Goal: Information Seeking & Learning: Learn about a topic

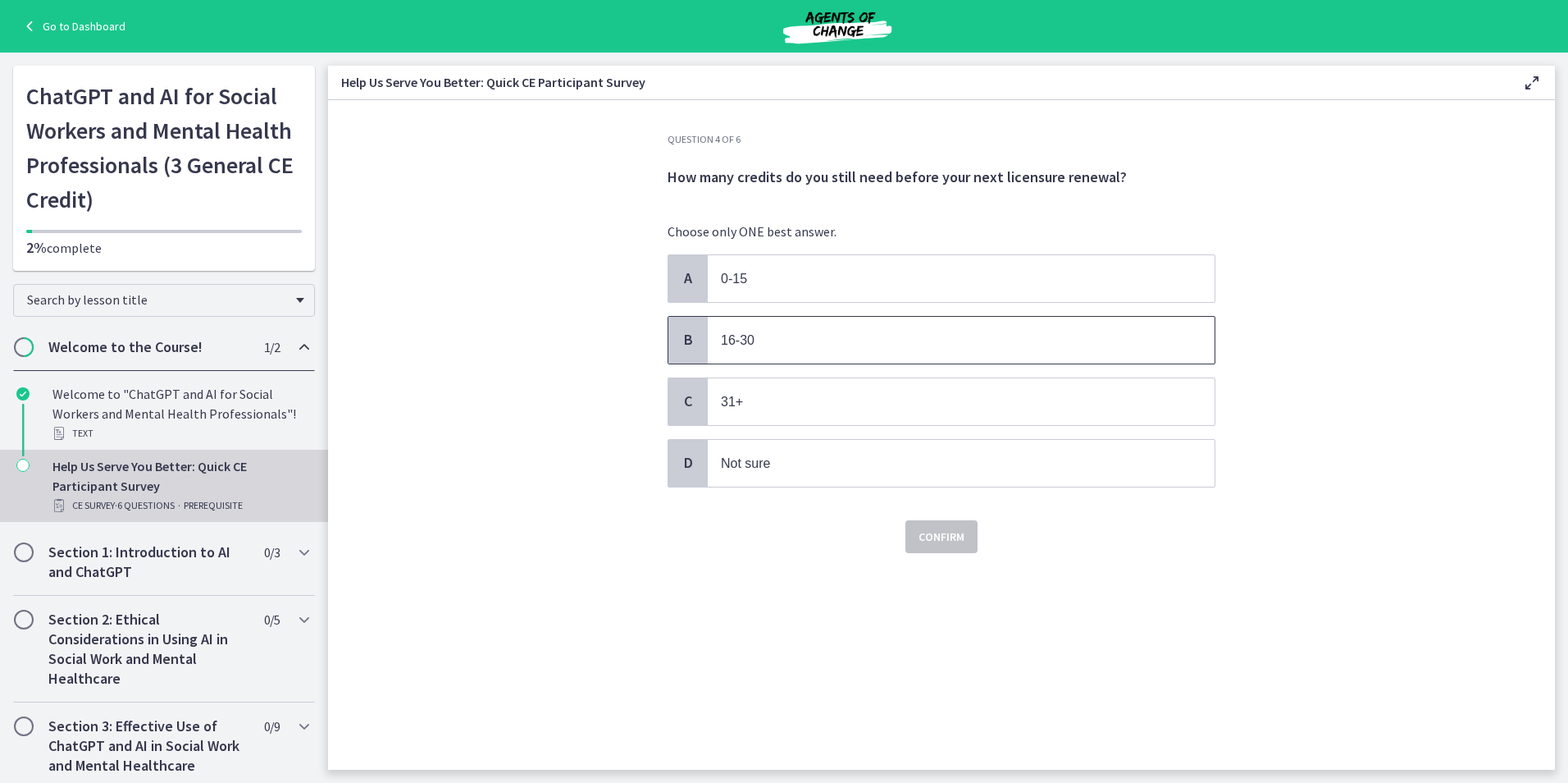
click at [695, 333] on span "B" at bounding box center [688, 339] width 20 height 20
click at [934, 548] on button "Confirm" at bounding box center [942, 536] width 73 height 33
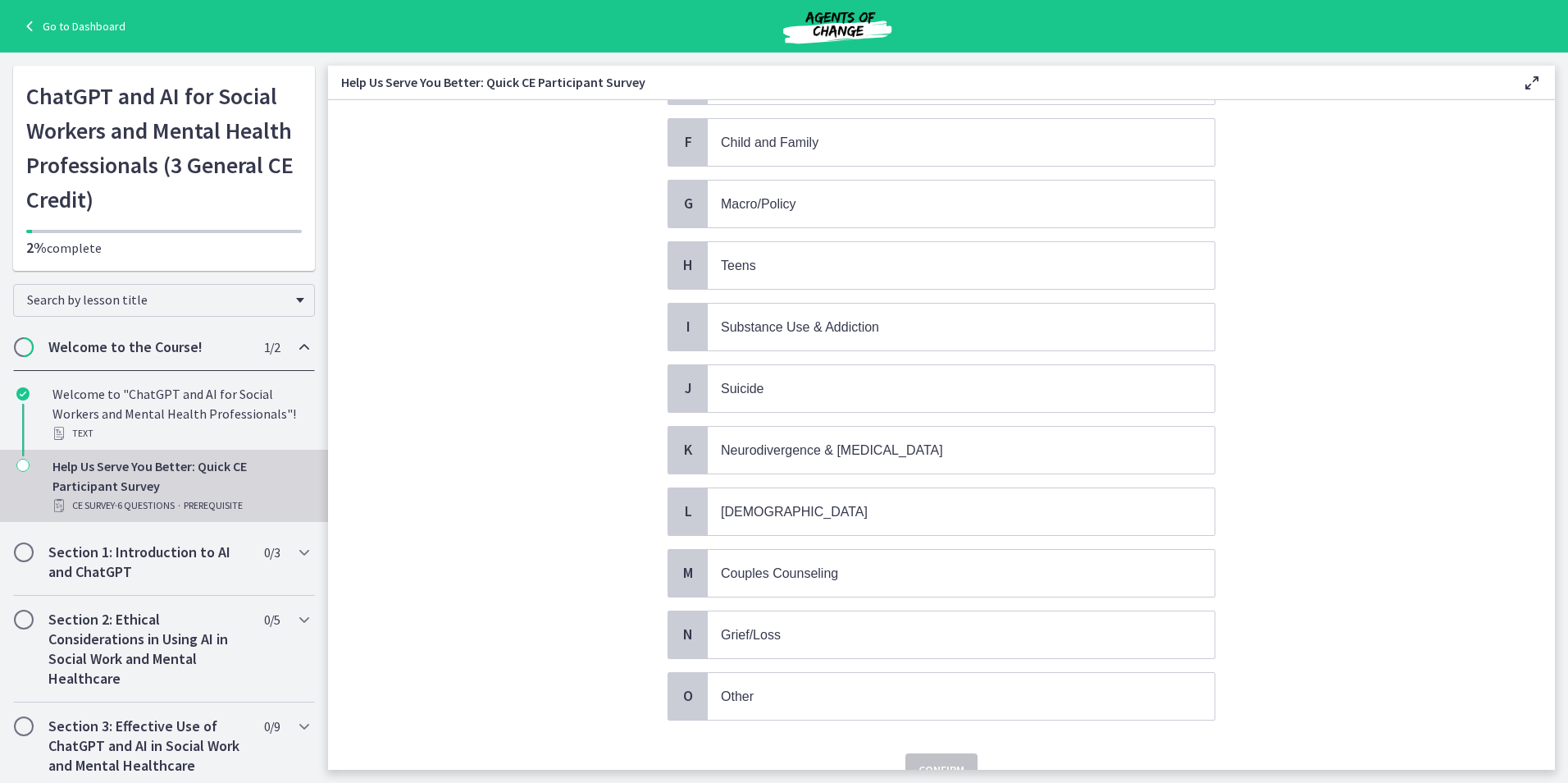
scroll to position [362, 0]
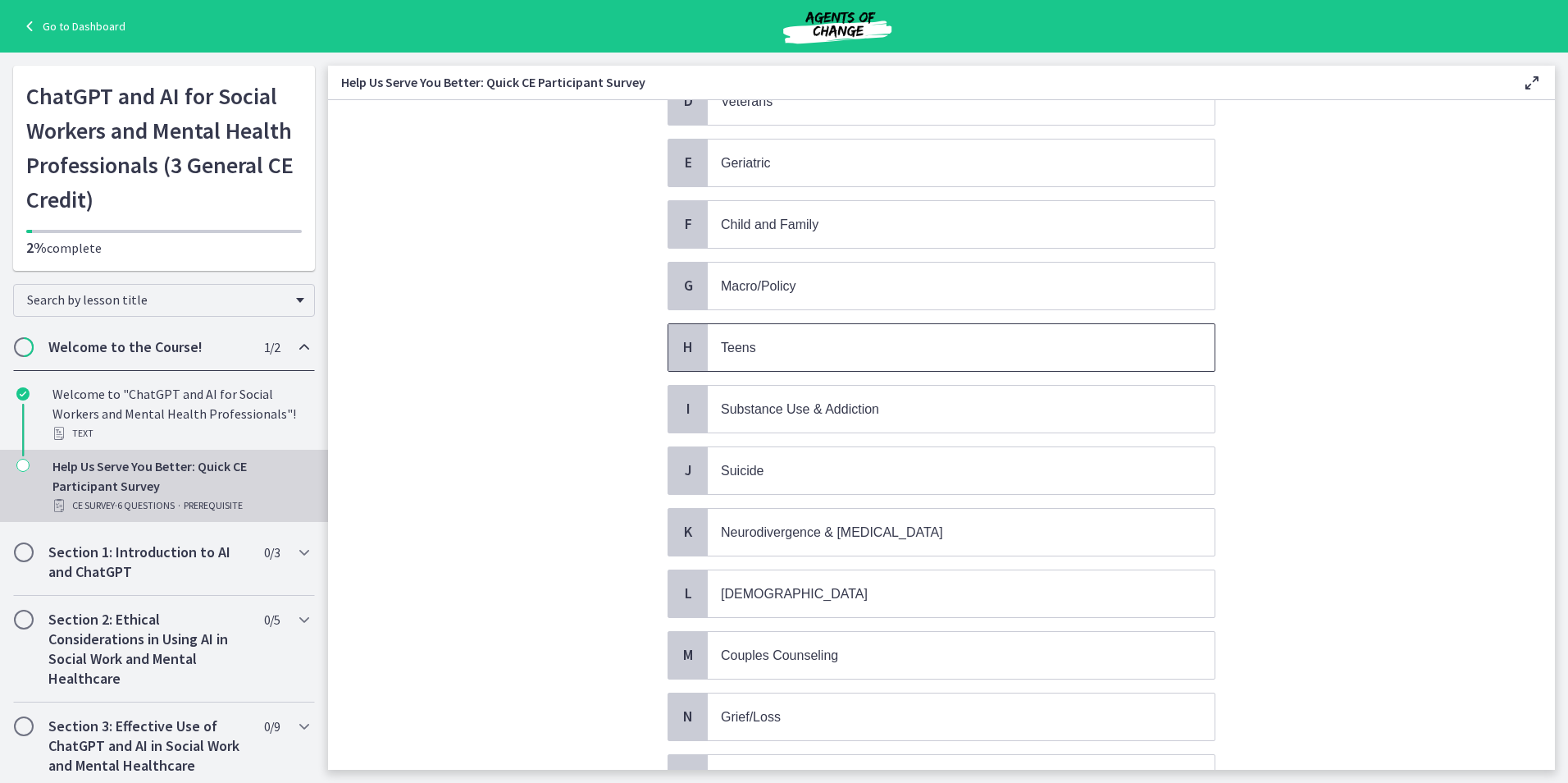
click at [678, 343] on span "H" at bounding box center [688, 346] width 20 height 20
click at [681, 293] on span "G" at bounding box center [688, 285] width 20 height 20
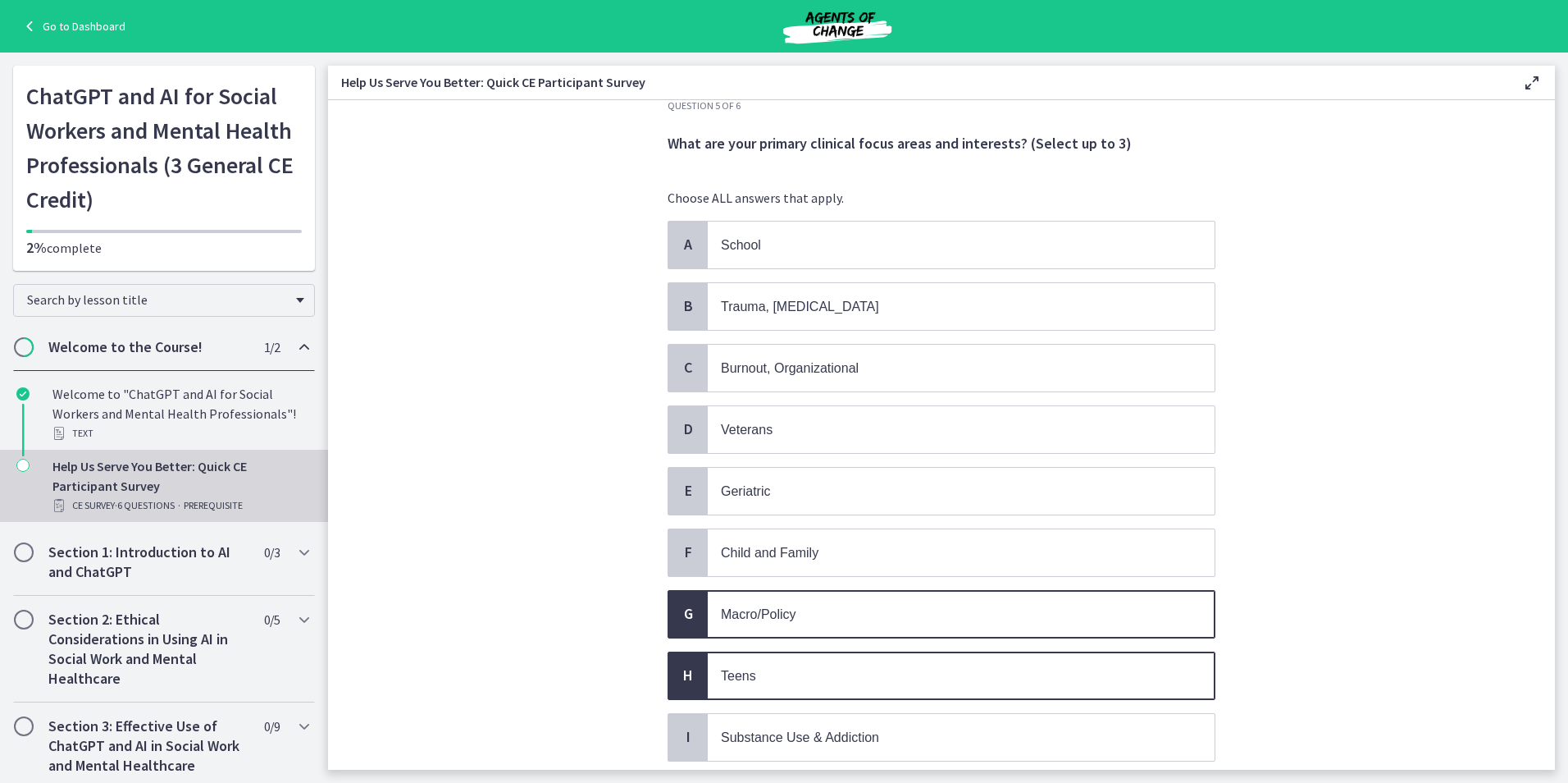
scroll to position [115, 0]
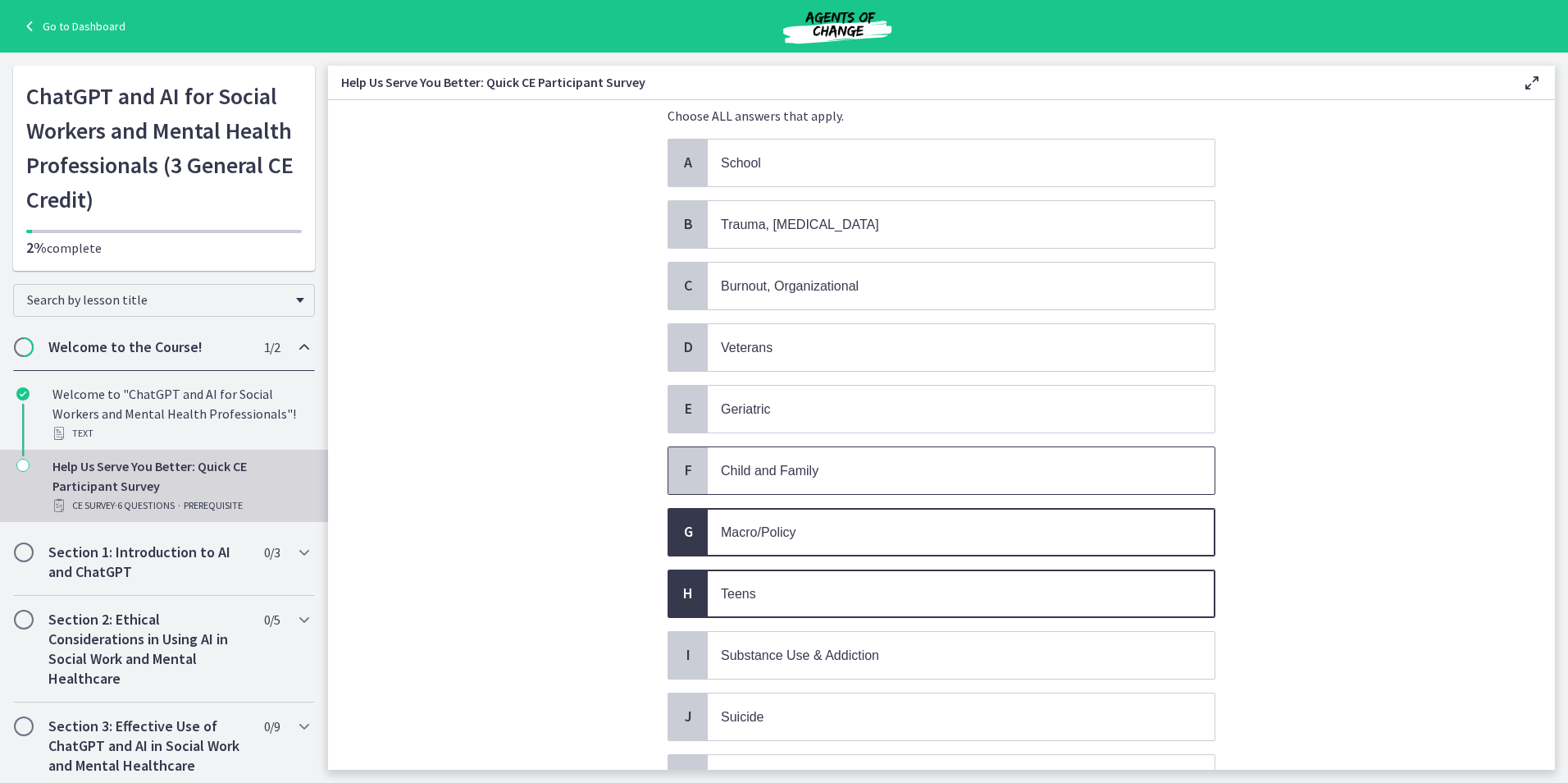
click at [683, 452] on div "F" at bounding box center [688, 470] width 39 height 47
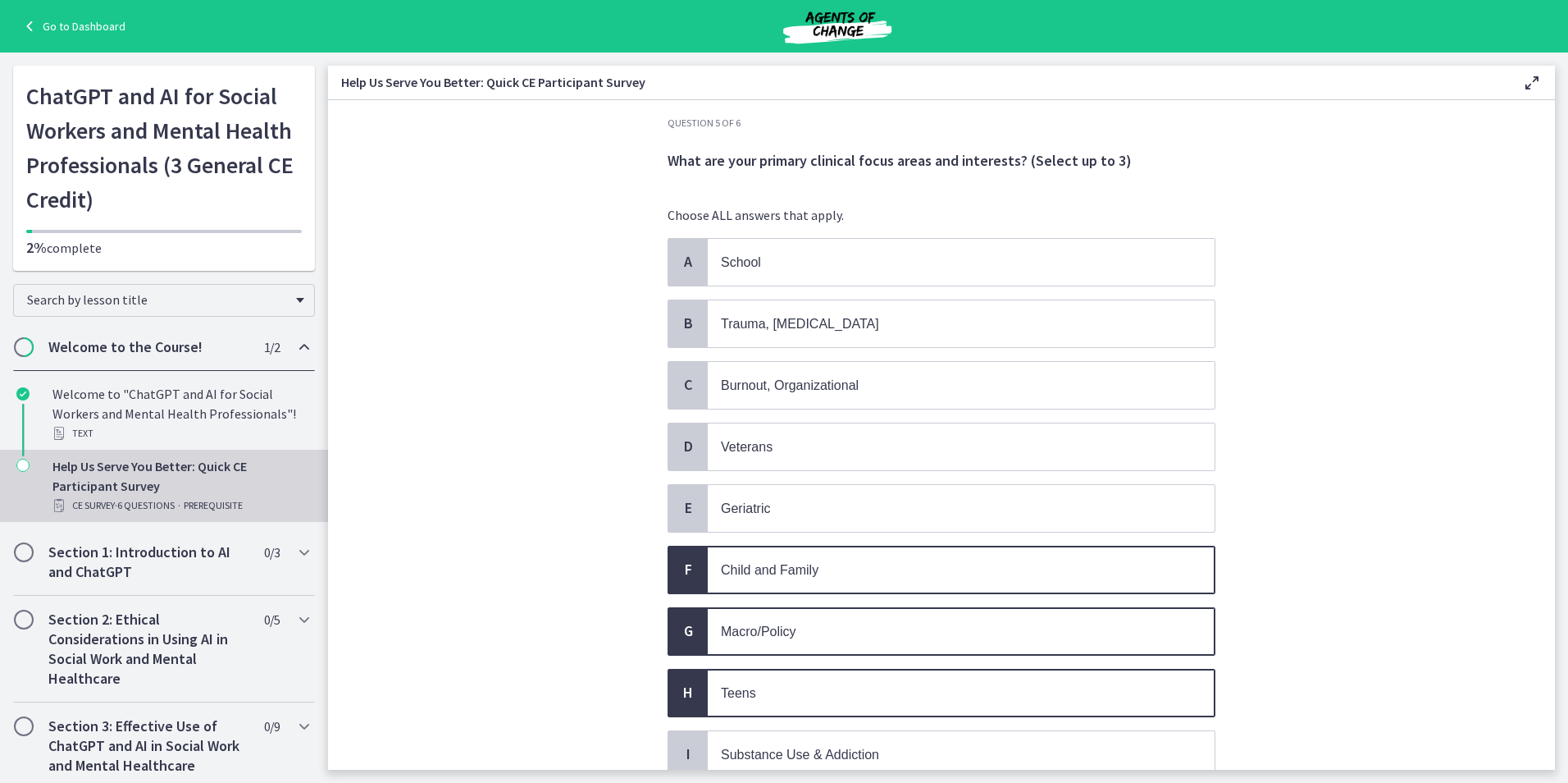
scroll to position [0, 0]
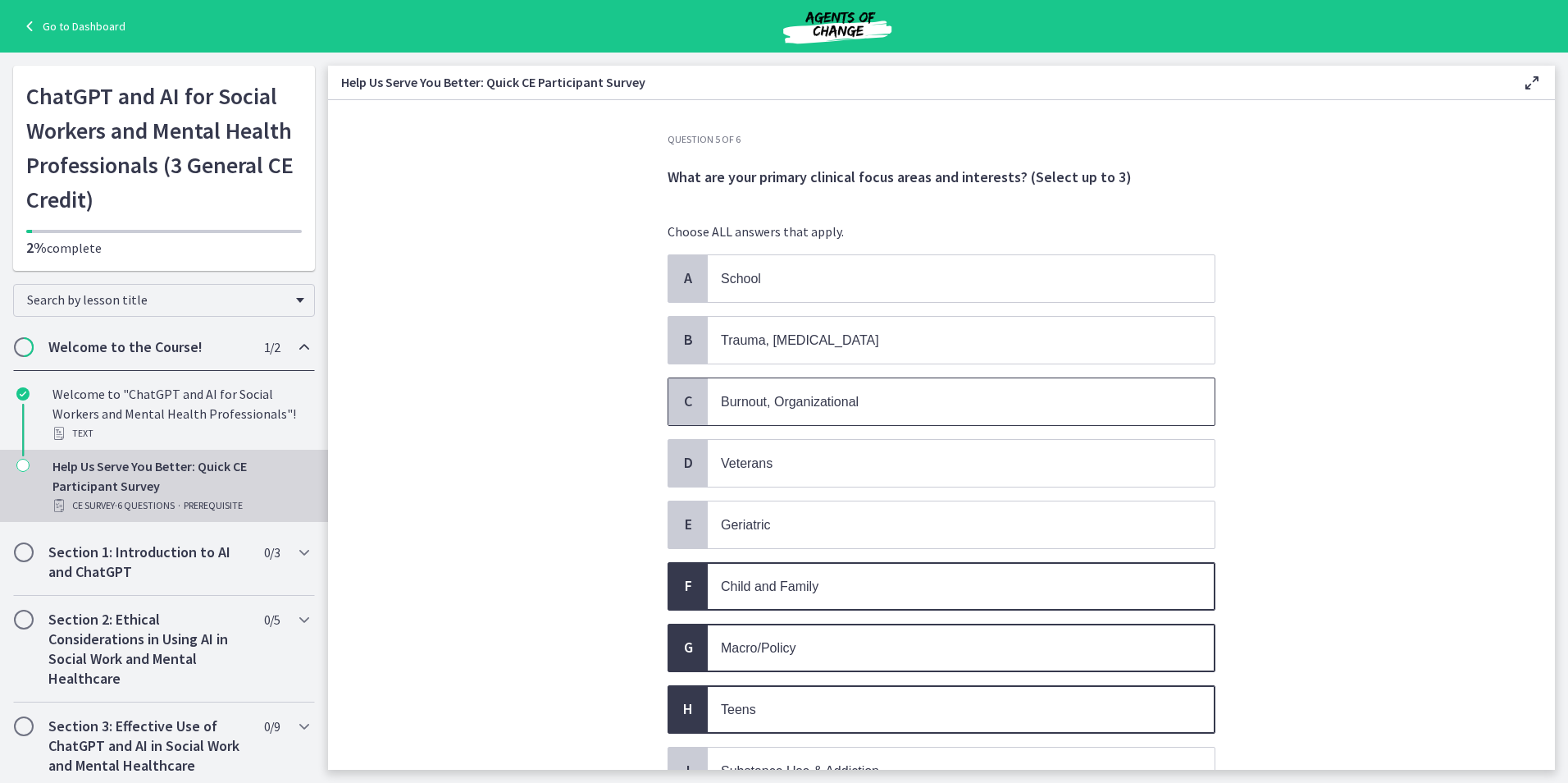
click at [688, 398] on span "C" at bounding box center [688, 400] width 20 height 20
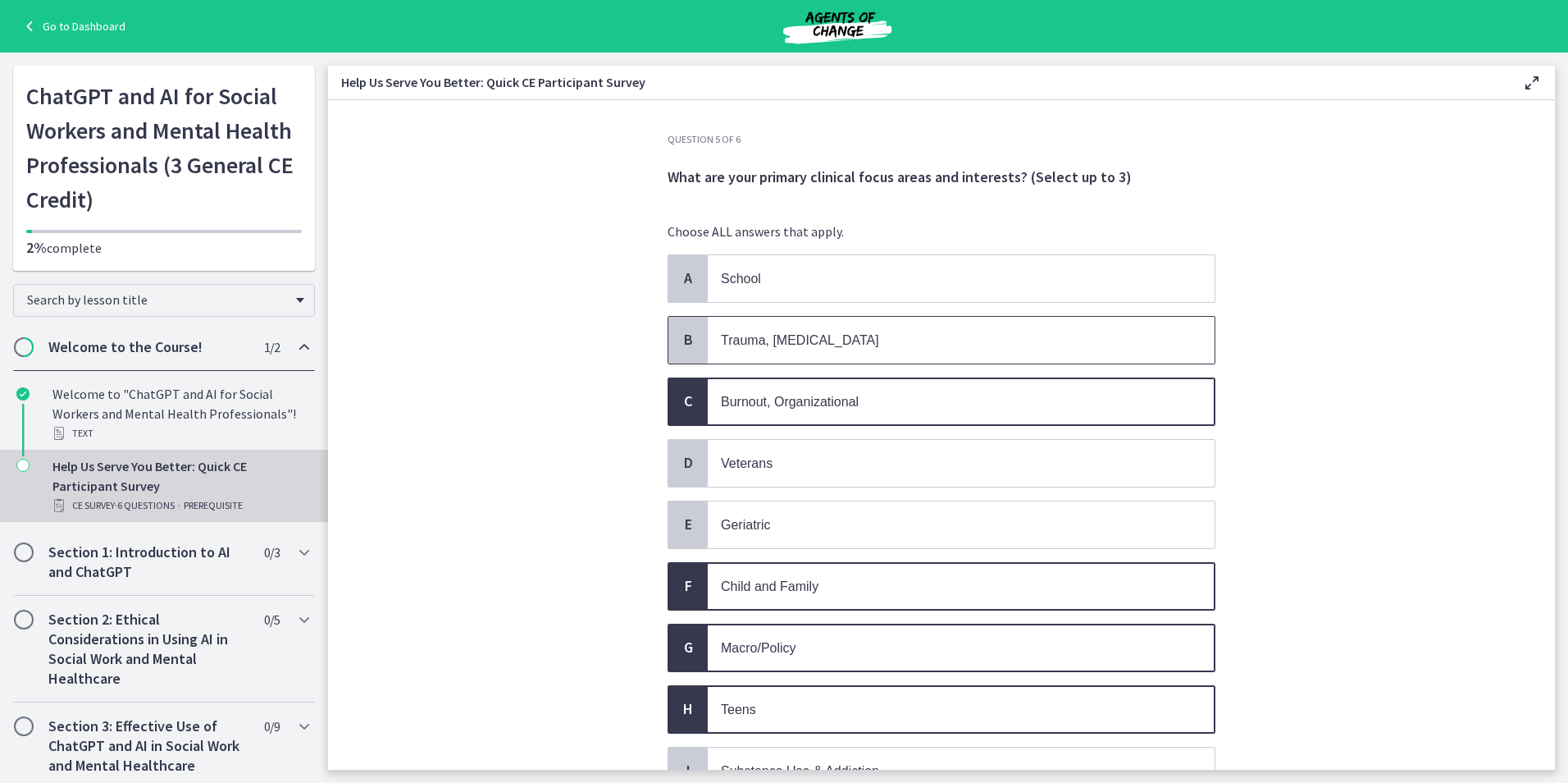
click at [681, 342] on span "B" at bounding box center [688, 339] width 20 height 20
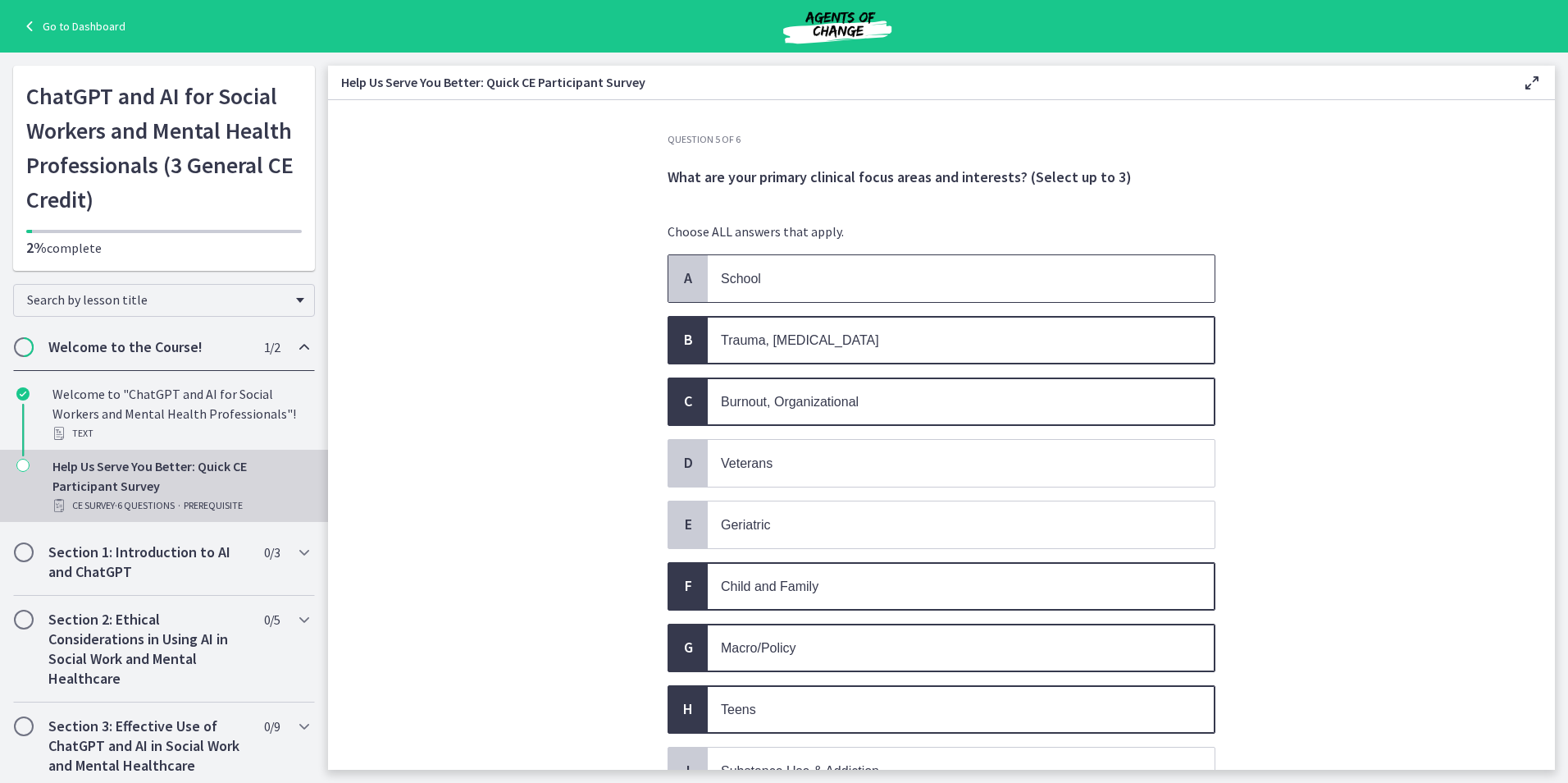
click at [685, 273] on span "A" at bounding box center [688, 277] width 20 height 20
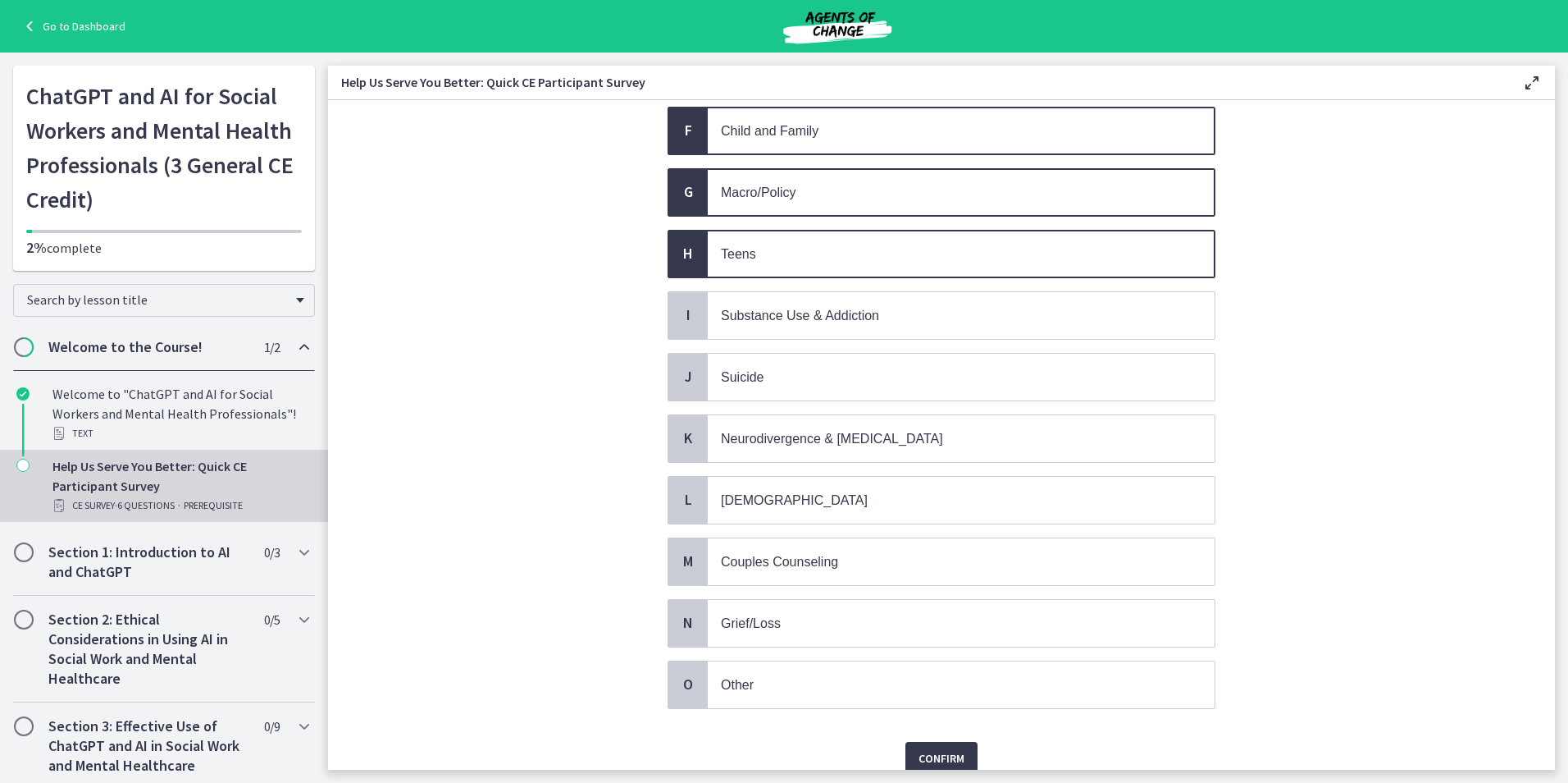
scroll to position [526, 0]
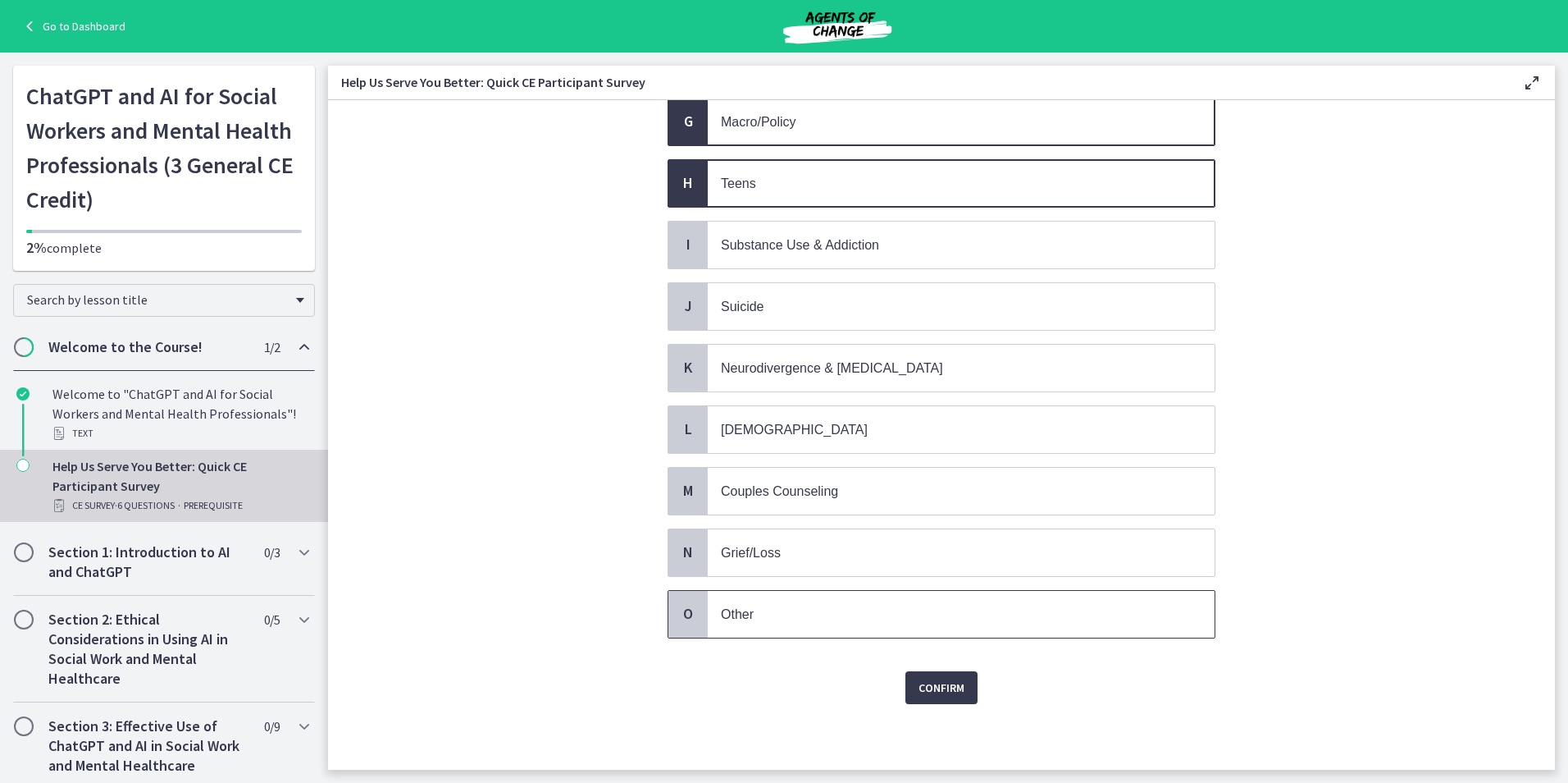
click at [680, 621] on span "O" at bounding box center [688, 614] width 20 height 20
click at [937, 691] on span "Confirm" at bounding box center [941, 687] width 46 height 20
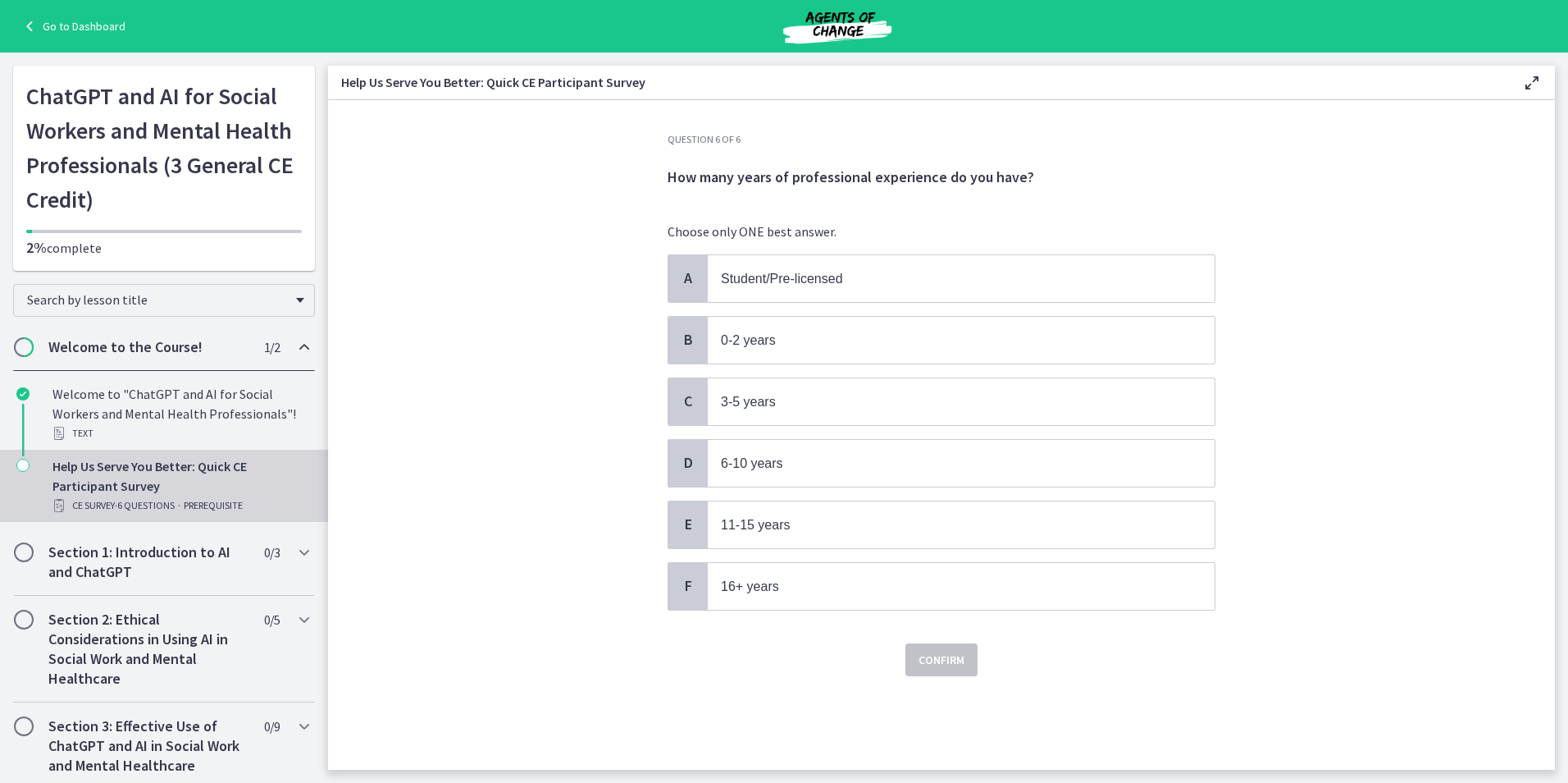
scroll to position [0, 0]
click at [700, 577] on div "F" at bounding box center [688, 587] width 39 height 47
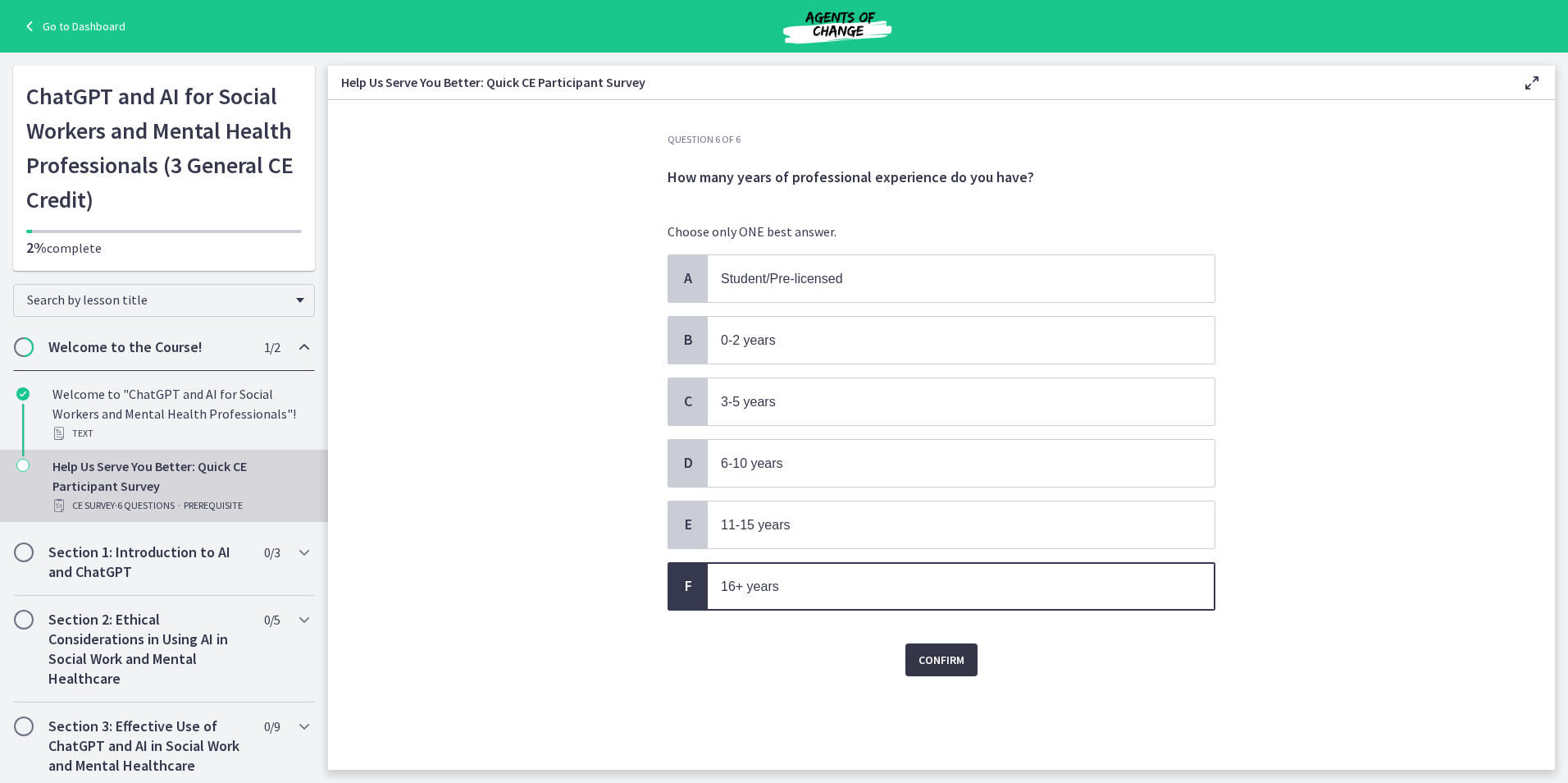
click at [969, 667] on button "Confirm" at bounding box center [942, 659] width 73 height 33
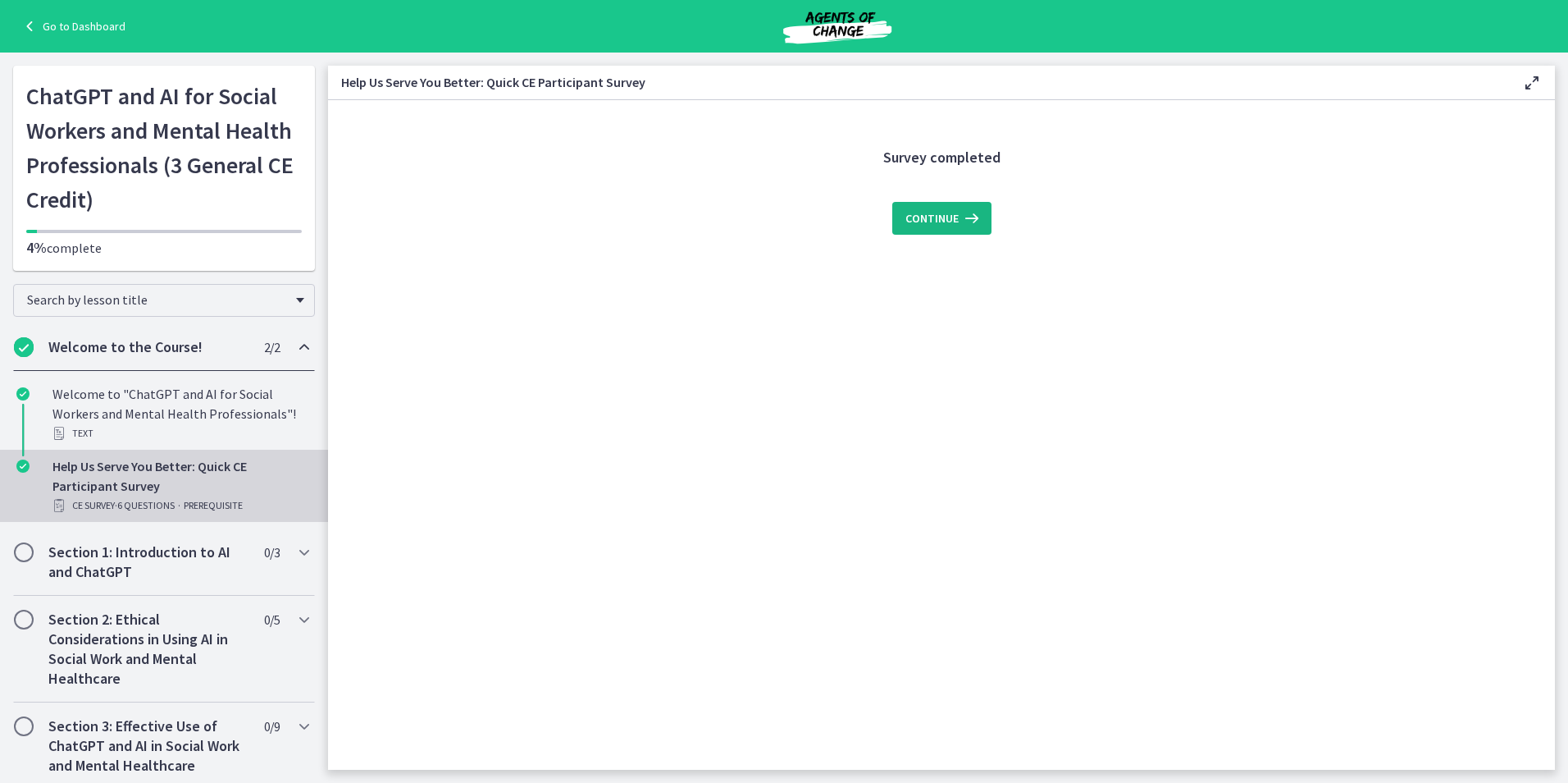
click at [923, 205] on button "Continue" at bounding box center [942, 218] width 100 height 33
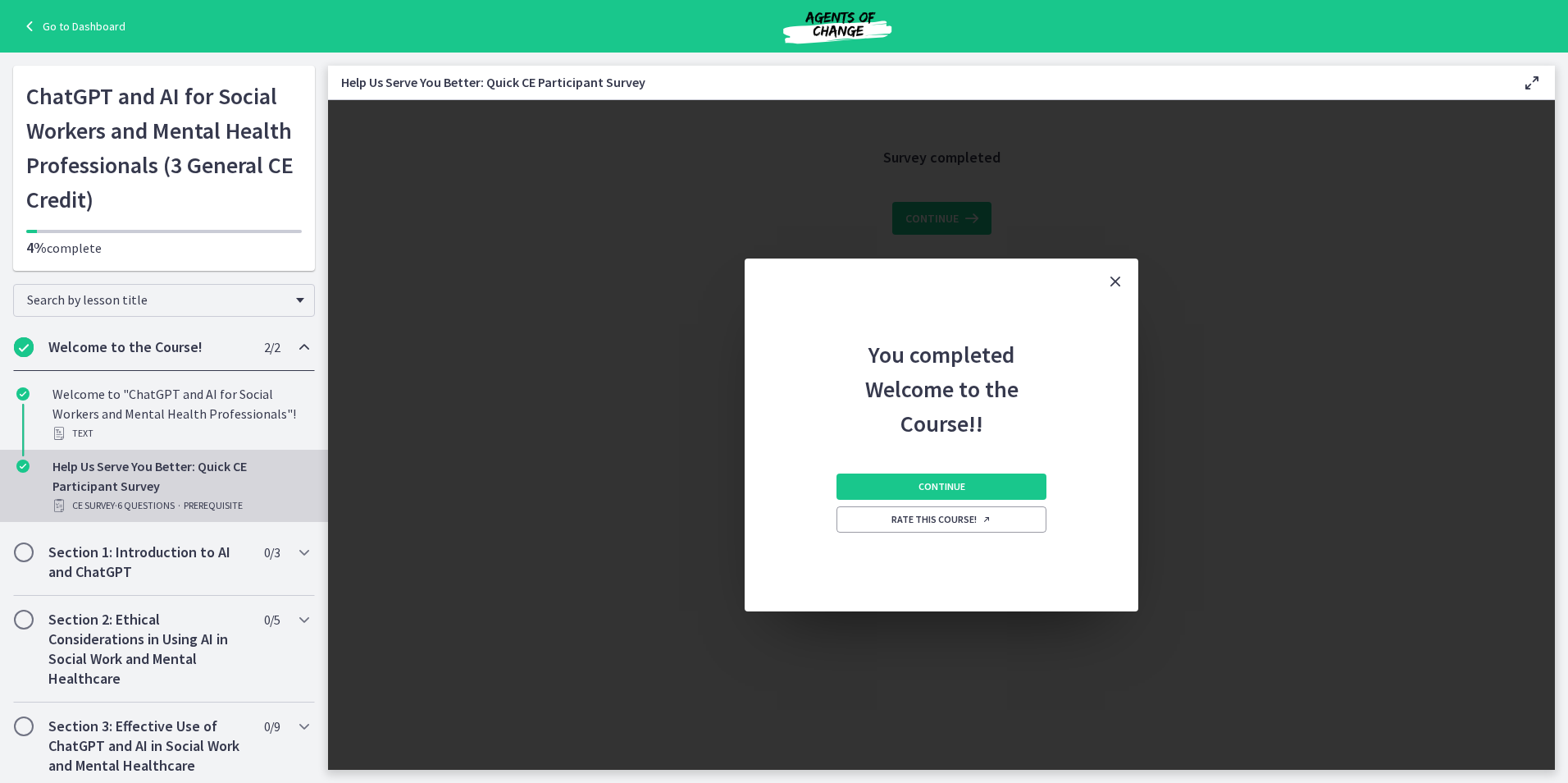
click at [1119, 281] on icon "Close" at bounding box center [1115, 281] width 20 height 20
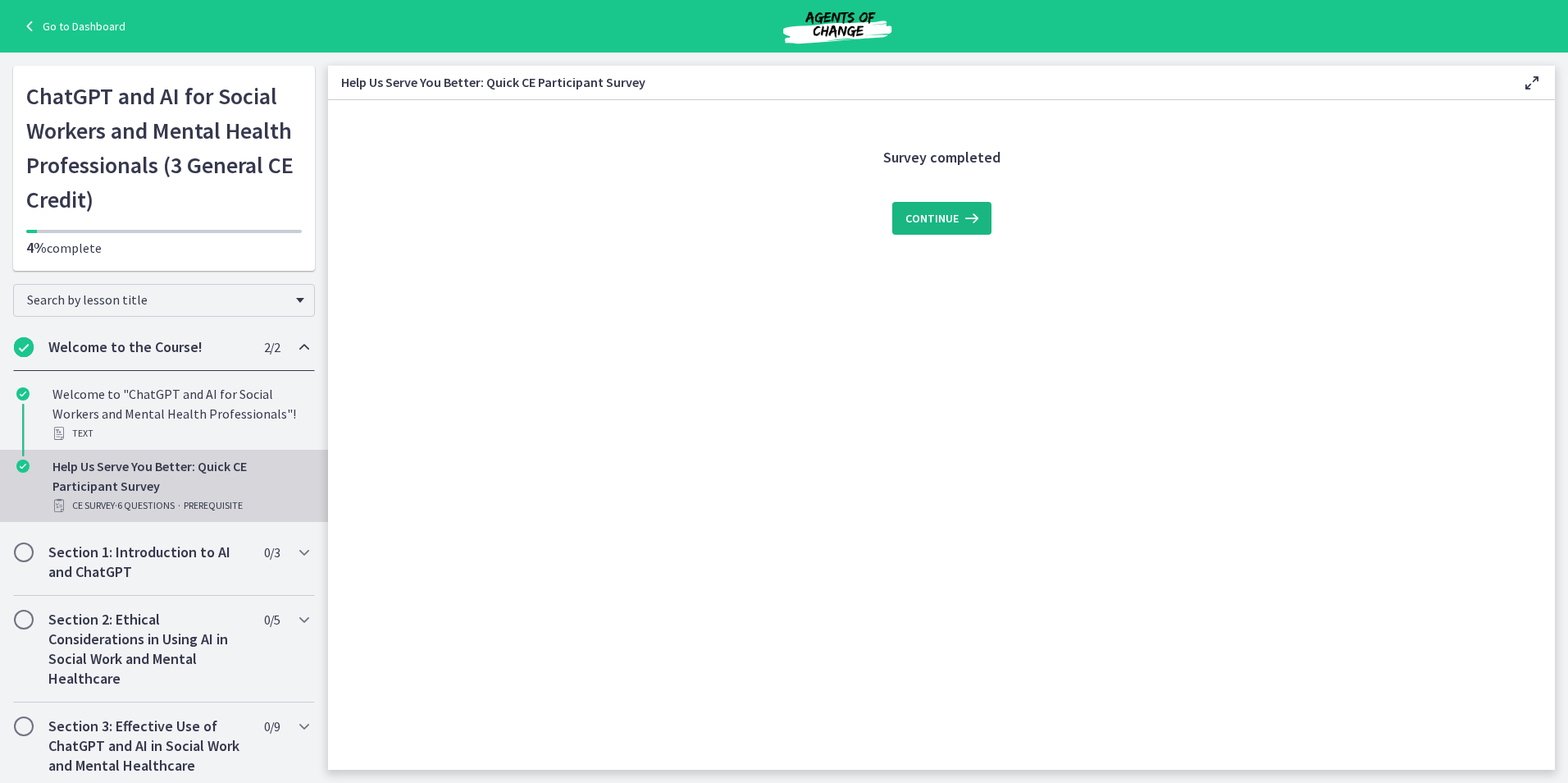
click at [952, 215] on span "Continue" at bounding box center [931, 218] width 53 height 20
click at [95, 557] on h2 "Section 1: Introduction to AI and ChatGPT" at bounding box center [148, 562] width 200 height 39
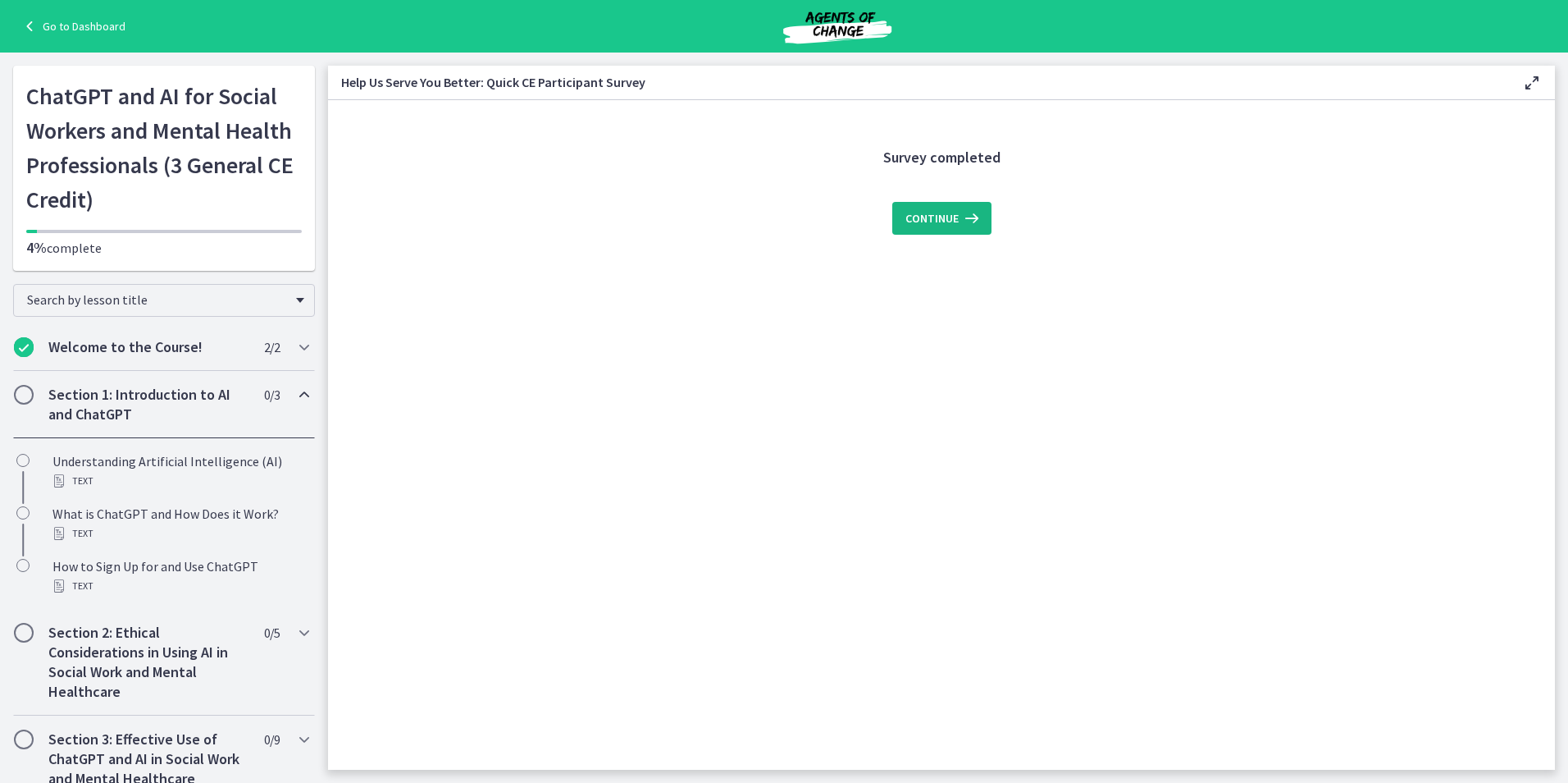
click at [978, 224] on icon at bounding box center [970, 218] width 23 height 20
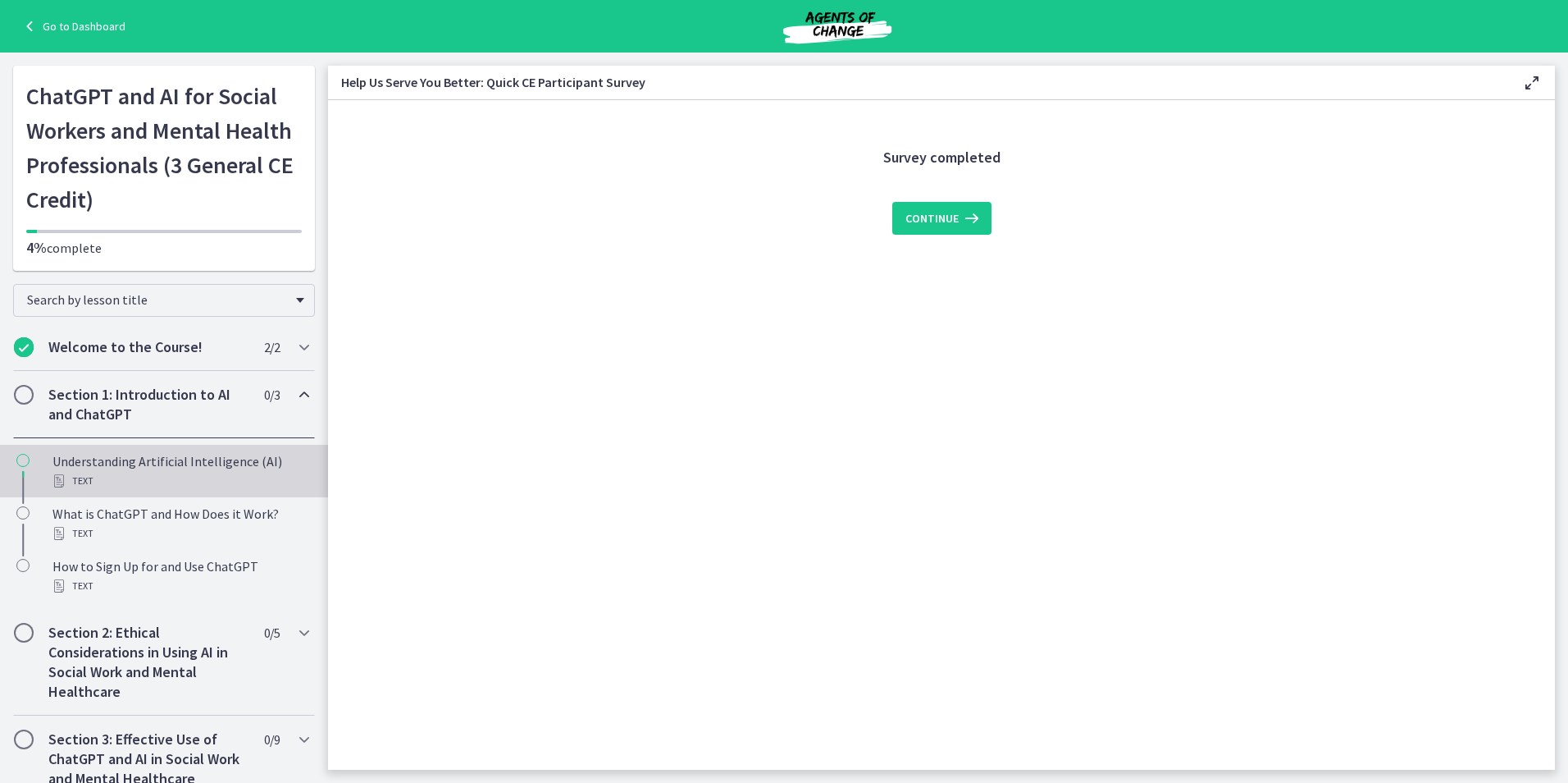
click at [143, 457] on div "Understanding Artificial Intelligence (AI) Text" at bounding box center [180, 471] width 256 height 39
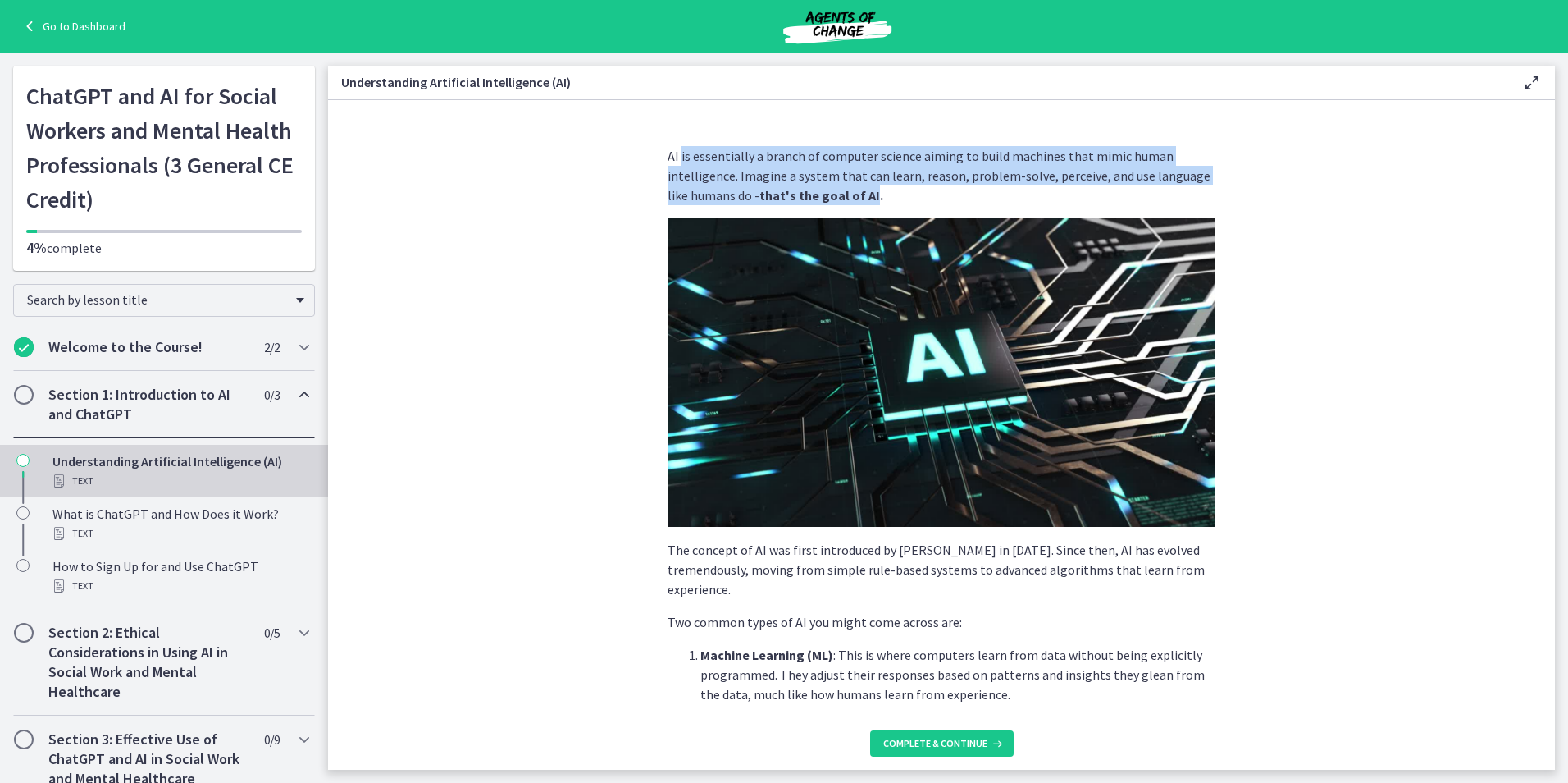
drag, startPoint x: 674, startPoint y: 149, endPoint x: 841, endPoint y: 192, distance: 172.4
click at [841, 192] on p "AI is essentially a branch of computer science aiming to build machines that mi…" at bounding box center [941, 175] width 548 height 59
drag, startPoint x: 841, startPoint y: 192, endPoint x: 757, endPoint y: 159, distance: 90.2
click at [757, 159] on p "AI is essentially a branch of computer science aiming to build machines that mi…" at bounding box center [941, 175] width 548 height 59
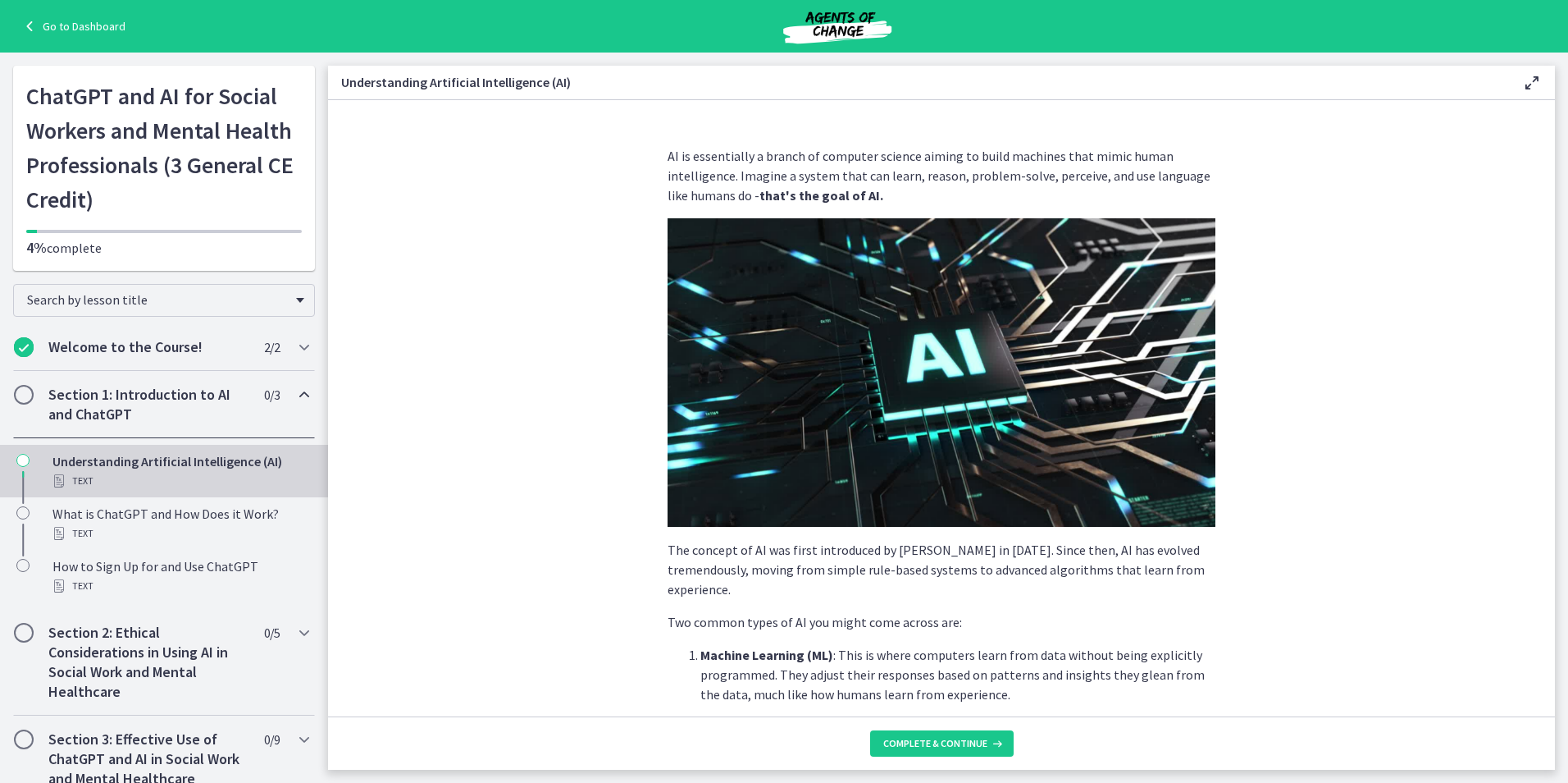
click at [1215, 175] on div "AI is essentially a branch of computer science aiming to build machines that mi…" at bounding box center [941, 425] width 574 height 584
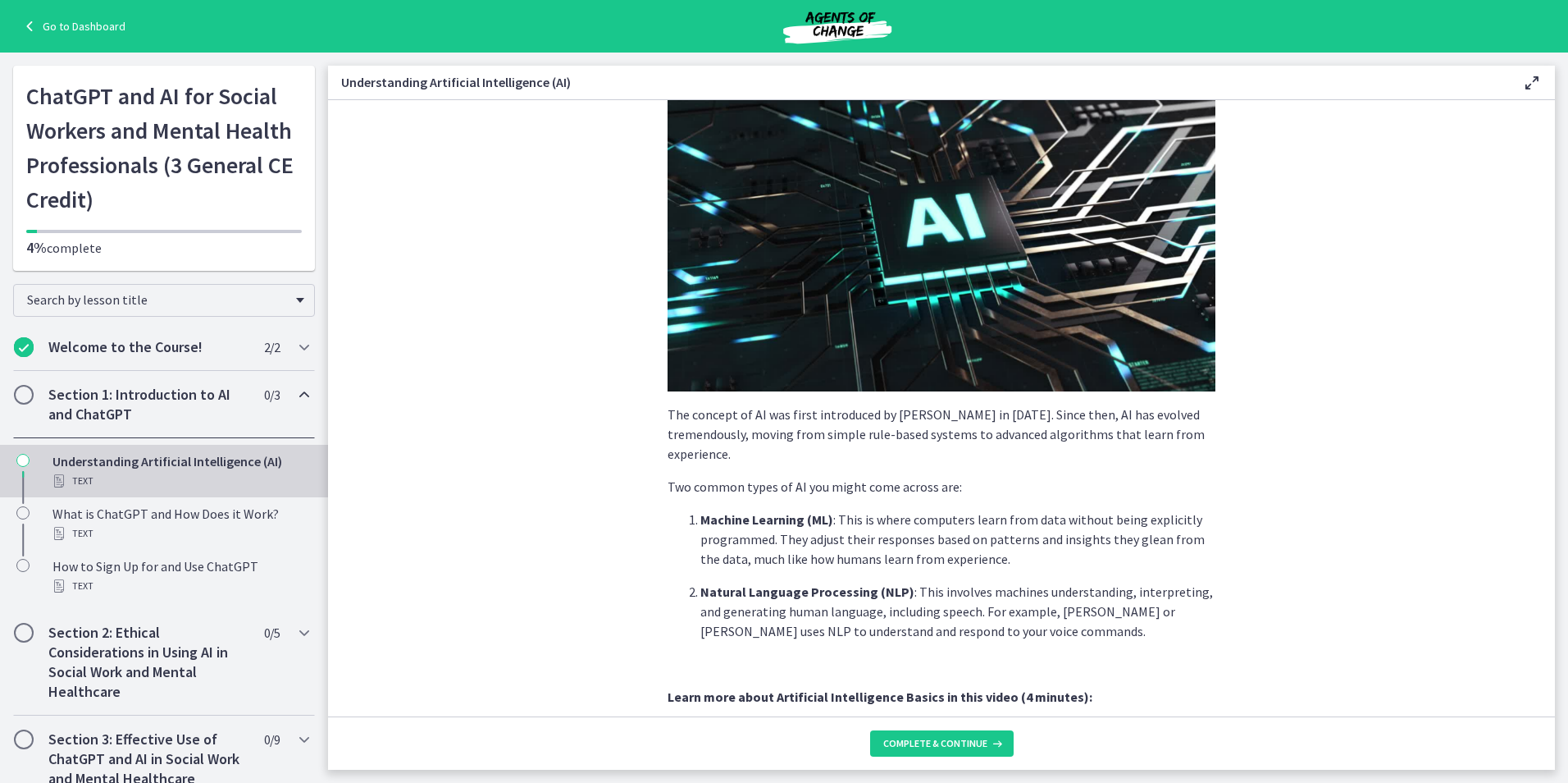
scroll to position [164, 0]
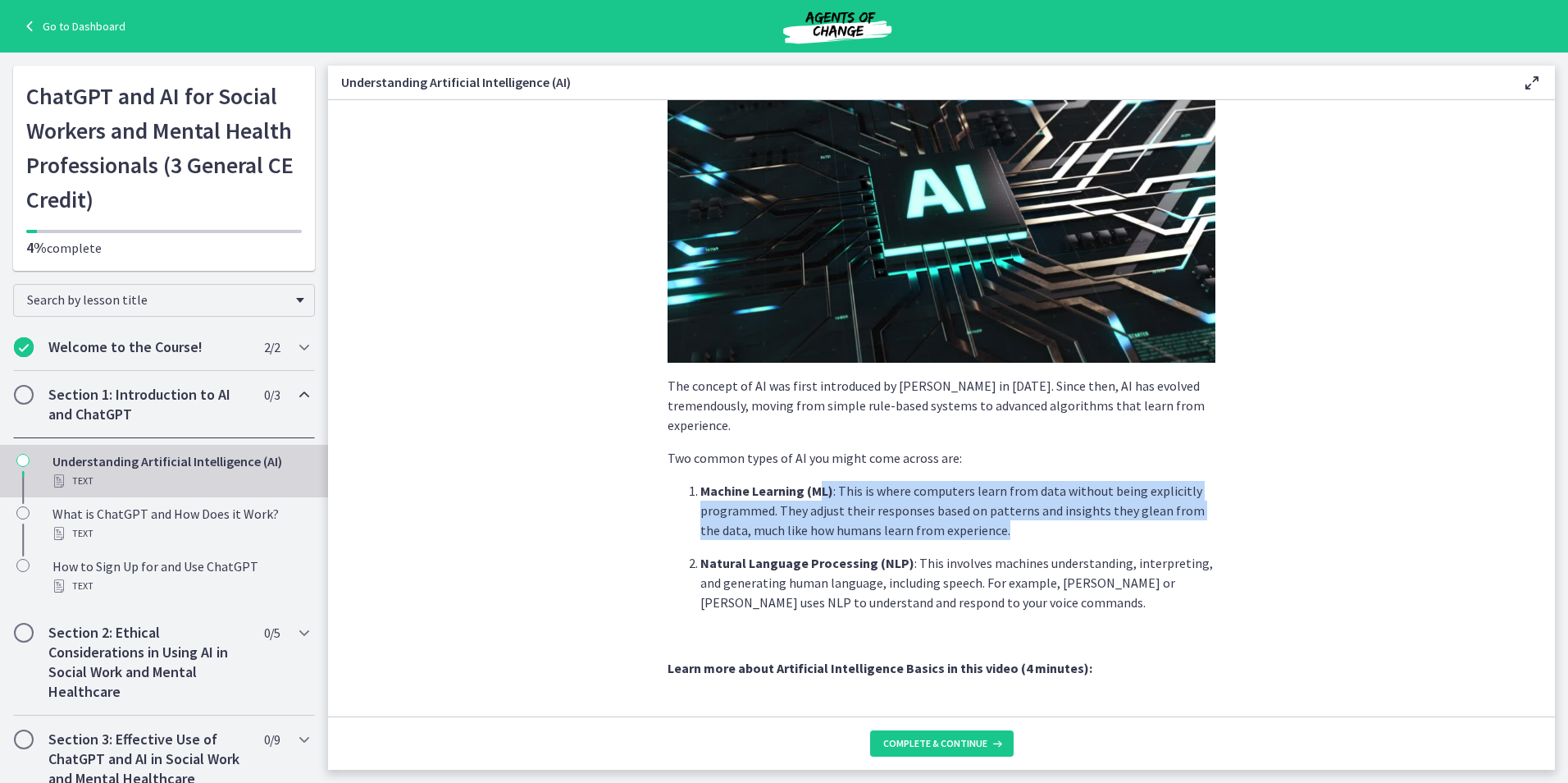
drag, startPoint x: 811, startPoint y: 493, endPoint x: 991, endPoint y: 533, distance: 184.4
click at [991, 533] on p "Machine Learning (ML) : This is where computers learn from data without being e…" at bounding box center [958, 509] width 515 height 59
drag, startPoint x: 991, startPoint y: 533, endPoint x: 917, endPoint y: 506, distance: 78.8
click at [917, 506] on p "Machine Learning (ML) : This is where computers learn from data without being e…" at bounding box center [958, 509] width 515 height 59
drag, startPoint x: 1009, startPoint y: 530, endPoint x: 706, endPoint y: 473, distance: 308.3
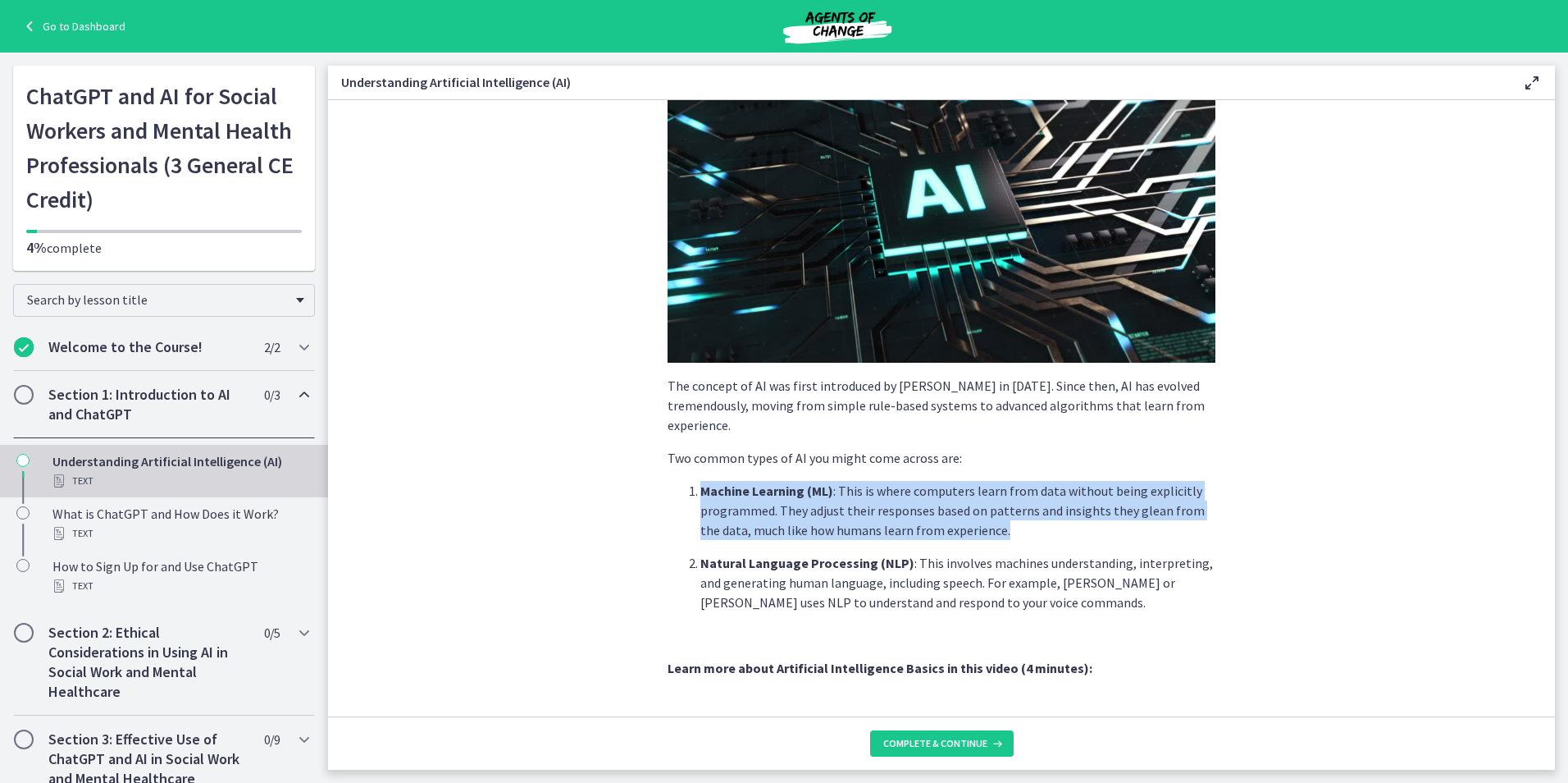
click at [706, 473] on div "AI is essentially a branch of computer science aiming to build machines that mi…" at bounding box center [941, 523] width 548 height 1083
drag, startPoint x: 706, startPoint y: 473, endPoint x: 850, endPoint y: 509, distance: 148.4
click at [850, 509] on p "Machine Learning (ML) : This is where computers learn from data without being e…" at bounding box center [958, 509] width 515 height 59
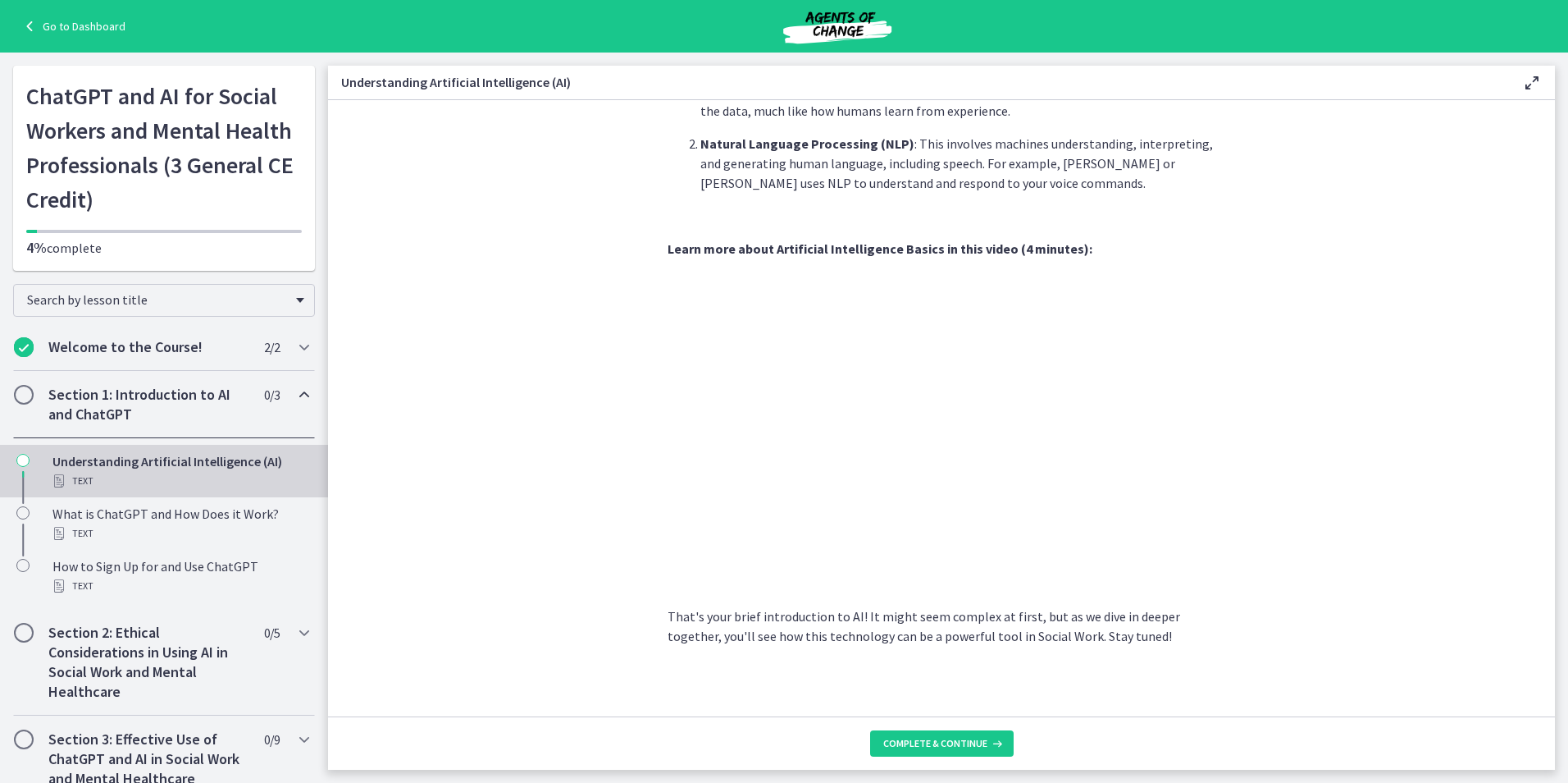
scroll to position [590, 0]
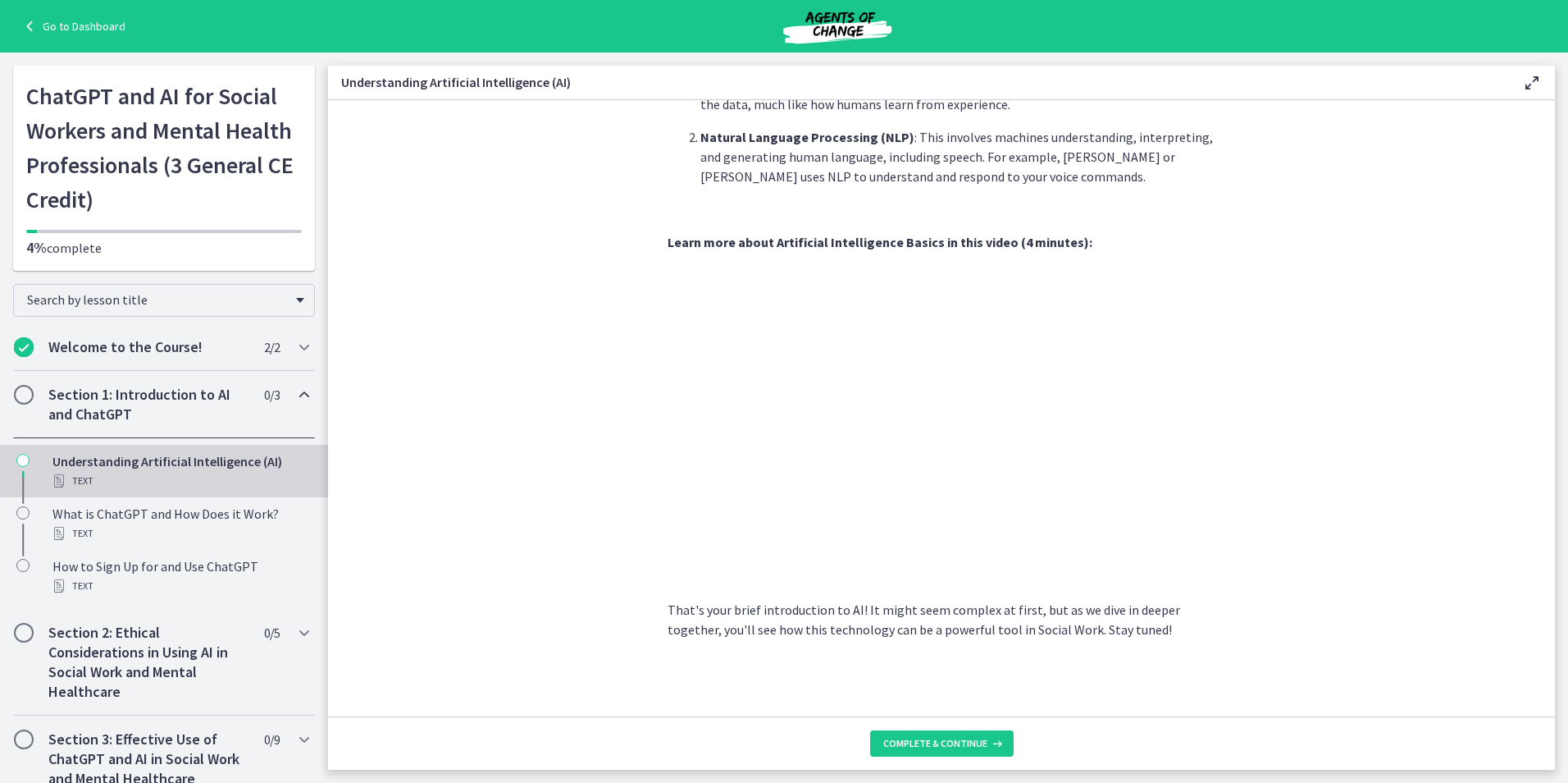
click at [852, 223] on div "AI is essentially a branch of computer science aiming to build machines that mi…" at bounding box center [941, 97] width 548 height 1083
click at [1536, 79] on icon at bounding box center [1532, 82] width 20 height 20
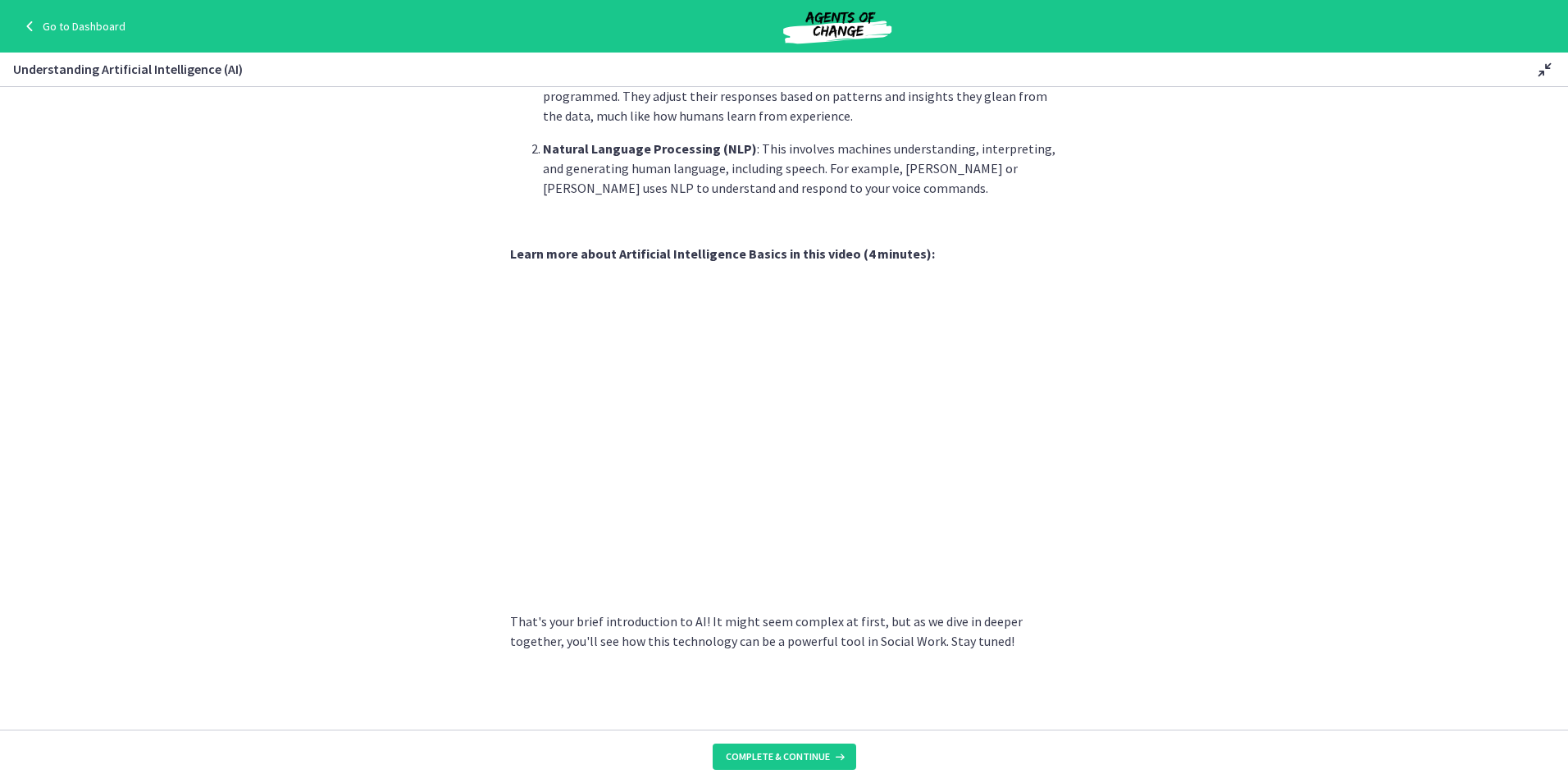
scroll to position [563, 0]
click at [683, 622] on p "That's your brief introduction to AI! It might seem complex at first, but as we…" at bounding box center [784, 632] width 548 height 39
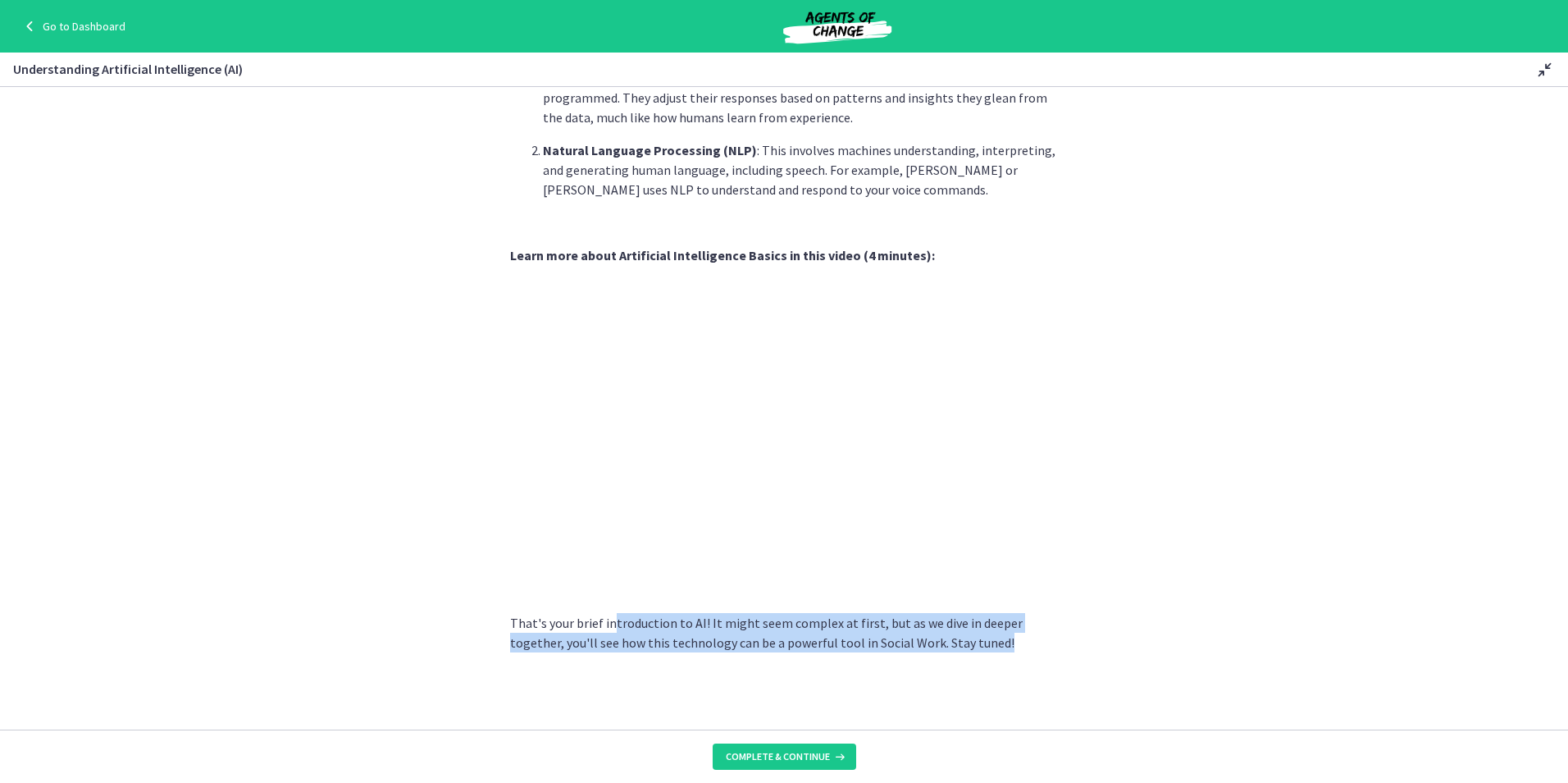
drag, startPoint x: 604, startPoint y: 629, endPoint x: 1039, endPoint y: 658, distance: 436.0
click at [1039, 658] on section "AI is essentially a branch of computer science aiming to build machines that mi…" at bounding box center [784, 408] width 1568 height 642
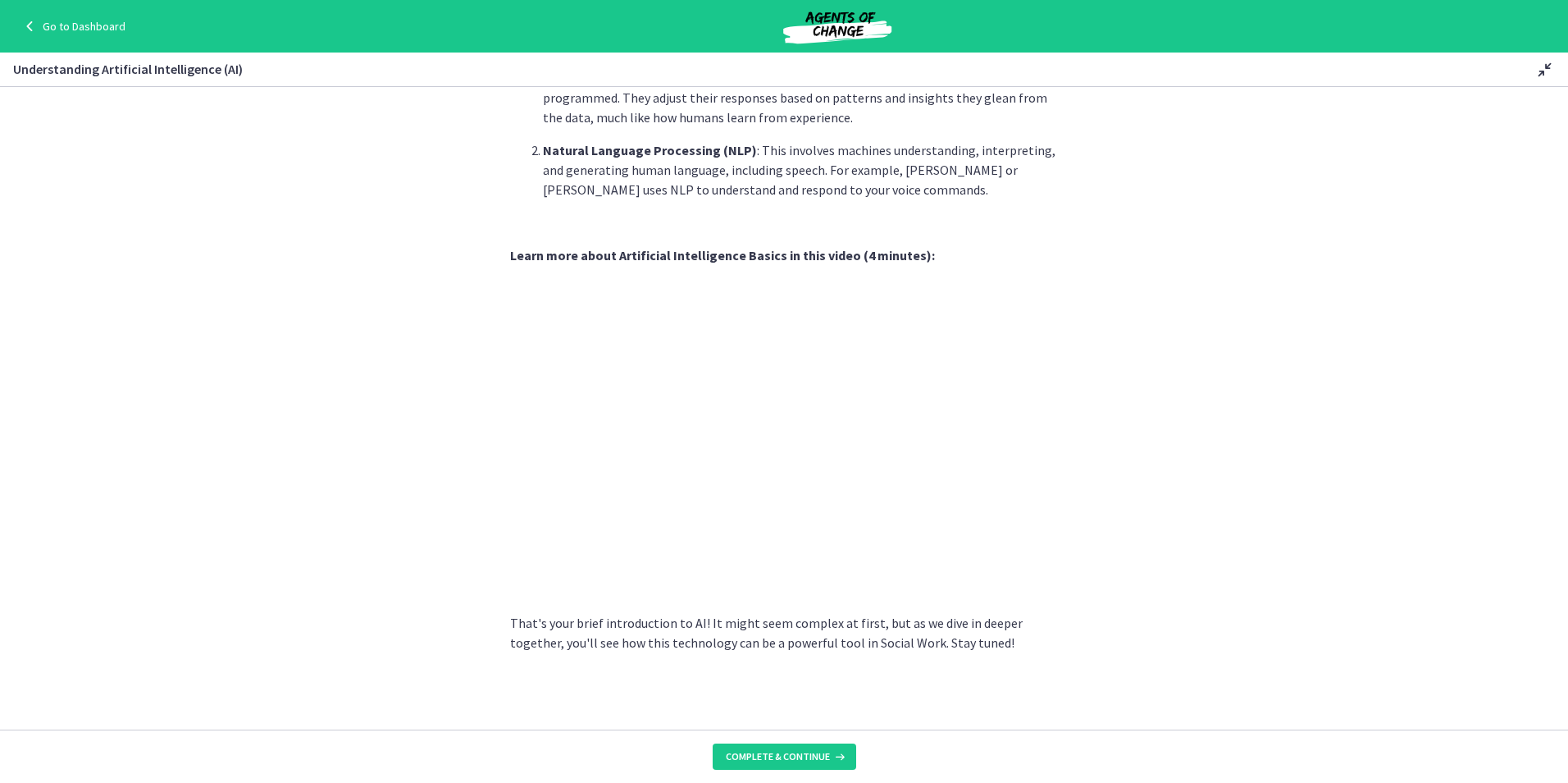
click at [590, 244] on div "AI is essentially a branch of computer science aiming to build machines that mi…" at bounding box center [784, 110] width 548 height 1083
click at [1057, 390] on section "AI is essentially a branch of computer science aiming to build machines that mi…" at bounding box center [784, 408] width 1568 height 642
click at [801, 764] on button "Complete & continue" at bounding box center [784, 756] width 143 height 26
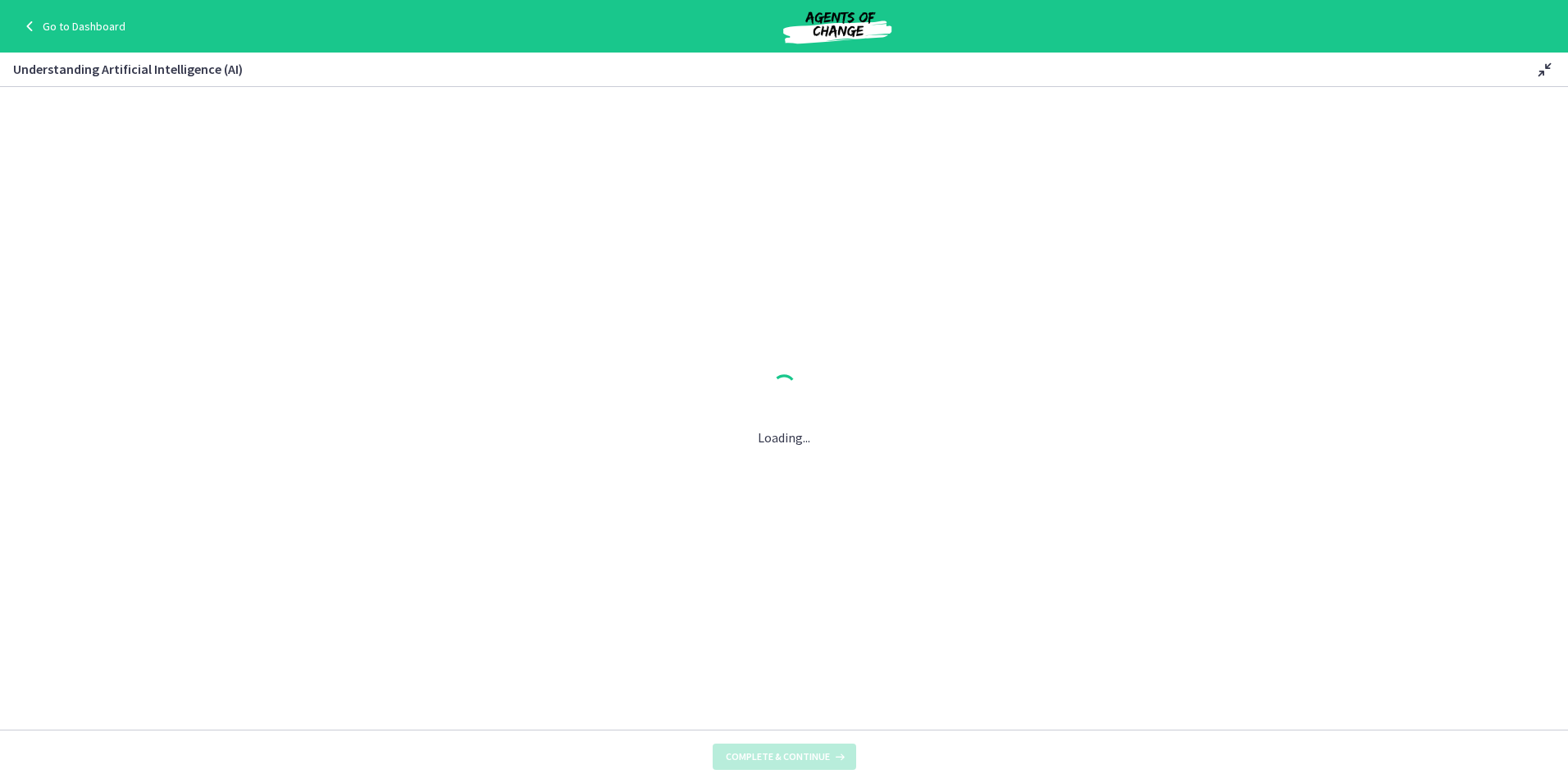
scroll to position [0, 0]
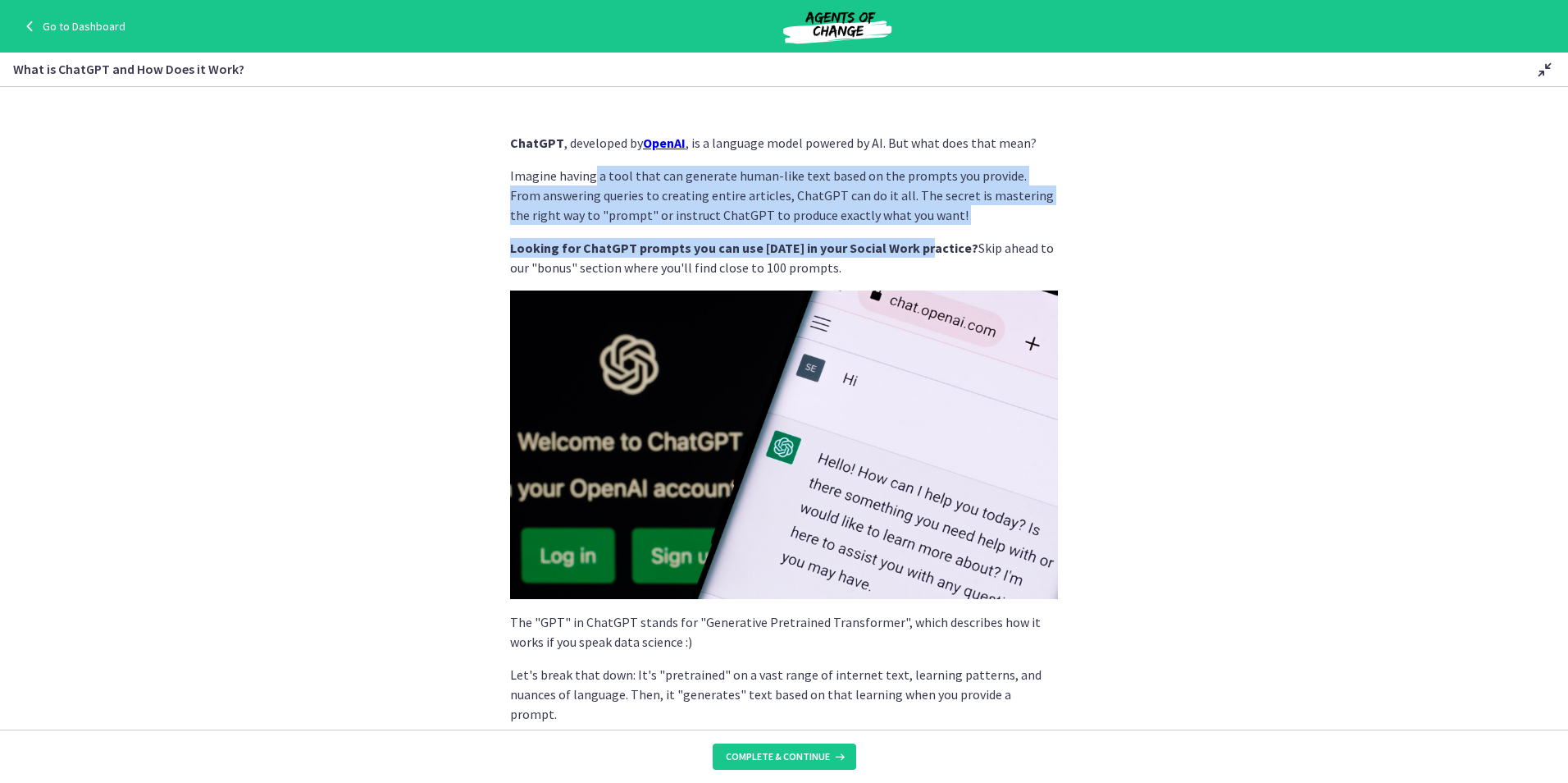
drag, startPoint x: 589, startPoint y: 184, endPoint x: 914, endPoint y: 226, distance: 327.7
click at [914, 226] on div "ChatGPT , developed by OpenAI , is a language model powered by AI. But what doe…" at bounding box center [784, 730] width 548 height 1195
click at [702, 204] on p "Imagine having a tool that can generate human-like text based on the prompts yo…" at bounding box center [784, 195] width 548 height 59
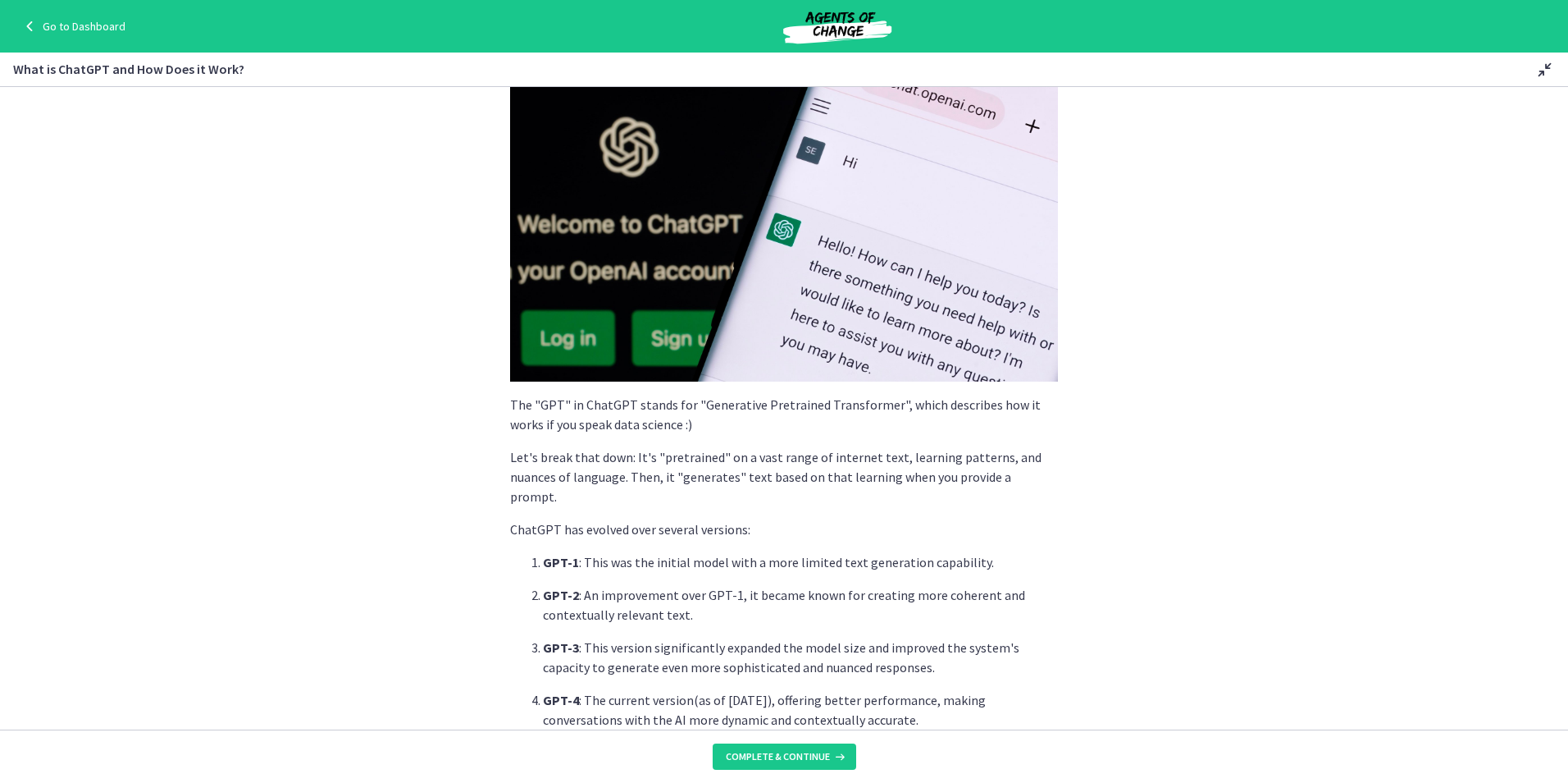
scroll to position [246, 0]
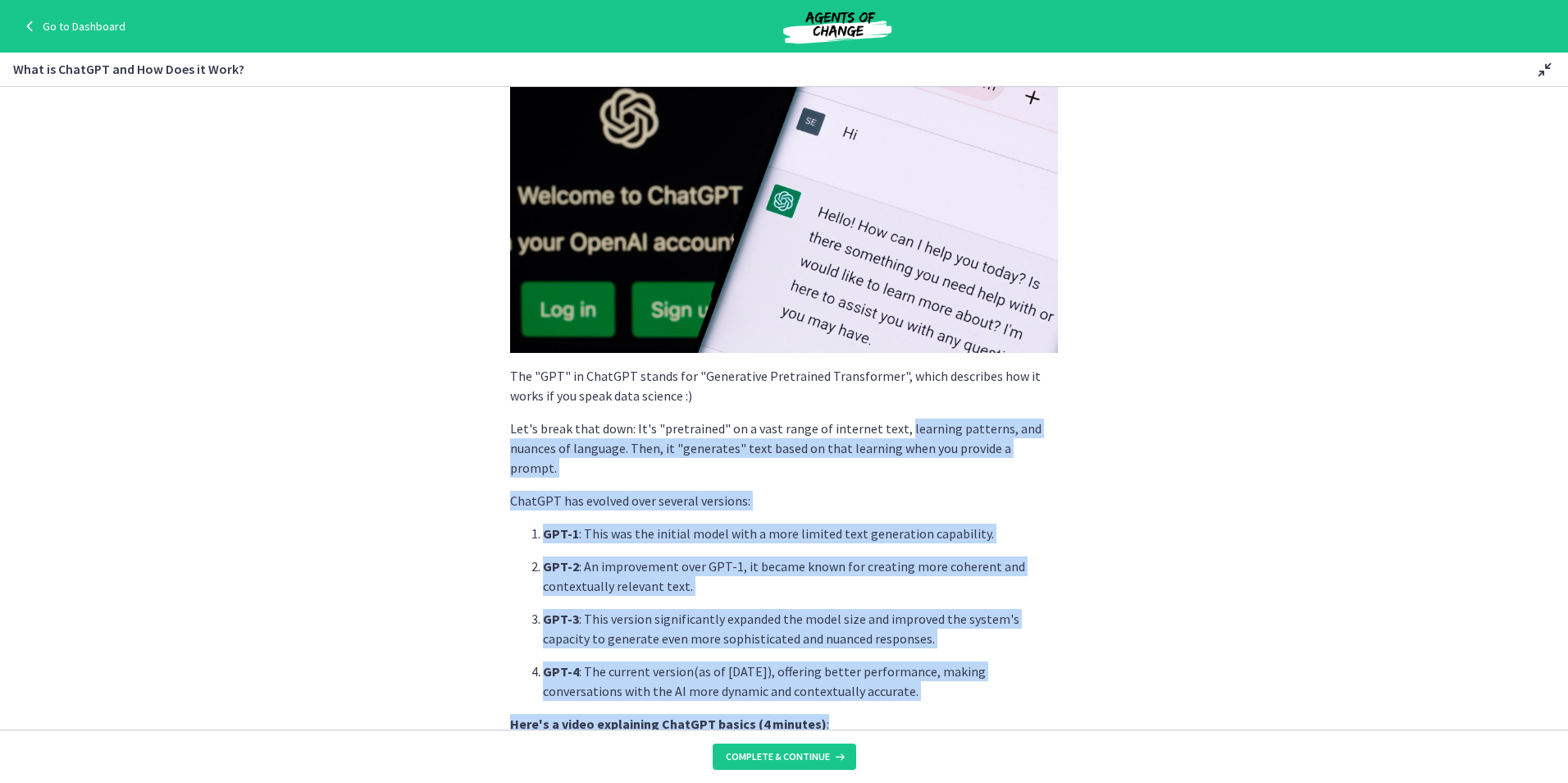
drag, startPoint x: 931, startPoint y: 683, endPoint x: 888, endPoint y: 426, distance: 260.6
click at [888, 426] on div "ChatGPT , developed by OpenAI , is a language model powered by AI. But what doe…" at bounding box center [784, 483] width 548 height 1195
drag, startPoint x: 888, startPoint y: 426, endPoint x: 910, endPoint y: 612, distance: 187.3
click at [910, 612] on p "GPT-3 : This version significantly expanded the model size and improved the sys…" at bounding box center [799, 628] width 515 height 39
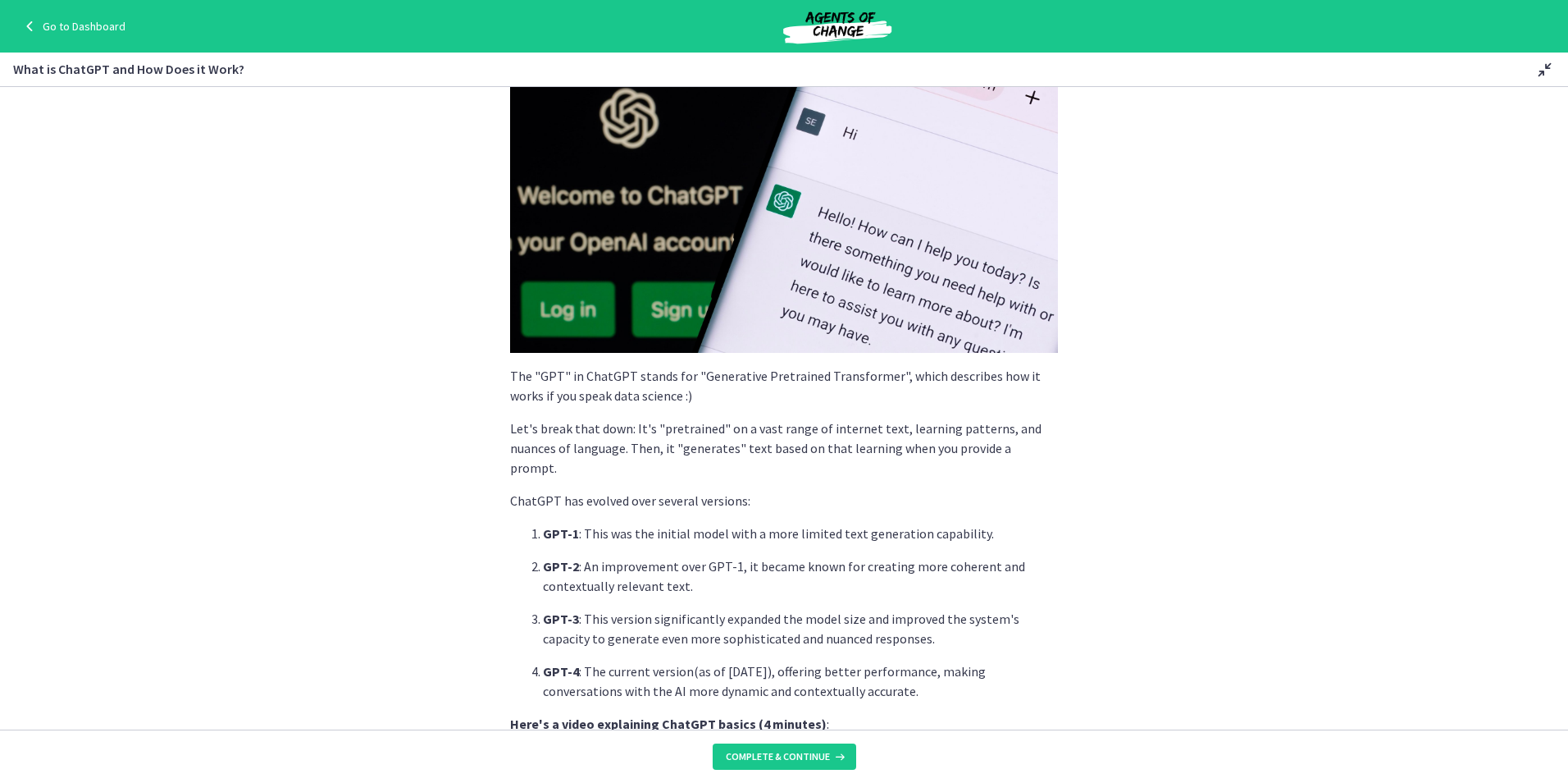
drag, startPoint x: 821, startPoint y: 441, endPoint x: 936, endPoint y: 674, distance: 259.8
click at [936, 674] on div "ChatGPT , developed by OpenAI , is a language model powered by AI. But what doe…" at bounding box center [784, 483] width 548 height 1195
drag, startPoint x: 936, startPoint y: 674, endPoint x: 762, endPoint y: 506, distance: 241.9
click at [762, 523] on p "GPT-1 : This was the initial model with a more limited text generation capabili…" at bounding box center [799, 533] width 515 height 20
drag, startPoint x: 949, startPoint y: 673, endPoint x: 538, endPoint y: 405, distance: 490.7
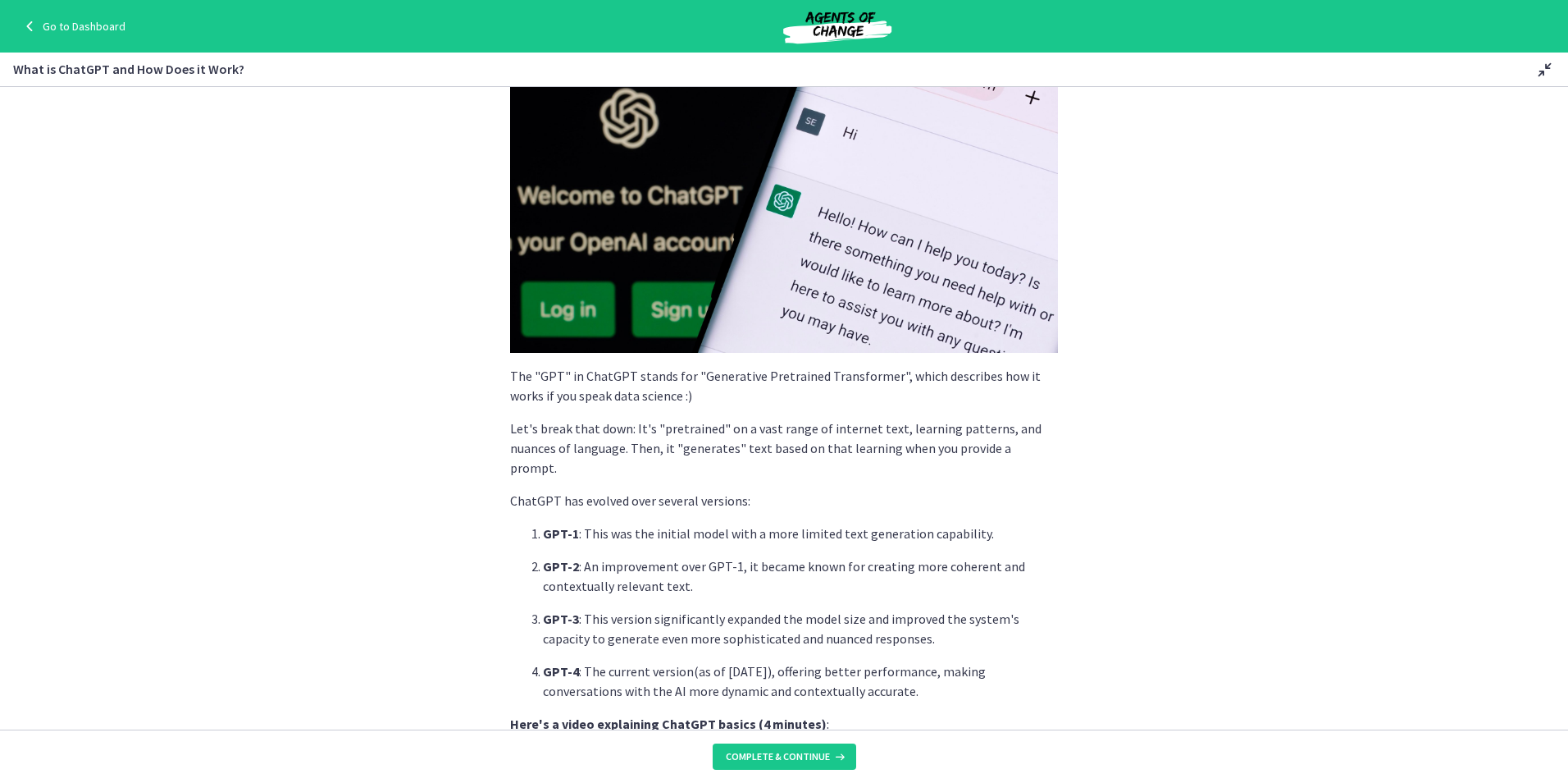
click at [538, 405] on div "ChatGPT , developed by OpenAI , is a language model powered by AI. But what doe…" at bounding box center [784, 483] width 548 height 1195
drag, startPoint x: 538, startPoint y: 405, endPoint x: 796, endPoint y: 495, distance: 273.2
click at [784, 495] on div "ChatGPT , developed by OpenAI , is a language model powered by AI. But what doe…" at bounding box center [784, 483] width 548 height 1195
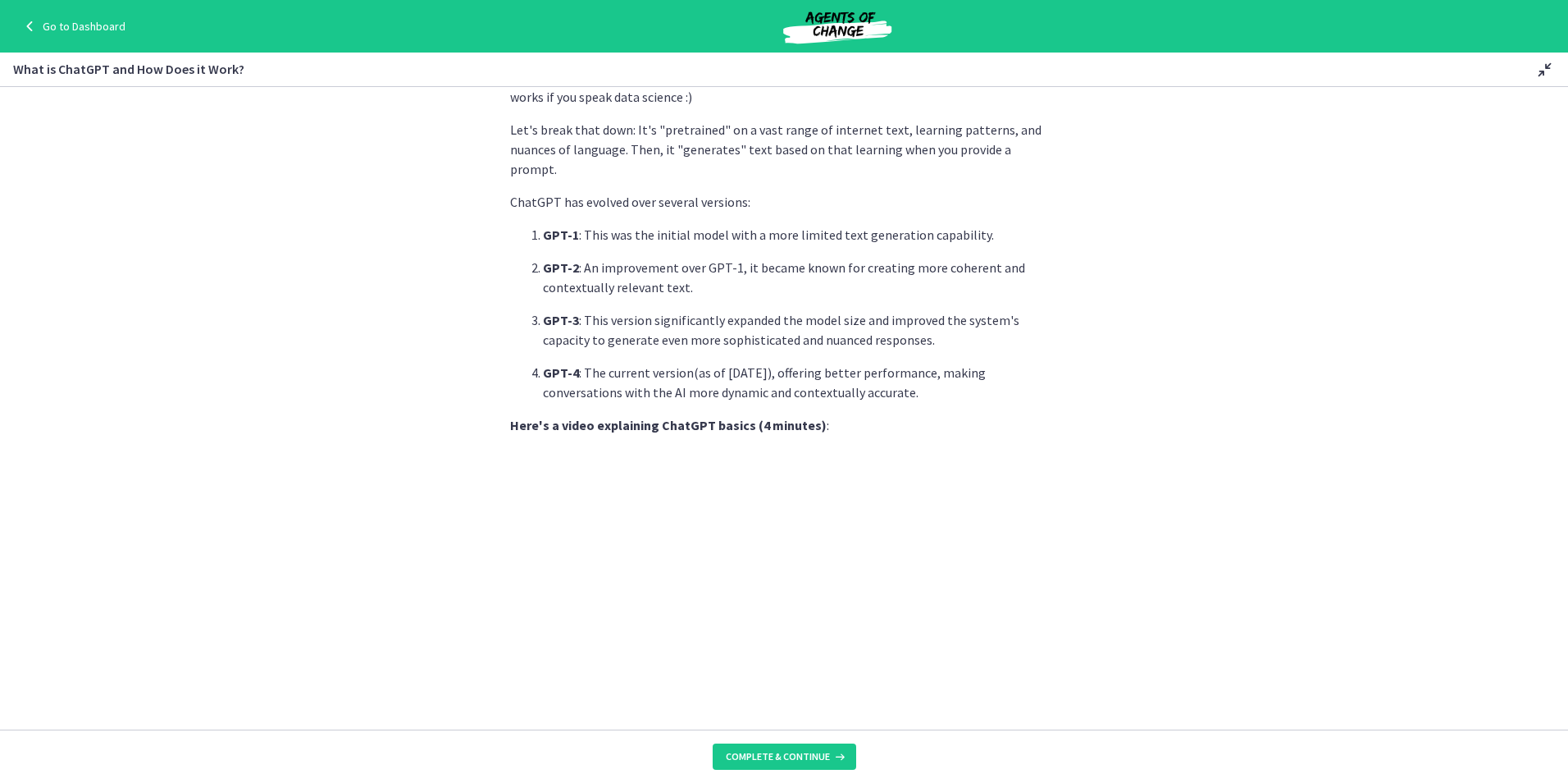
scroll to position [655, 0]
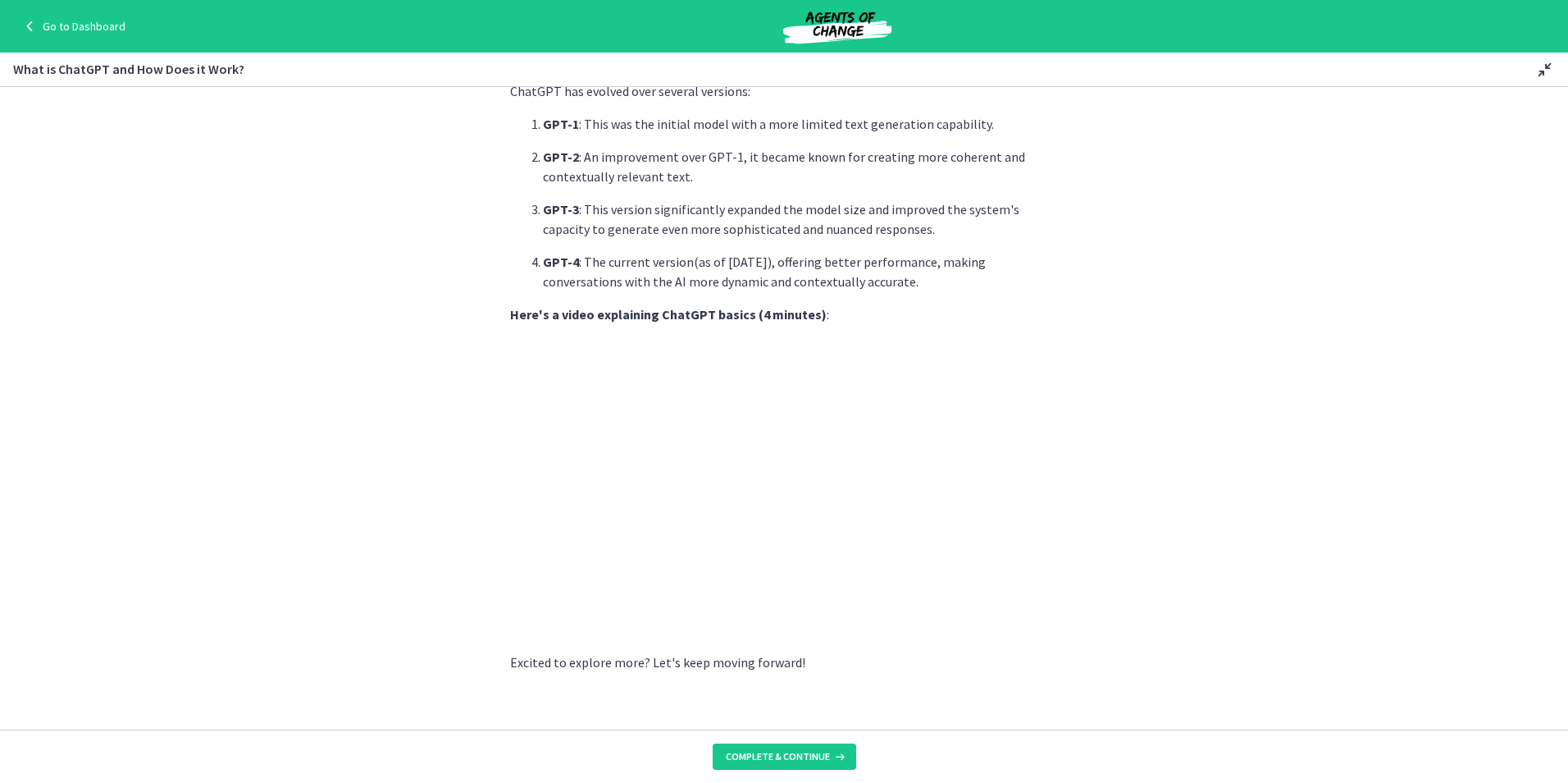
click at [694, 306] on strong "Here's a video explaining ChatGPT basics (4 minutes)" at bounding box center [668, 315] width 316 height 17
click at [754, 653] on p "Excited to explore more? Let's keep moving forward!" at bounding box center [784, 662] width 548 height 20
click at [770, 768] on button "Complete & continue" at bounding box center [784, 756] width 143 height 26
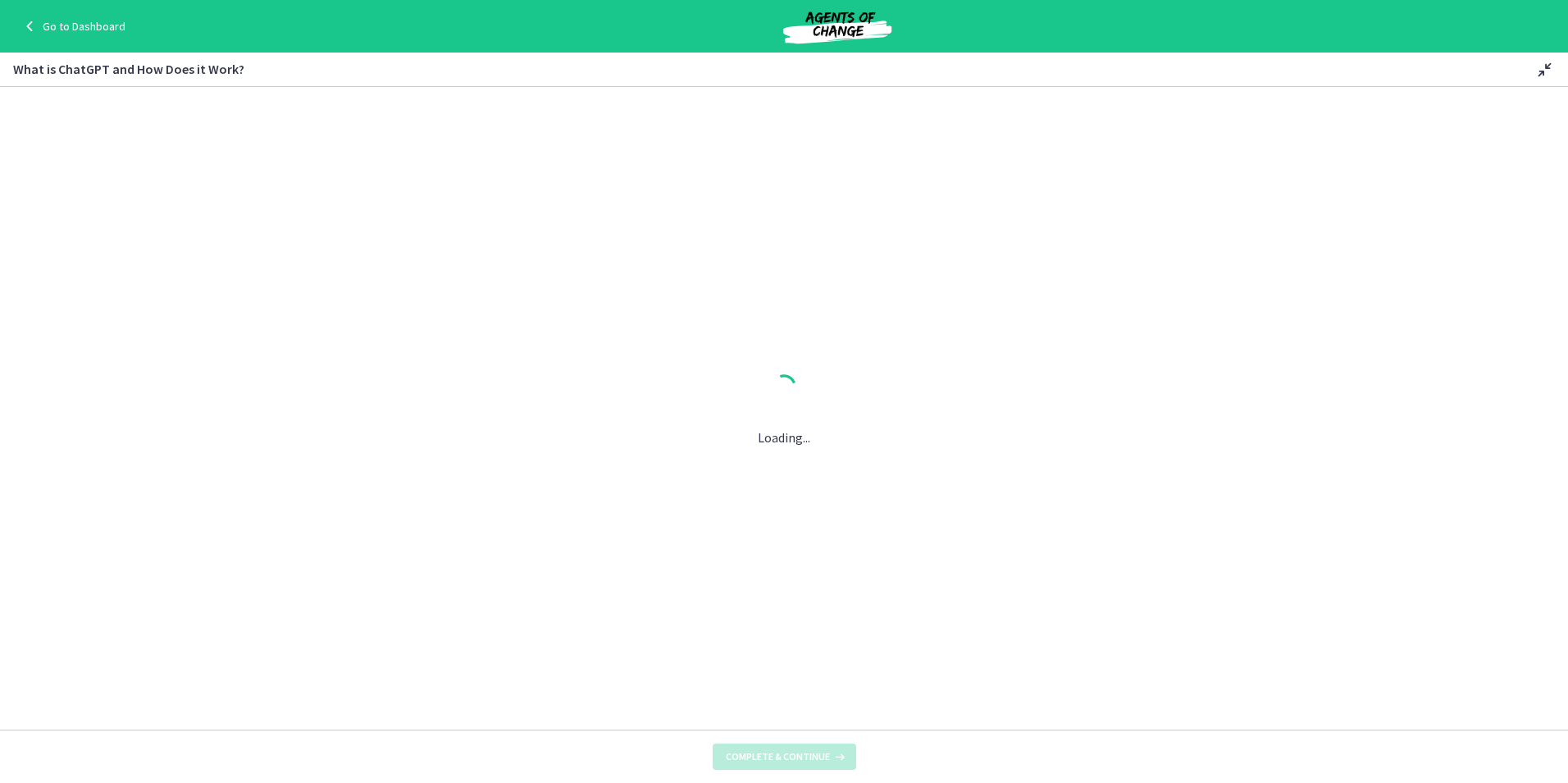
scroll to position [0, 0]
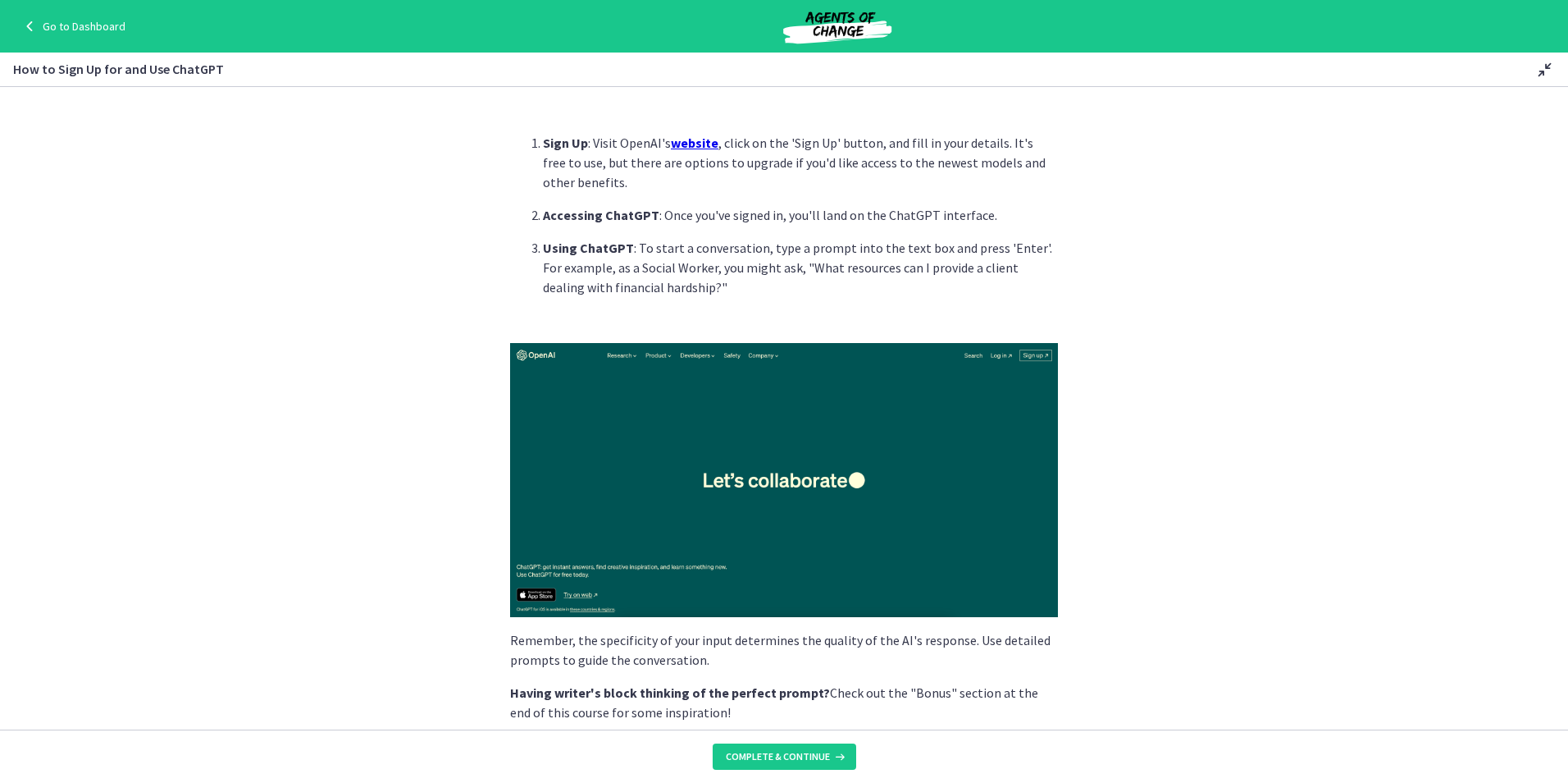
click at [631, 467] on img at bounding box center [784, 479] width 548 height 274
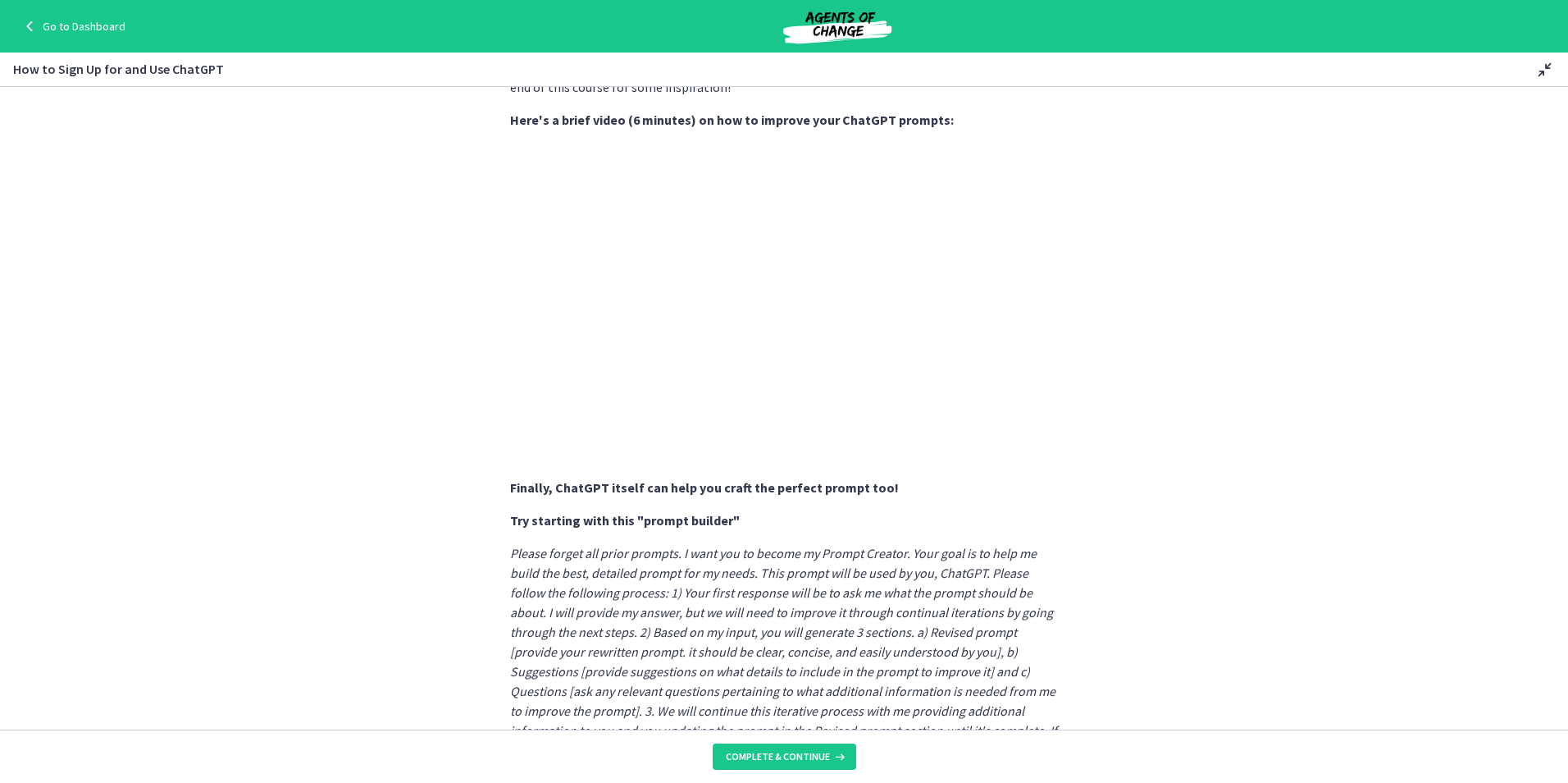
scroll to position [733, 0]
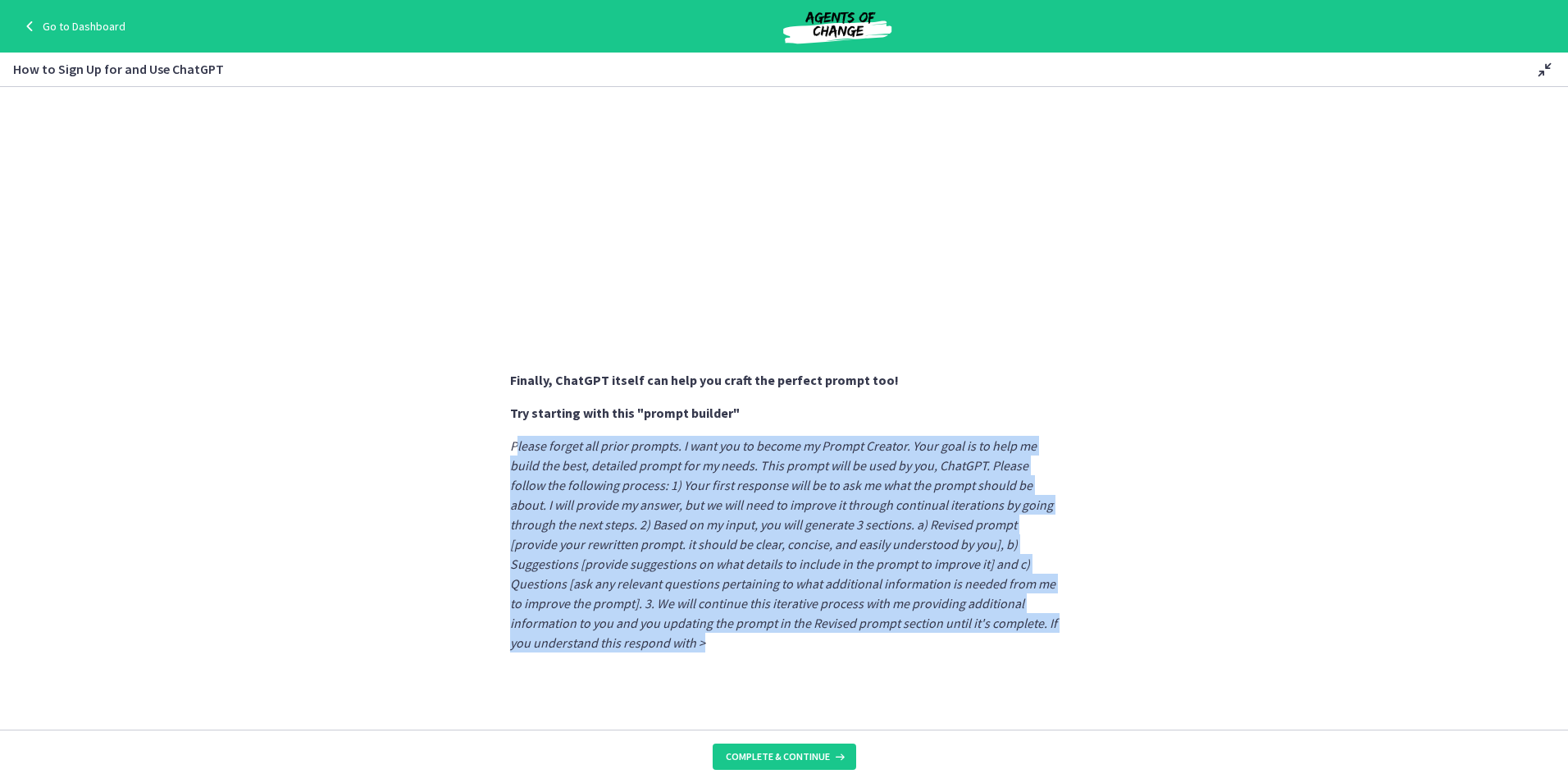
drag, startPoint x: 509, startPoint y: 445, endPoint x: 716, endPoint y: 643, distance: 286.4
click at [716, 643] on p "Please forget all prior prompts. I want you to become my Prompt Creator. Your g…" at bounding box center [784, 544] width 548 height 217
click at [984, 475] on em "Please forget all prior prompts. I want you to become my Prompt Creator. Your g…" at bounding box center [784, 544] width 547 height 213
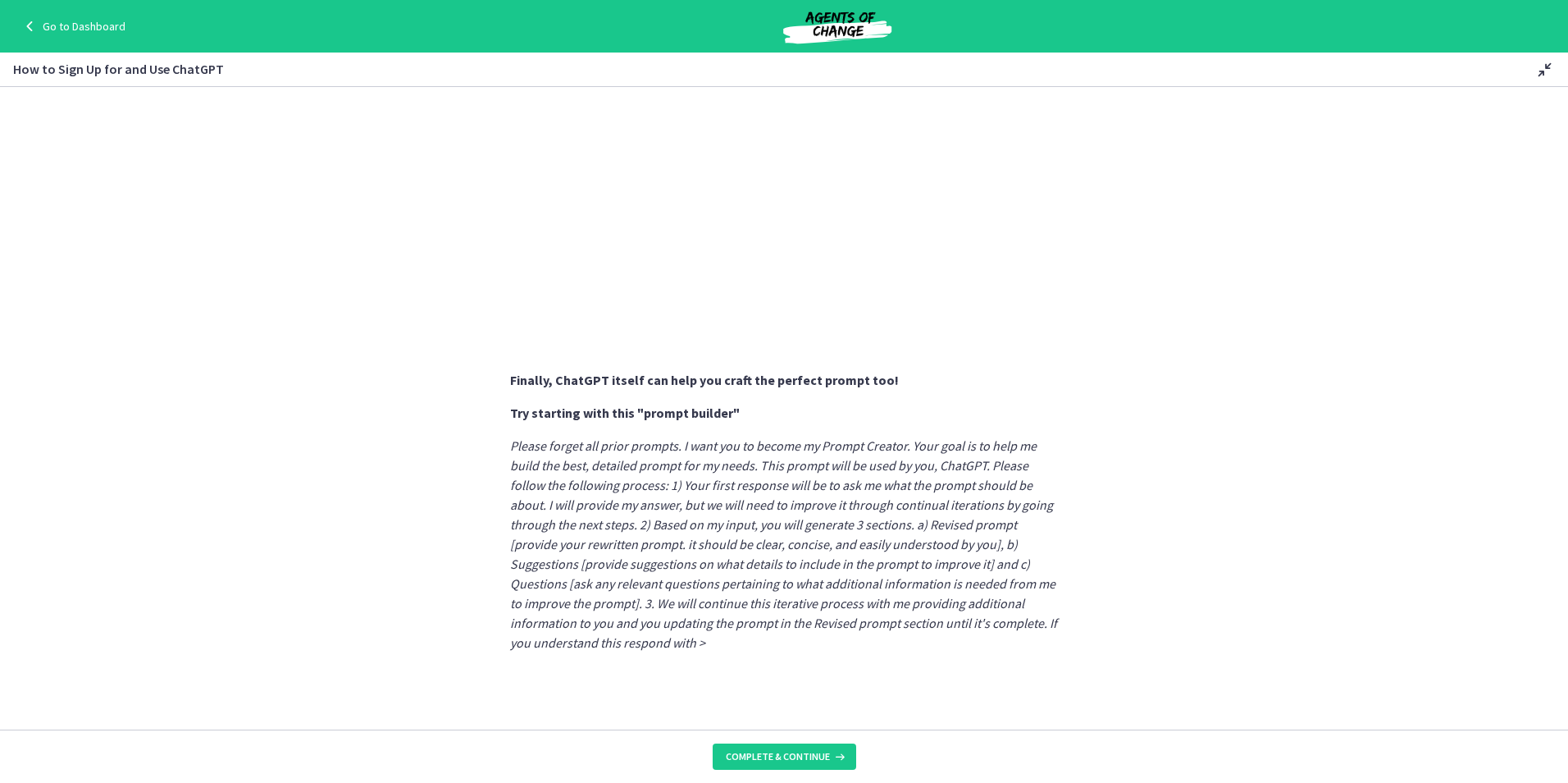
drag, startPoint x: 984, startPoint y: 585, endPoint x: 950, endPoint y: 384, distance: 203.9
click at [950, 384] on section "Sign Up : Visit OpenAI's website , click on the 'Sign Up' button, and fill in y…" at bounding box center [784, 408] width 1568 height 642
click at [1025, 629] on p "Please forget all prior prompts. I want you to become my Prompt Creator. Your g…" at bounding box center [784, 544] width 548 height 217
click at [754, 771] on footer "Complete & continue" at bounding box center [784, 755] width 1568 height 53
click at [779, 754] on span "Complete & continue" at bounding box center [778, 756] width 104 height 13
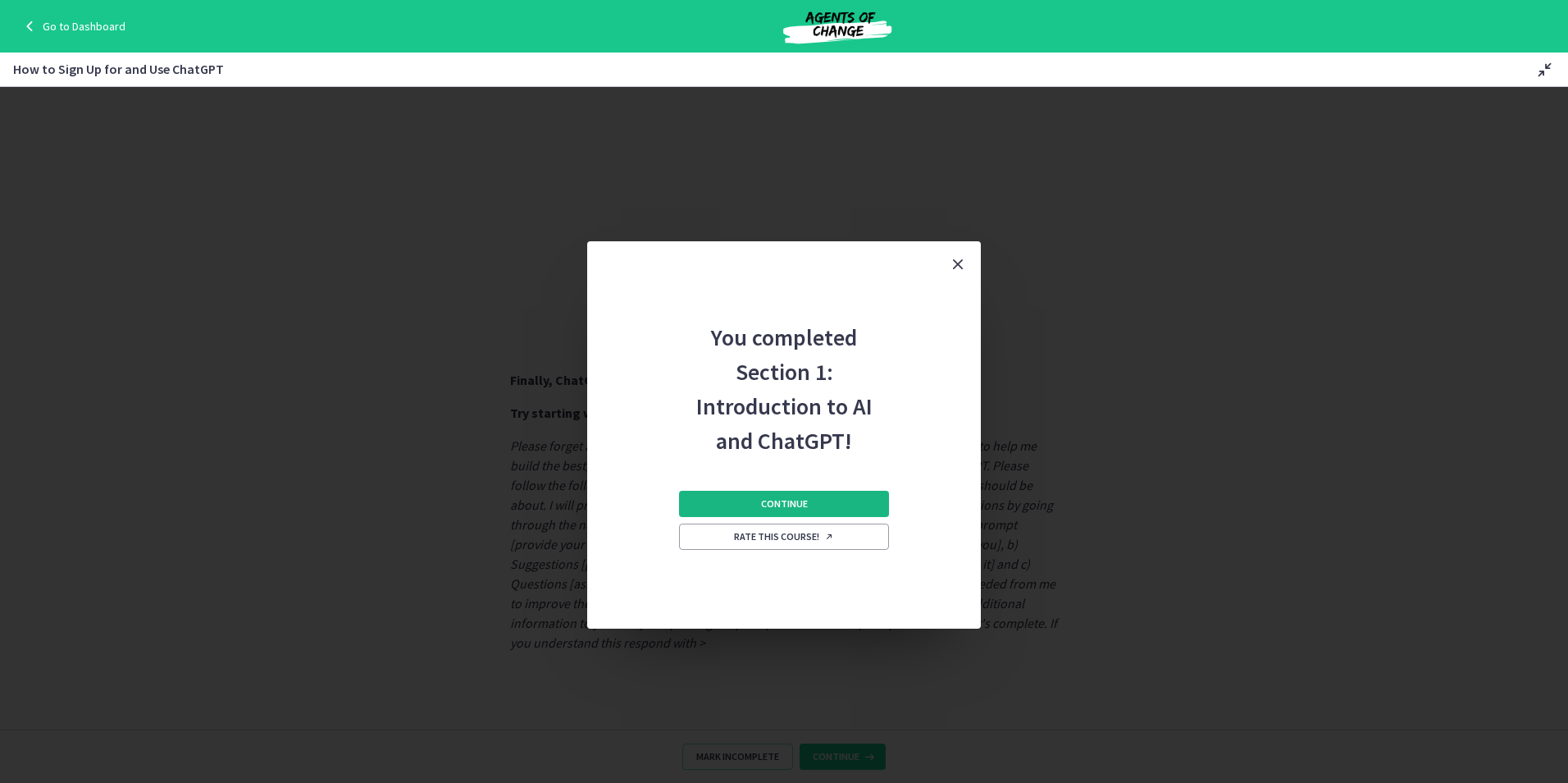
click at [849, 503] on button "Continue" at bounding box center [784, 504] width 210 height 26
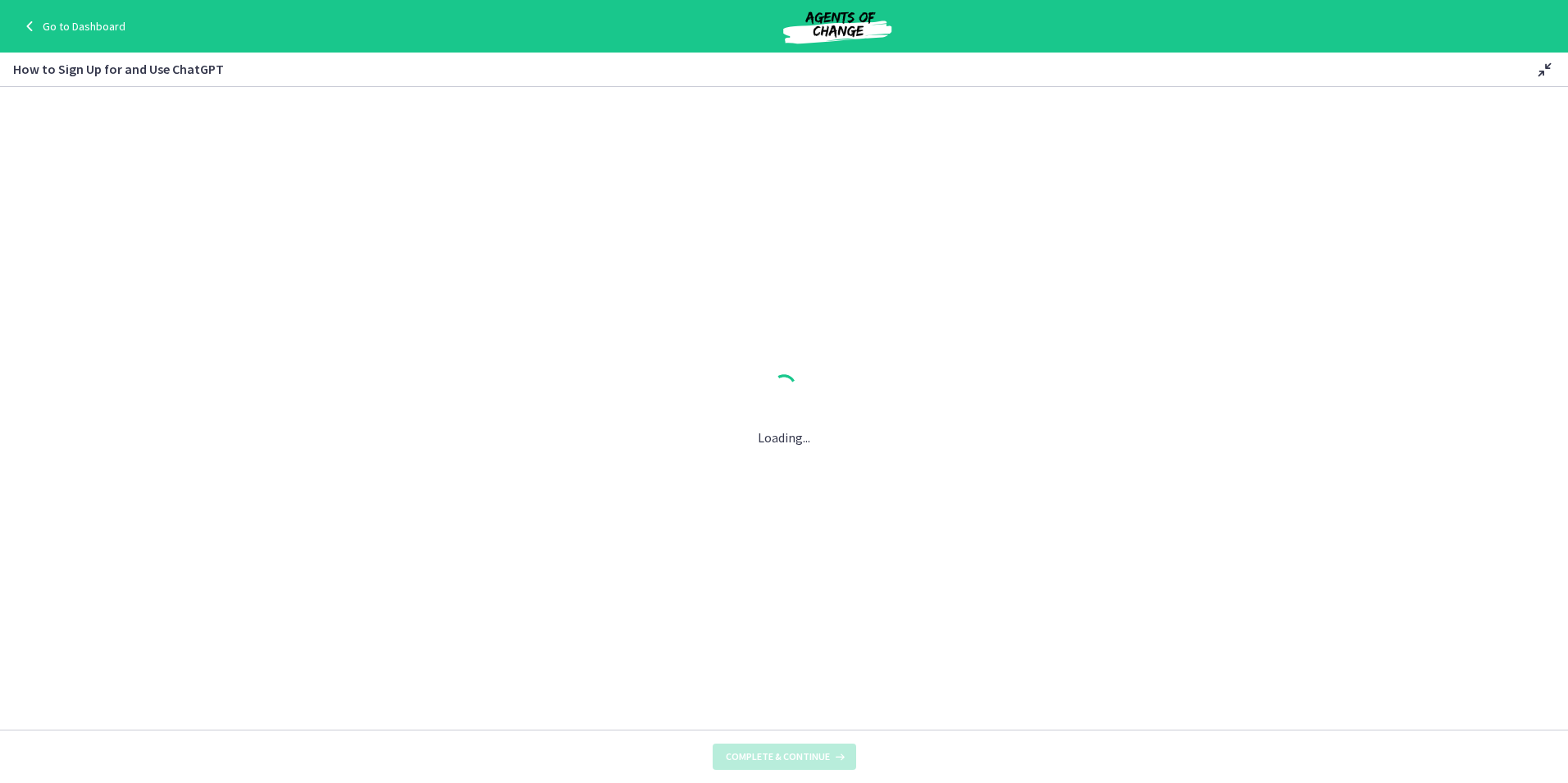
scroll to position [0, 0]
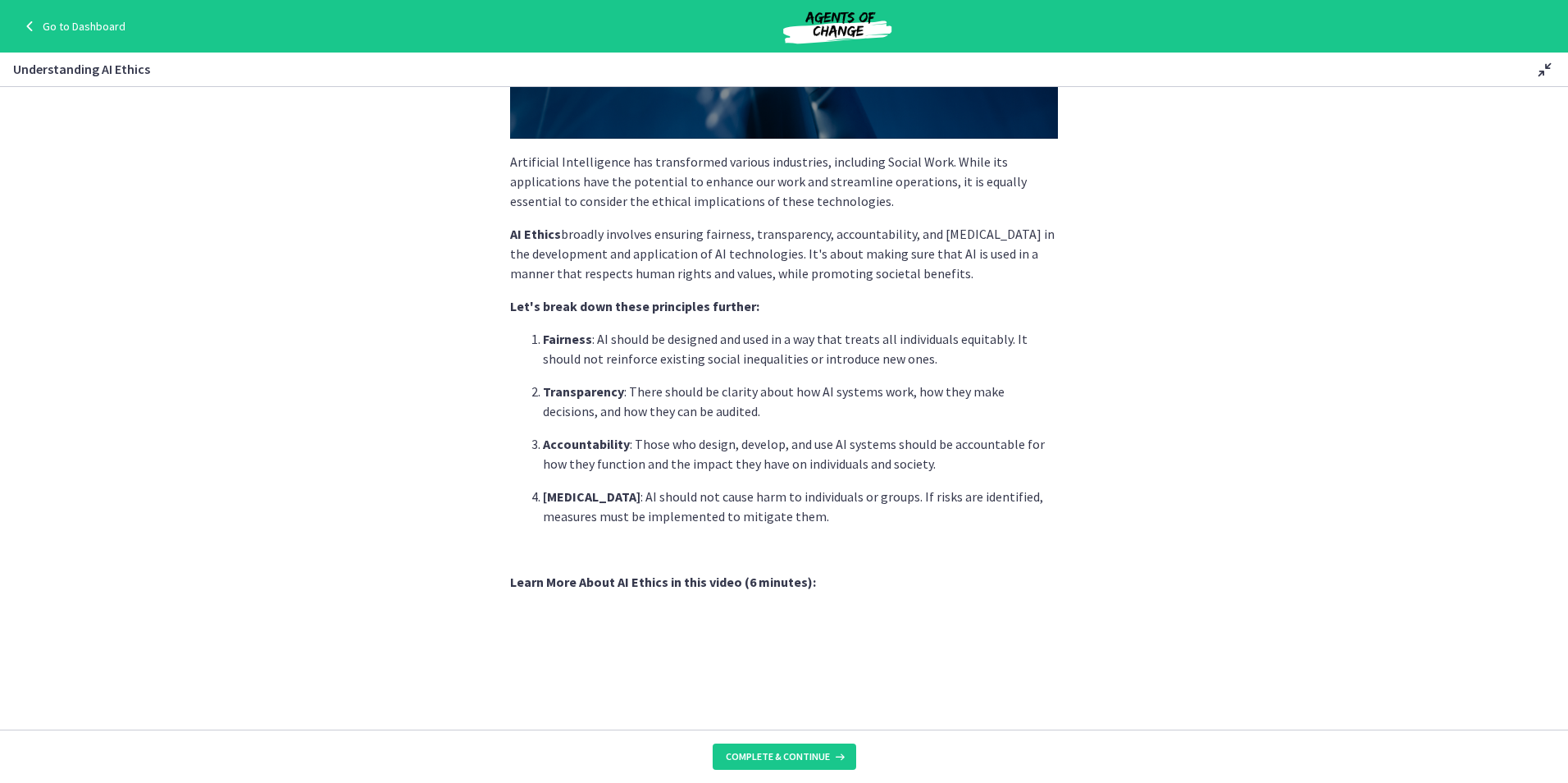
scroll to position [329, 0]
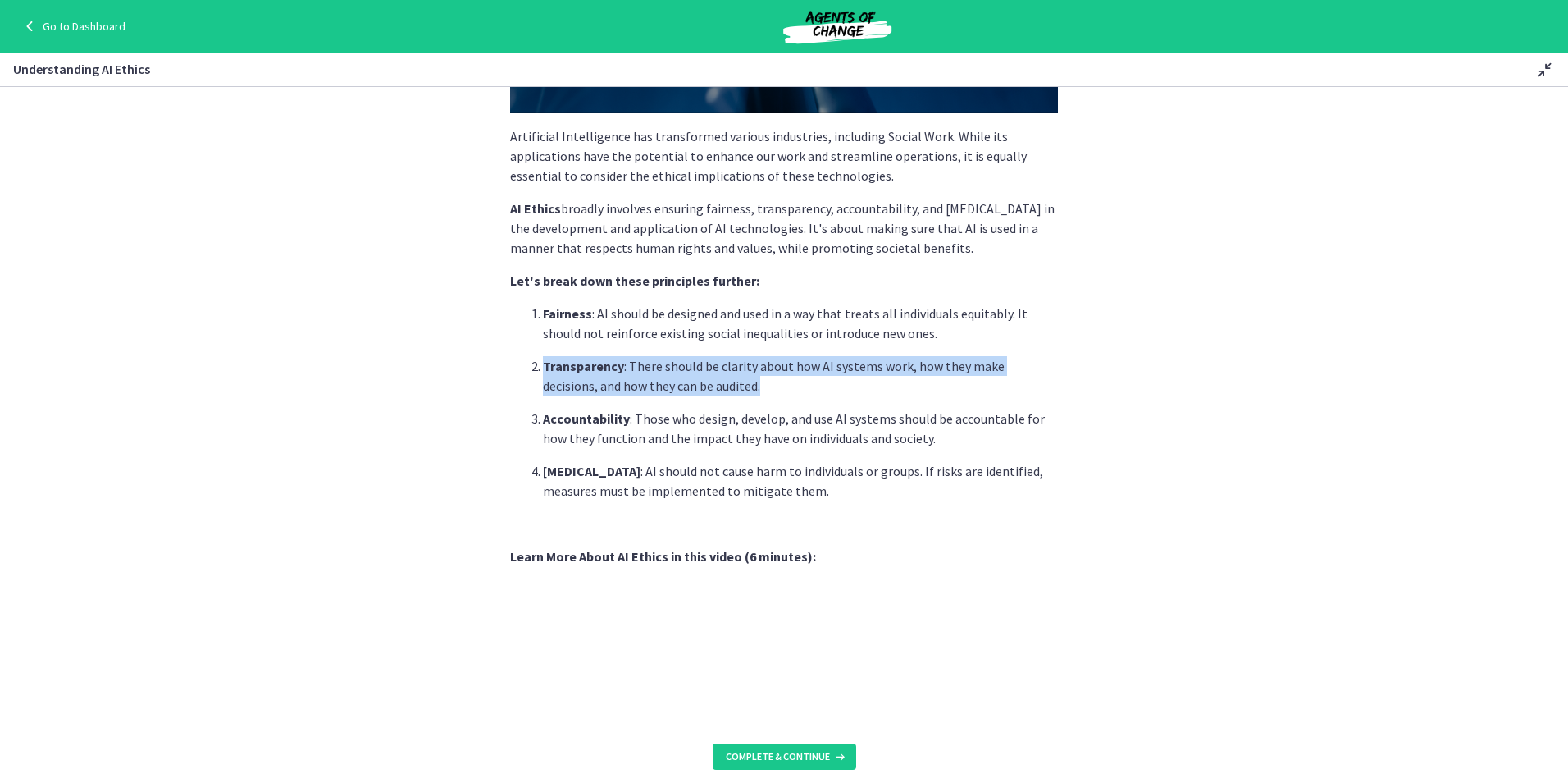
drag, startPoint x: 749, startPoint y: 392, endPoint x: 526, endPoint y: 360, distance: 225.3
click at [543, 360] on li "Transparency : There should be clarity about how AI systems work, how they make…" at bounding box center [799, 375] width 515 height 39
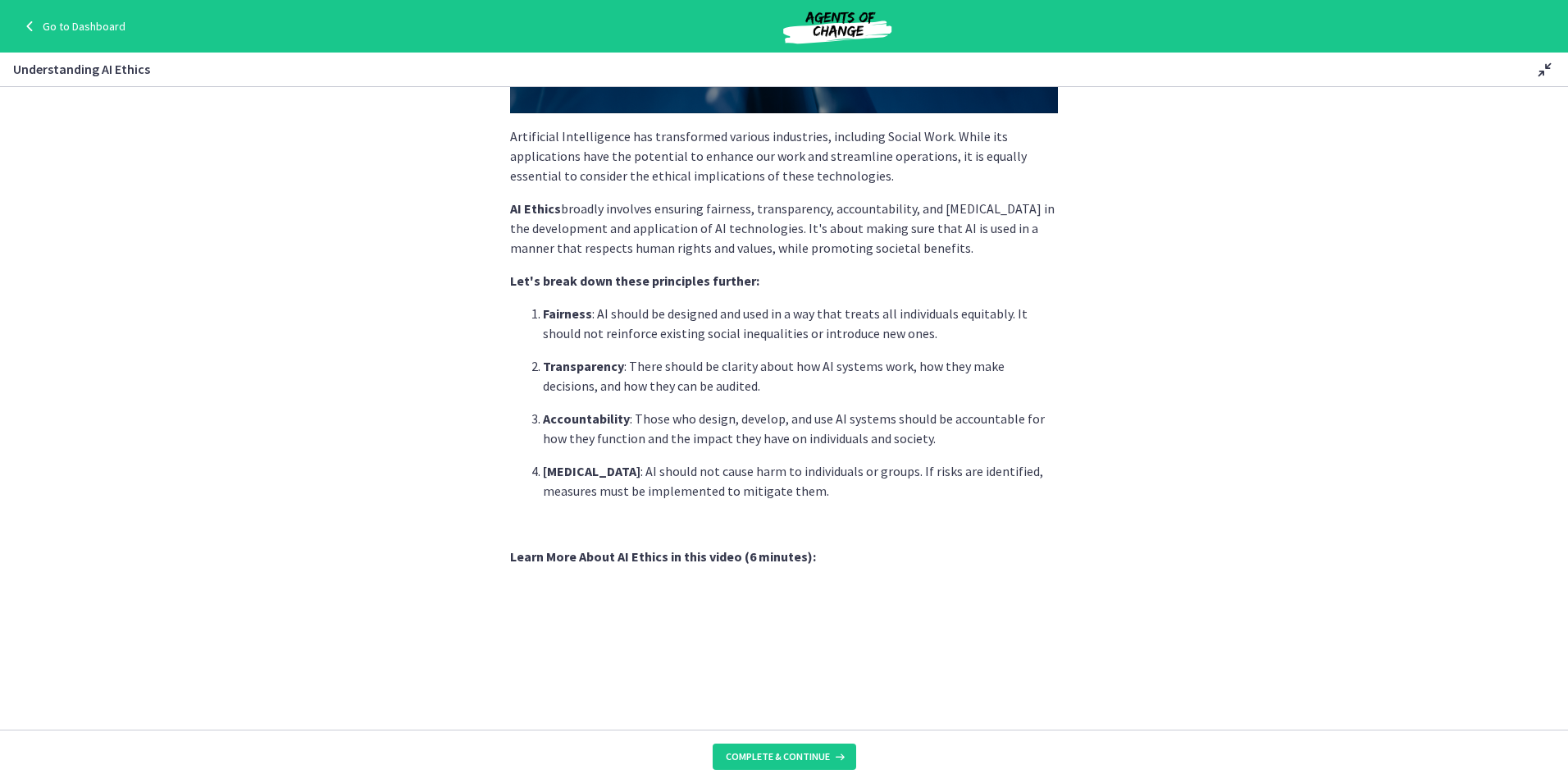
drag, startPoint x: 526, startPoint y: 360, endPoint x: 741, endPoint y: 398, distance: 218.3
click at [741, 398] on ol "Fairness : AI should be designed and used in a way that treats all individuals …" at bounding box center [784, 402] width 548 height 197
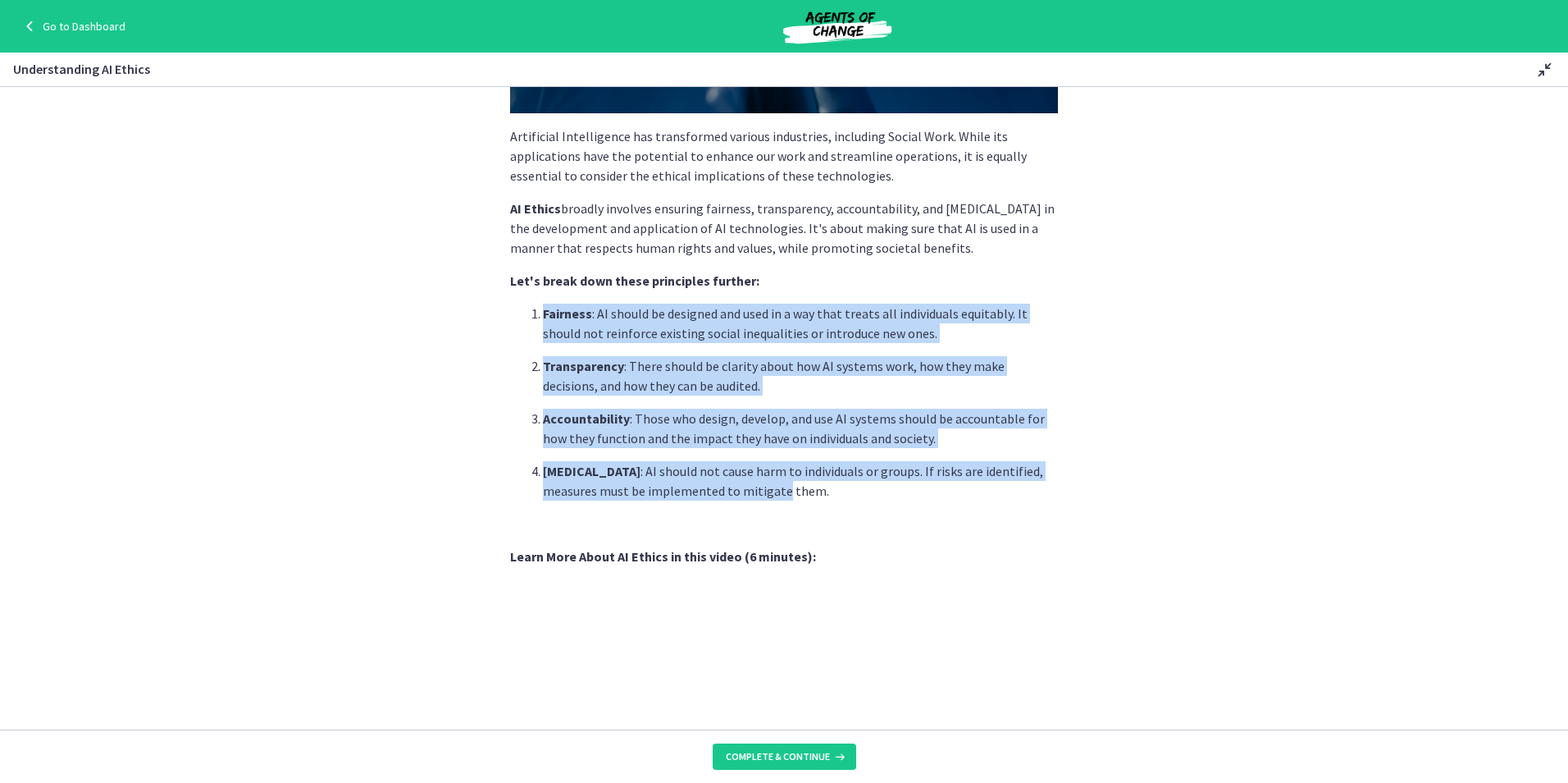
drag, startPoint x: 714, startPoint y: 479, endPoint x: 529, endPoint y: 296, distance: 260.2
click at [529, 296] on div "Artificial Intelligence has transformed various industries, including Social Wo…" at bounding box center [784, 398] width 548 height 1188
drag, startPoint x: 529, startPoint y: 296, endPoint x: 707, endPoint y: 444, distance: 231.5
click at [707, 444] on p "Accountability : Those who design, develop, and use AI systems should be accoun…" at bounding box center [799, 428] width 515 height 39
drag, startPoint x: 760, startPoint y: 304, endPoint x: 926, endPoint y: 506, distance: 261.5
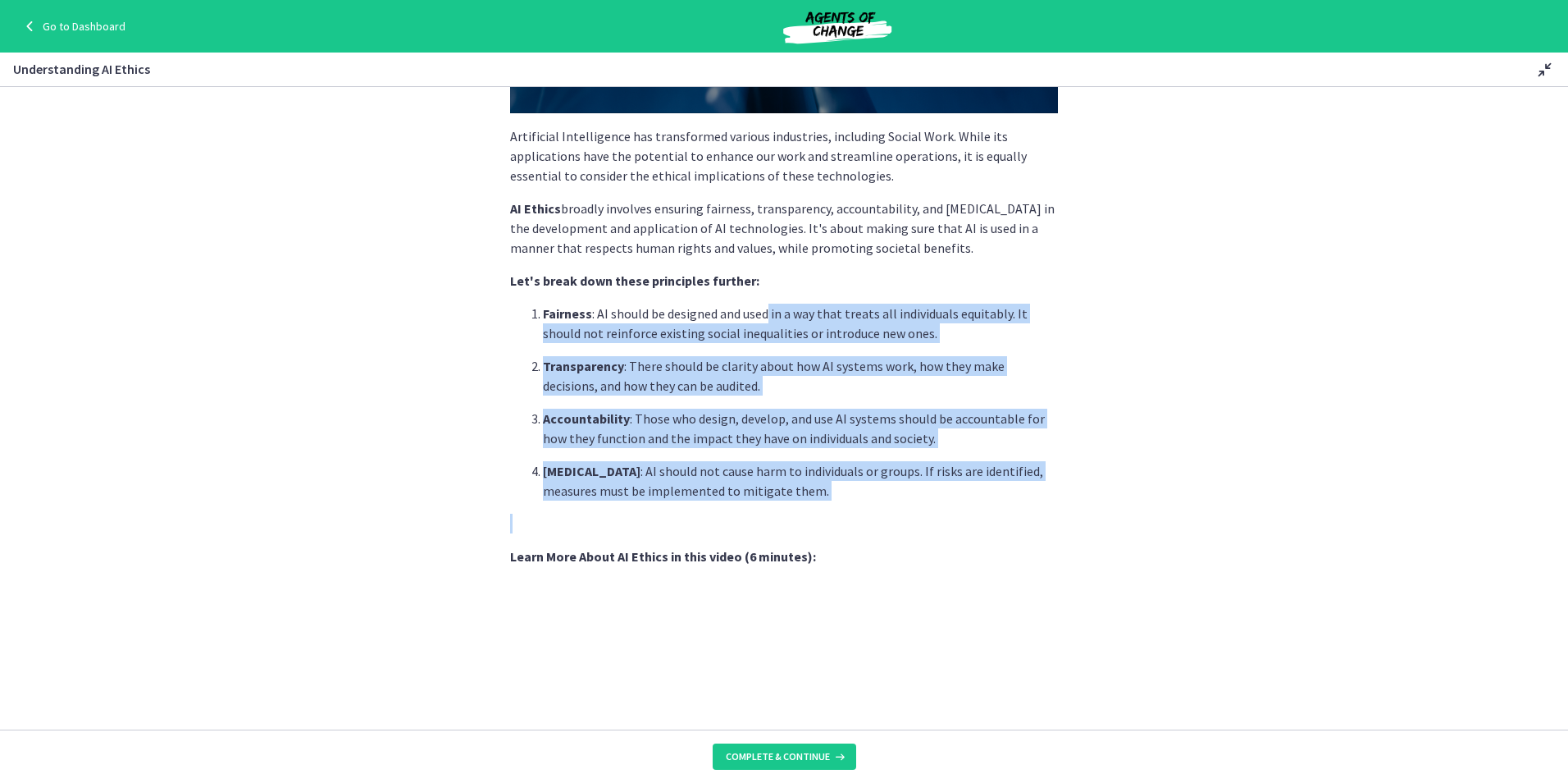
click at [926, 506] on div "Artificial Intelligence has transformed various industries, including Social Wo…" at bounding box center [784, 398] width 548 height 1188
drag, startPoint x: 926, startPoint y: 506, endPoint x: 806, endPoint y: 487, distance: 121.5
click at [806, 487] on p "[MEDICAL_DATA] : AI should not cause harm to individuals or groups. If risks ar…" at bounding box center [799, 480] width 515 height 39
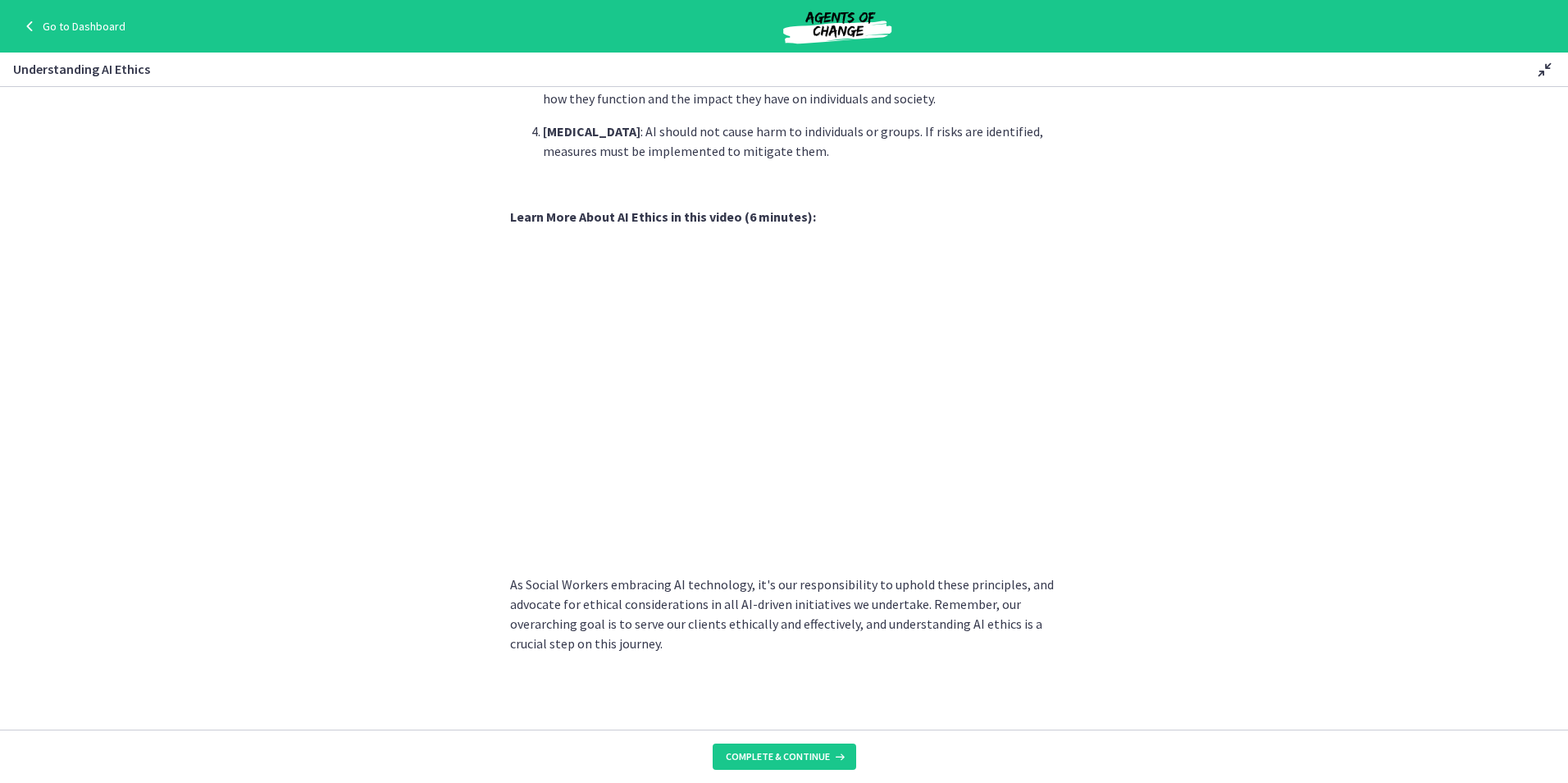
scroll to position [668, 0]
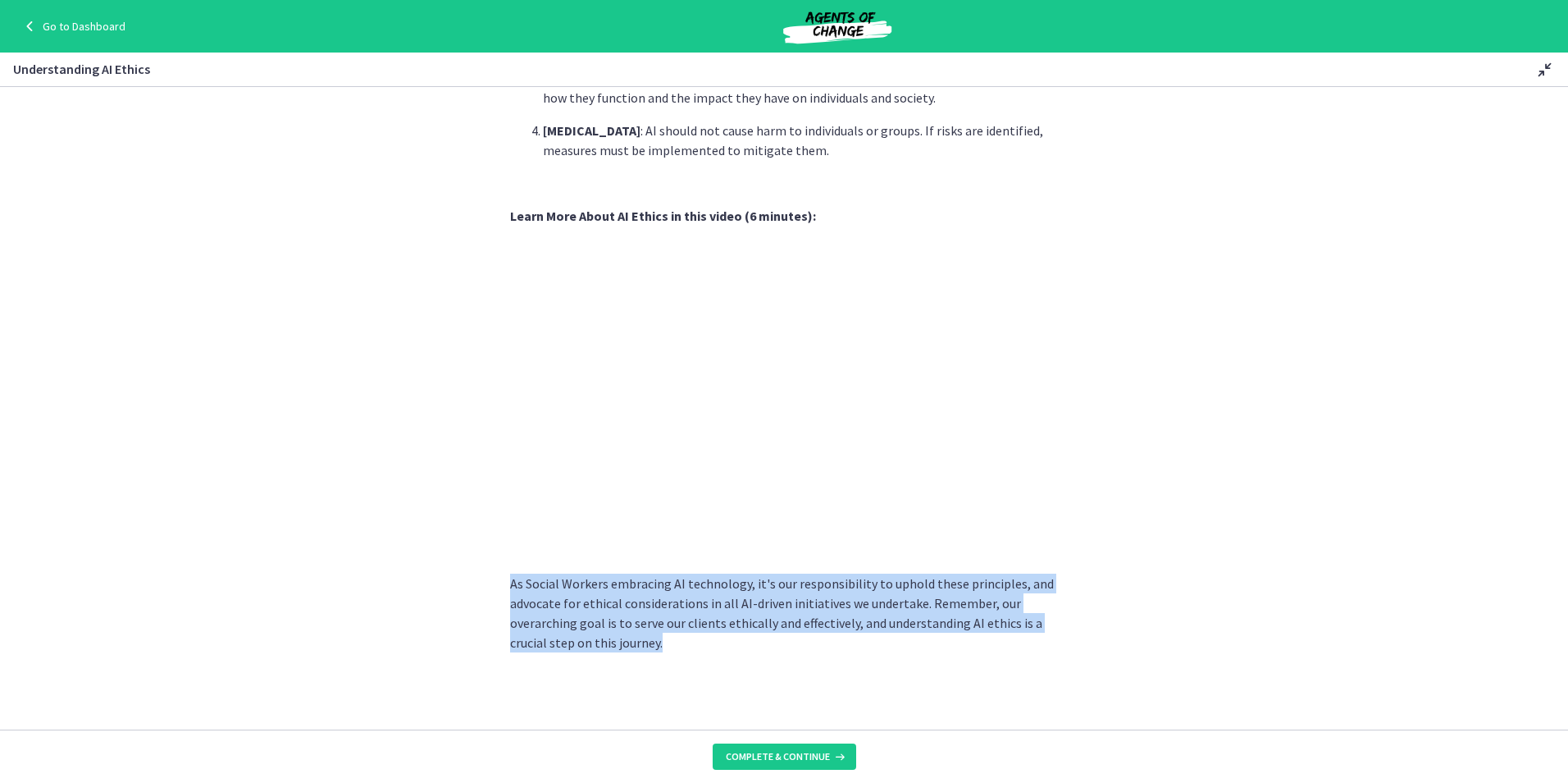
drag, startPoint x: 655, startPoint y: 644, endPoint x: 500, endPoint y: 577, distance: 168.9
click at [500, 577] on section "Artificial Intelligence has transformed various industries, including Social Wo…" at bounding box center [784, 408] width 1568 height 642
drag, startPoint x: 500, startPoint y: 577, endPoint x: 639, endPoint y: 587, distance: 139.4
click at [631, 587] on p "As Social Workers embracing AI technology, it's our responsibility to uphold th…" at bounding box center [784, 613] width 548 height 79
click at [803, 760] on span "Complete & continue" at bounding box center [778, 756] width 104 height 13
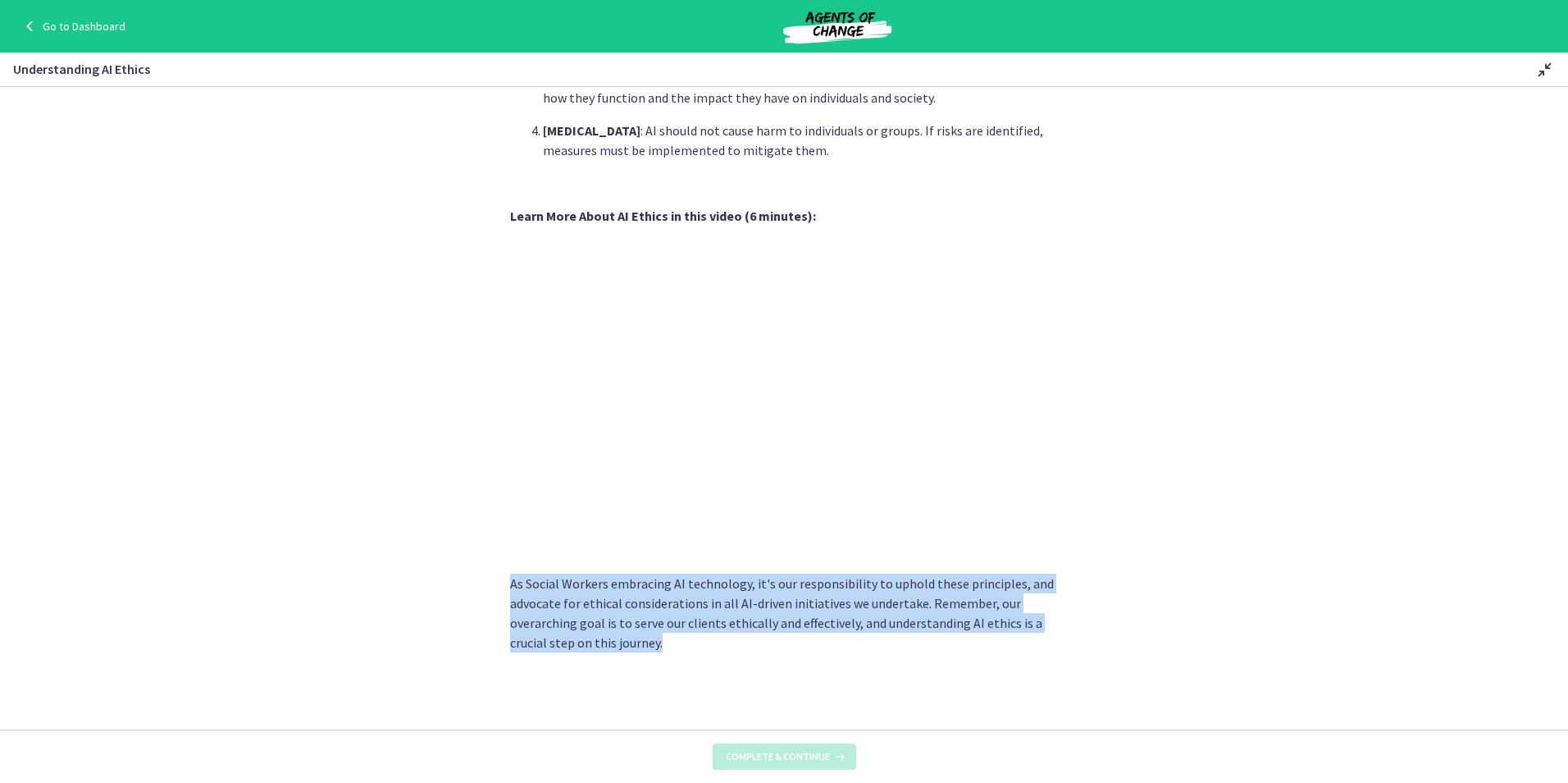
scroll to position [0, 0]
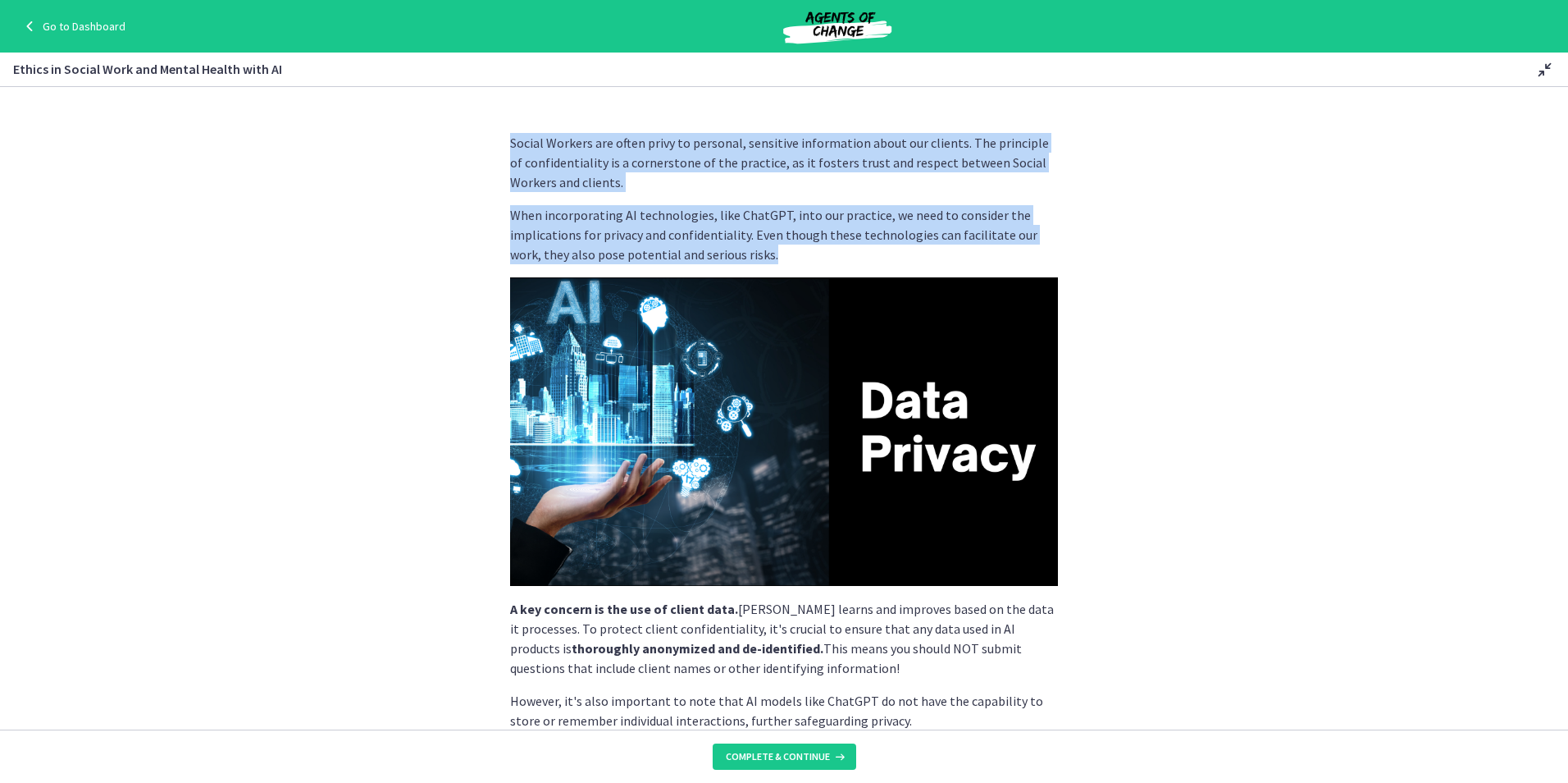
drag, startPoint x: 504, startPoint y: 145, endPoint x: 794, endPoint y: 252, distance: 309.1
click at [794, 252] on div "Social Workers are often privy to personal, sensitive information about our cli…" at bounding box center [784, 523] width 548 height 781
click at [605, 181] on p "Social Workers are often privy to personal, sensitive information about our cli…" at bounding box center [784, 162] width 548 height 59
drag, startPoint x: 767, startPoint y: 247, endPoint x: 495, endPoint y: 135, distance: 294.2
click at [497, 135] on div "Social Workers are often privy to personal, sensitive information about our cli…" at bounding box center [784, 425] width 574 height 610
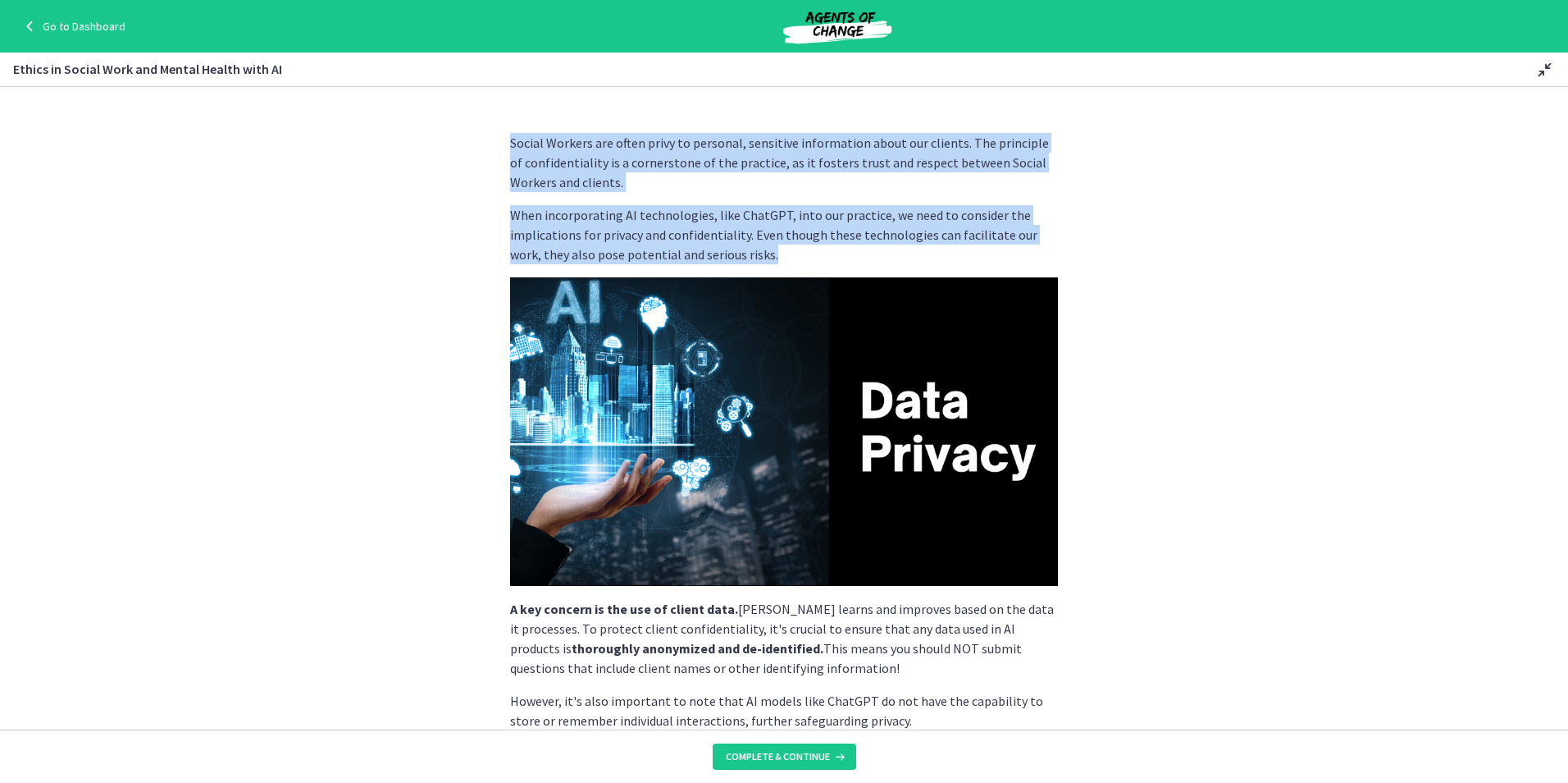
drag, startPoint x: 495, startPoint y: 135, endPoint x: 643, endPoint y: 172, distance: 152.6
click at [643, 172] on p "Social Workers are often privy to personal, sensitive information about our cli…" at bounding box center [784, 162] width 548 height 59
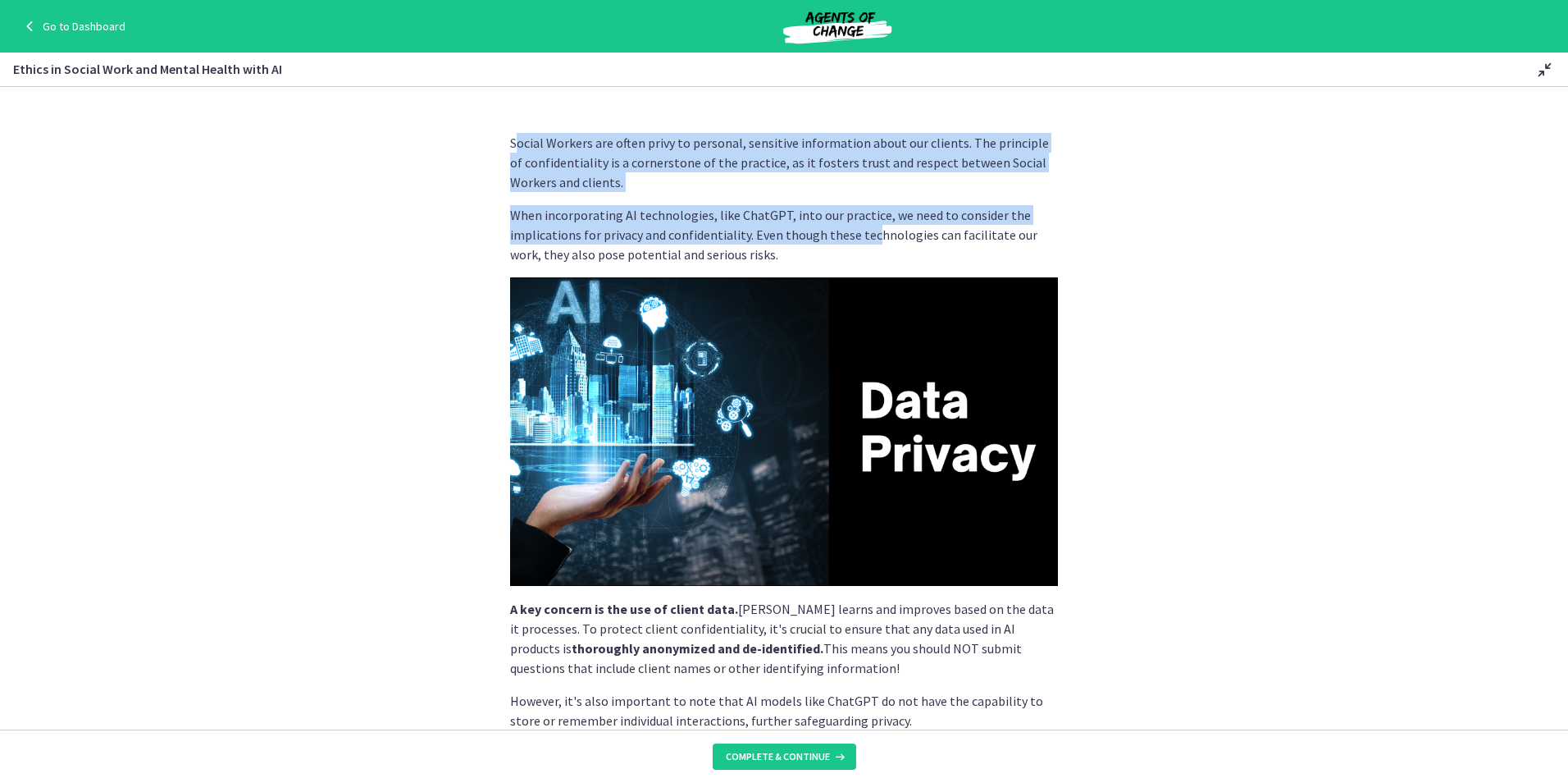
drag, startPoint x: 513, startPoint y: 121, endPoint x: 864, endPoint y: 244, distance: 371.9
click at [864, 244] on div "Social Workers are often privy to personal, sensitive information about our cli…" at bounding box center [784, 425] width 574 height 610
drag, startPoint x: 864, startPoint y: 244, endPoint x: 656, endPoint y: 194, distance: 213.9
click at [656, 194] on div "Social Workers are often privy to personal, sensitive information about our cli…" at bounding box center [784, 523] width 548 height 781
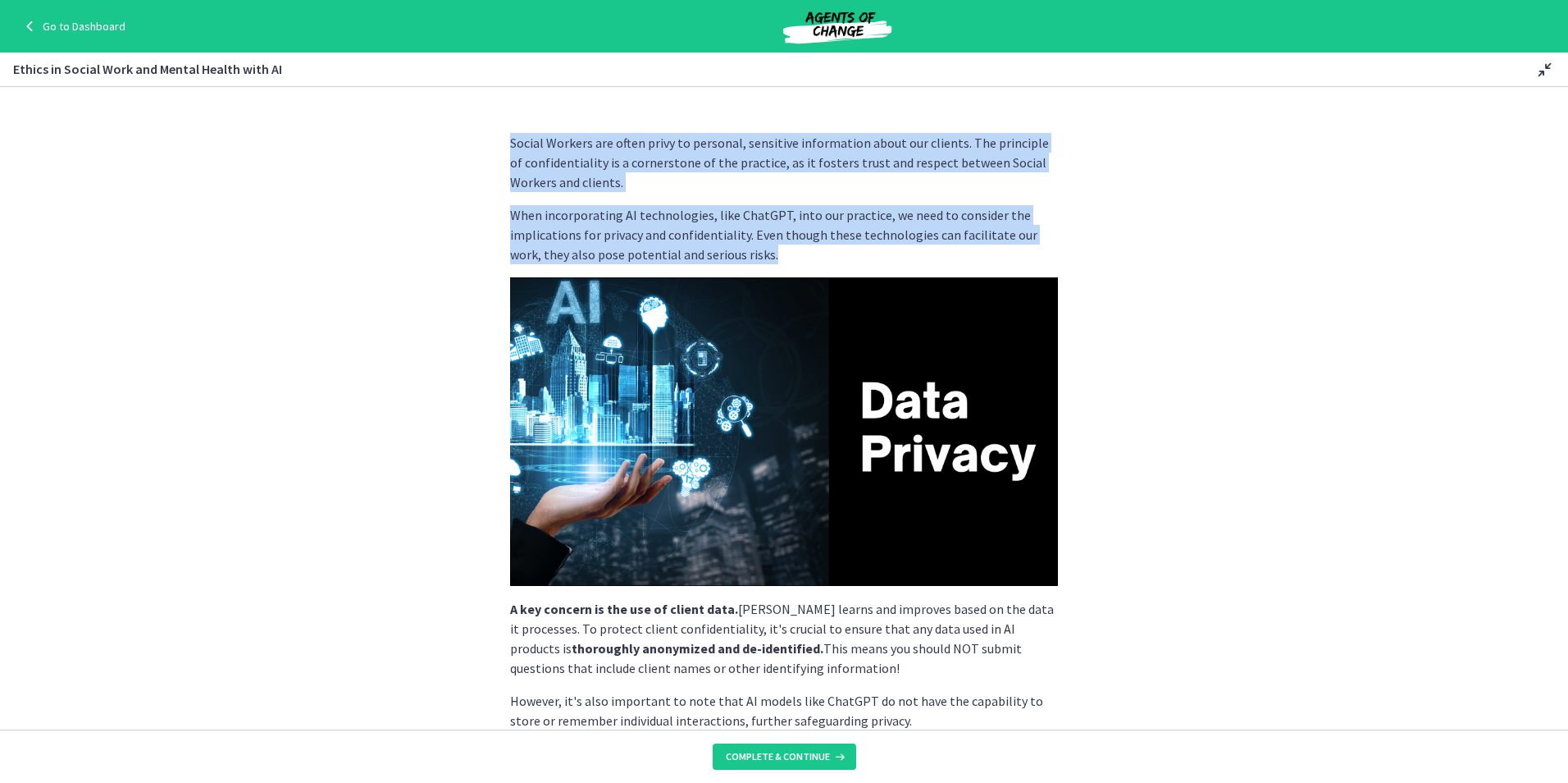
drag, startPoint x: 739, startPoint y: 256, endPoint x: 503, endPoint y: 145, distance: 260.8
click at [510, 145] on div "Social Workers are often privy to personal, sensitive information about our cli…" at bounding box center [784, 523] width 548 height 781
drag, startPoint x: 503, startPoint y: 145, endPoint x: 549, endPoint y: 204, distance: 74.8
click at [557, 205] on p "When incorporating AI technologies, like ChatGPT, into our practice, we need to…" at bounding box center [784, 234] width 548 height 59
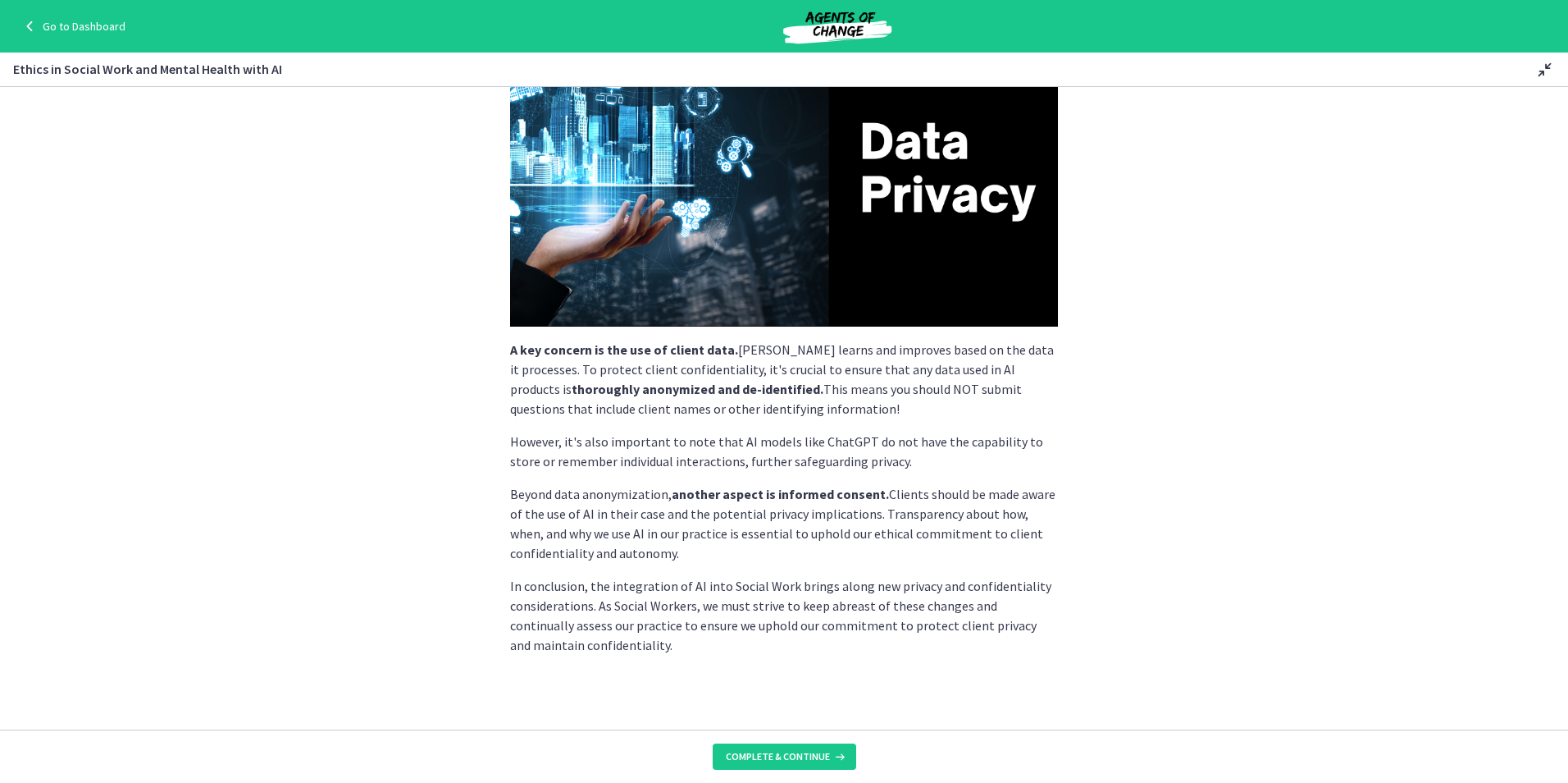
scroll to position [263, 0]
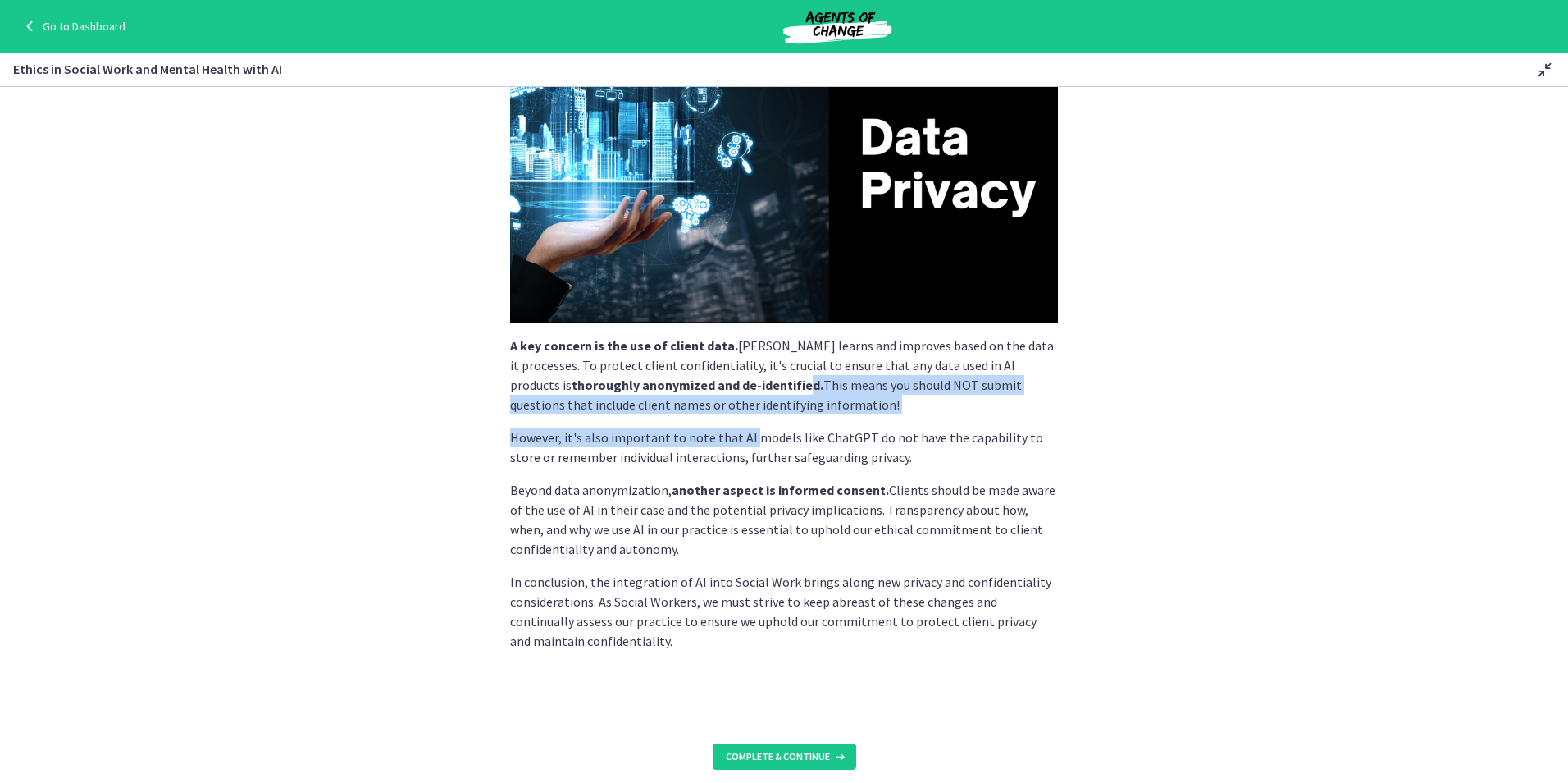
drag, startPoint x: 682, startPoint y: 385, endPoint x: 740, endPoint y: 415, distance: 65.3
click at [740, 415] on div "Social Workers are often privy to personal, sensitive information about our cli…" at bounding box center [784, 260] width 548 height 781
drag, startPoint x: 740, startPoint y: 415, endPoint x: 614, endPoint y: 420, distance: 126.1
click at [614, 420] on div "Social Workers are often privy to personal, sensitive information about our cli…" at bounding box center [784, 260] width 548 height 781
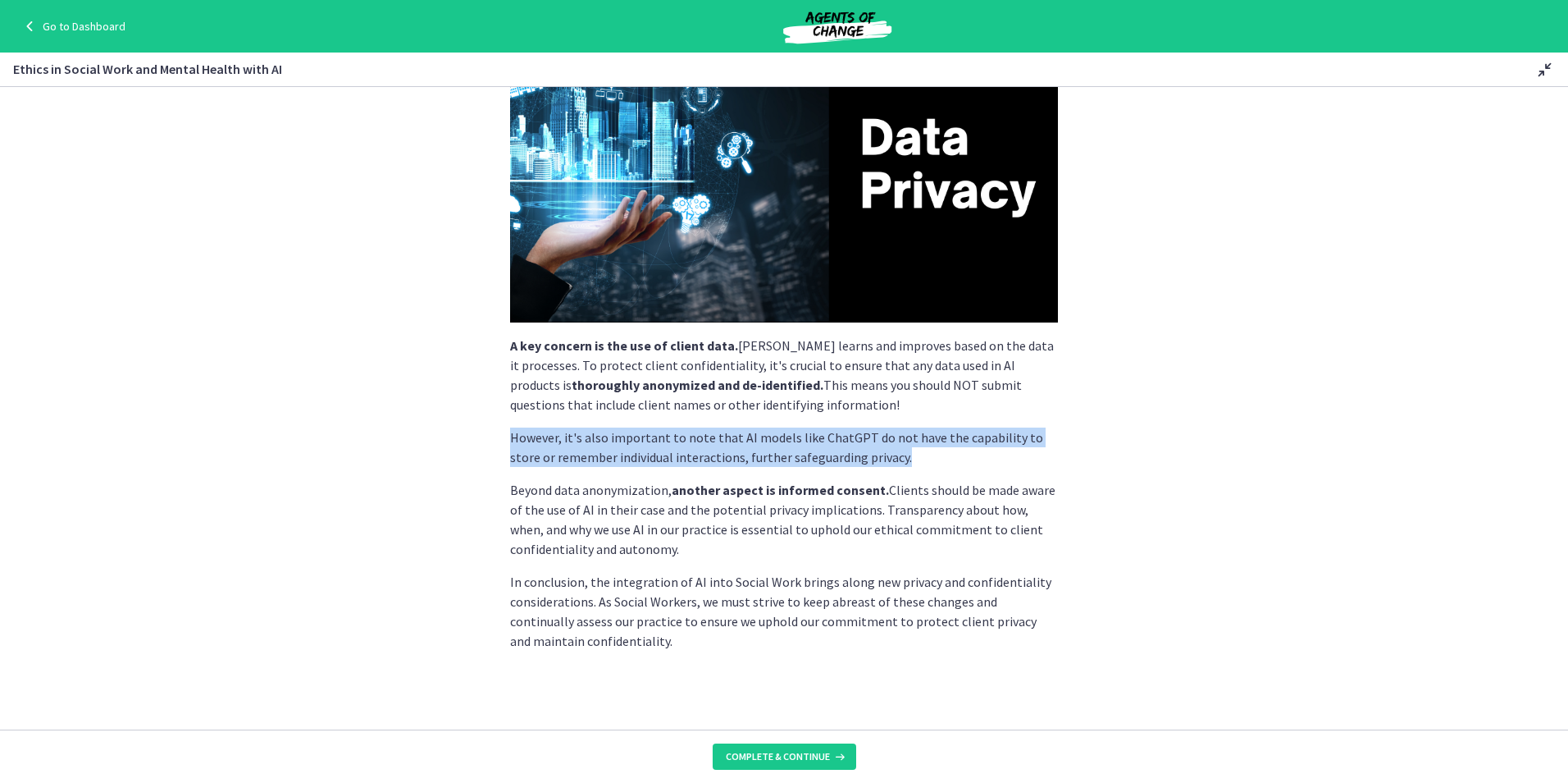
drag, startPoint x: 901, startPoint y: 458, endPoint x: 496, endPoint y: 439, distance: 405.4
click at [497, 439] on div "Social Workers are often privy to personal, sensitive information about our cli…" at bounding box center [784, 161] width 574 height 610
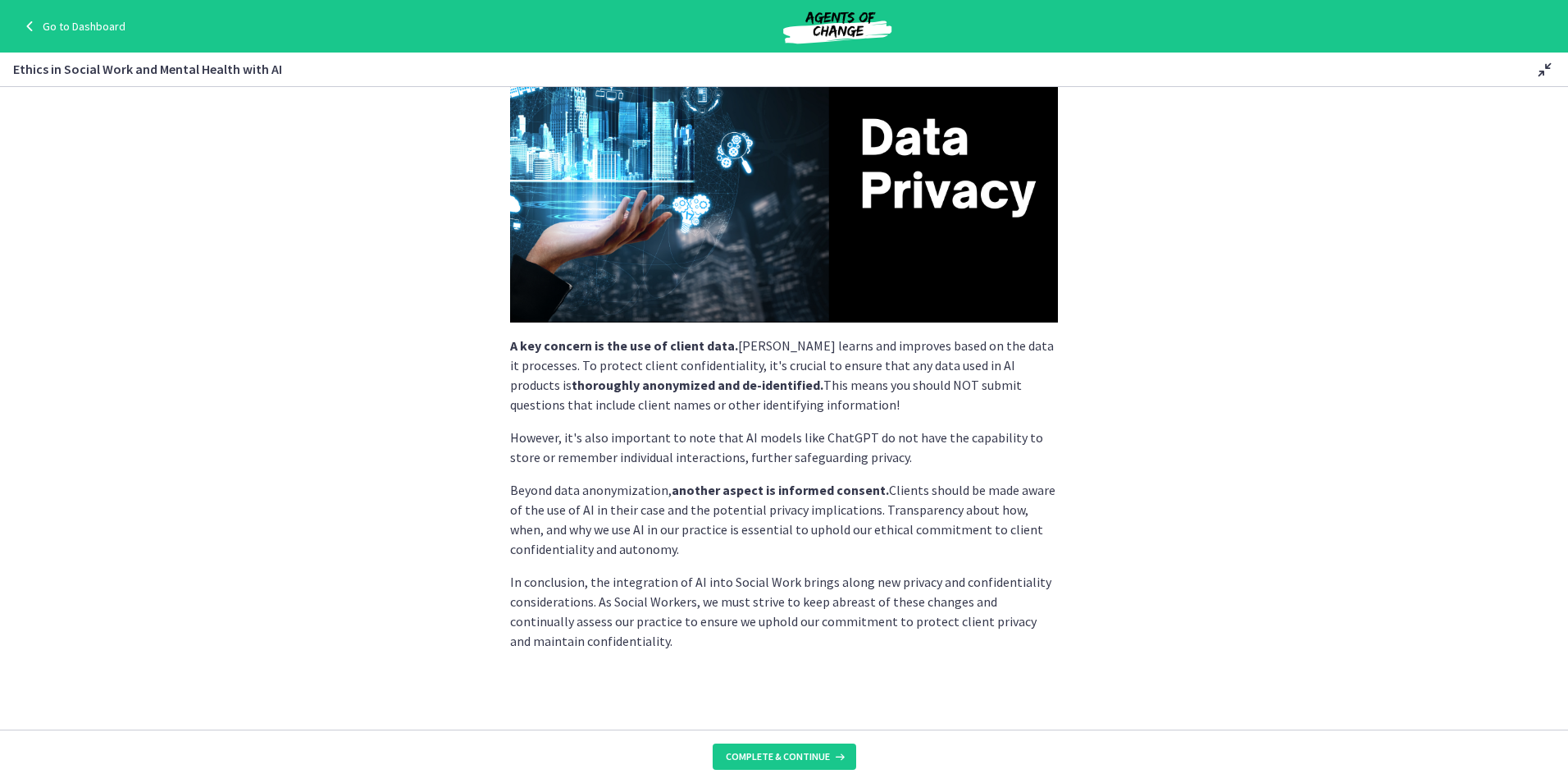
drag, startPoint x: 496, startPoint y: 439, endPoint x: 535, endPoint y: 538, distance: 106.4
click at [535, 538] on p "Beyond data anonymization, another aspect is informed consent. Clients should b…" at bounding box center [784, 520] width 548 height 79
drag, startPoint x: 697, startPoint y: 543, endPoint x: 441, endPoint y: 439, distance: 276.3
click at [441, 439] on section "Social Workers are often privy to personal, sensitive information about our cli…" at bounding box center [784, 408] width 1568 height 642
click at [661, 570] on div "Social Workers are often privy to personal, sensitive information about our cli…" at bounding box center [784, 260] width 548 height 781
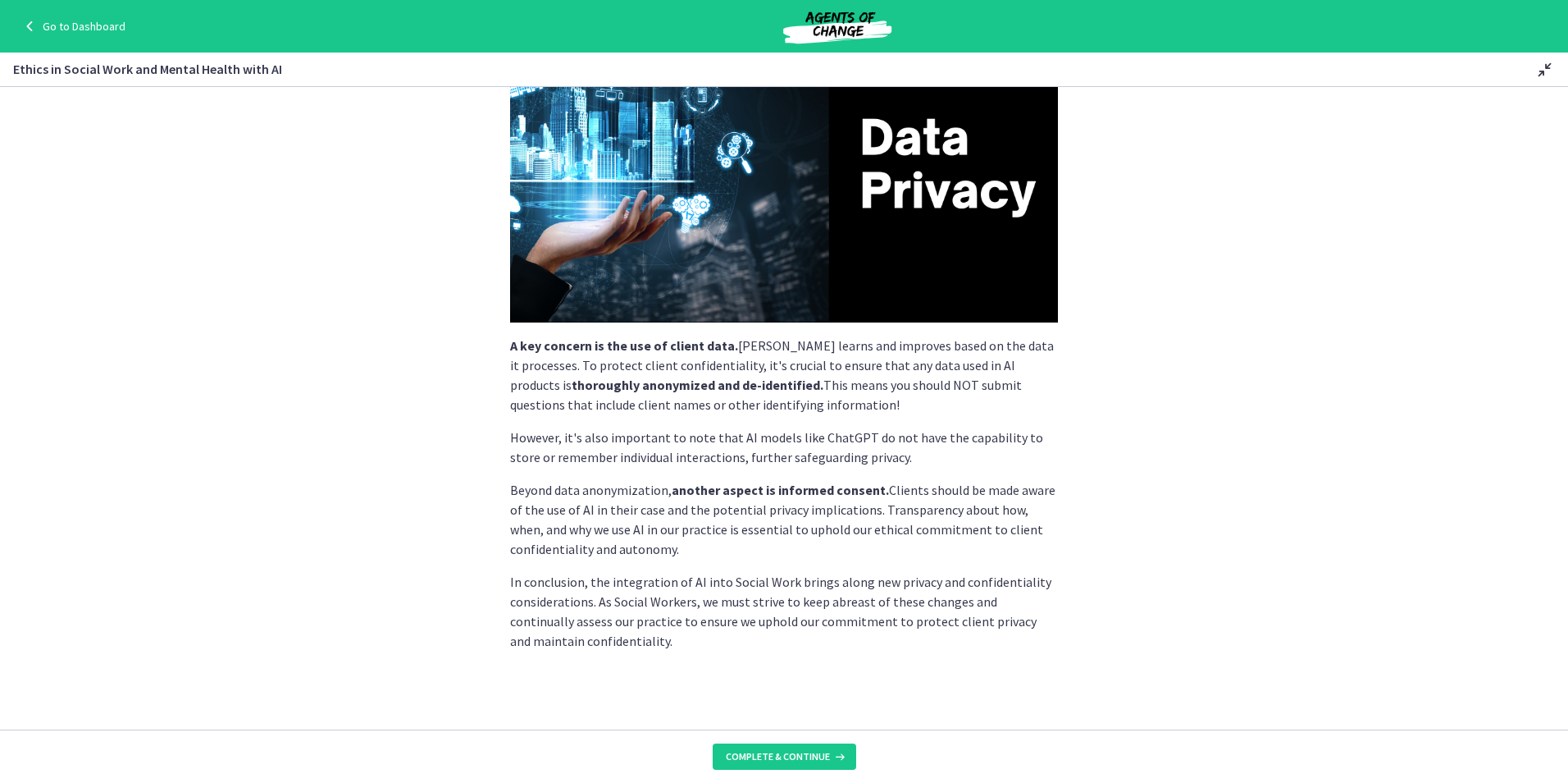
drag, startPoint x: 680, startPoint y: 545, endPoint x: 491, endPoint y: 494, distance: 195.8
click at [491, 494] on section "Social Workers are often privy to personal, sensitive information about our cli…" at bounding box center [784, 408] width 1568 height 642
click at [768, 559] on div "Social Workers are often privy to personal, sensitive information about our cli…" at bounding box center [784, 260] width 548 height 781
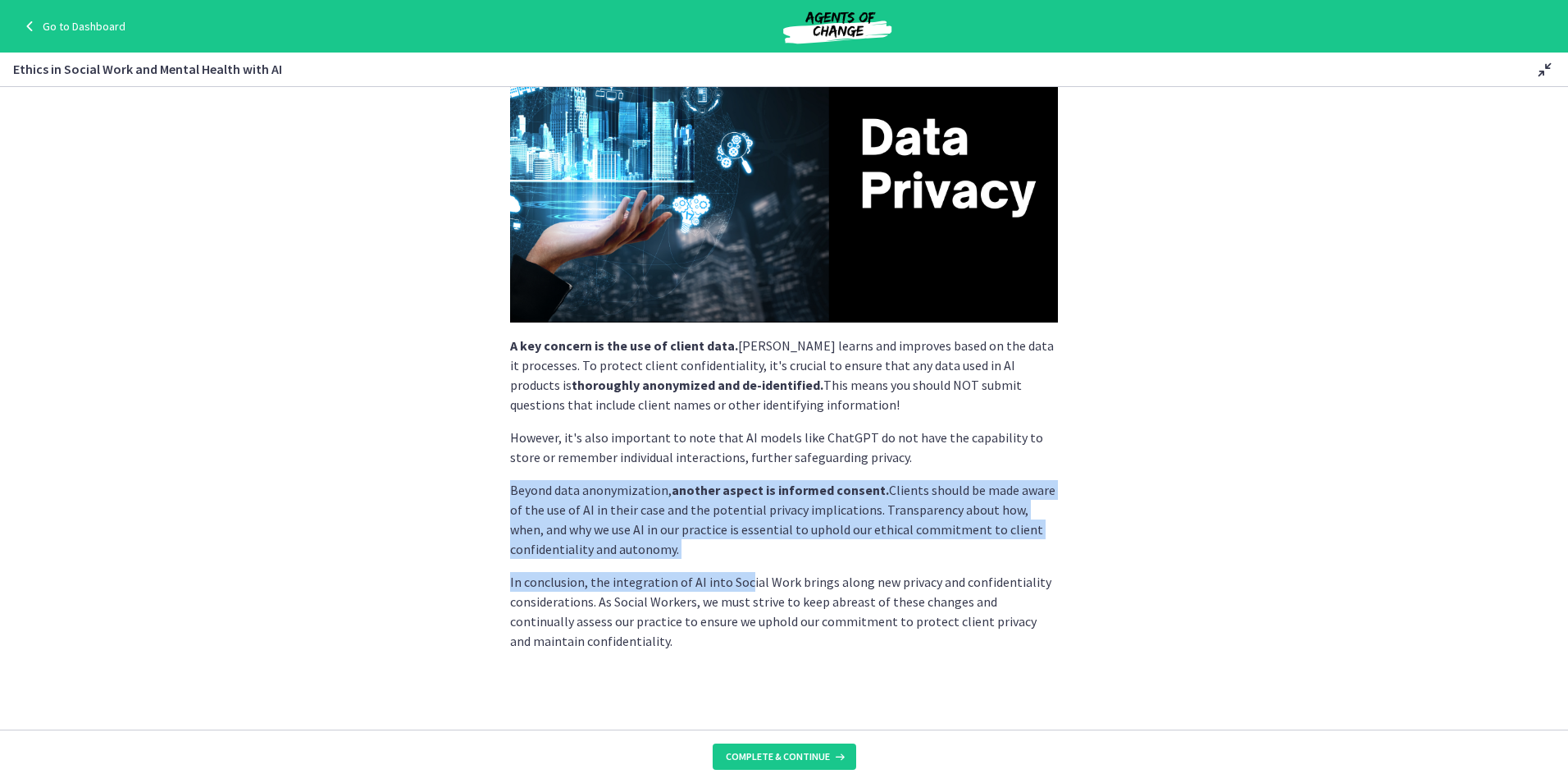
drag, startPoint x: 501, startPoint y: 495, endPoint x: 737, endPoint y: 580, distance: 250.8
click at [737, 580] on section "Social Workers are often privy to personal, sensitive information about our cli…" at bounding box center [784, 408] width 1568 height 642
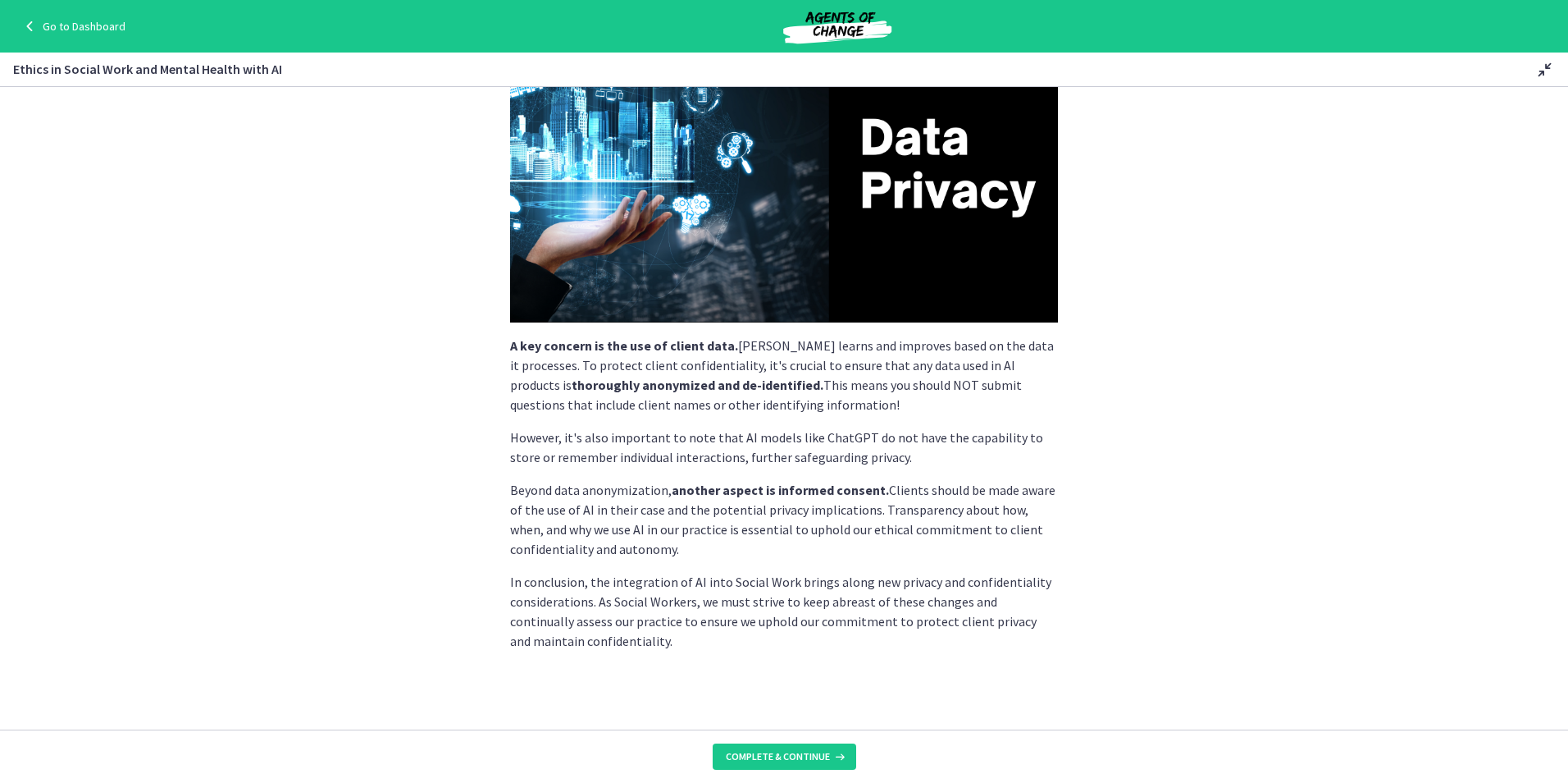
click at [655, 616] on p "In conclusion, the integration of AI into Social Work brings along new privacy …" at bounding box center [784, 611] width 548 height 79
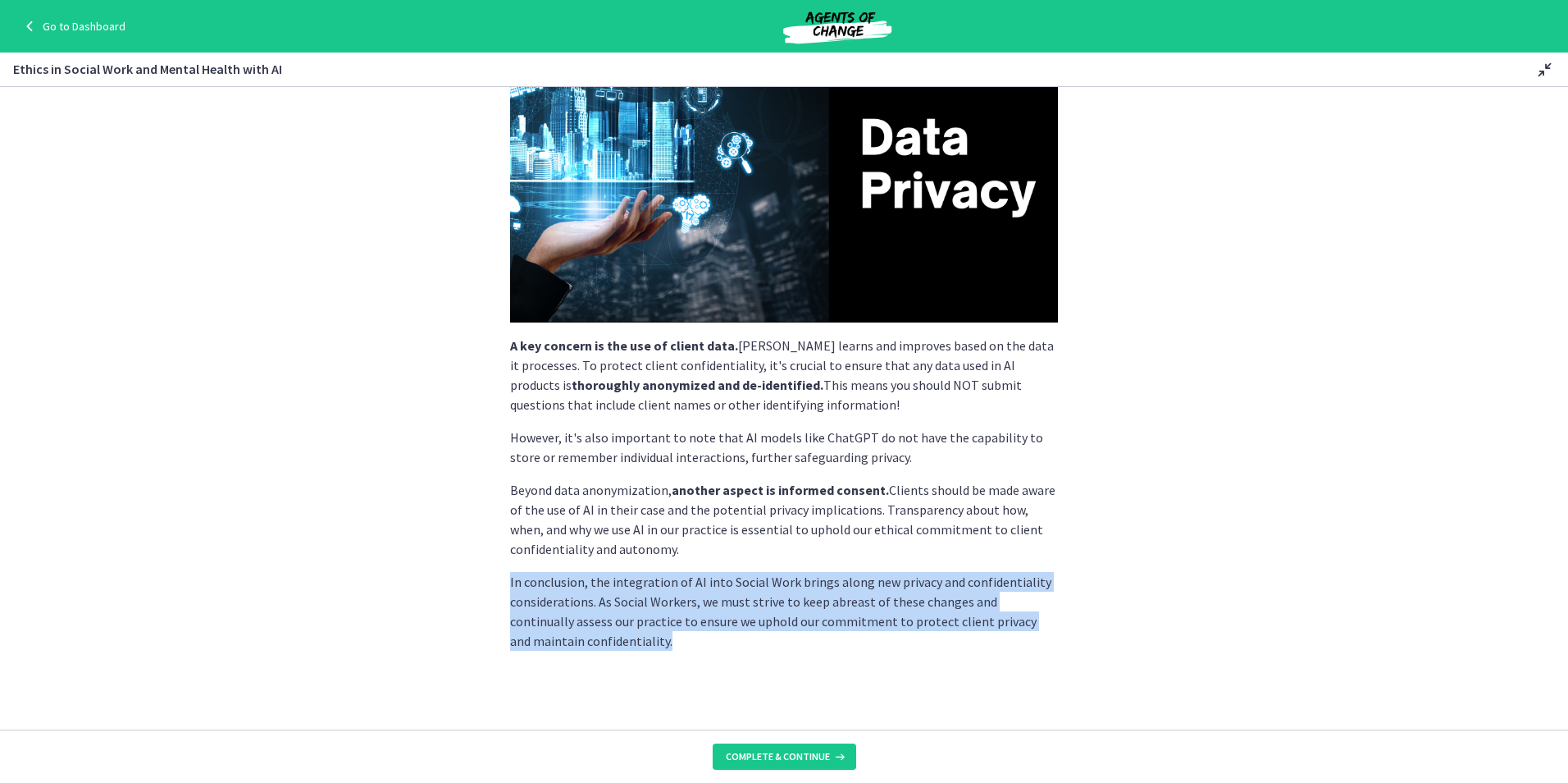
drag, startPoint x: 597, startPoint y: 651, endPoint x: 461, endPoint y: 577, distance: 154.8
click at [461, 577] on section "Social Workers are often privy to personal, sensitive information about our cli…" at bounding box center [784, 408] width 1568 height 642
drag, startPoint x: 461, startPoint y: 577, endPoint x: 603, endPoint y: 652, distance: 160.6
click at [603, 652] on section "Social Workers are often privy to personal, sensitive information about our cli…" at bounding box center [784, 408] width 1568 height 642
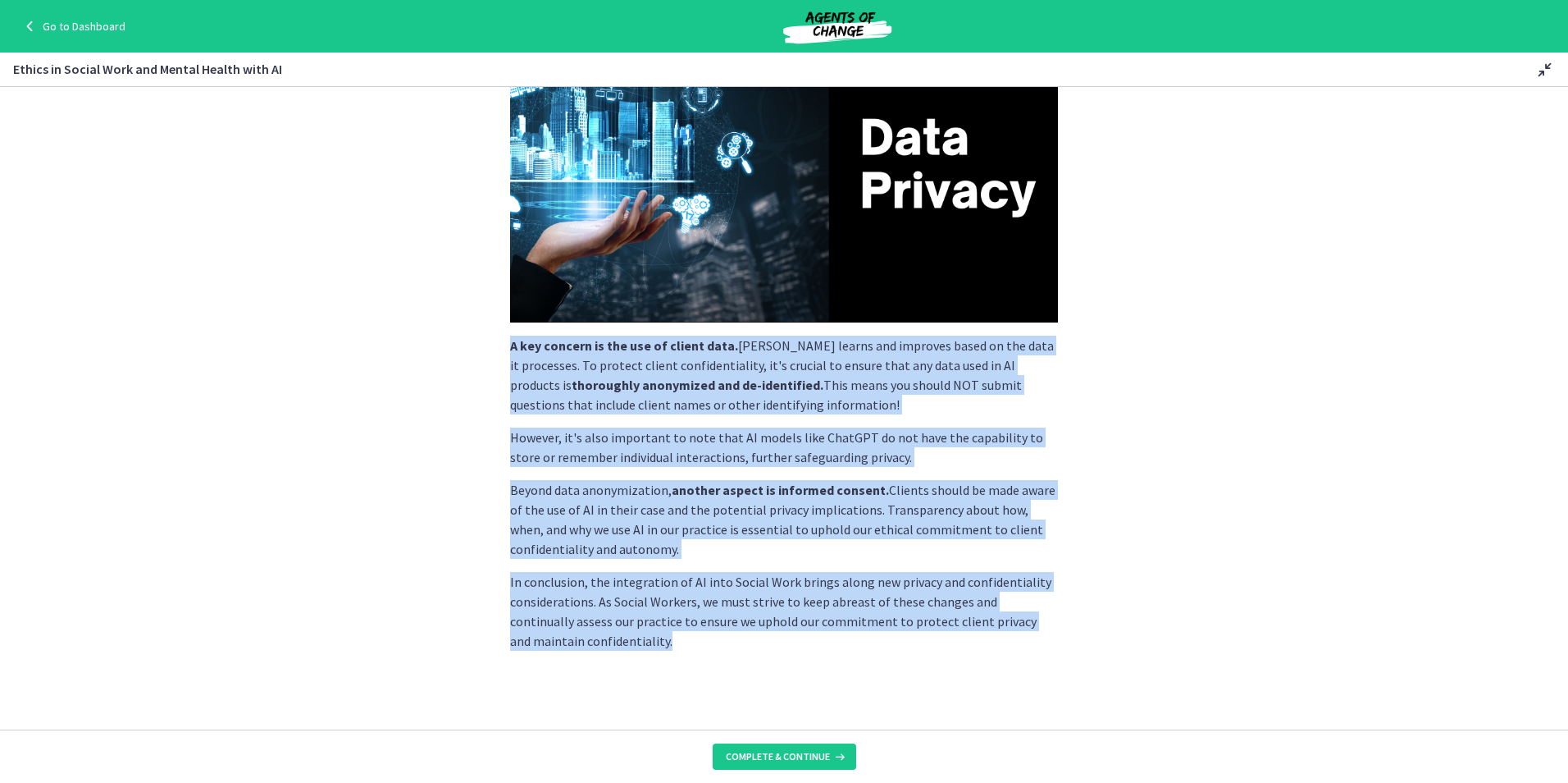
drag, startPoint x: 632, startPoint y: 657, endPoint x: 485, endPoint y: 344, distance: 345.8
click at [485, 344] on section "Social Workers are often privy to personal, sensitive information about our cli…" at bounding box center [784, 408] width 1568 height 642
drag, startPoint x: 485, startPoint y: 344, endPoint x: 680, endPoint y: 529, distance: 268.8
click at [651, 526] on p "Beyond data anonymization, another aspect is informed consent. Clients should b…" at bounding box center [784, 520] width 548 height 79
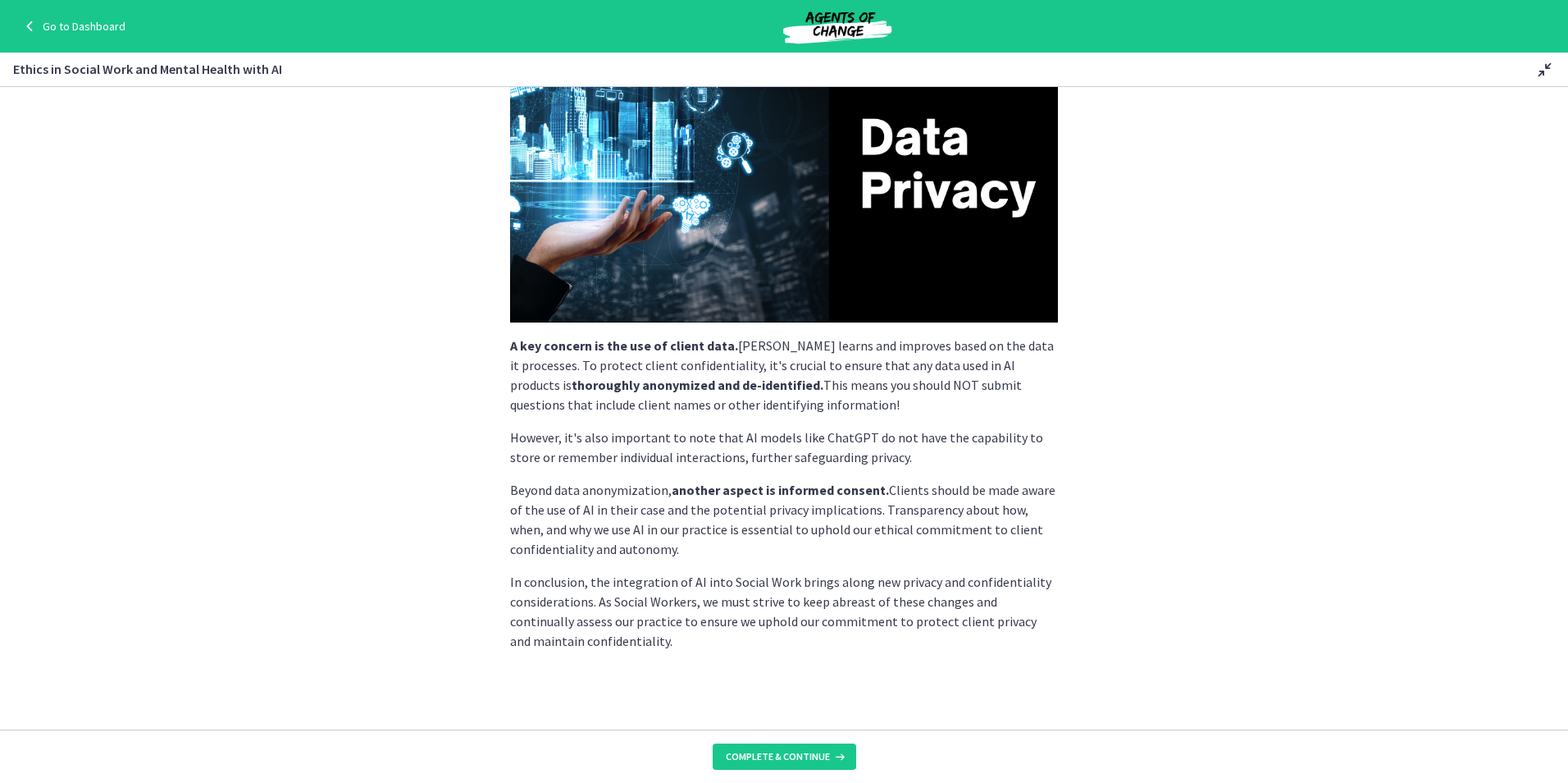
click at [1347, 472] on section "Social Workers are often privy to personal, sensitive information about our cli…" at bounding box center [784, 408] width 1568 height 642
click at [515, 539] on p "Beyond data anonymization, another aspect is informed consent. Clients should b…" at bounding box center [784, 520] width 548 height 79
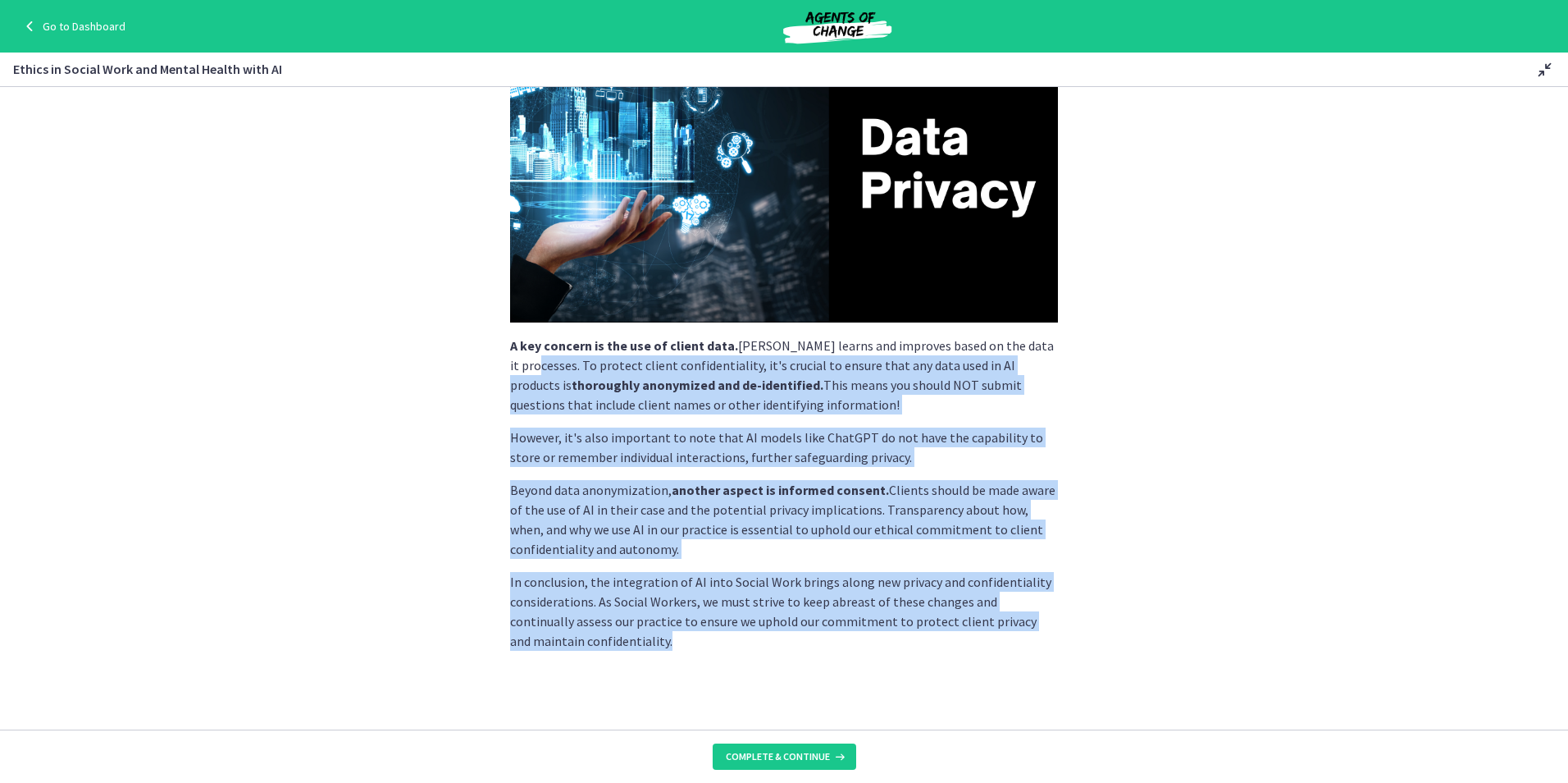
drag, startPoint x: 720, startPoint y: 665, endPoint x: 476, endPoint y: 357, distance: 392.9
click at [476, 357] on section "Social Workers are often privy to personal, sensitive information about our cli…" at bounding box center [784, 408] width 1568 height 642
click at [592, 614] on p "In conclusion, the integration of AI into Social Work brings along new privacy …" at bounding box center [784, 611] width 548 height 79
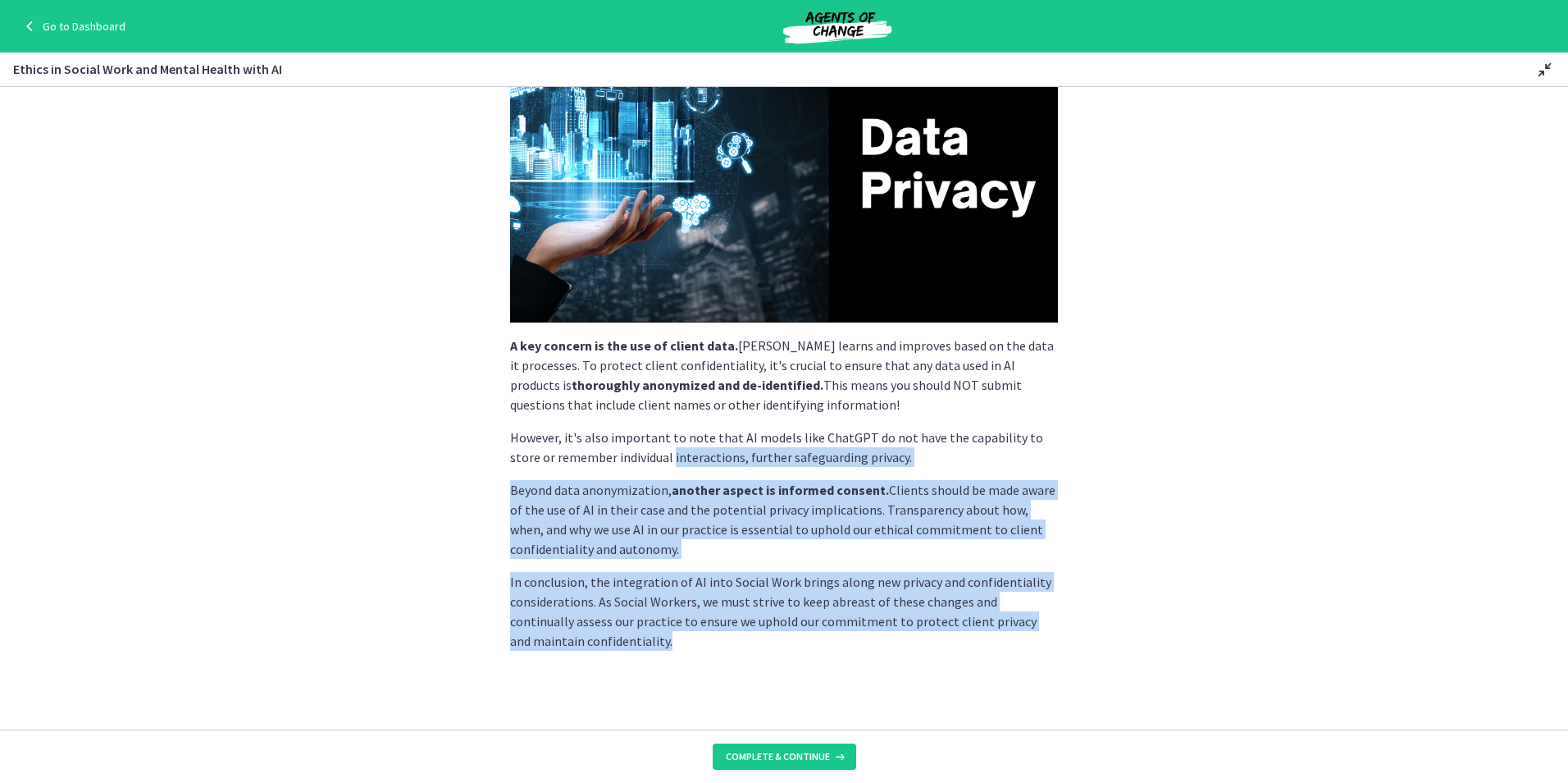
drag, startPoint x: 635, startPoint y: 457, endPoint x: 650, endPoint y: 641, distance: 184.6
click at [650, 641] on div "Social Workers are often privy to personal, sensitive information about our cli…" at bounding box center [784, 260] width 548 height 781
drag, startPoint x: 650, startPoint y: 641, endPoint x: 584, endPoint y: 629, distance: 67.1
click at [584, 629] on p "In conclusion, the integration of AI into Social Work brings along new privacy …" at bounding box center [784, 611] width 548 height 79
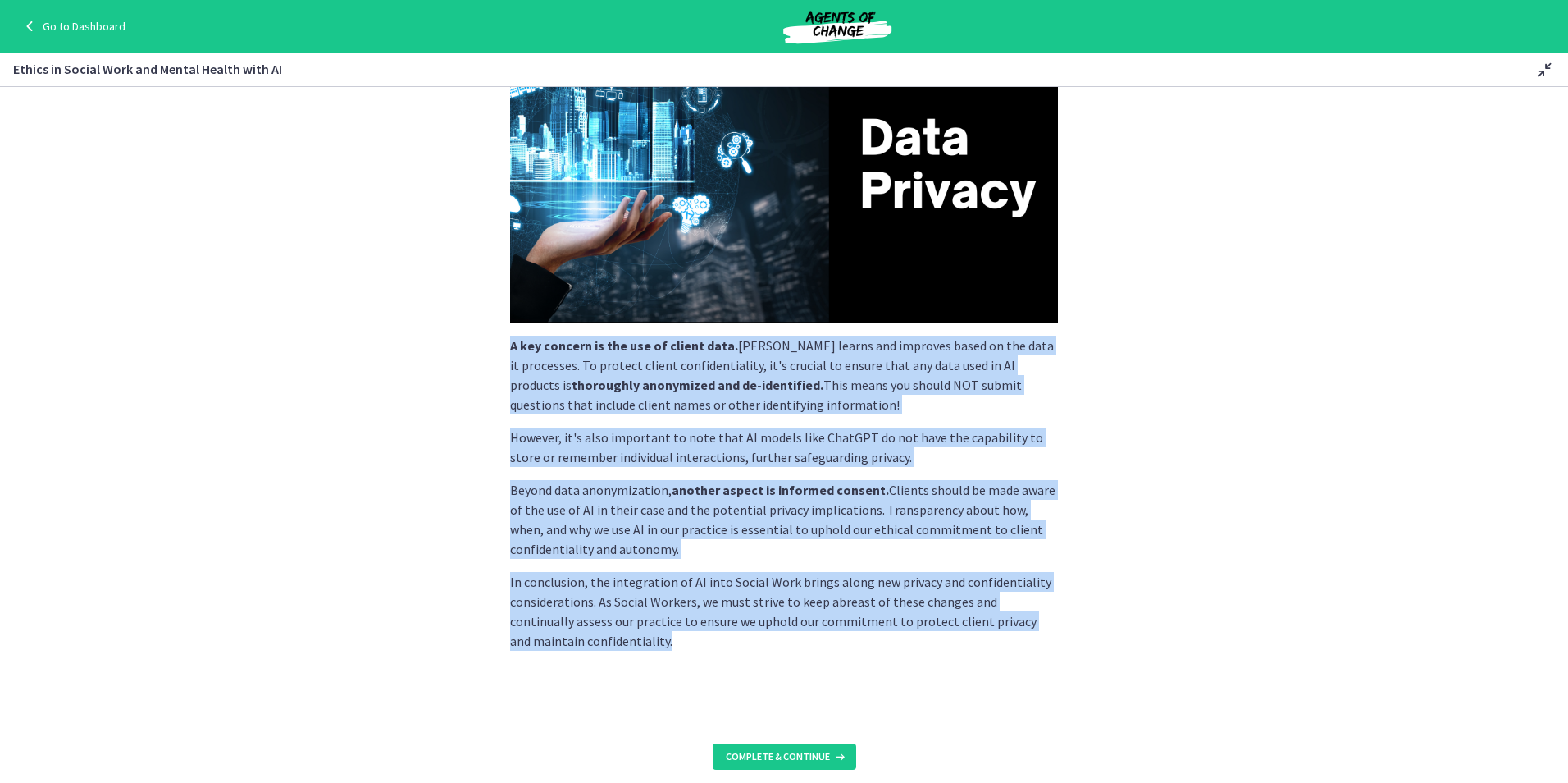
drag, startPoint x: 624, startPoint y: 641, endPoint x: 497, endPoint y: 353, distance: 314.8
click at [497, 353] on div "Social Workers are often privy to personal, sensitive information about our cli…" at bounding box center [784, 161] width 574 height 610
click at [608, 585] on p "In conclusion, the integration of AI into Social Work brings along new privacy …" at bounding box center [784, 611] width 548 height 79
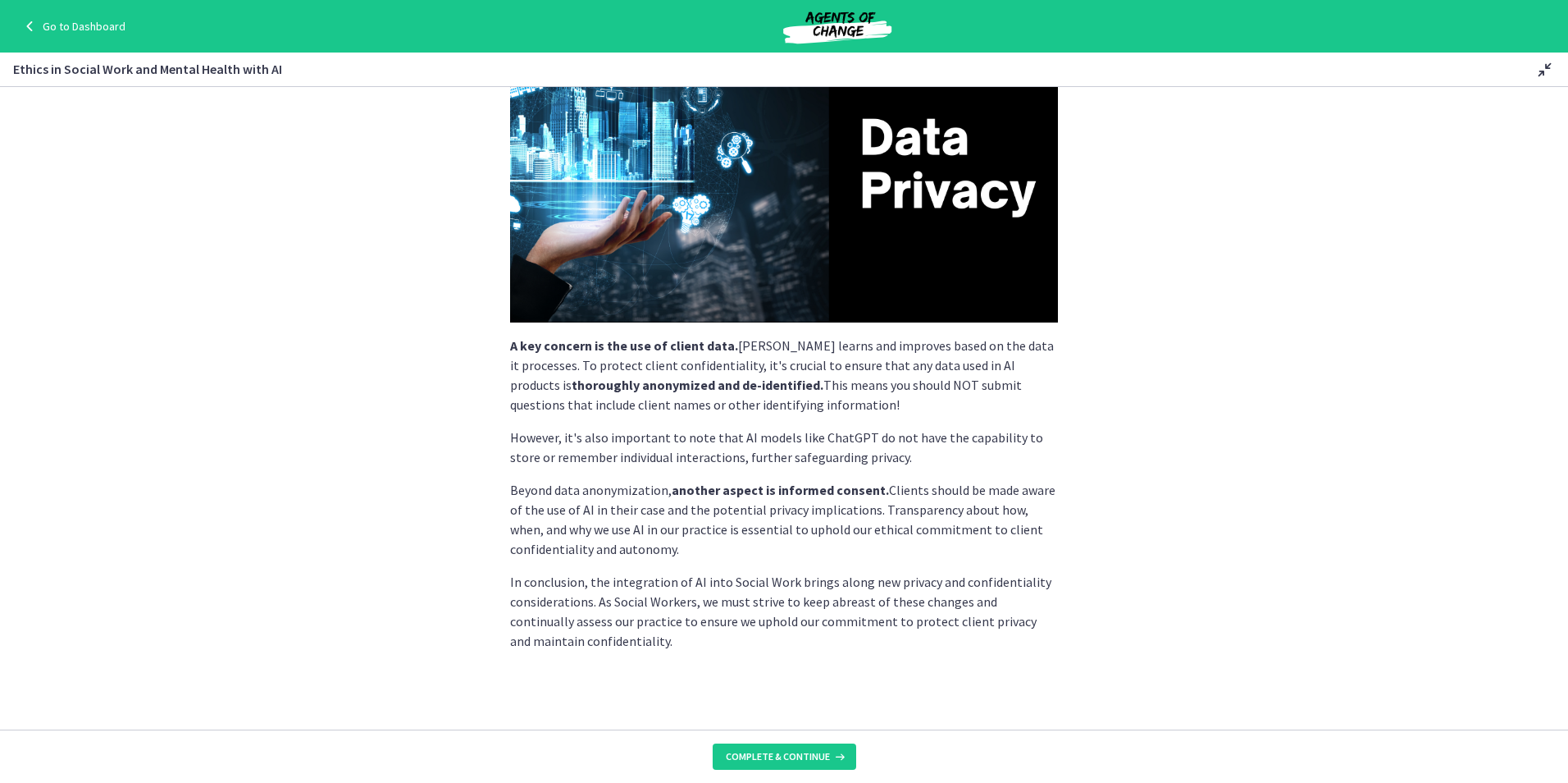
click at [1111, 476] on section "Social Workers are often privy to personal, sensitive information about our cli…" at bounding box center [784, 408] width 1568 height 642
click at [1130, 575] on section "Social Workers are often privy to personal, sensitive information about our cli…" at bounding box center [784, 408] width 1568 height 642
click at [788, 760] on span "Complete & continue" at bounding box center [778, 756] width 104 height 13
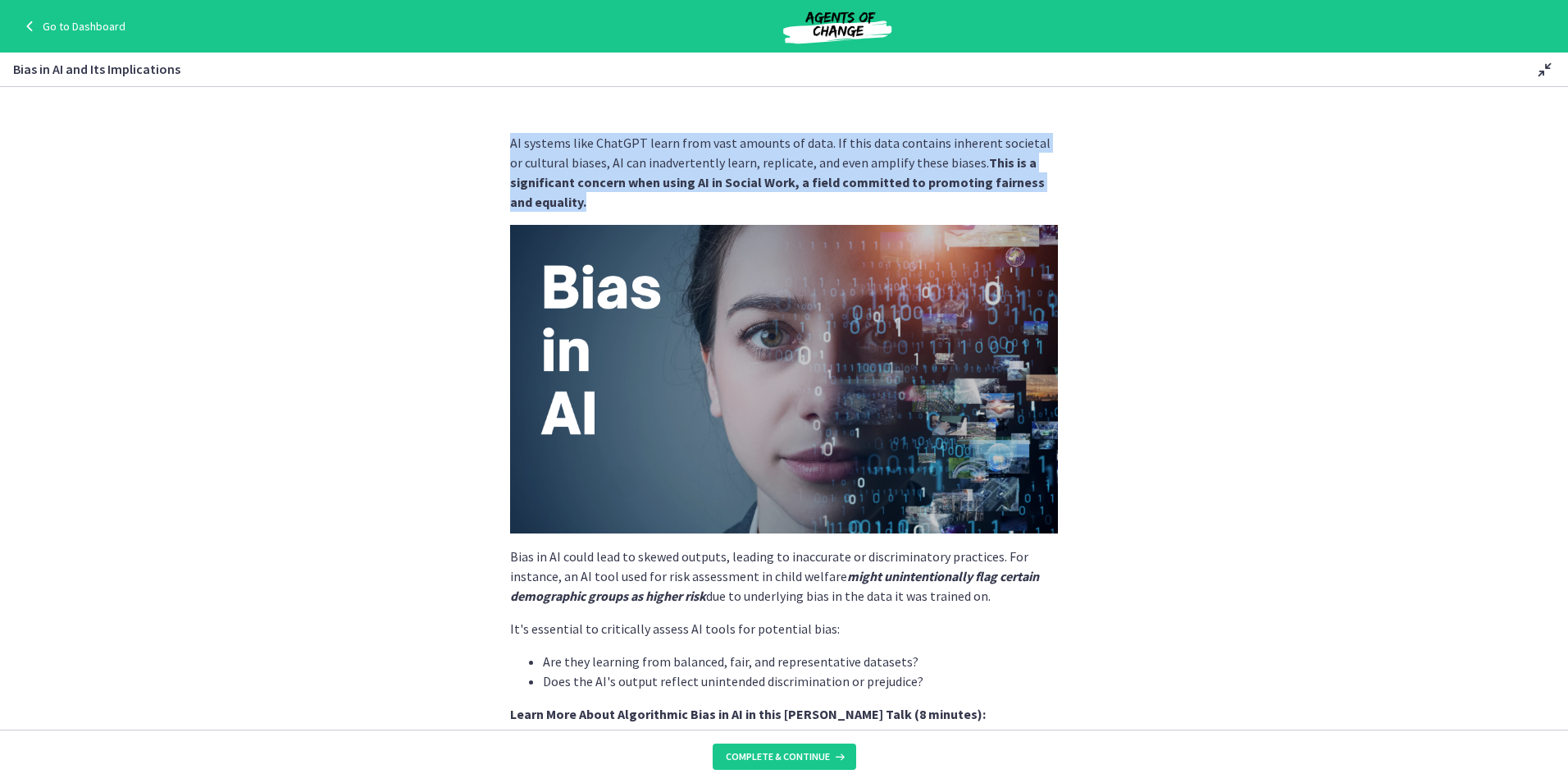
drag, startPoint x: 555, startPoint y: 193, endPoint x: 502, endPoint y: 134, distance: 79.3
click at [502, 134] on div "AI systems like ChatGPT learn from vast amounts of data. If this data contains …" at bounding box center [784, 425] width 574 height 610
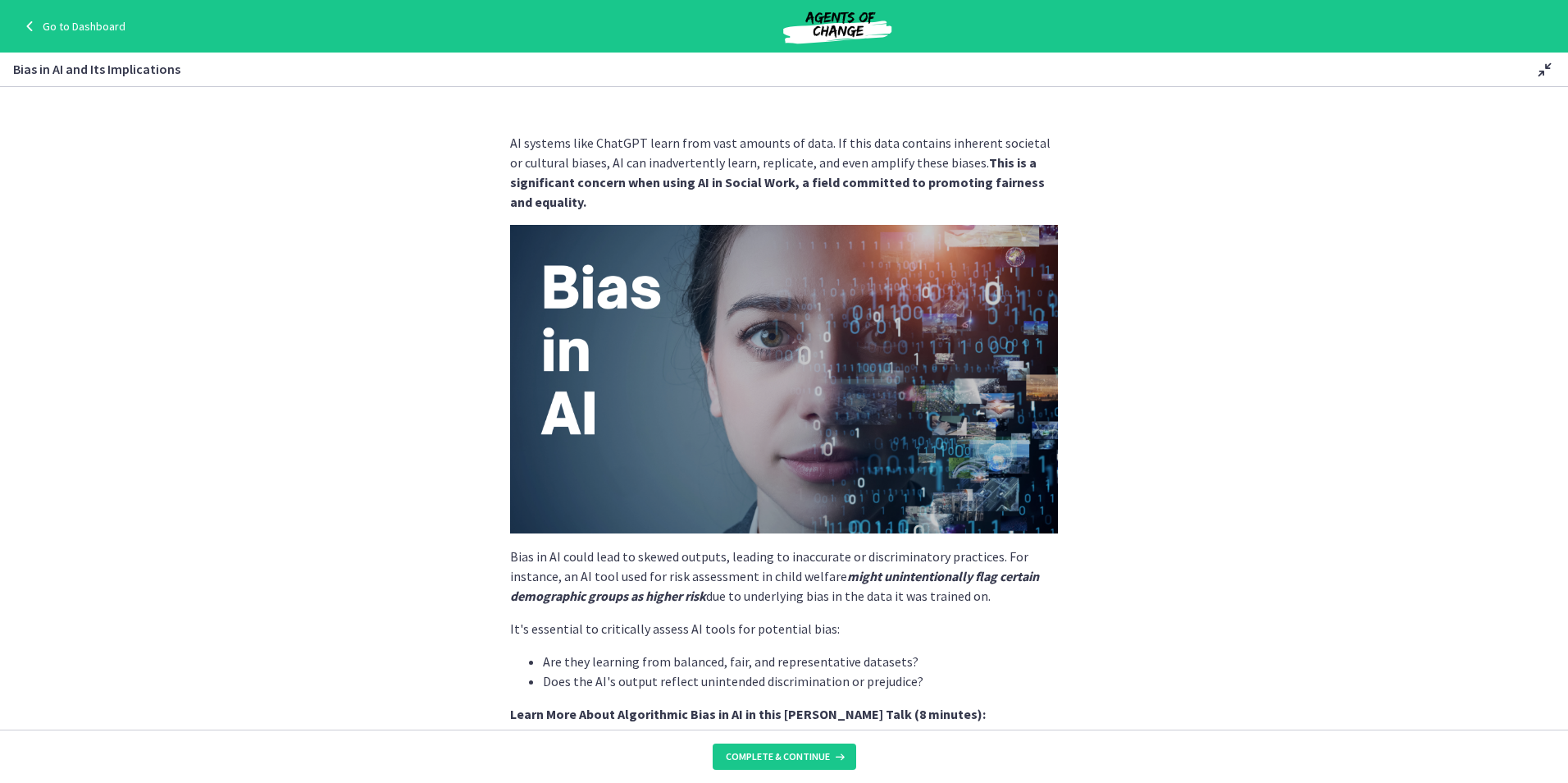
click at [369, 328] on section "AI systems like ChatGPT learn from vast amounts of data. If this data contains …" at bounding box center [784, 408] width 1568 height 642
click at [371, 493] on section "AI systems like ChatGPT learn from vast amounts of data. If this data contains …" at bounding box center [784, 408] width 1568 height 642
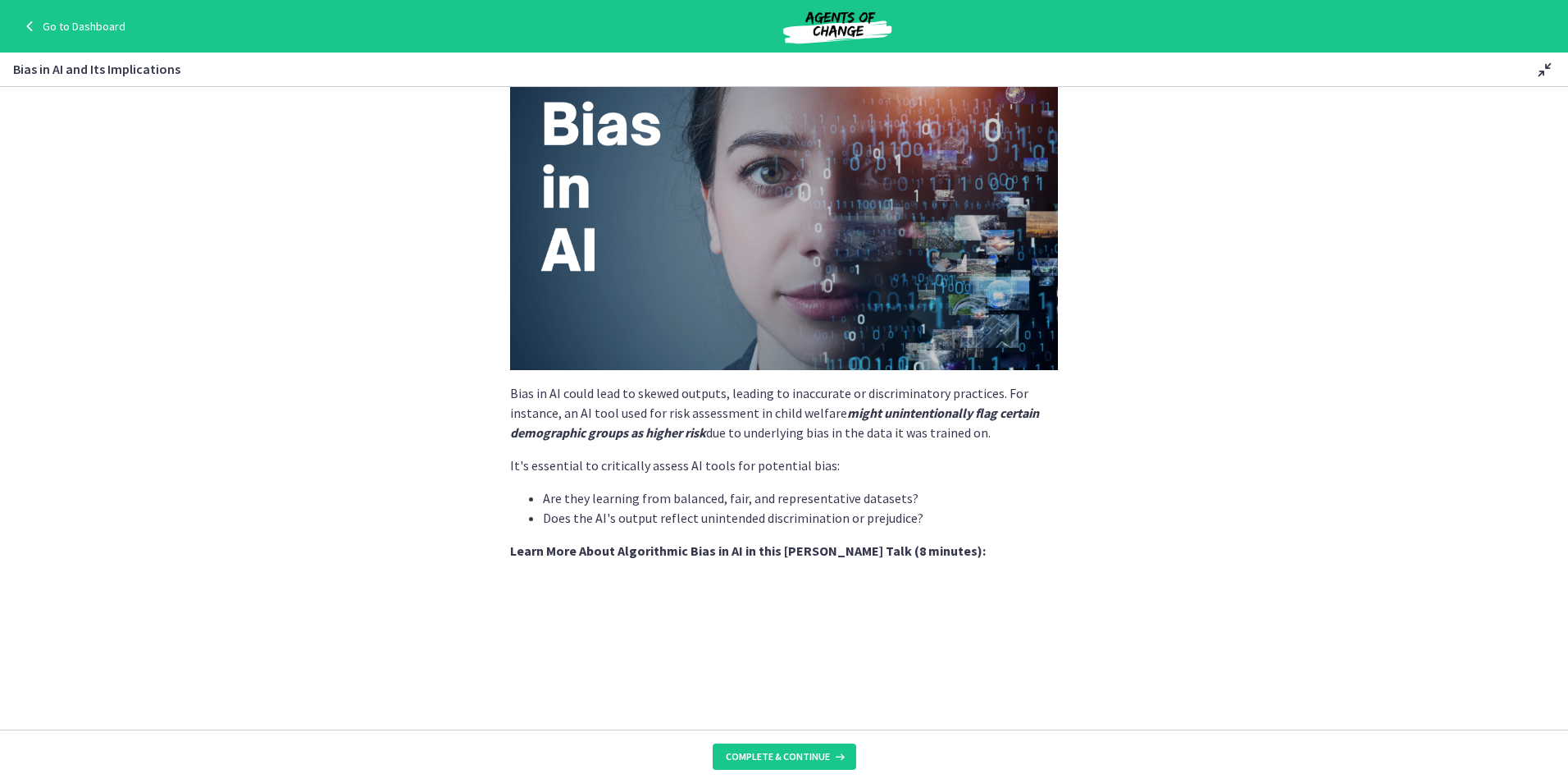
scroll to position [164, 0]
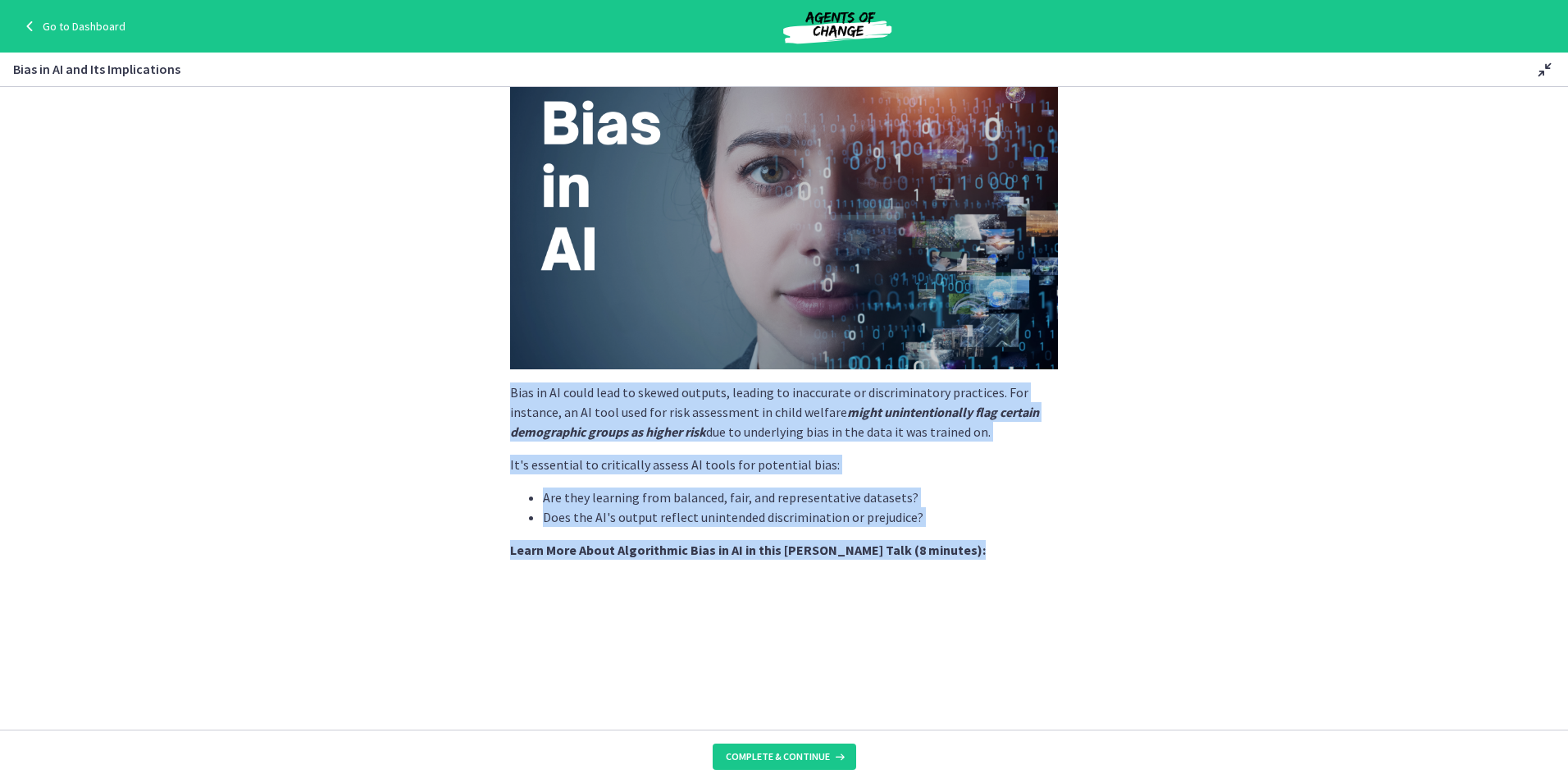
drag, startPoint x: 493, startPoint y: 397, endPoint x: 926, endPoint y: 561, distance: 463.0
click at [926, 561] on section "AI systems like ChatGPT learn from vast amounts of data. If this data contains …" at bounding box center [784, 408] width 1568 height 642
click at [731, 432] on p "Bias in AI could lead to skewed outputs, leading to inaccurate or discriminator…" at bounding box center [784, 412] width 548 height 59
drag, startPoint x: 784, startPoint y: 550, endPoint x: 495, endPoint y: 394, distance: 328.4
click at [497, 394] on div "AI systems like ChatGPT learn from vast amounts of data. If this data contains …" at bounding box center [784, 260] width 574 height 610
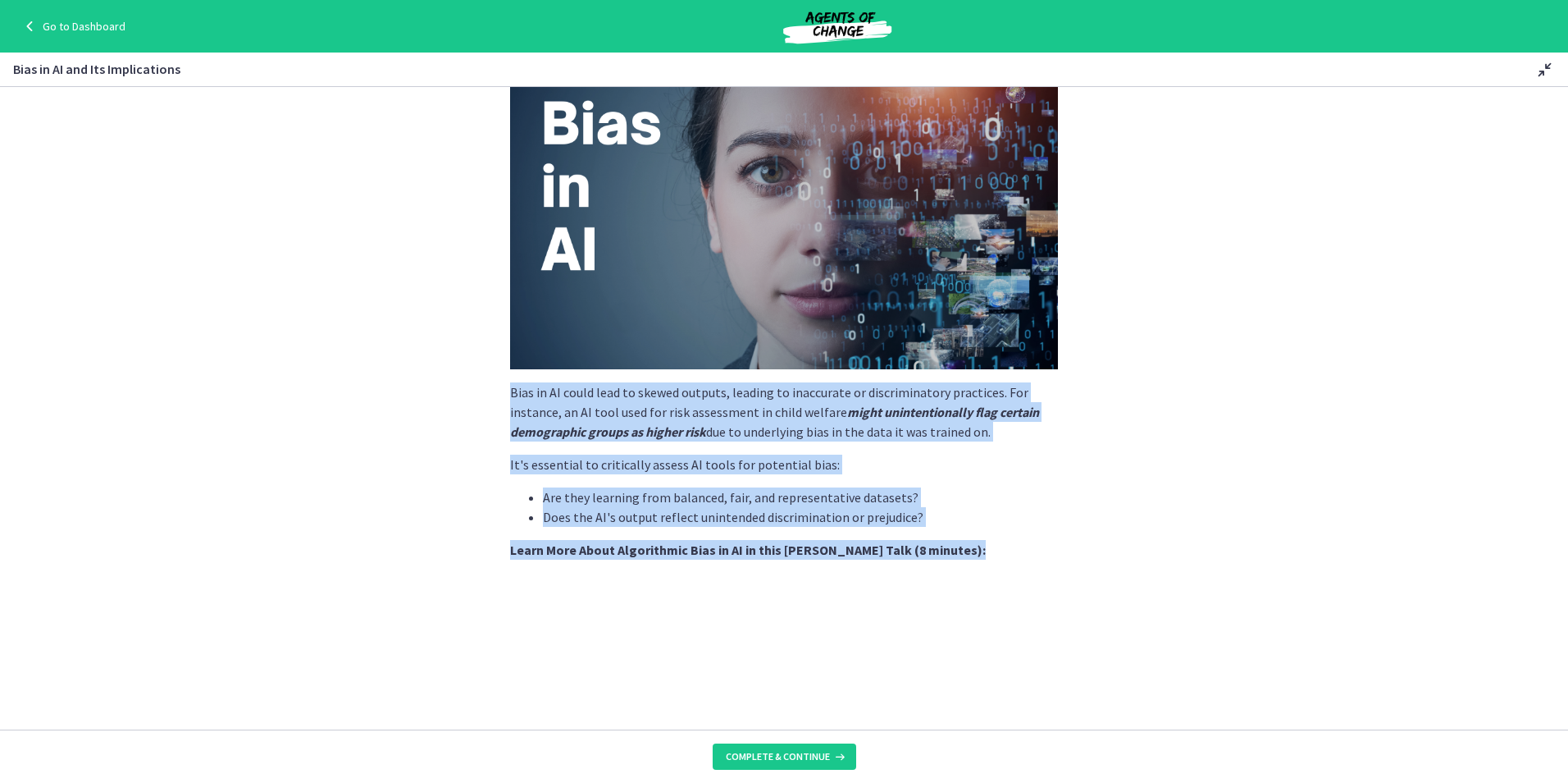
drag, startPoint x: 495, startPoint y: 394, endPoint x: 624, endPoint y: 503, distance: 168.9
click at [510, 393] on p "Bias in AI could lead to skewed outputs, leading to inaccurate or discriminator…" at bounding box center [784, 412] width 548 height 59
drag, startPoint x: 505, startPoint y: 391, endPoint x: 1102, endPoint y: 573, distance: 624.1
click at [1102, 573] on section "AI systems like ChatGPT learn from vast amounts of data. If this data contains …" at bounding box center [784, 408] width 1568 height 642
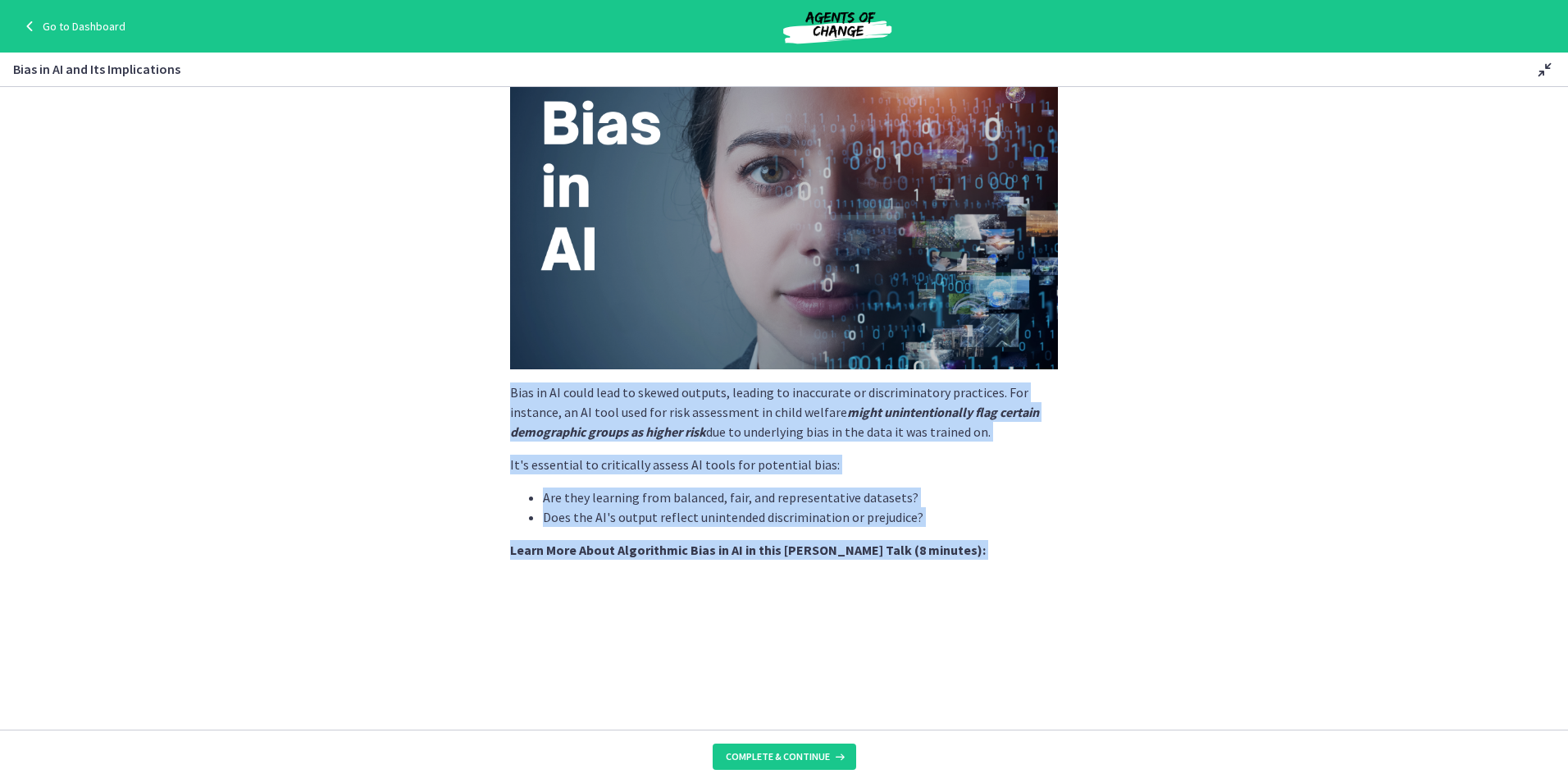
click at [790, 501] on li "Are they learning from balanced, fair, and representative datasets?" at bounding box center [799, 496] width 515 height 20
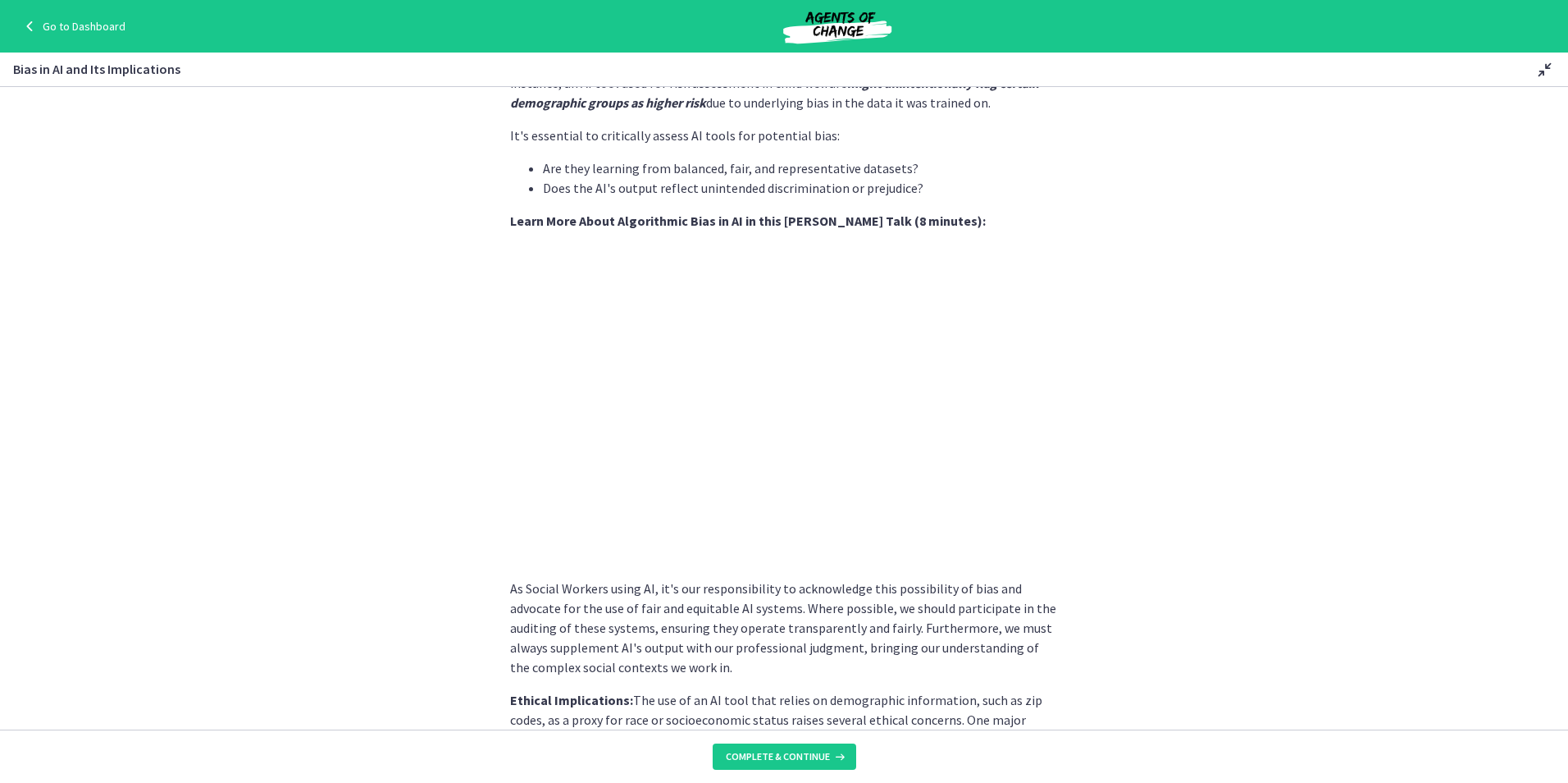
scroll to position [574, 0]
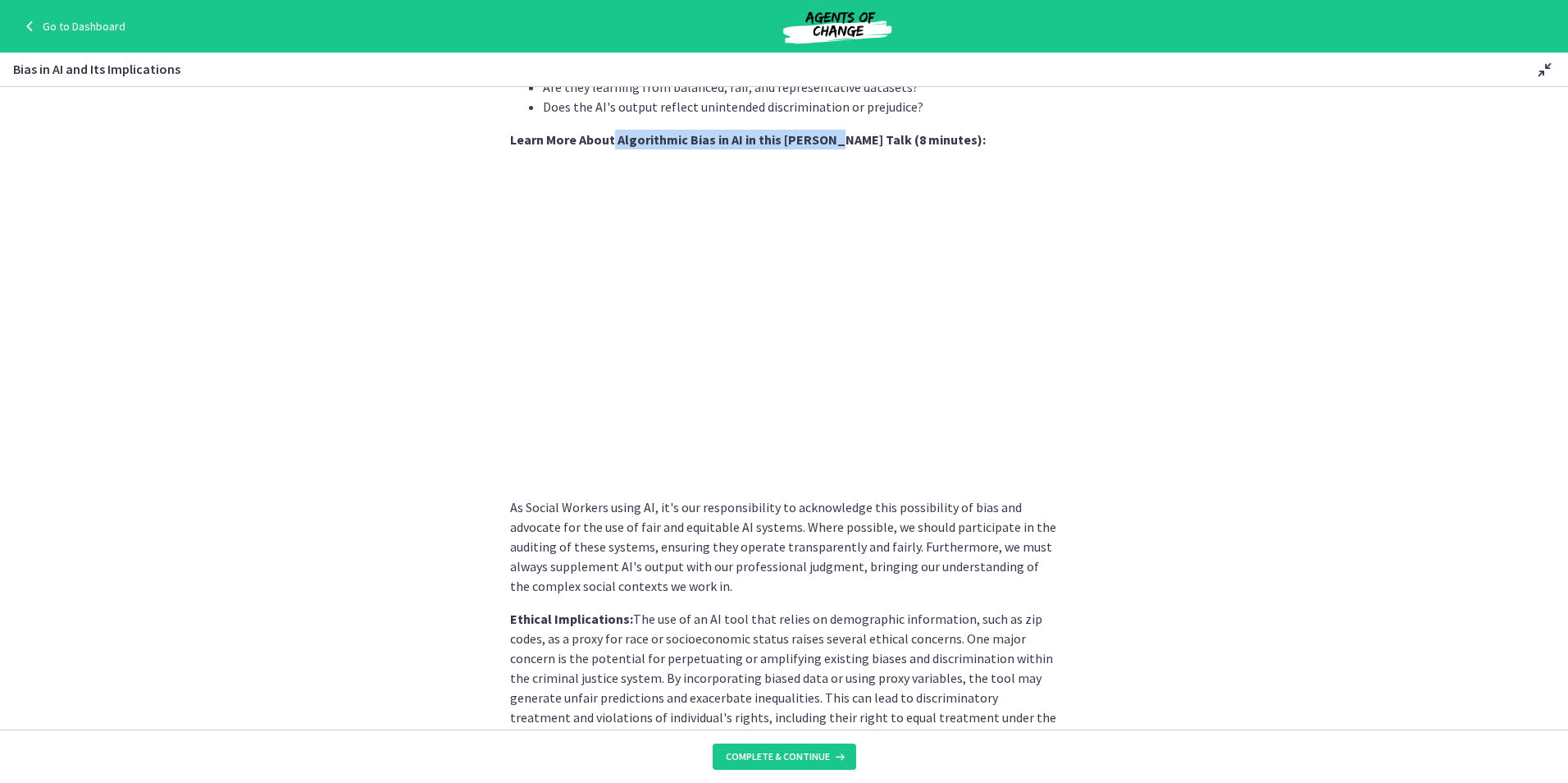
drag, startPoint x: 607, startPoint y: 142, endPoint x: 819, endPoint y: 140, distance: 212.0
click at [819, 140] on strong "Learn More About Algorithmic Bias in AI in this [PERSON_NAME] Talk (8 minutes):" at bounding box center [747, 140] width 476 height 17
copy strong "Algorithmic Bias in AI in this [PERSON_NAME] Talk"
click at [628, 149] on div "AI systems like ChatGPT learn from vast amounts of data. If this data contains …" at bounding box center [784, 681] width 548 height 2245
click at [810, 653] on p "Ethical Implications: The use of an AI tool that relies on demographic informat…" at bounding box center [784, 678] width 548 height 138
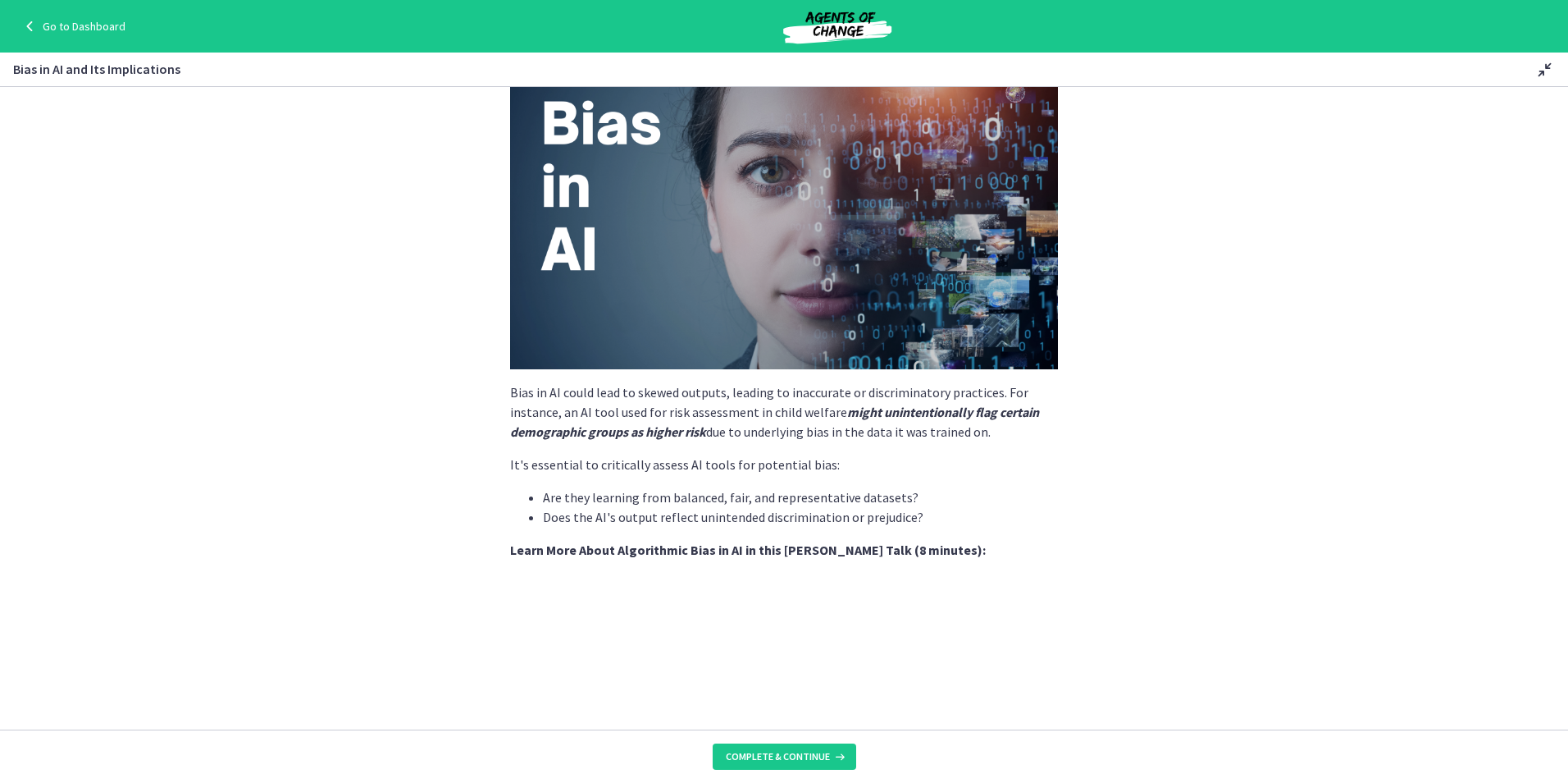
scroll to position [246, 0]
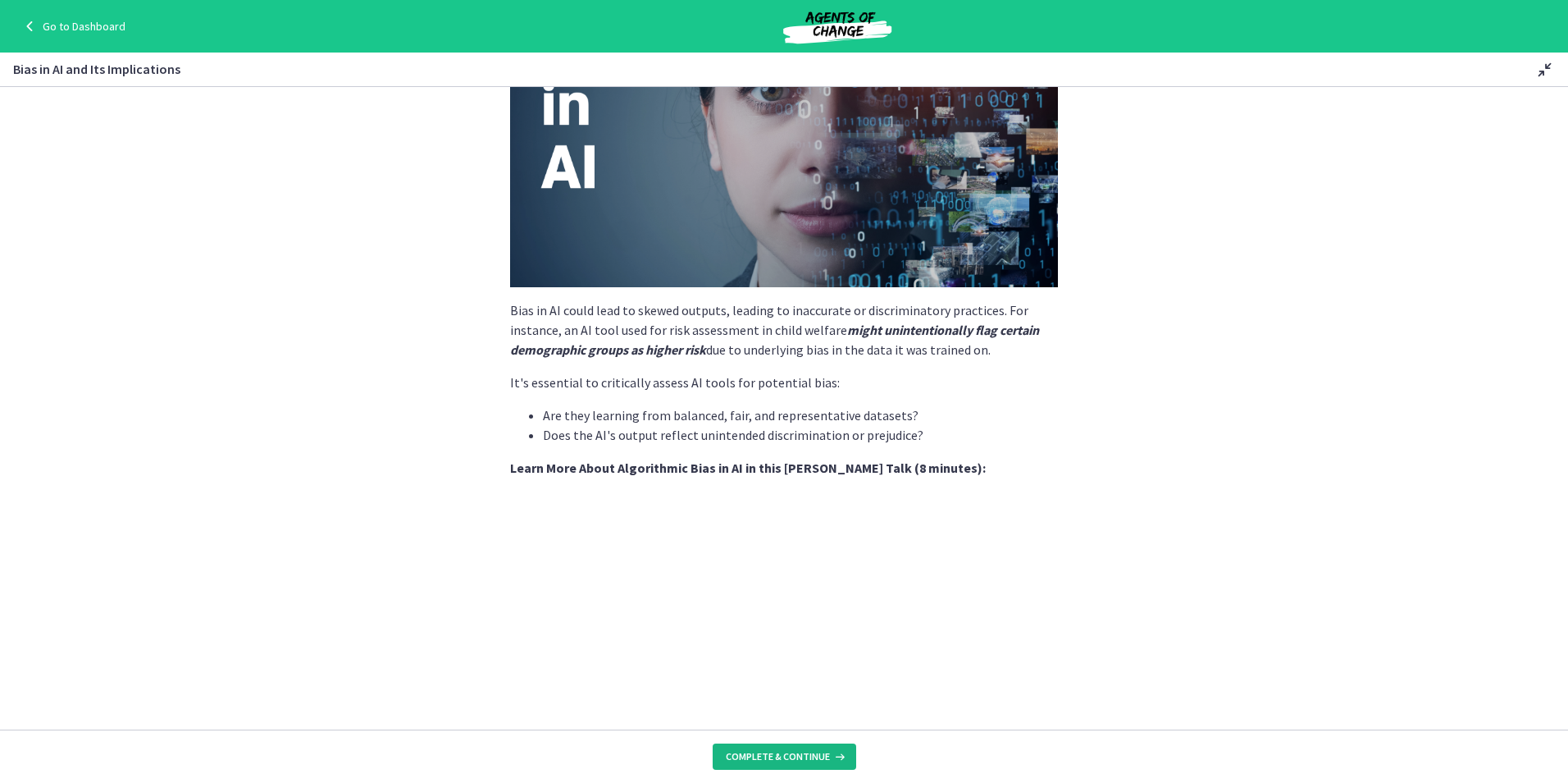
click at [811, 756] on span "Complete & continue" at bounding box center [778, 756] width 104 height 13
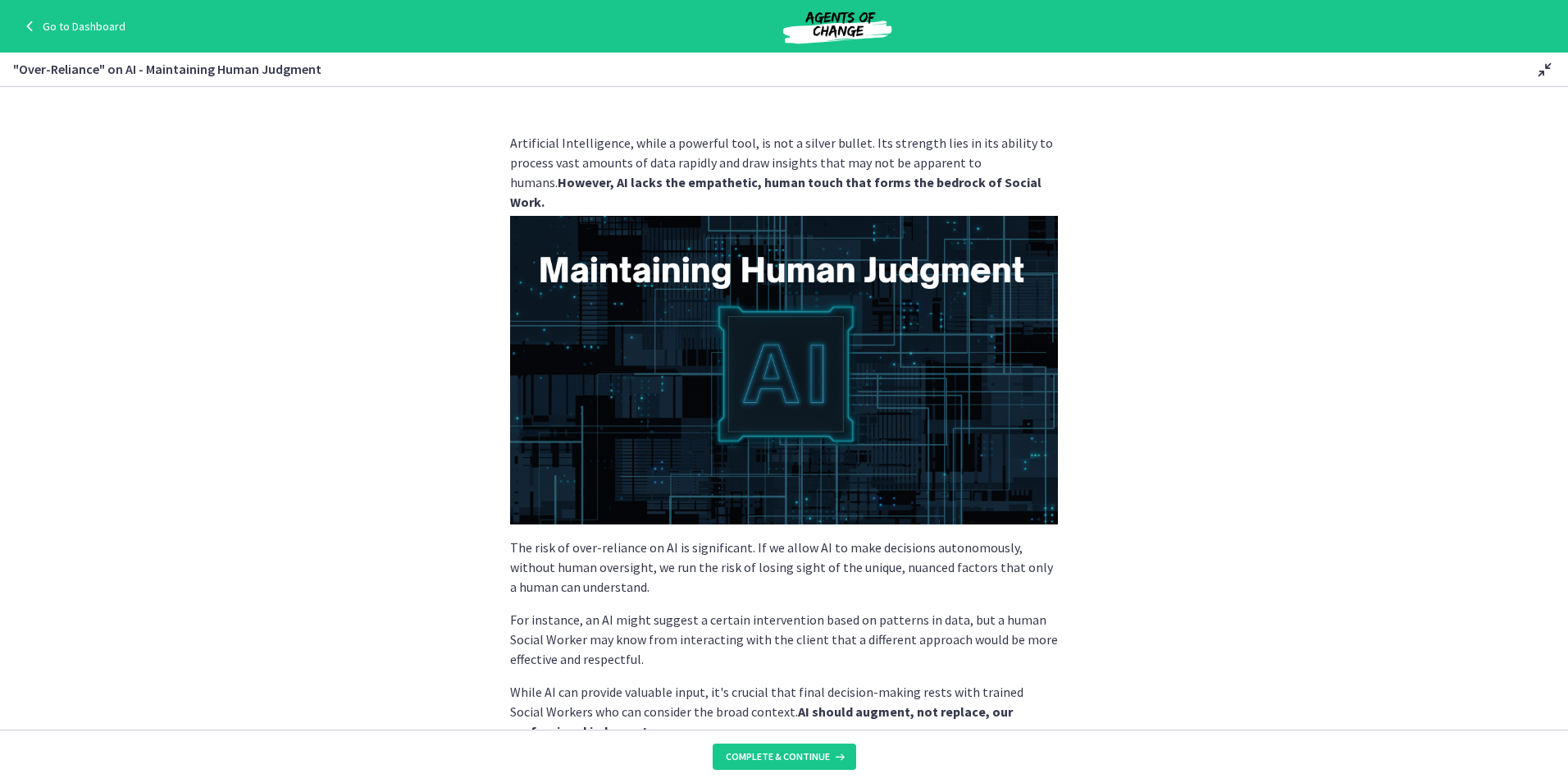
drag, startPoint x: 585, startPoint y: 196, endPoint x: 500, endPoint y: 130, distance: 107.6
click at [500, 130] on div "Artificial Intelligence, while a powerful tool, is not a silver bullet. Its str…" at bounding box center [784, 425] width 574 height 610
click at [860, 175] on strong "However, AI lacks the empathetic, human touch that forms the bedrock of Social …" at bounding box center [775, 192] width 531 height 36
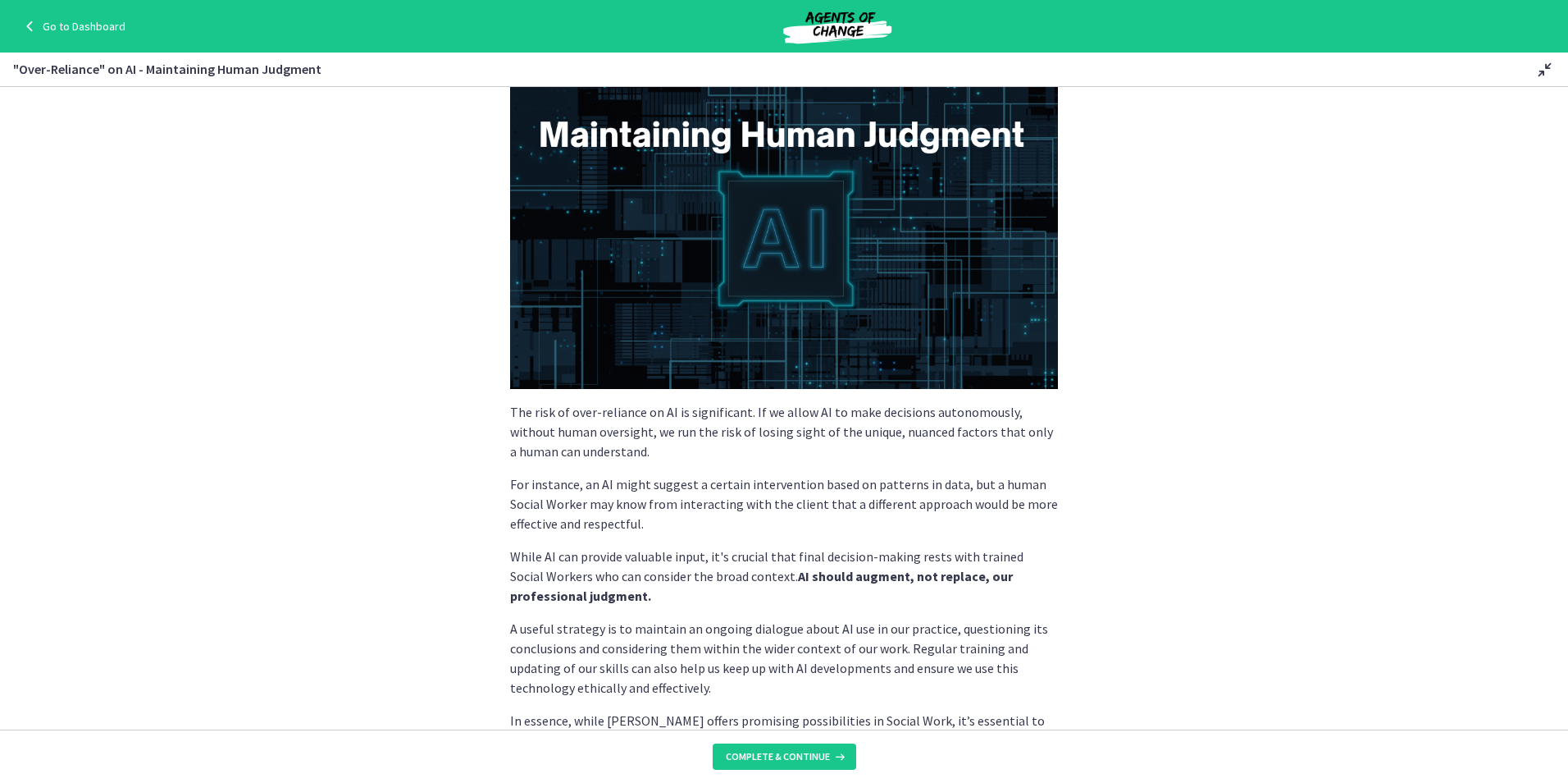
scroll to position [164, 0]
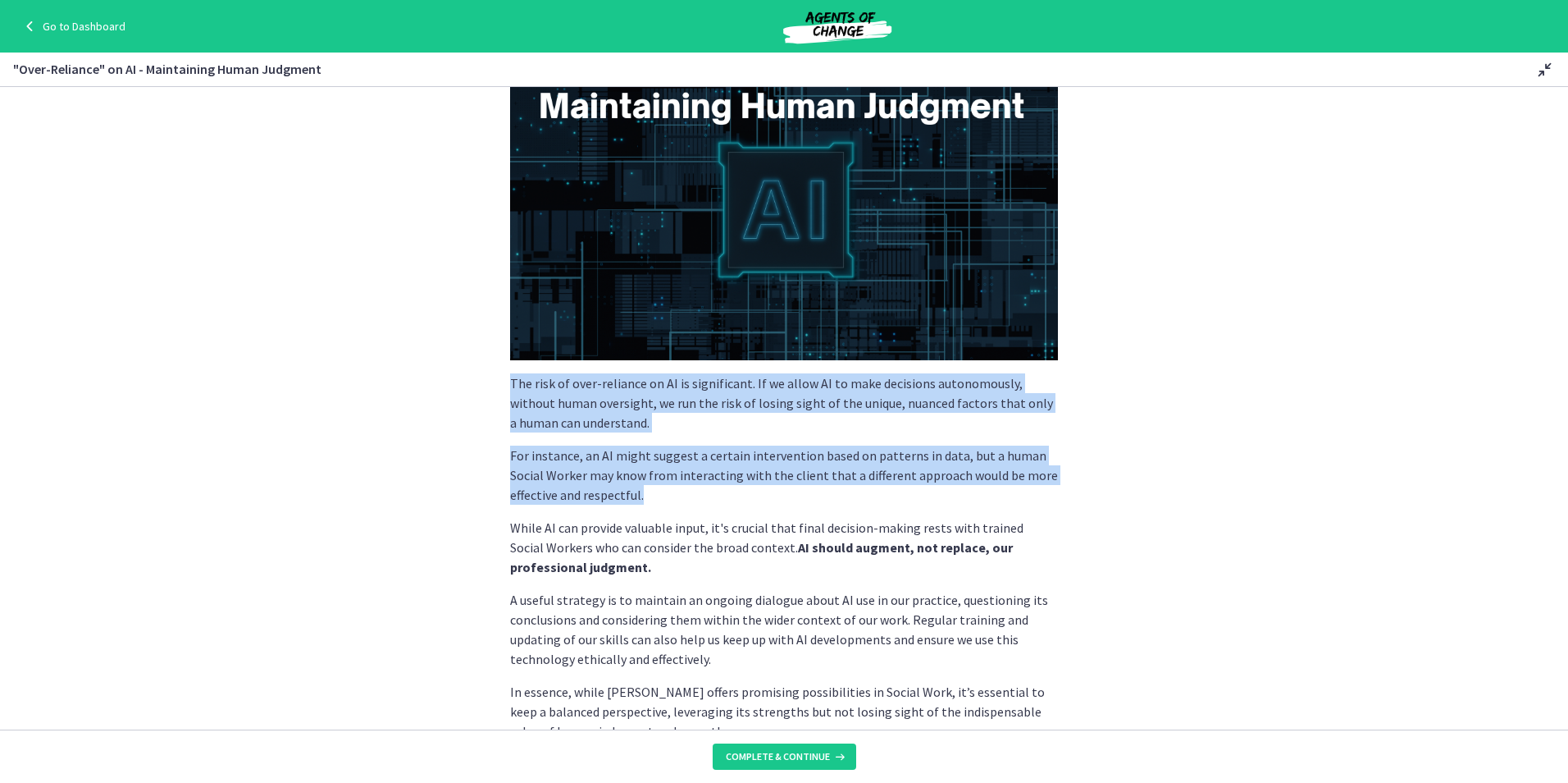
drag, startPoint x: 527, startPoint y: 393, endPoint x: 678, endPoint y: 494, distance: 181.7
click at [678, 494] on div "Artificial Intelligence, while a powerful tool, is not a silver bullet. Its str…" at bounding box center [784, 355] width 548 height 772
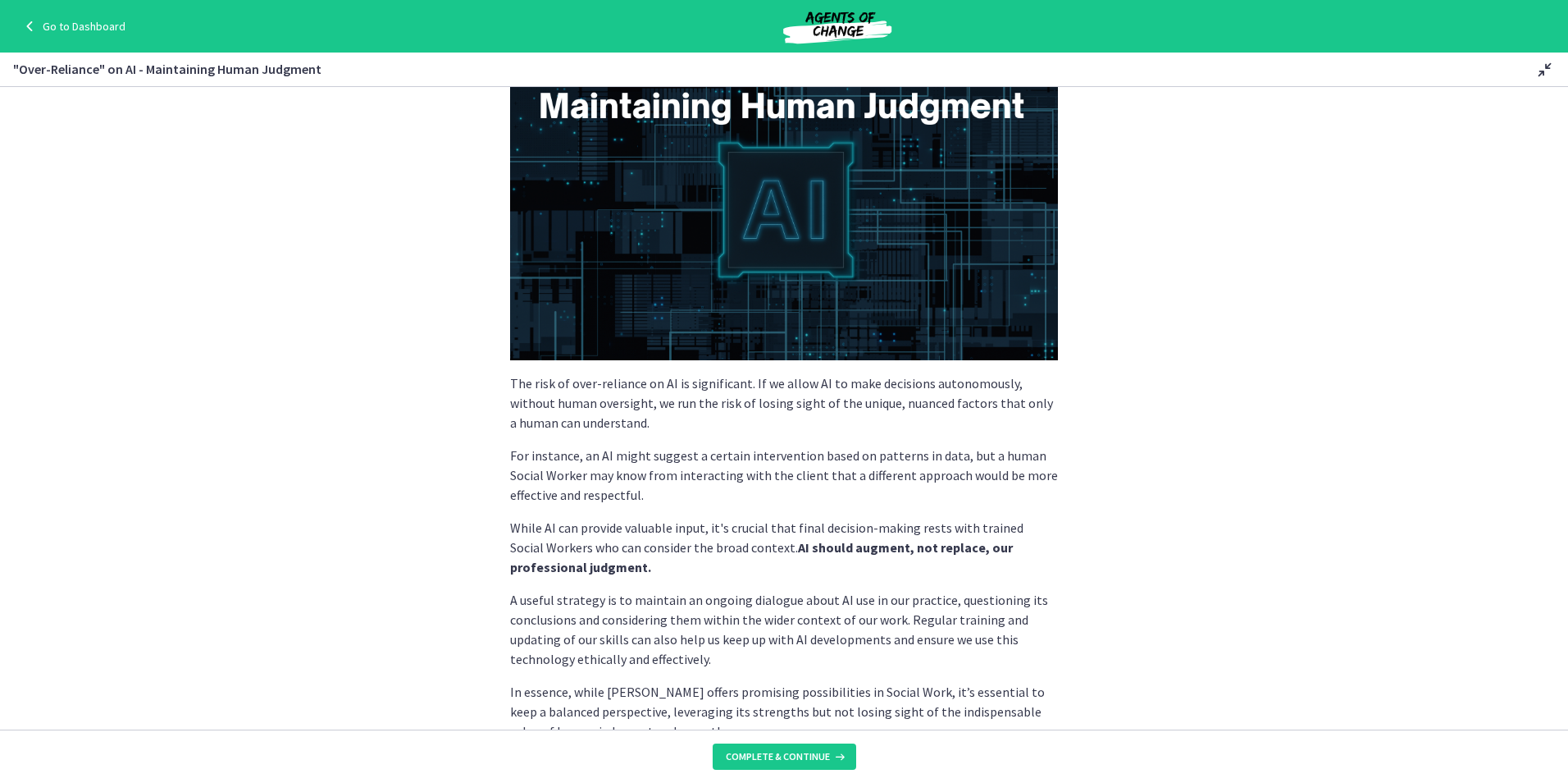
click at [1128, 528] on section "Artificial Intelligence, while a powerful tool, is not a silver bullet. Its str…" at bounding box center [784, 408] width 1568 height 642
click at [1145, 612] on section "Artificial Intelligence, while a powerful tool, is not a silver bullet. Its str…" at bounding box center [784, 408] width 1568 height 642
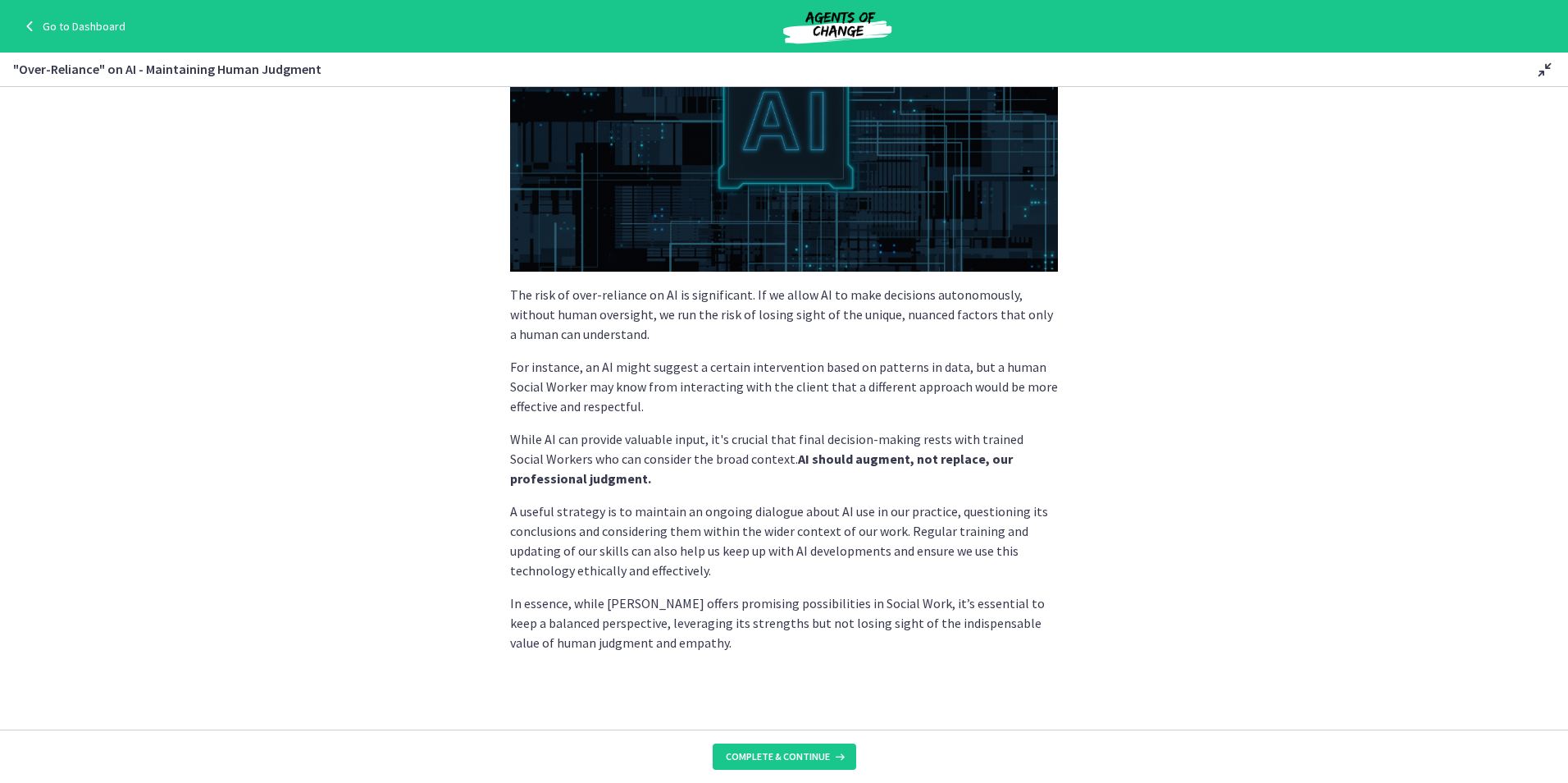
scroll to position [254, 0]
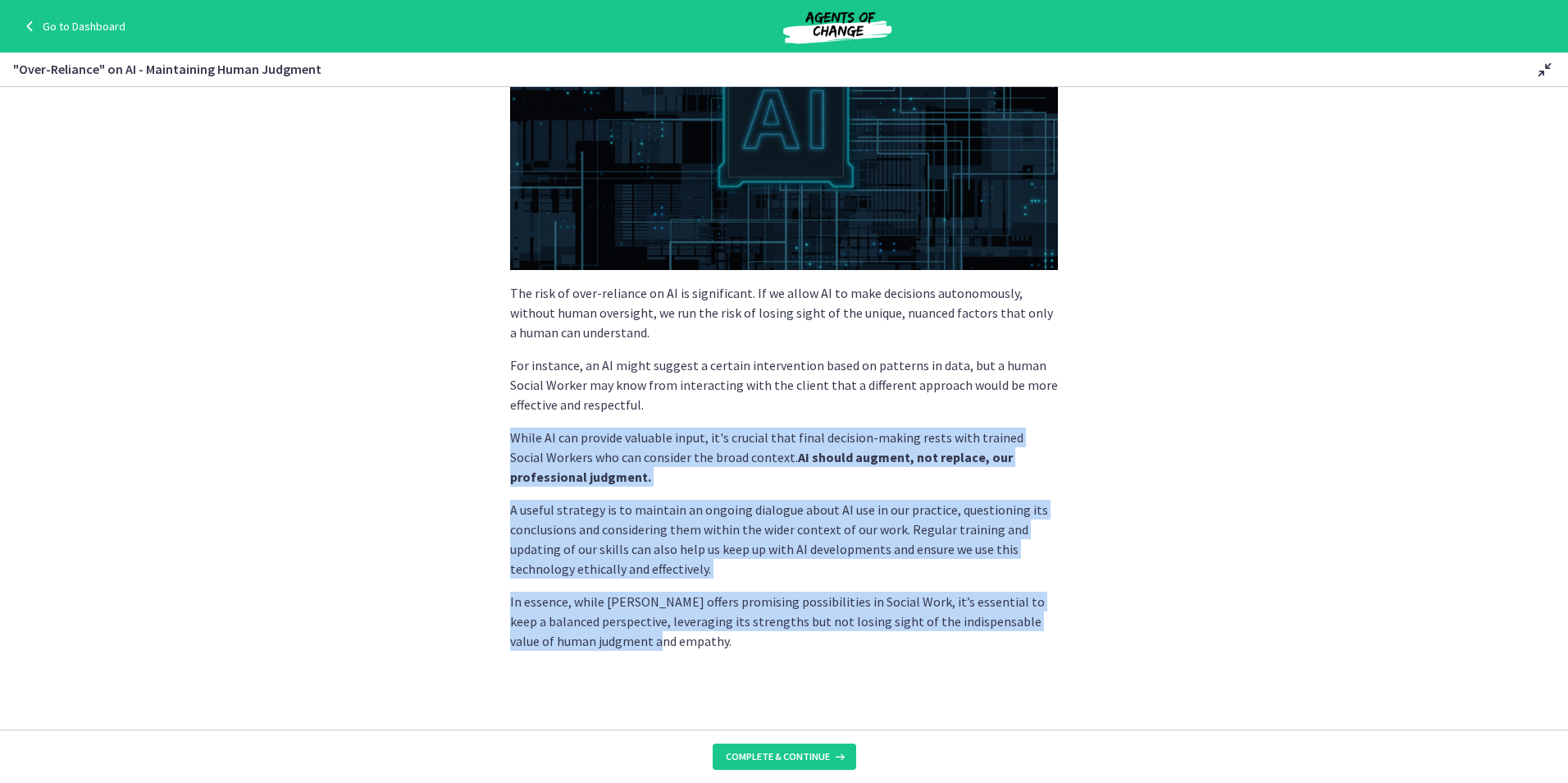
drag, startPoint x: 681, startPoint y: 647, endPoint x: 478, endPoint y: 431, distance: 296.4
click at [478, 431] on section "Artificial Intelligence, while a powerful tool, is not a silver bullet. Its str…" at bounding box center [784, 408] width 1568 height 642
click at [1219, 444] on section "Artificial Intelligence, while a powerful tool, is not a silver bullet. Its str…" at bounding box center [784, 408] width 1568 height 642
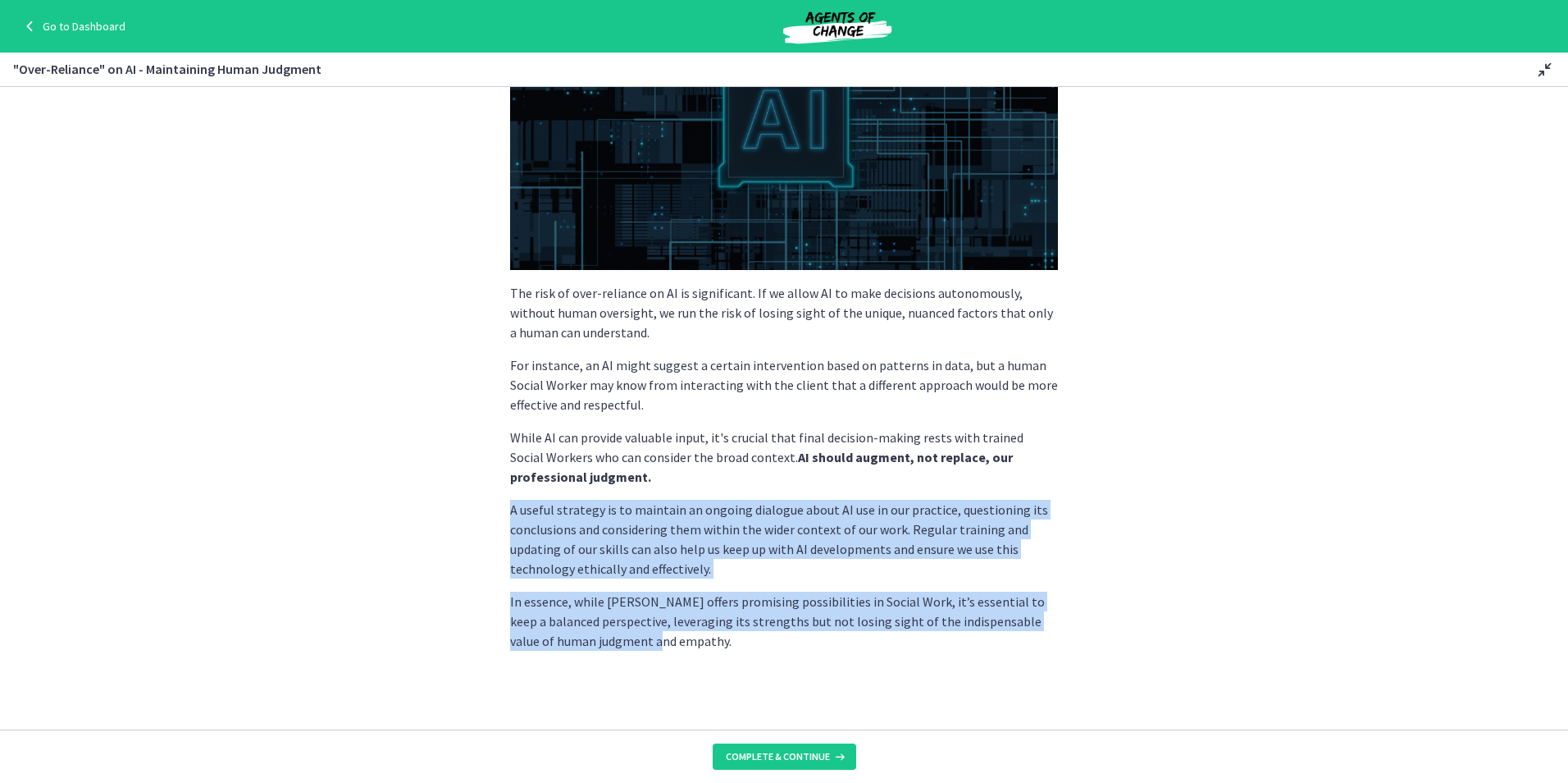
drag, startPoint x: 516, startPoint y: 508, endPoint x: 698, endPoint y: 649, distance: 230.2
click at [698, 649] on section "Artificial Intelligence, while a powerful tool, is not a silver bullet. Its str…" at bounding box center [784, 408] width 1568 height 642
drag, startPoint x: 698, startPoint y: 649, endPoint x: 610, endPoint y: 641, distance: 88.4
click at [608, 641] on p "In essence, while [PERSON_NAME] offers promising possibilities in Social Work, …" at bounding box center [784, 620] width 548 height 59
drag, startPoint x: 654, startPoint y: 655, endPoint x: 464, endPoint y: 493, distance: 249.7
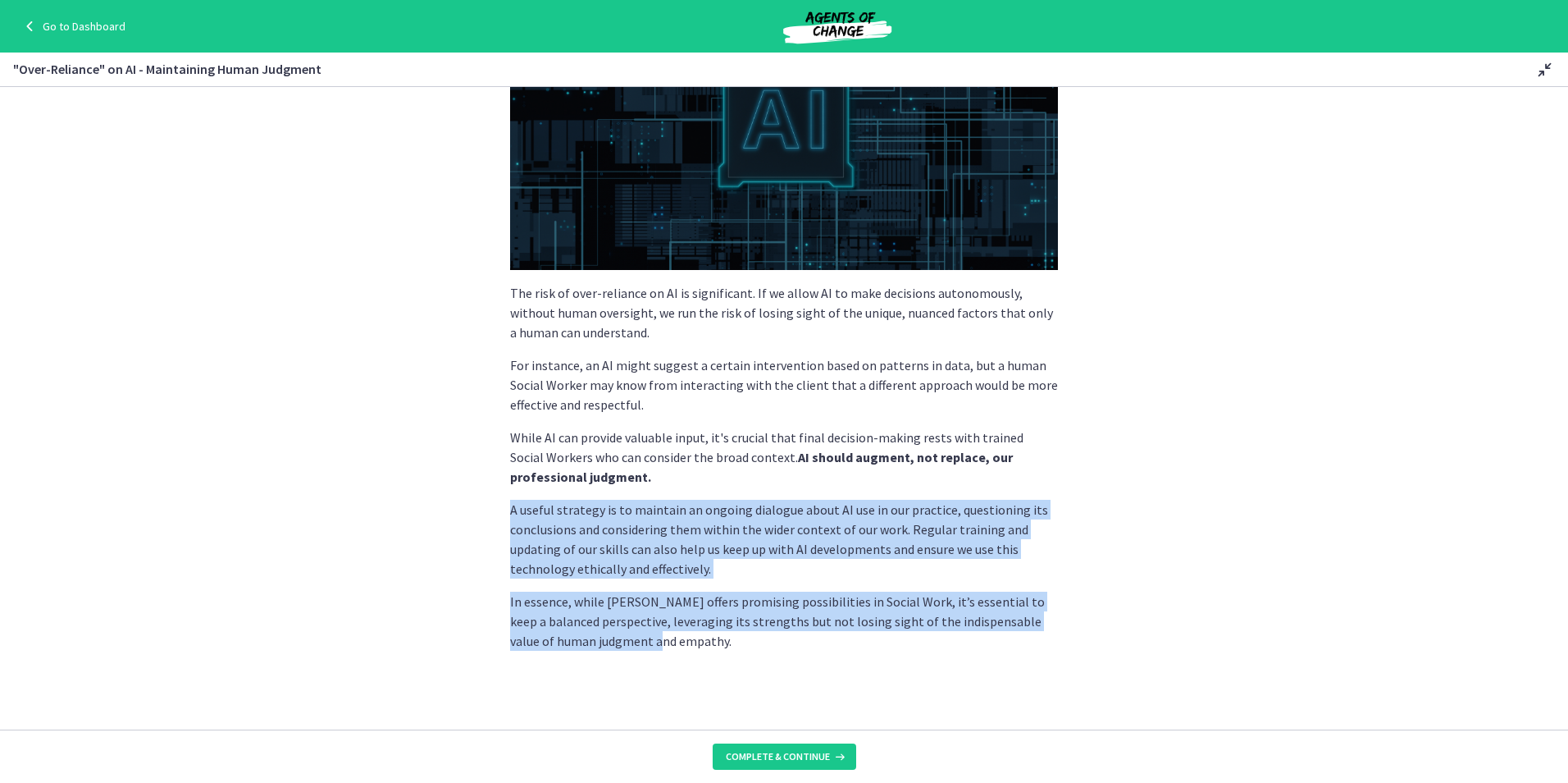
click at [464, 493] on section "Artificial Intelligence, while a powerful tool, is not a silver bullet. Its str…" at bounding box center [784, 408] width 1568 height 642
click at [1044, 580] on div "Artificial Intelligence, while a powerful tool, is not a silver bullet. Its str…" at bounding box center [784, 264] width 548 height 772
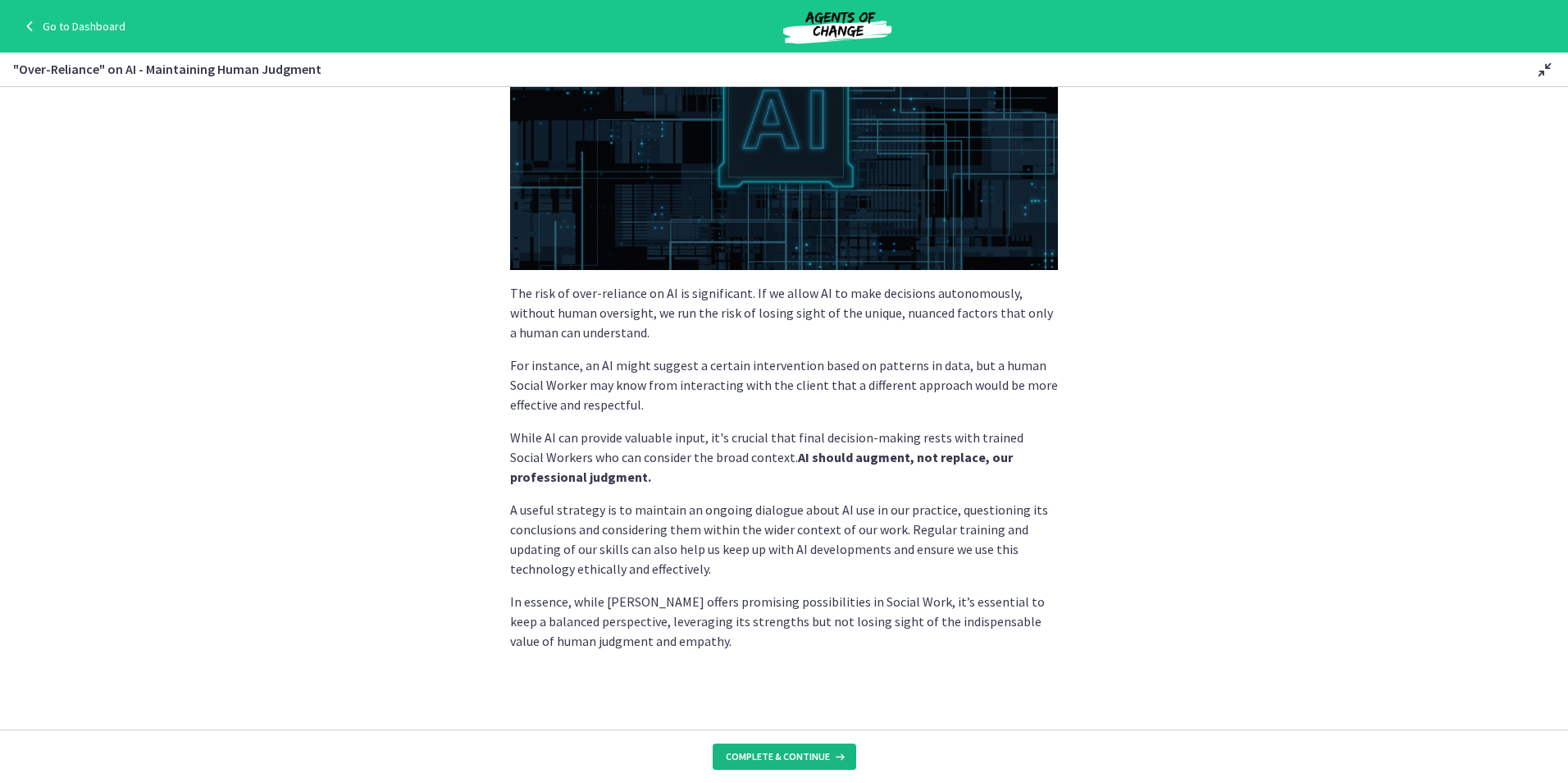
click at [800, 761] on span "Complete & continue" at bounding box center [778, 756] width 104 height 13
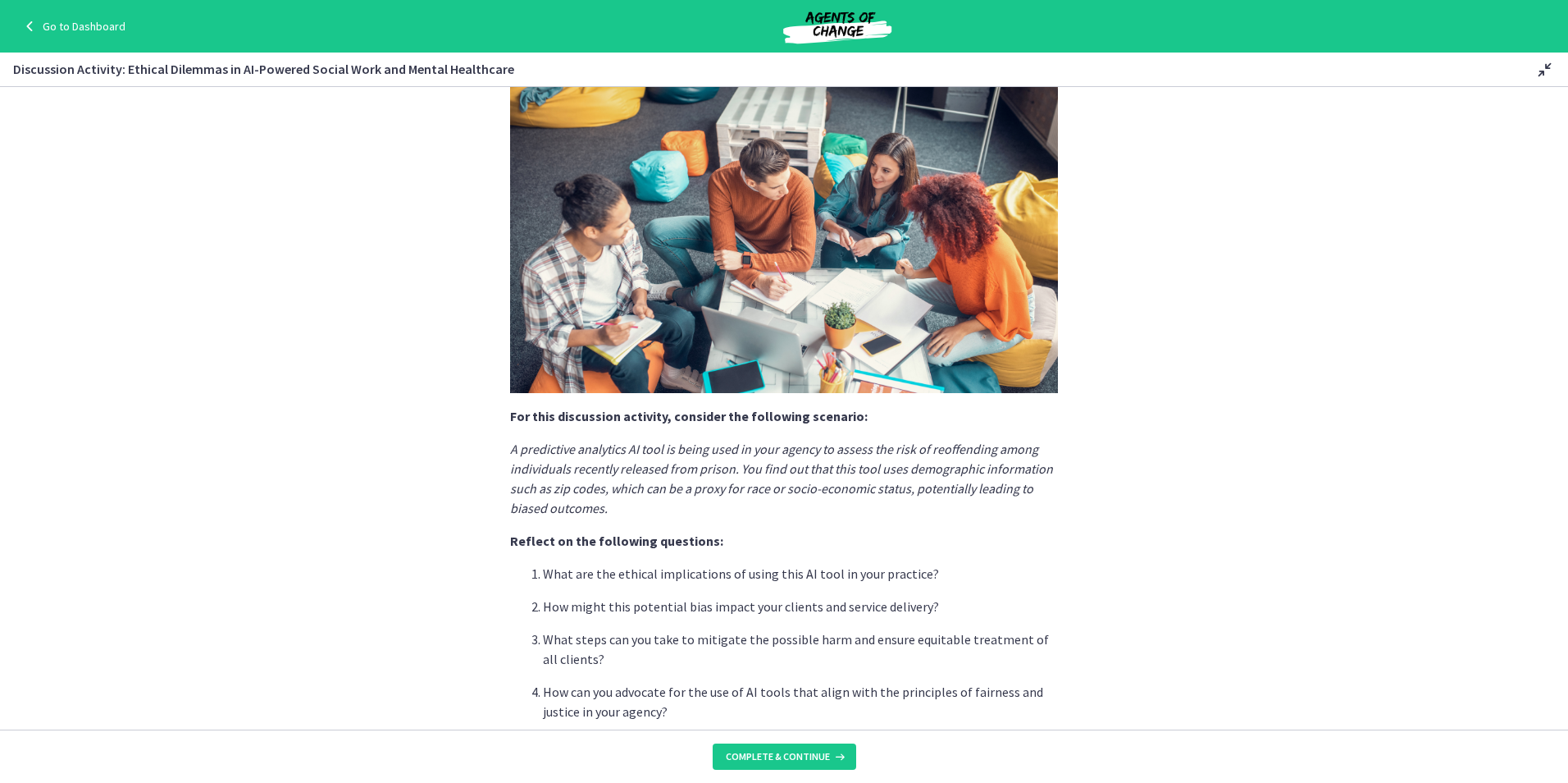
scroll to position [164, 0]
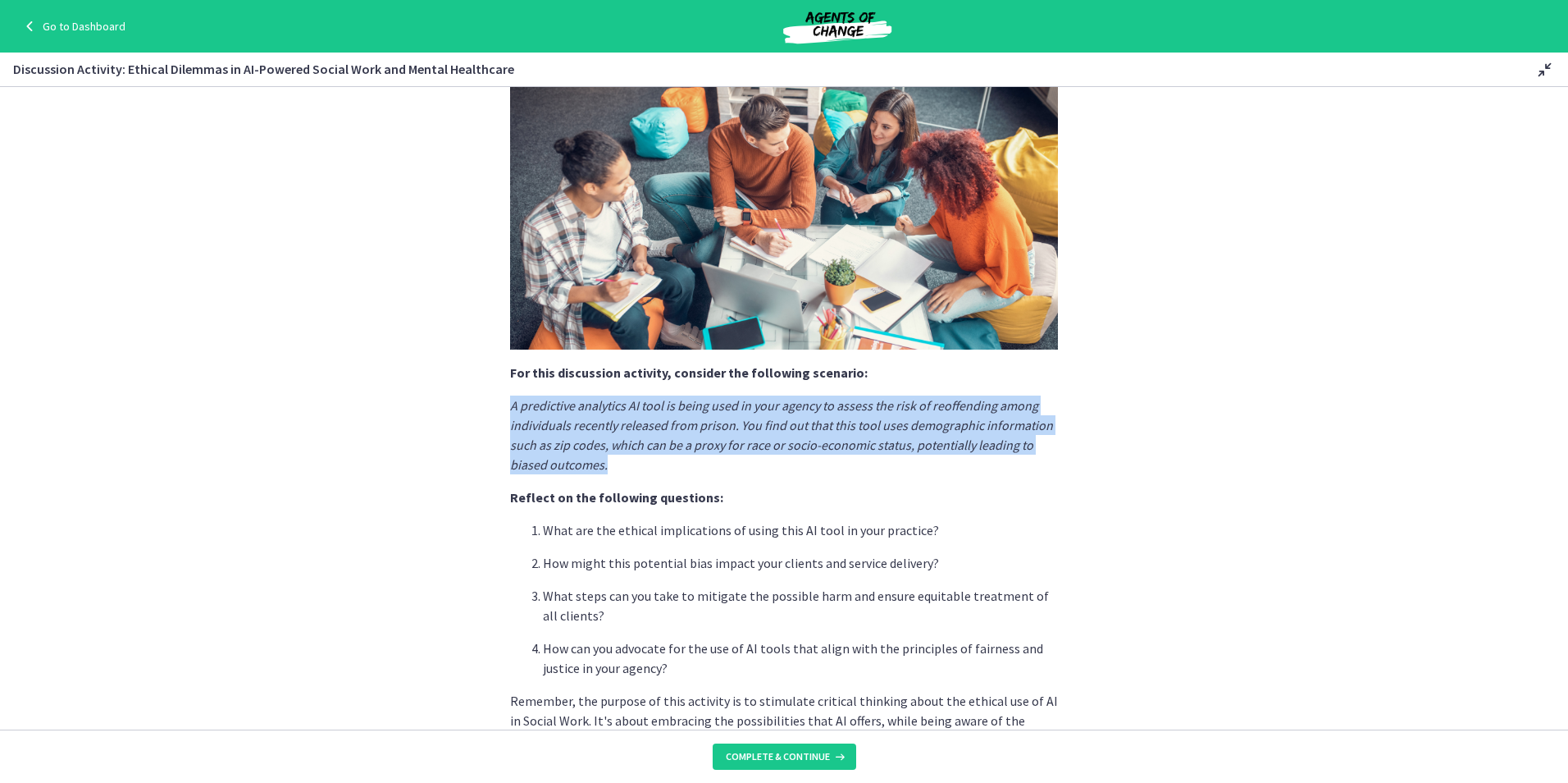
drag, startPoint x: 491, startPoint y: 404, endPoint x: 623, endPoint y: 469, distance: 147.1
click at [623, 469] on div "AI, with its potential to revolutionize Social Work, brings along several ethic…" at bounding box center [784, 260] width 574 height 610
drag, startPoint x: 623, startPoint y: 469, endPoint x: 543, endPoint y: 427, distance: 90.4
click at [543, 427] on em "A predictive analytics AI tool is being used in your agency to assess the risk …" at bounding box center [781, 435] width 543 height 75
drag, startPoint x: 611, startPoint y: 474, endPoint x: 460, endPoint y: 398, distance: 169.0
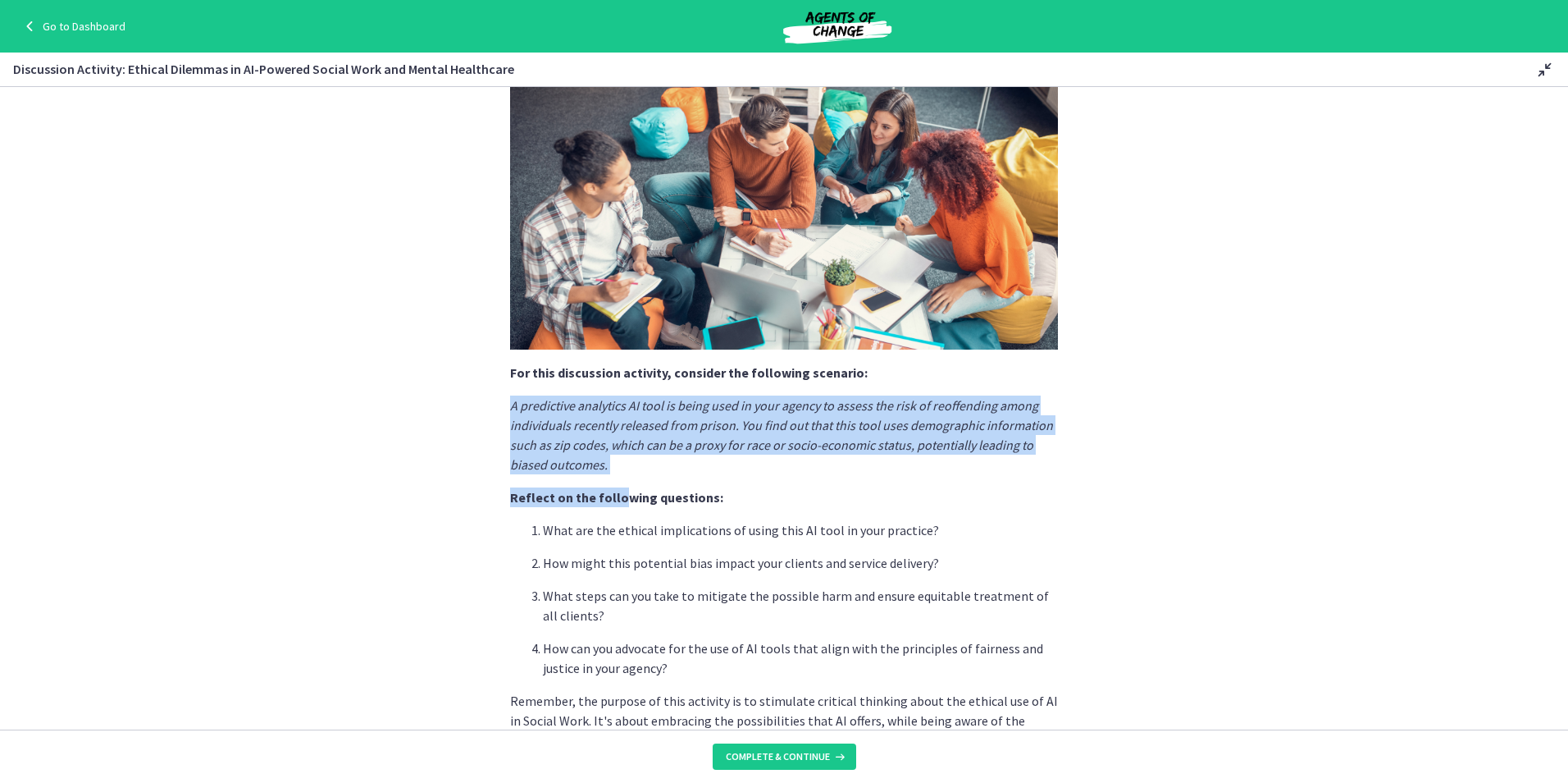
click at [460, 398] on section "AI, with its potential to revolutionize Social Work, brings along several ethic…" at bounding box center [784, 408] width 1568 height 642
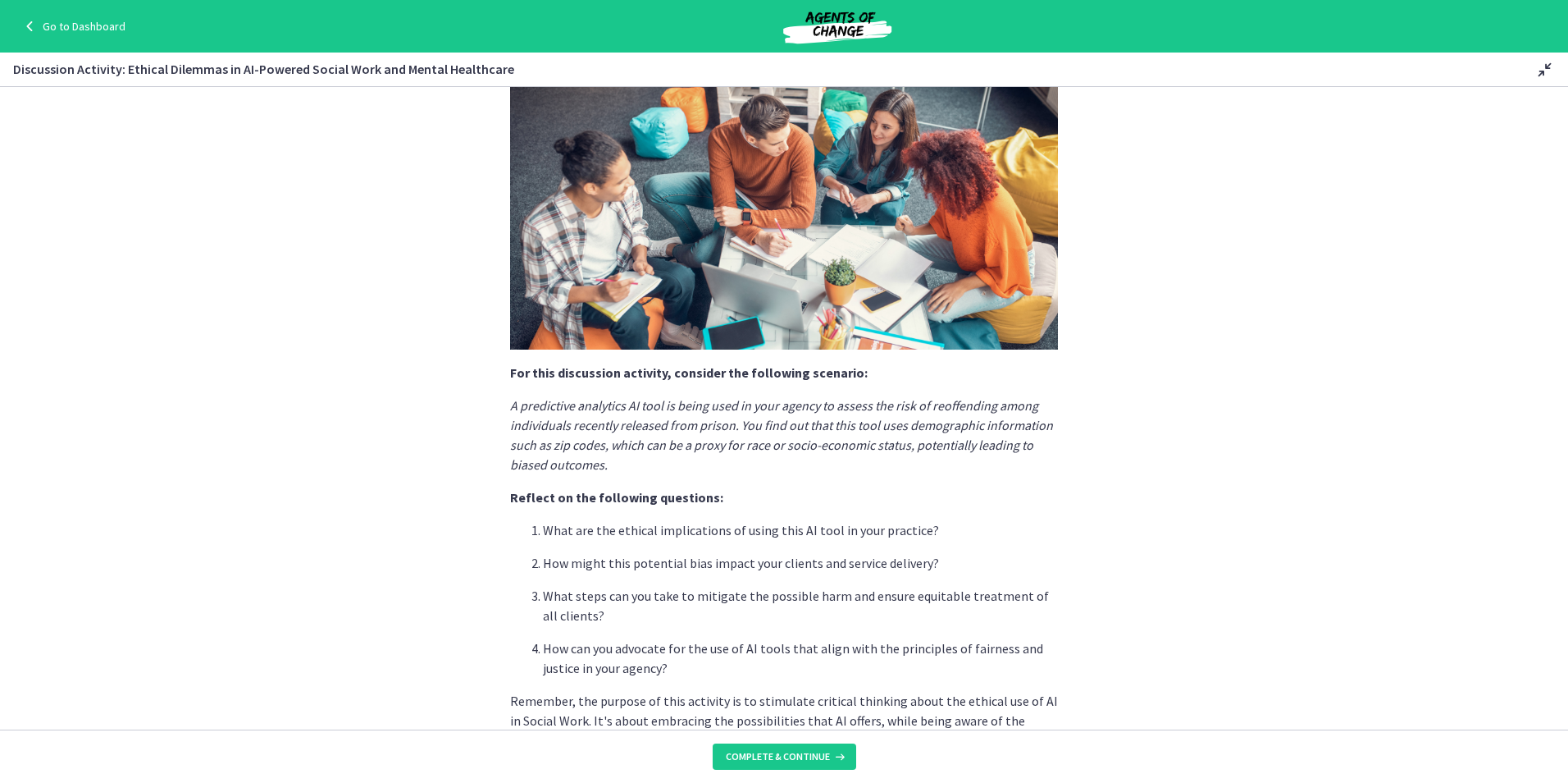
click at [624, 569] on p "How might this potential bias impact your clients and service delivery?" at bounding box center [799, 562] width 515 height 20
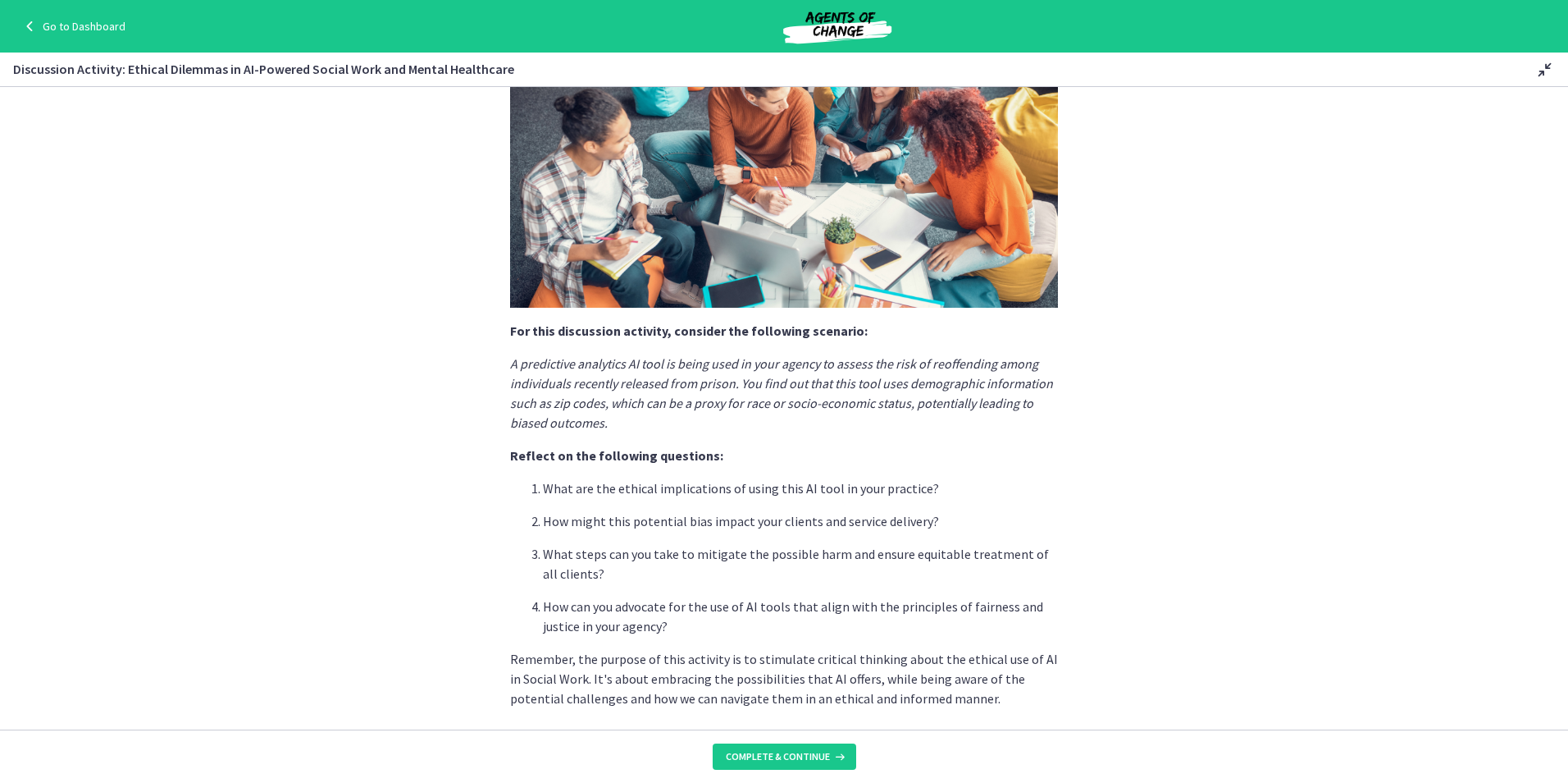
scroll to position [246, 0]
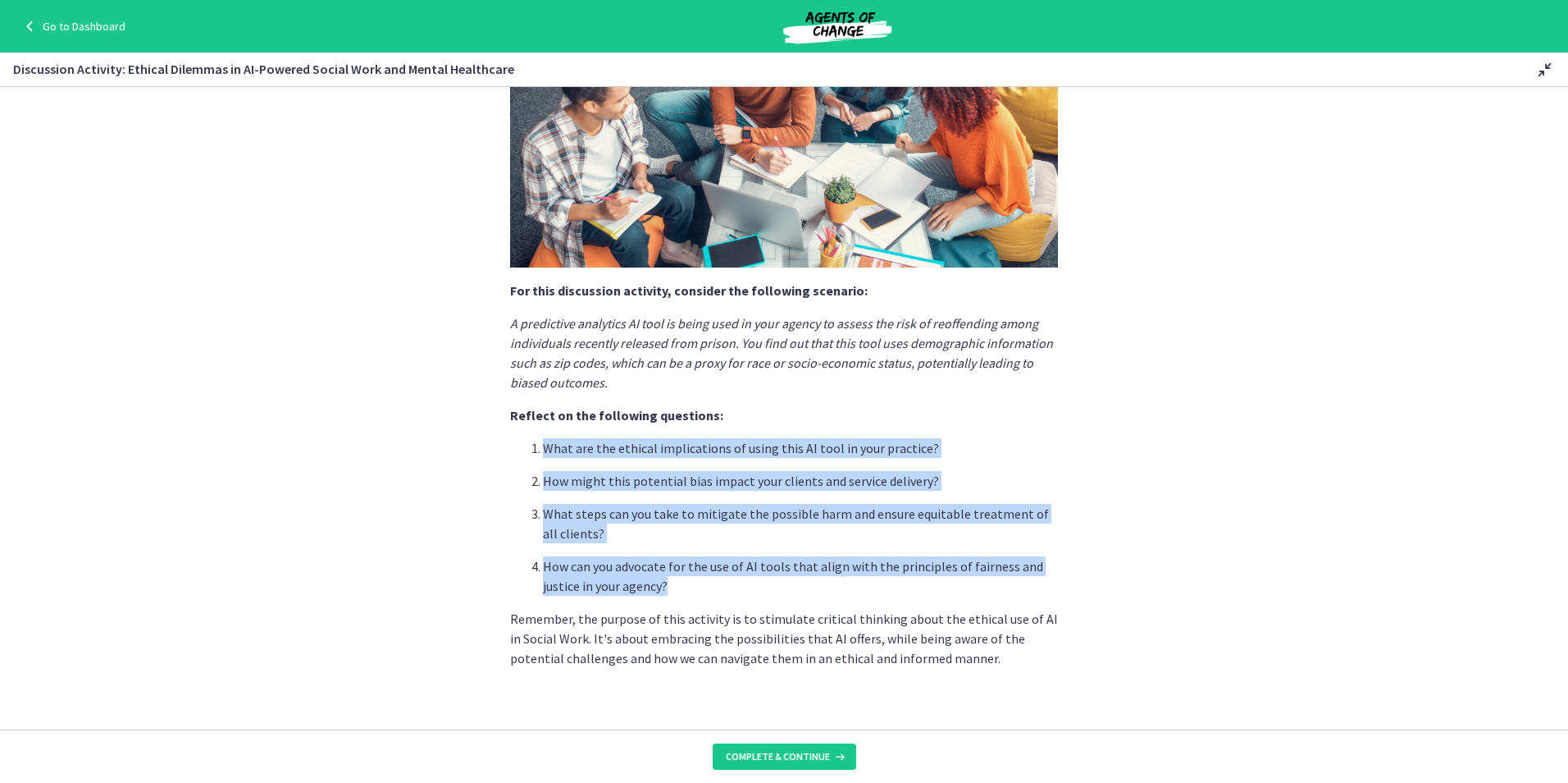
drag, startPoint x: 680, startPoint y: 587, endPoint x: 507, endPoint y: 446, distance: 223.2
click at [510, 446] on ol "What are the ethical implications of using this AI tool in your practice? How m…" at bounding box center [784, 517] width 548 height 157
click at [845, 507] on p "What steps can you take to mitigate the possible harm and ensure equitable trea…" at bounding box center [799, 523] width 515 height 39
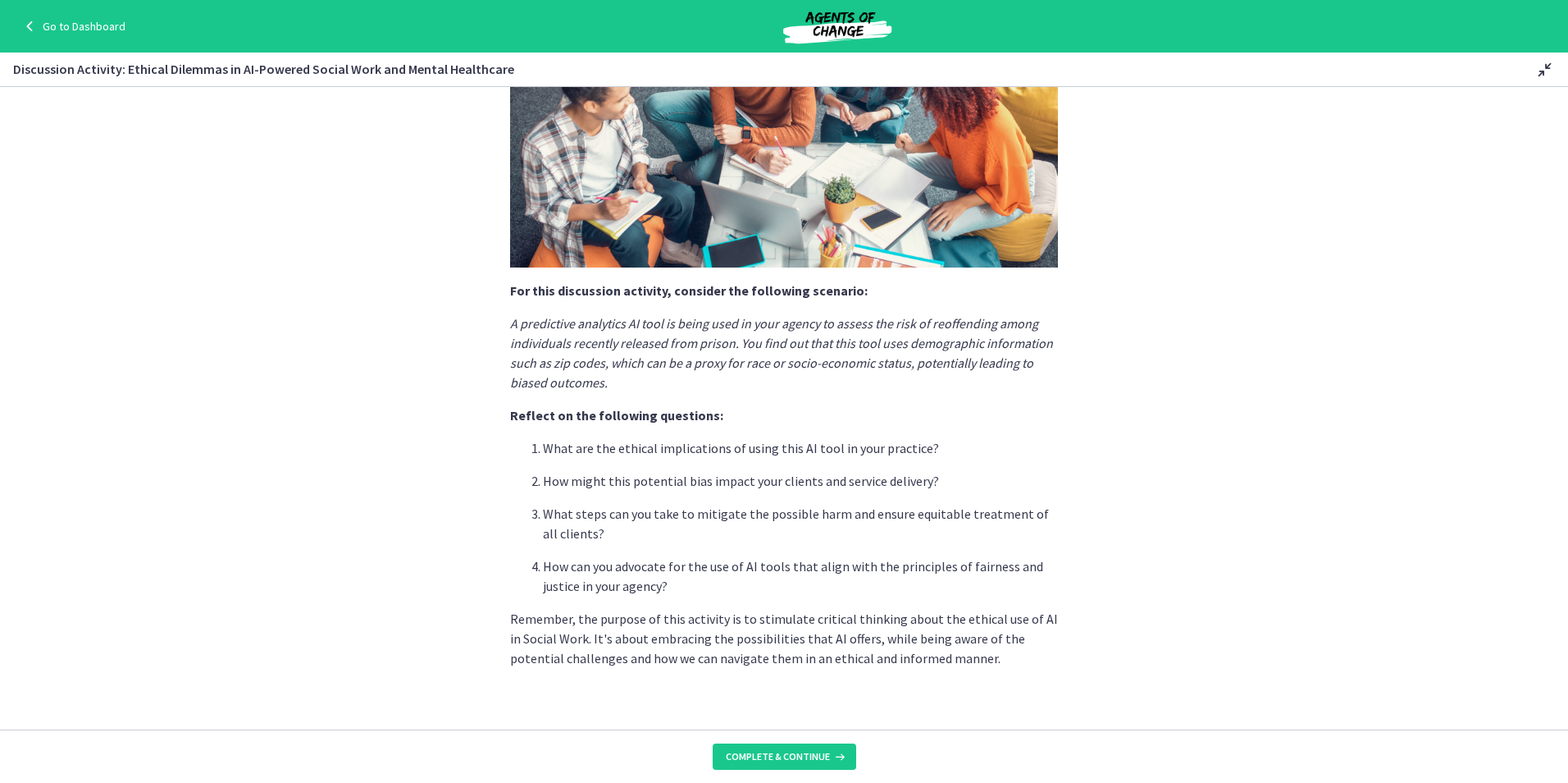
scroll to position [263, 0]
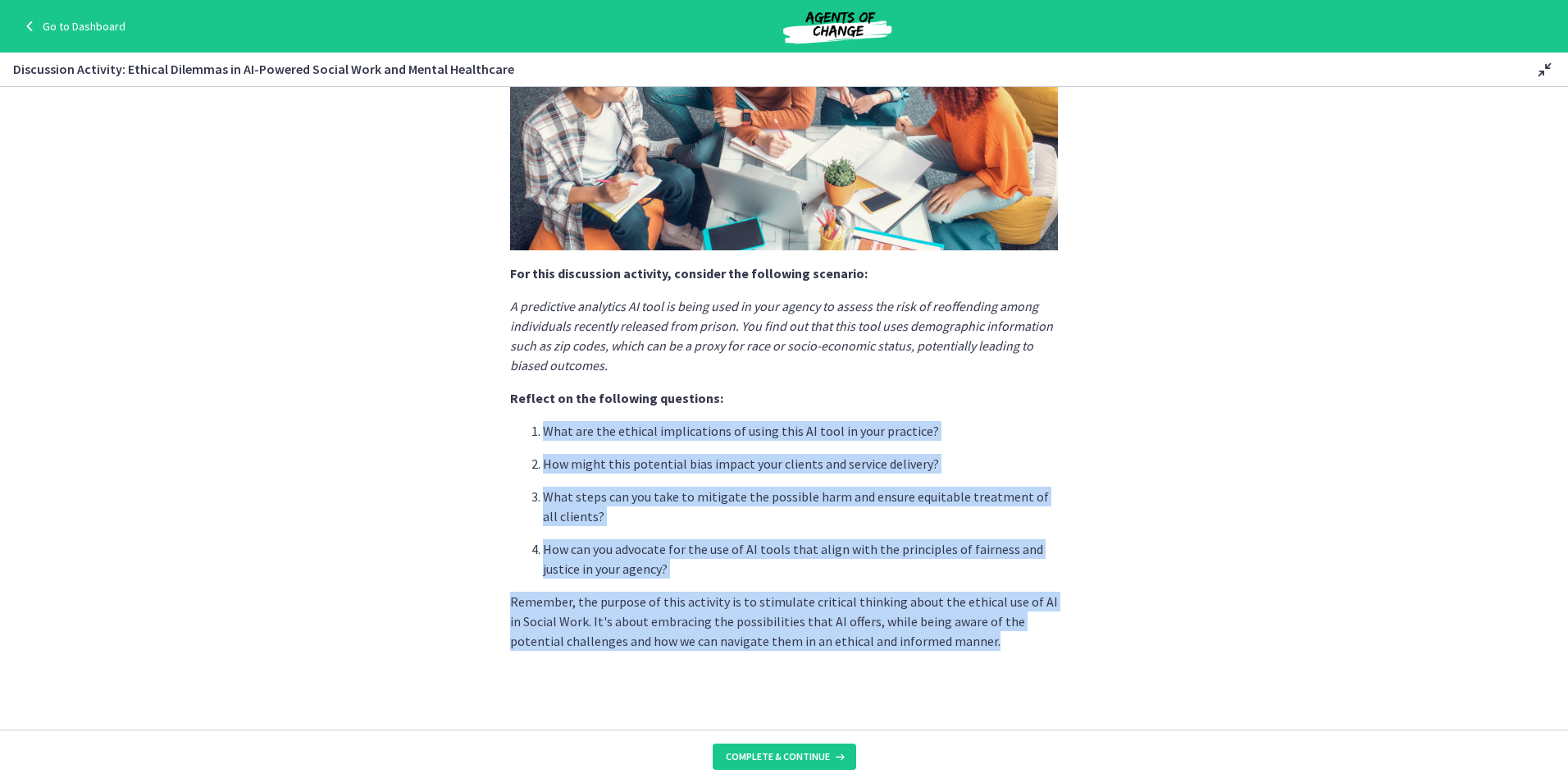
drag, startPoint x: 954, startPoint y: 646, endPoint x: 830, endPoint y: 406, distance: 270.1
click at [830, 406] on section "AI, with its potential to revolutionize Social Work, brings along several ethic…" at bounding box center [784, 408] width 1568 height 642
click at [926, 652] on section "AI, with its potential to revolutionize Social Work, brings along several ethic…" at bounding box center [784, 408] width 1568 height 642
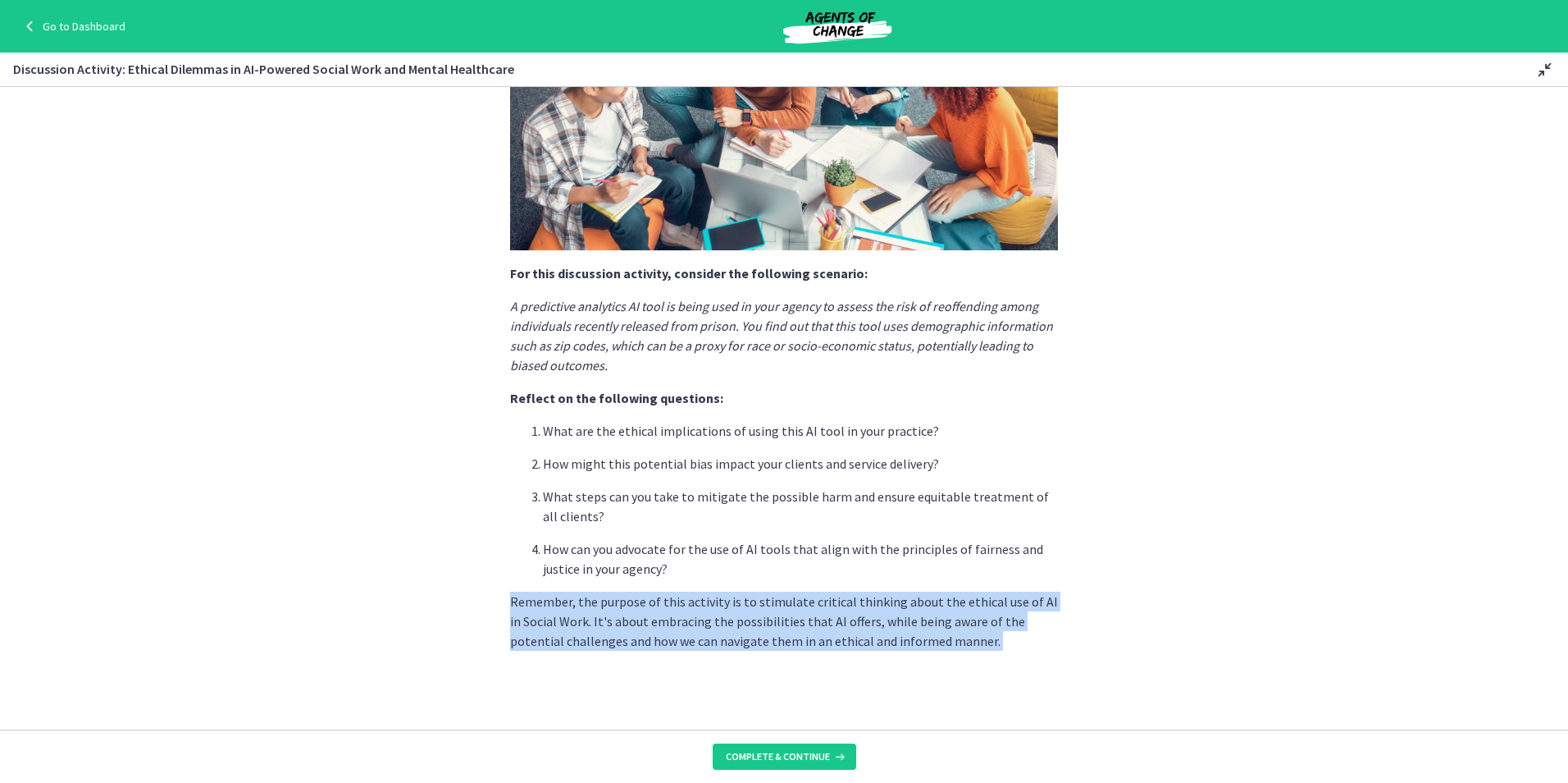
drag, startPoint x: 924, startPoint y: 652, endPoint x: 463, endPoint y: 593, distance: 464.8
click at [463, 593] on section "AI, with its potential to revolutionize Social Work, brings along several ethic…" at bounding box center [784, 408] width 1568 height 642
click at [924, 623] on p "Remember, the purpose of this activity is to stimulate critical thinking about …" at bounding box center [784, 620] width 548 height 59
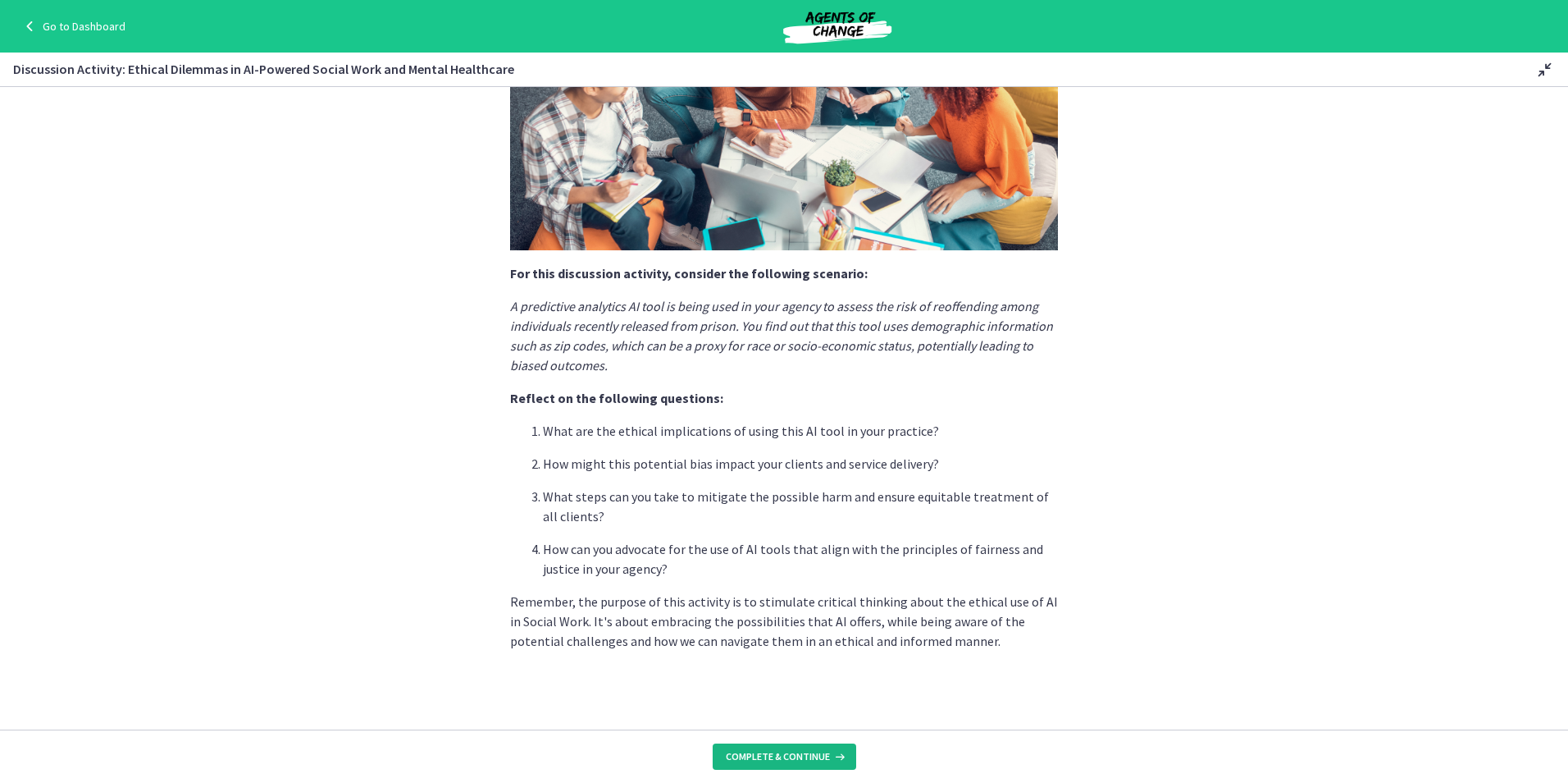
click at [819, 754] on span "Complete & continue" at bounding box center [778, 756] width 104 height 13
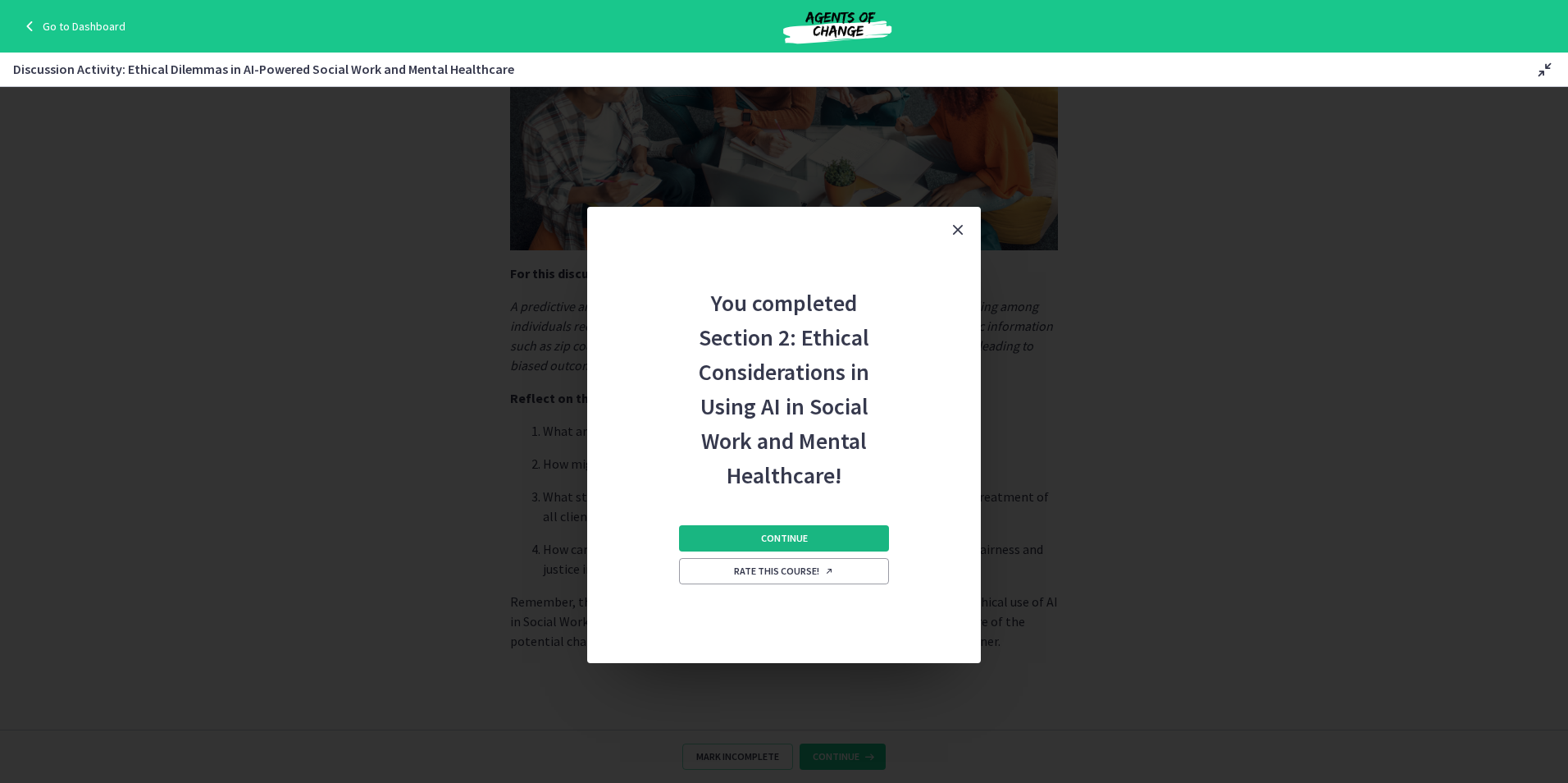
click at [856, 526] on button "Continue" at bounding box center [784, 538] width 210 height 26
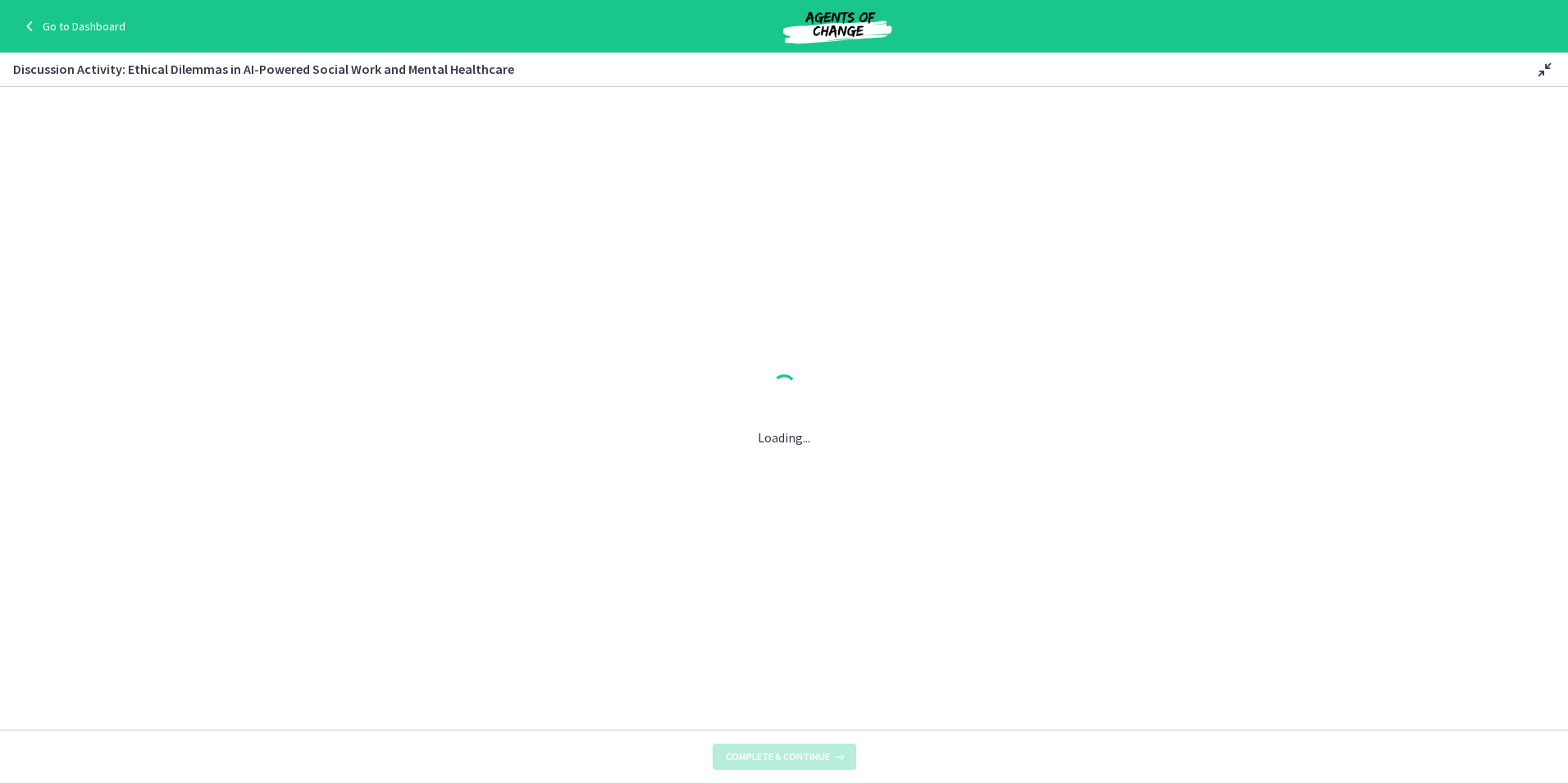
scroll to position [0, 0]
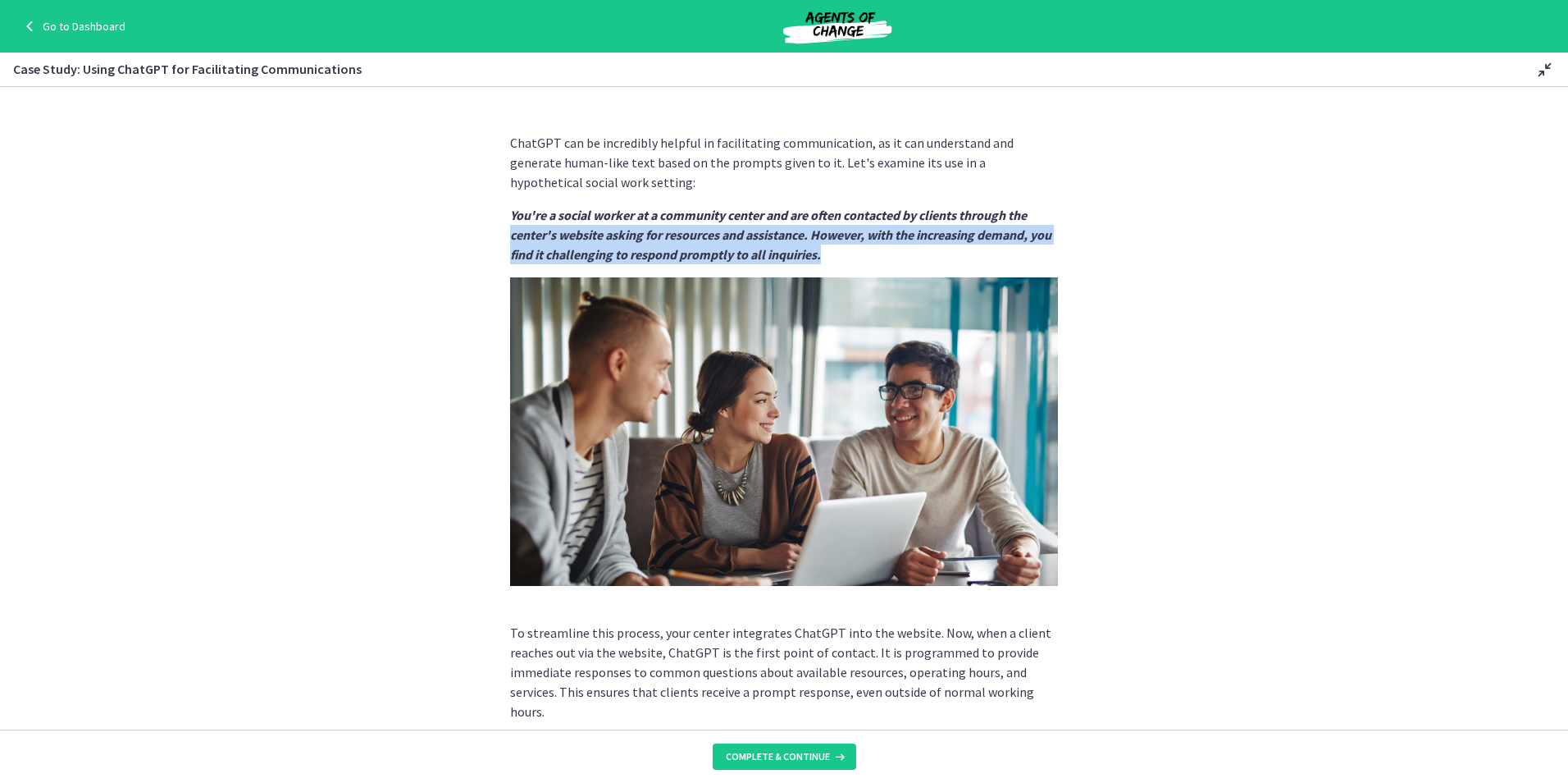
drag, startPoint x: 882, startPoint y: 252, endPoint x: 489, endPoint y: 227, distance: 393.8
click at [489, 227] on section "ChatGPT can be incredibly helpful in facilitating communication, as it can unde…" at bounding box center [784, 408] width 1568 height 642
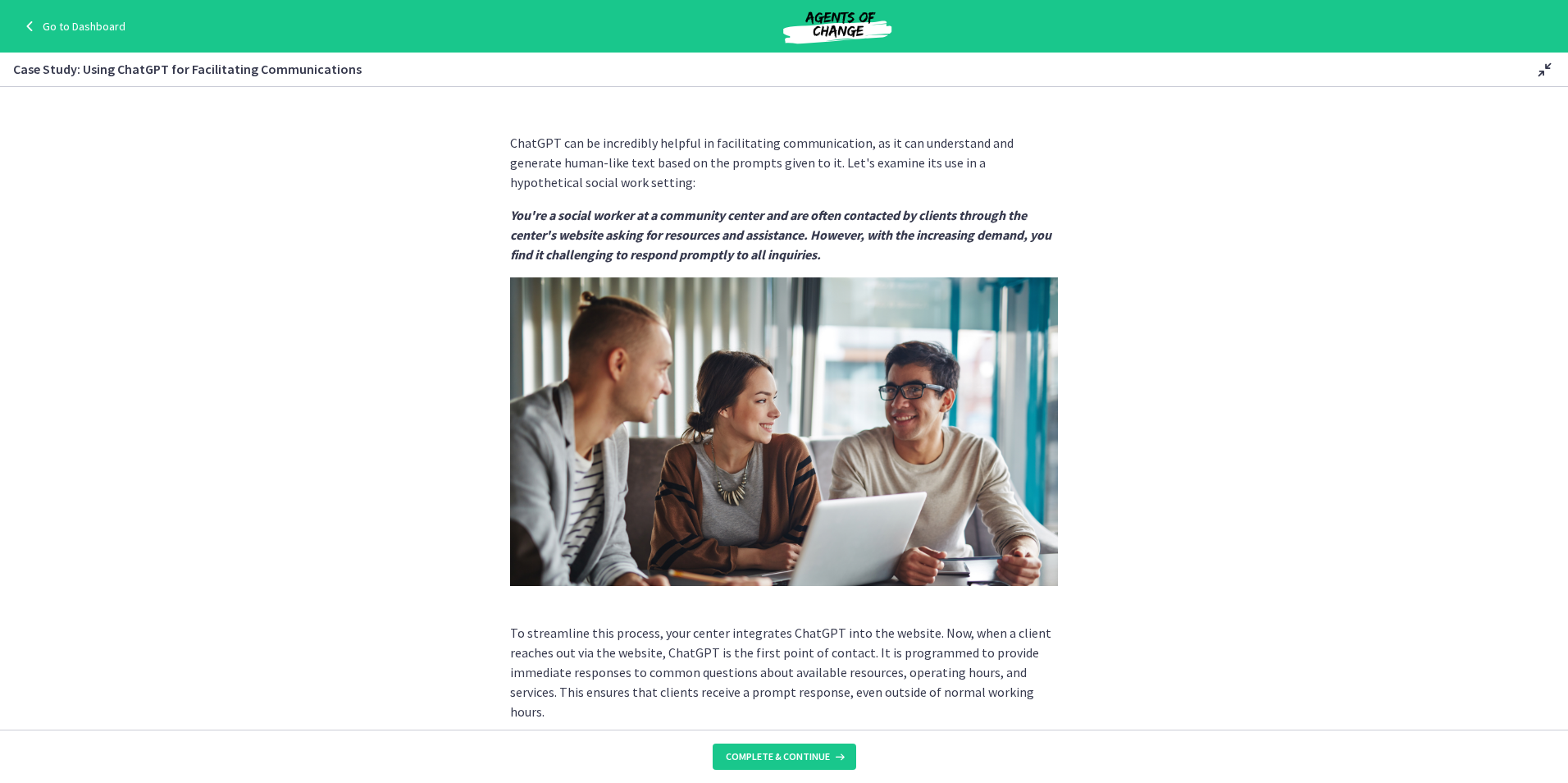
click at [1021, 208] on em "You're a social worker at a community center and are often contacted by clients…" at bounding box center [781, 235] width 542 height 56
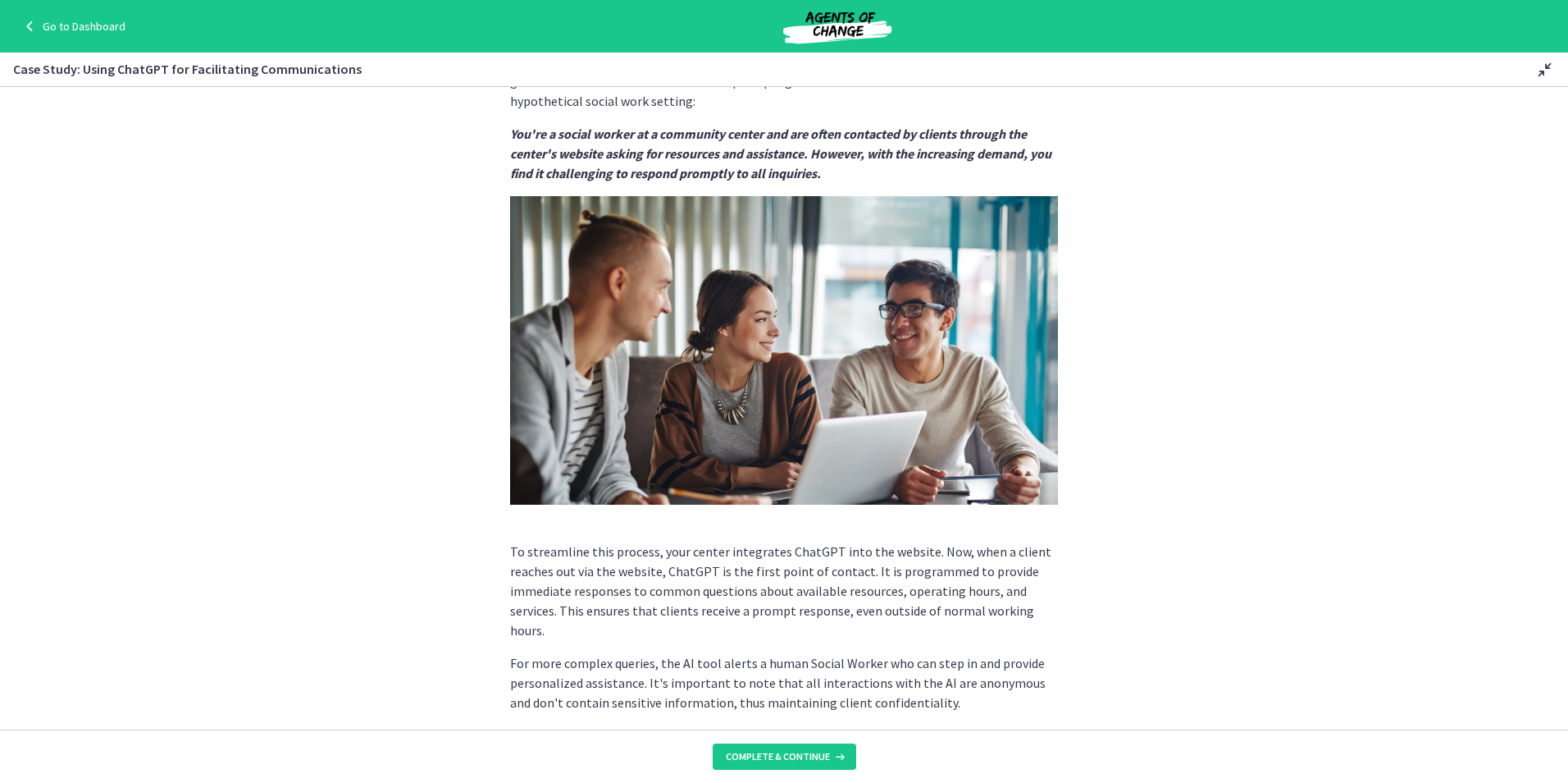
scroll to position [82, 0]
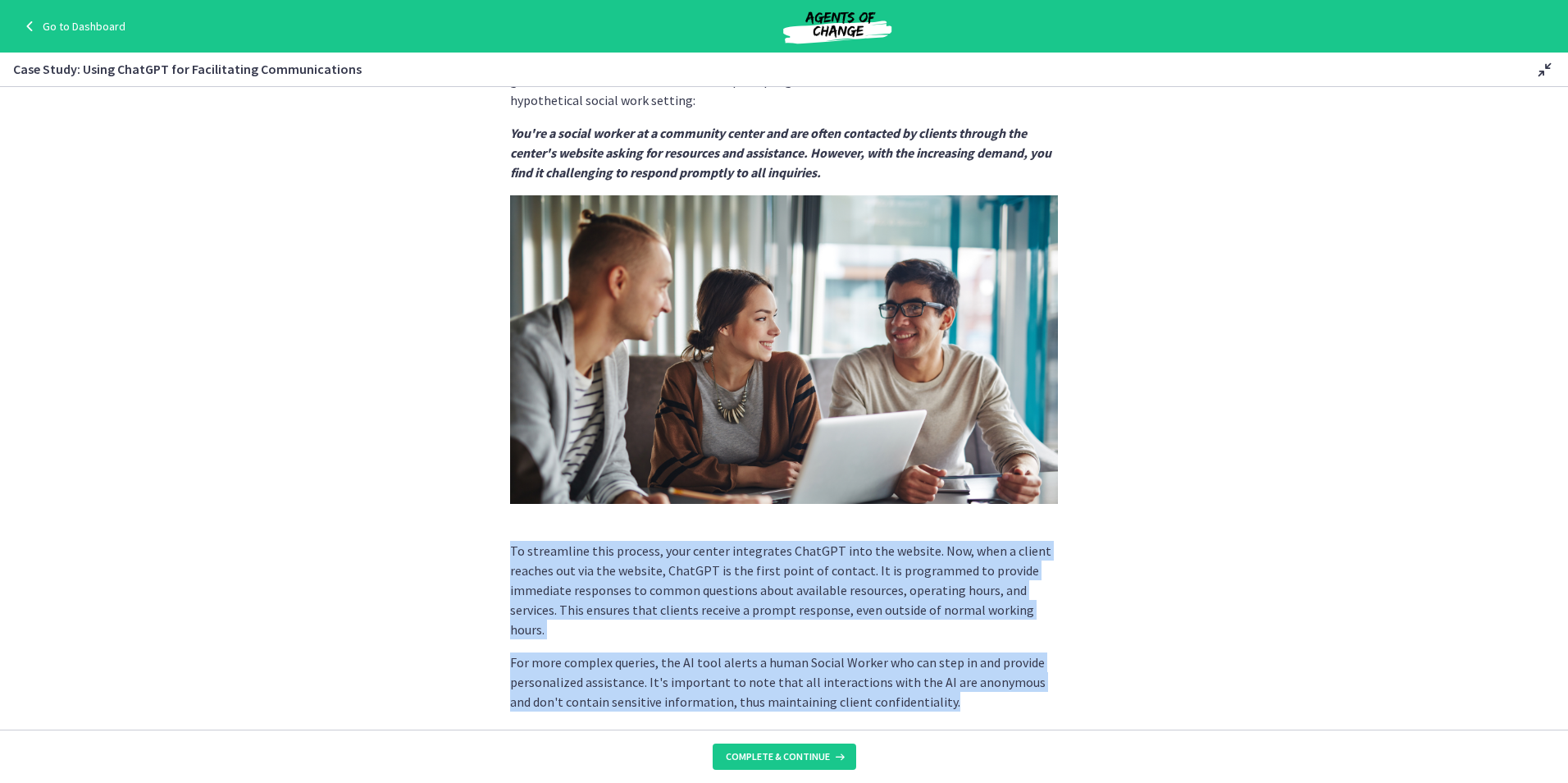
drag, startPoint x: 922, startPoint y: 689, endPoint x: 486, endPoint y: 557, distance: 455.5
click at [486, 557] on section "ChatGPT can be incredibly helpful in facilitating communication, as it can unde…" at bounding box center [784, 408] width 1568 height 642
click at [942, 604] on p "To streamline this process, your center integrates ChatGPT into the website. No…" at bounding box center [784, 590] width 548 height 99
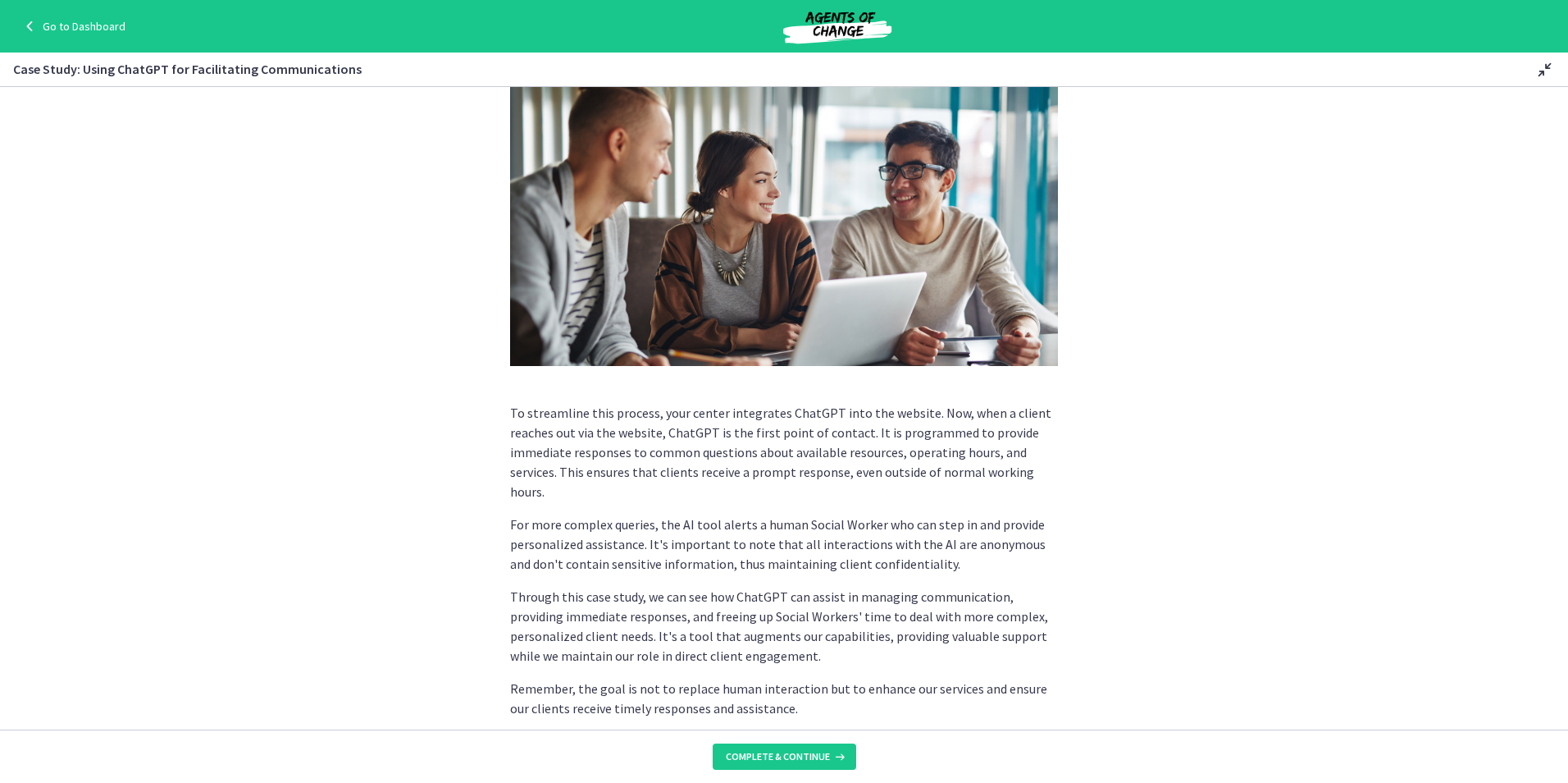
scroll to position [246, 0]
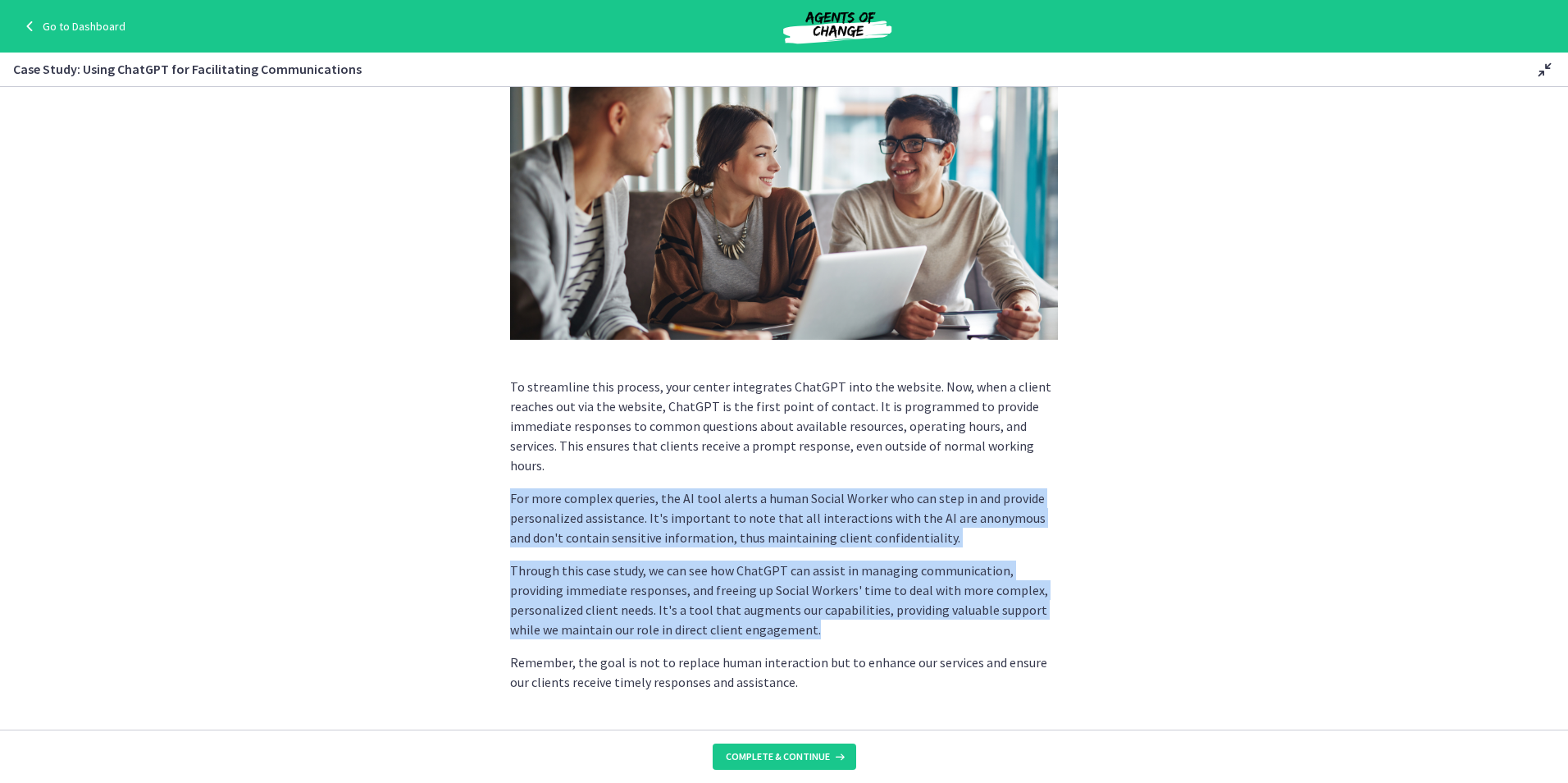
drag, startPoint x: 497, startPoint y: 471, endPoint x: 840, endPoint y: 618, distance: 373.2
click at [840, 483] on div "ChatGPT can be incredibly helpful in facilitating communication, as it can unde…" at bounding box center [784, 178] width 574 height 610
click at [573, 517] on p "For more complex queries, the AI tool alerts a human Social Worker who can step…" at bounding box center [784, 517] width 548 height 59
drag, startPoint x: 709, startPoint y: 611, endPoint x: 473, endPoint y: 467, distance: 276.5
click at [473, 467] on section "ChatGPT can be incredibly helpful in facilitating communication, as it can unde…" at bounding box center [784, 408] width 1568 height 642
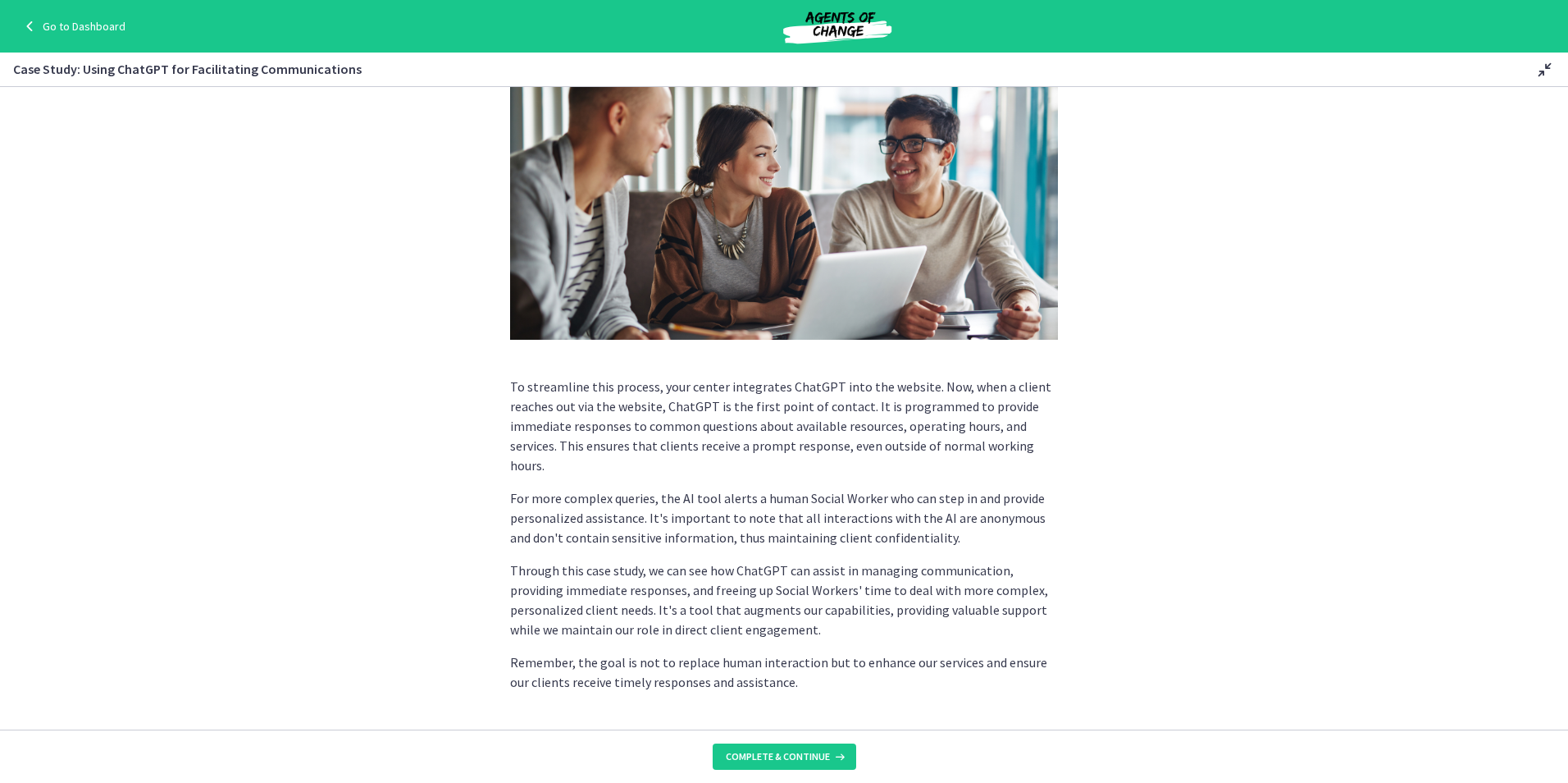
click at [1186, 449] on section "ChatGPT can be incredibly helpful in facilitating communication, as it can unde…" at bounding box center [784, 408] width 1568 height 642
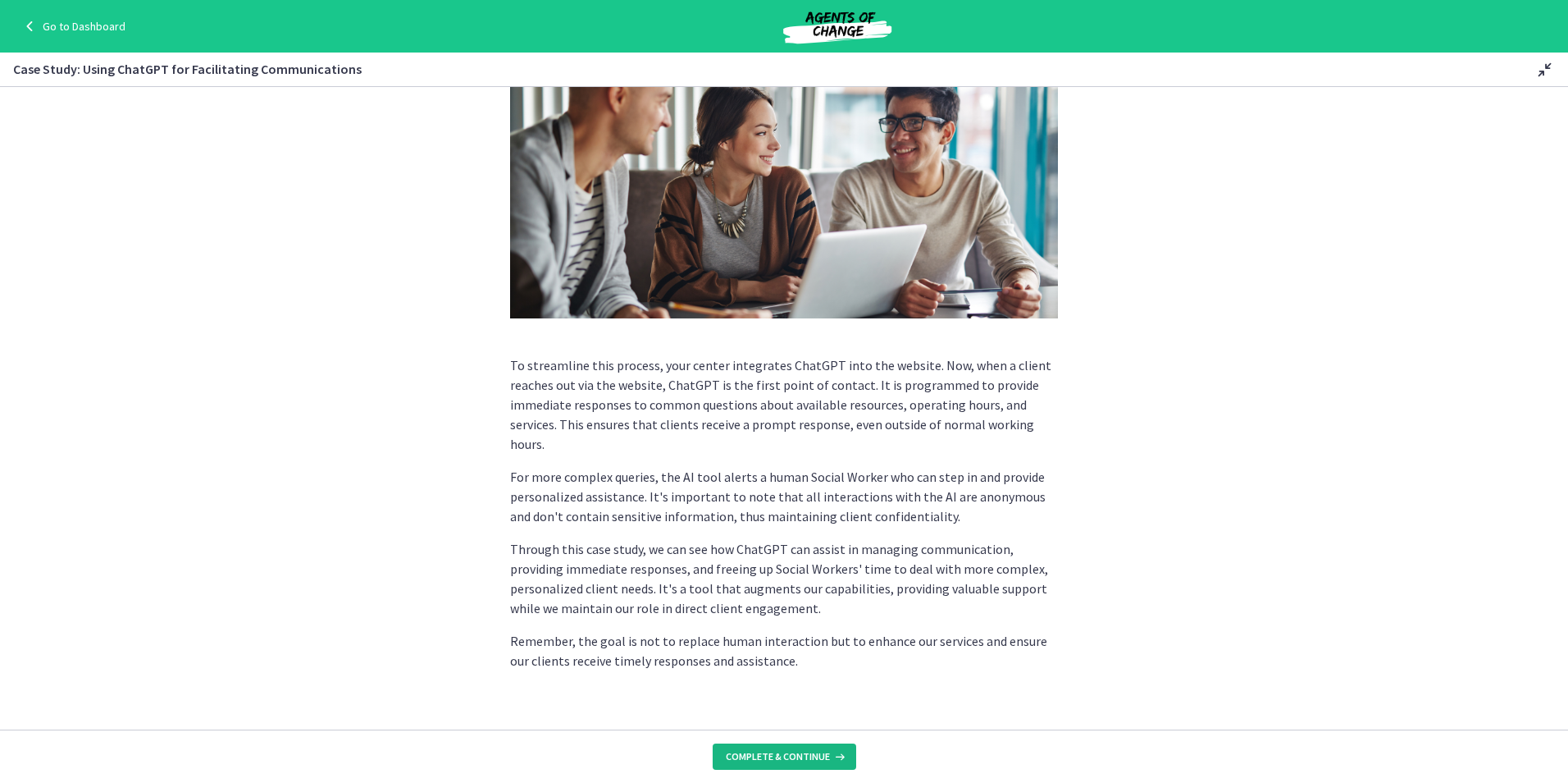
click at [808, 758] on span "Complete & continue" at bounding box center [778, 756] width 104 height 13
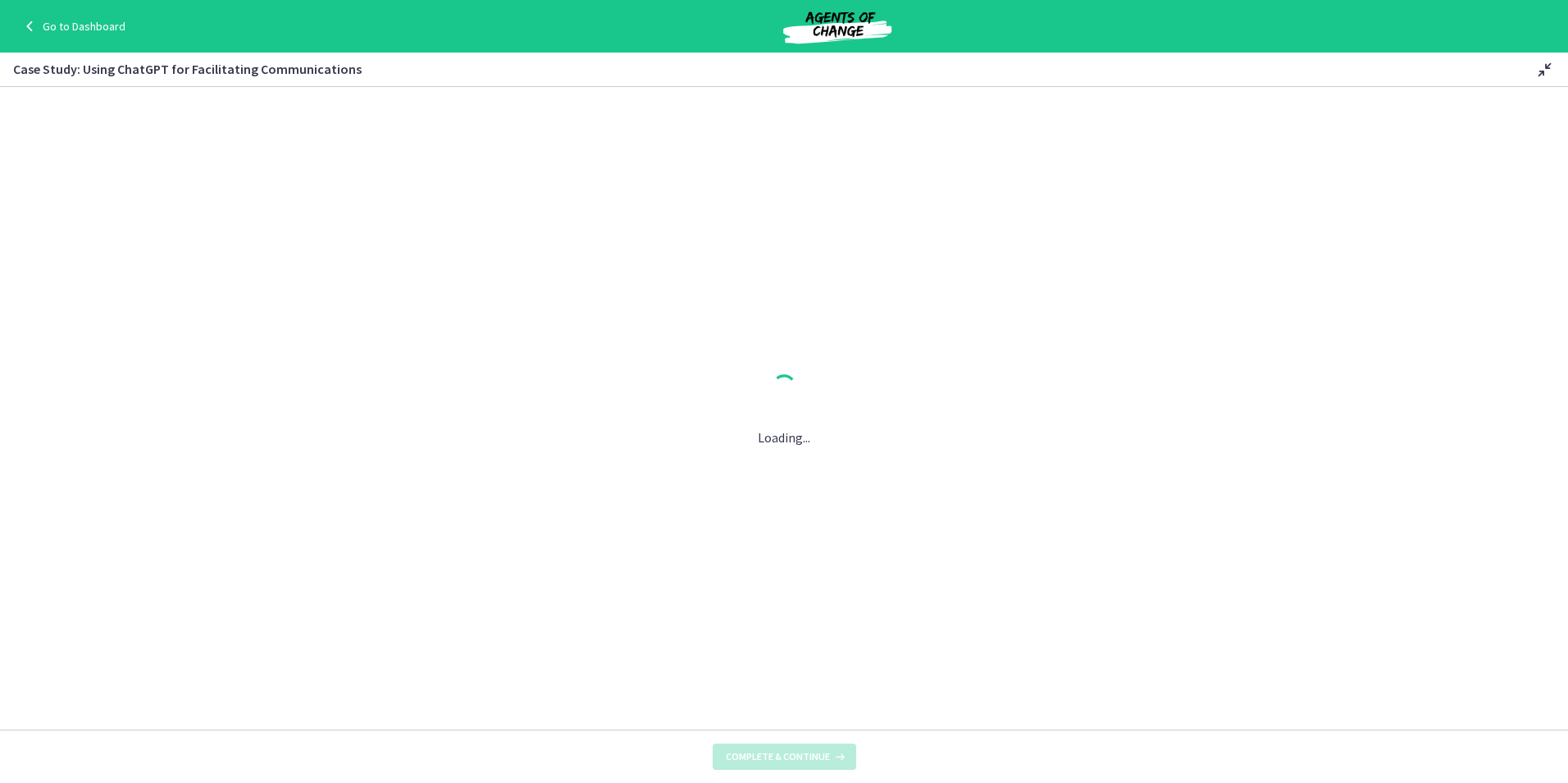
scroll to position [0, 0]
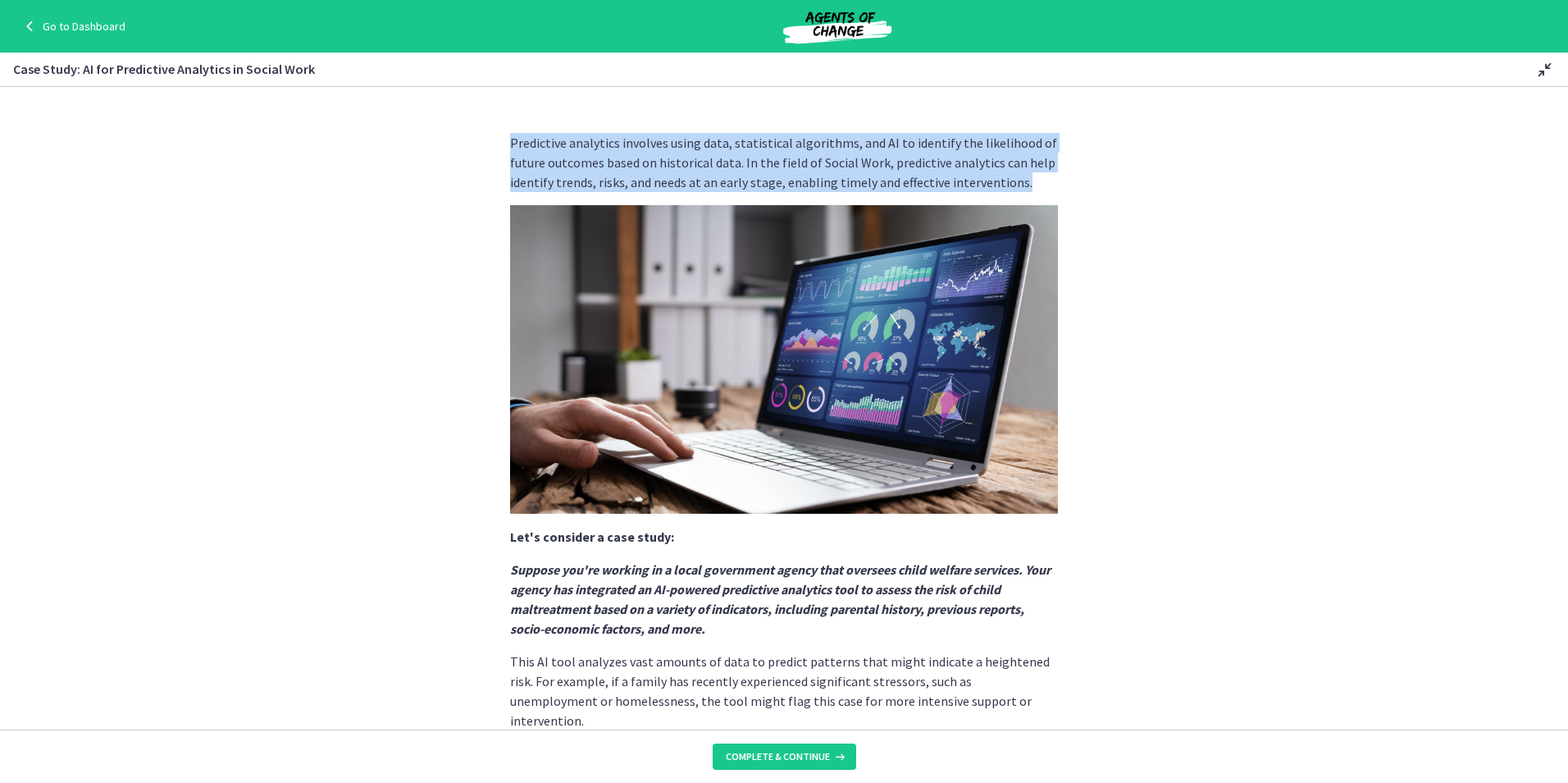
drag, startPoint x: 843, startPoint y: 182, endPoint x: 478, endPoint y: 139, distance: 367.5
click at [478, 139] on section "Predictive analytics involves using data, statistical algorithms, and AI to ide…" at bounding box center [784, 408] width 1568 height 642
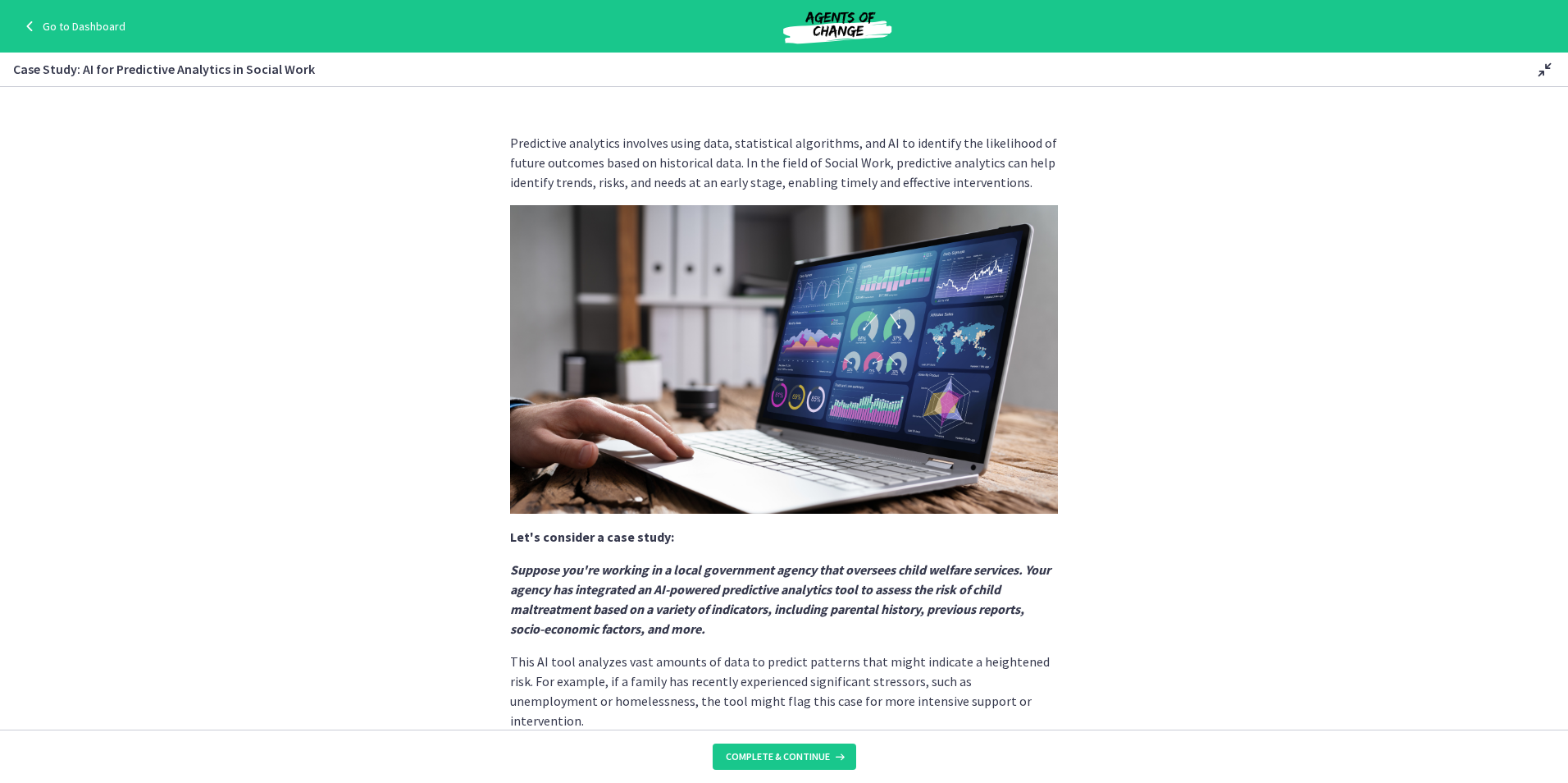
click at [1355, 336] on section "Predictive analytics involves using data, statistical algorithms, and AI to ide…" at bounding box center [784, 408] width 1568 height 642
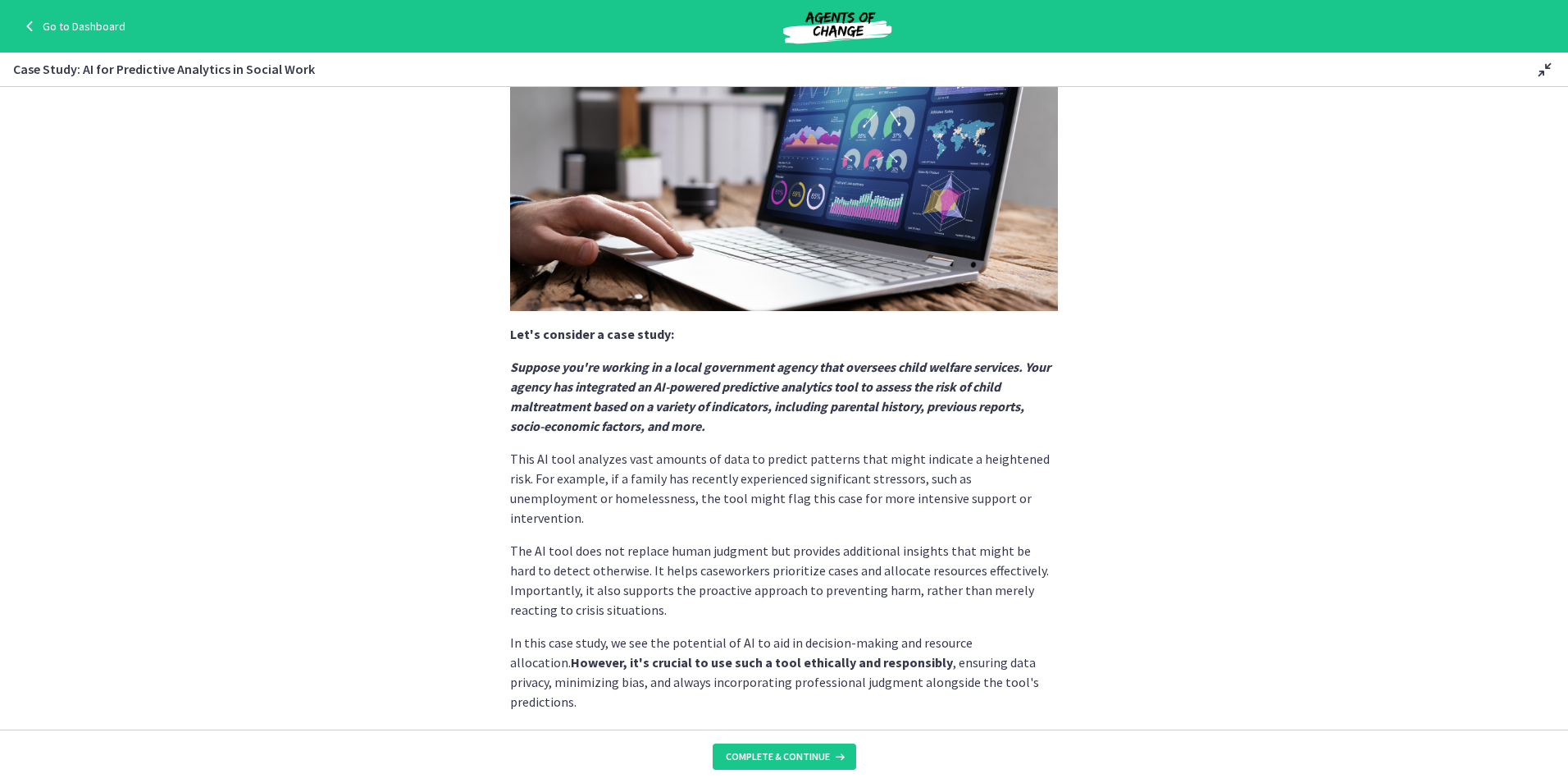
scroll to position [224, 0]
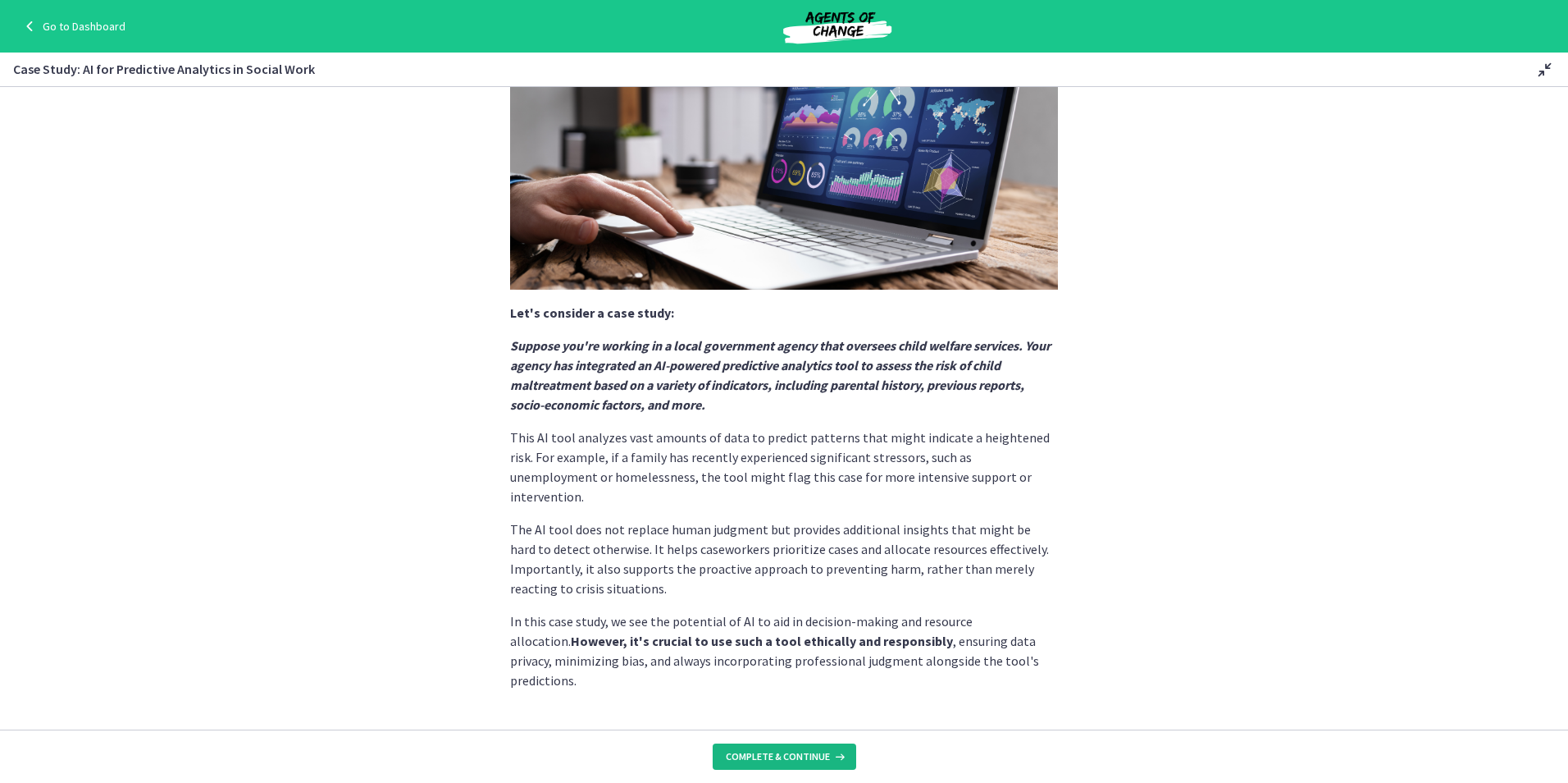
click at [799, 765] on button "Complete & continue" at bounding box center [784, 756] width 143 height 26
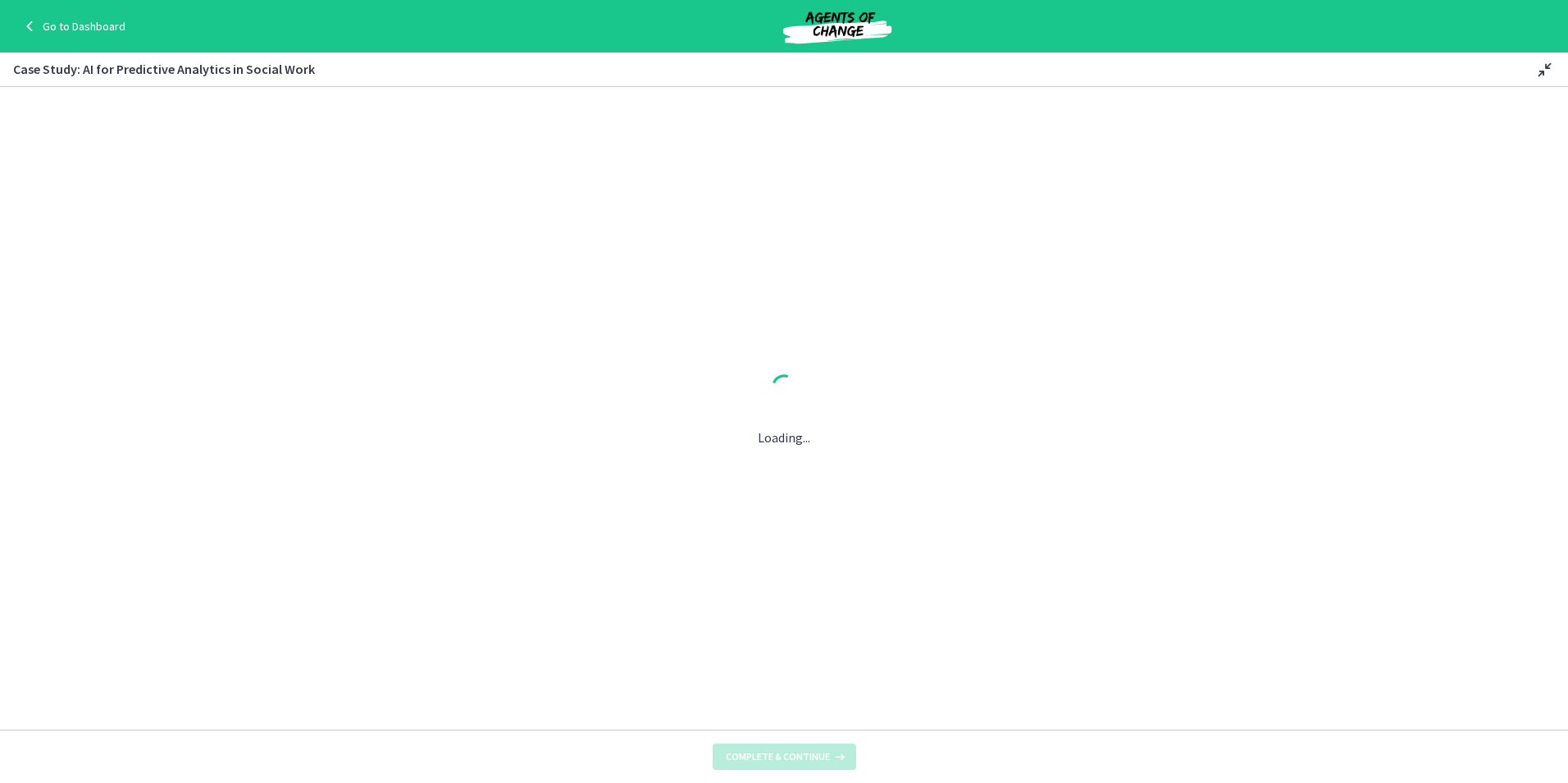
scroll to position [0, 0]
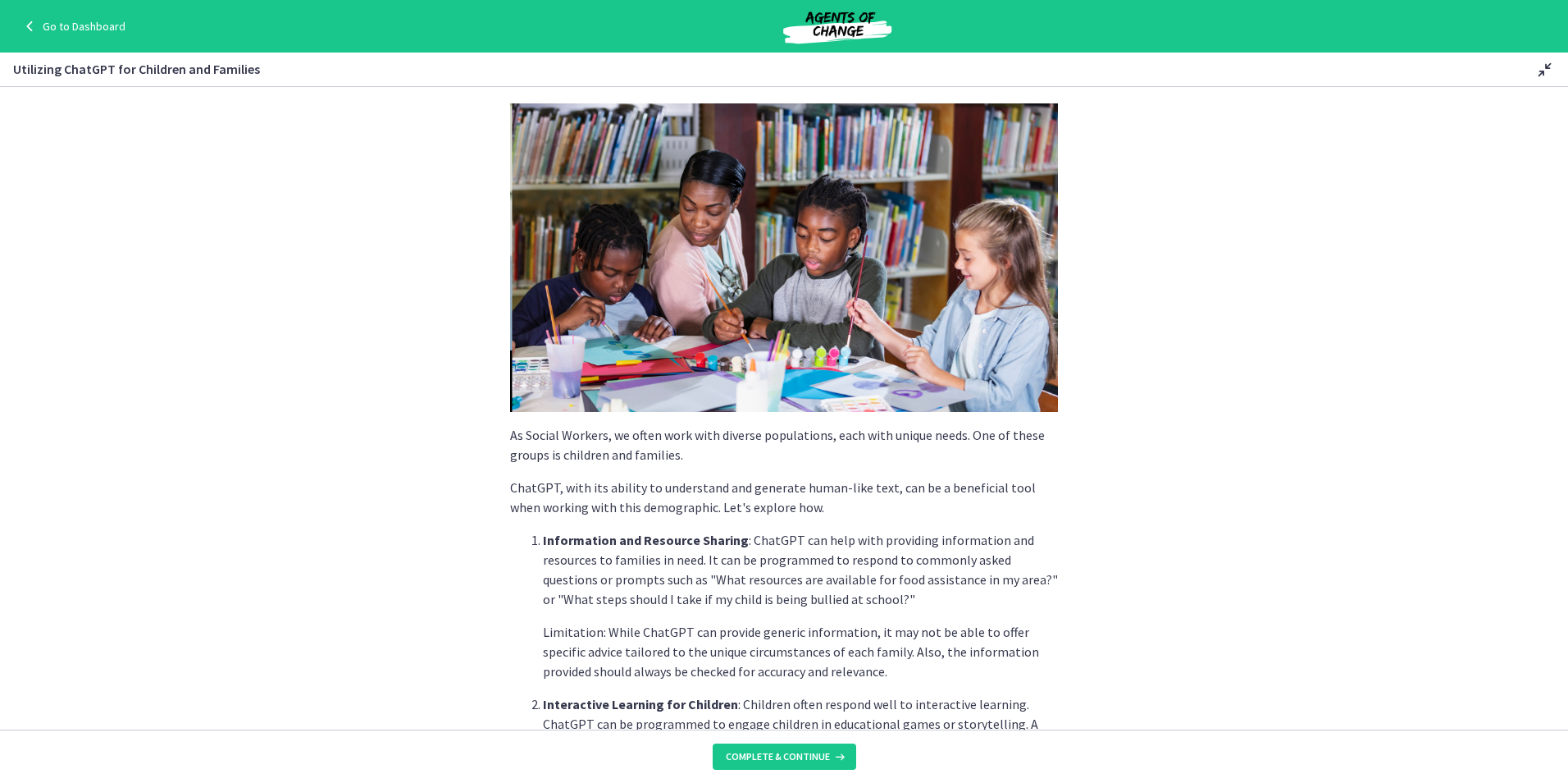
scroll to position [82, 0]
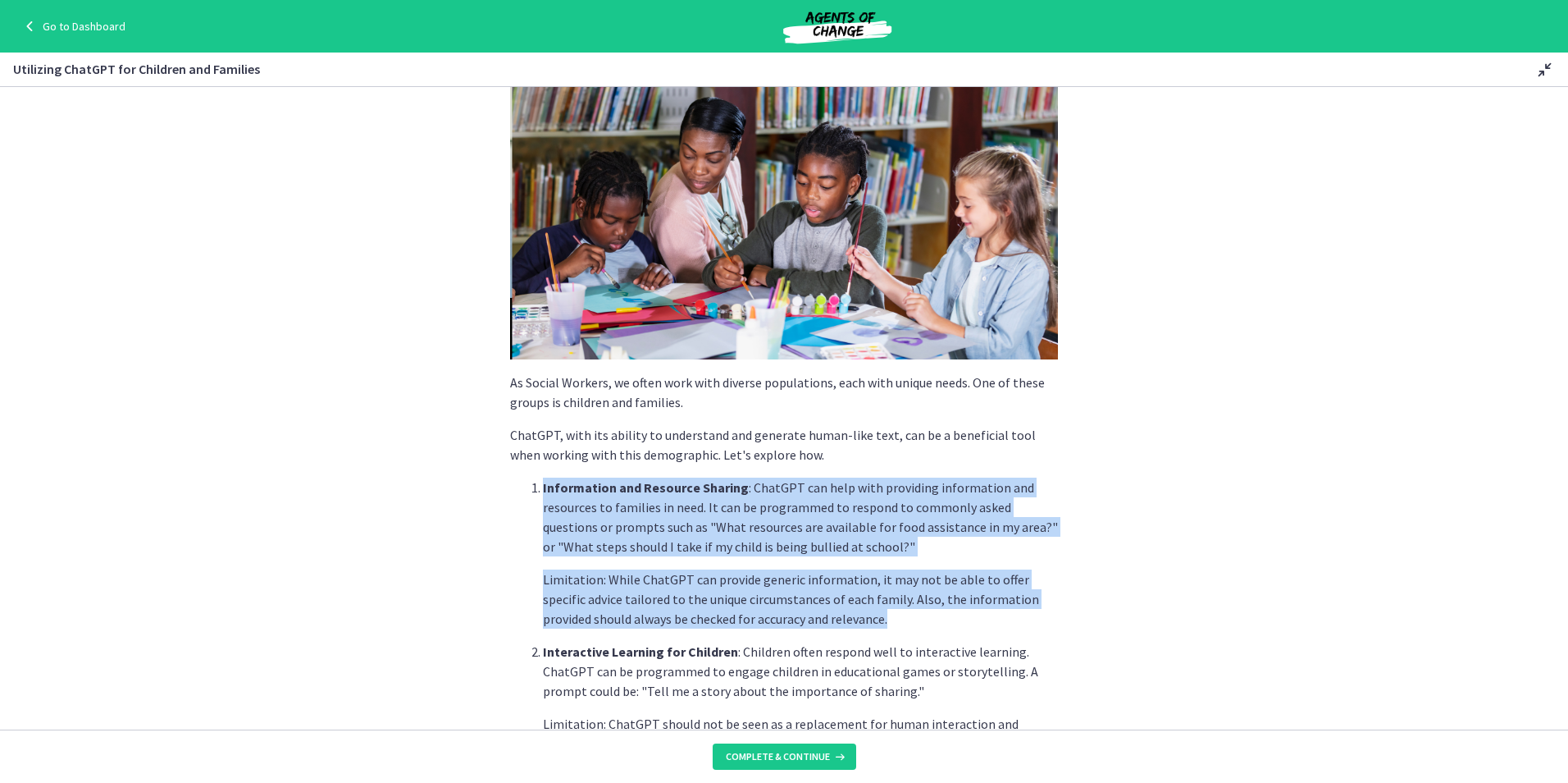
drag, startPoint x: 767, startPoint y: 467, endPoint x: 867, endPoint y: 619, distance: 181.9
click at [867, 619] on div "As Social Workers, we often work with diverse populations, each with unique nee…" at bounding box center [784, 596] width 548 height 1089
drag, startPoint x: 867, startPoint y: 619, endPoint x: 761, endPoint y: 515, distance: 148.5
click at [761, 515] on p "Information and Resource Sharing : ChatGPT can help with providing information …" at bounding box center [799, 517] width 515 height 79
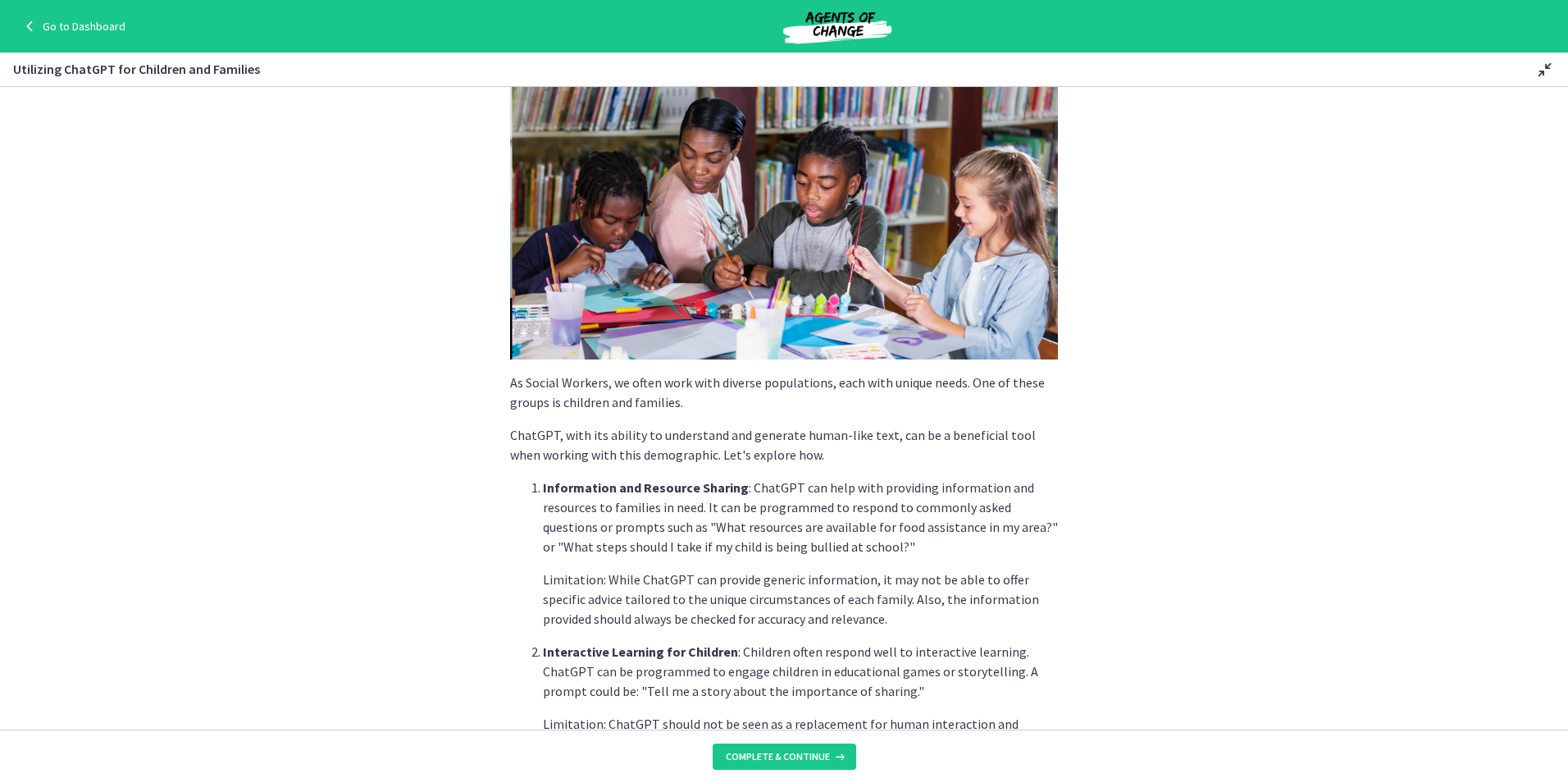
click at [850, 559] on li "Information and Resource Sharing : ChatGPT can help with providing information …" at bounding box center [799, 553] width 515 height 151
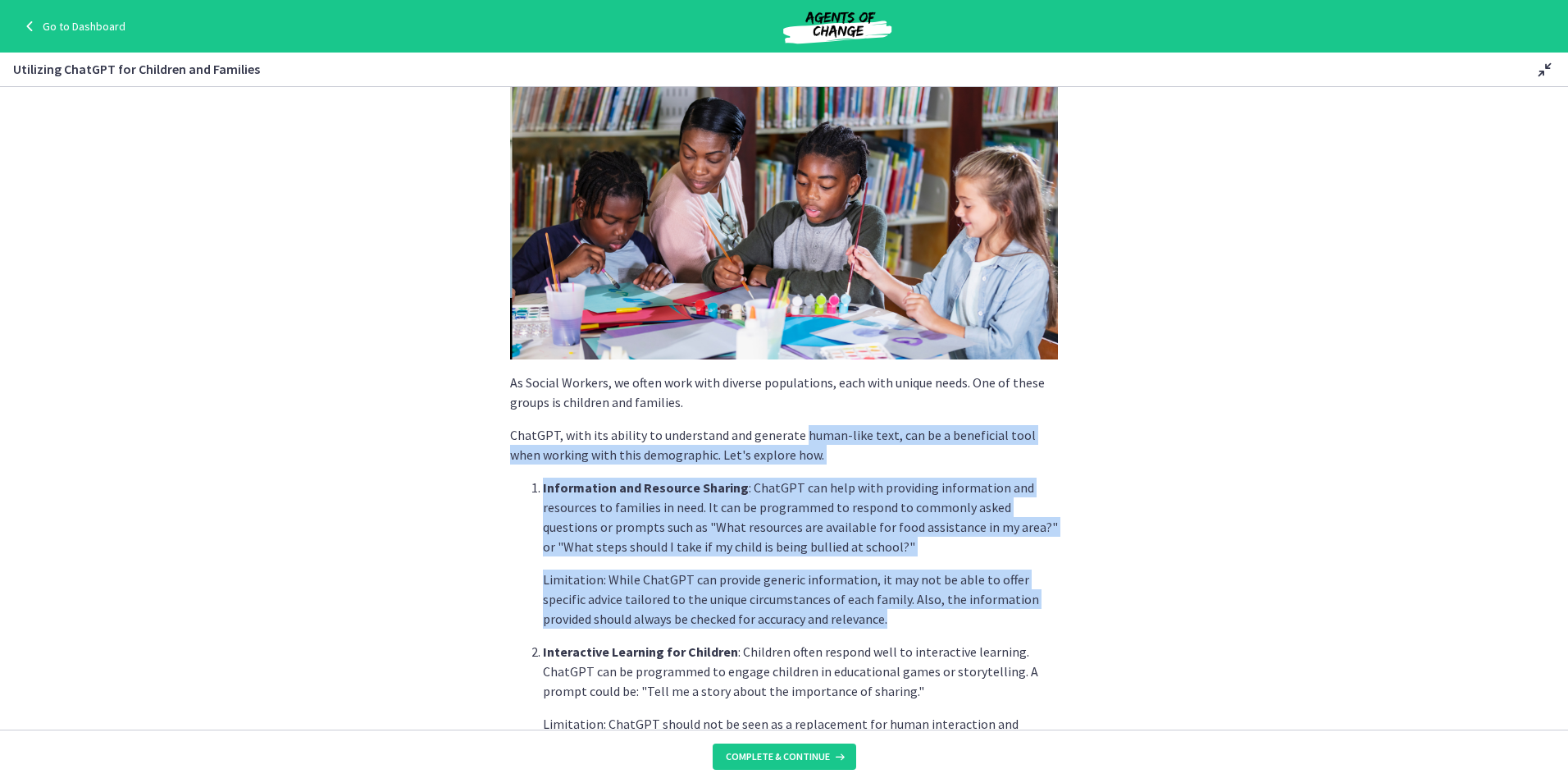
drag, startPoint x: 859, startPoint y: 621, endPoint x: 792, endPoint y: 432, distance: 200.5
click at [792, 432] on div "As Social Workers, we often work with diverse populations, each with unique nee…" at bounding box center [784, 596] width 548 height 1089
drag, startPoint x: 792, startPoint y: 432, endPoint x: 861, endPoint y: 552, distance: 138.4
click at [861, 552] on p "Information and Resource Sharing : ChatGPT can help with providing information …" at bounding box center [799, 517] width 515 height 79
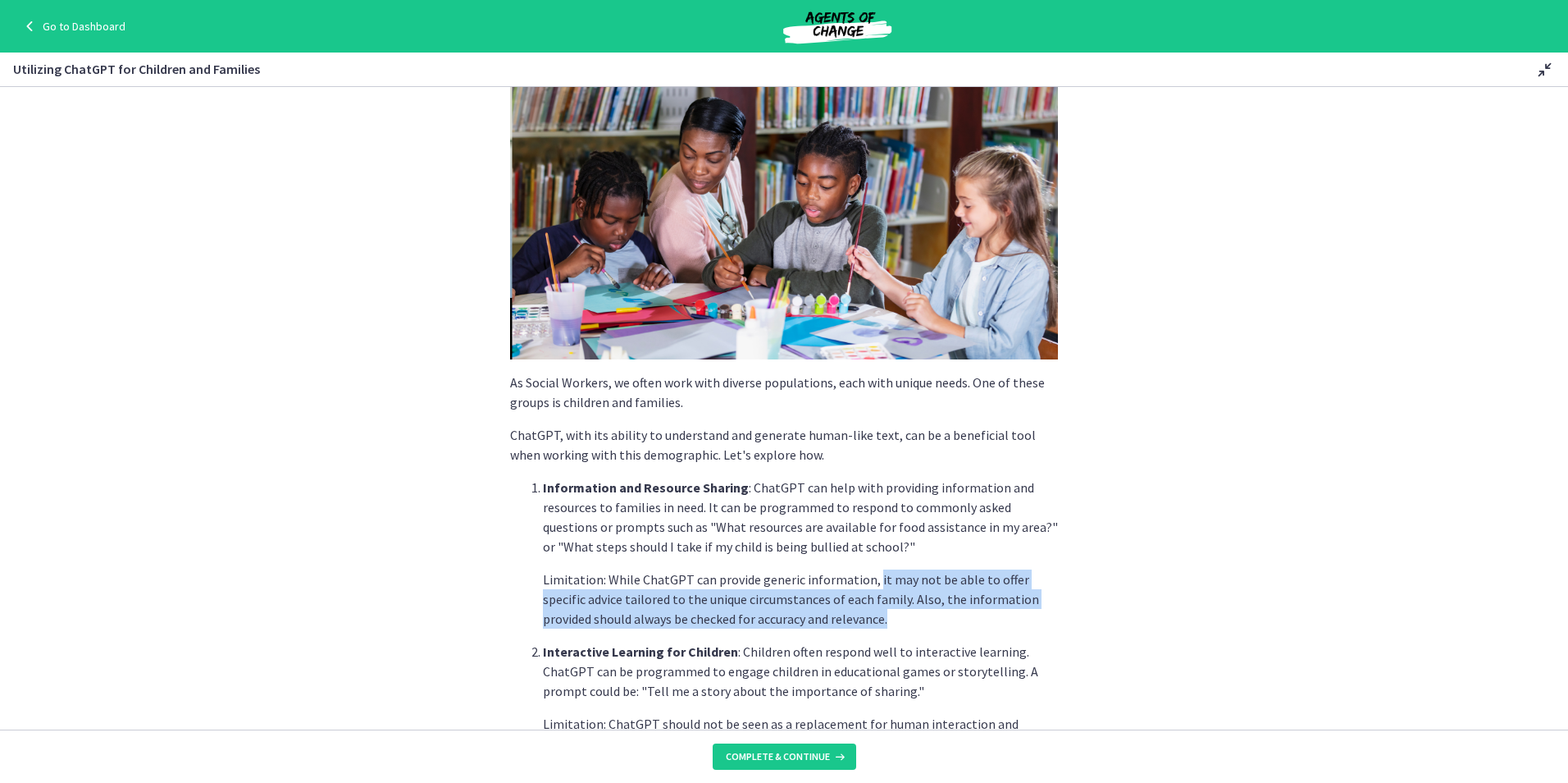
drag, startPoint x: 900, startPoint y: 614, endPoint x: 864, endPoint y: 557, distance: 67.4
click at [864, 557] on li "Information and Resource Sharing : ChatGPT can help with providing information …" at bounding box center [799, 553] width 515 height 151
drag, startPoint x: 864, startPoint y: 557, endPoint x: 831, endPoint y: 601, distance: 55.0
click at [831, 601] on p "Limitation: While ChatGPT can provide generic information, it may not be able t…" at bounding box center [799, 599] width 515 height 59
drag, startPoint x: 841, startPoint y: 615, endPoint x: 498, endPoint y: 558, distance: 347.7
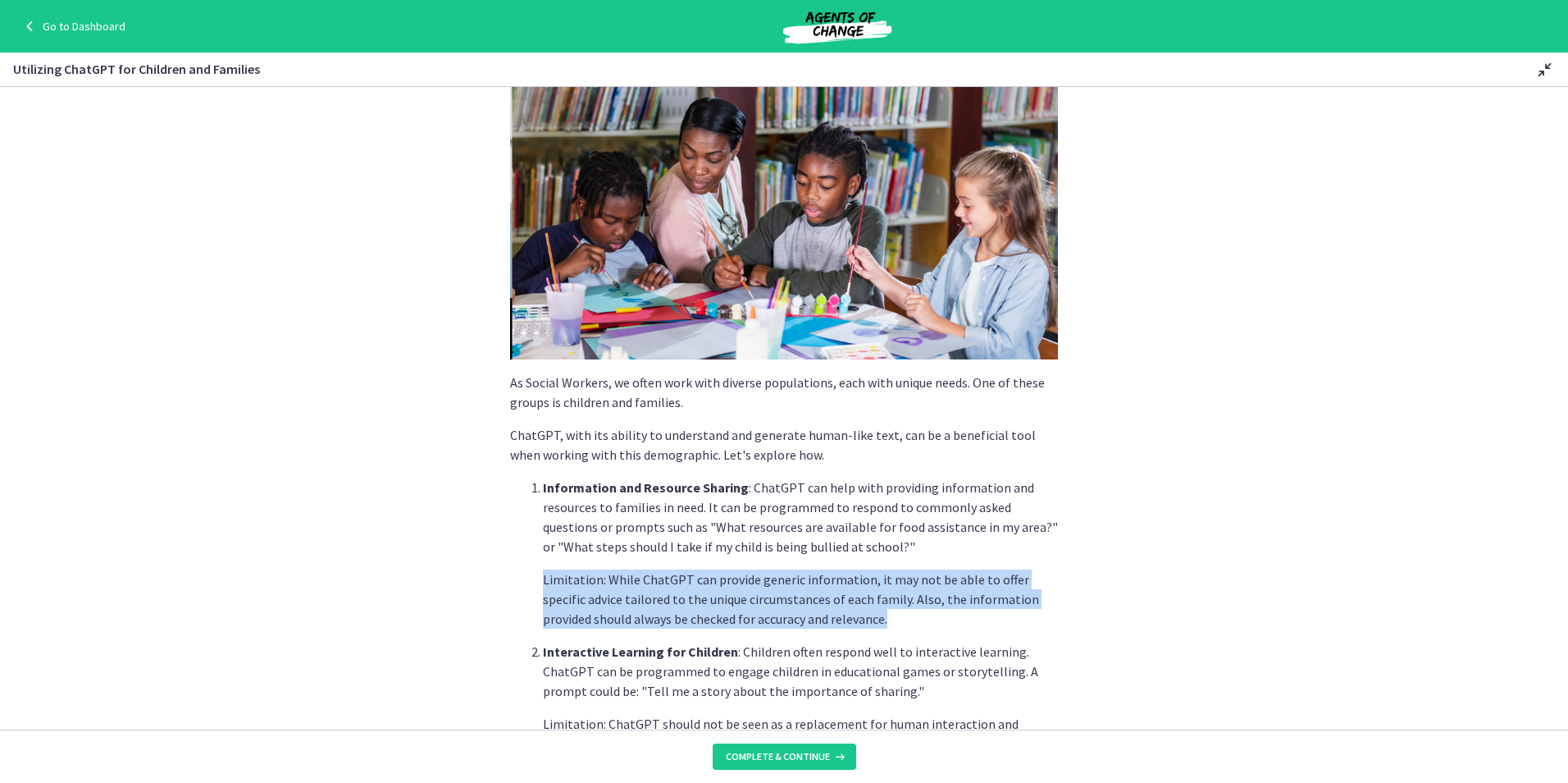
click at [498, 558] on div "As Social Workers, we often work with diverse populations, each with unique nee…" at bounding box center [784, 343] width 574 height 610
click at [1051, 579] on p "Limitation: While ChatGPT can provide generic information, it may not be able t…" at bounding box center [799, 599] width 515 height 59
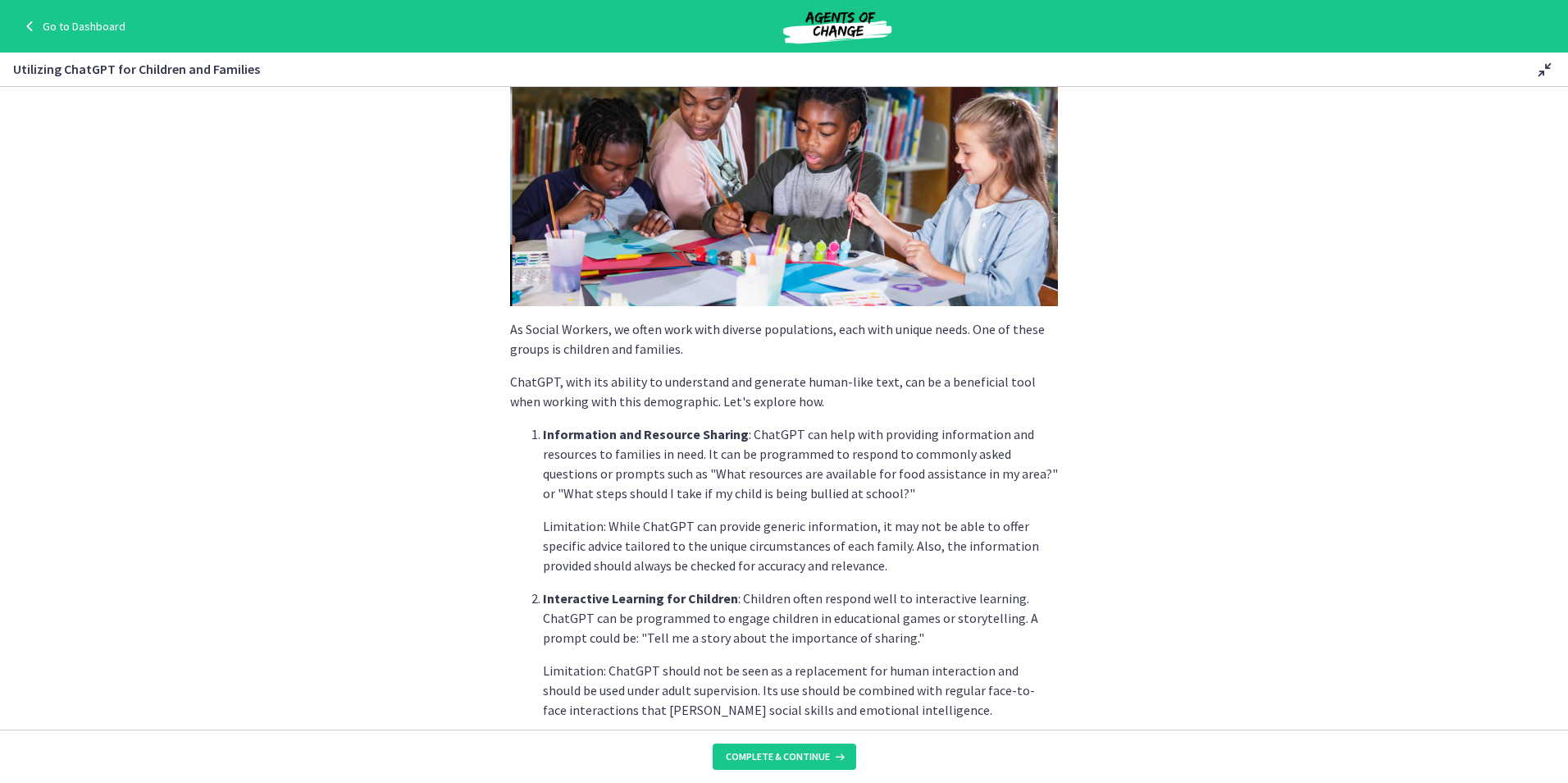
scroll to position [164, 0]
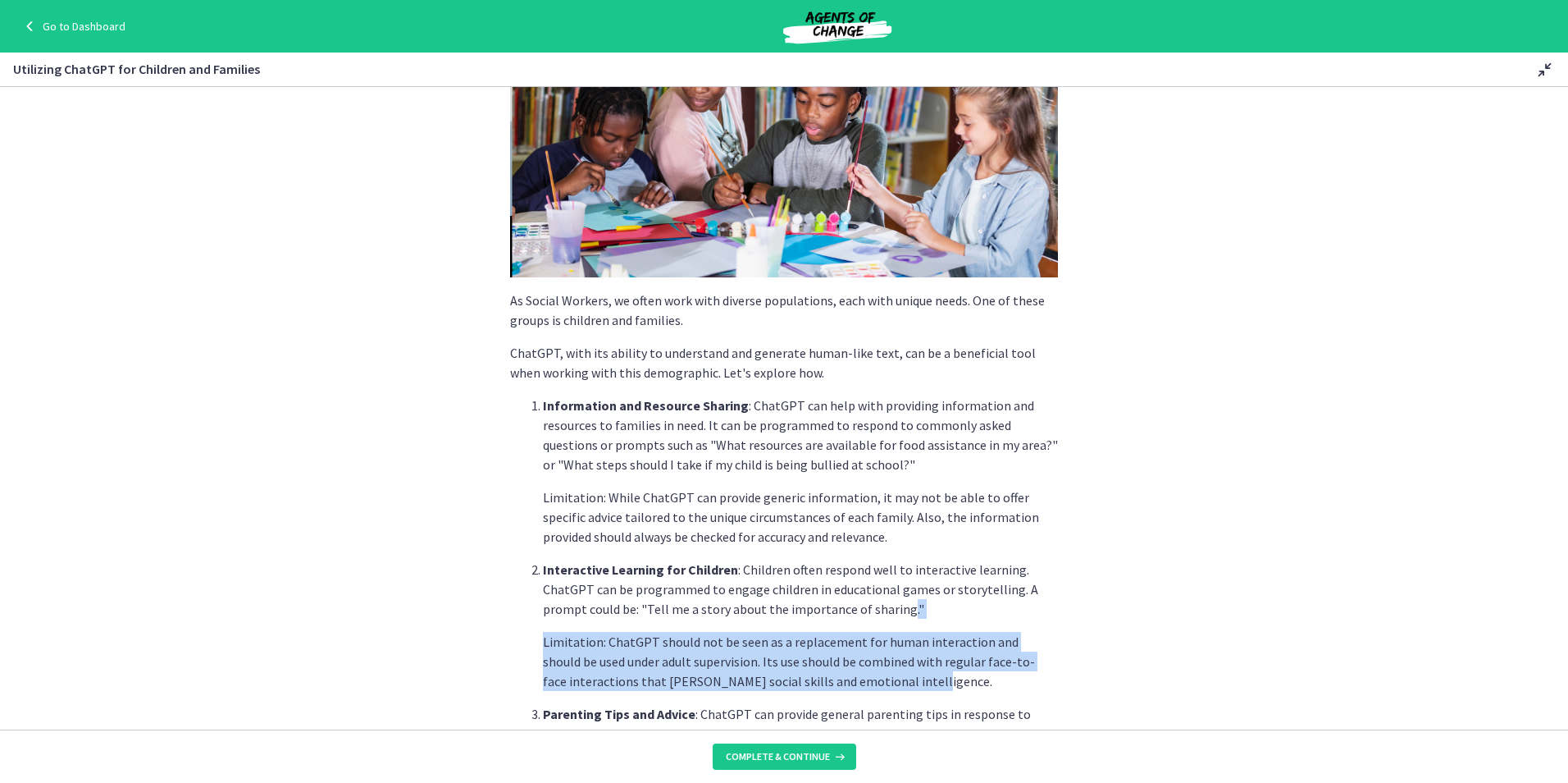
drag, startPoint x: 931, startPoint y: 679, endPoint x: 897, endPoint y: 611, distance: 76.0
click at [897, 611] on li "Interactive Learning for Children : Children often respond well to interactive …" at bounding box center [799, 625] width 515 height 131
drag, startPoint x: 897, startPoint y: 611, endPoint x: 892, endPoint y: 653, distance: 42.3
click at [892, 653] on p "Limitation: ChatGPT should not be seen as a replacement for human interaction a…" at bounding box center [799, 661] width 515 height 59
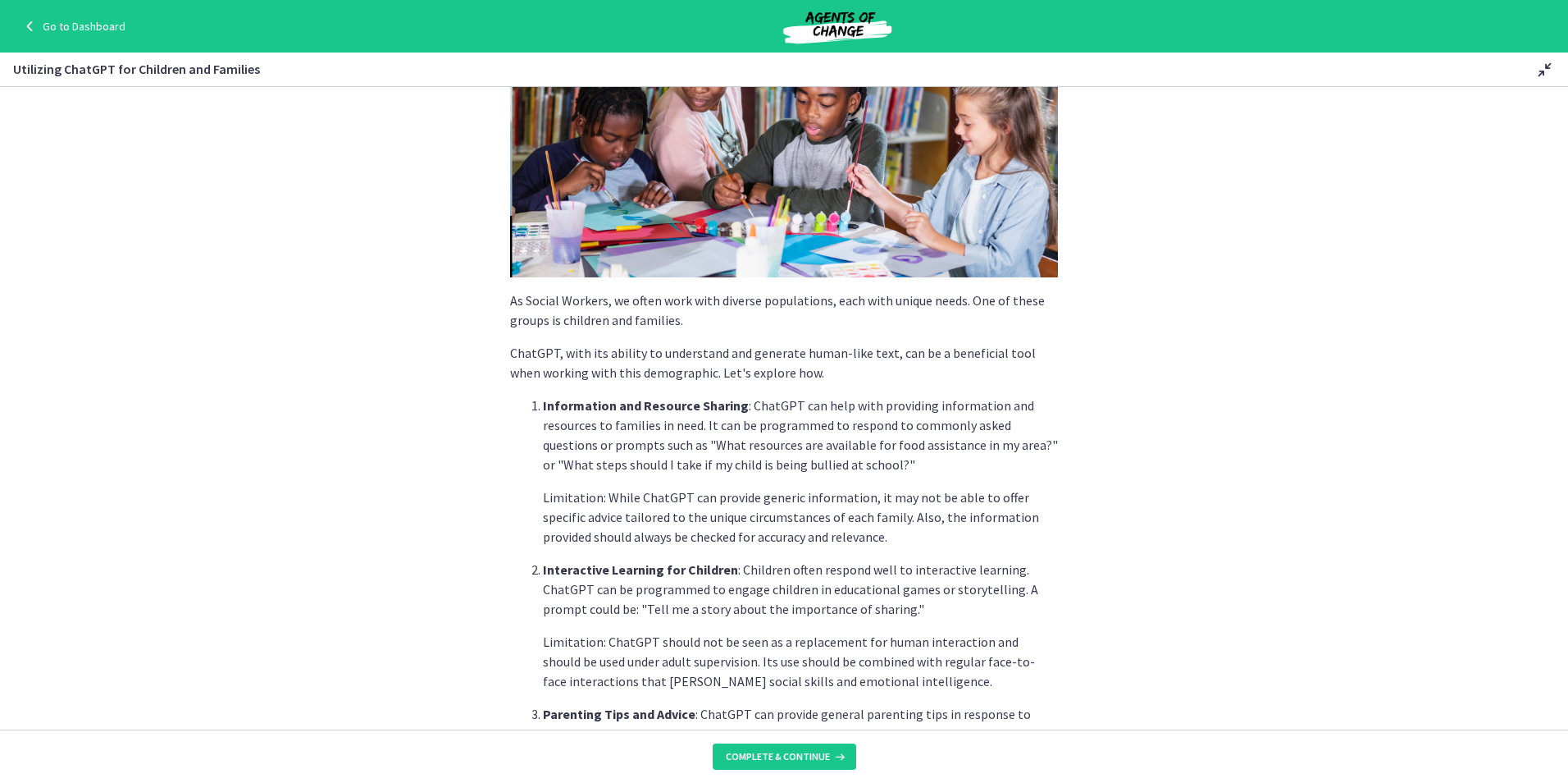
click at [940, 569] on p "Interactive Learning for Children : Children often respond well to interactive …" at bounding box center [799, 588] width 515 height 59
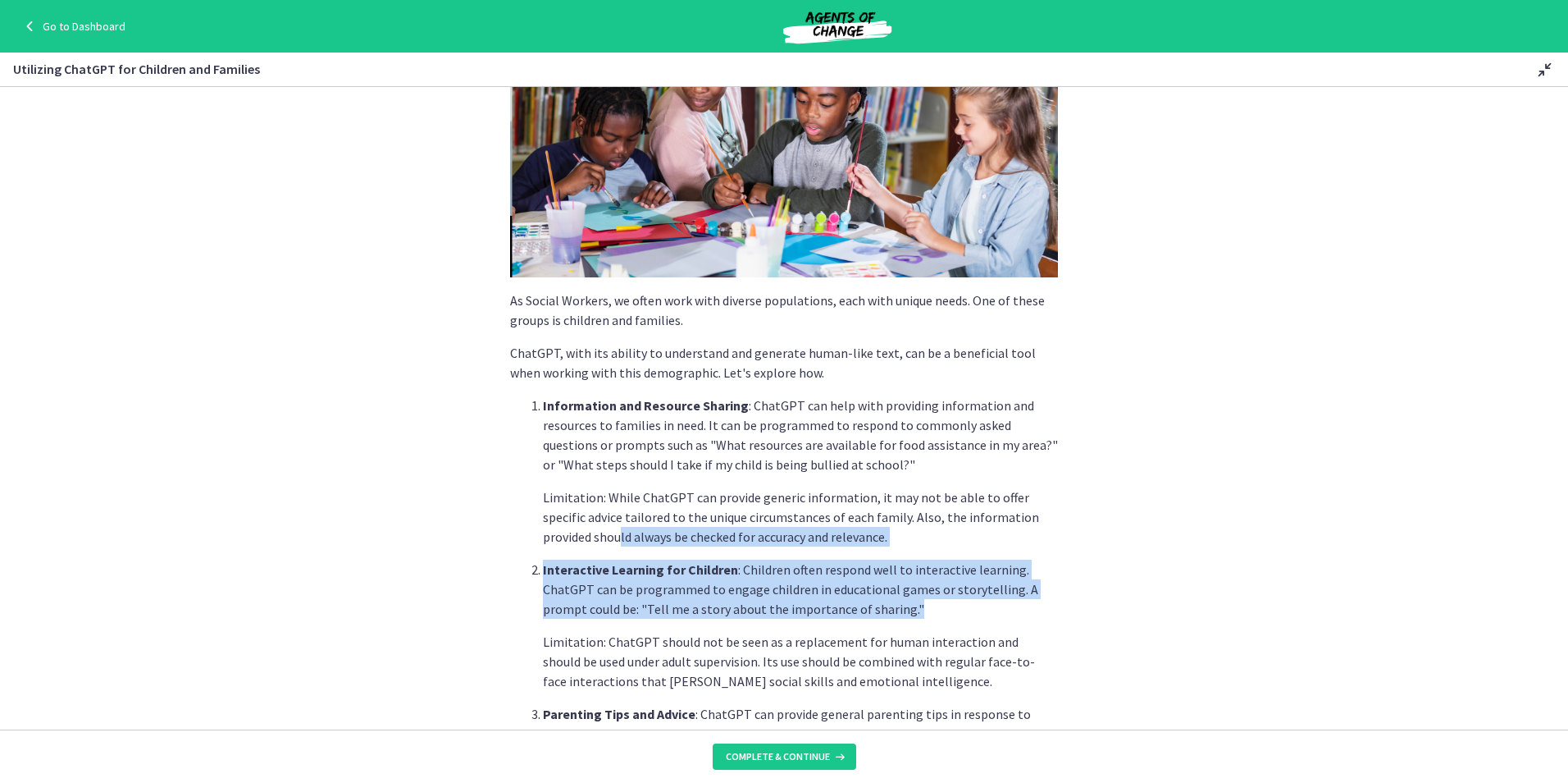
drag, startPoint x: 939, startPoint y: 608, endPoint x: 564, endPoint y: 542, distance: 380.8
click at [564, 542] on ol "Information and Resource Sharing : ChatGPT can help with providing information …" at bounding box center [784, 615] width 548 height 439
click at [1060, 591] on section "As Social Workers, we often work with diverse populations, each with unique nee…" at bounding box center [784, 408] width 1568 height 642
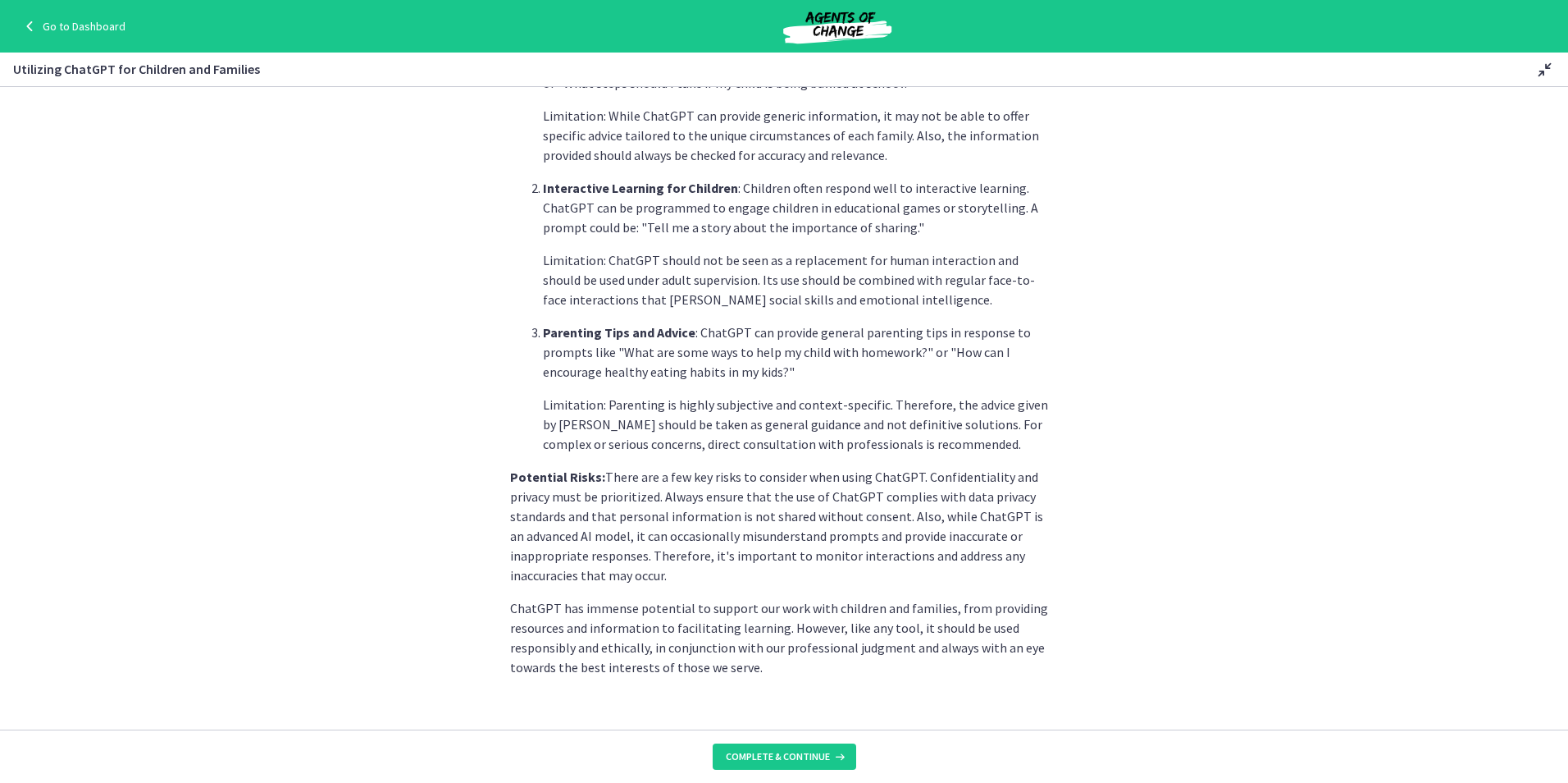
scroll to position [572, 0]
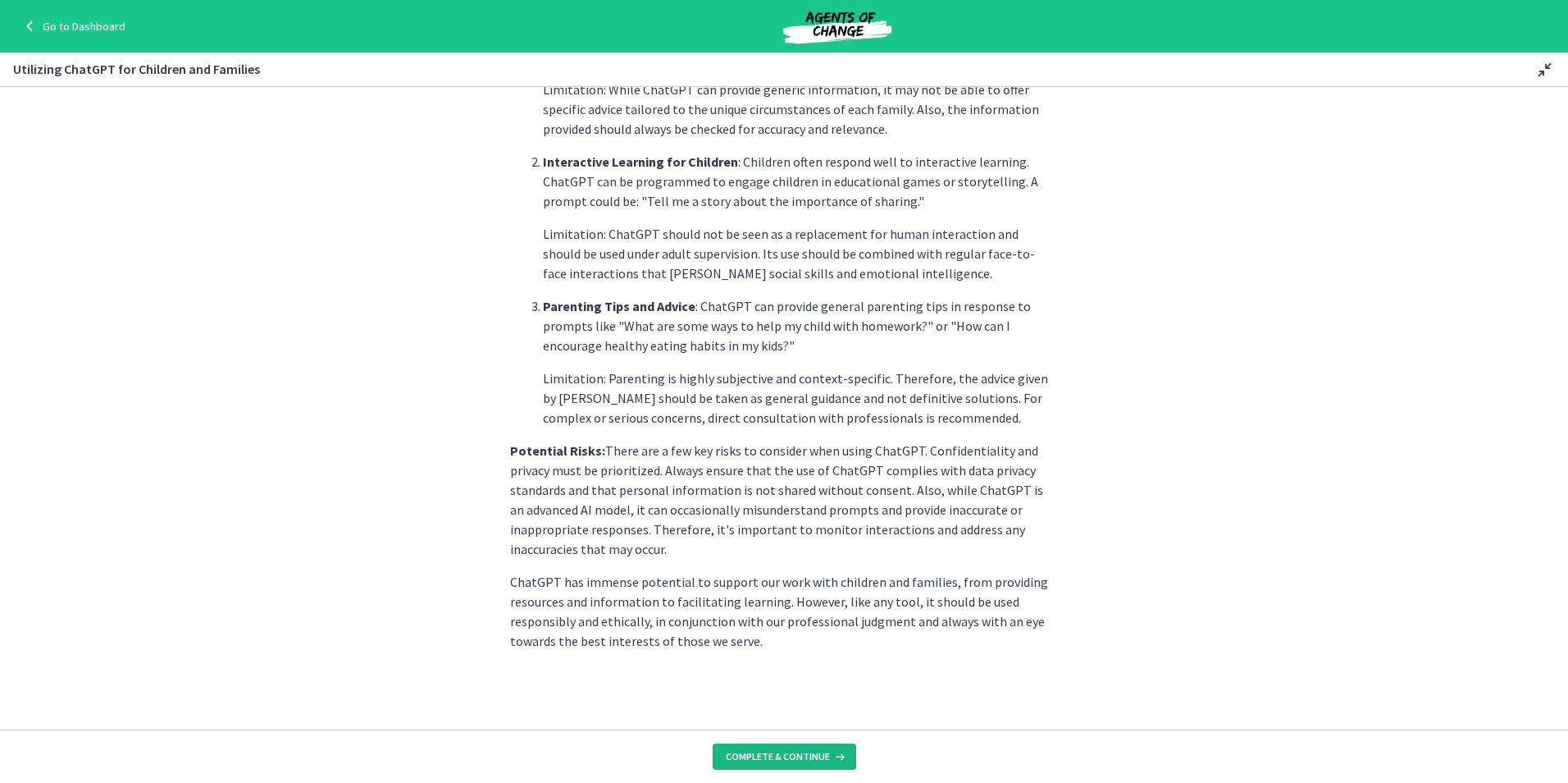
click at [805, 754] on span "Complete & continue" at bounding box center [778, 756] width 104 height 13
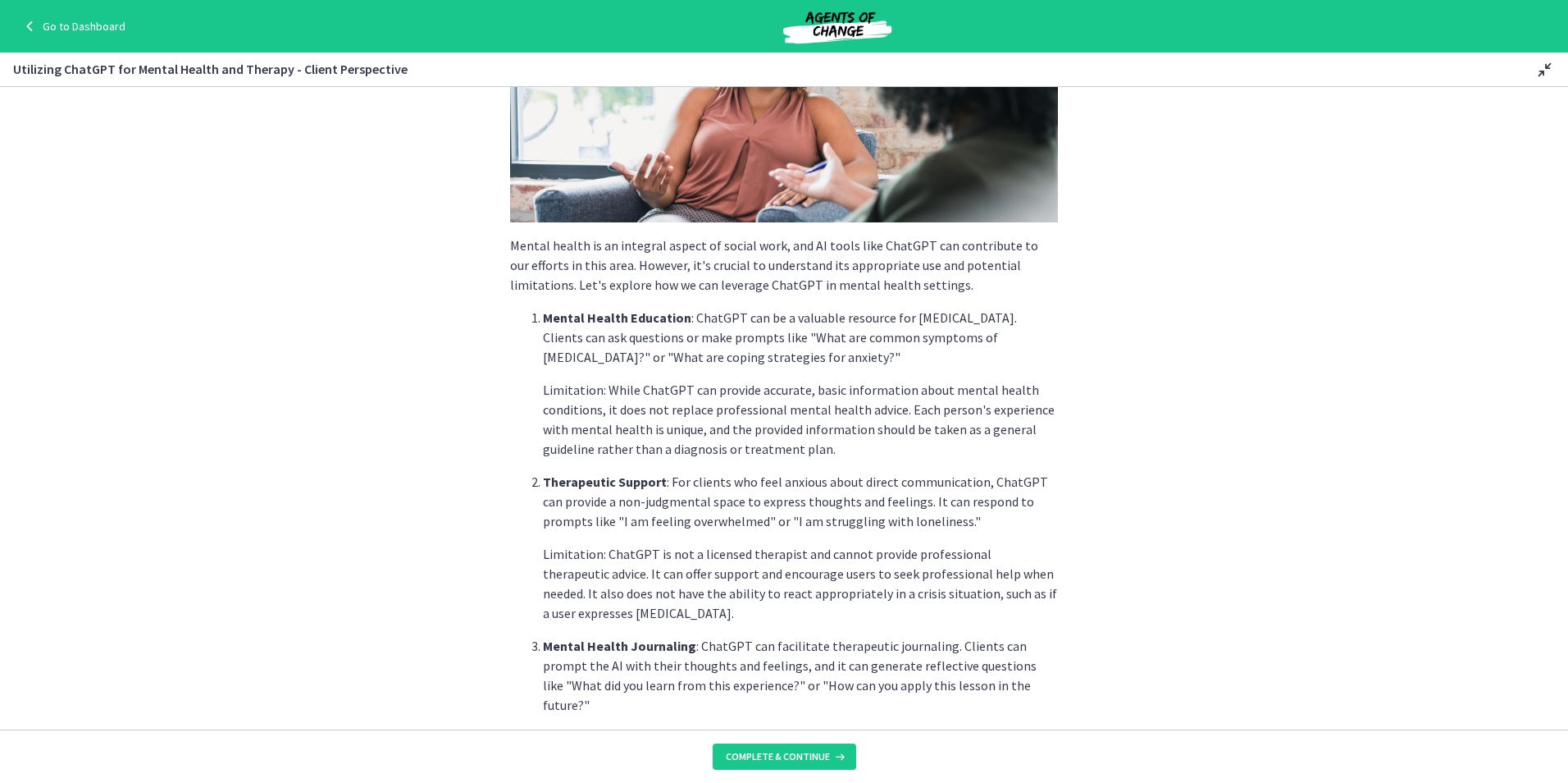
scroll to position [246, 0]
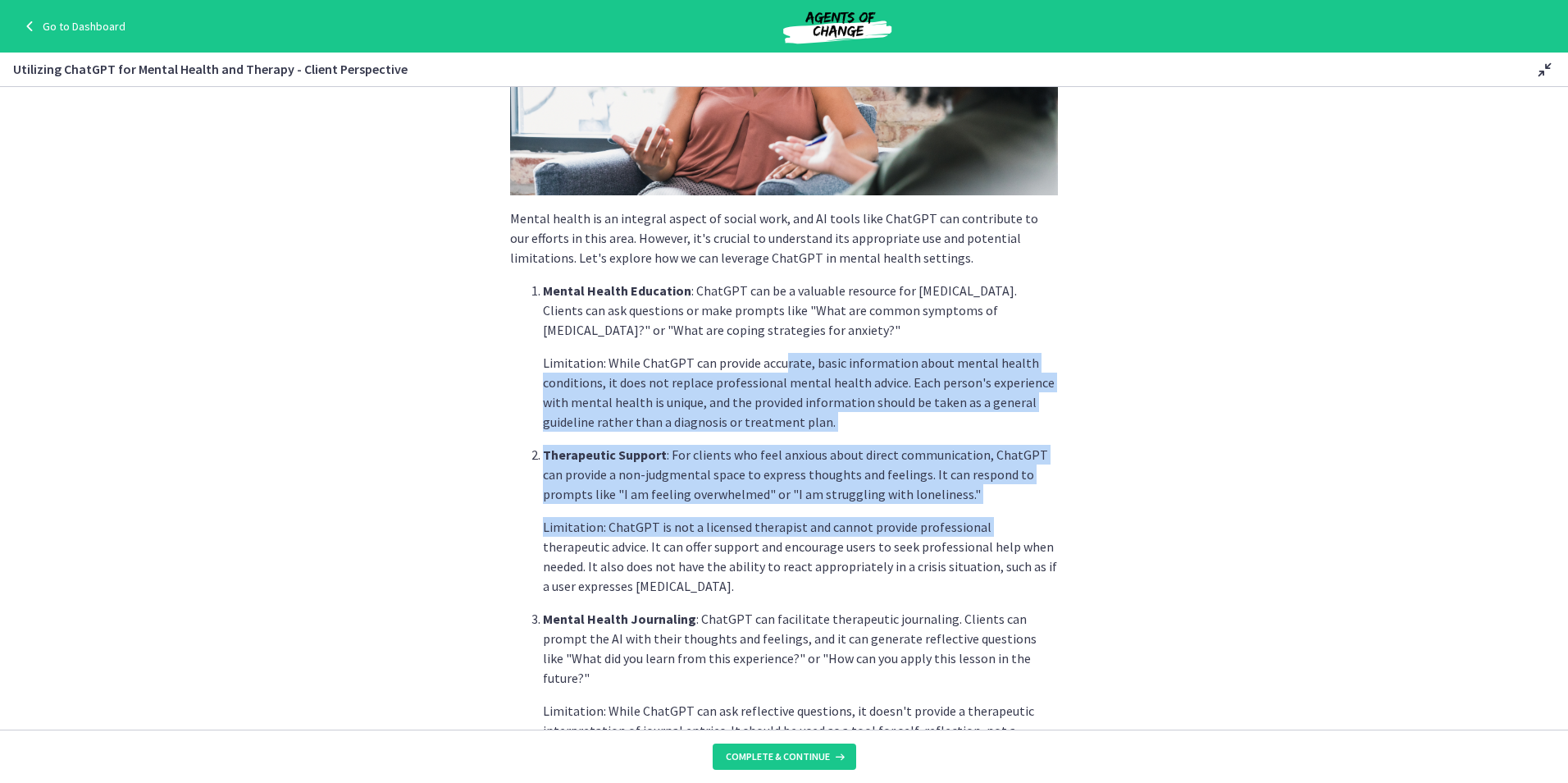
drag, startPoint x: 772, startPoint y: 356, endPoint x: 971, endPoint y: 512, distance: 252.9
click at [971, 512] on ol "Mental Health Education : ChatGPT can be a valuable resource for [MEDICAL_DATA]…" at bounding box center [784, 520] width 548 height 479
click at [694, 388] on p "Limitation: While ChatGPT can provide accurate, basic information about mental …" at bounding box center [799, 392] width 515 height 79
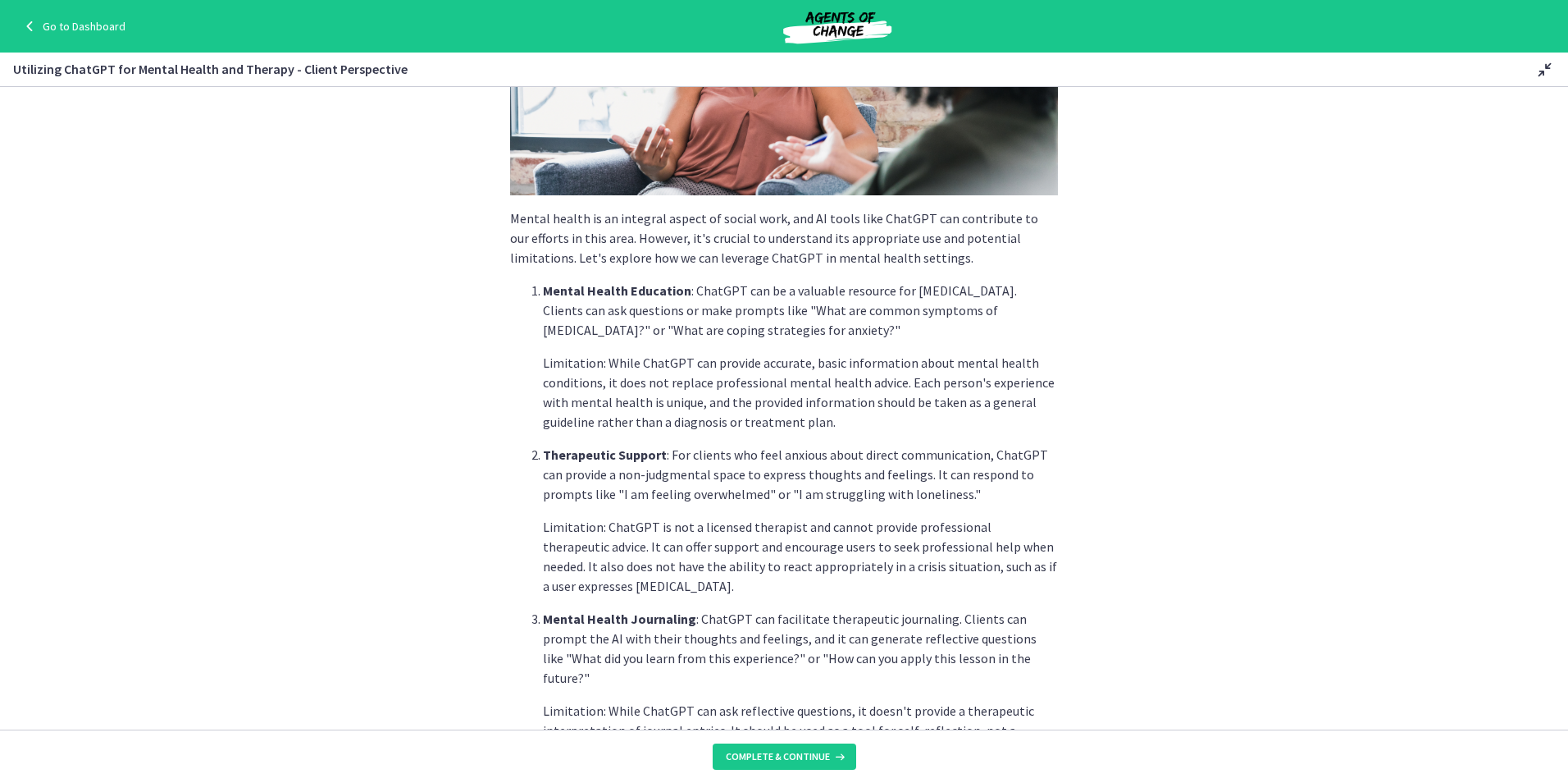
click at [1078, 531] on section "Mental health is an integral aspect of social work, and AI tools like ChatGPT c…" at bounding box center [784, 408] width 1568 height 642
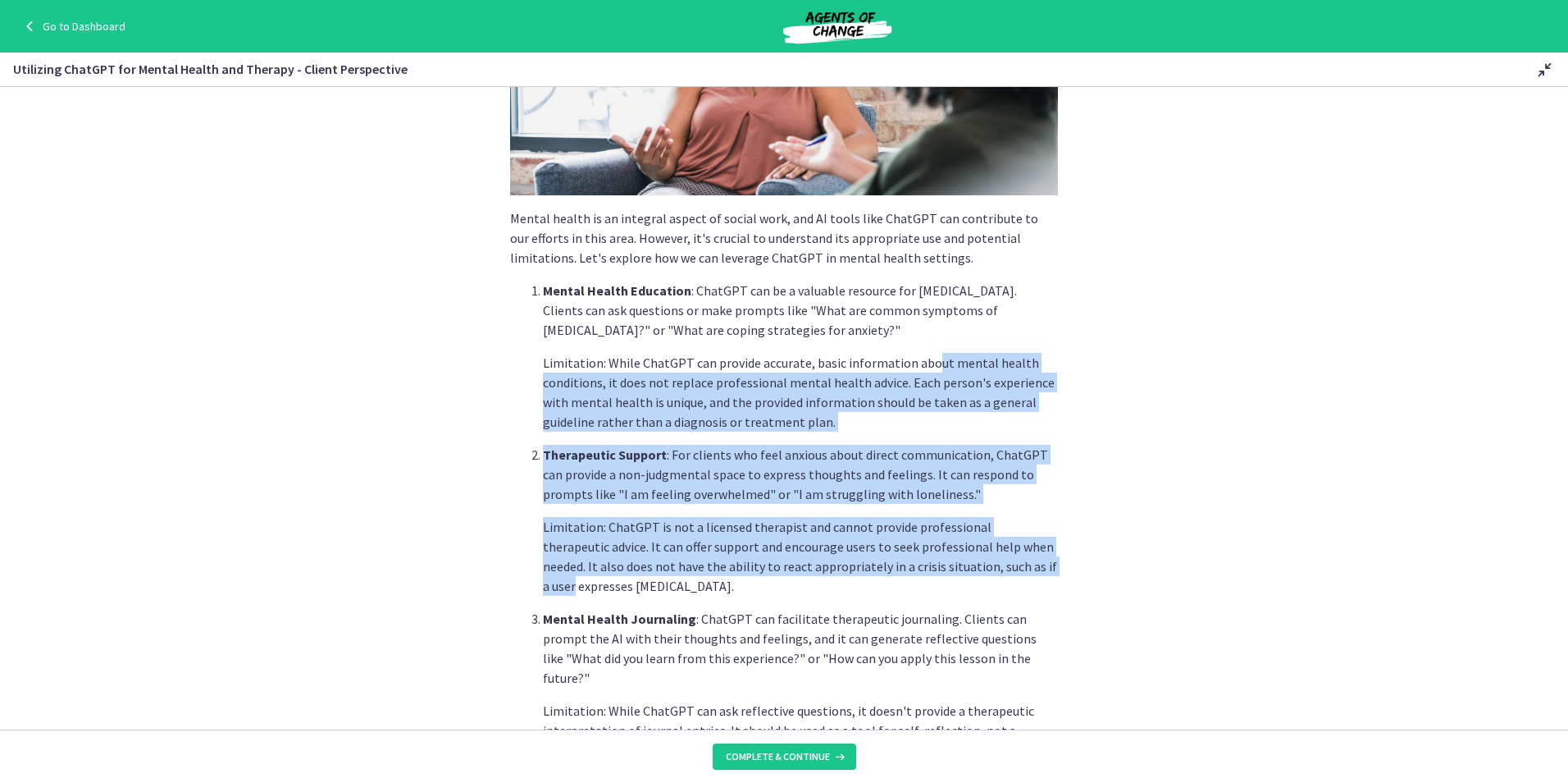
drag, startPoint x: 1076, startPoint y: 573, endPoint x: 916, endPoint y: 349, distance: 275.3
click at [916, 349] on section "Mental health is an integral aspect of social work, and AI tools like ChatGPT c…" at bounding box center [784, 408] width 1568 height 642
click at [999, 498] on p "Therapeutic Support : For clients who feel anxious about direct communication, …" at bounding box center [799, 474] width 515 height 59
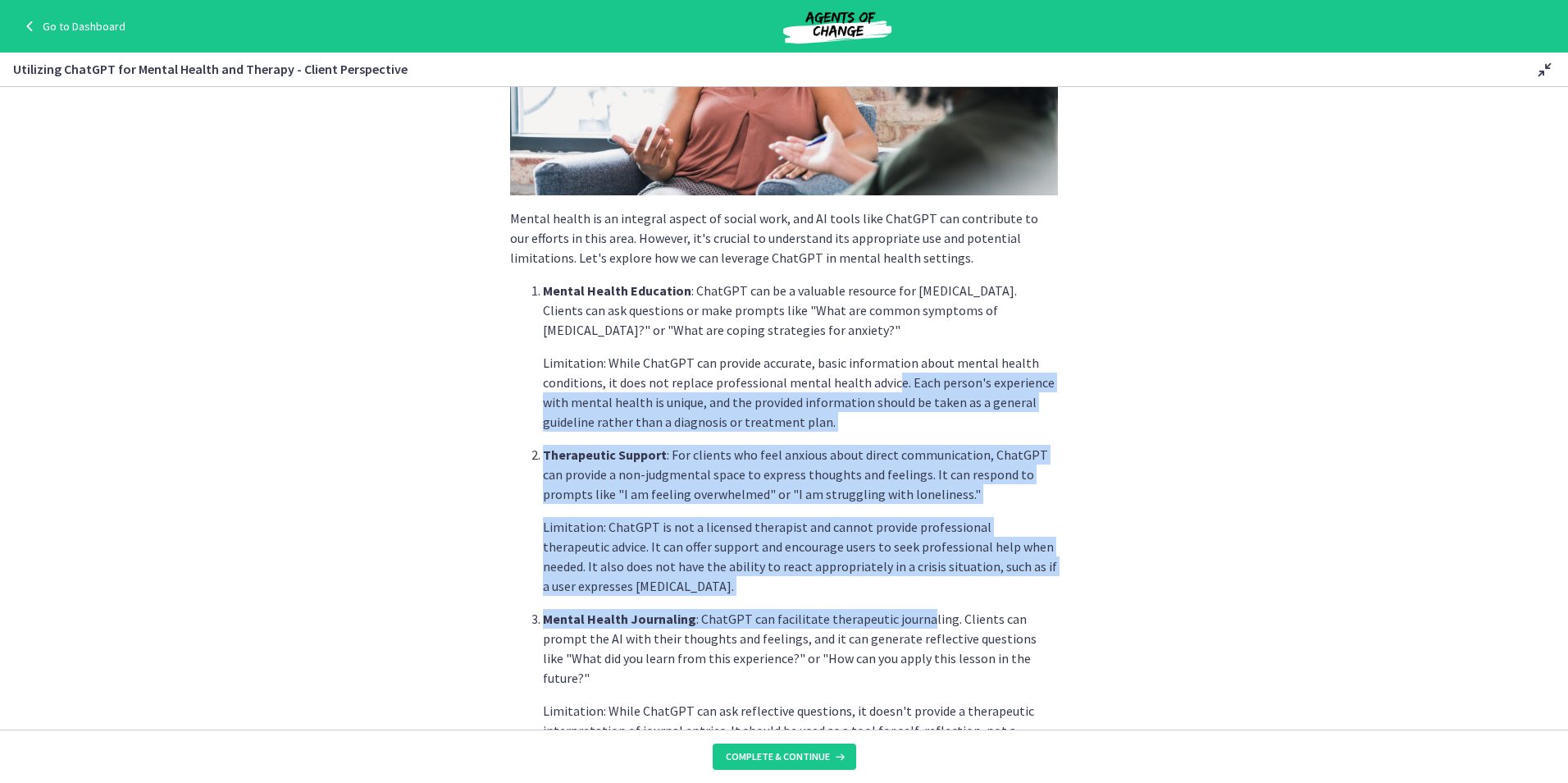
drag, startPoint x: 894, startPoint y: 538, endPoint x: 880, endPoint y: 370, distance: 168.6
click at [880, 370] on ol "Mental Health Education : ChatGPT can be a valuable resource for [MEDICAL_DATA]…" at bounding box center [784, 520] width 548 height 479
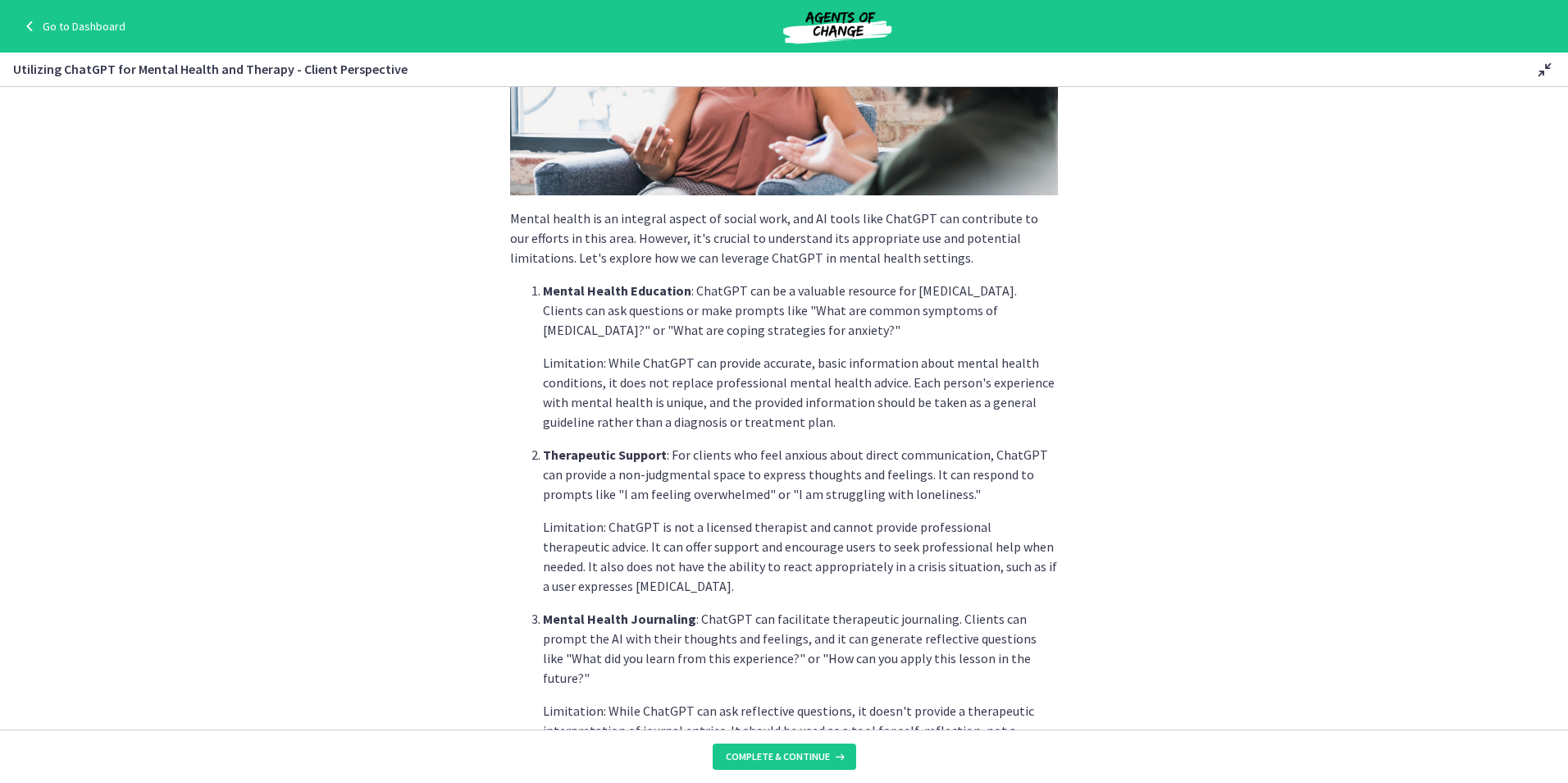
drag, startPoint x: 880, startPoint y: 370, endPoint x: 939, endPoint y: 649, distance: 285.2
click at [941, 650] on p "Mental Health Journaling : ChatGPT can facilitate therapeutic journaling. Clien…" at bounding box center [799, 648] width 515 height 79
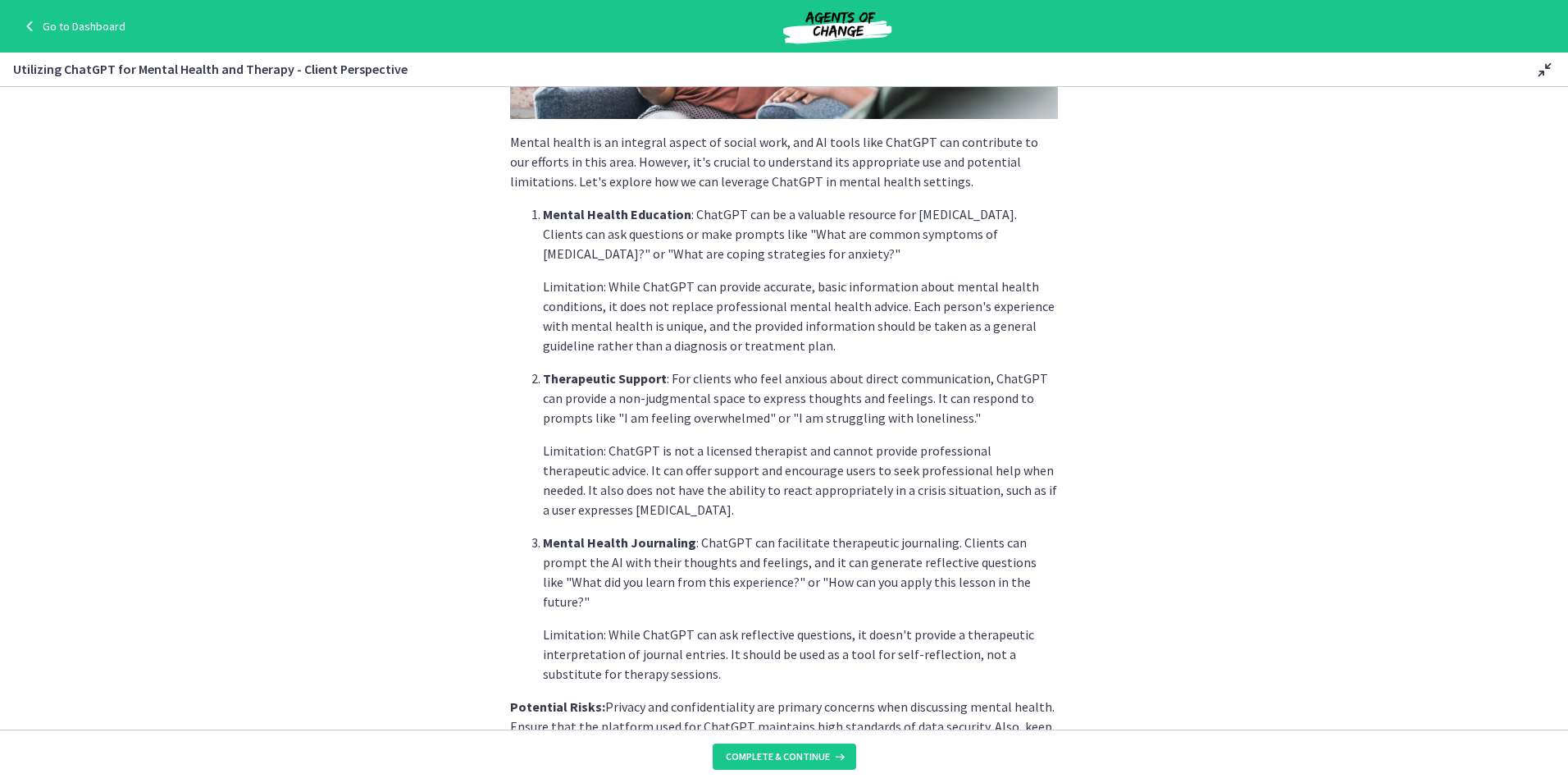
scroll to position [411, 0]
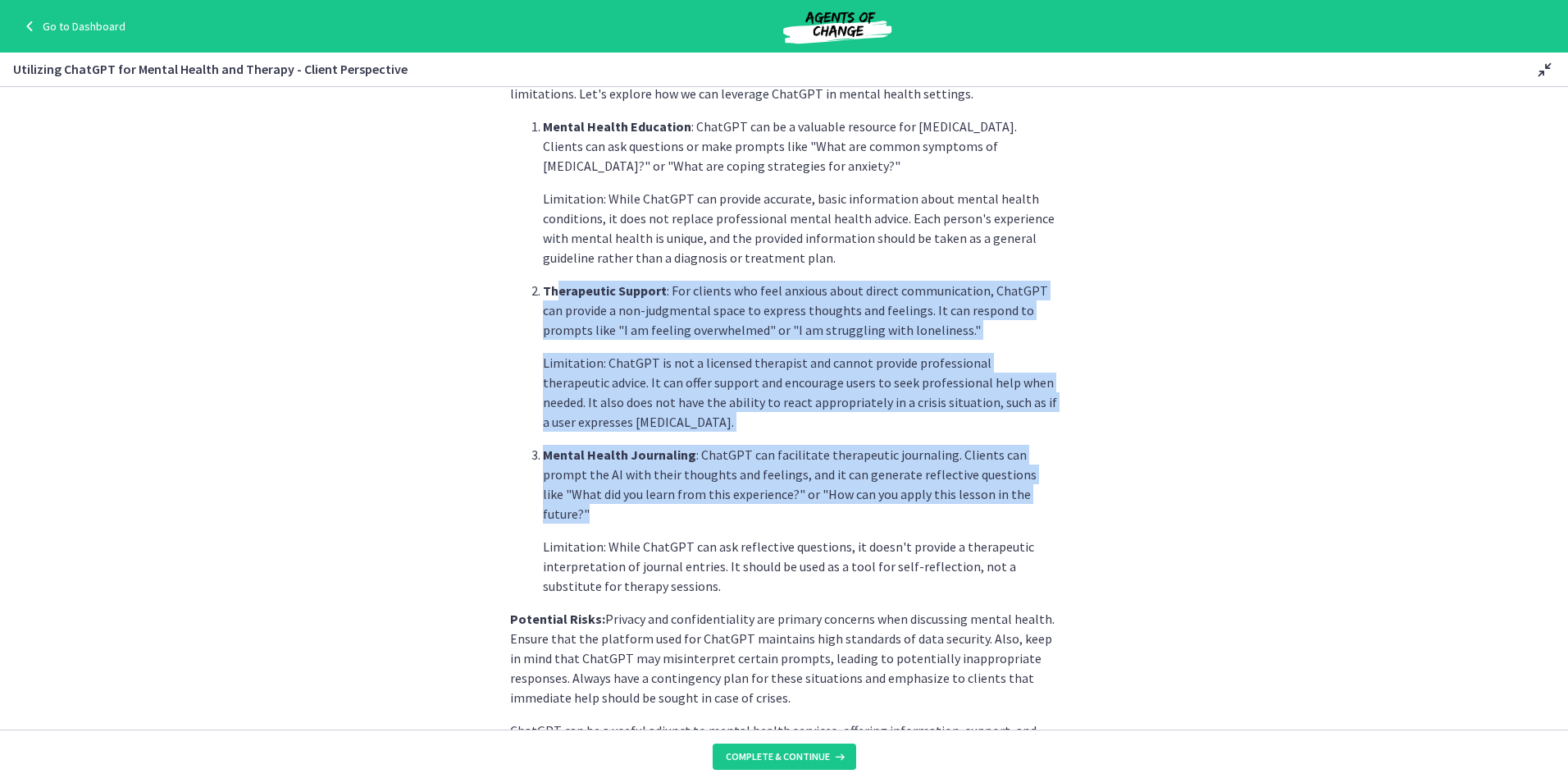
drag, startPoint x: 1007, startPoint y: 488, endPoint x: 551, endPoint y: 282, distance: 500.4
click at [551, 282] on ol "Mental Health Education : ChatGPT can be a valuable resource for [MEDICAL_DATA]…" at bounding box center [784, 356] width 548 height 479
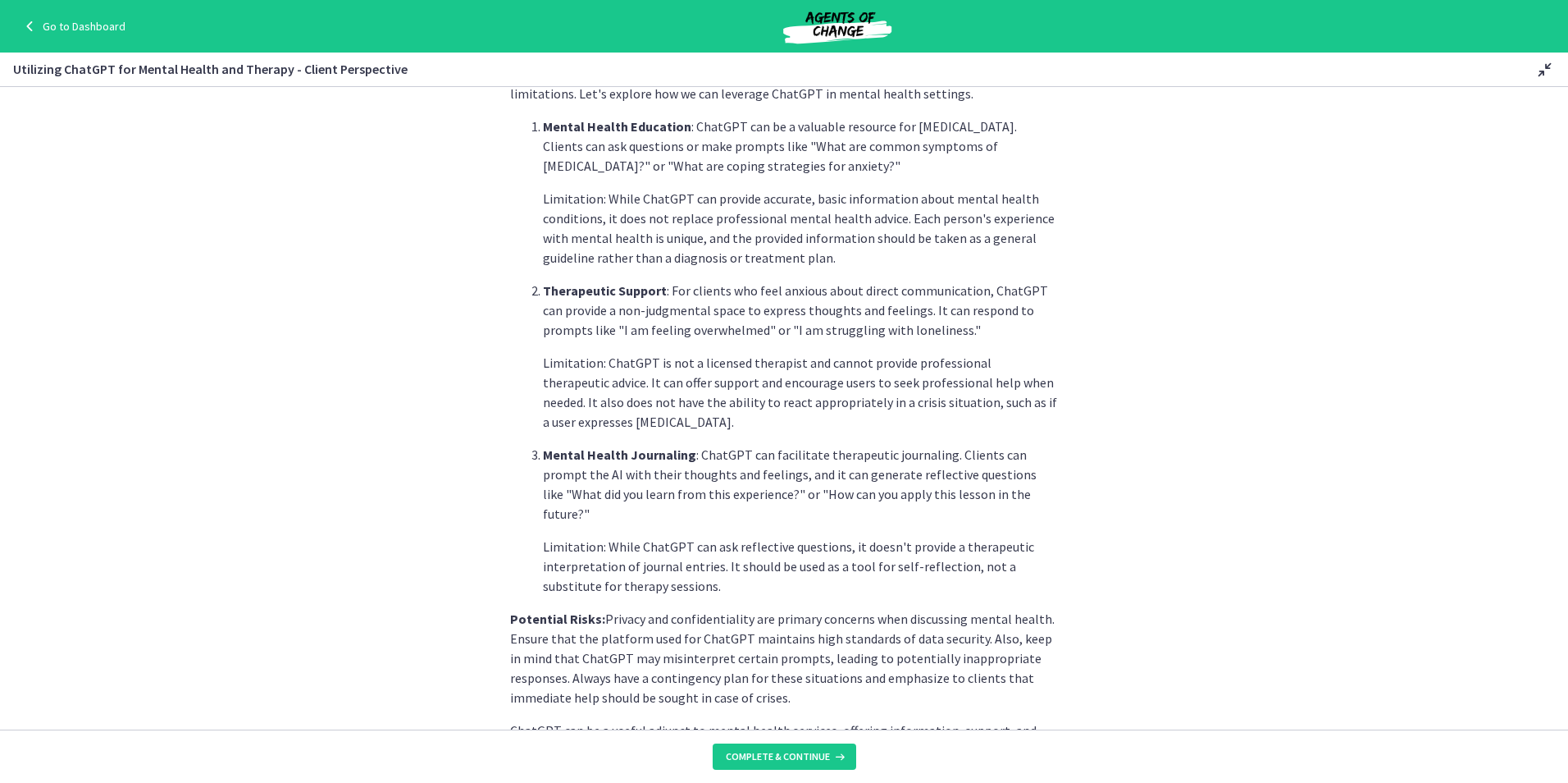
click at [727, 609] on p "Potential Risks: Privacy and confidentiality are primary concerns when discussi…" at bounding box center [784, 658] width 548 height 99
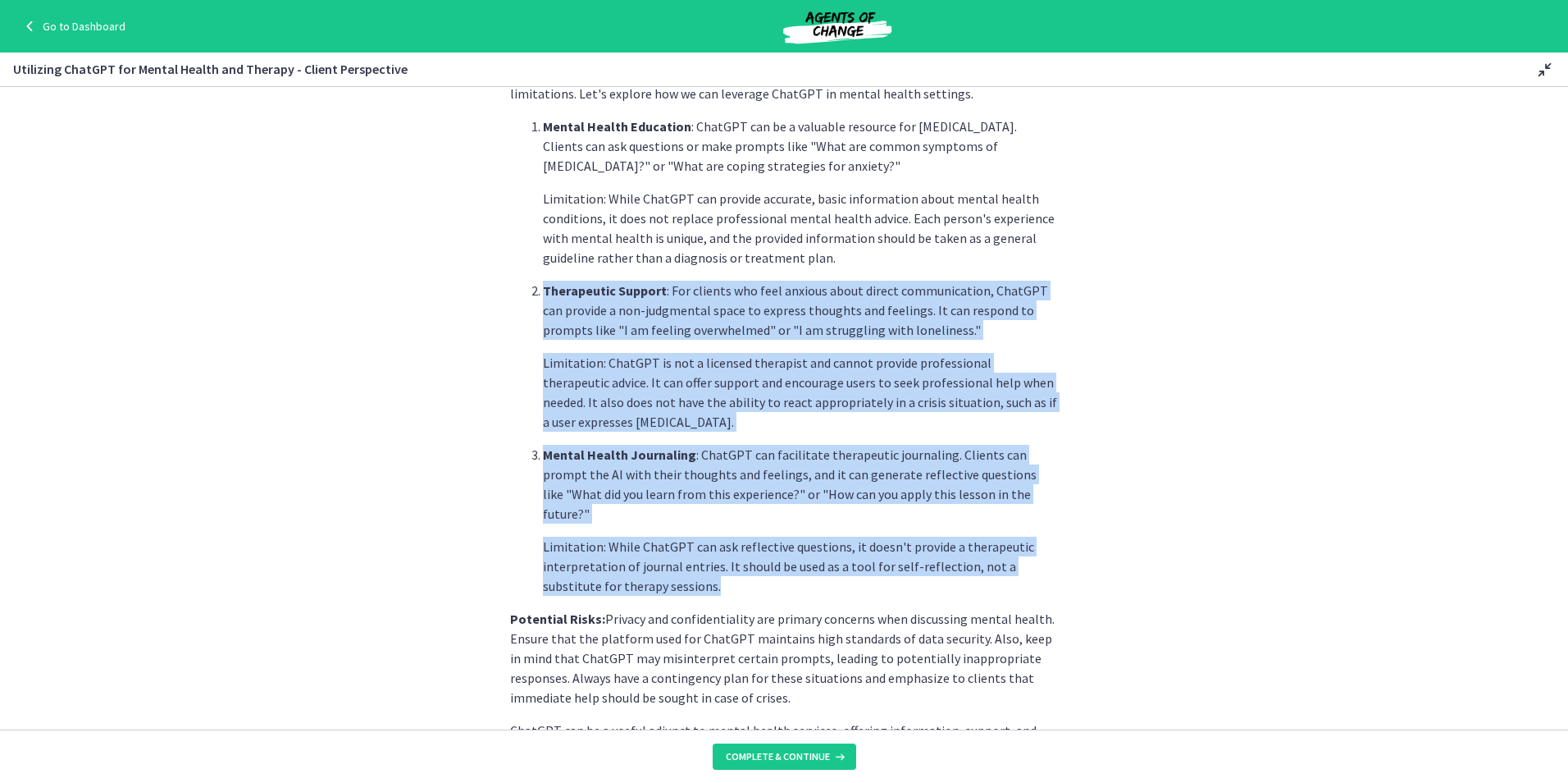
drag, startPoint x: 707, startPoint y: 571, endPoint x: 540, endPoint y: 283, distance: 332.9
click at [540, 283] on ol "Mental Health Education : ChatGPT can be a valuable resource for [MEDICAL_DATA]…" at bounding box center [784, 356] width 548 height 479
click at [683, 495] on p "Mental Health Journaling : ChatGPT can facilitate therapeutic journaling. Clien…" at bounding box center [799, 484] width 515 height 79
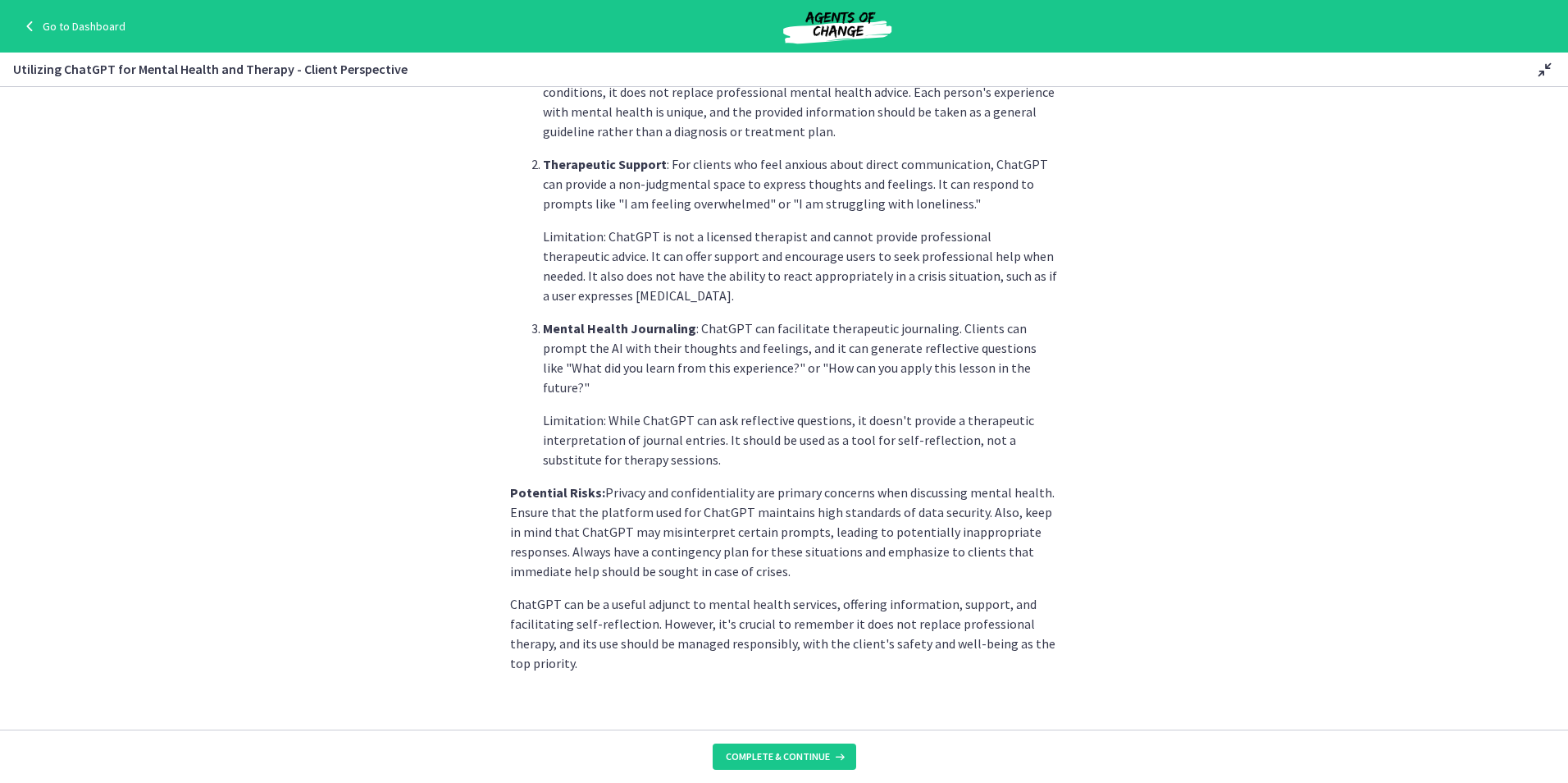
scroll to position [539, 0]
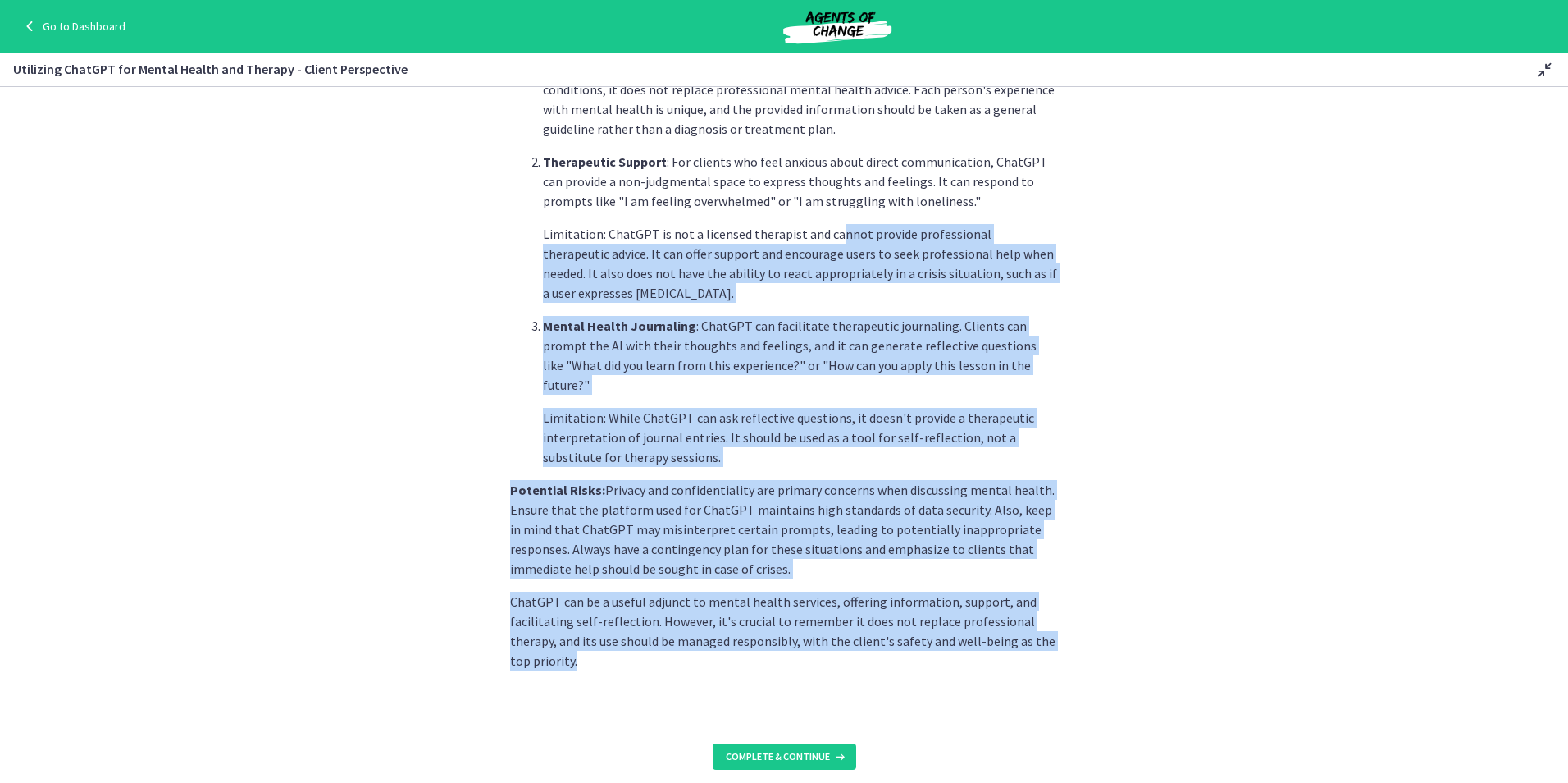
drag, startPoint x: 913, startPoint y: 646, endPoint x: 826, endPoint y: 236, distance: 419.1
click at [826, 236] on div "Mental health is an integral aspect of social work, and AI tools like ChatGPT c…" at bounding box center [784, 132] width 548 height 1076
click at [1043, 654] on section "Mental health is an integral aspect of social work, and AI tools like ChatGPT c…" at bounding box center [784, 408] width 1568 height 642
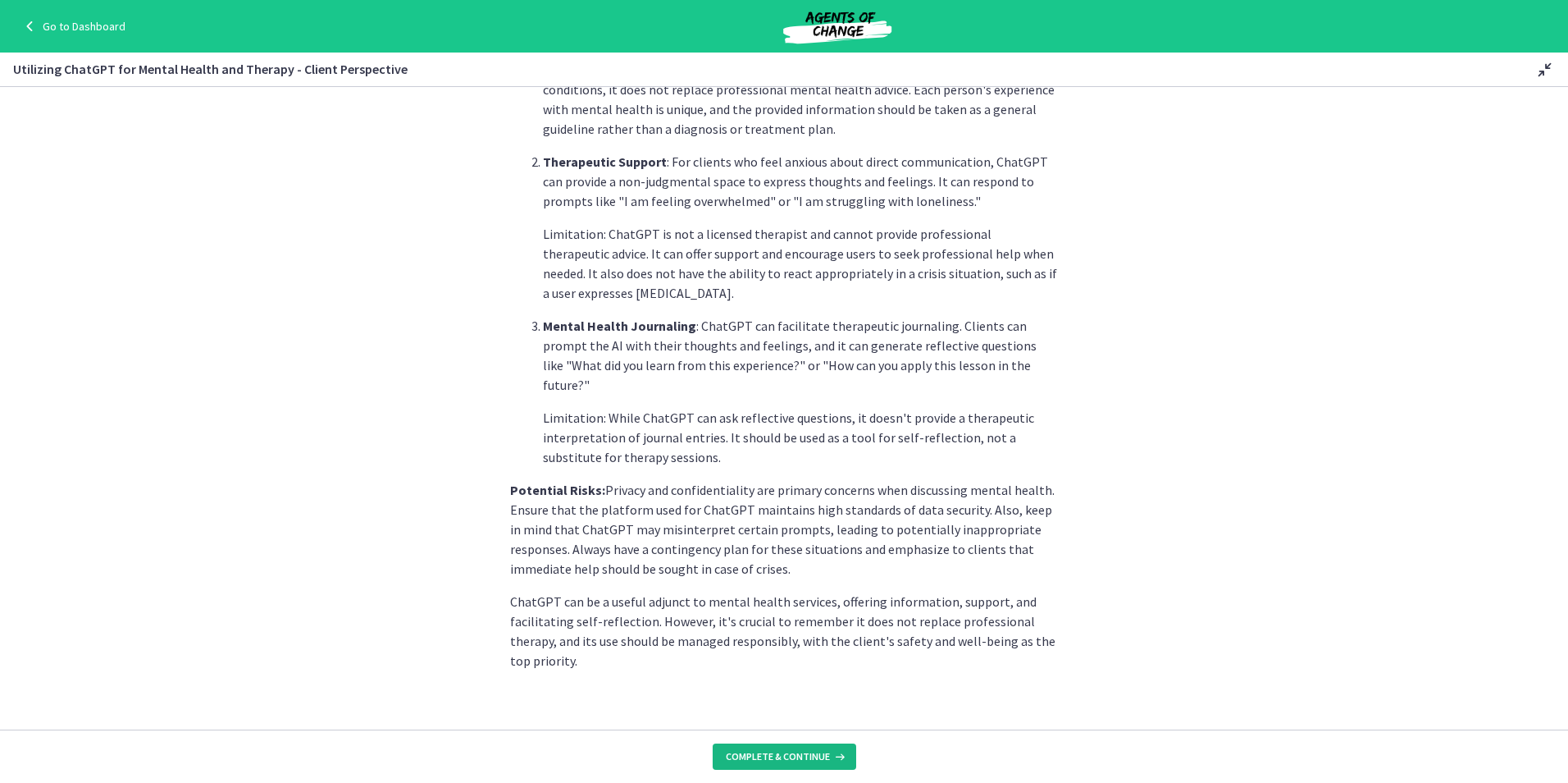
click at [789, 757] on span "Complete & continue" at bounding box center [778, 756] width 104 height 13
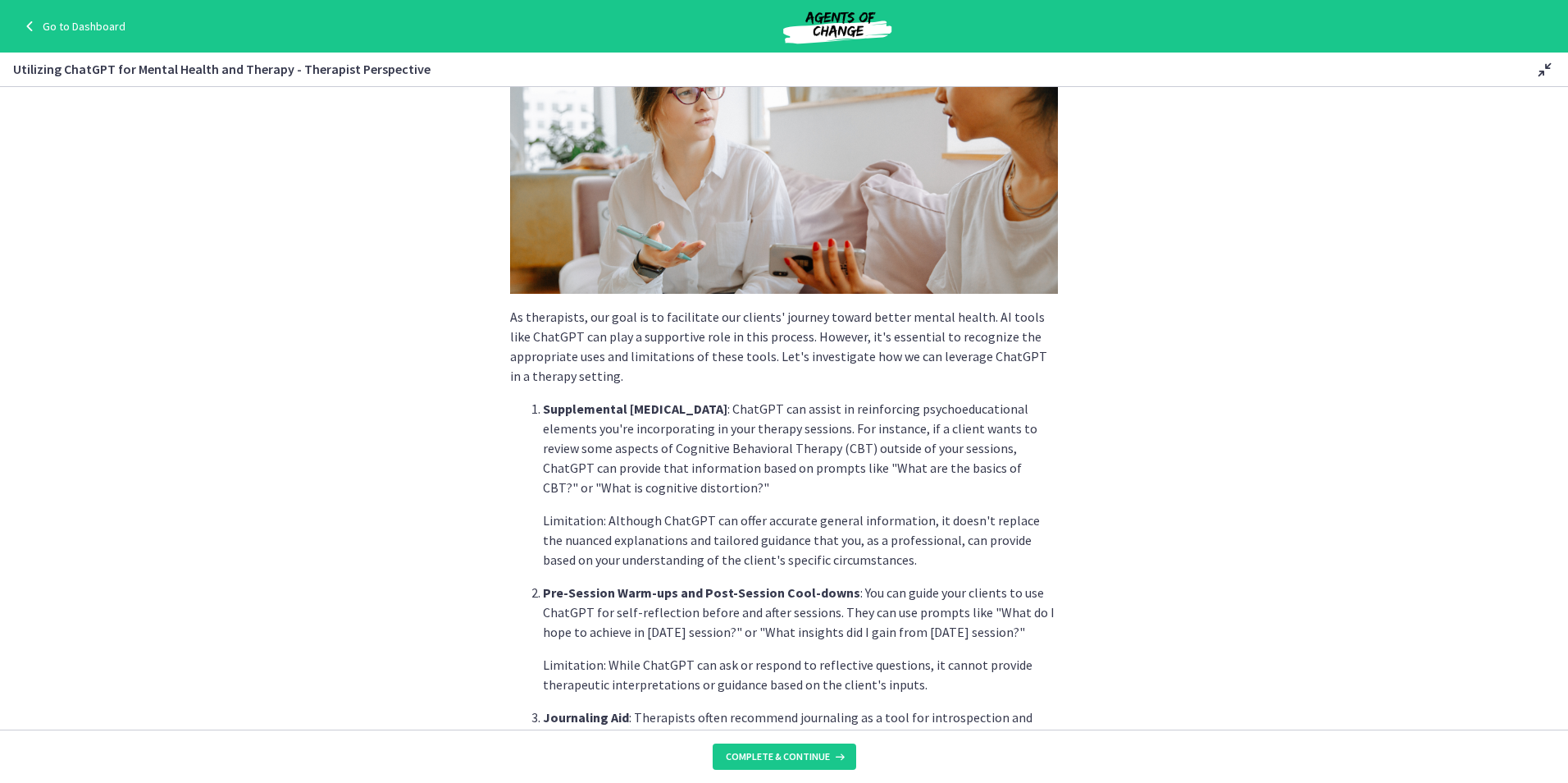
scroll to position [164, 0]
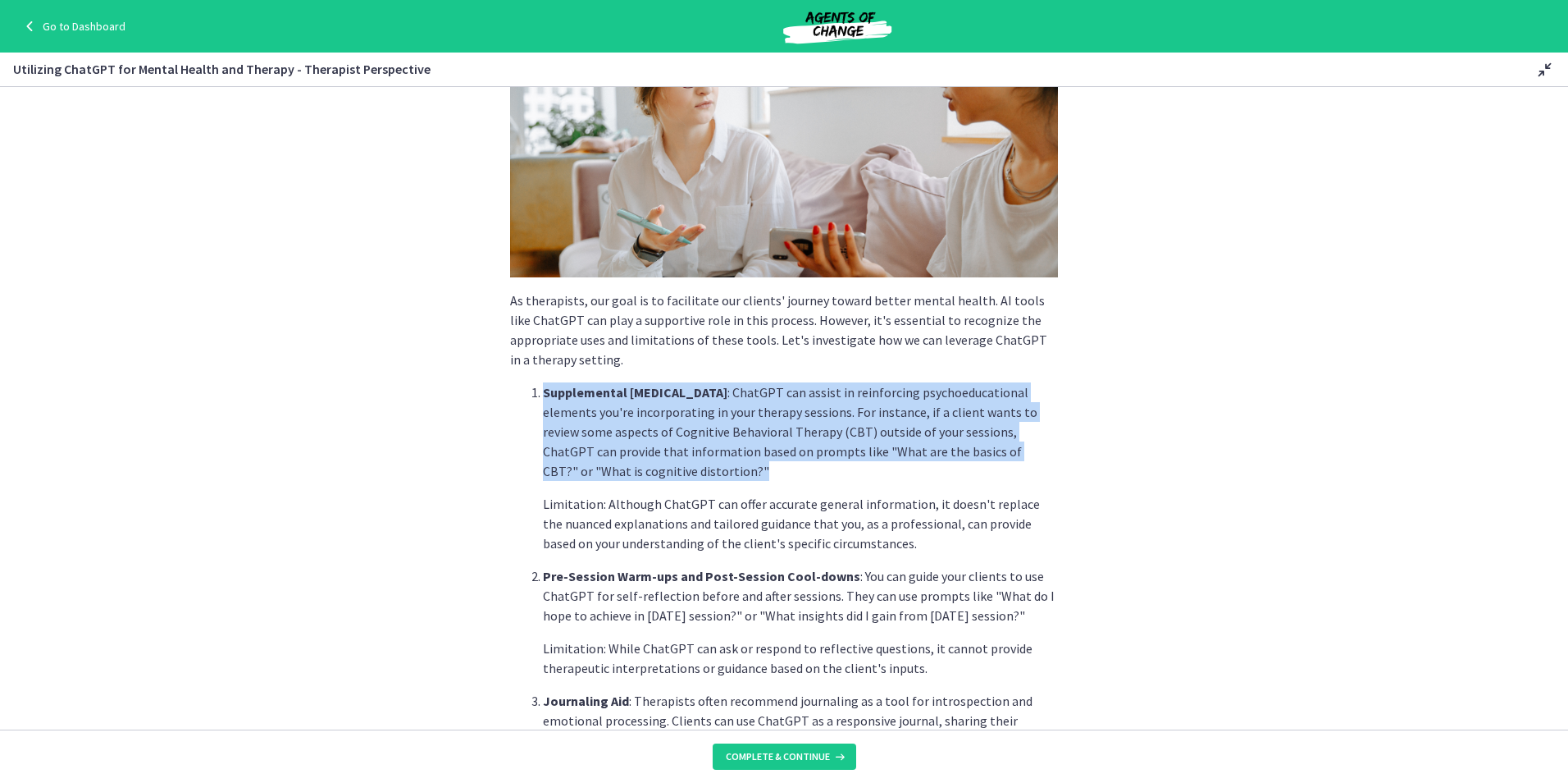
drag, startPoint x: 738, startPoint y: 471, endPoint x: 505, endPoint y: 390, distance: 246.7
click at [510, 390] on ol "Supplemental [MEDICAL_DATA] : ChatGPT can assist in reinforcing psychoeducation…" at bounding box center [784, 592] width 548 height 420
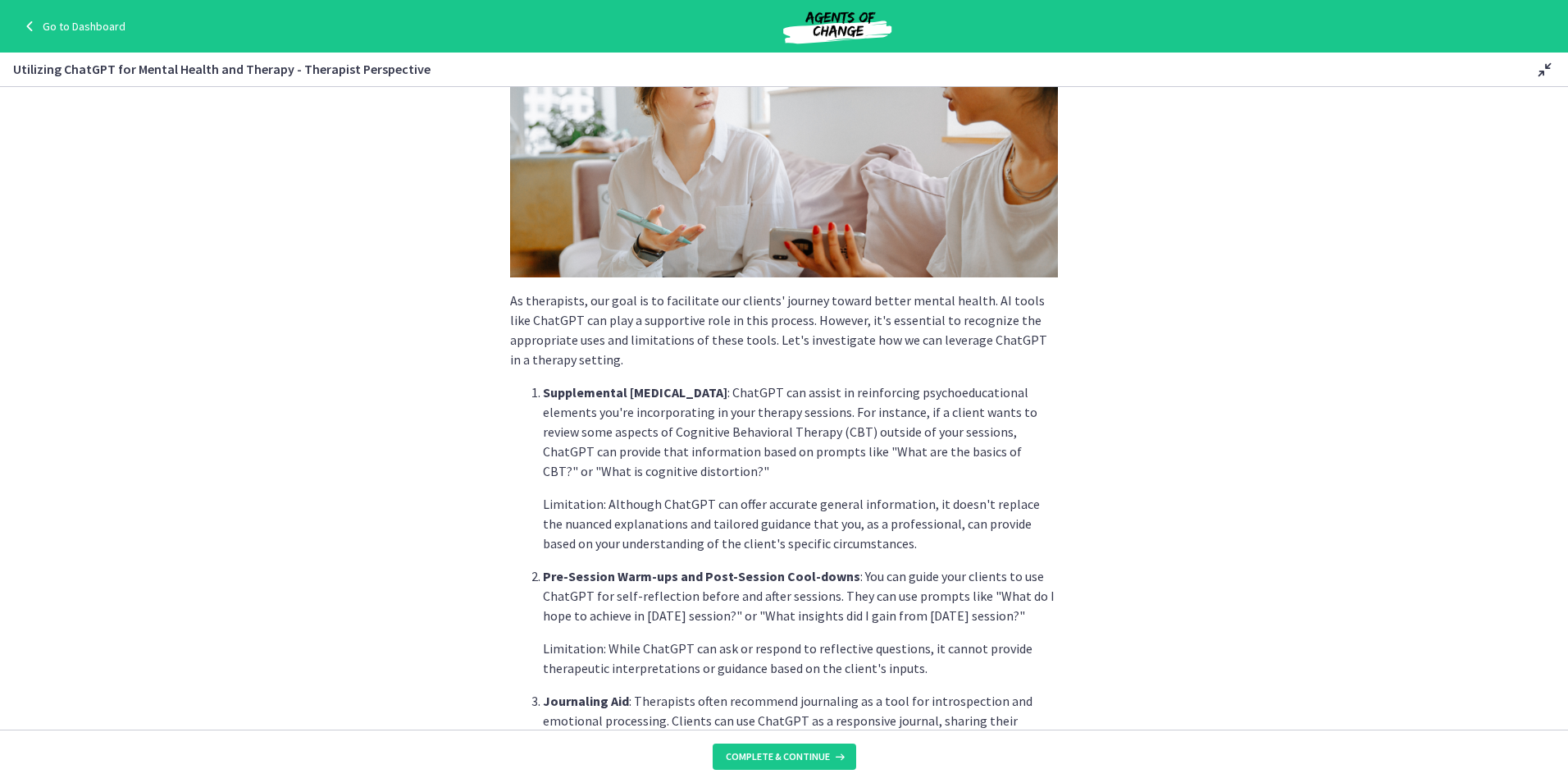
drag, startPoint x: 505, startPoint y: 390, endPoint x: 674, endPoint y: 485, distance: 193.9
click at [674, 485] on li "Supplemental [MEDICAL_DATA] : ChatGPT can assist in reinforcing psychoeducation…" at bounding box center [799, 467] width 515 height 170
click at [1419, 660] on section "As therapists, our goal is to facilitate our clients' journey toward better men…" at bounding box center [784, 408] width 1568 height 642
click at [1089, 533] on section "As therapists, our goal is to facilitate our clients' journey toward better men…" at bounding box center [784, 408] width 1568 height 642
click at [1138, 591] on section "As therapists, our goal is to facilitate our clients' journey toward better men…" at bounding box center [784, 408] width 1568 height 642
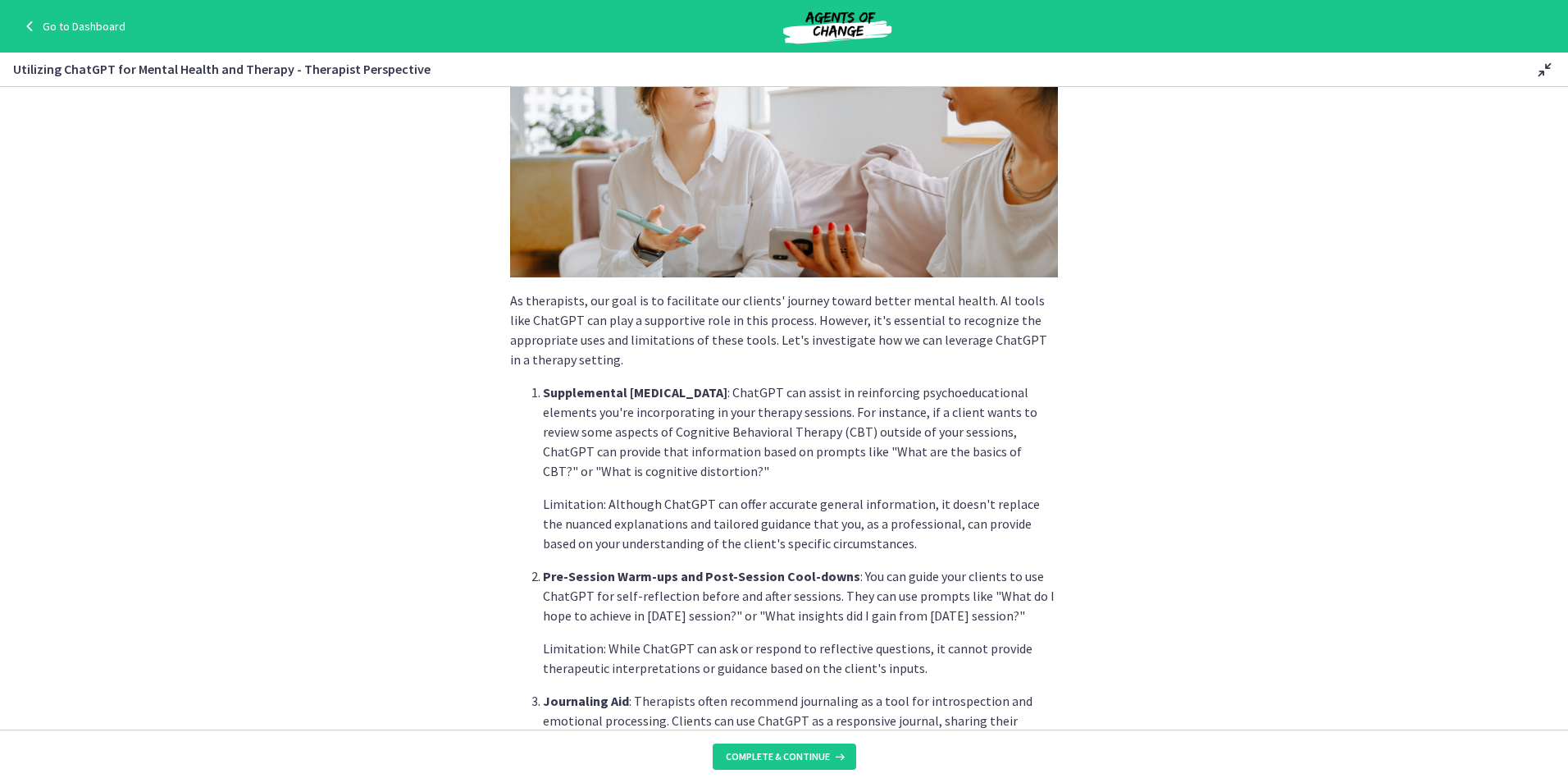
drag, startPoint x: 532, startPoint y: 578, endPoint x: 1039, endPoint y: 616, distance: 508.4
click at [1039, 616] on li "Pre-Session Warm-ups and Post-Session Cool-downs : You can guide your clients t…" at bounding box center [799, 622] width 515 height 112
click at [770, 596] on p "Pre-Session Warm-ups and Post-Session Cool-downs : You can guide your clients t…" at bounding box center [799, 595] width 515 height 59
click at [873, 612] on p "Pre-Session Warm-ups and Post-Session Cool-downs : You can guide your clients t…" at bounding box center [799, 595] width 515 height 59
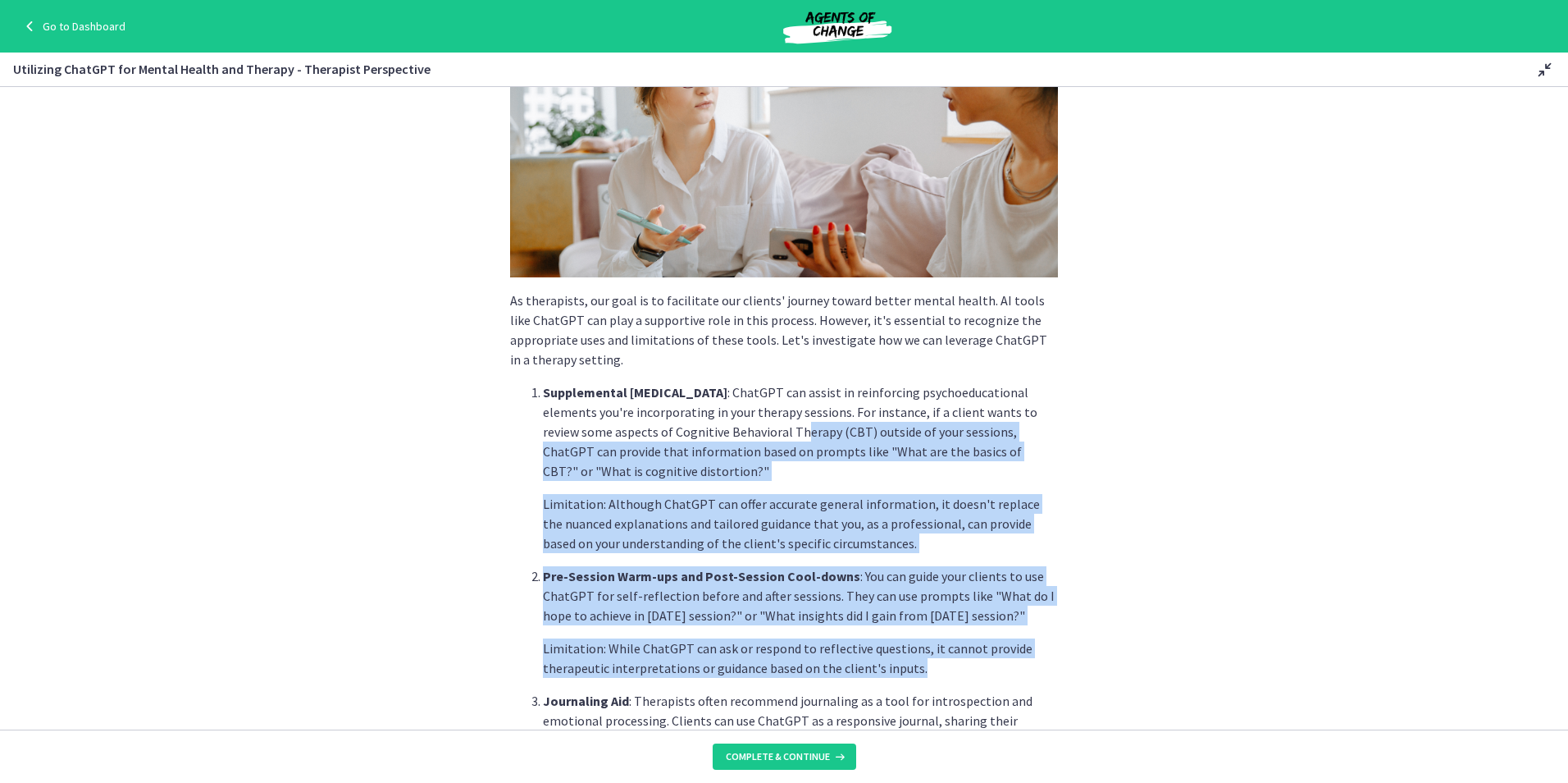
drag, startPoint x: 918, startPoint y: 671, endPoint x: 794, endPoint y: 429, distance: 271.9
click at [794, 429] on ol "Supplemental [MEDICAL_DATA] : ChatGPT can assist in reinforcing psychoeducation…" at bounding box center [784, 592] width 548 height 420
click at [891, 633] on li "Pre-Session Warm-ups and Post-Session Cool-downs : You can guide your clients t…" at bounding box center [799, 622] width 515 height 112
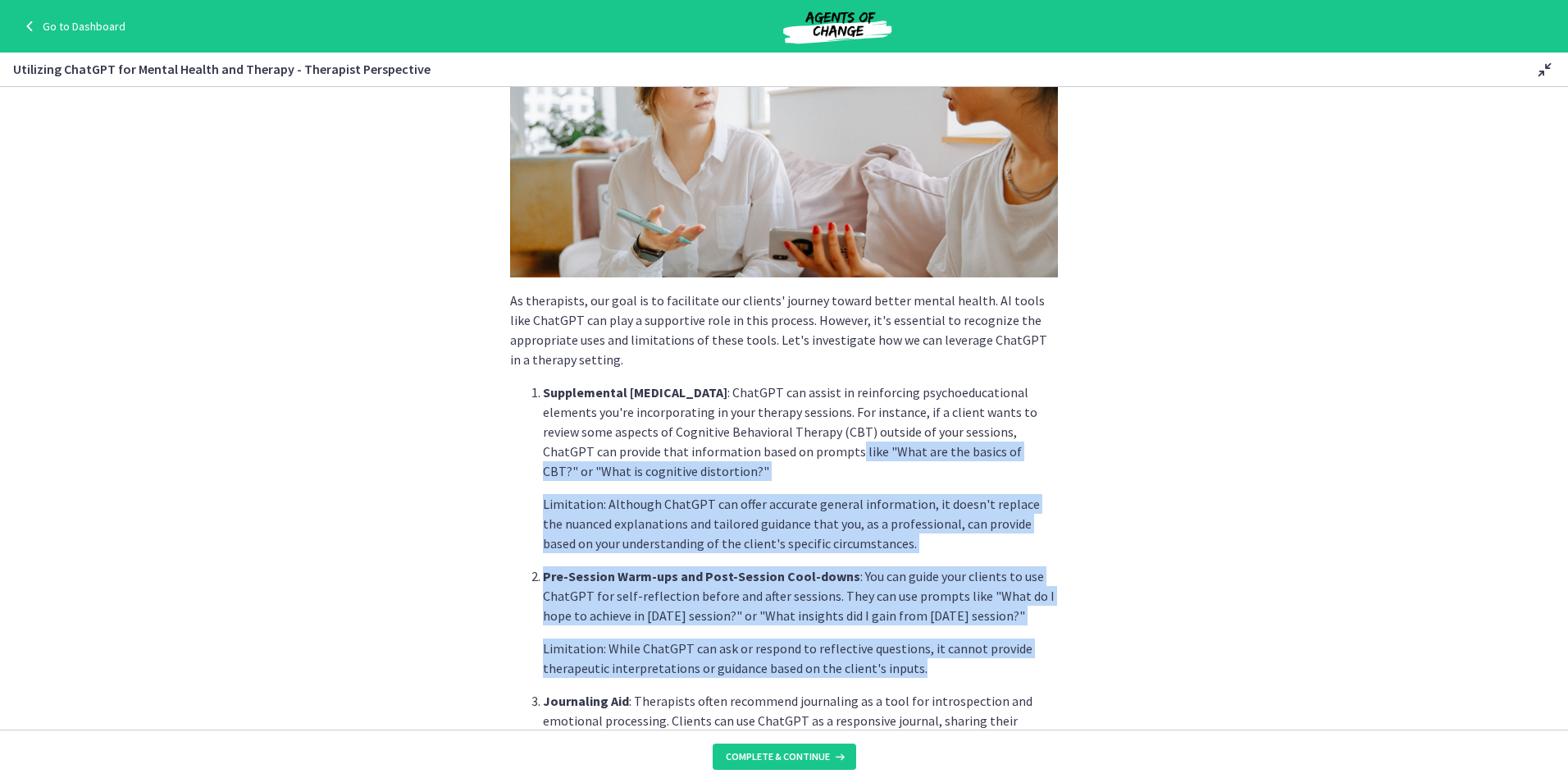
drag, startPoint x: 933, startPoint y: 668, endPoint x: 796, endPoint y: 456, distance: 252.4
click at [796, 456] on ol "Supplemental [MEDICAL_DATA] : ChatGPT can assist in reinforcing psychoeducation…" at bounding box center [784, 592] width 548 height 420
click at [905, 667] on p "Limitation: While ChatGPT can ask or respond to reflective questions, it cannot…" at bounding box center [799, 658] width 515 height 39
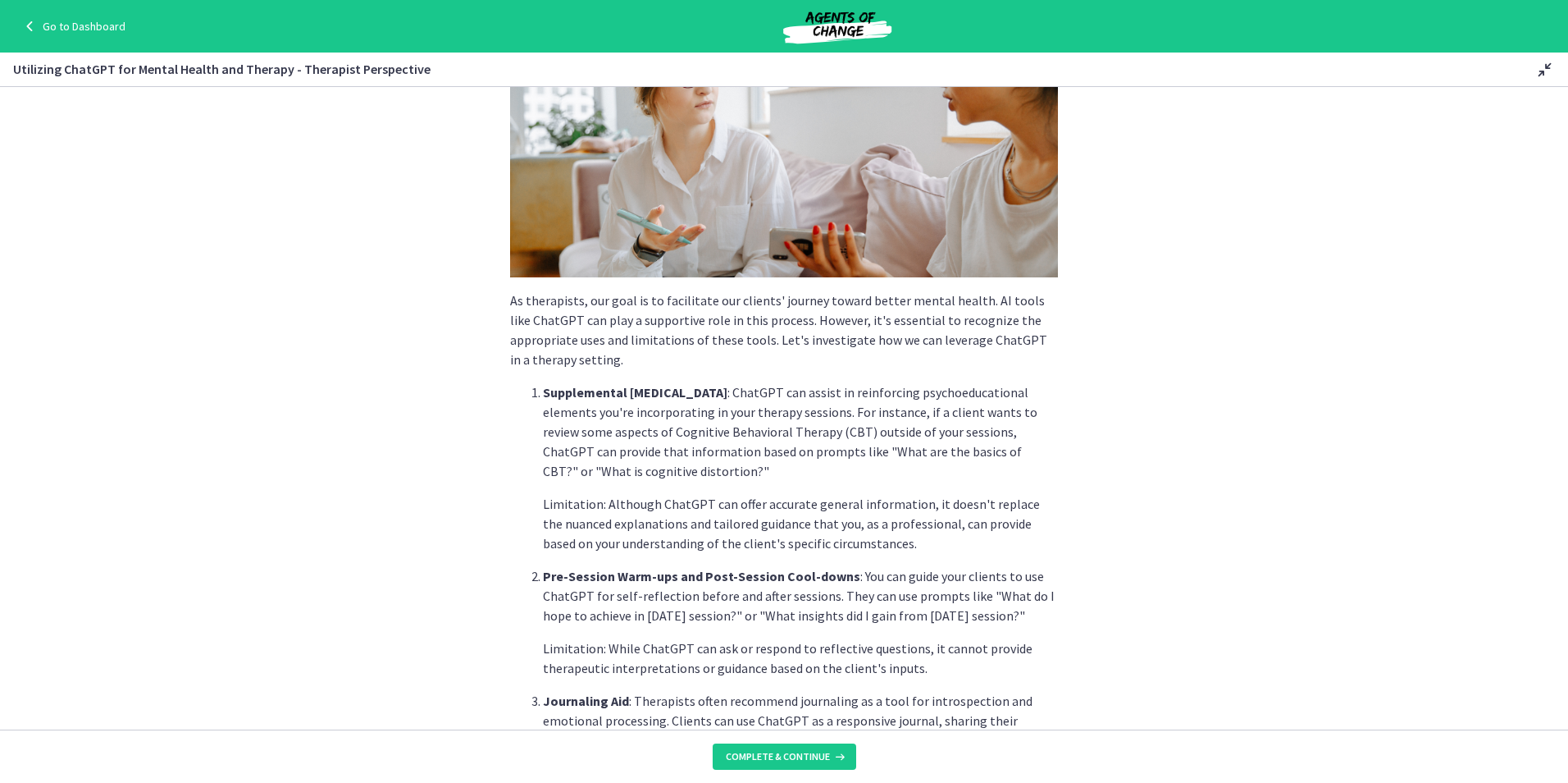
click at [1080, 569] on section "As therapists, our goal is to facilitate our clients' journey toward better men…" at bounding box center [784, 408] width 1568 height 642
click at [1131, 627] on section "As therapists, our goal is to facilitate our clients' journey toward better men…" at bounding box center [784, 408] width 1568 height 642
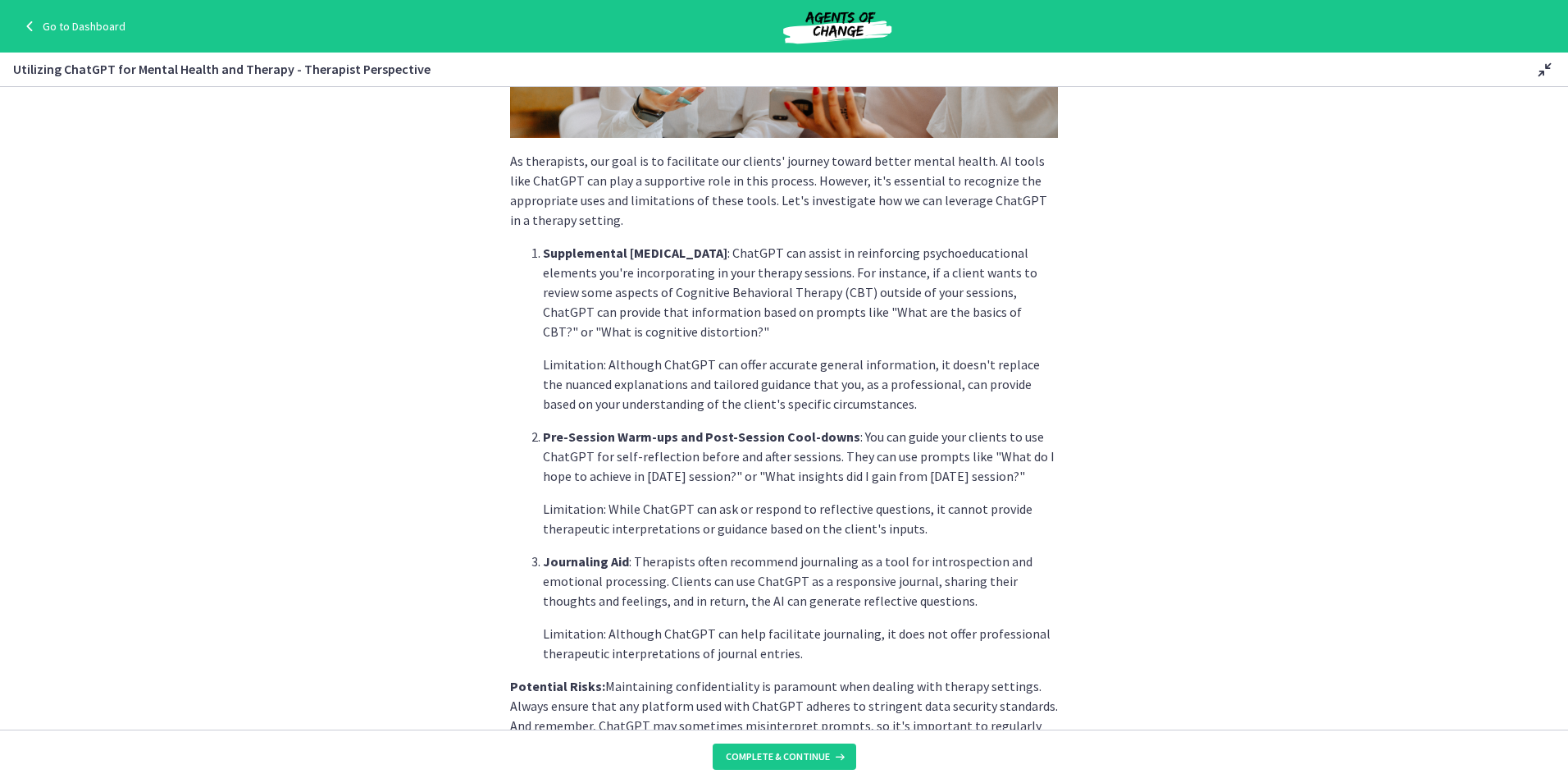
scroll to position [329, 0]
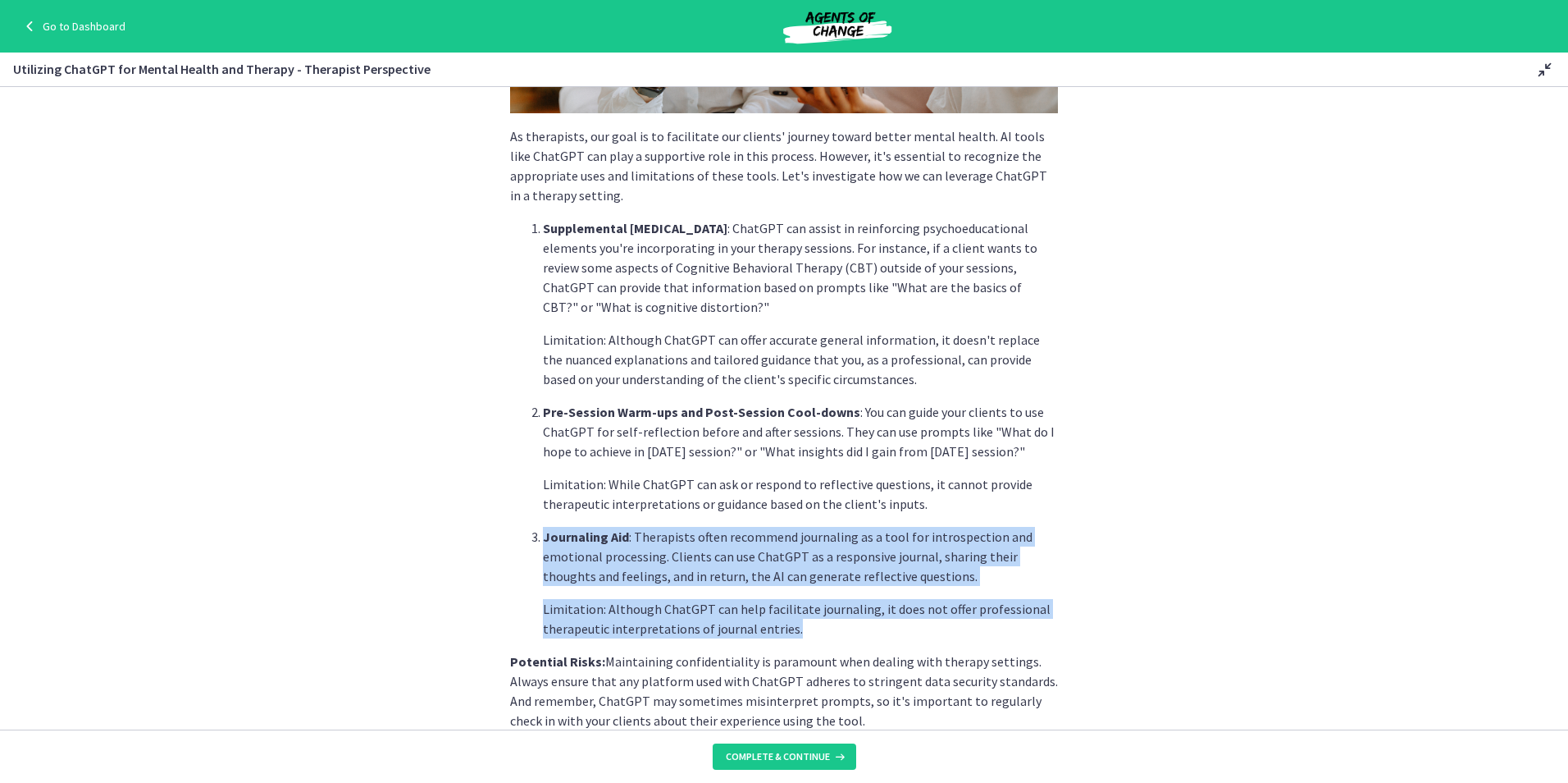
drag, startPoint x: 590, startPoint y: 566, endPoint x: 810, endPoint y: 635, distance: 230.6
click at [810, 635] on li "Journaling Aid : Therapists often recommend journaling as a tool for introspect…" at bounding box center [799, 583] width 515 height 112
drag, startPoint x: 810, startPoint y: 635, endPoint x: 688, endPoint y: 605, distance: 125.6
click at [688, 605] on p "Limitation: Although ChatGPT can help facilitate journaling, it does not offer …" at bounding box center [799, 618] width 515 height 39
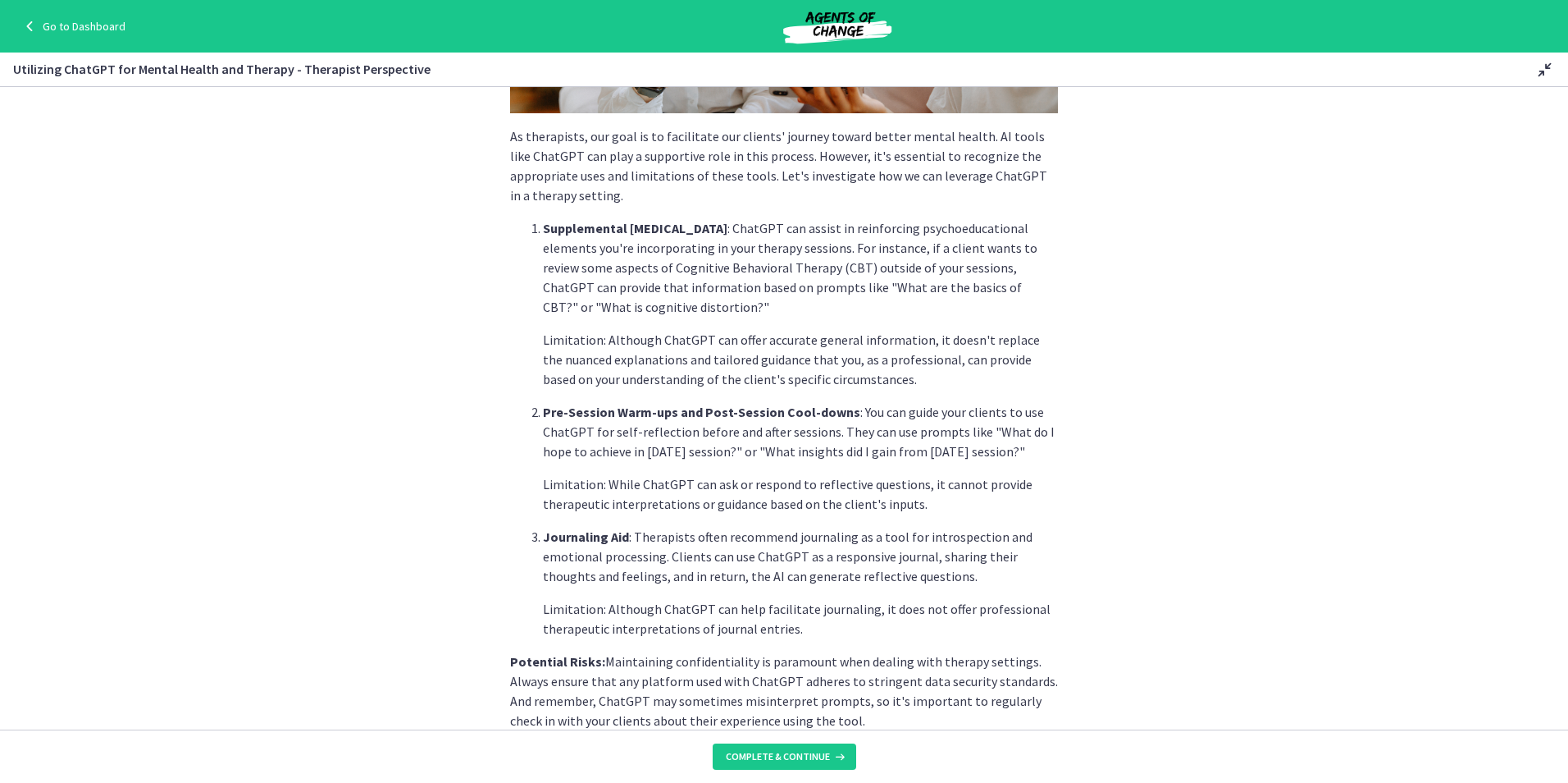
click at [1191, 583] on section "As therapists, our goal is to facilitate our clients' journey toward better men…" at bounding box center [784, 408] width 1568 height 642
click at [1191, 621] on section "As therapists, our goal is to facilitate our clients' journey toward better men…" at bounding box center [784, 408] width 1568 height 642
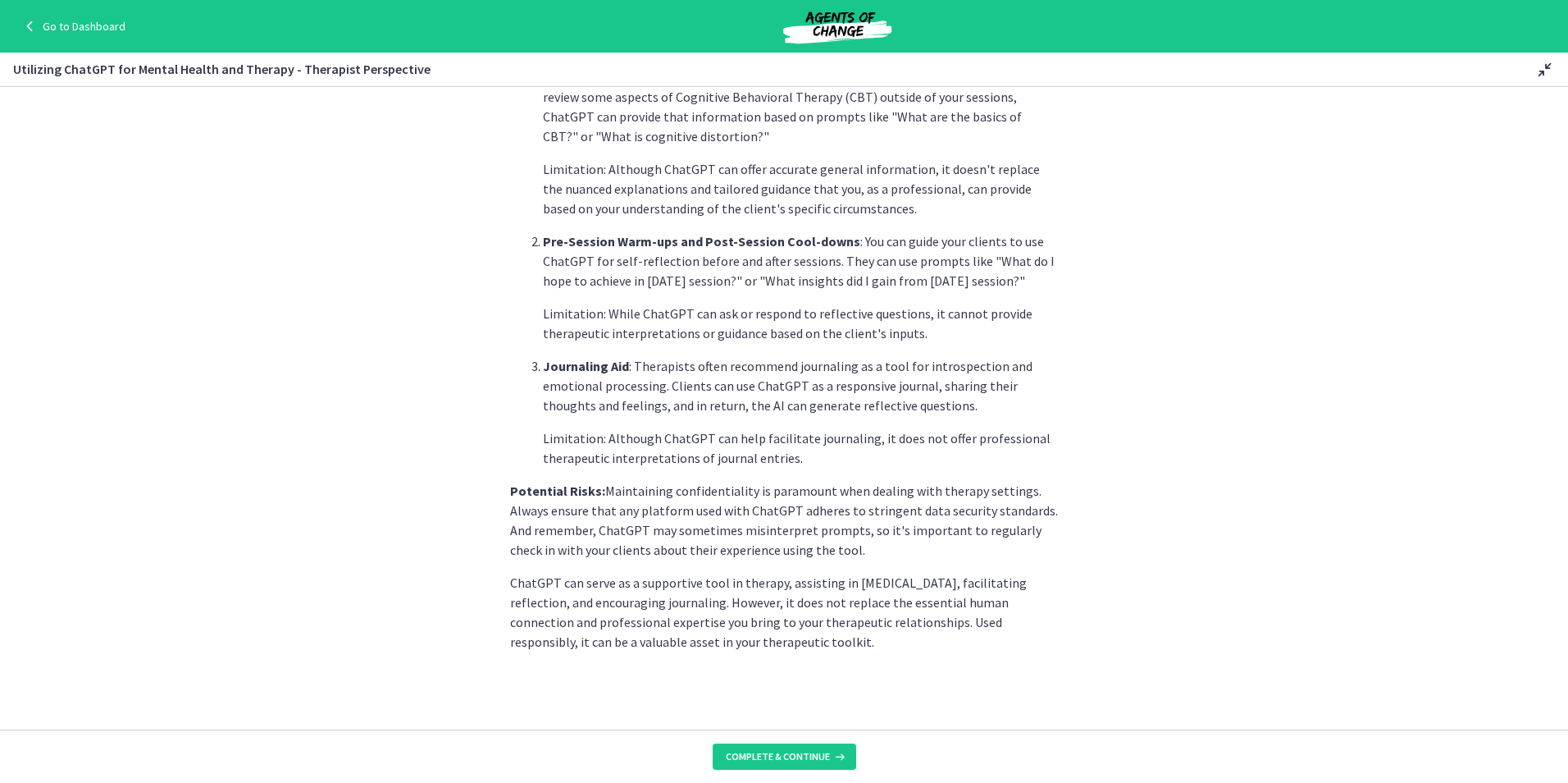
scroll to position [500, 0]
click at [752, 752] on span "Complete & continue" at bounding box center [778, 756] width 104 height 13
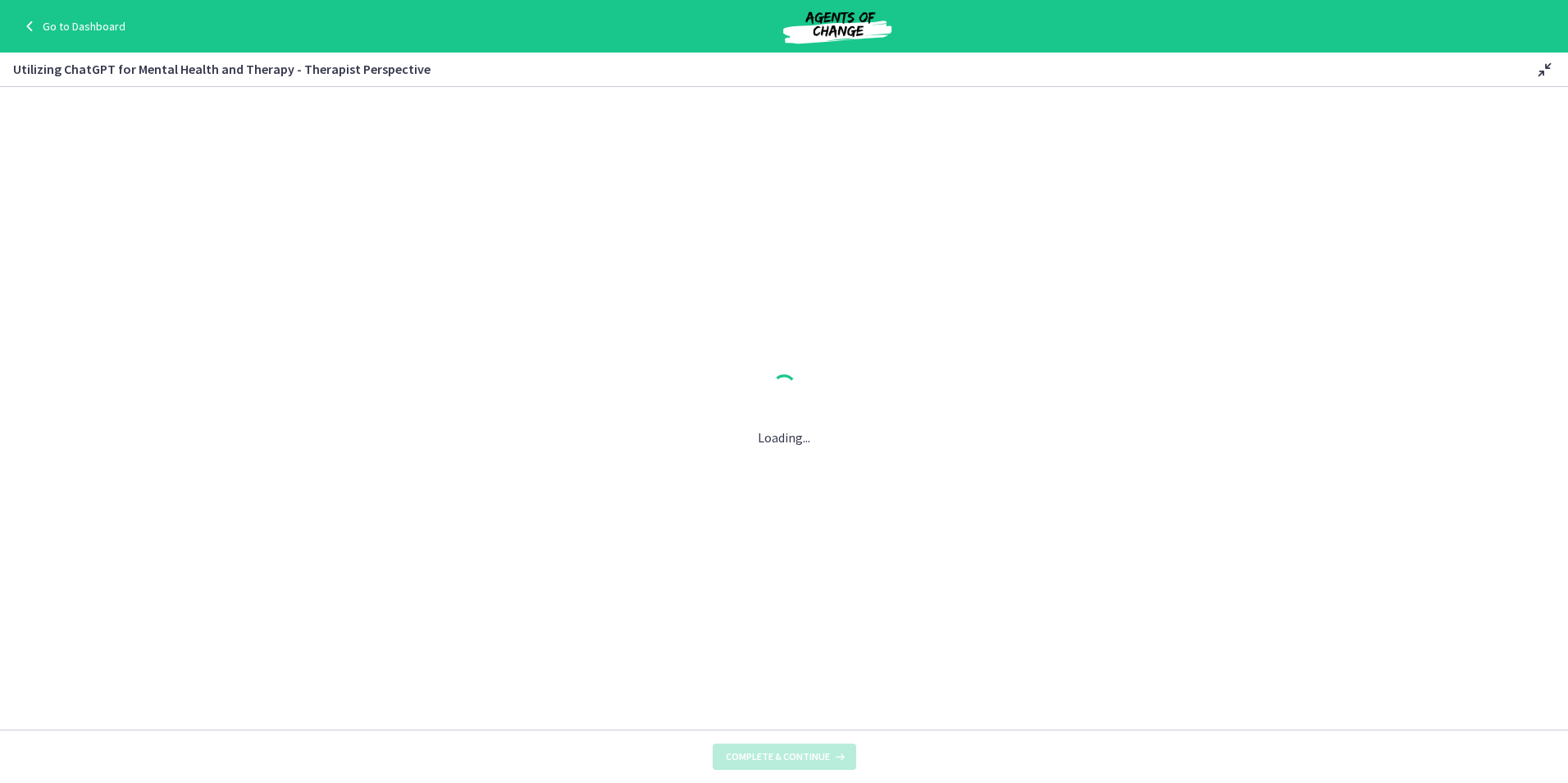
scroll to position [0, 0]
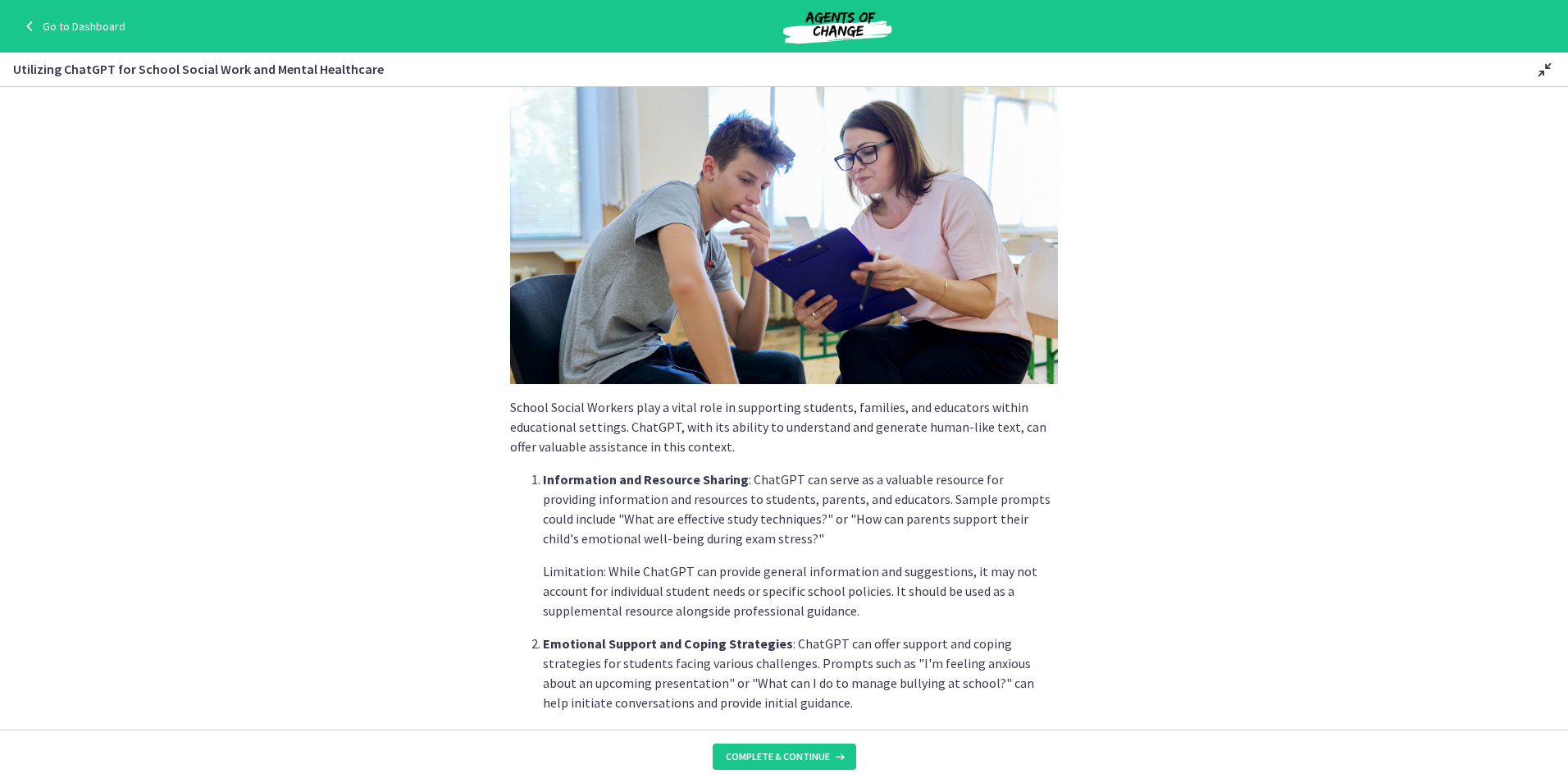
scroll to position [82, 0]
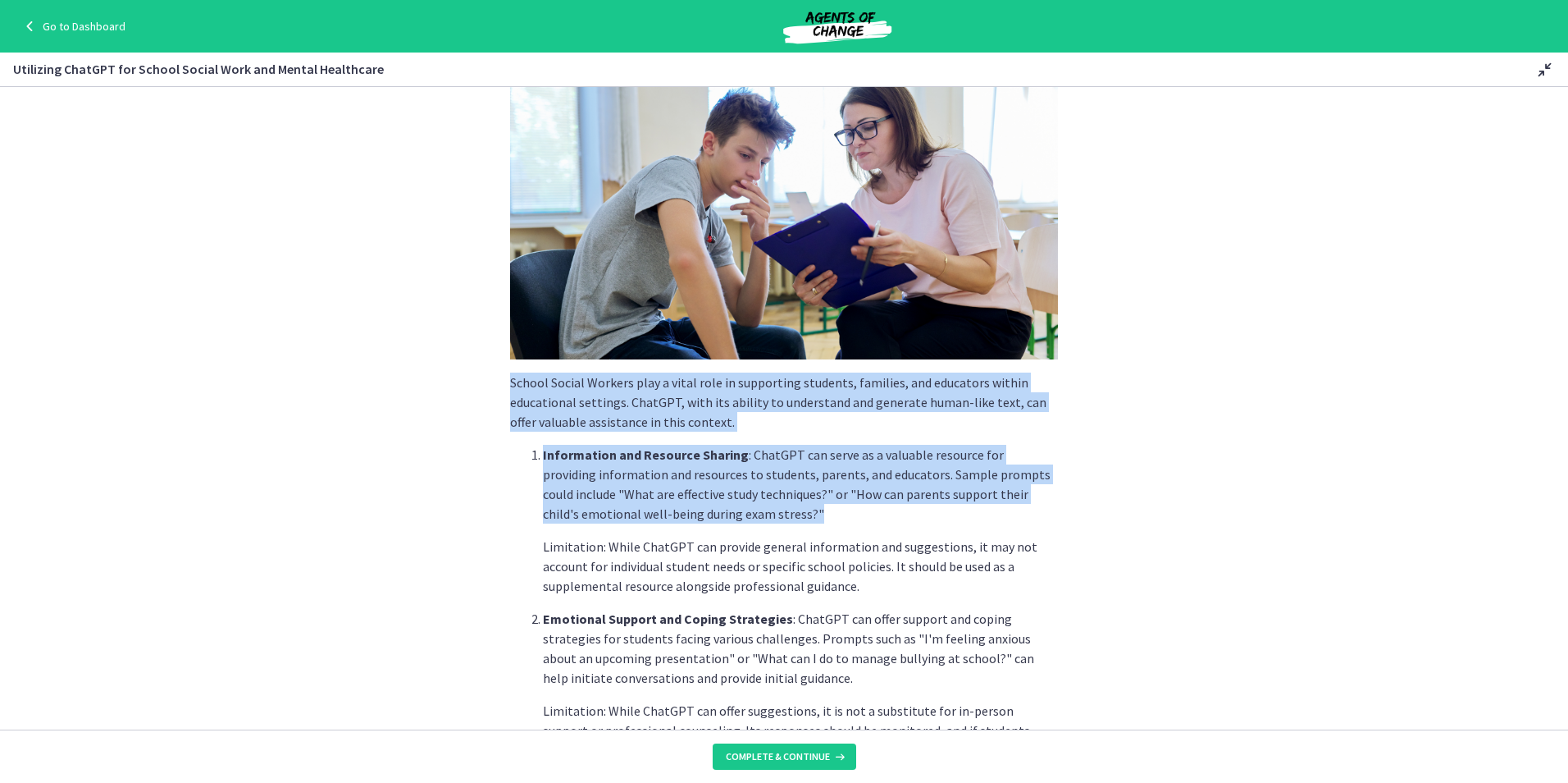
drag, startPoint x: 507, startPoint y: 390, endPoint x: 822, endPoint y: 517, distance: 339.6
click at [822, 517] on div "School Social Workers play a vital role in supporting students, families, and e…" at bounding box center [784, 619] width 548 height 1136
drag, startPoint x: 822, startPoint y: 517, endPoint x: 624, endPoint y: 458, distance: 206.6
click at [624, 458] on strong "Information and Resource Sharing" at bounding box center [645, 454] width 206 height 17
drag, startPoint x: 721, startPoint y: 520, endPoint x: 480, endPoint y: 383, distance: 277.2
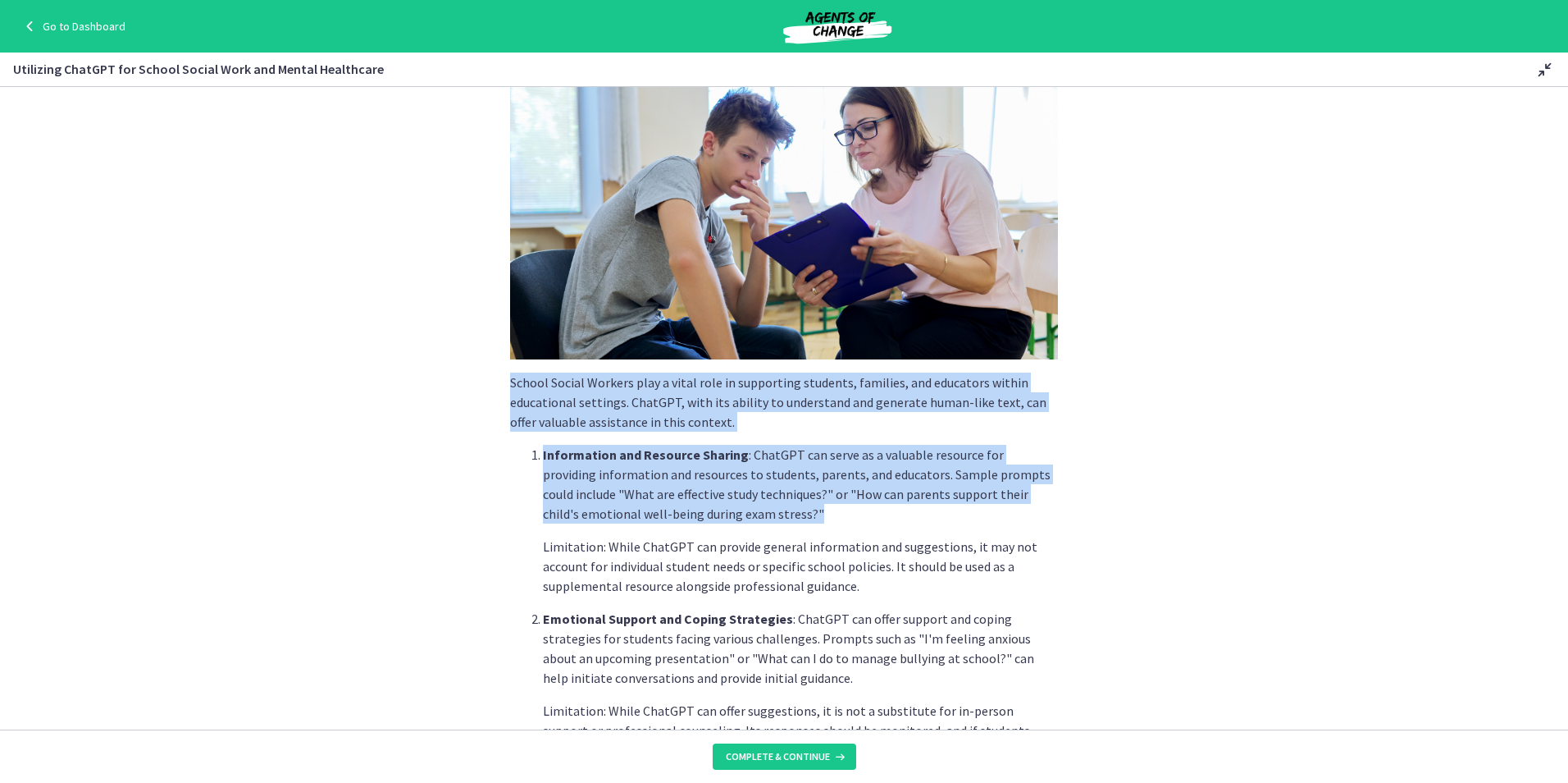
click at [480, 383] on section "School Social Workers play a vital role in supporting students, families, and e…" at bounding box center [784, 408] width 1568 height 642
click at [784, 476] on p "Information and Resource Sharing : ChatGPT can serve as a valuable resource for…" at bounding box center [799, 484] width 515 height 79
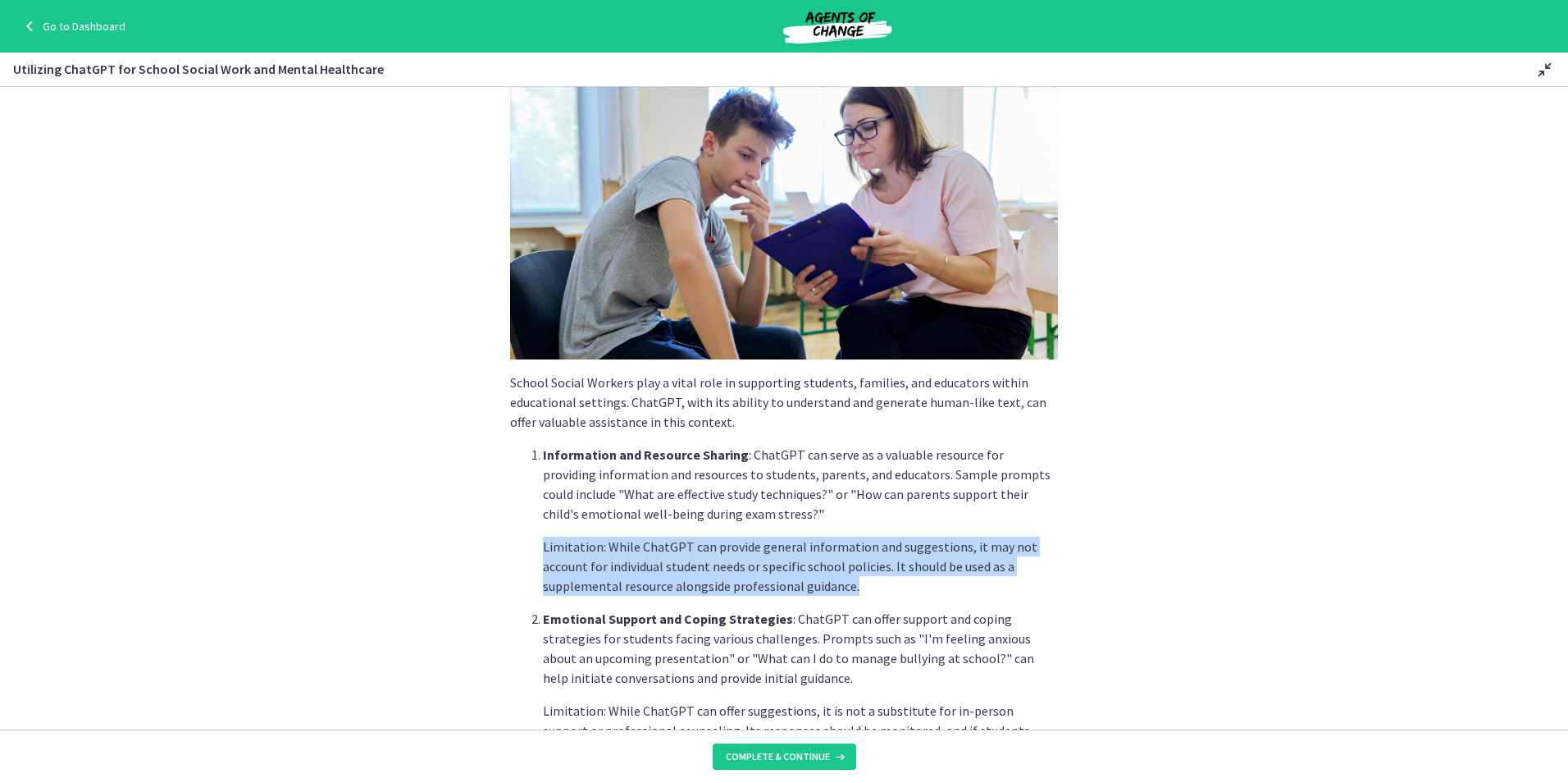
drag, startPoint x: 535, startPoint y: 545, endPoint x: 1061, endPoint y: 597, distance: 528.6
click at [1061, 597] on div "School Social Workers play a vital role in supporting students, families, and e…" at bounding box center [784, 343] width 574 height 610
click at [1286, 587] on section "School Social Workers play a vital role in supporting students, families, and e…" at bounding box center [784, 408] width 1568 height 642
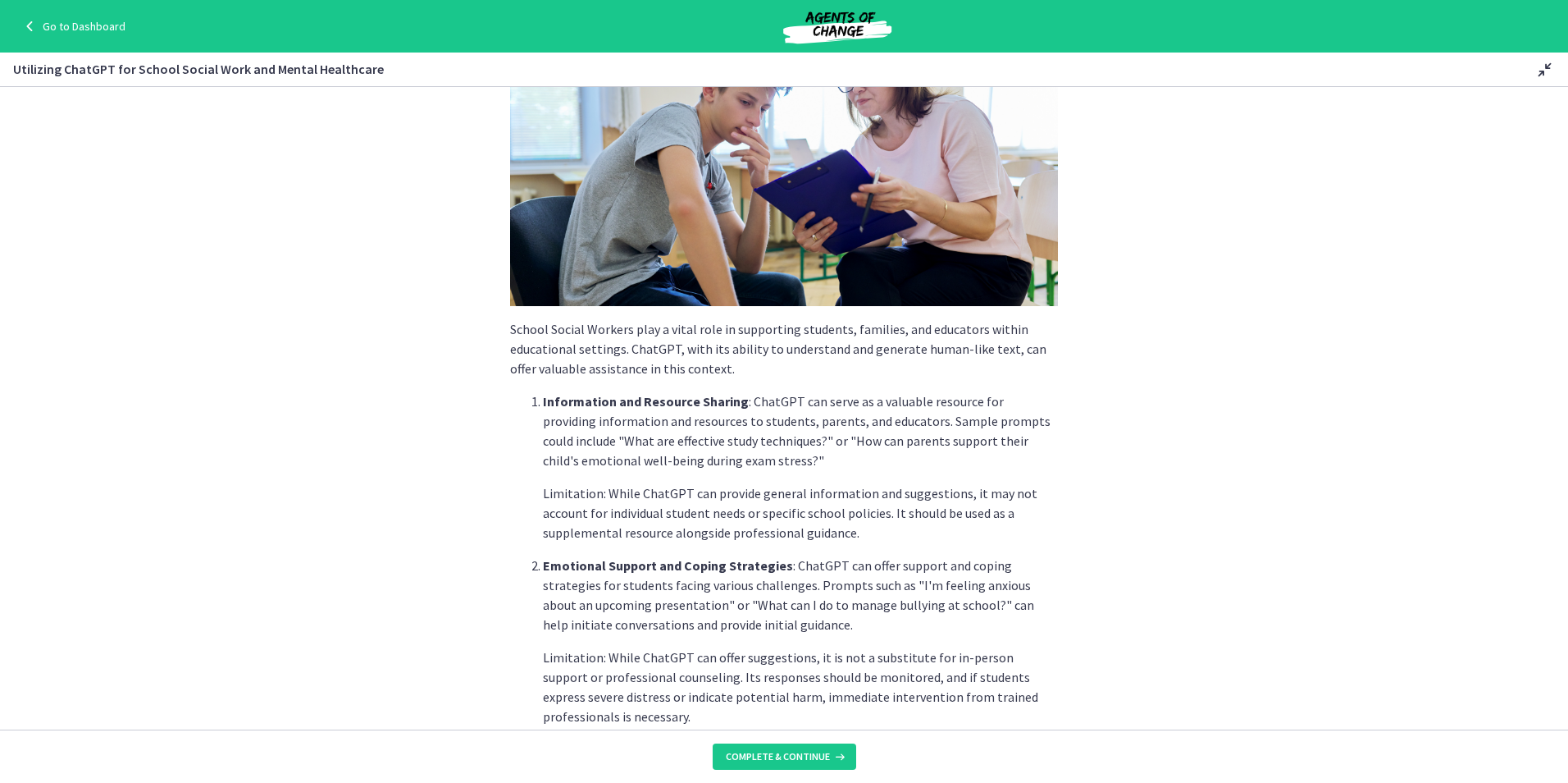
scroll to position [164, 0]
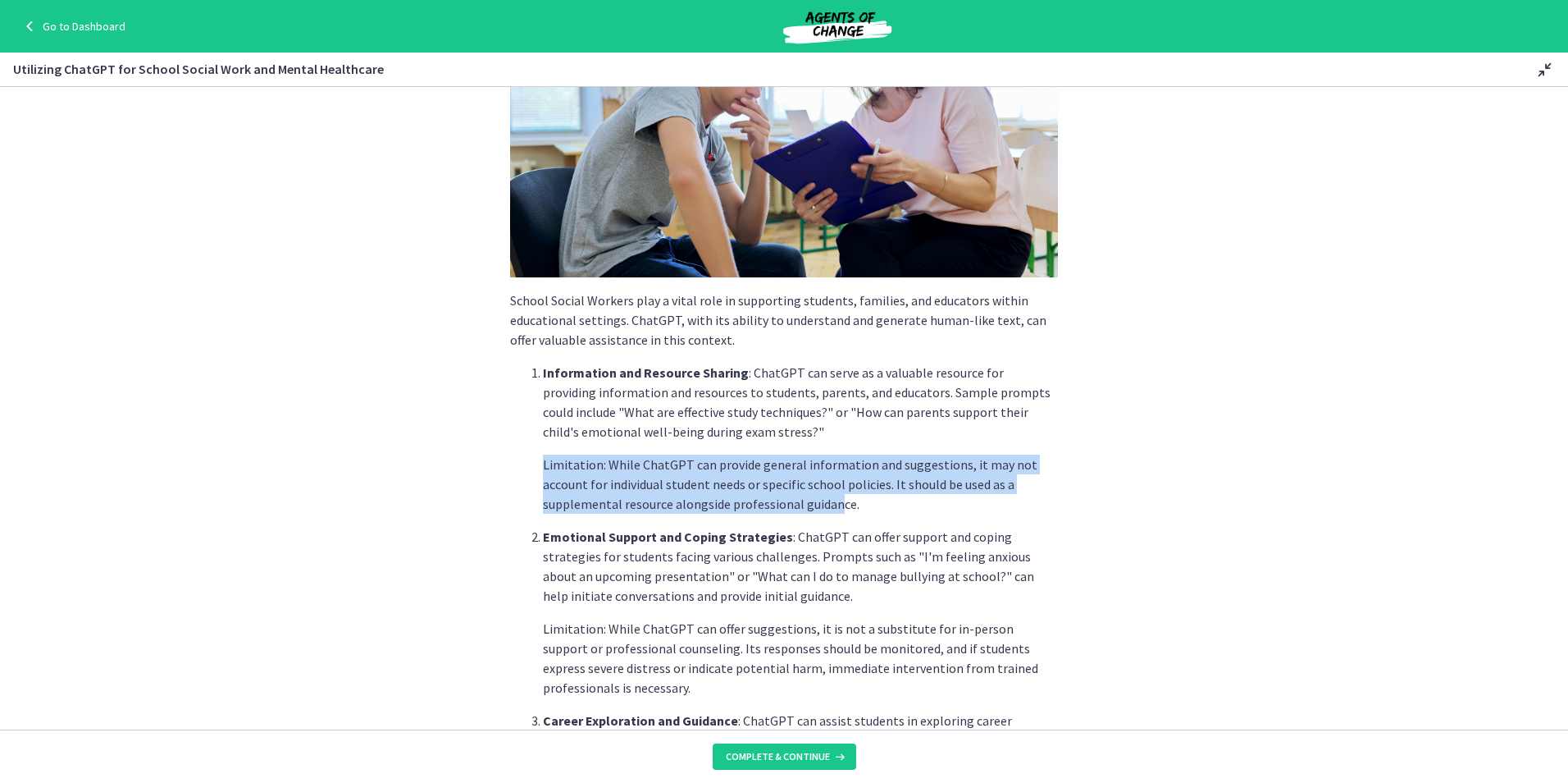
drag, startPoint x: 831, startPoint y: 508, endPoint x: 792, endPoint y: 430, distance: 87.2
click at [792, 430] on li "Information and Resource Sharing : ChatGPT can serve as a valuable resource for…" at bounding box center [799, 439] width 515 height 151
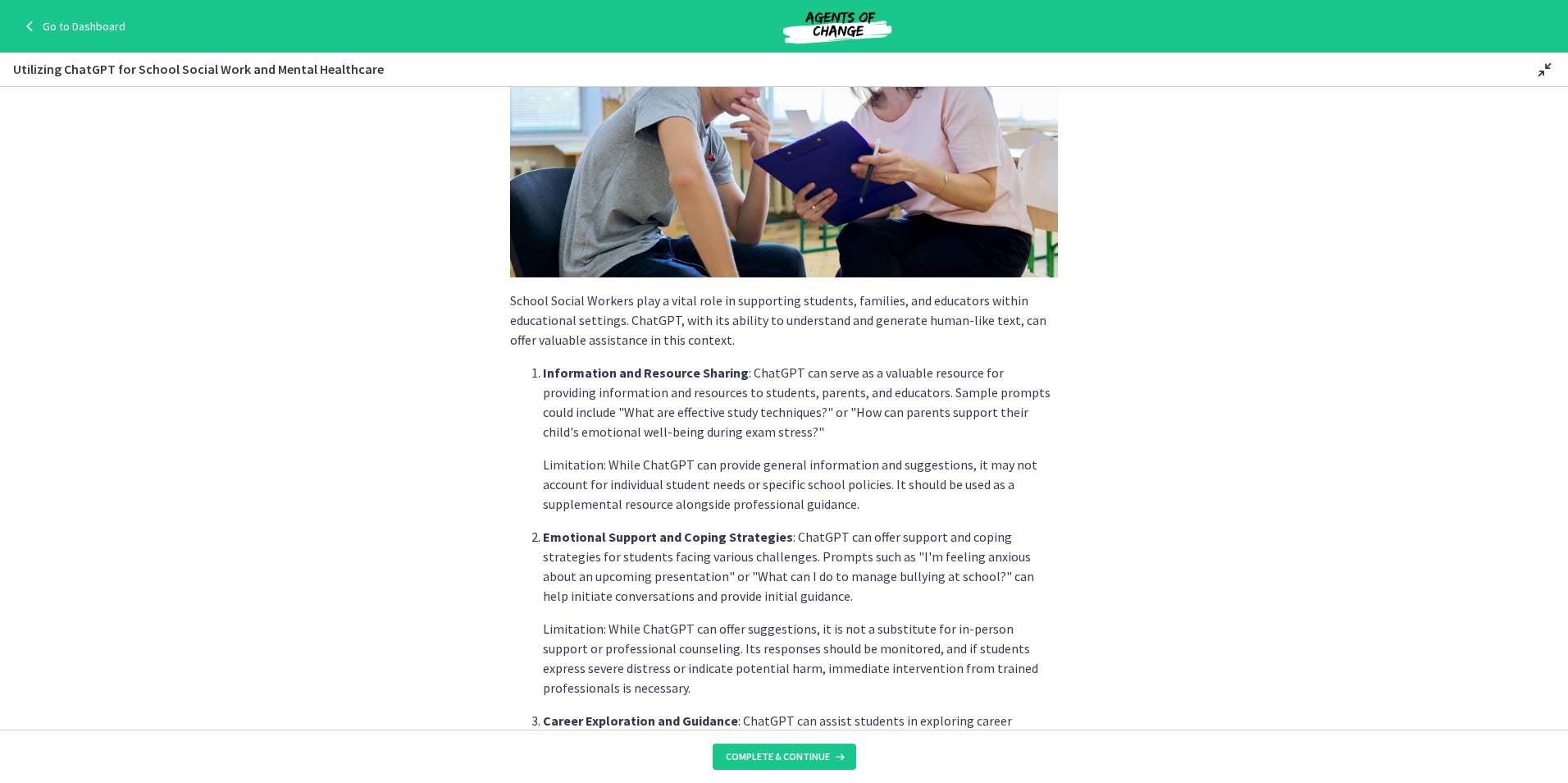
drag, startPoint x: 792, startPoint y: 430, endPoint x: 918, endPoint y: 577, distance: 193.6
click at [918, 577] on p "Emotional Support and Coping Strategies : ChatGPT can offer support and coping …" at bounding box center [799, 566] width 515 height 79
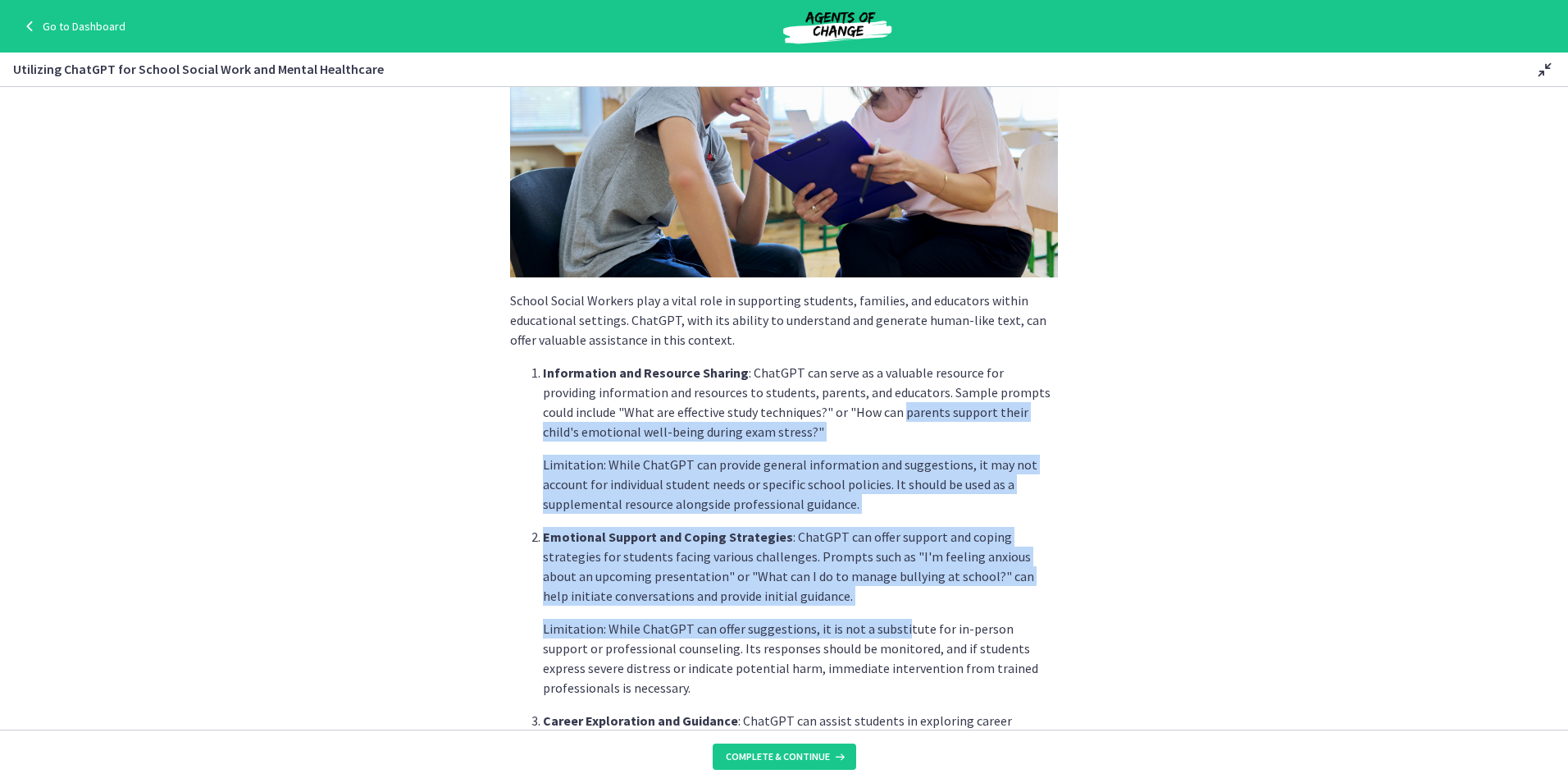
drag, startPoint x: 882, startPoint y: 591, endPoint x: 821, endPoint y: 404, distance: 196.7
click at [821, 404] on ol "Information and Resource Sharing : ChatGPT can serve as a valuable resource for…" at bounding box center [784, 622] width 548 height 519
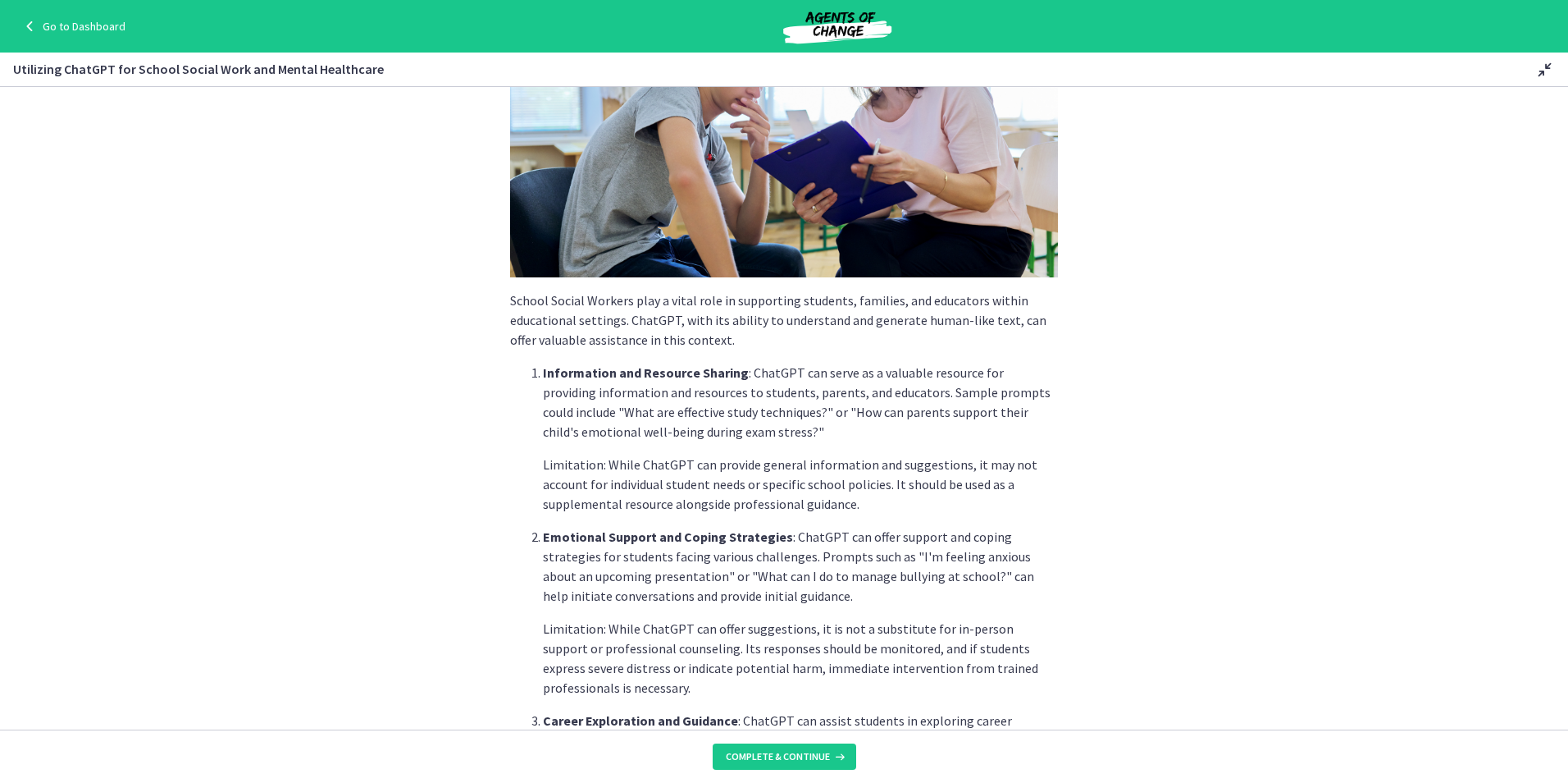
click at [937, 615] on li "Emotional Support and Coping Strategies : ChatGPT can offer support and coping …" at bounding box center [799, 612] width 515 height 170
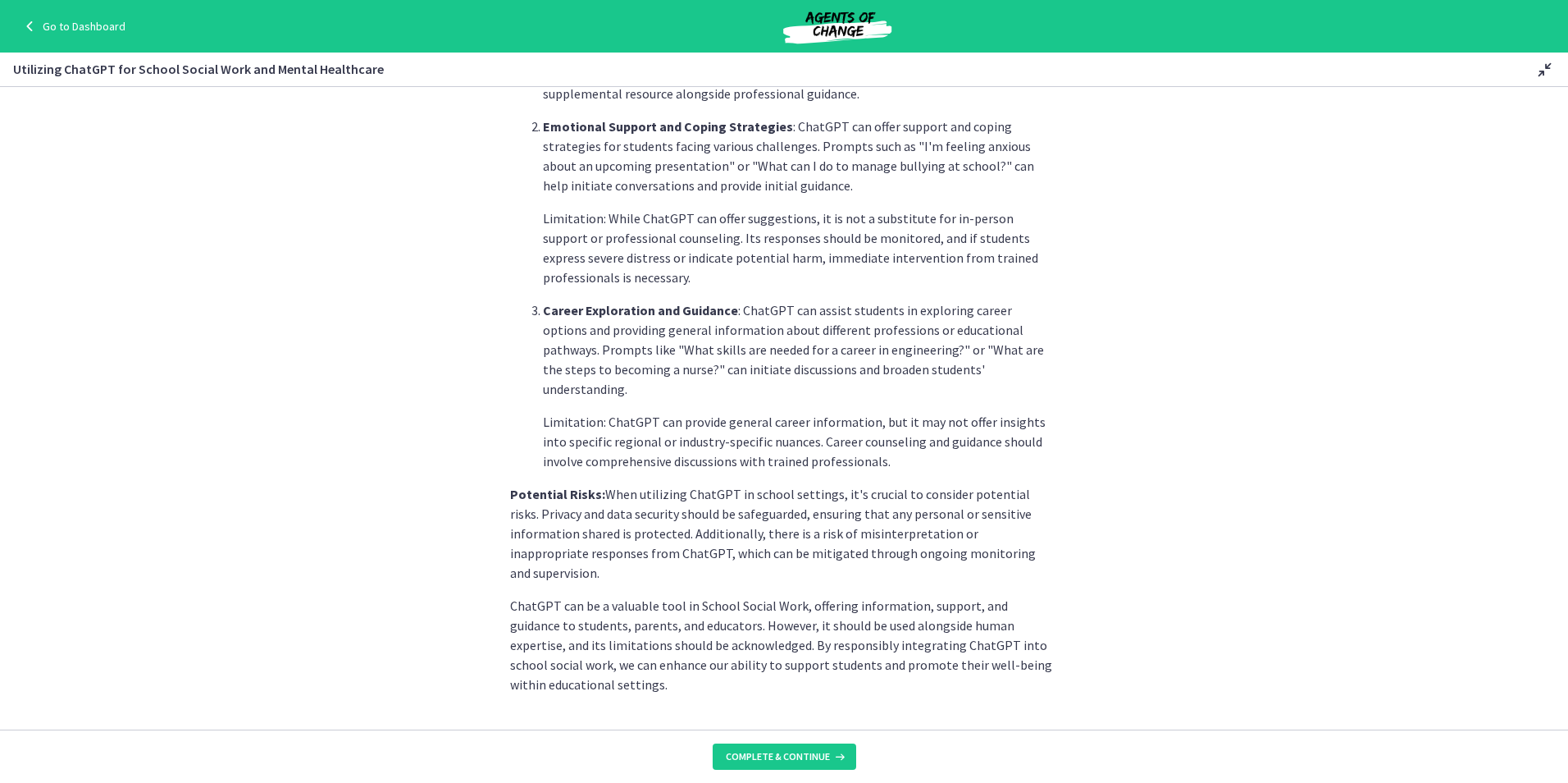
scroll to position [578, 0]
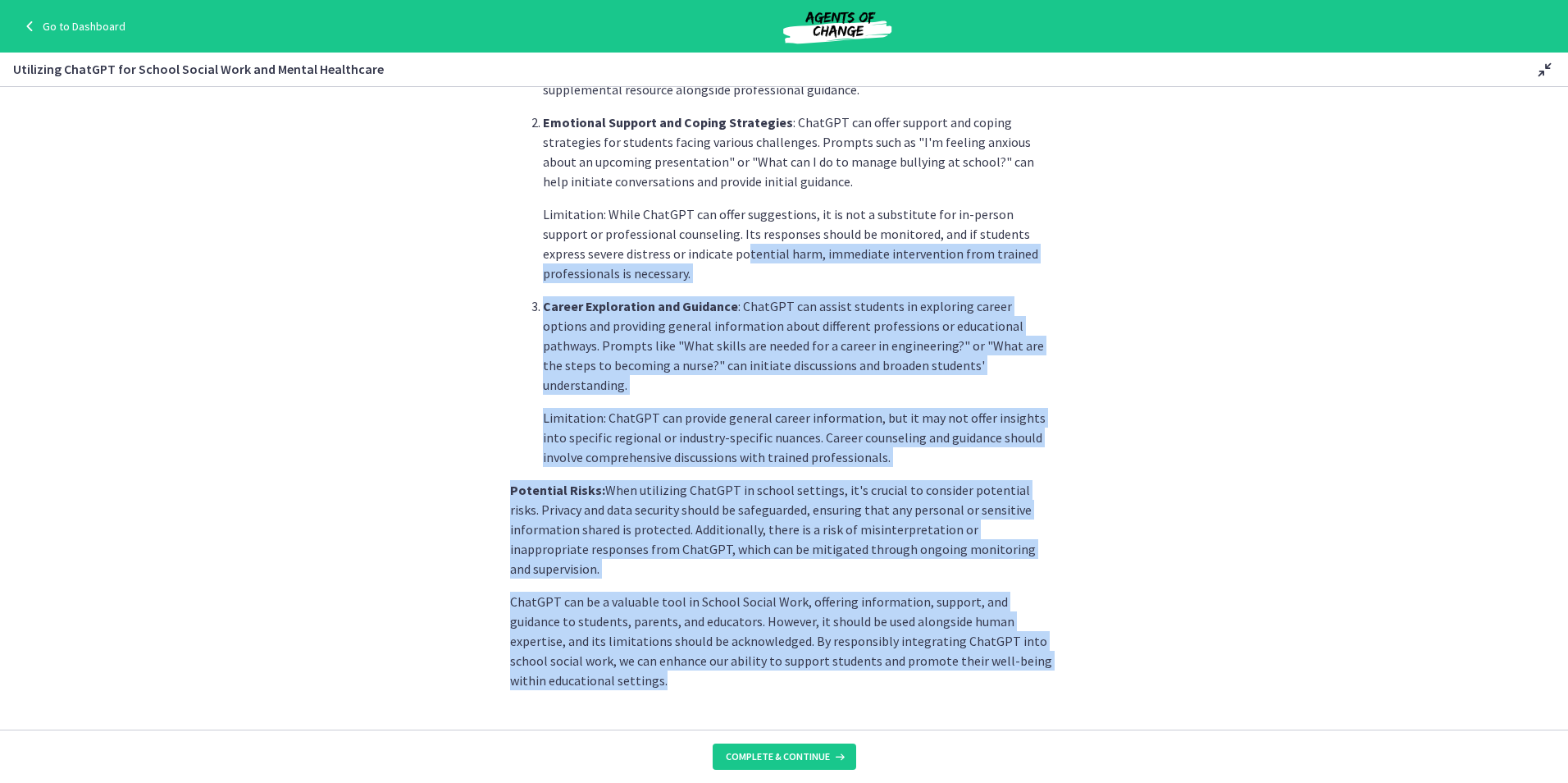
drag, startPoint x: 566, startPoint y: 648, endPoint x: 656, endPoint y: 259, distance: 399.3
click at [656, 259] on div "School Social Workers play a vital role in supporting students, families, and e…" at bounding box center [784, 122] width 548 height 1136
click at [680, 526] on p "Potential Risks: When utilizing ChatGPT in school settings, it's crucial to con…" at bounding box center [784, 530] width 548 height 99
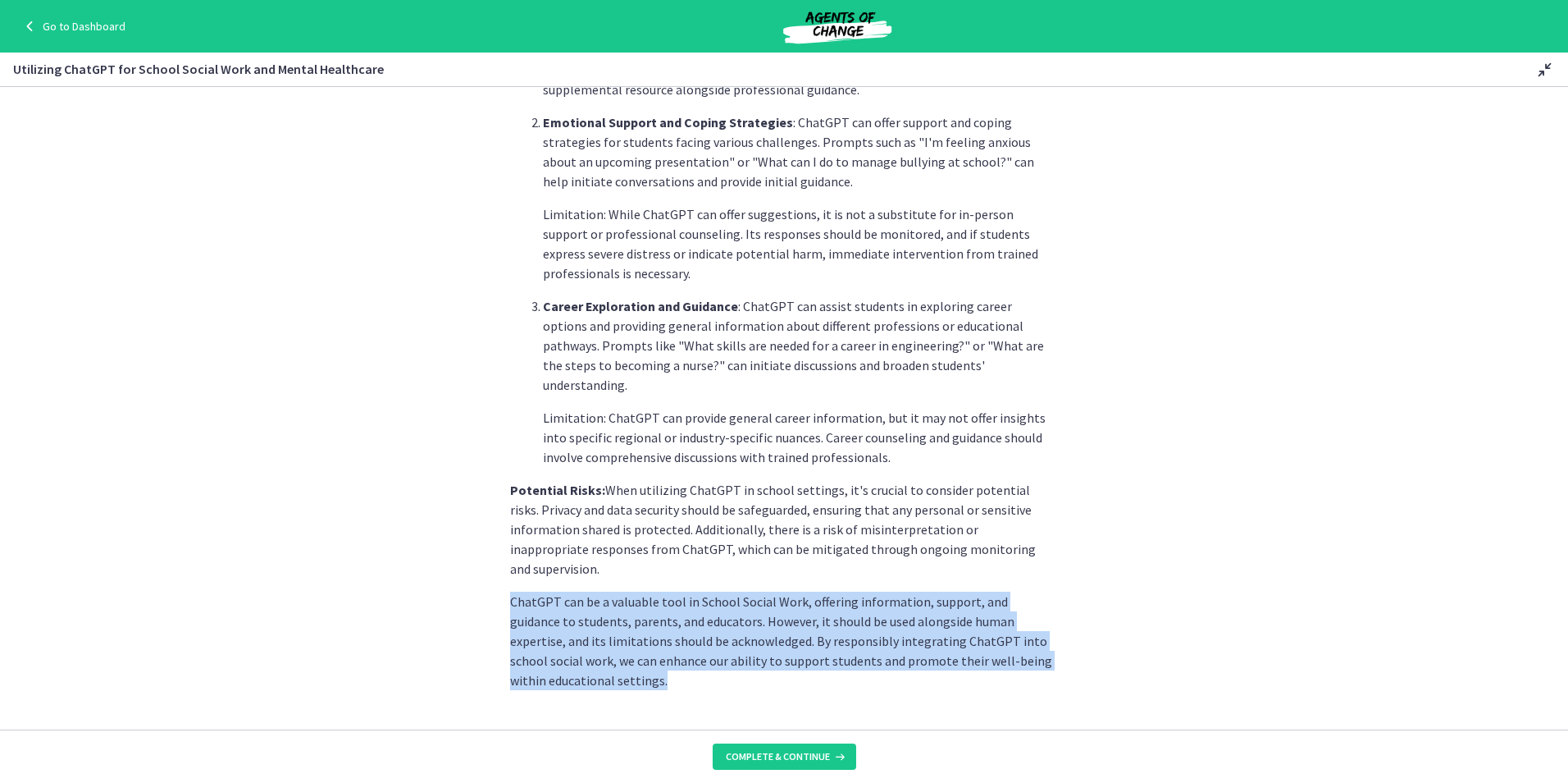
drag, startPoint x: 580, startPoint y: 613, endPoint x: 489, endPoint y: 562, distance: 104.3
click at [489, 562] on section "School Social Workers play a vital role in supporting students, families, and e…" at bounding box center [784, 408] width 1568 height 642
drag, startPoint x: 489, startPoint y: 562, endPoint x: 578, endPoint y: 659, distance: 131.6
click at [578, 659] on section "School Social Workers play a vital role in supporting students, families, and e…" at bounding box center [784, 408] width 1568 height 642
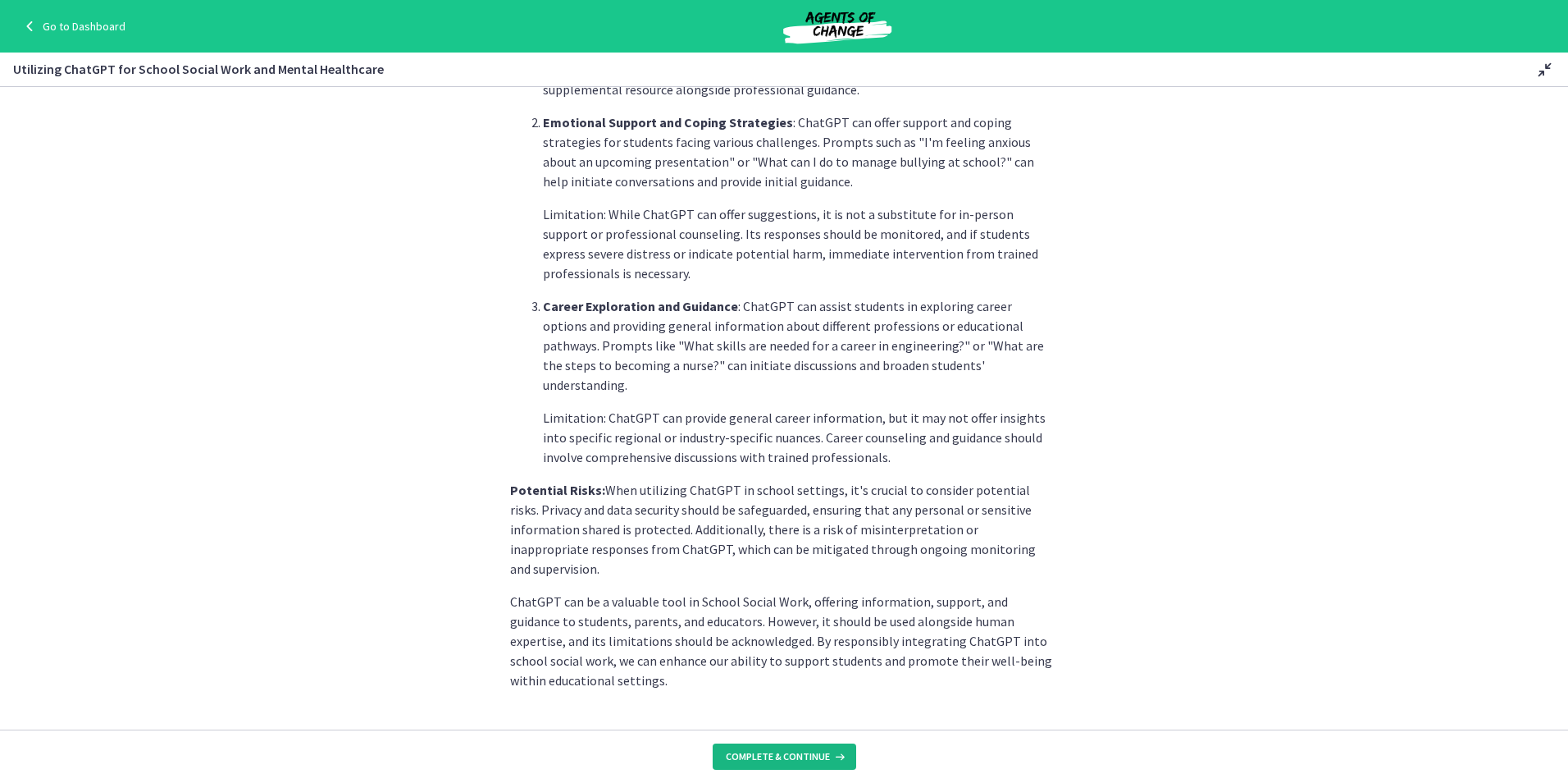
click at [797, 760] on span "Complete & continue" at bounding box center [778, 756] width 104 height 13
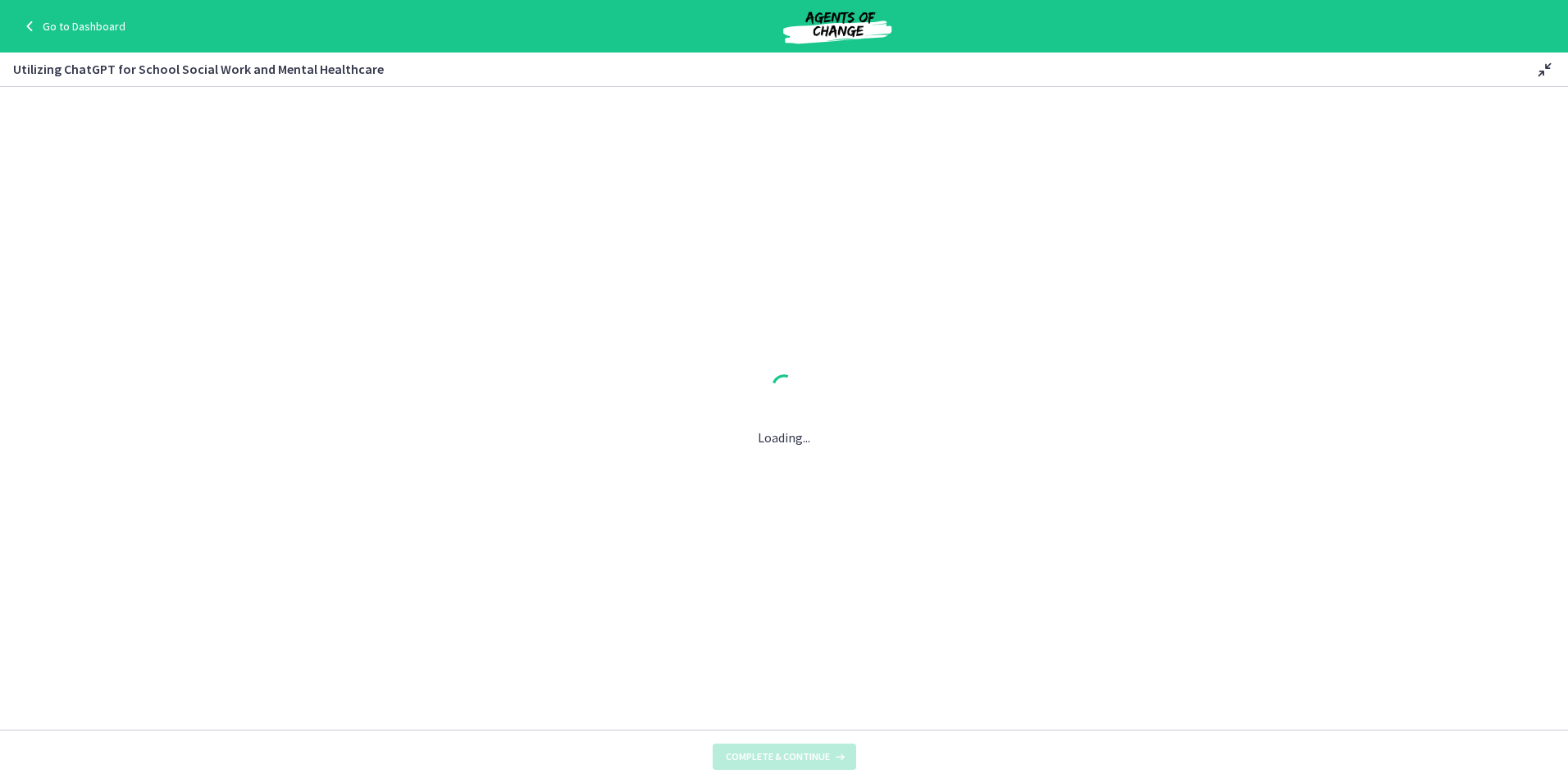
scroll to position [0, 0]
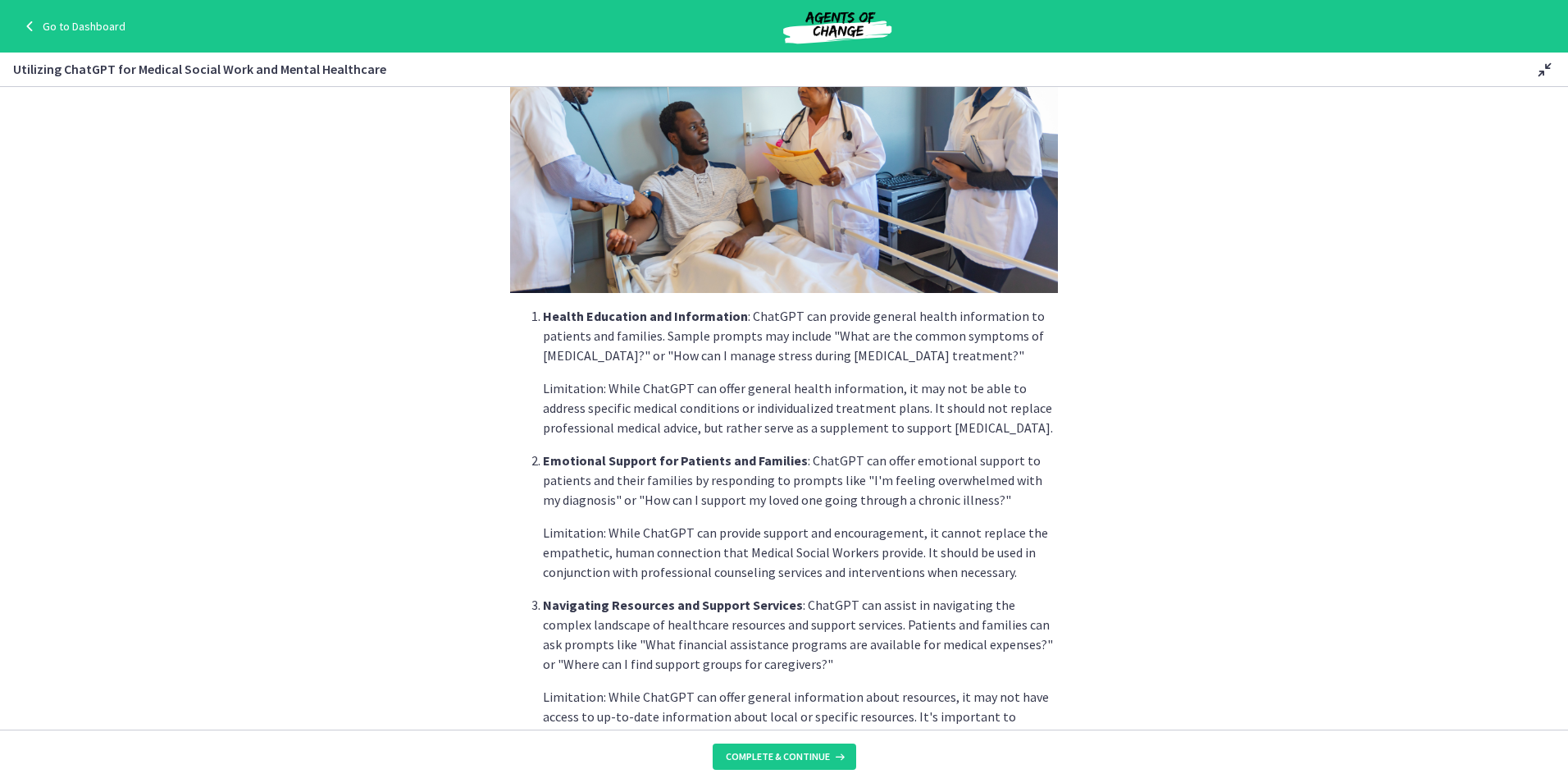
scroll to position [246, 0]
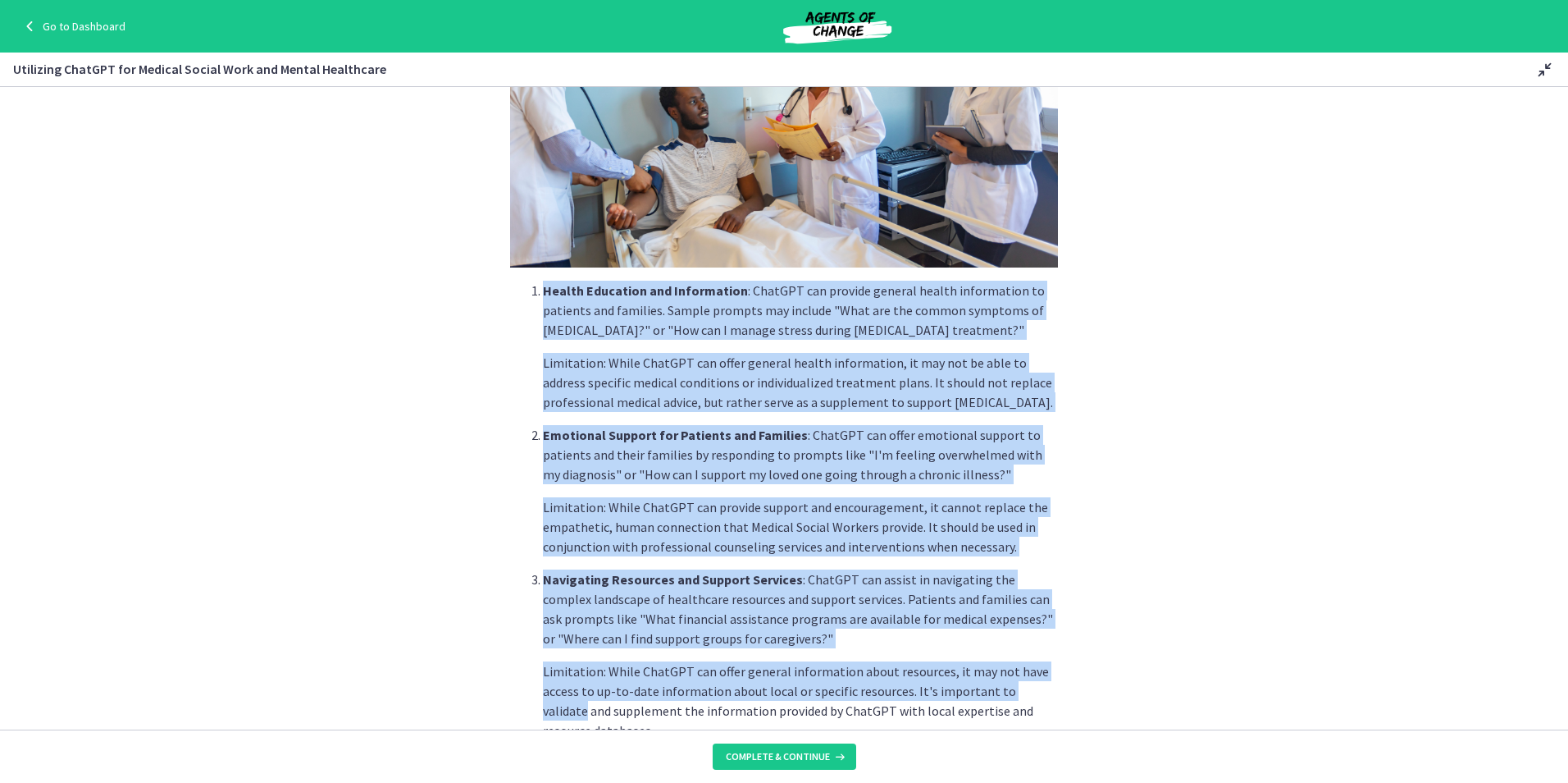
drag, startPoint x: 528, startPoint y: 293, endPoint x: 1246, endPoint y: 689, distance: 820.0
click at [1246, 689] on section "Medical Social Work encompasses a wide range of services, and ChatGPT can serve…" at bounding box center [784, 408] width 1568 height 642
click at [1178, 384] on section "Medical Social Work encompasses a wide range of services, and ChatGPT can serve…" at bounding box center [784, 408] width 1568 height 642
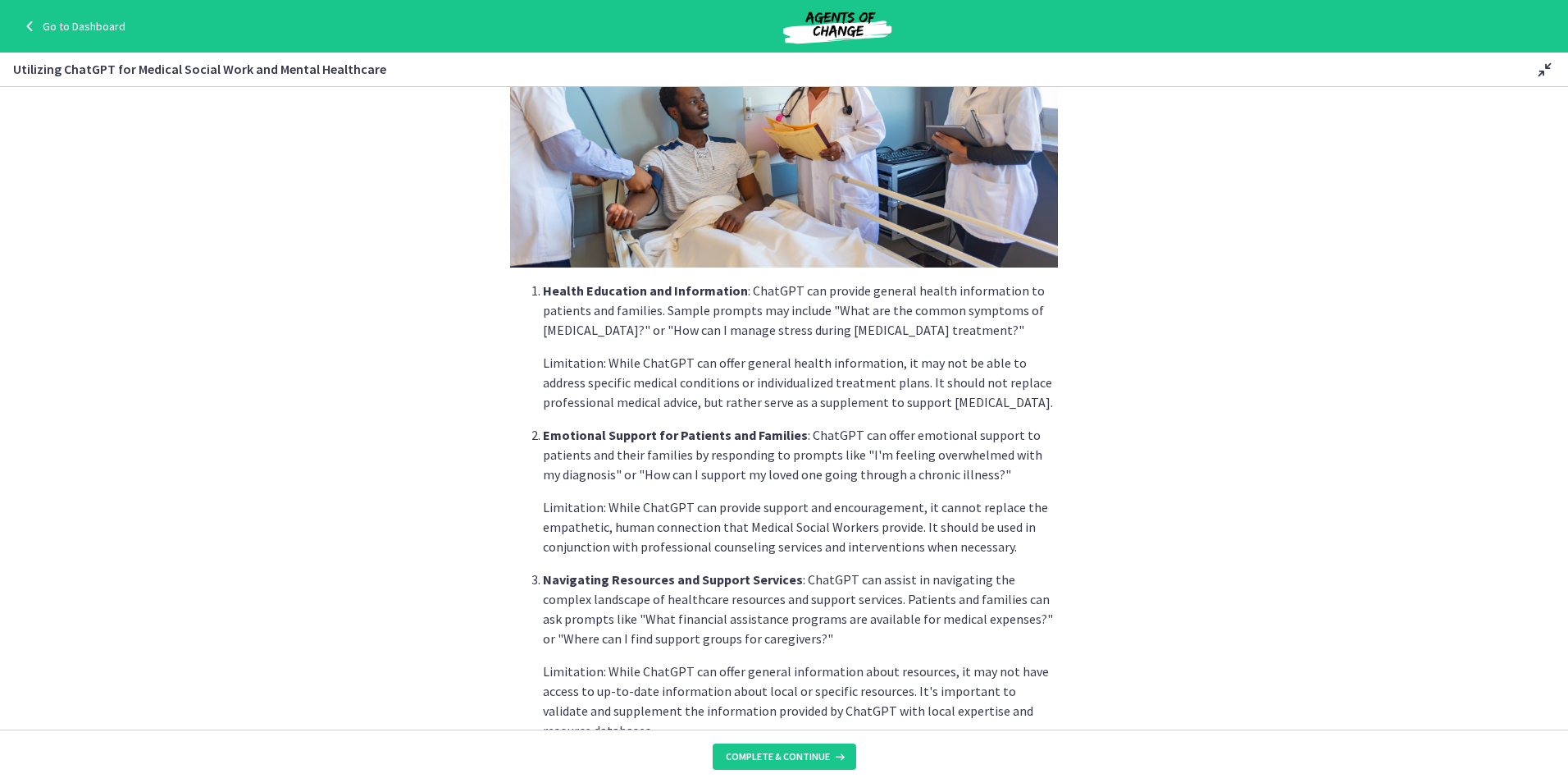
click at [1193, 520] on section "Medical Social Work encompasses a wide range of services, and ChatGPT can serve…" at bounding box center [784, 408] width 1568 height 642
click at [1187, 574] on section "Medical Social Work encompasses a wide range of services, and ChatGPT can serve…" at bounding box center [784, 408] width 1568 height 642
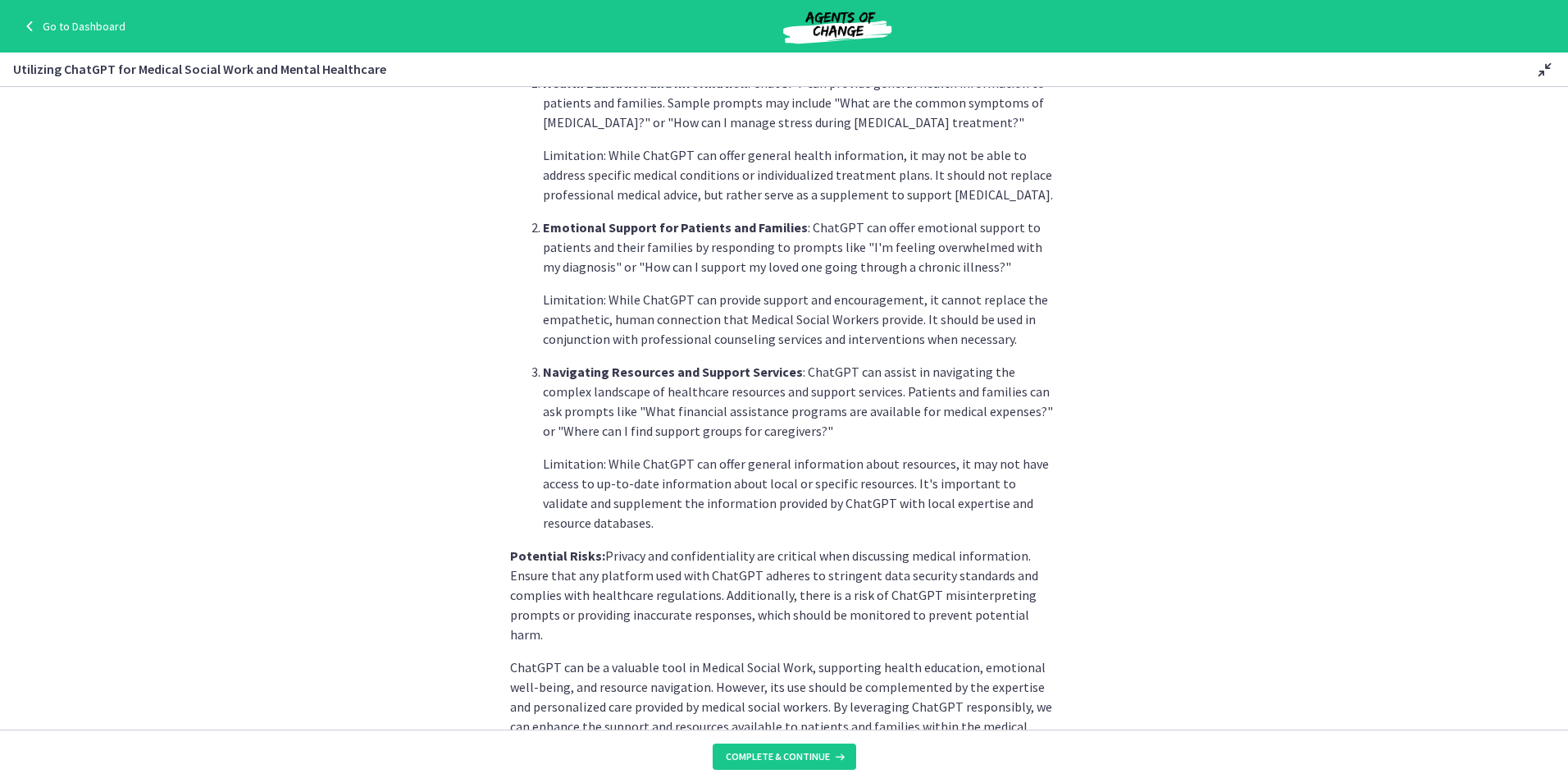
scroll to position [493, 0]
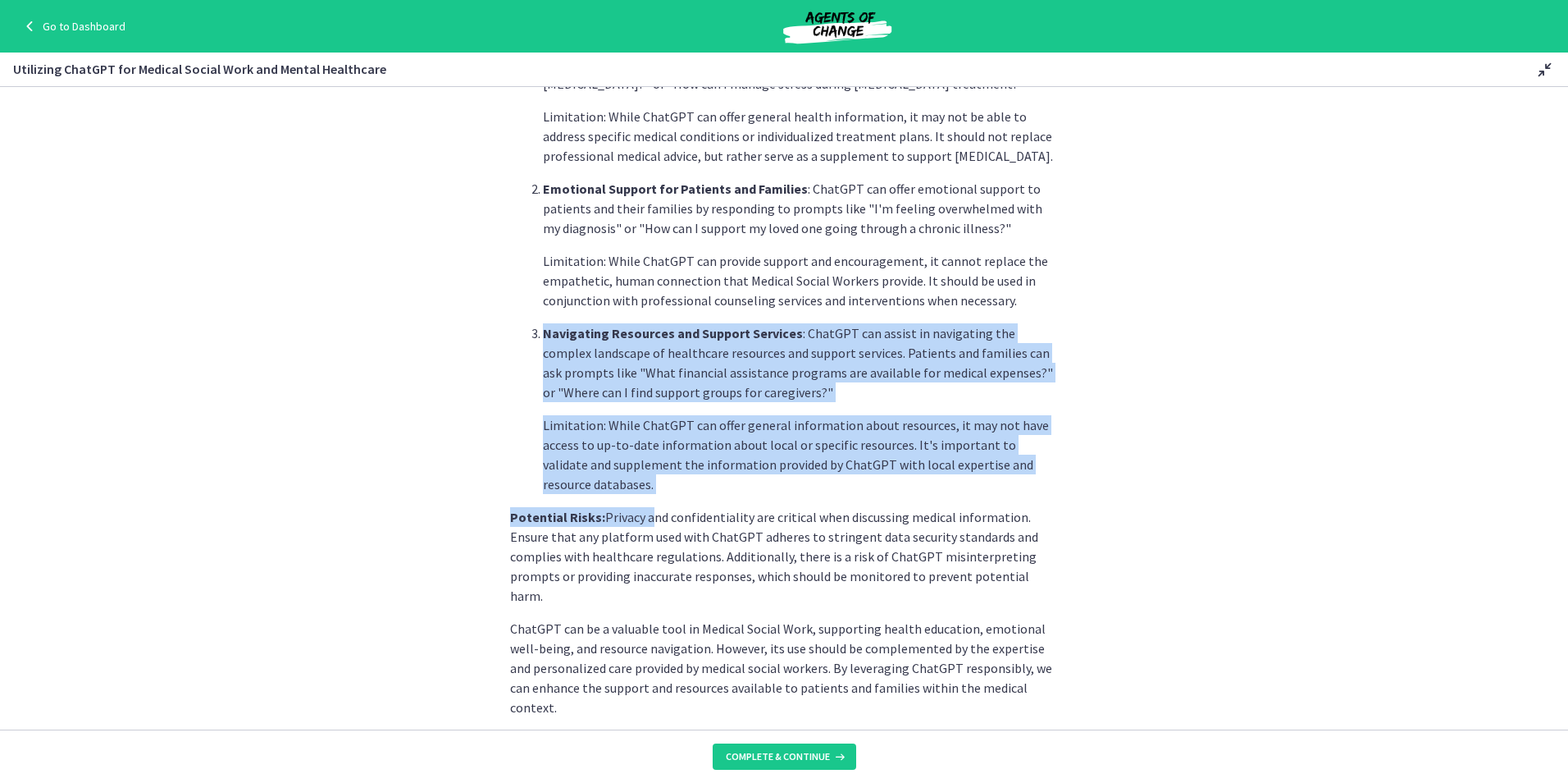
drag, startPoint x: 646, startPoint y: 502, endPoint x: 526, endPoint y: 333, distance: 207.3
click at [526, 333] on div "Medical Social Work encompasses a wide range of services, and ChatGPT can serve…" at bounding box center [784, 179] width 548 height 1076
click at [1330, 369] on section "Medical Social Work encompasses a wide range of services, and ChatGPT can serve…" at bounding box center [784, 408] width 1568 height 642
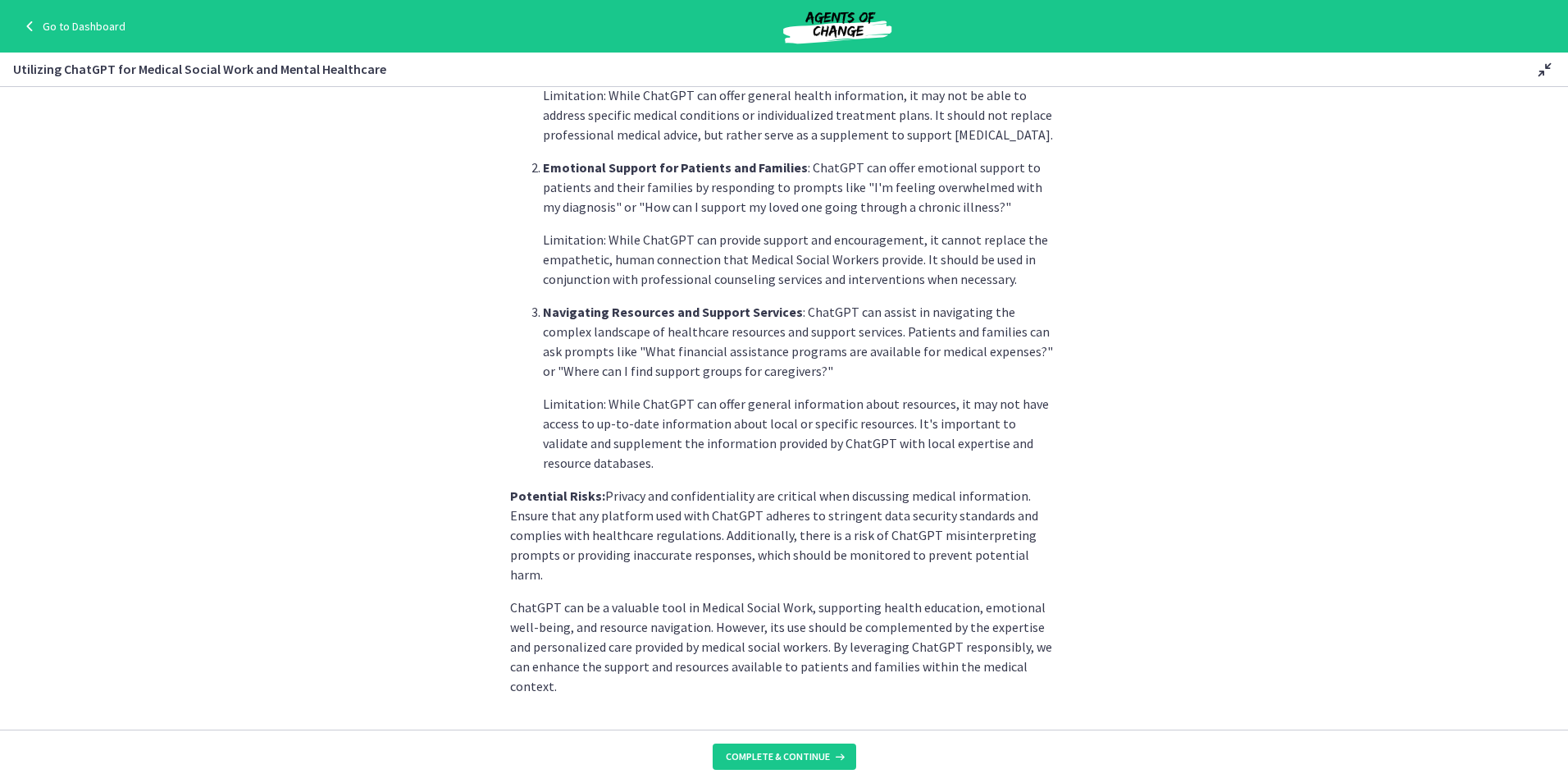
scroll to position [520, 0]
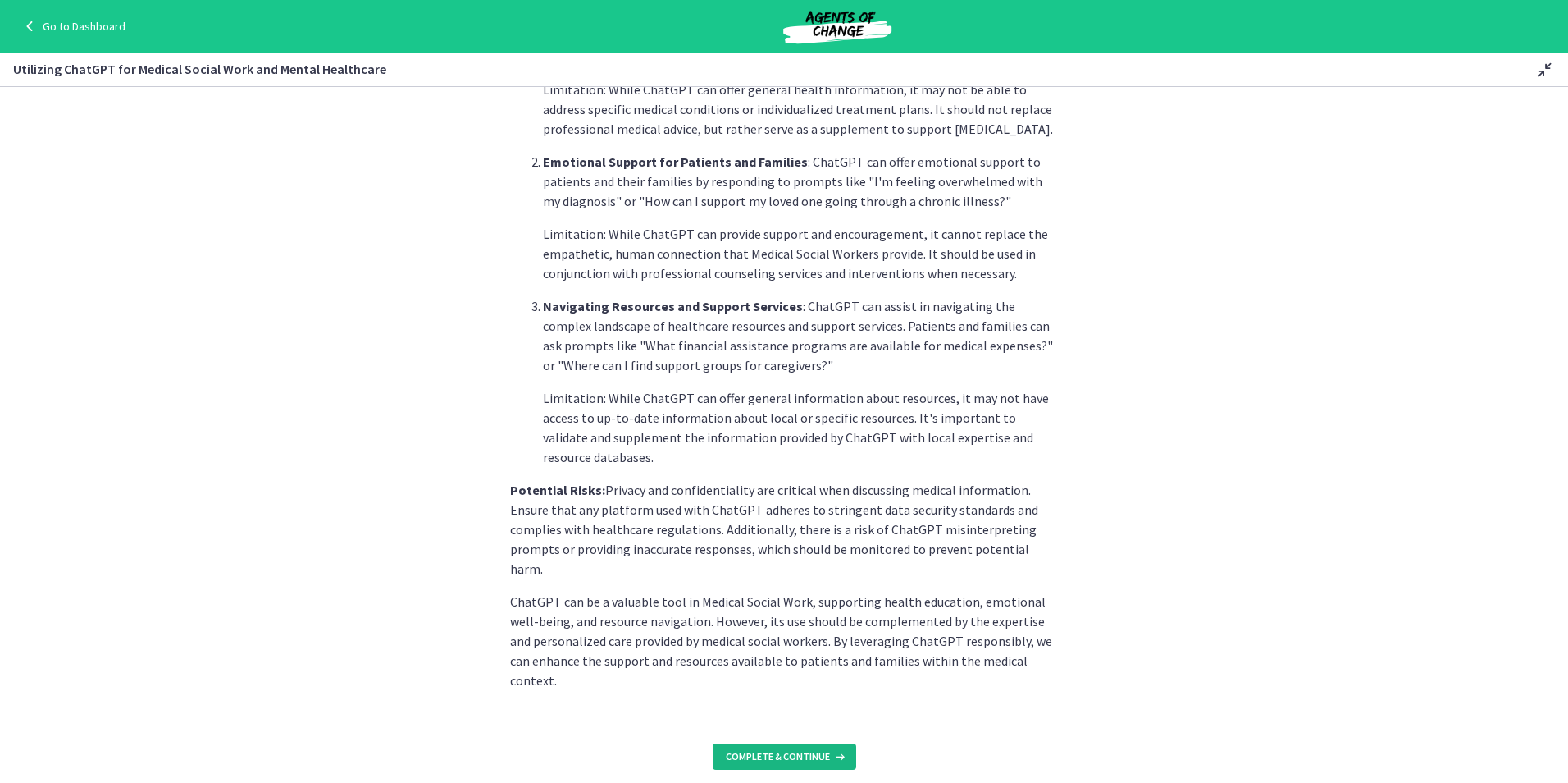
click at [805, 754] on span "Complete & continue" at bounding box center [778, 756] width 104 height 13
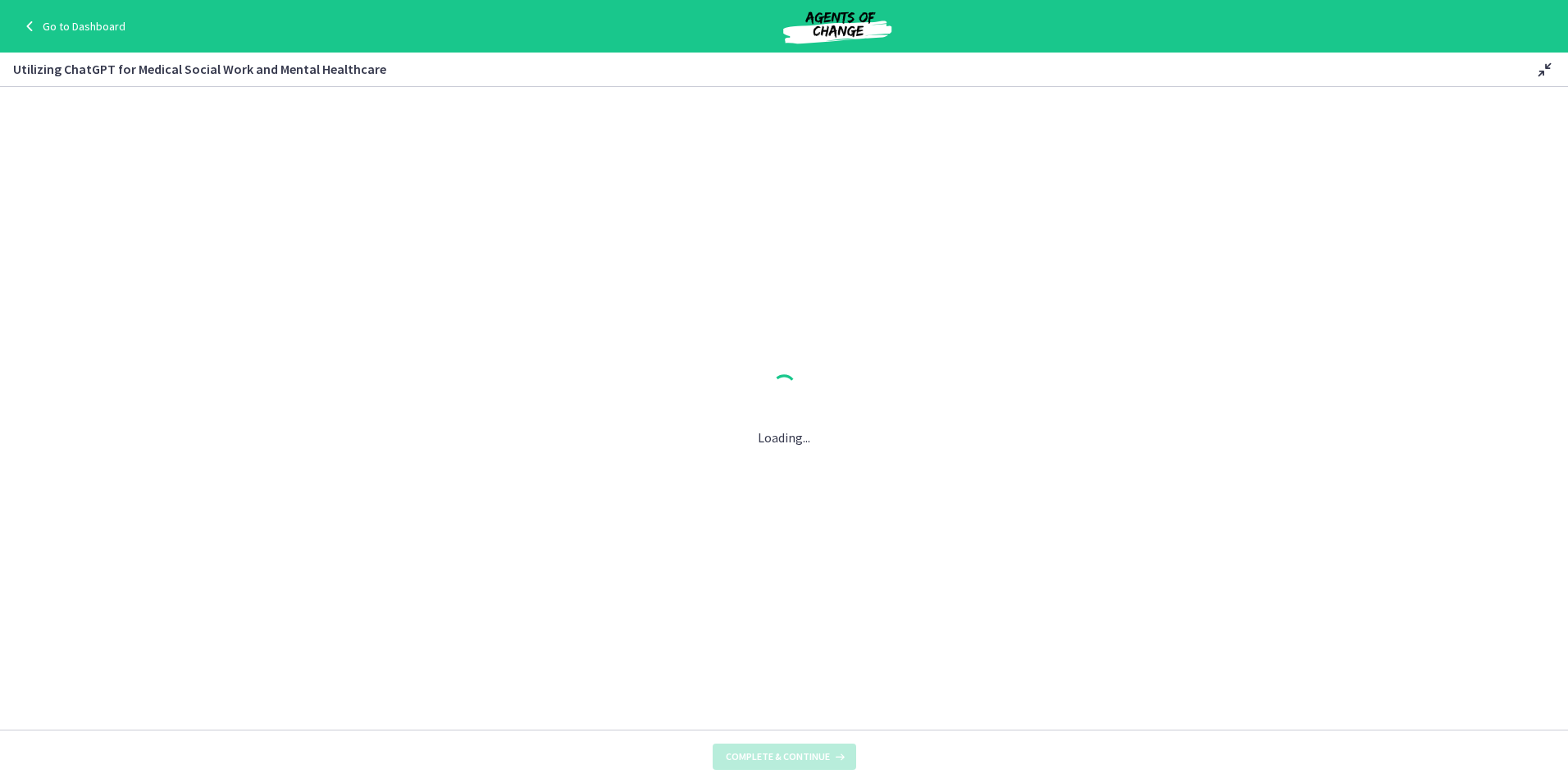
scroll to position [0, 0]
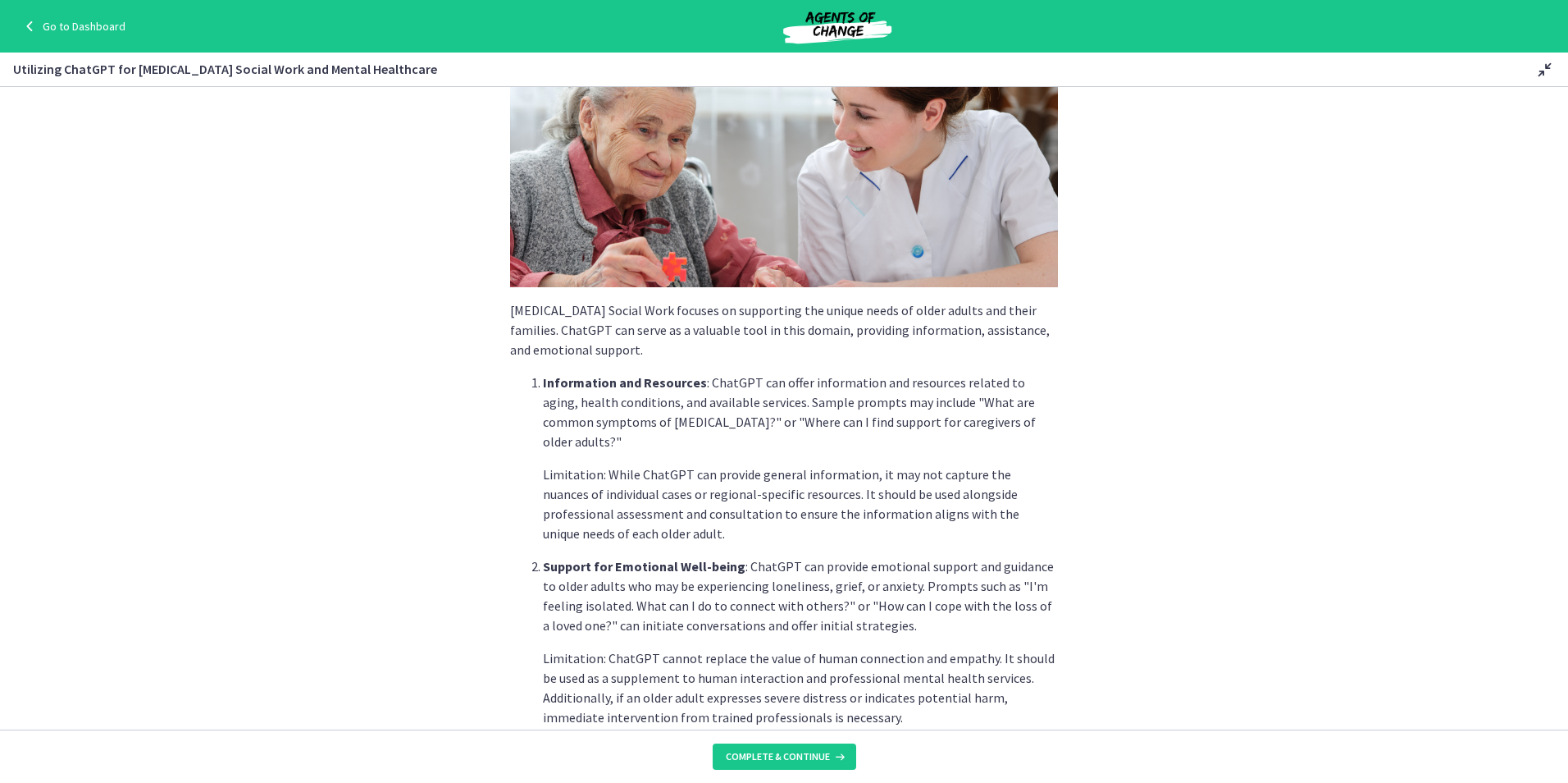
scroll to position [164, 0]
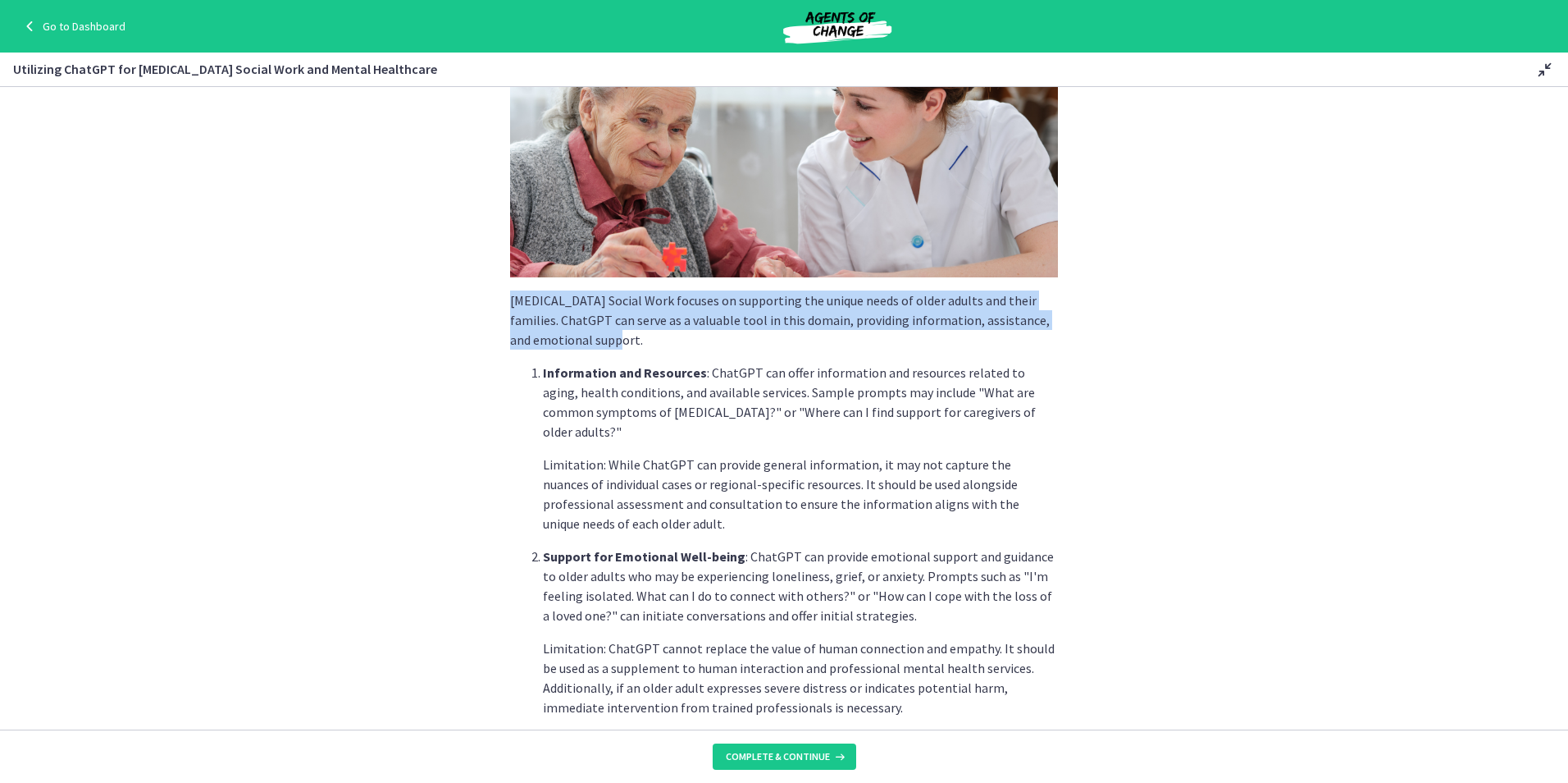
drag, startPoint x: 503, startPoint y: 297, endPoint x: 628, endPoint y: 343, distance: 133.2
click at [628, 343] on p "[MEDICAL_DATA] Social Work focuses on supporting the unique needs of older adul…" at bounding box center [784, 319] width 548 height 59
drag, startPoint x: 628, startPoint y: 343, endPoint x: 569, endPoint y: 337, distance: 59.3
click at [548, 335] on p "[MEDICAL_DATA] Social Work focuses on supporting the unique needs of older adul…" at bounding box center [784, 319] width 548 height 59
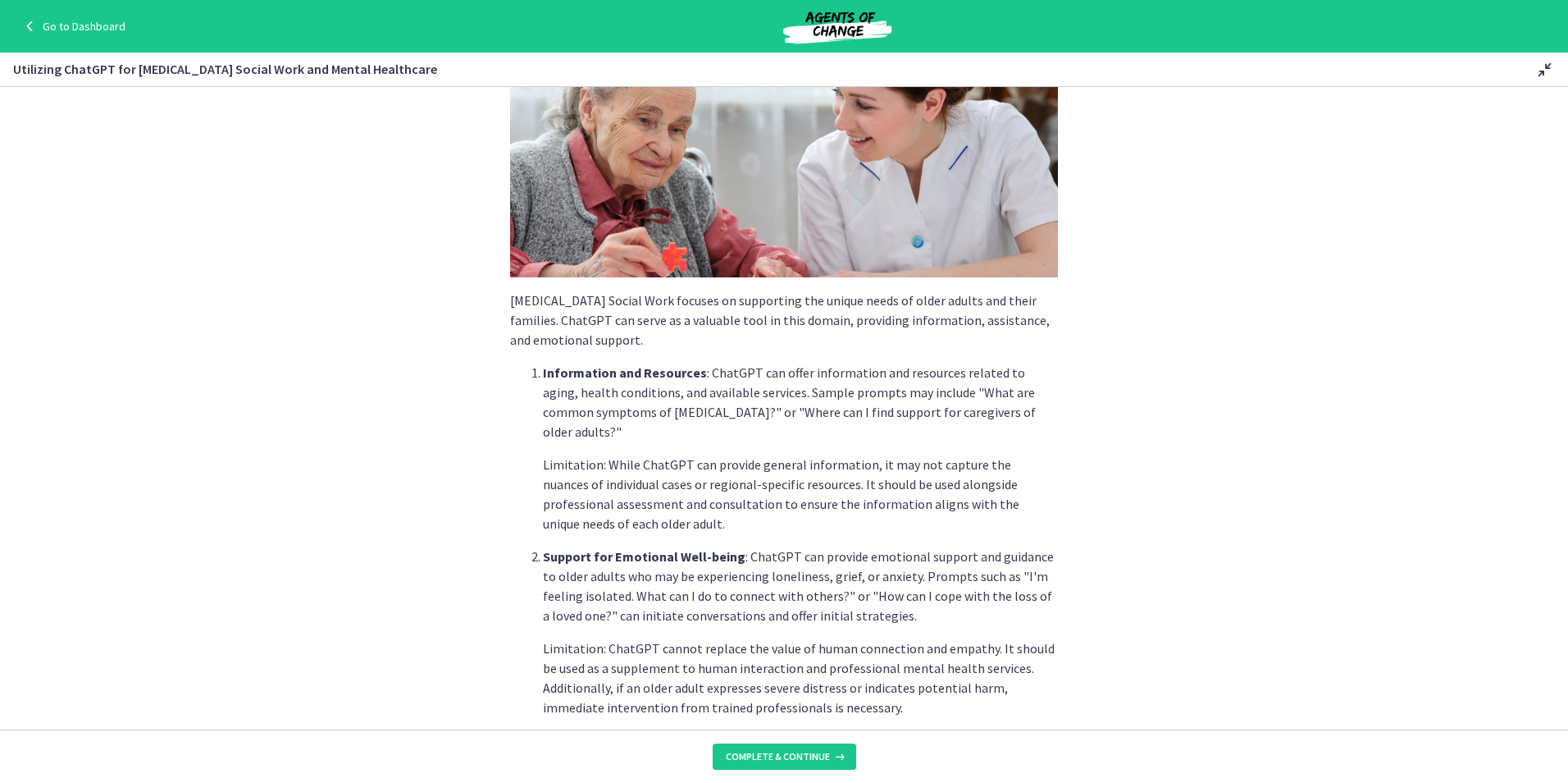
drag, startPoint x: 945, startPoint y: 412, endPoint x: 945, endPoint y: 422, distance: 10.0
click at [945, 422] on li "Information and Resources : ChatGPT can offer information and resources related…" at bounding box center [799, 448] width 515 height 170
drag, startPoint x: 945, startPoint y: 422, endPoint x: 947, endPoint y: 486, distance: 64.0
click at [947, 486] on p "Limitation: While ChatGPT can provide general information, it may not capture t…" at bounding box center [799, 493] width 515 height 79
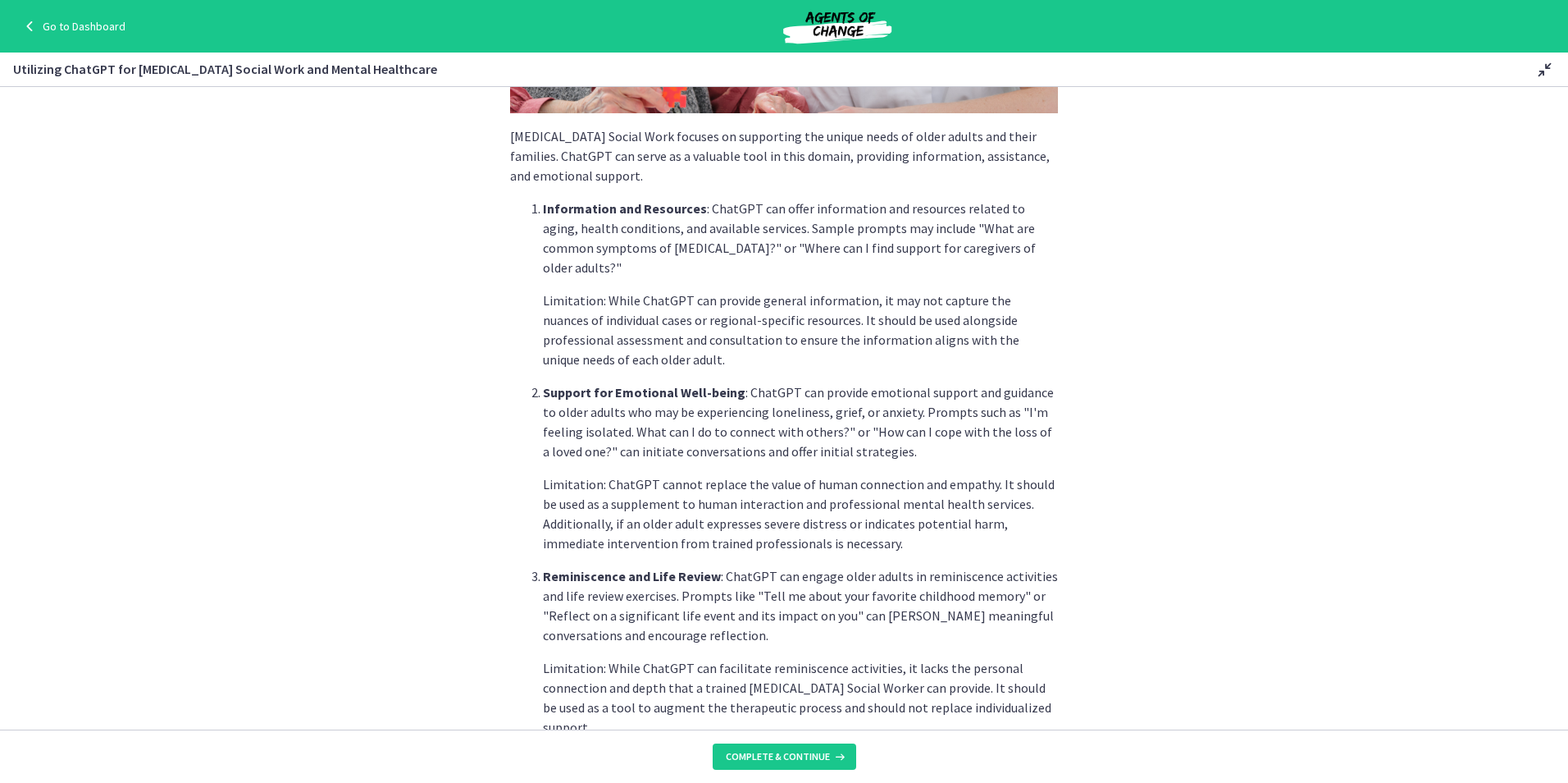
scroll to position [411, 0]
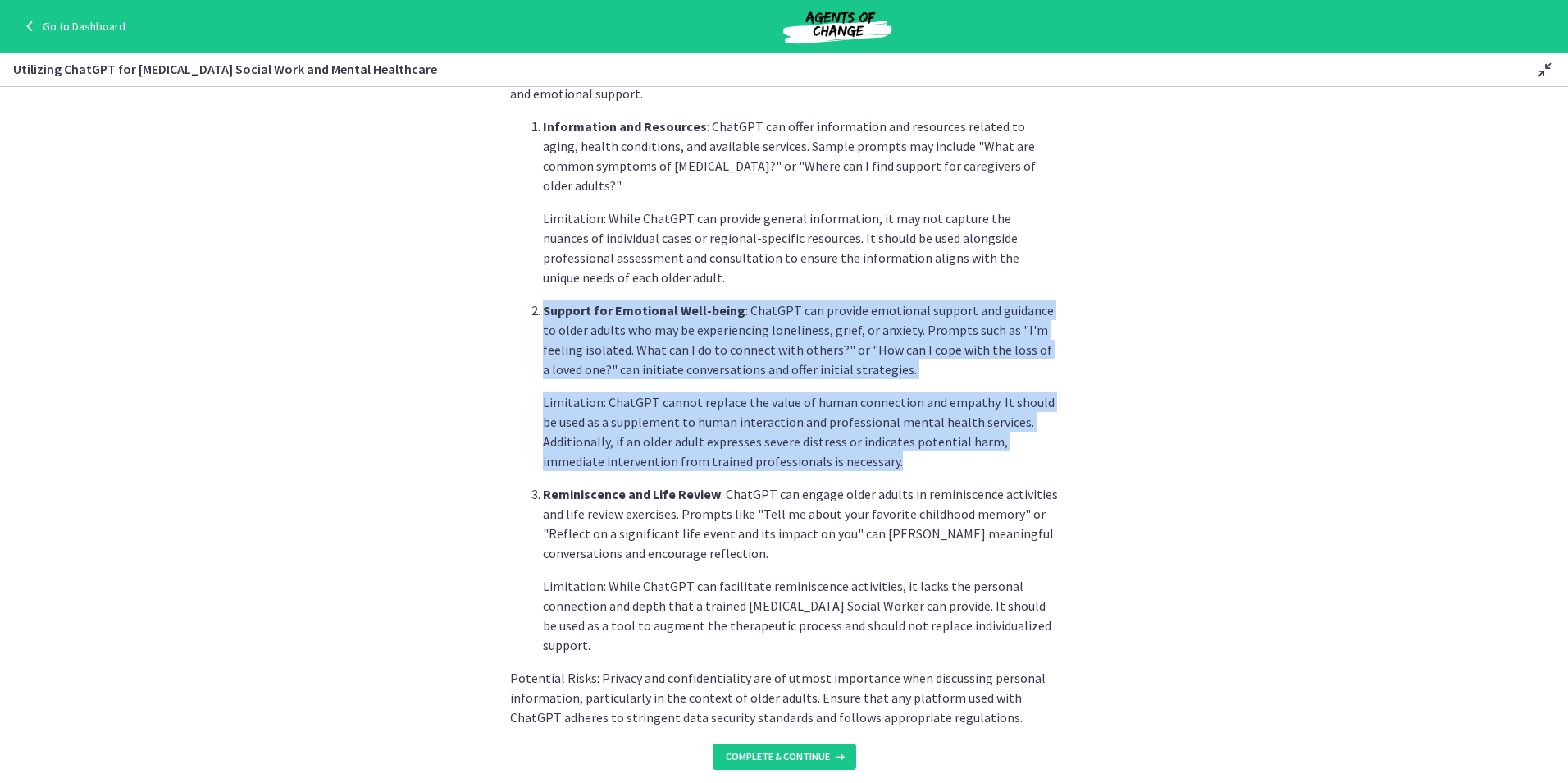
drag, startPoint x: 819, startPoint y: 279, endPoint x: 851, endPoint y: 439, distance: 163.2
click at [851, 439] on ol "Information and Resources : ChatGPT can offer information and resources related…" at bounding box center [784, 385] width 548 height 538
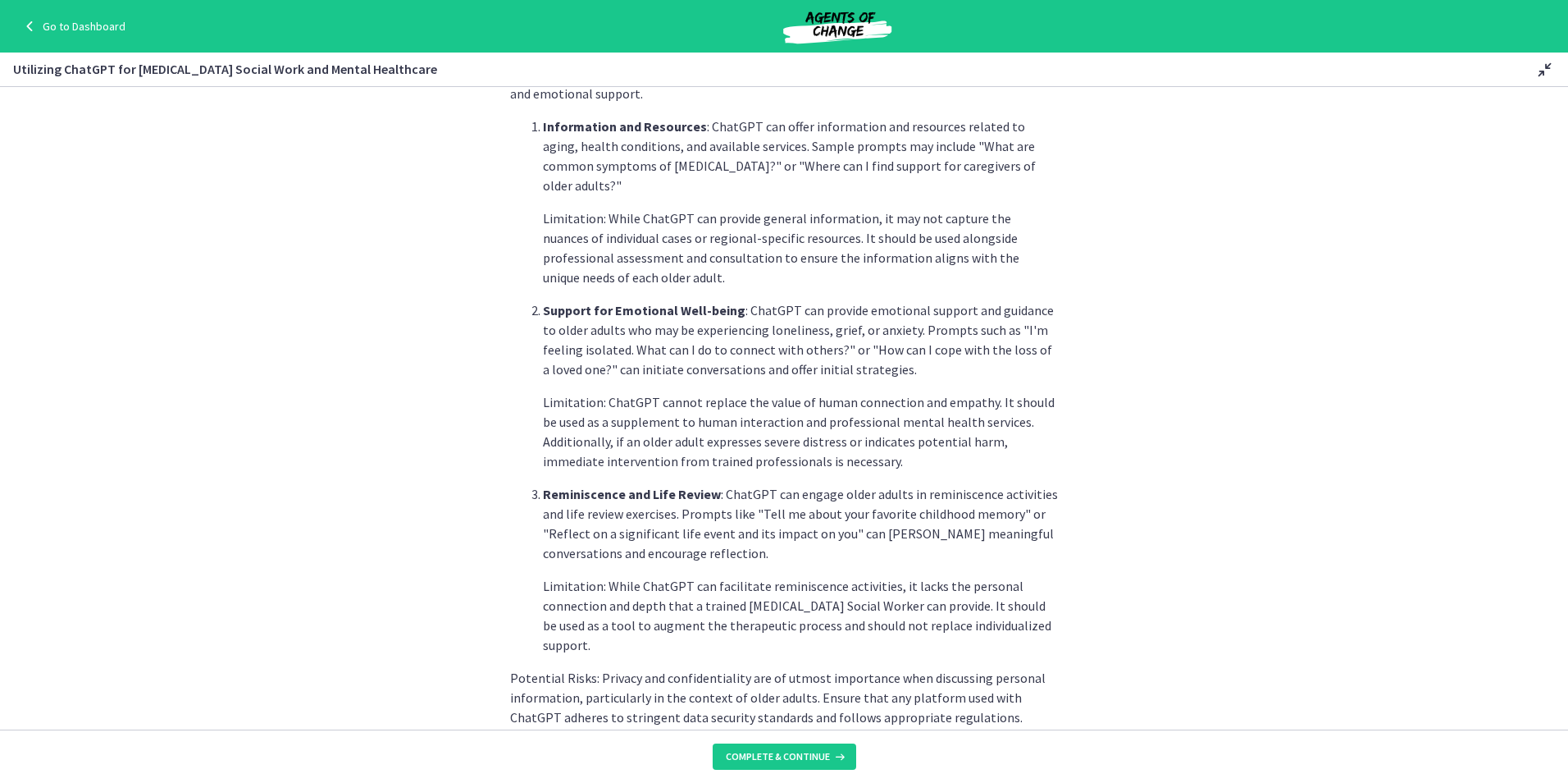
click at [1102, 564] on section "[MEDICAL_DATA] Social Work focuses on supporting the unique needs of older adul…" at bounding box center [784, 408] width 1568 height 642
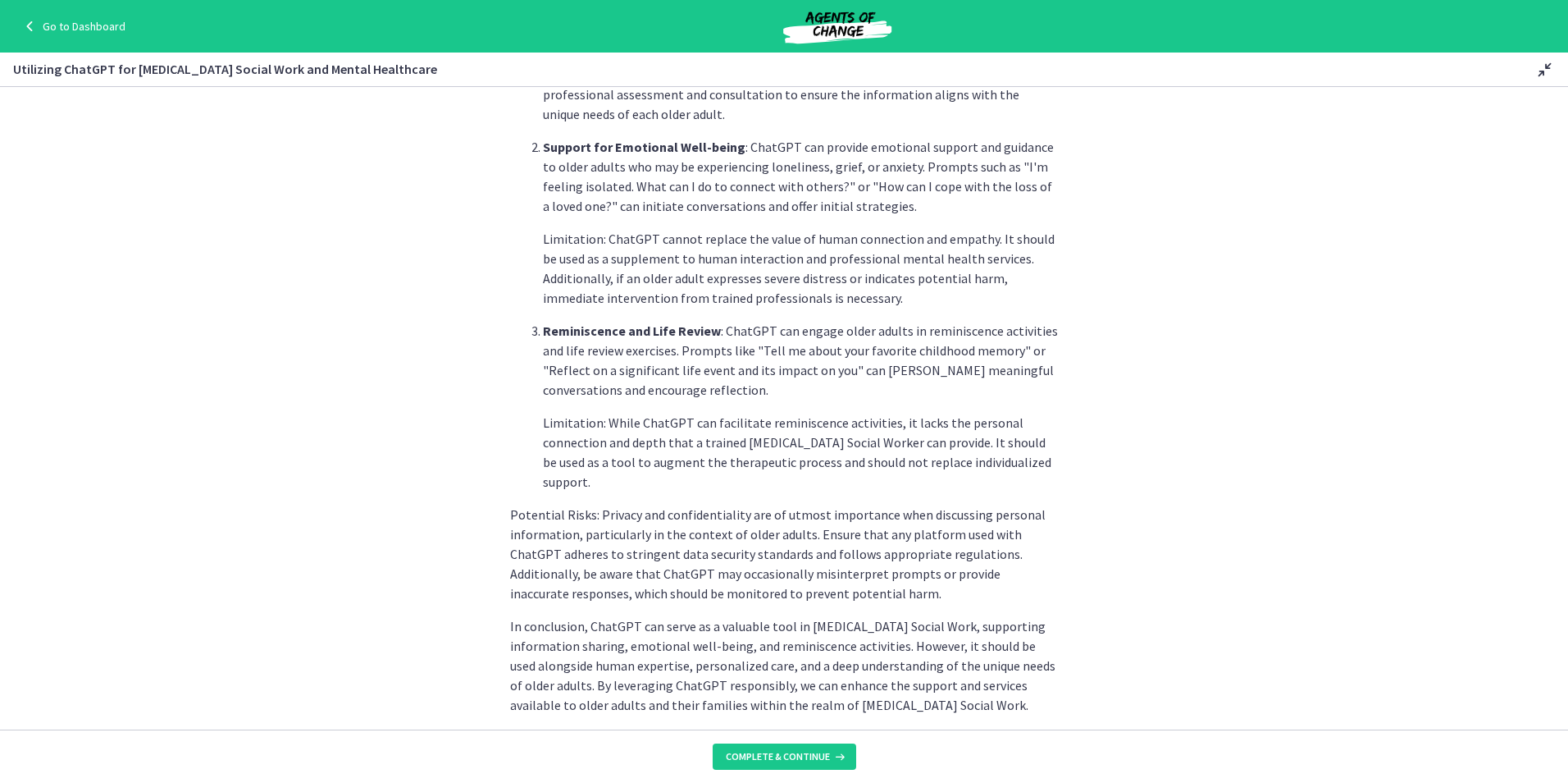
scroll to position [574, 0]
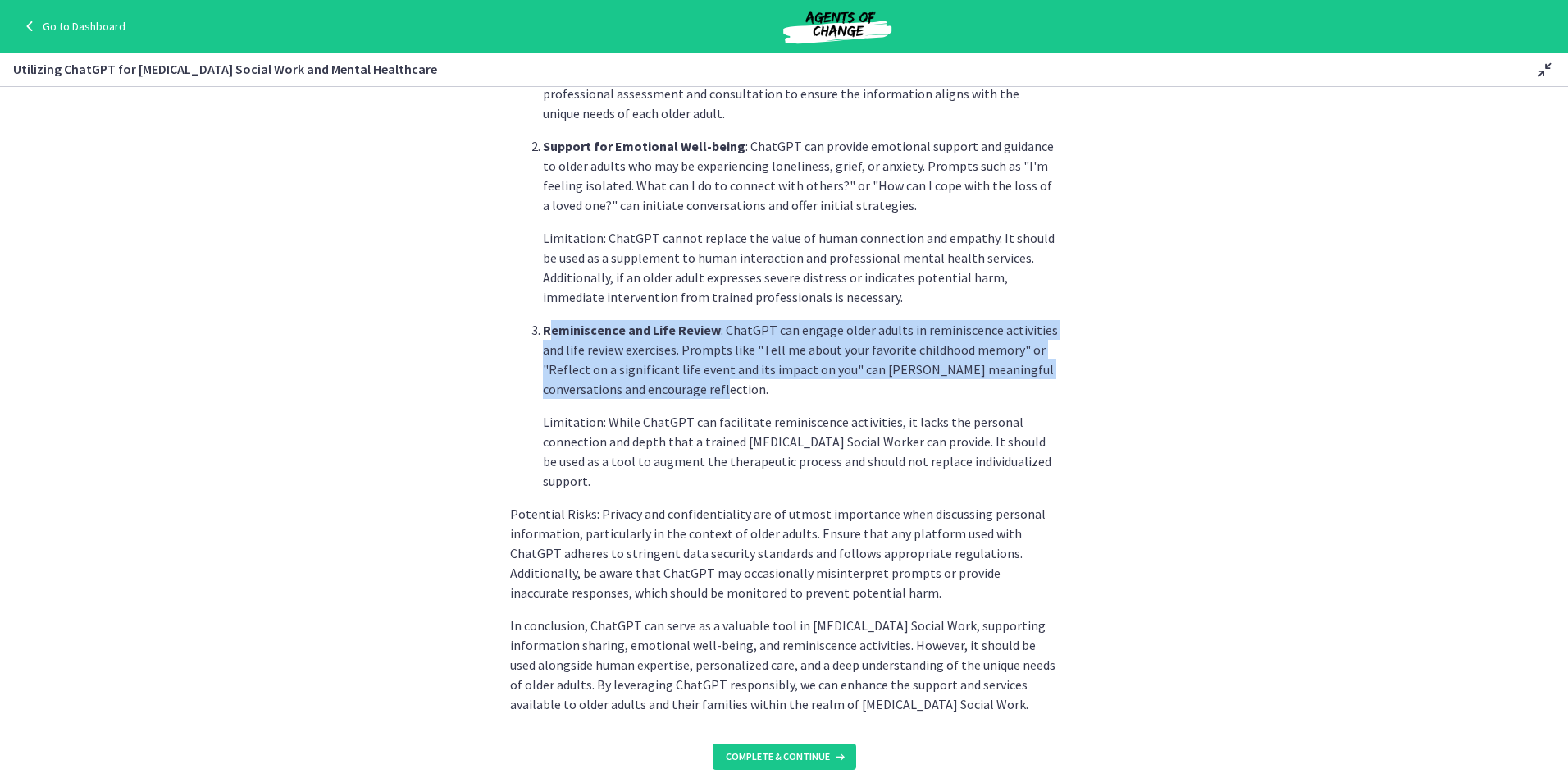
drag, startPoint x: 548, startPoint y: 304, endPoint x: 726, endPoint y: 370, distance: 189.8
click at [726, 370] on p "Reminiscence and Life Review : ChatGPT can engage older adults in reminiscence …" at bounding box center [799, 359] width 515 height 79
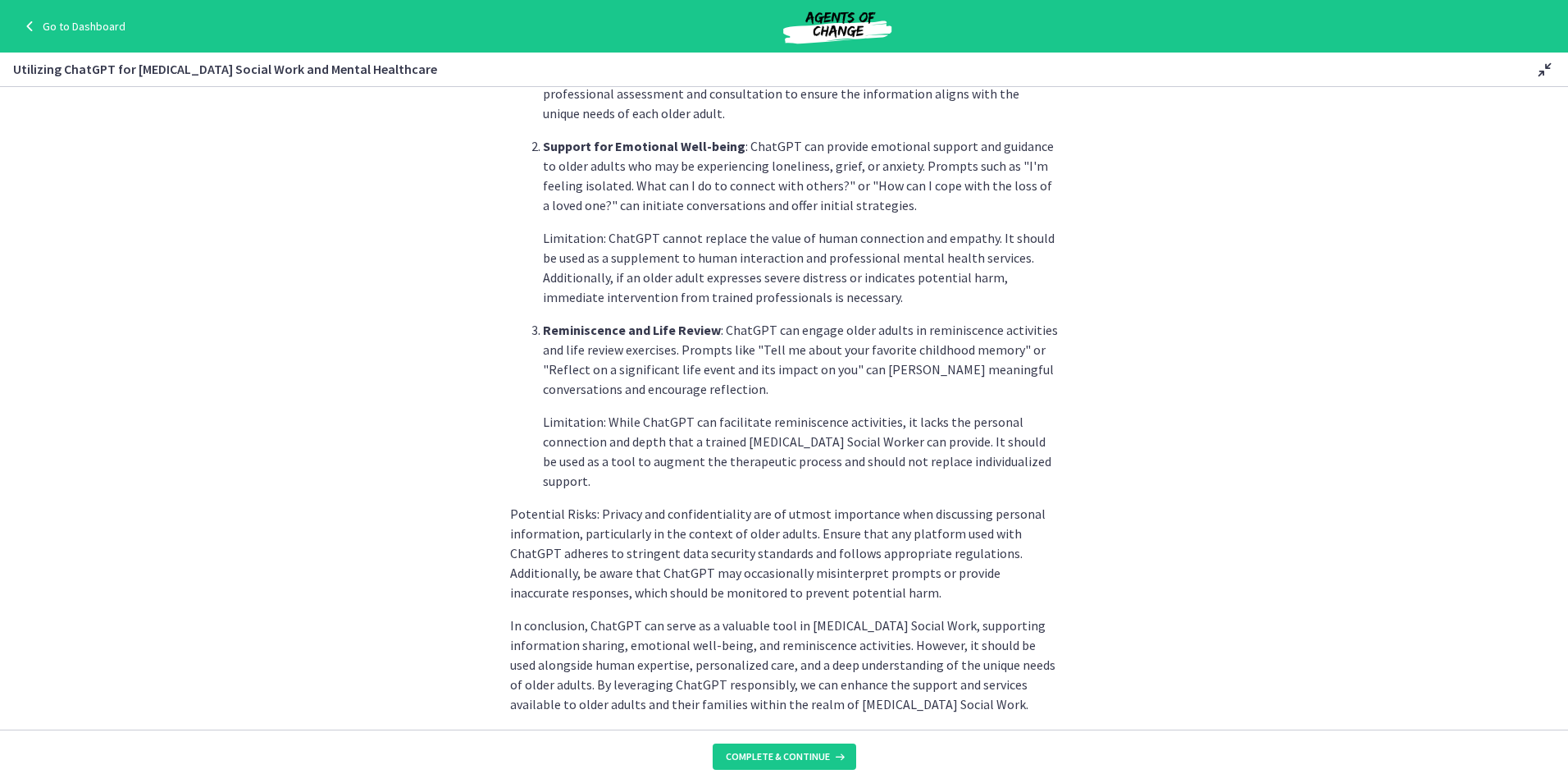
drag, startPoint x: 726, startPoint y: 370, endPoint x: 942, endPoint y: 477, distance: 241.0
click at [942, 504] on p "Potential Risks: Privacy and confidentiality are of utmost importance when disc…" at bounding box center [784, 553] width 548 height 99
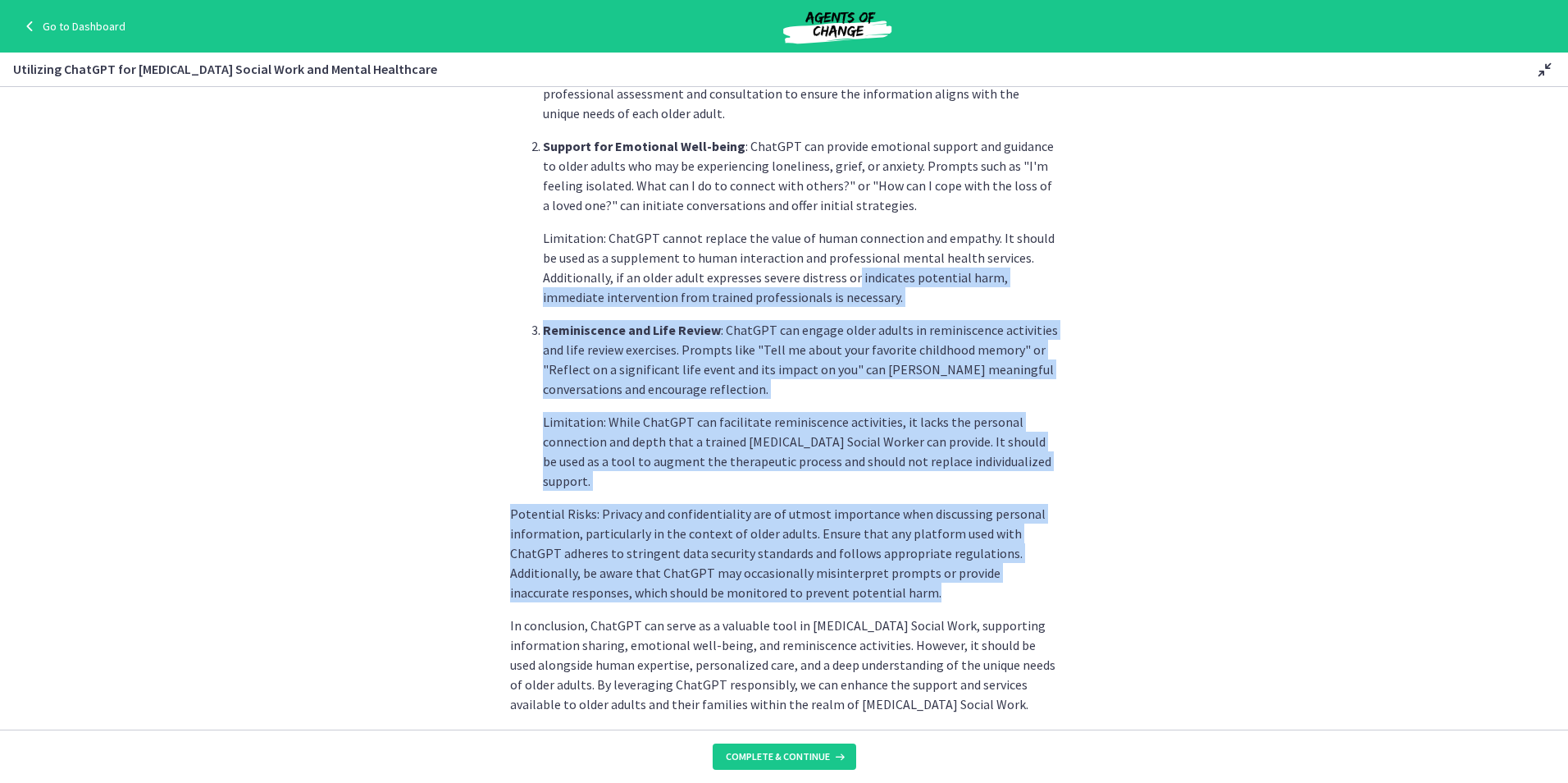
drag, startPoint x: 897, startPoint y: 554, endPoint x: 847, endPoint y: 258, distance: 300.2
click at [847, 258] on div "[MEDICAL_DATA] Social Work focuses on supporting the unique needs of older adul…" at bounding box center [784, 136] width 548 height 1155
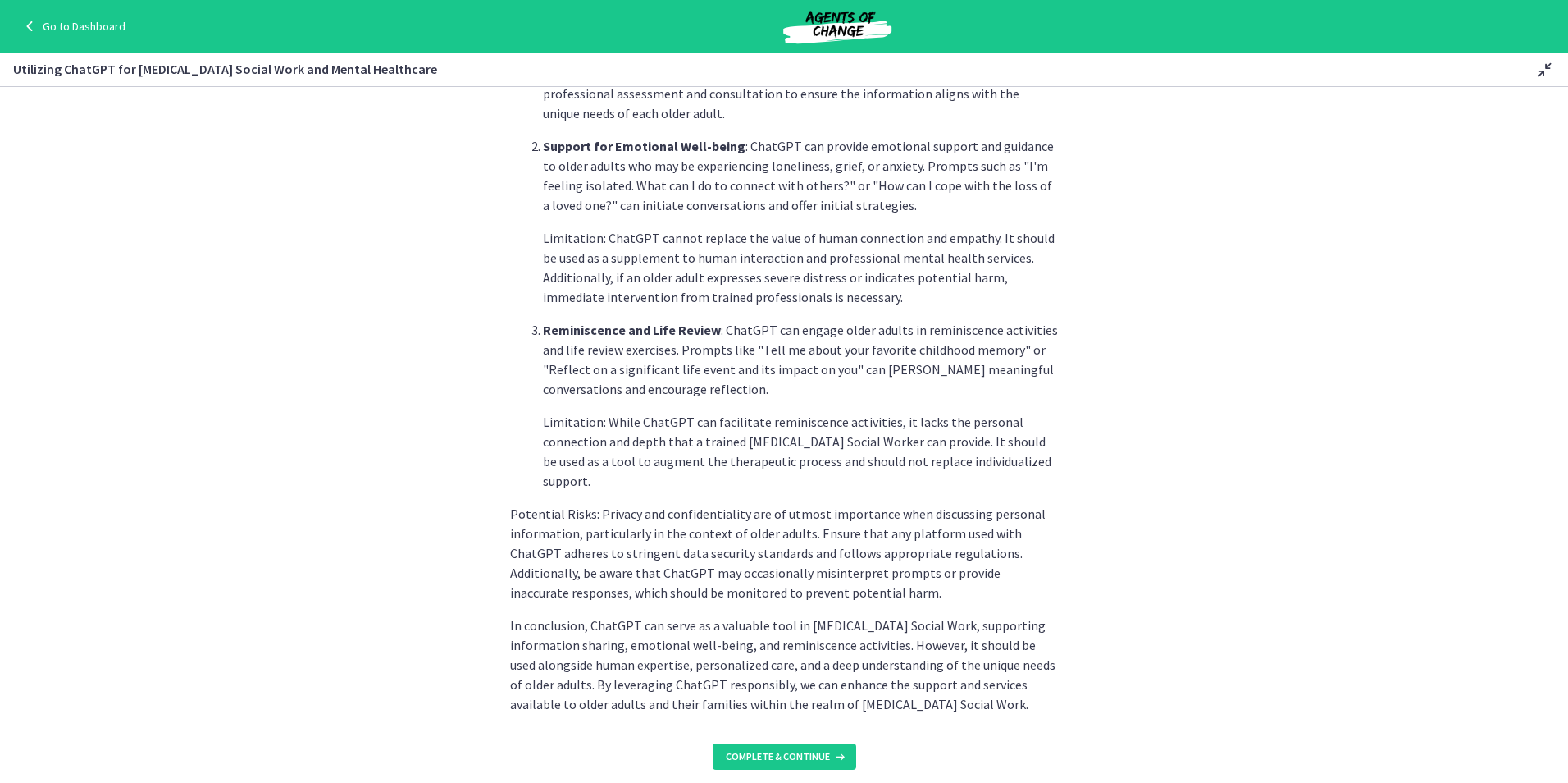
click at [936, 615] on p "In conclusion, ChatGPT can serve as a valuable tool in [MEDICAL_DATA] Social Wo…" at bounding box center [784, 665] width 548 height 99
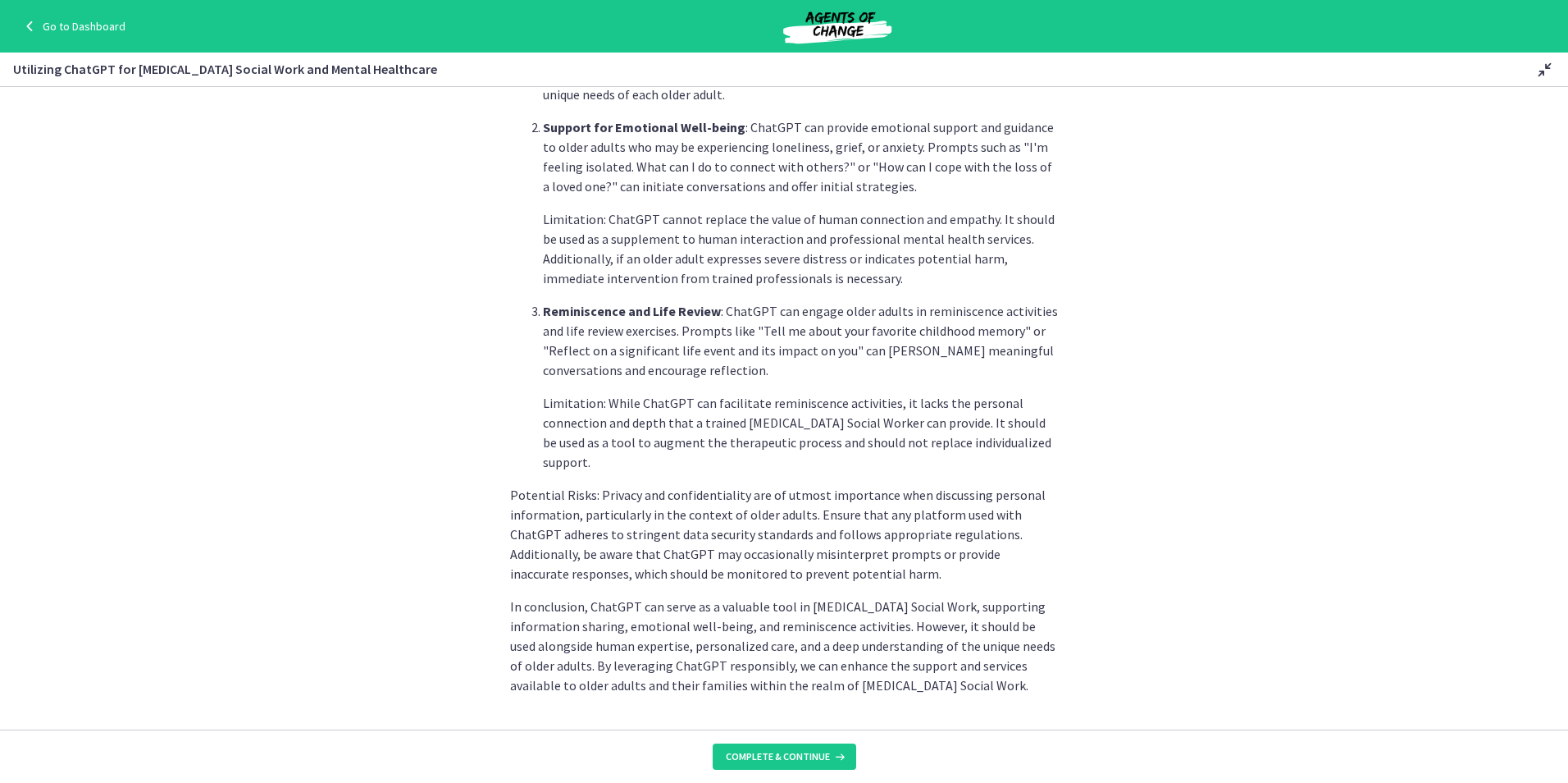
scroll to position [598, 0]
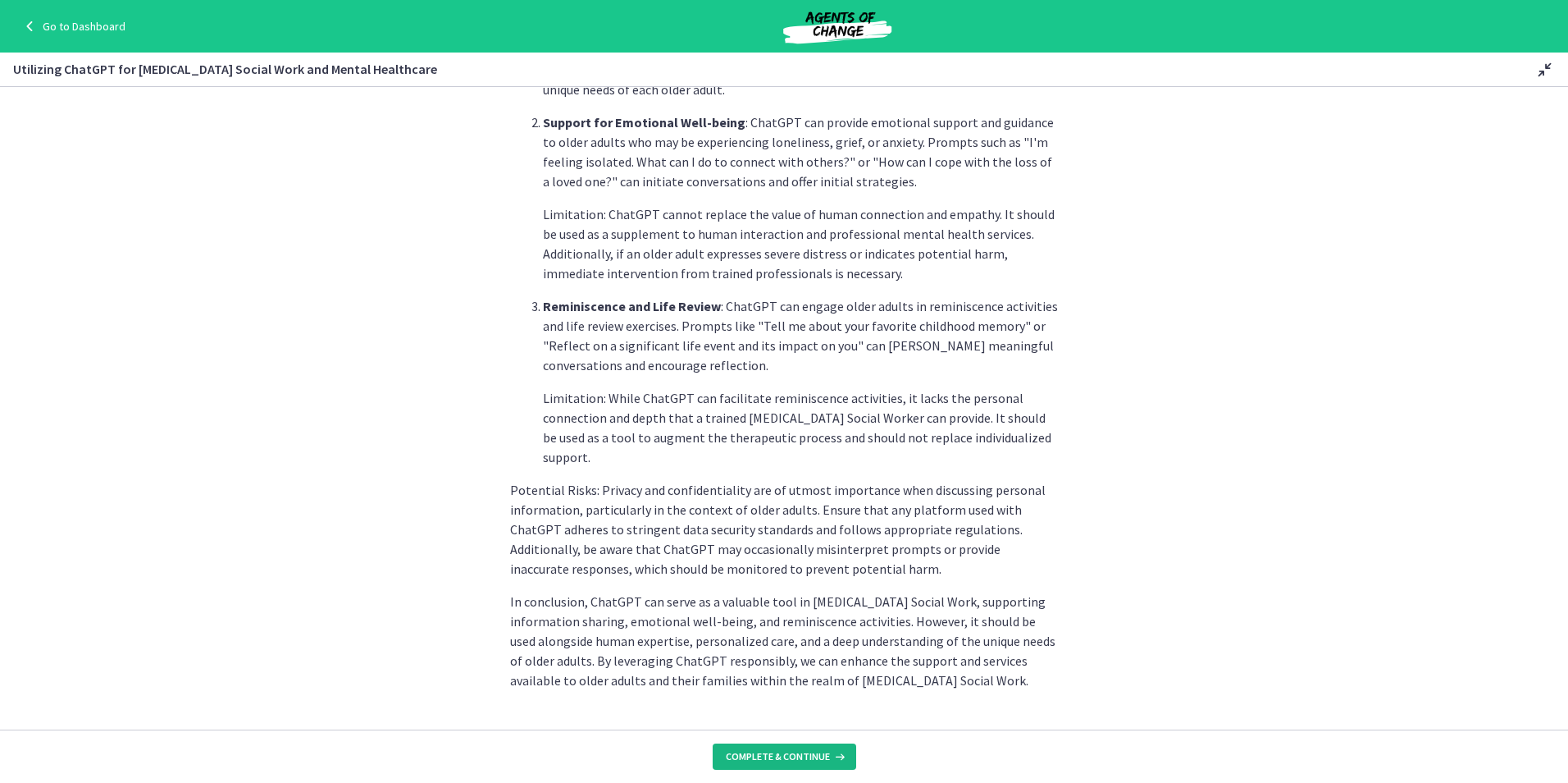
click at [830, 762] on icon at bounding box center [838, 756] width 17 height 13
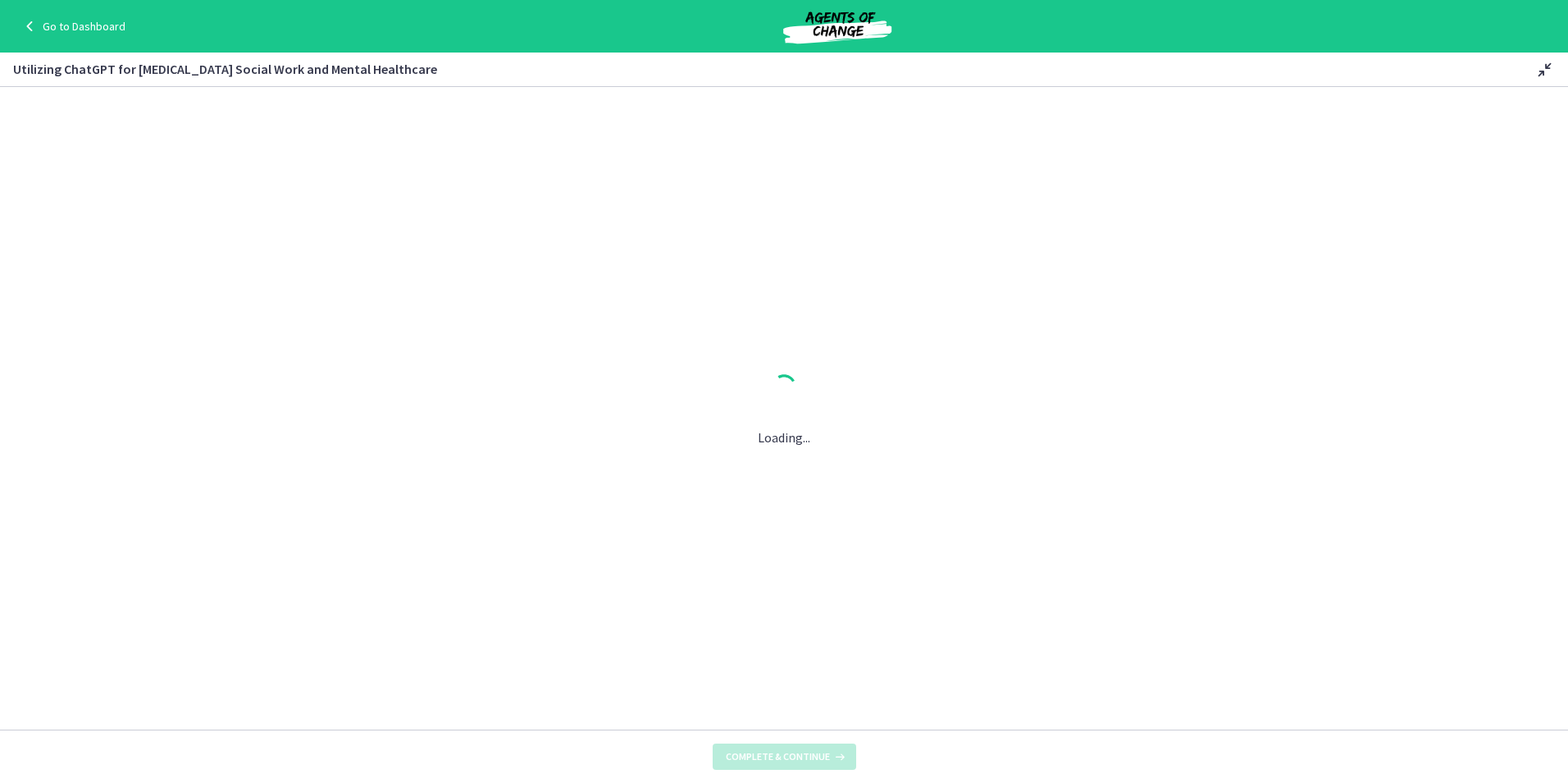
scroll to position [0, 0]
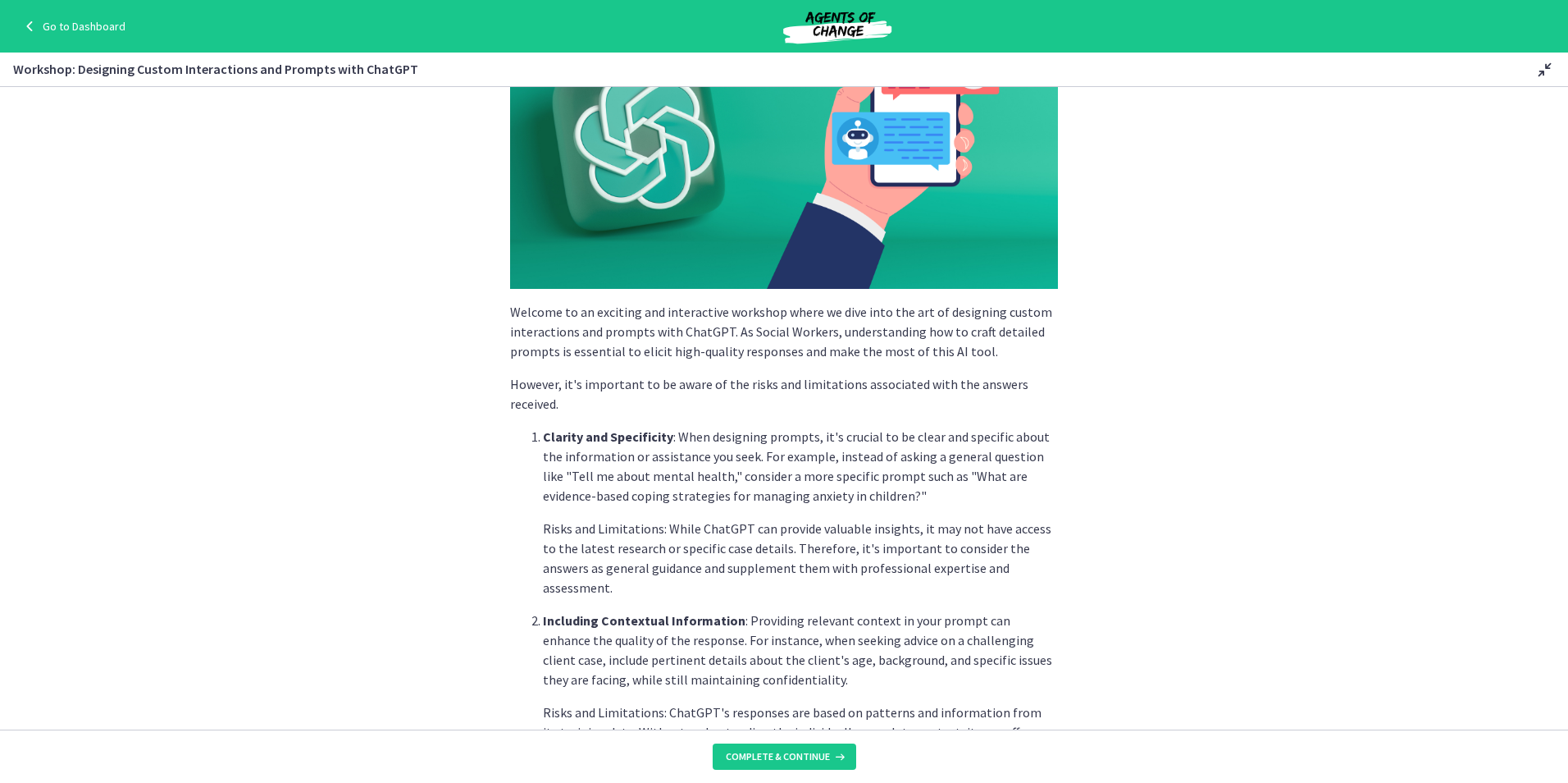
scroll to position [164, 0]
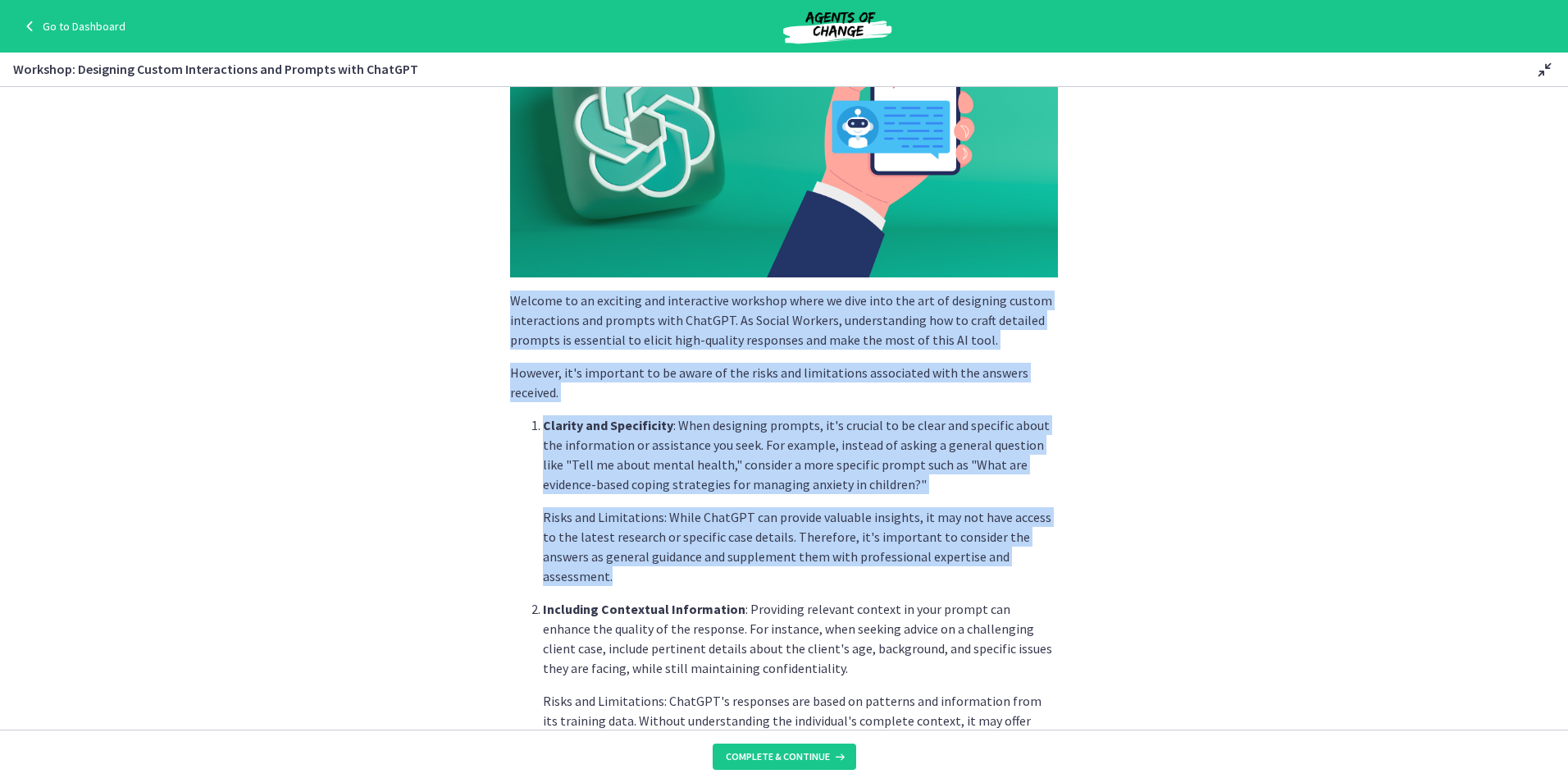
drag, startPoint x: 998, startPoint y: 556, endPoint x: 507, endPoint y: 299, distance: 554.2
click at [510, 299] on div "Welcome to an exciting and interactive workshop where we dive into the art of d…" at bounding box center [784, 606] width 548 height 1274
click at [813, 477] on p "Clarity and Specificity : When designing prompts, it's crucial to be clear and …" at bounding box center [799, 454] width 515 height 79
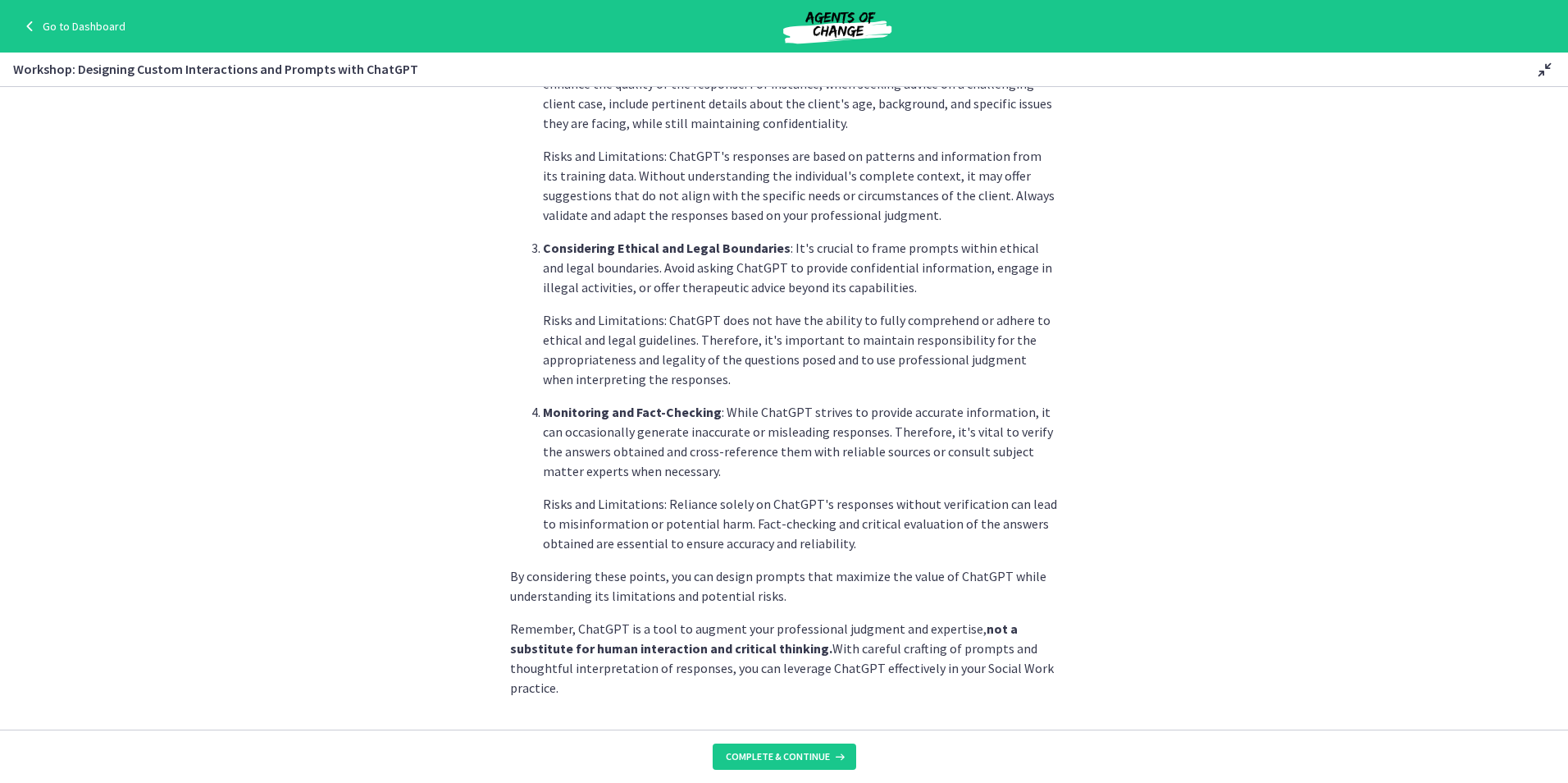
scroll to position [736, 0]
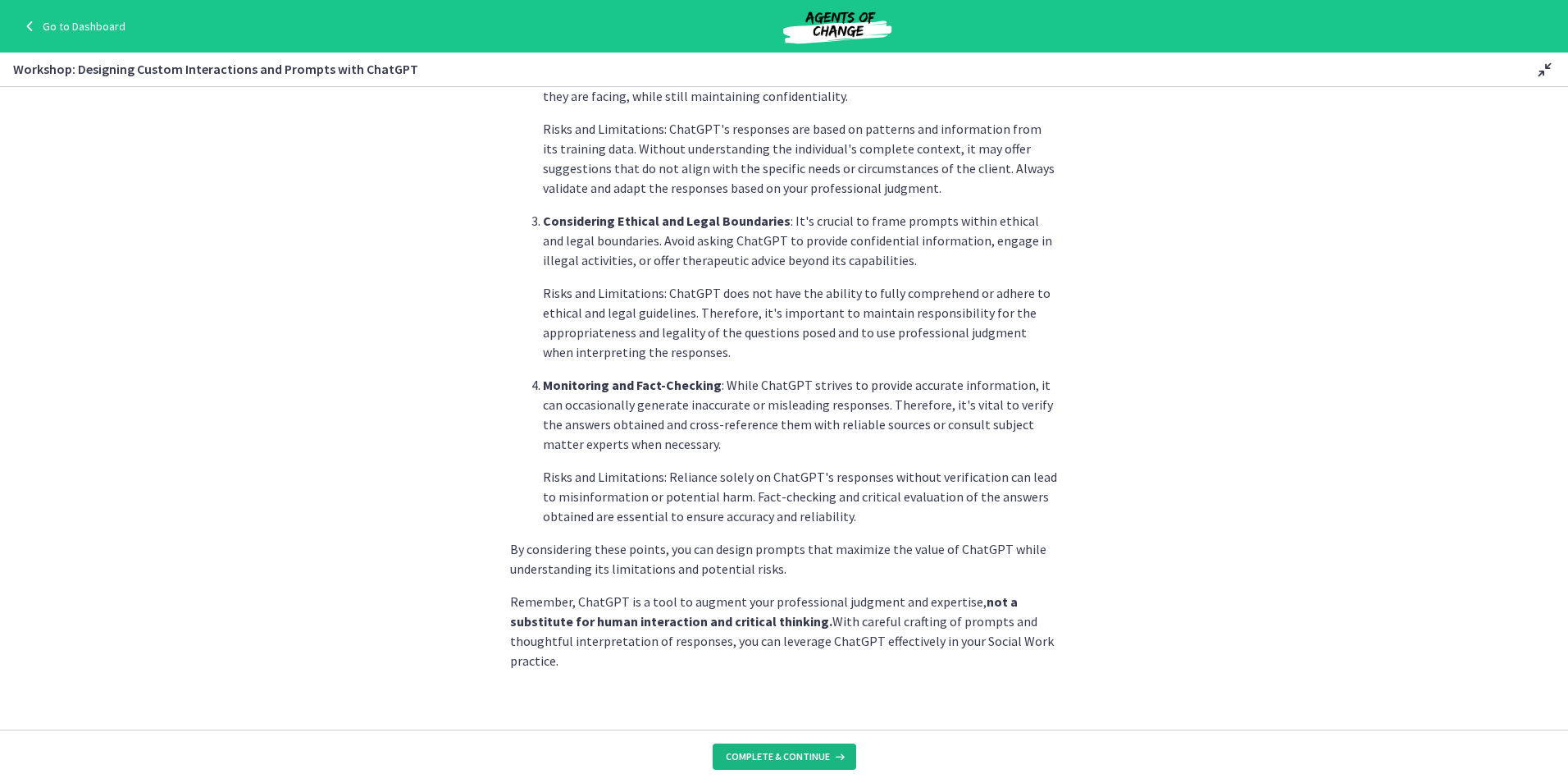
click at [773, 754] on span "Complete & continue" at bounding box center [778, 756] width 104 height 13
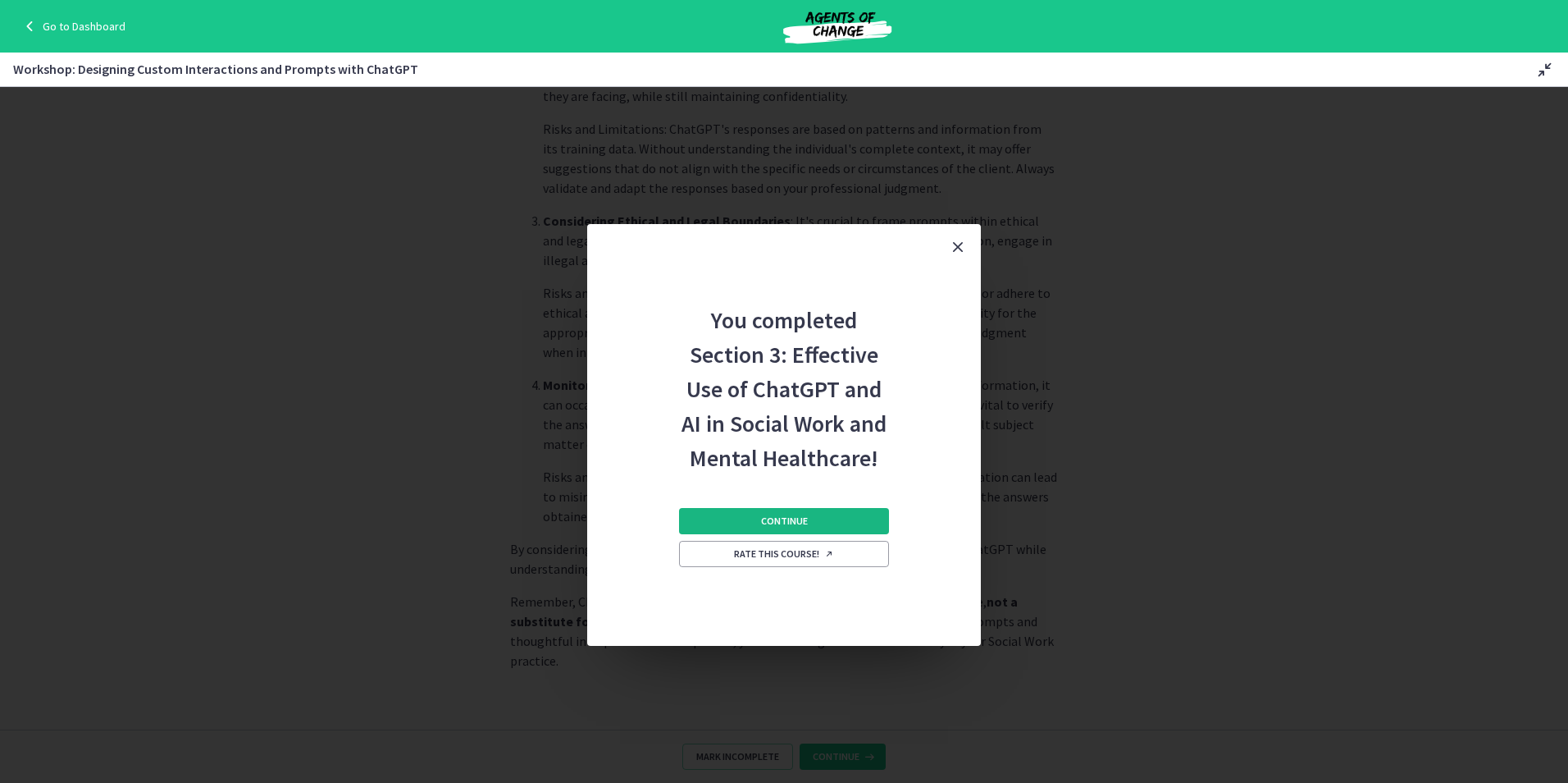
click at [742, 512] on button "Continue" at bounding box center [784, 521] width 210 height 26
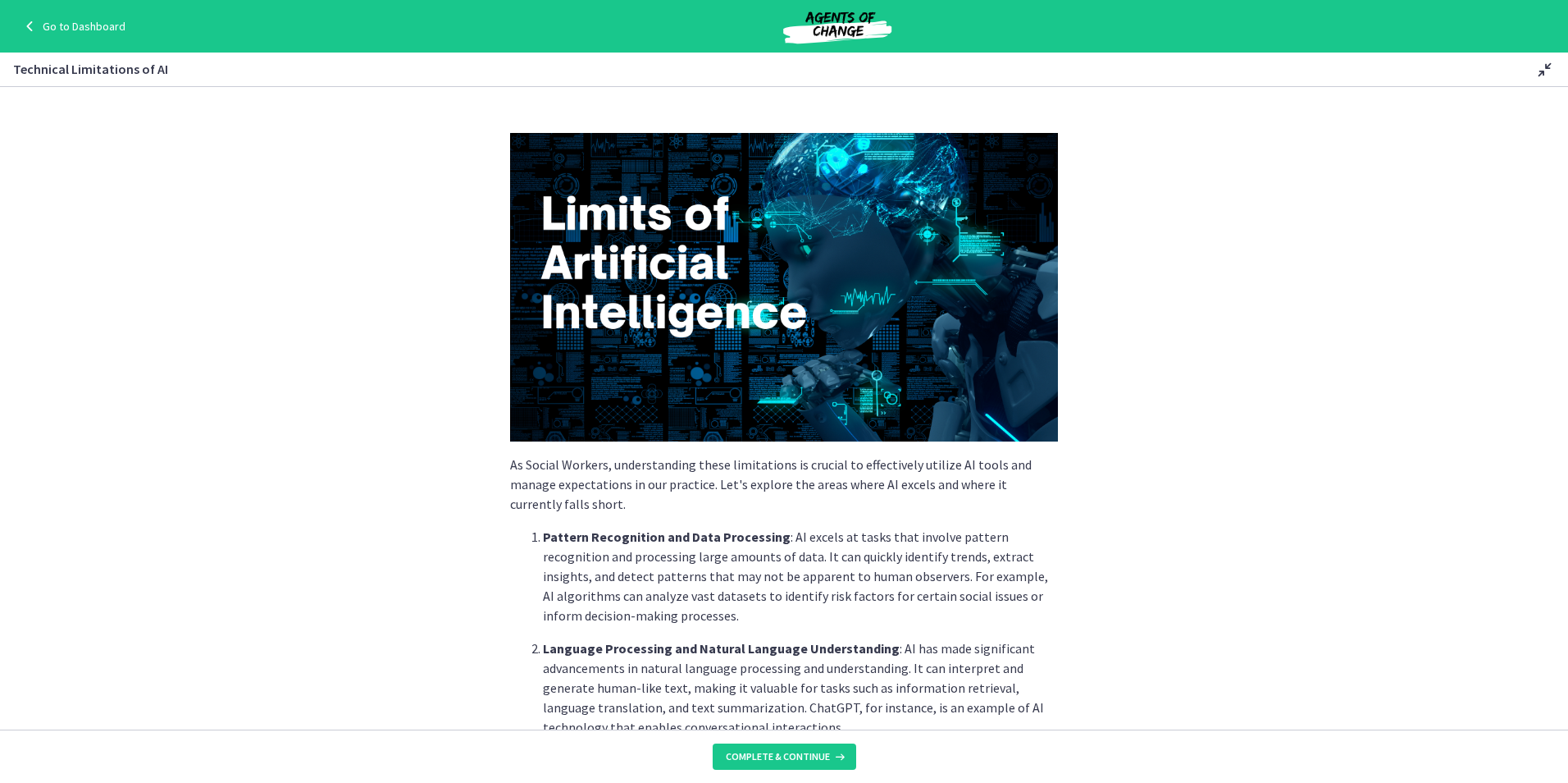
click at [223, 224] on section "As Social Workers, understanding these limitations is crucial to effectively ut…" at bounding box center [784, 408] width 1568 height 642
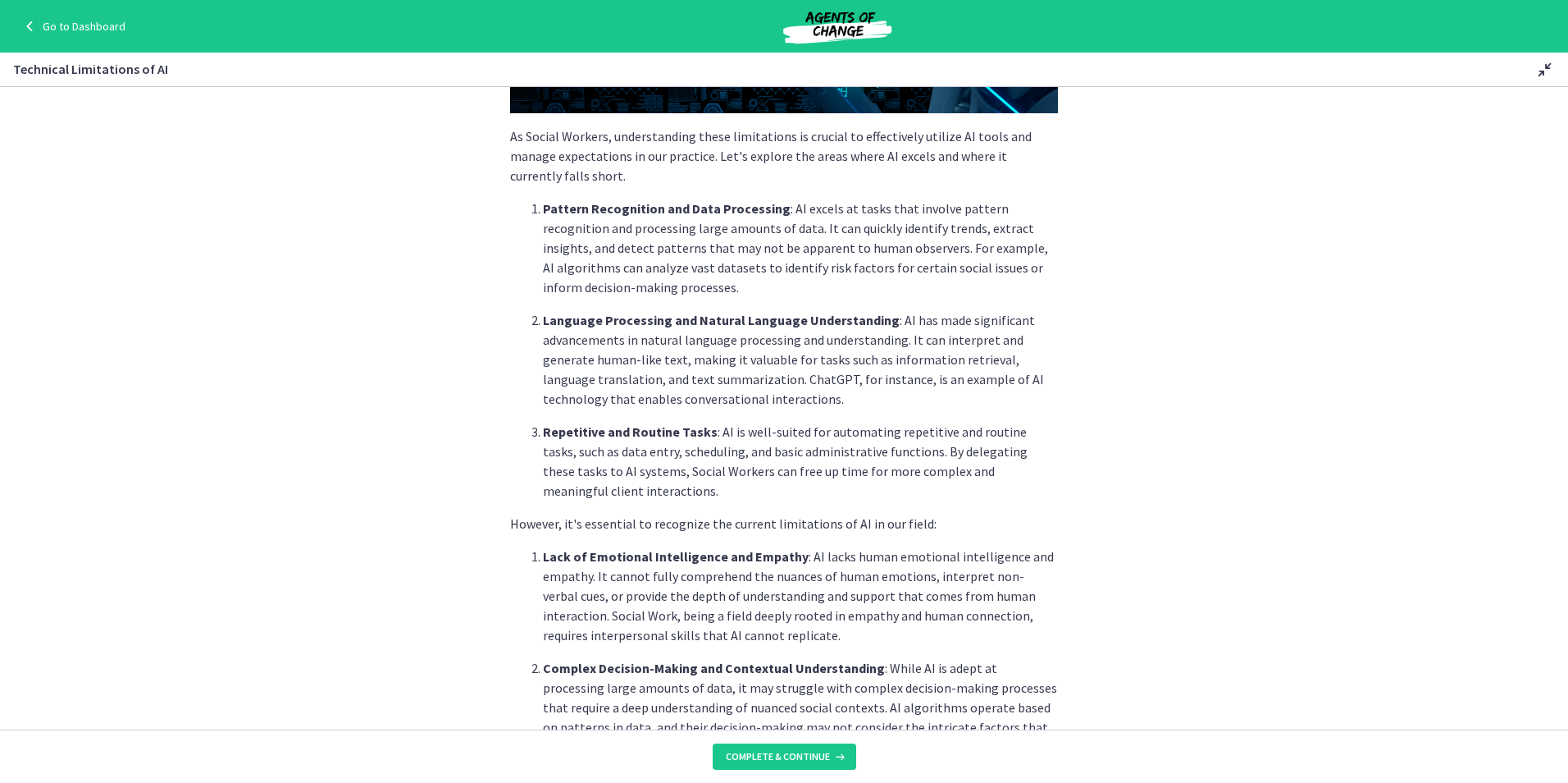
scroll to position [411, 0]
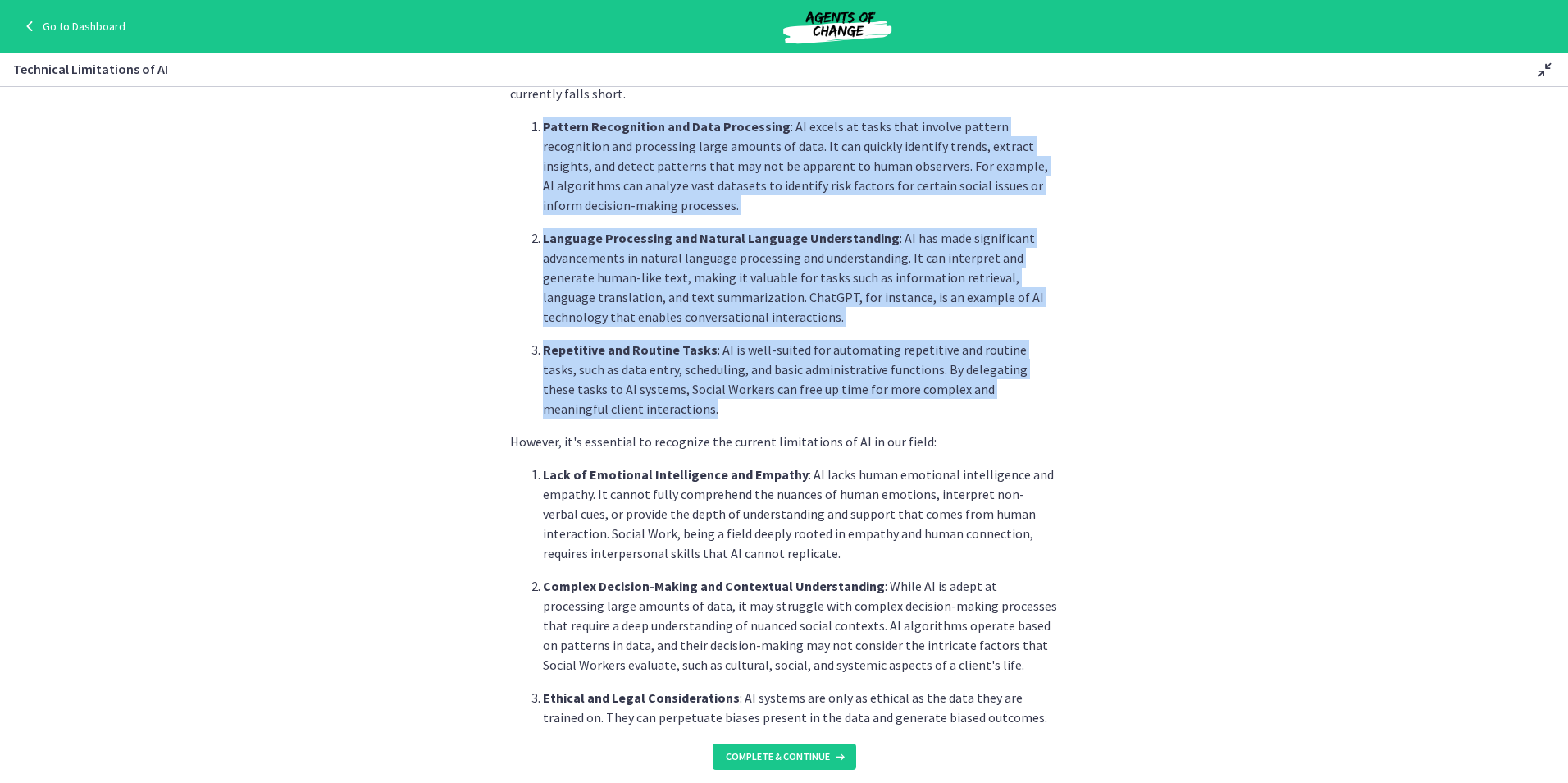
drag, startPoint x: 515, startPoint y: 115, endPoint x: 1015, endPoint y: 410, distance: 580.5
click at [1015, 410] on ol "Pattern Recognition and Data Processing : AI excels at tasks that involve patte…" at bounding box center [784, 267] width 548 height 302
drag, startPoint x: 1015, startPoint y: 410, endPoint x: 964, endPoint y: 416, distance: 51.4
click at [964, 416] on p "Repetitive and Routine Tasks : AI is well-suited for automating repetitive and …" at bounding box center [799, 379] width 515 height 79
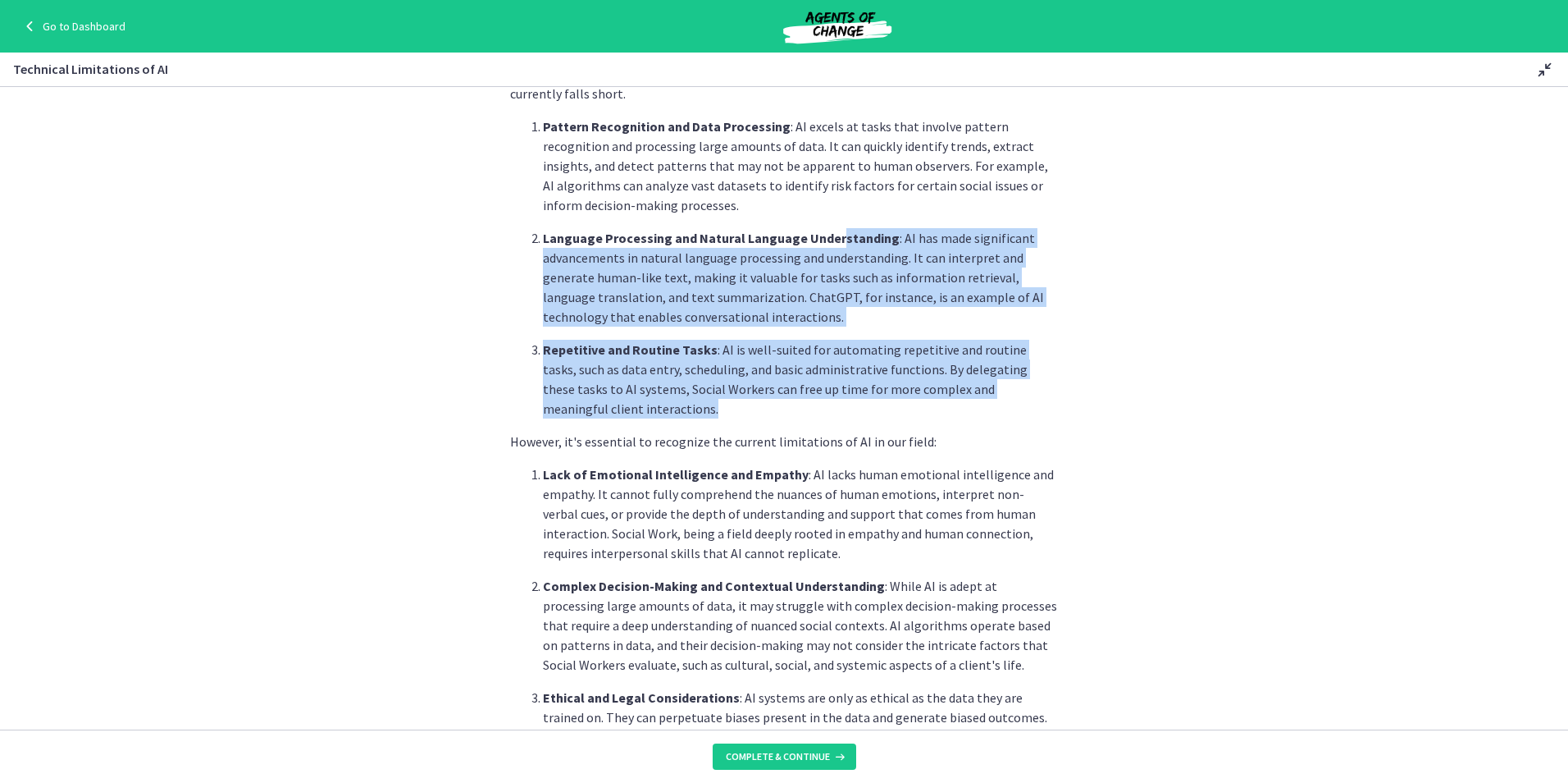
drag, startPoint x: 826, startPoint y: 240, endPoint x: 944, endPoint y: 412, distance: 208.6
click at [944, 412] on ol "Pattern Recognition and Data Processing : AI excels at tasks that involve patte…" at bounding box center [784, 267] width 548 height 302
drag, startPoint x: 944, startPoint y: 412, endPoint x: 676, endPoint y: 319, distance: 283.7
click at [663, 309] on p "Language Processing and Natural Language Understanding : AI has made significan…" at bounding box center [799, 277] width 515 height 99
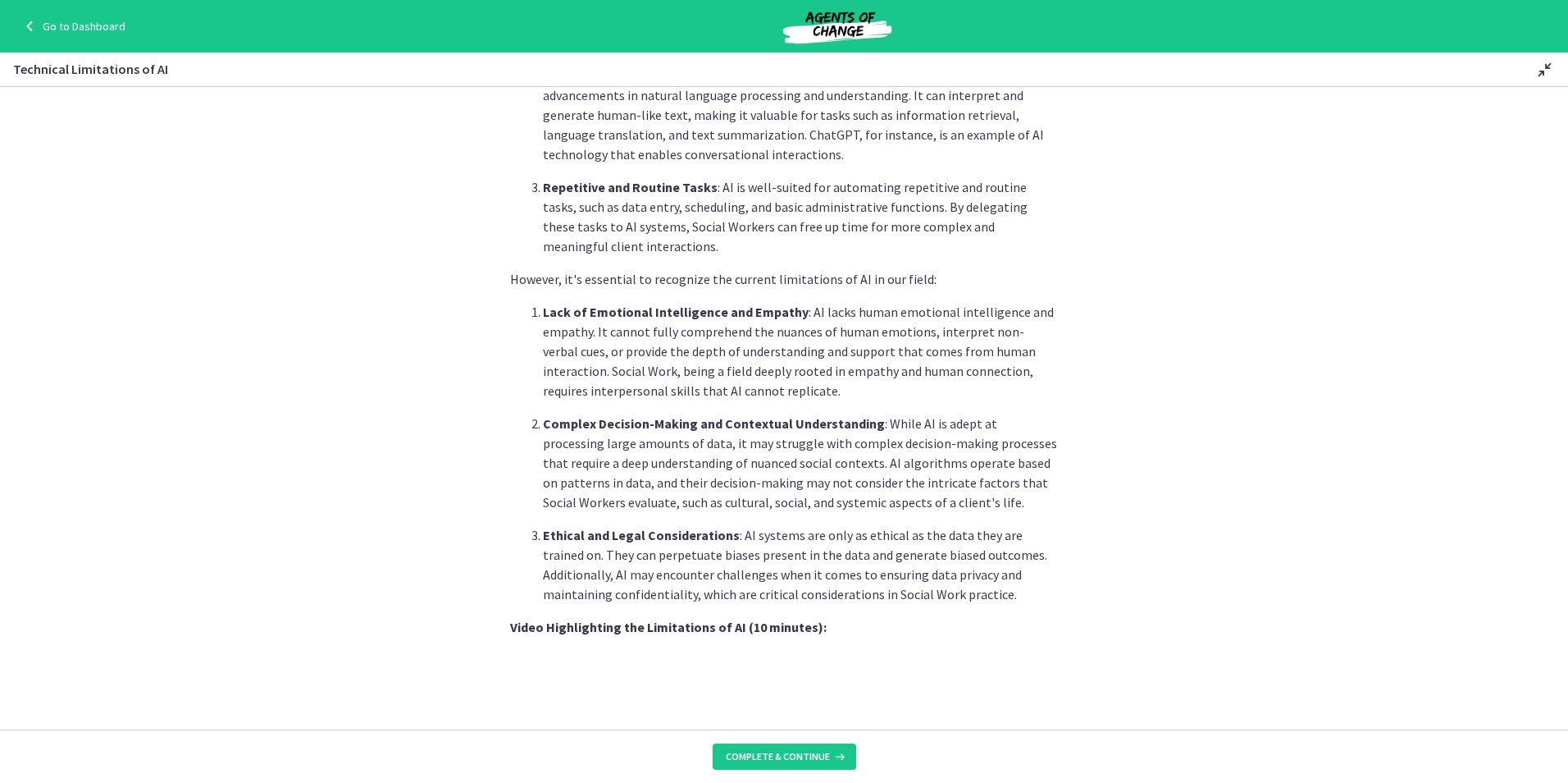
scroll to position [574, 0]
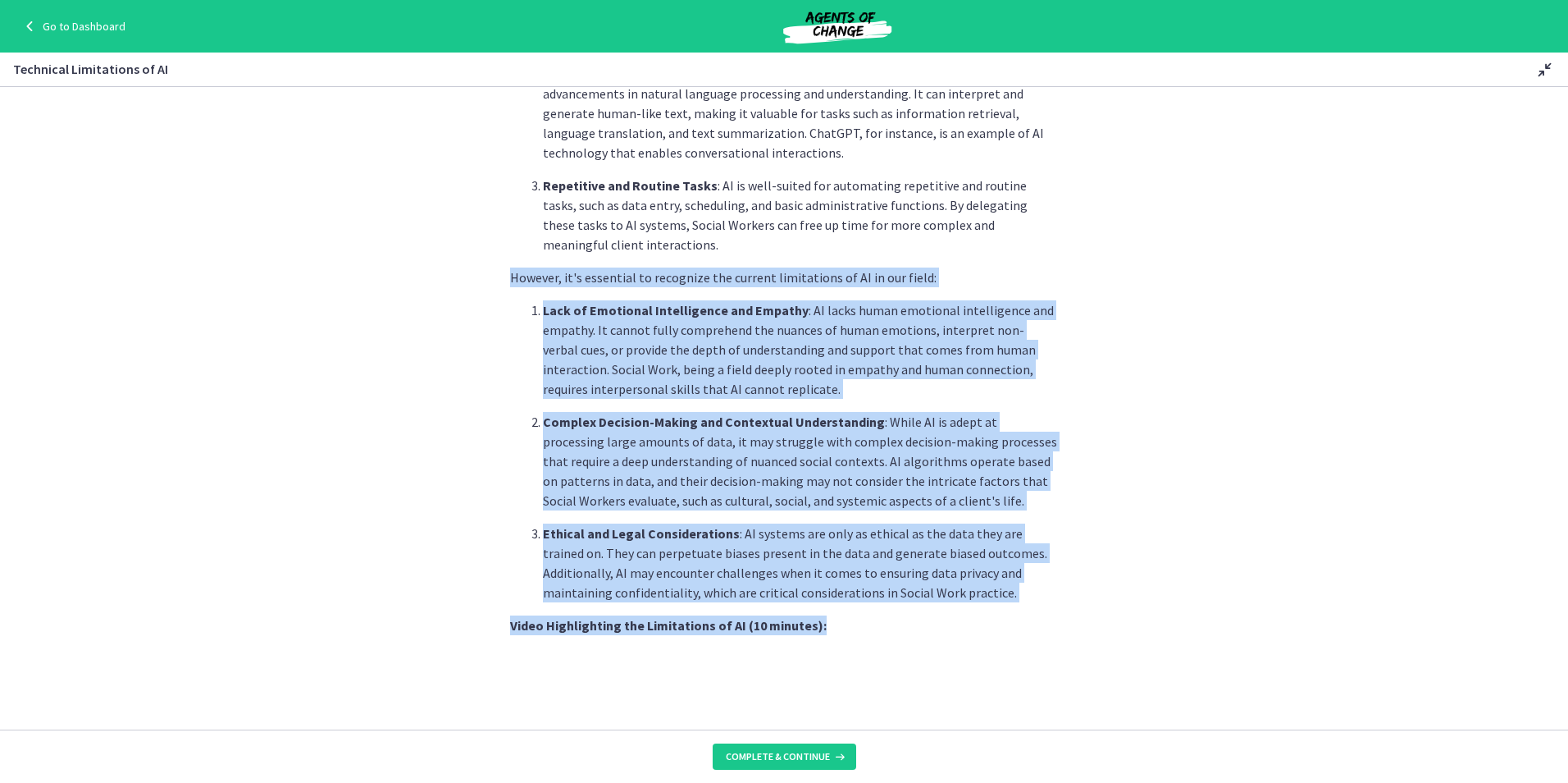
drag, startPoint x: 493, startPoint y: 277, endPoint x: 942, endPoint y: 616, distance: 562.6
click at [942, 616] on section "As Social Workers, understanding these limitations is crucial to effectively ut…" at bounding box center [784, 408] width 1568 height 642
drag, startPoint x: 942, startPoint y: 616, endPoint x: 847, endPoint y: 640, distance: 98.0
click at [797, 633] on p "Video Highlighting the Limitations of AI (10 minutes):" at bounding box center [784, 625] width 548 height 20
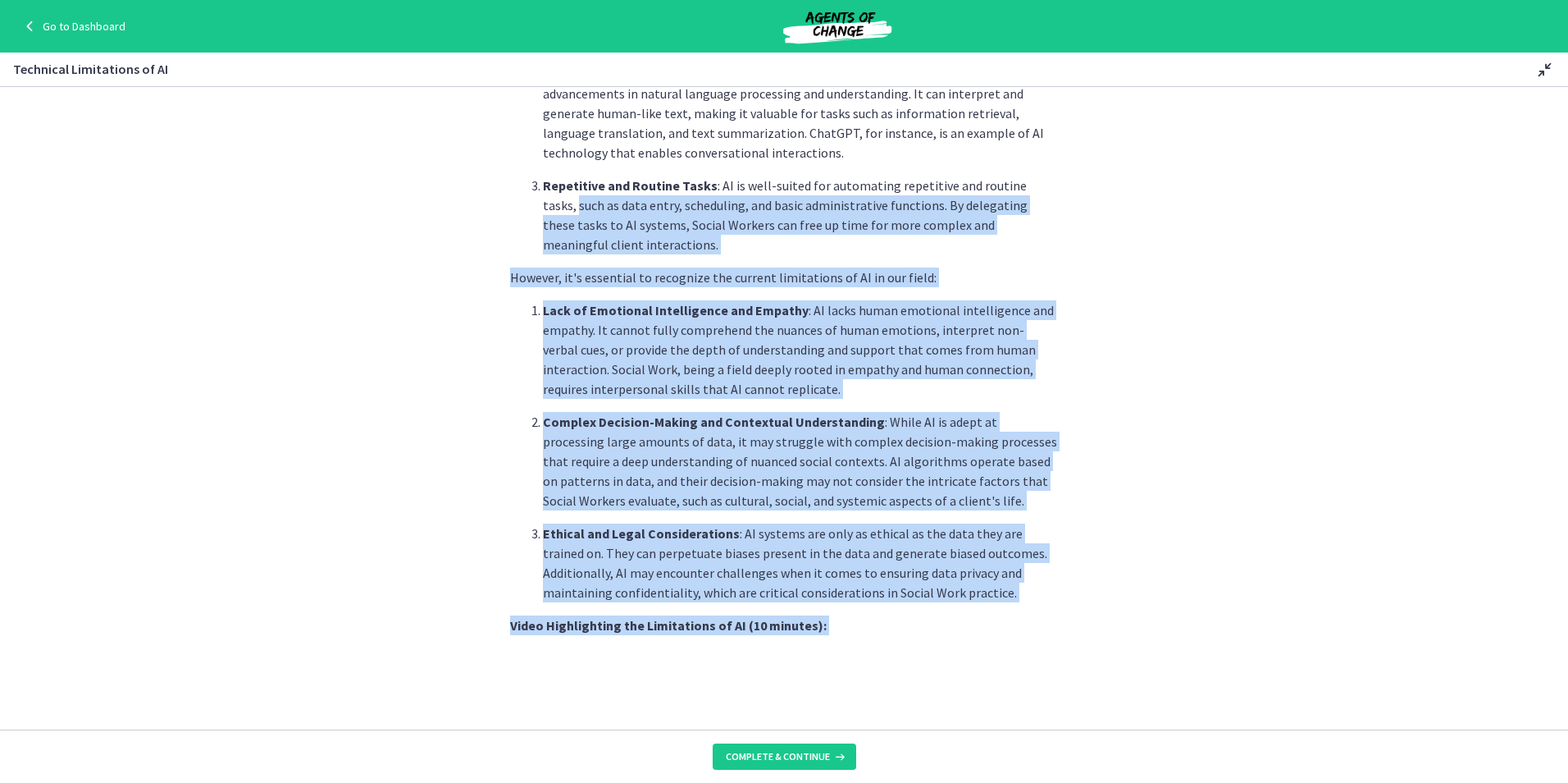
drag, startPoint x: 891, startPoint y: 640, endPoint x: 510, endPoint y: 210, distance: 574.5
click at [510, 210] on div "As Social Workers, understanding these limitations is crucial to effectively ut…" at bounding box center [784, 327] width 548 height 1536
click at [1336, 411] on section "As Social Workers, understanding these limitations is crucial to effectively ut…" at bounding box center [784, 408] width 1568 height 642
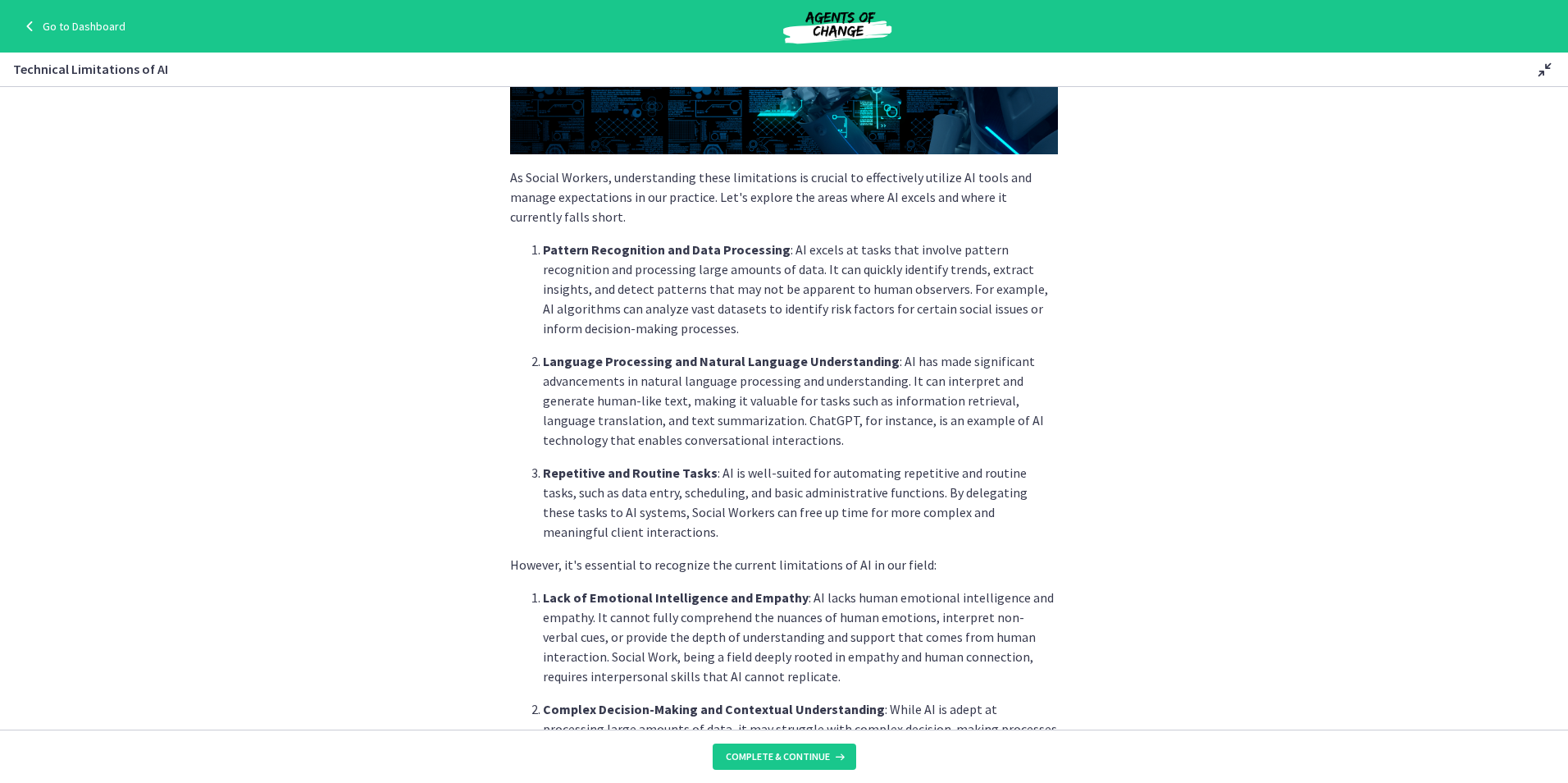
scroll to position [278, 0]
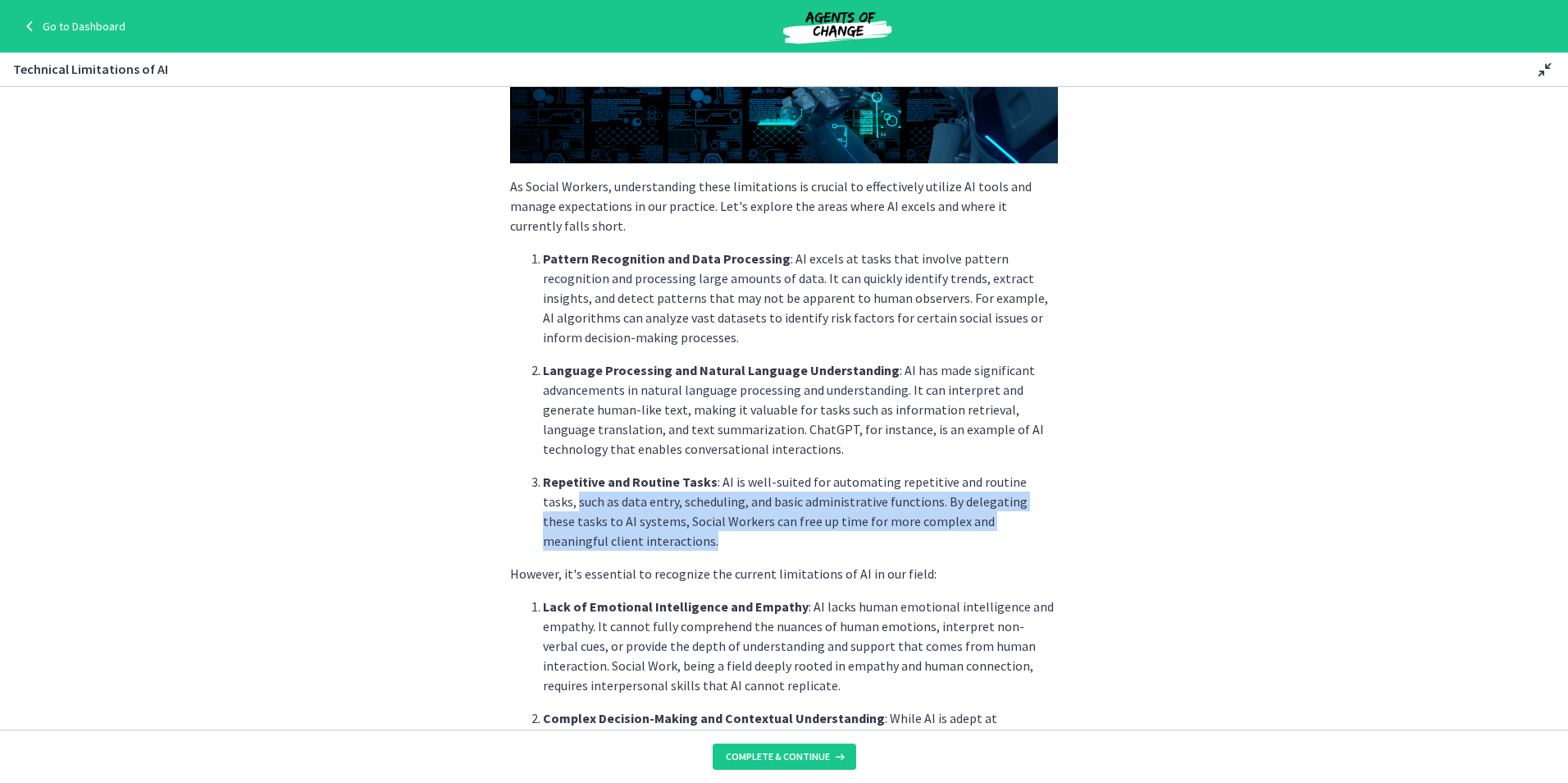
drag, startPoint x: 563, startPoint y: 488, endPoint x: 713, endPoint y: 533, distance: 156.6
click at [713, 533] on ol "Pattern Recognition and Data Processing : AI excels at tasks that involve patte…" at bounding box center [784, 399] width 548 height 302
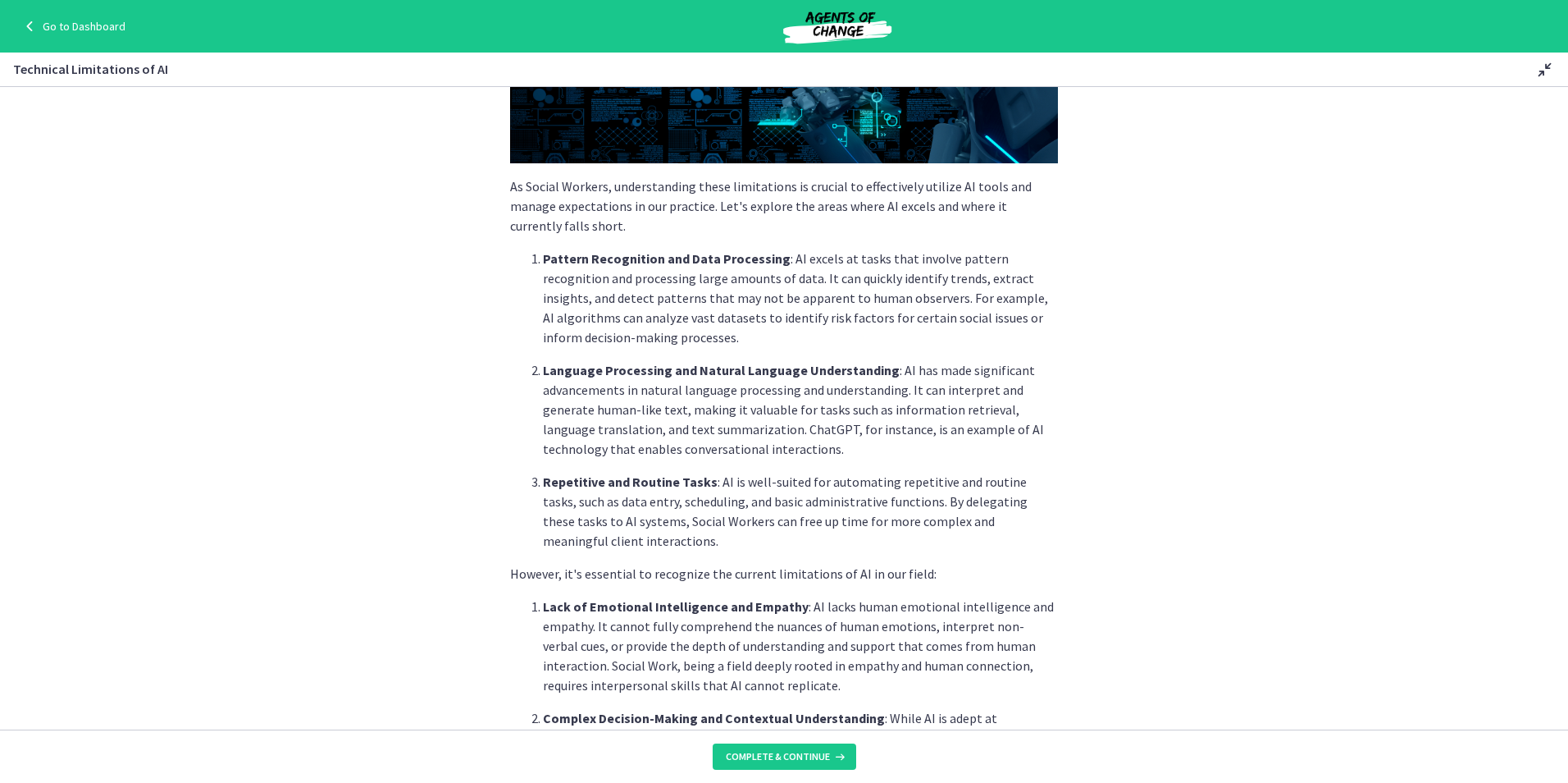
click at [1267, 470] on section "As Social Workers, understanding these limitations is crucial to effectively ut…" at bounding box center [784, 408] width 1568 height 642
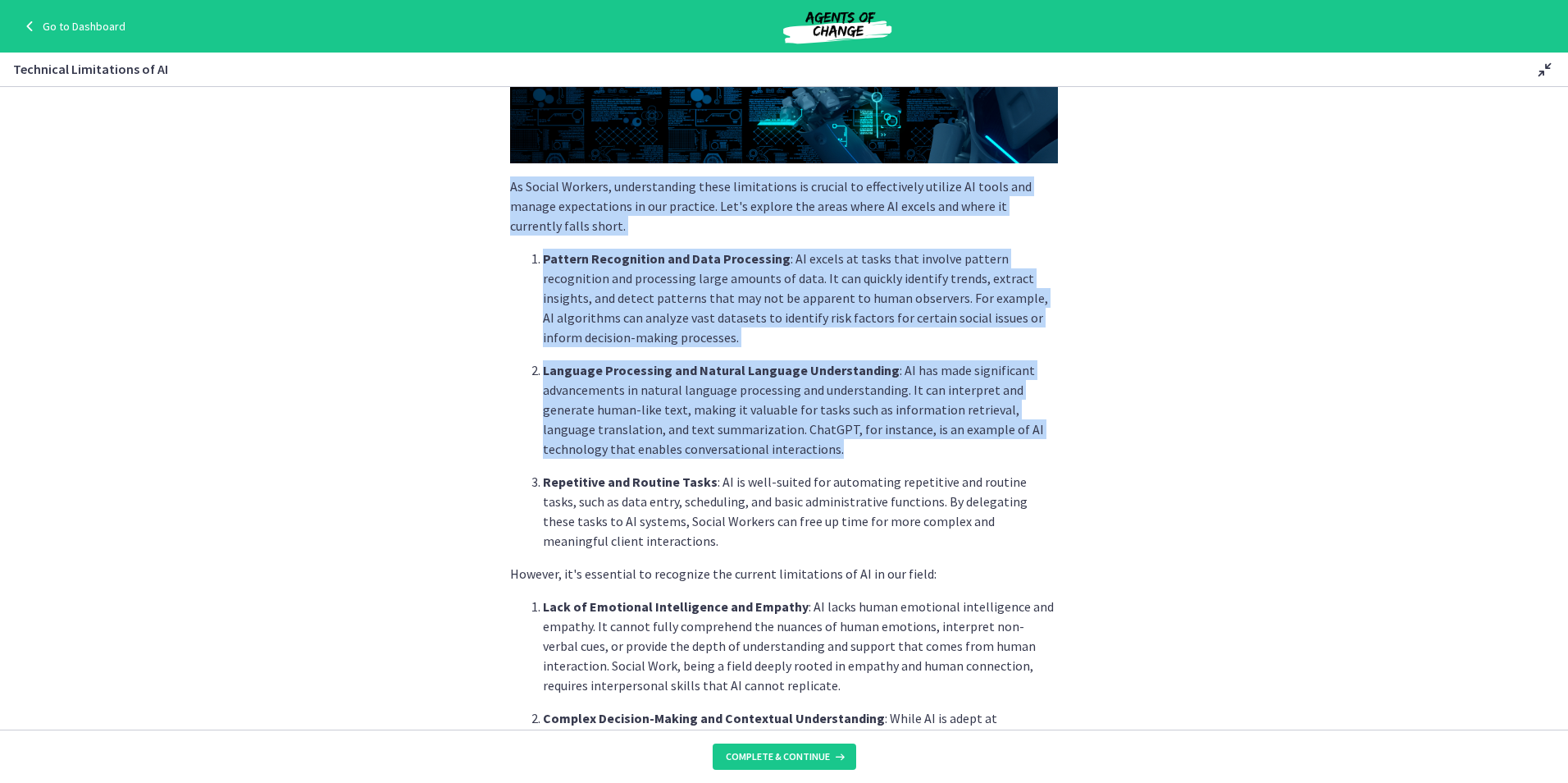
drag, startPoint x: 757, startPoint y: 456, endPoint x: 456, endPoint y: 190, distance: 401.7
click at [456, 190] on section "As Social Workers, understanding these limitations is crucial to effectively ut…" at bounding box center [784, 408] width 1568 height 642
click at [1132, 401] on section "As Social Workers, understanding these limitations is crucial to effectively ut…" at bounding box center [784, 408] width 1568 height 642
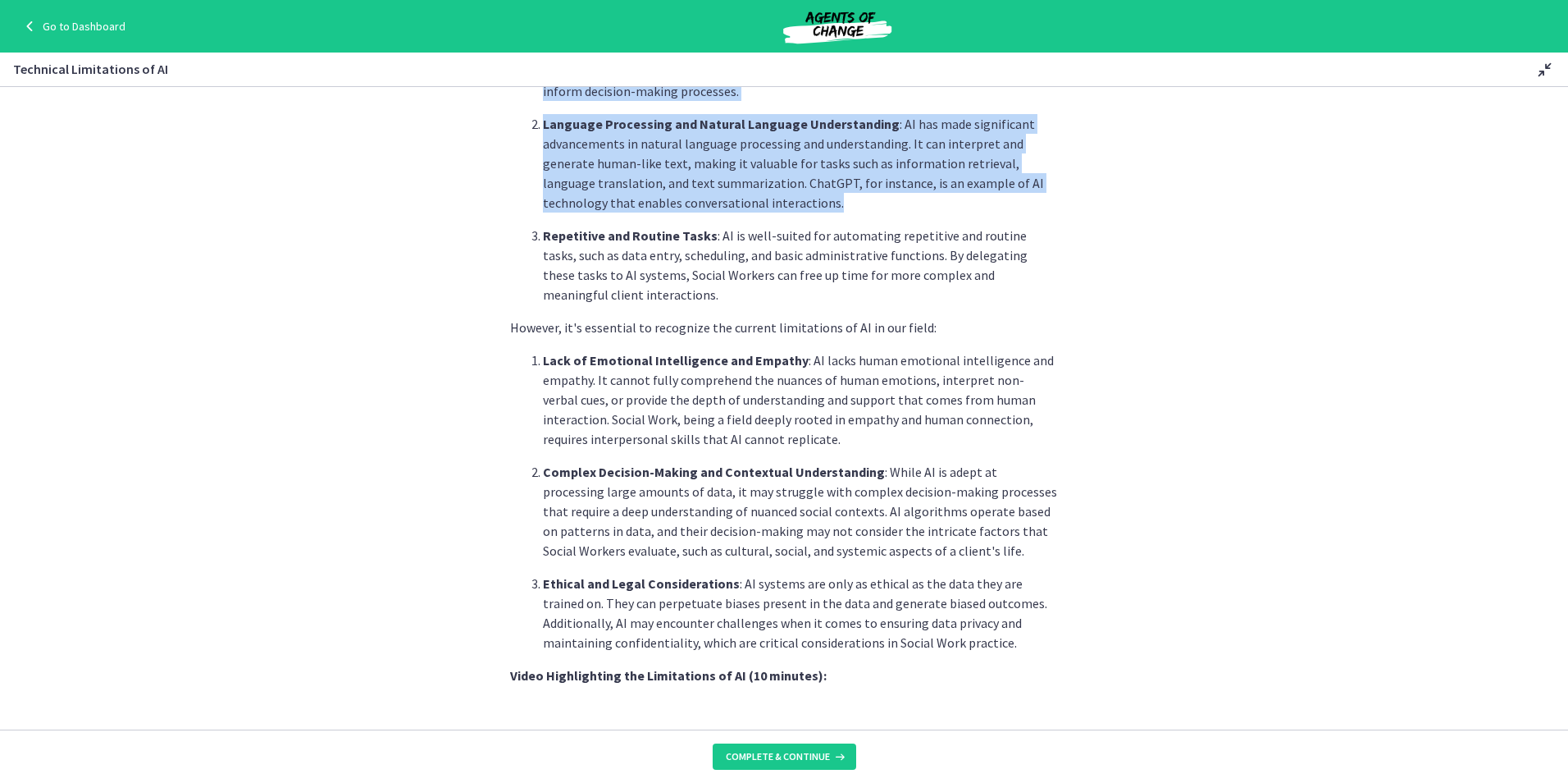
scroll to position [606, 0]
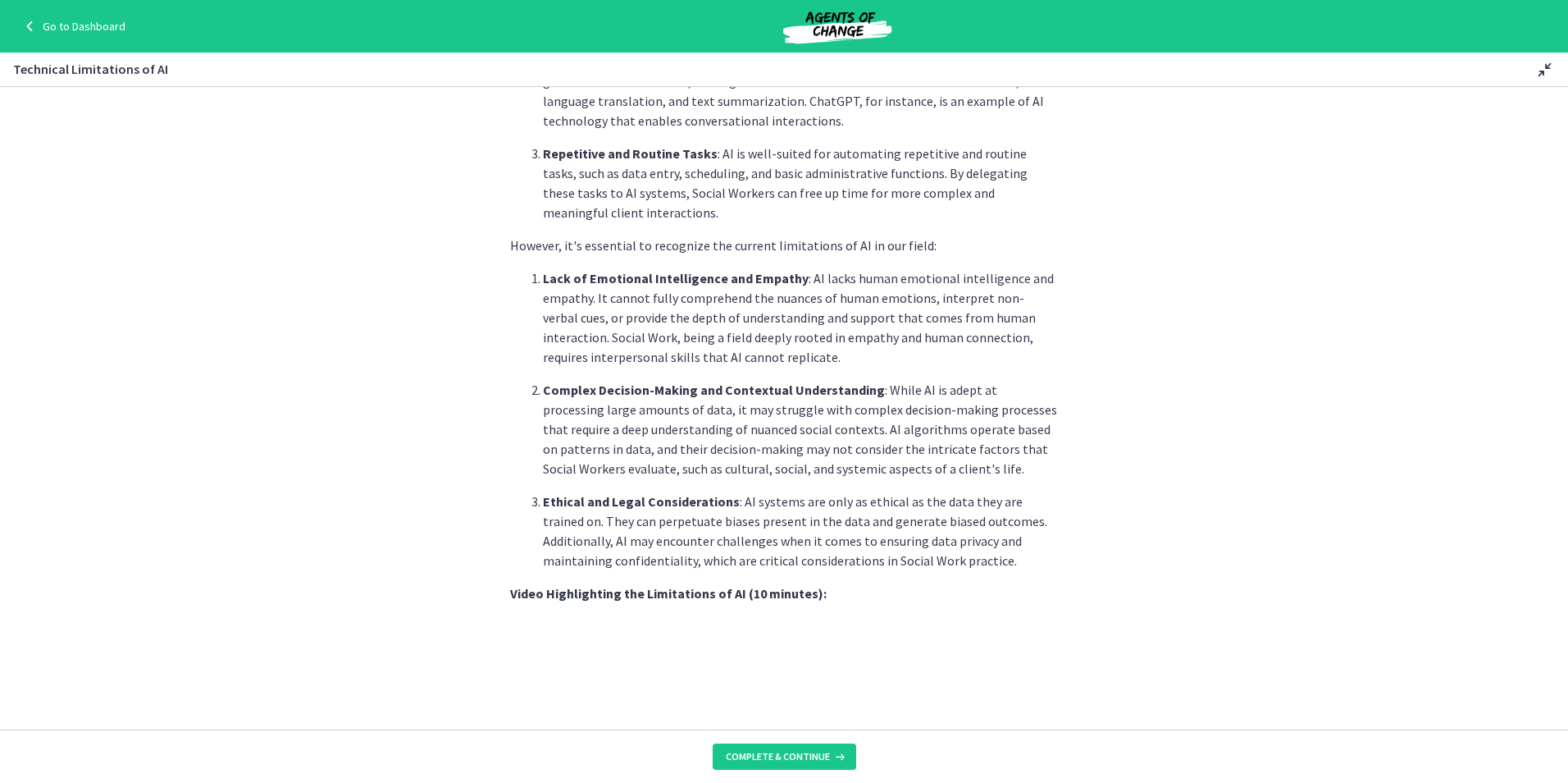
click at [820, 581] on div "As Social Workers, understanding these limitations is crucial to effectively ut…" at bounding box center [784, 295] width 548 height 1536
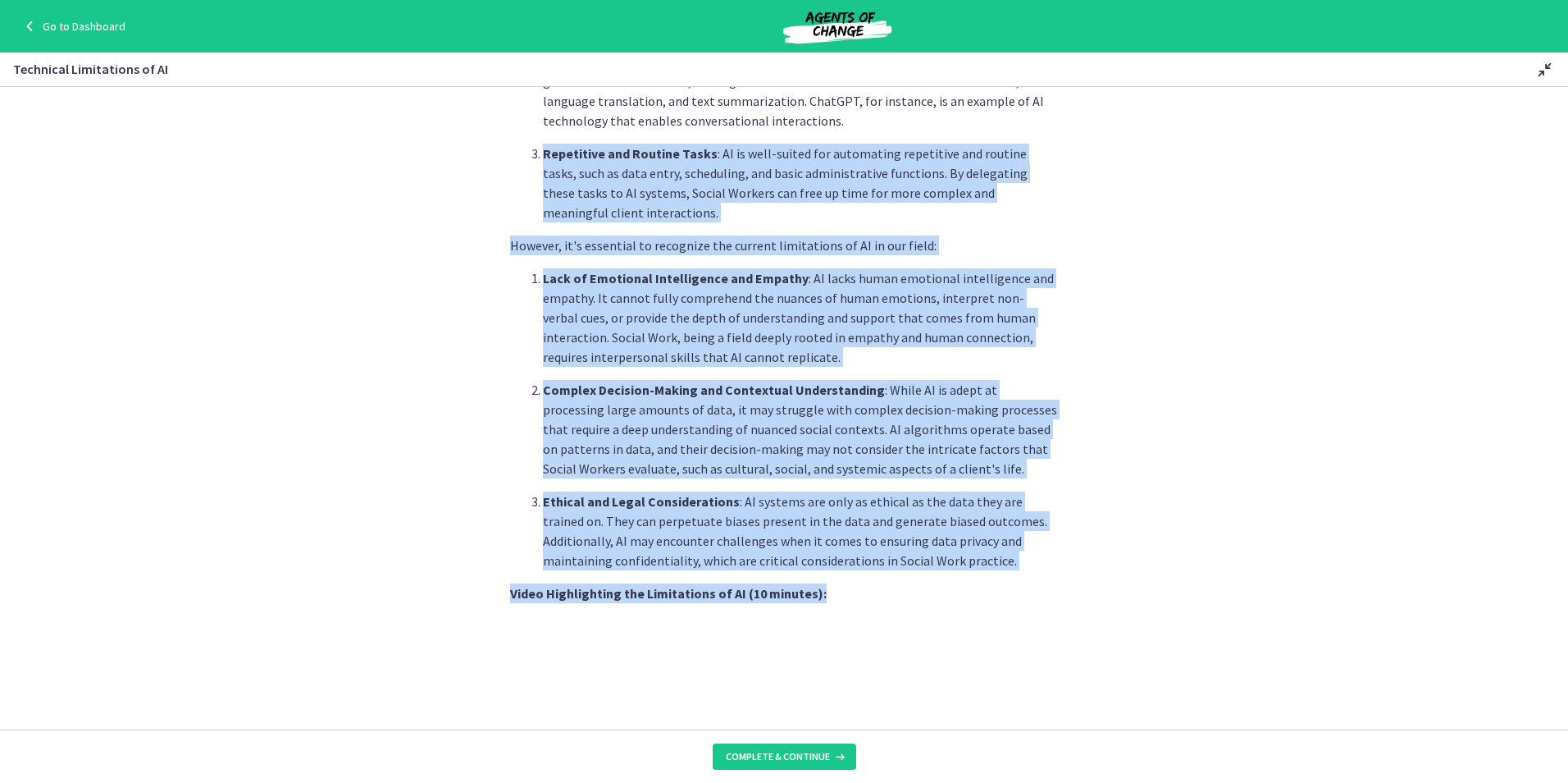
drag, startPoint x: 845, startPoint y: 594, endPoint x: 516, endPoint y: 136, distance: 563.9
click at [516, 136] on div "As Social Workers, understanding these limitations is crucial to effectively ut…" at bounding box center [784, 295] width 548 height 1536
drag, startPoint x: 516, startPoint y: 136, endPoint x: 989, endPoint y: 425, distance: 554.3
click at [989, 425] on p "Complex Decision-Making and Contextual Understanding : While AI is adept at pro…" at bounding box center [799, 429] width 515 height 99
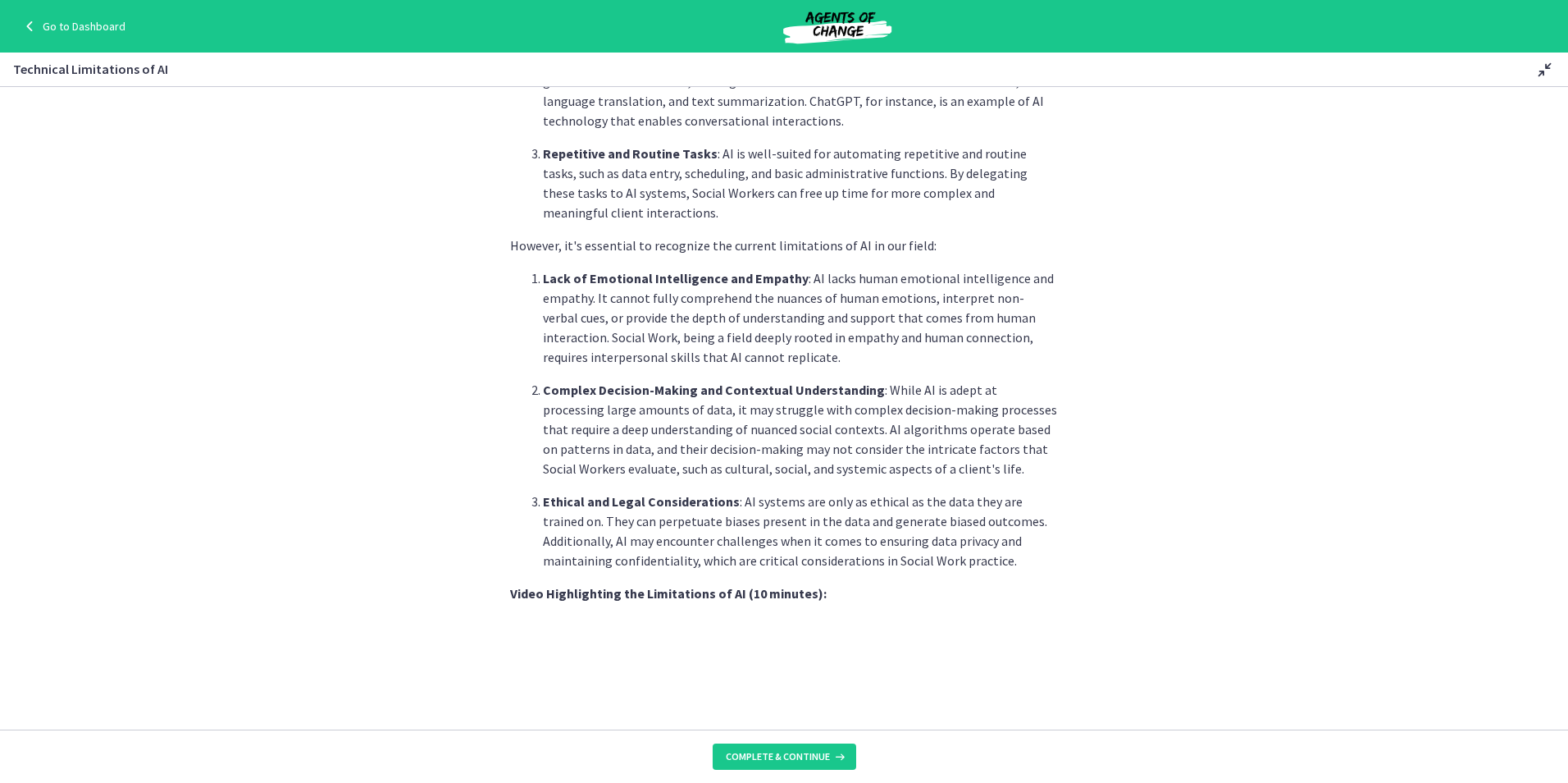
scroll to position [688, 0]
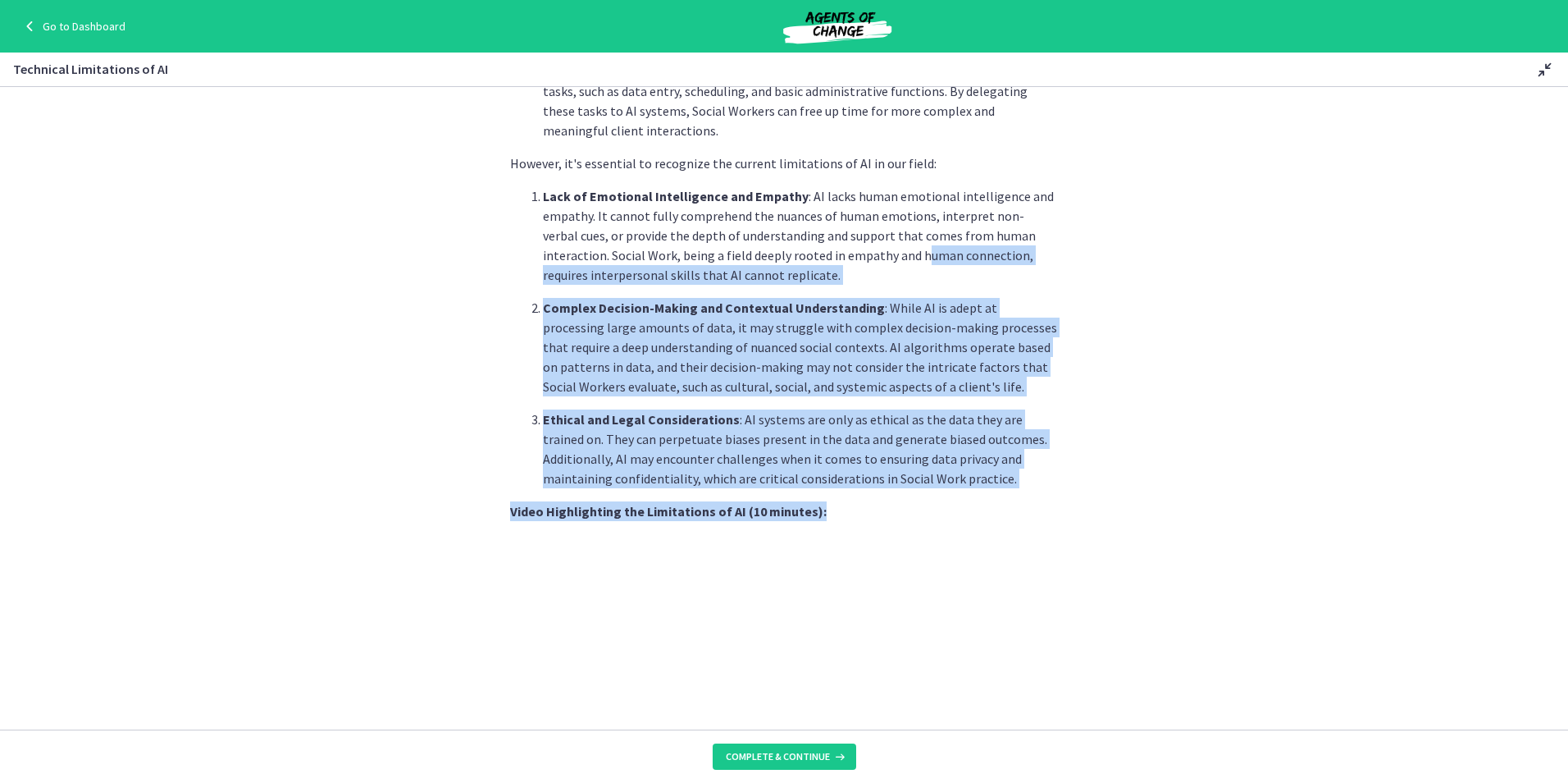
drag, startPoint x: 876, startPoint y: 426, endPoint x: 899, endPoint y: 515, distance: 91.9
click at [899, 515] on div "As Social Workers, understanding these limitations is crucial to effectively ut…" at bounding box center [784, 212] width 548 height 1536
click at [691, 503] on strong "Video Highlighting the Limitations of AI (10 minutes):" at bounding box center [668, 511] width 316 height 17
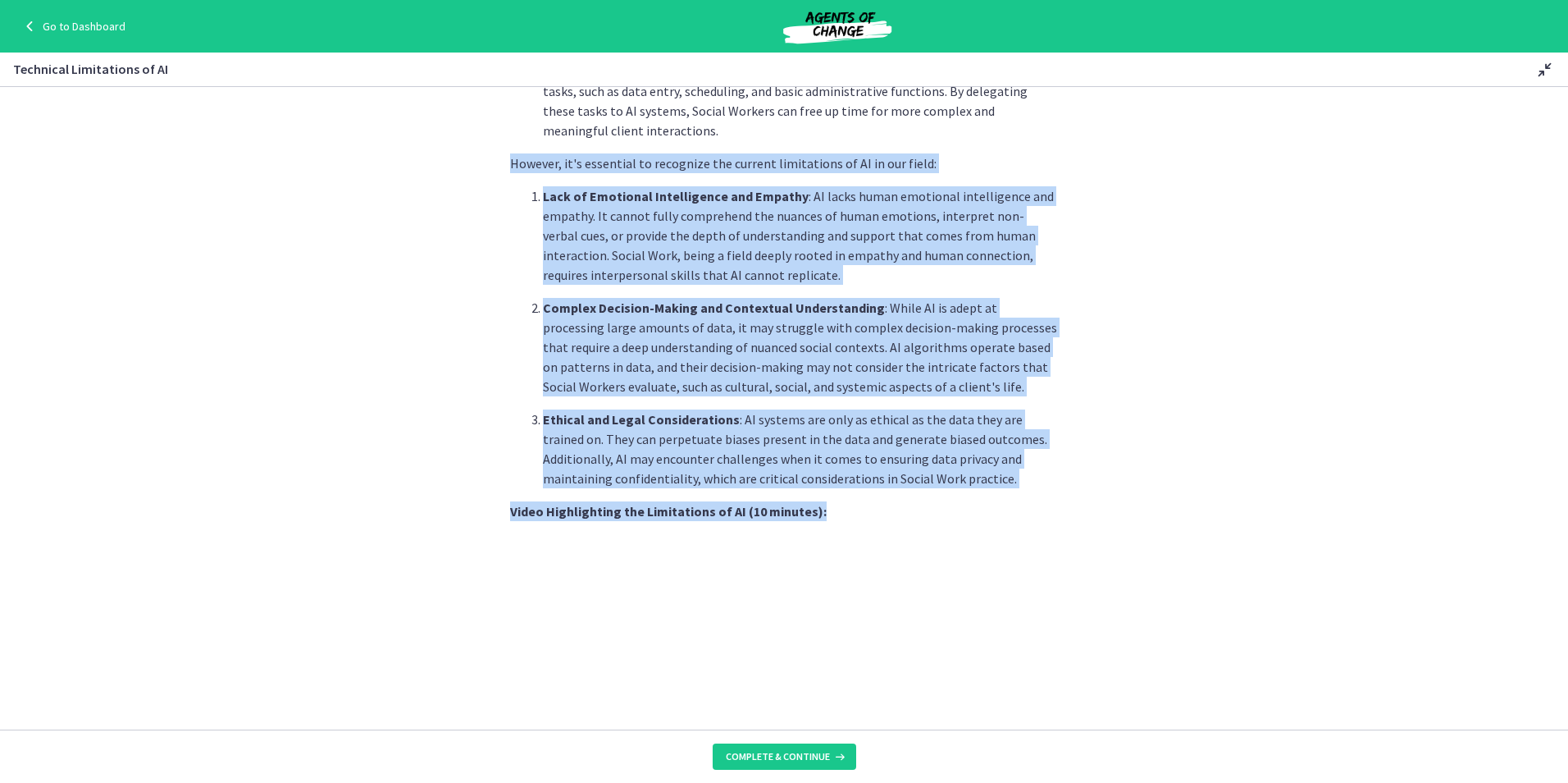
drag, startPoint x: 956, startPoint y: 508, endPoint x: 466, endPoint y: 144, distance: 610.4
click at [466, 144] on section "As Social Workers, understanding these limitations is crucial to effectively ut…" at bounding box center [784, 408] width 1568 height 642
click at [1093, 240] on section "As Social Workers, understanding these limitations is crucial to effectively ut…" at bounding box center [784, 408] width 1568 height 642
click at [934, 385] on p "Complex Decision-Making and Contextual Understanding : While AI is adept at pro…" at bounding box center [799, 347] width 515 height 99
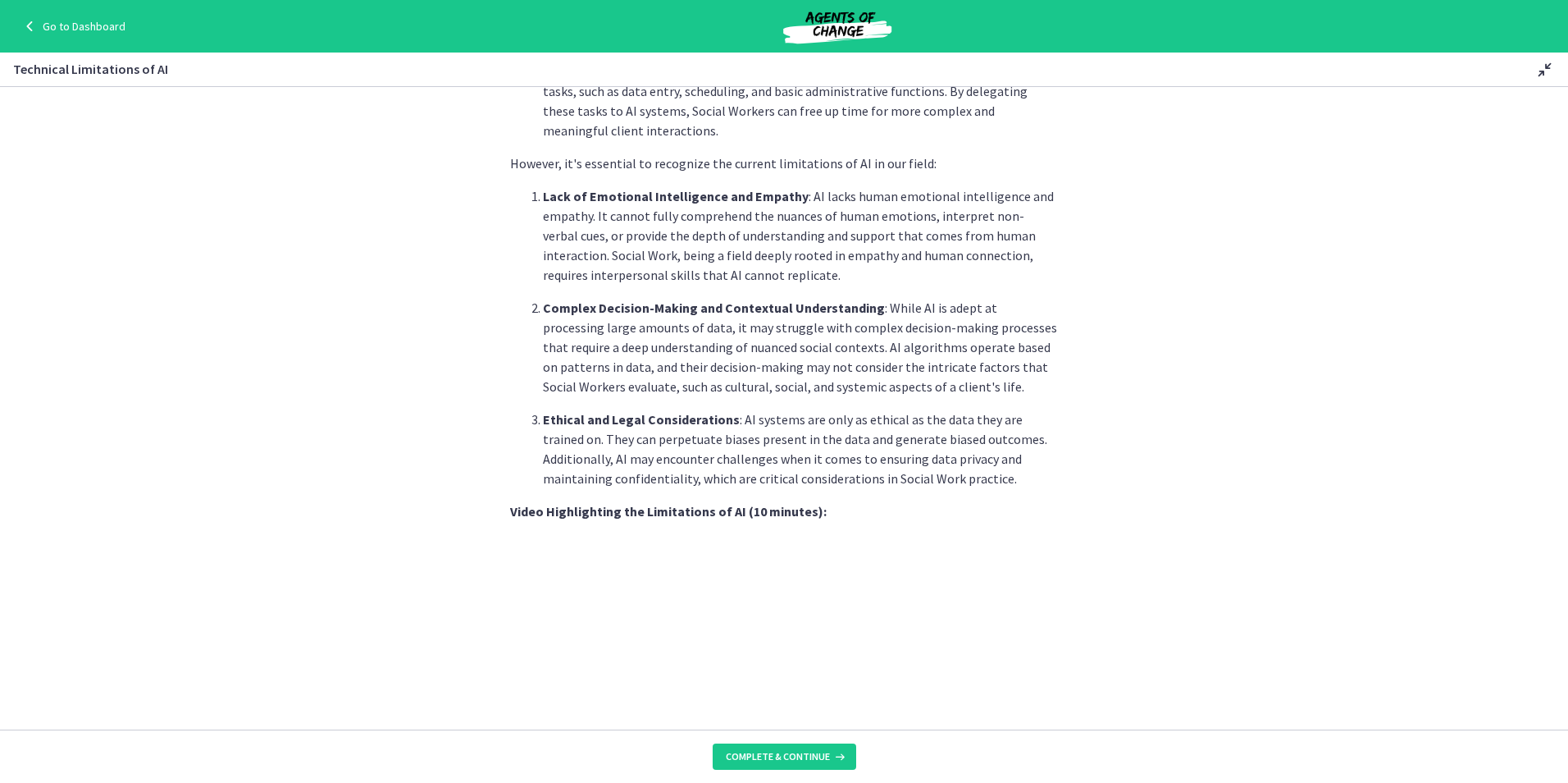
click at [1068, 460] on section "As Social Workers, understanding these limitations is crucial to effectively ut…" at bounding box center [784, 408] width 1568 height 642
click at [1102, 508] on section "As Social Workers, understanding these limitations is crucial to effectively ut…" at bounding box center [784, 408] width 1568 height 642
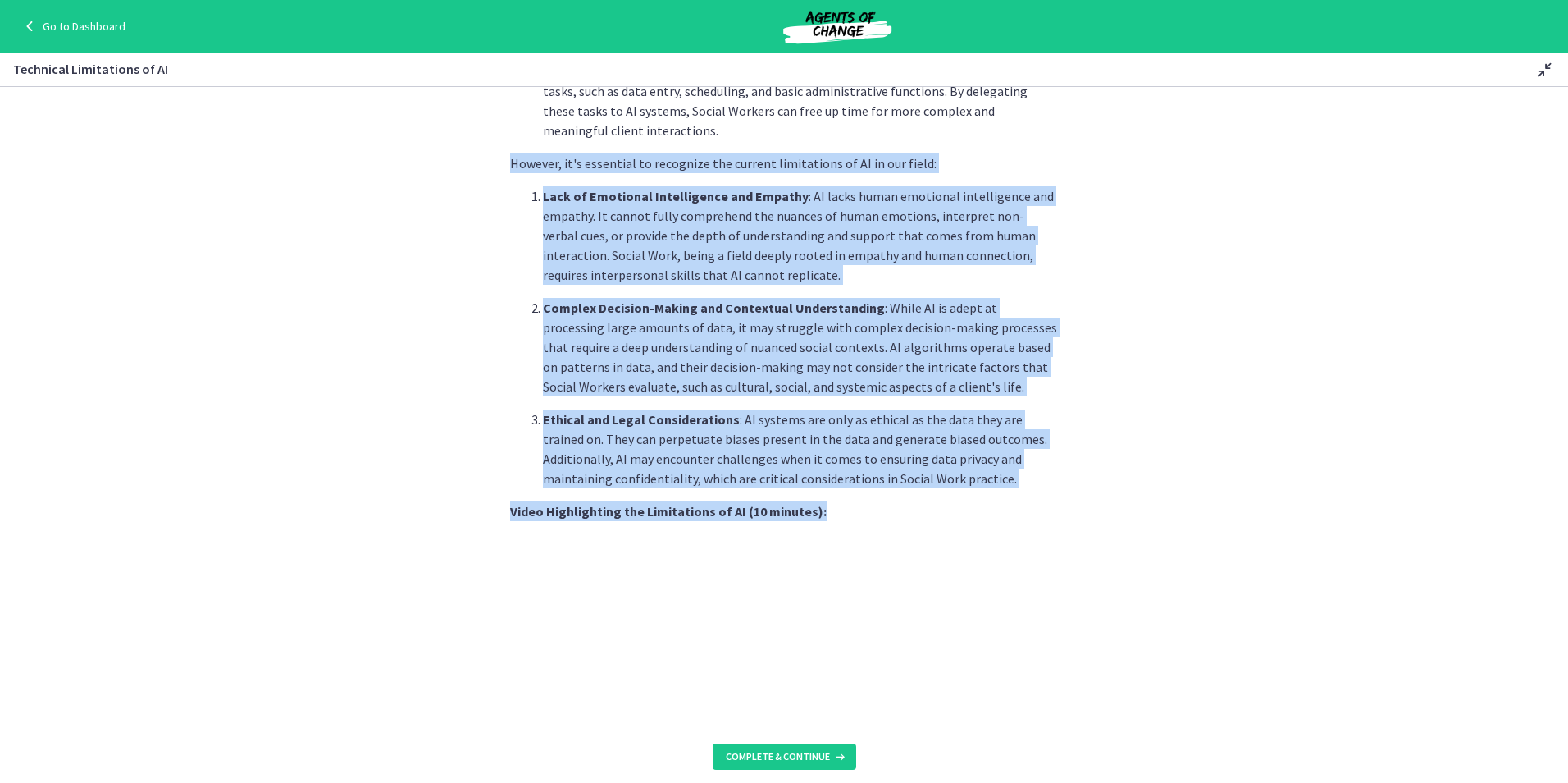
drag, startPoint x: 874, startPoint y: 516, endPoint x: 500, endPoint y: 163, distance: 514.3
click at [500, 163] on section "As Social Workers, understanding these limitations is crucial to effectively ut…" at bounding box center [784, 408] width 1568 height 642
click at [879, 450] on p "Ethical and Legal Considerations : AI systems are only as ethical as the data t…" at bounding box center [799, 449] width 515 height 79
click at [1241, 317] on section "As Social Workers, understanding these limitations is crucial to effectively ut…" at bounding box center [784, 408] width 1568 height 642
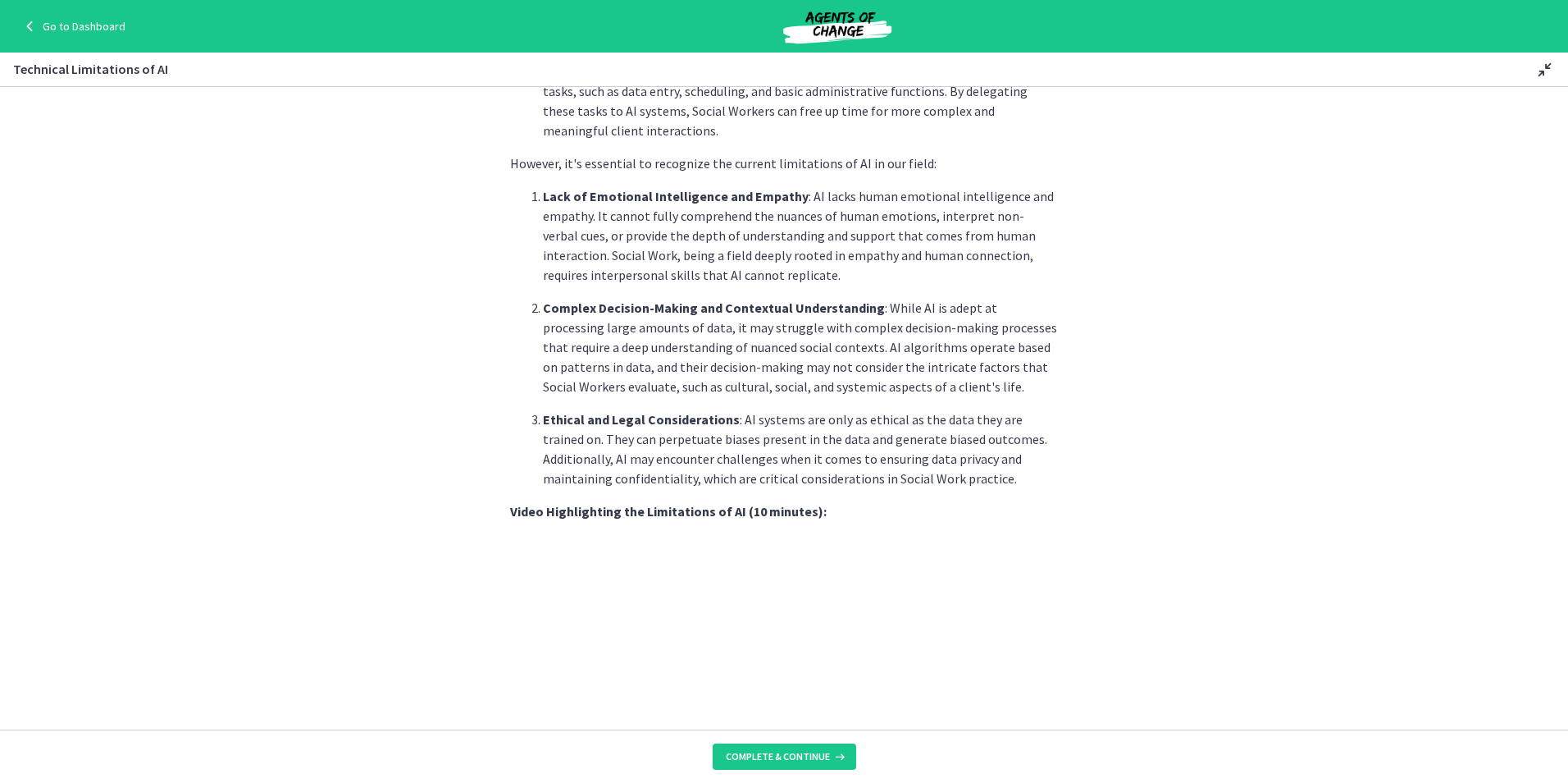
click at [1047, 436] on p "Ethical and Legal Considerations : AI systems are only as ethical as the data t…" at bounding box center [799, 449] width 515 height 79
click at [1025, 513] on p "Video Highlighting the Limitations of AI (10 minutes):" at bounding box center [784, 510] width 548 height 20
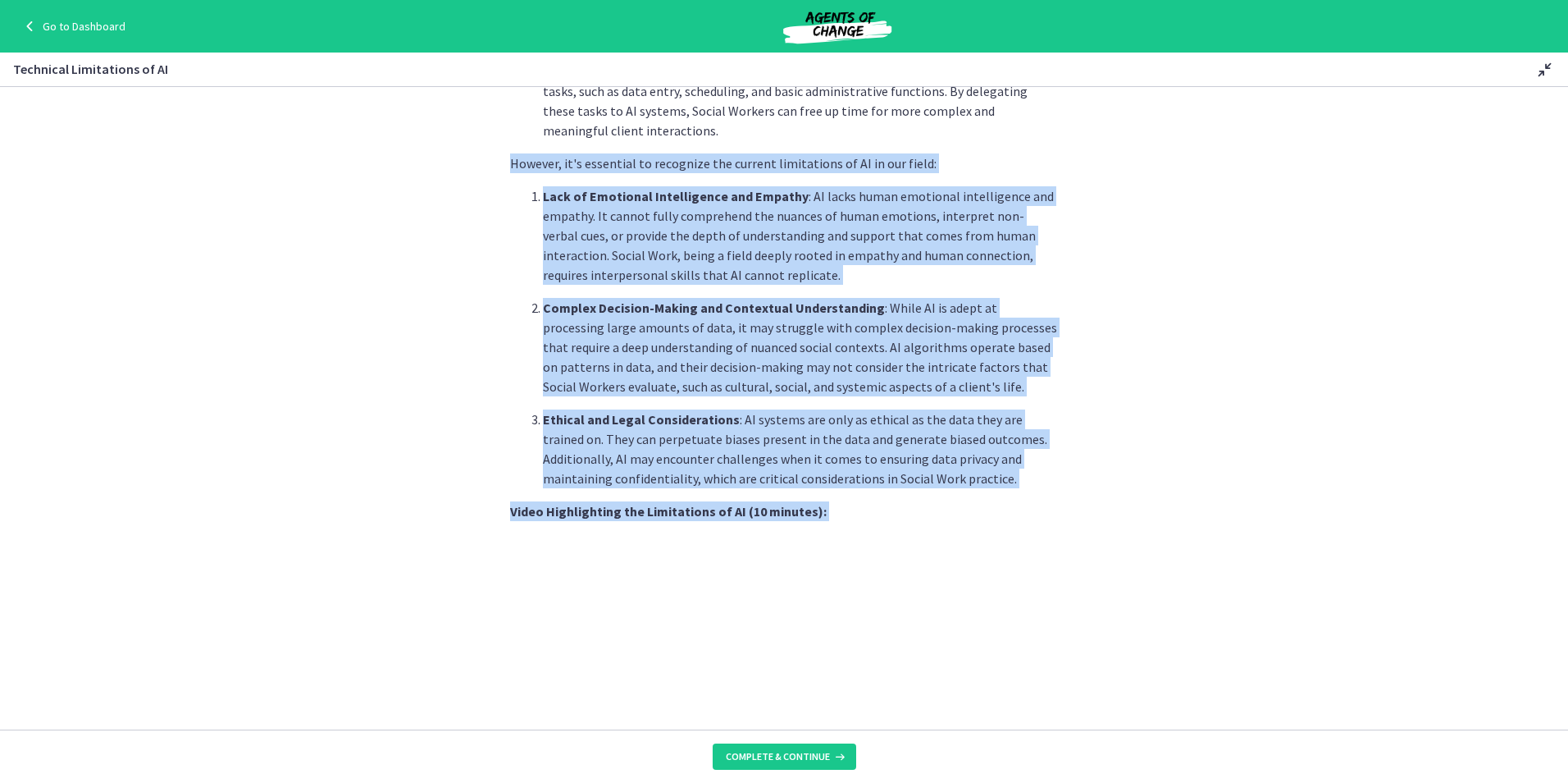
drag, startPoint x: 743, startPoint y: 442, endPoint x: 471, endPoint y: 154, distance: 396.1
click at [471, 154] on section "As Social Workers, understanding these limitations is crucial to effectively ut…" at bounding box center [784, 408] width 1568 height 642
click at [958, 432] on p "Ethical and Legal Considerations : AI systems are only as ethical as the data t…" at bounding box center [799, 449] width 515 height 79
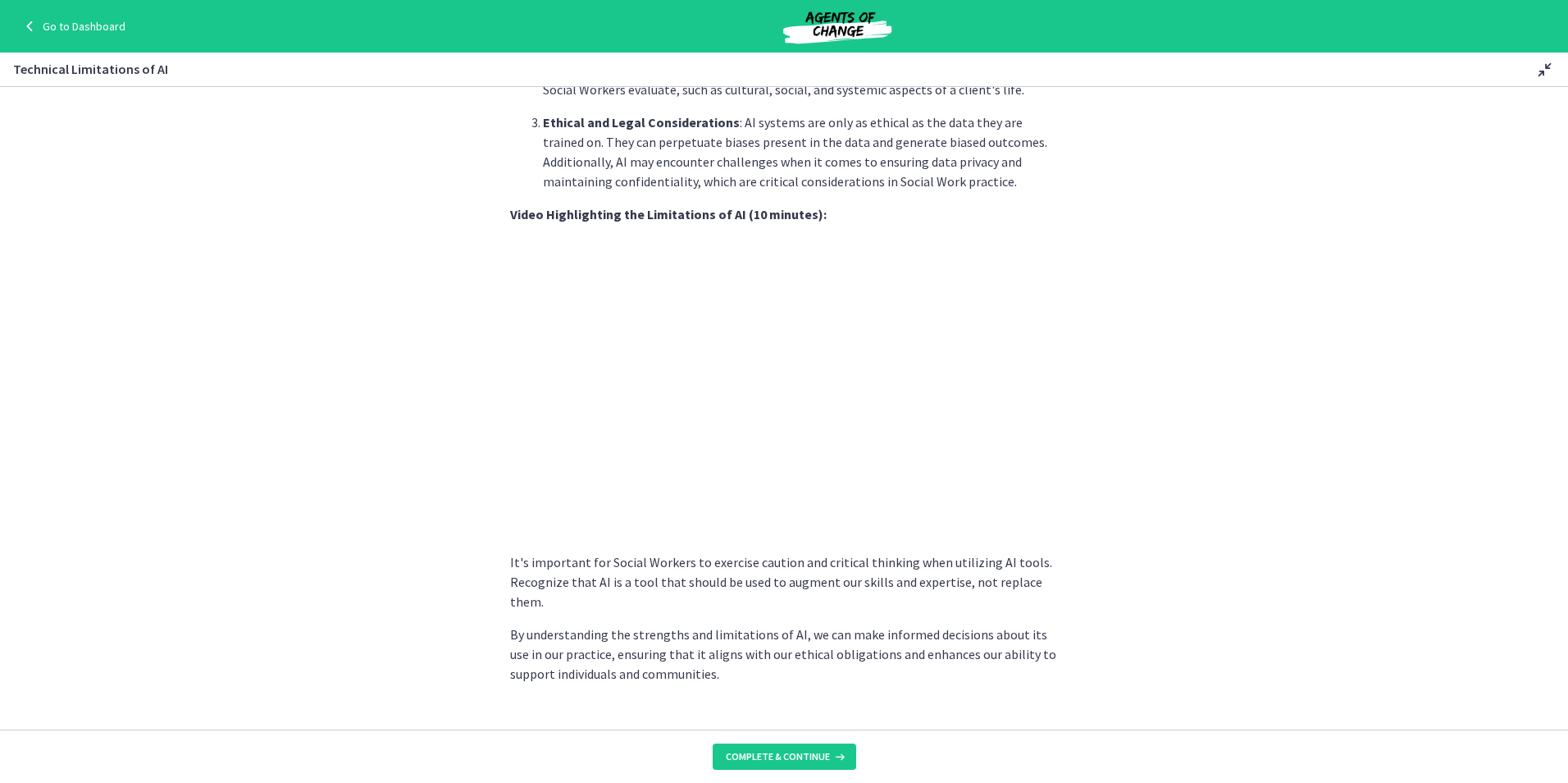
scroll to position [1017, 0]
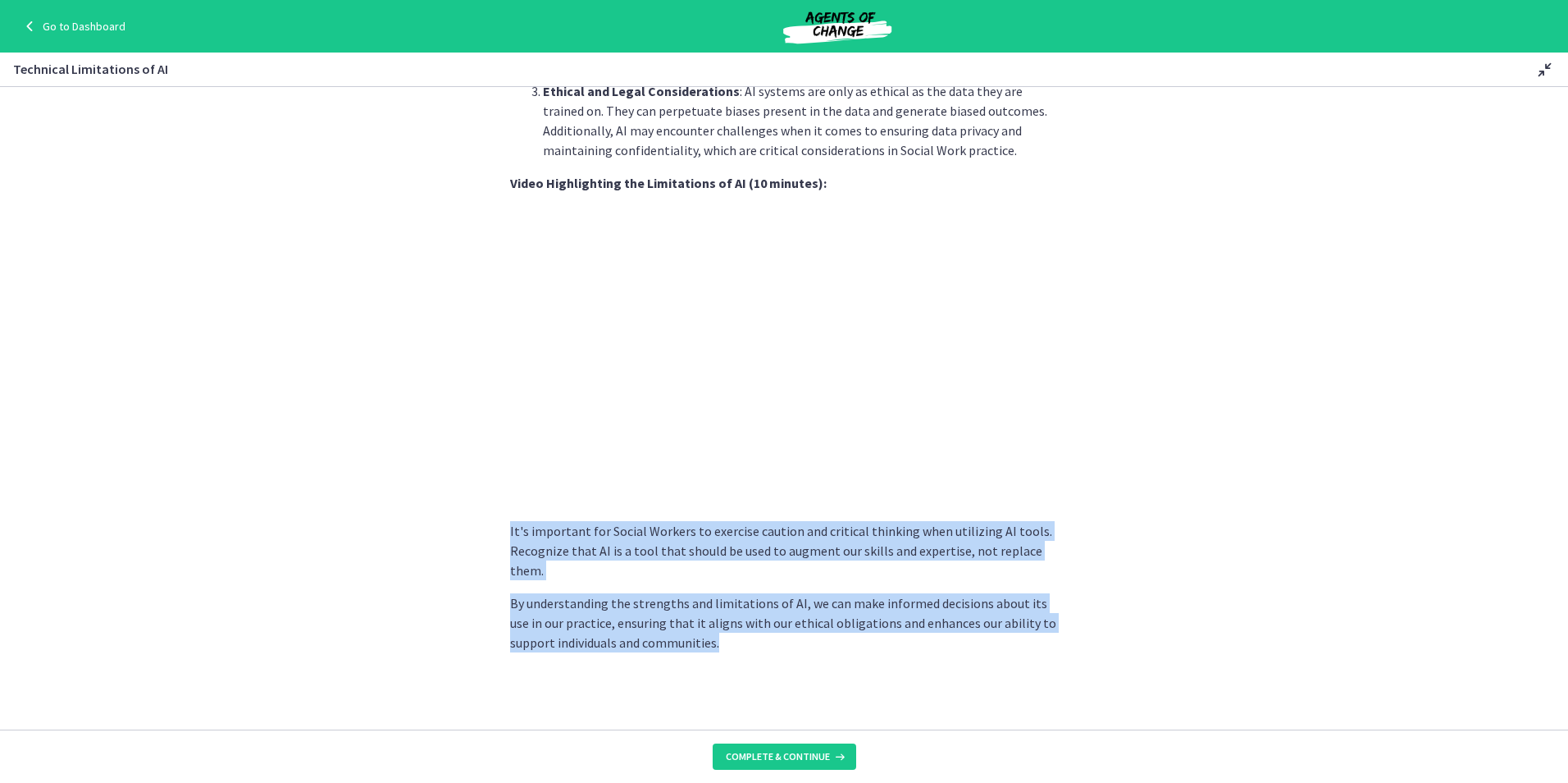
drag, startPoint x: 494, startPoint y: 526, endPoint x: 728, endPoint y: 641, distance: 260.7
click at [728, 641] on section "As Social Workers, understanding these limitations is crucial to effectively ut…" at bounding box center [784, 408] width 1568 height 642
drag, startPoint x: 728, startPoint y: 641, endPoint x: 711, endPoint y: 695, distance: 56.6
click at [630, 640] on p "By understanding the strengths and limitations of AI, we can make informed deci…" at bounding box center [784, 622] width 548 height 59
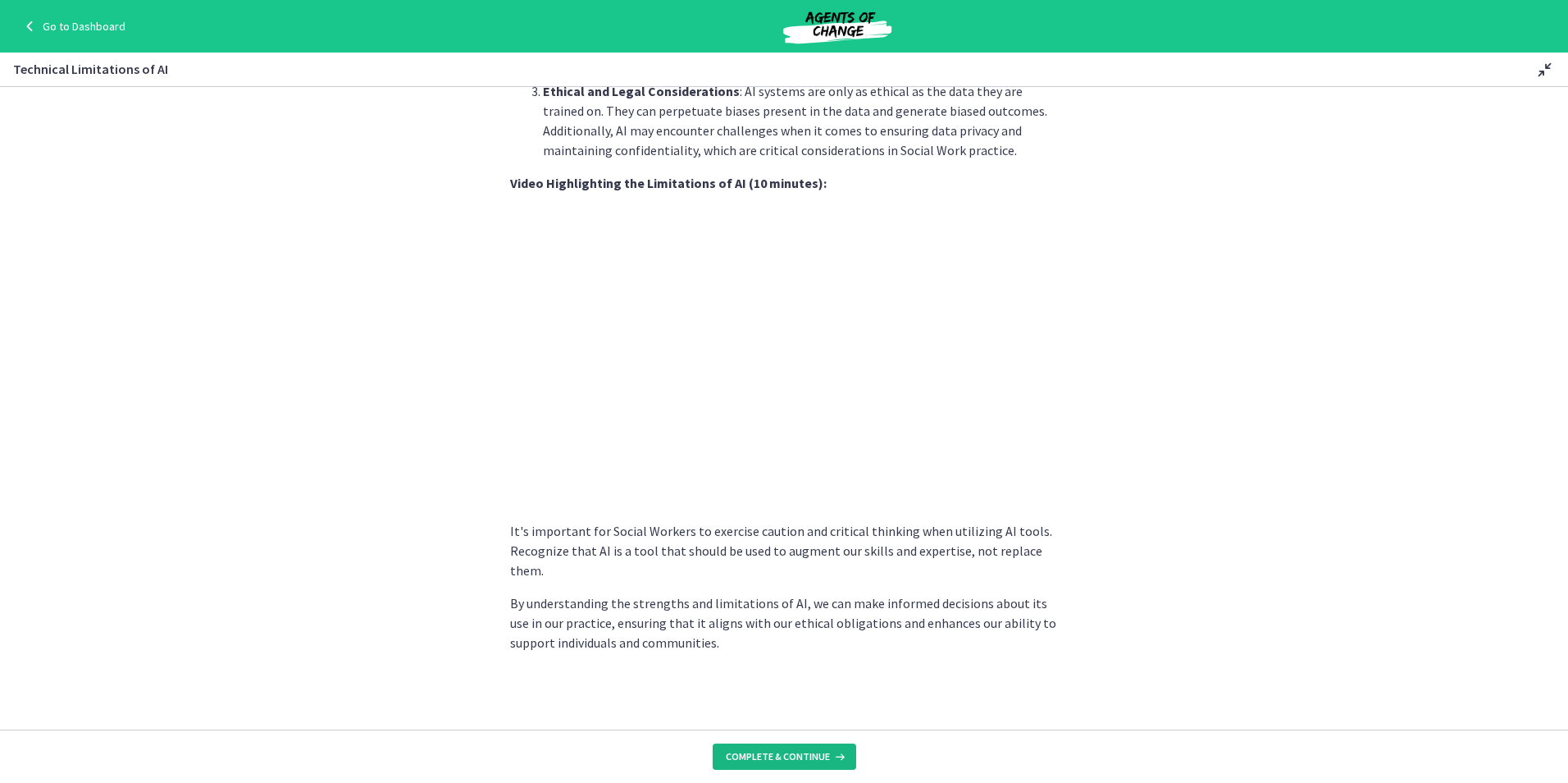
click at [800, 763] on button "Complete & continue" at bounding box center [784, 756] width 143 height 26
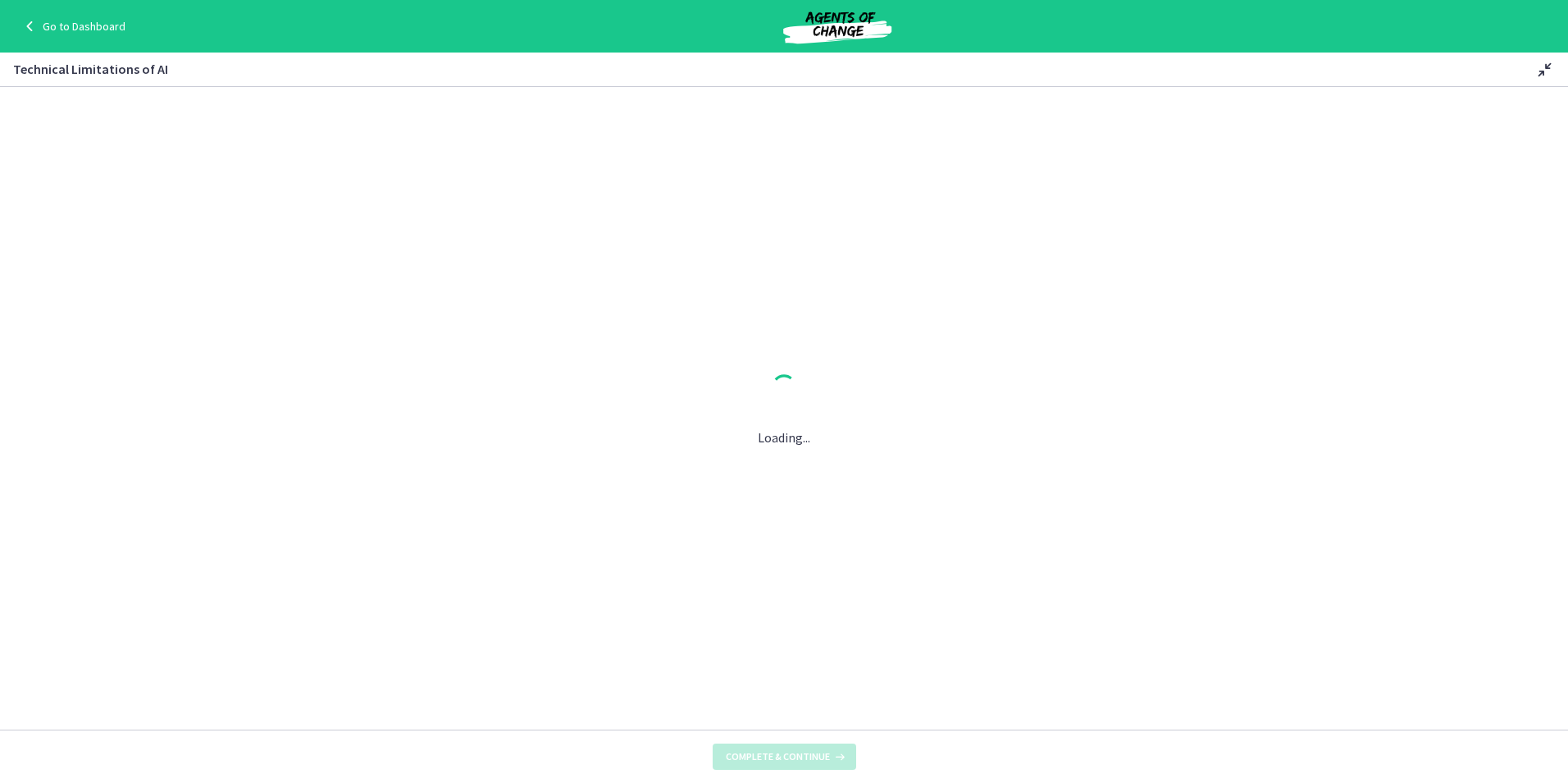
scroll to position [0, 0]
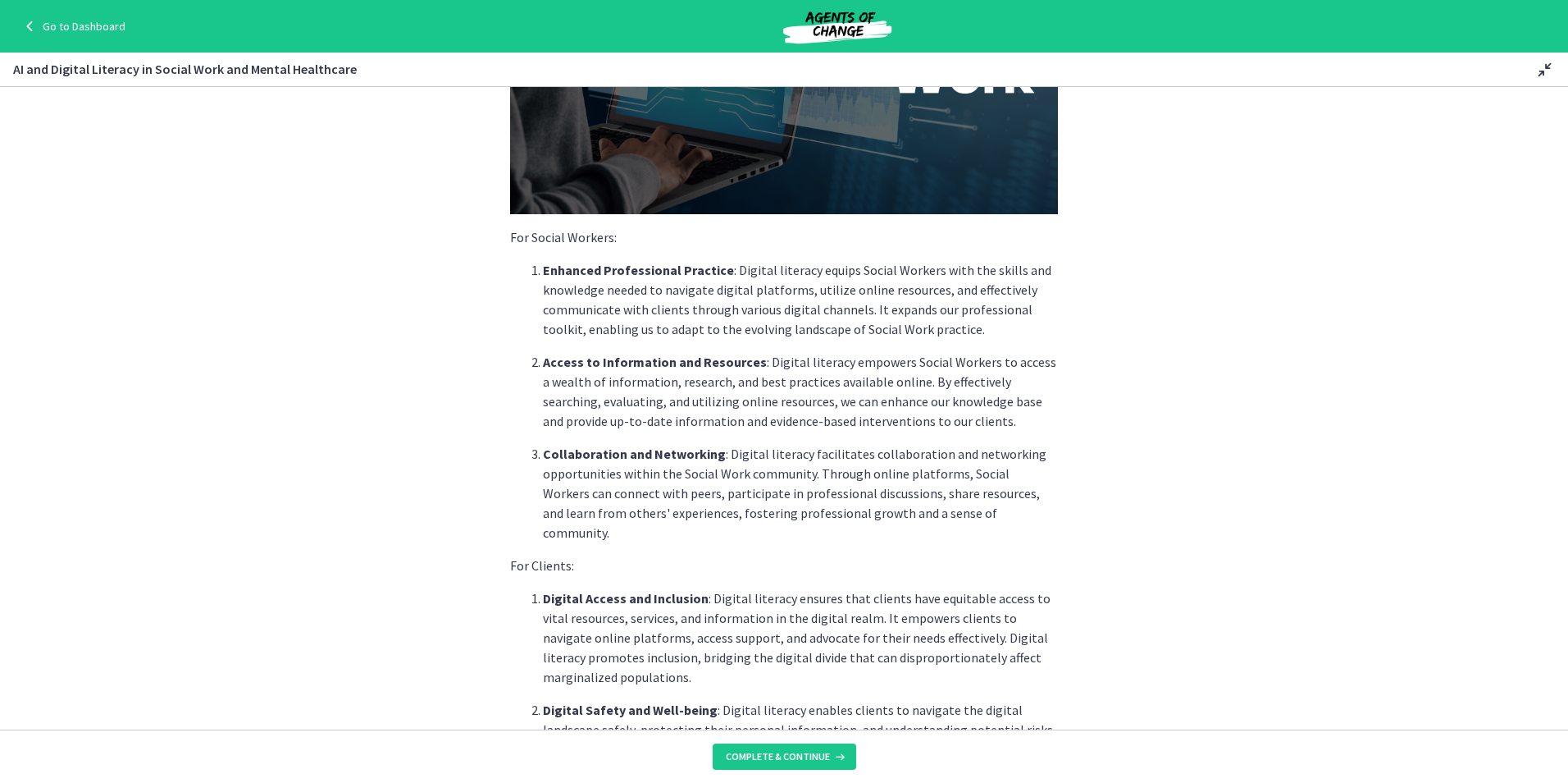
scroll to position [329, 0]
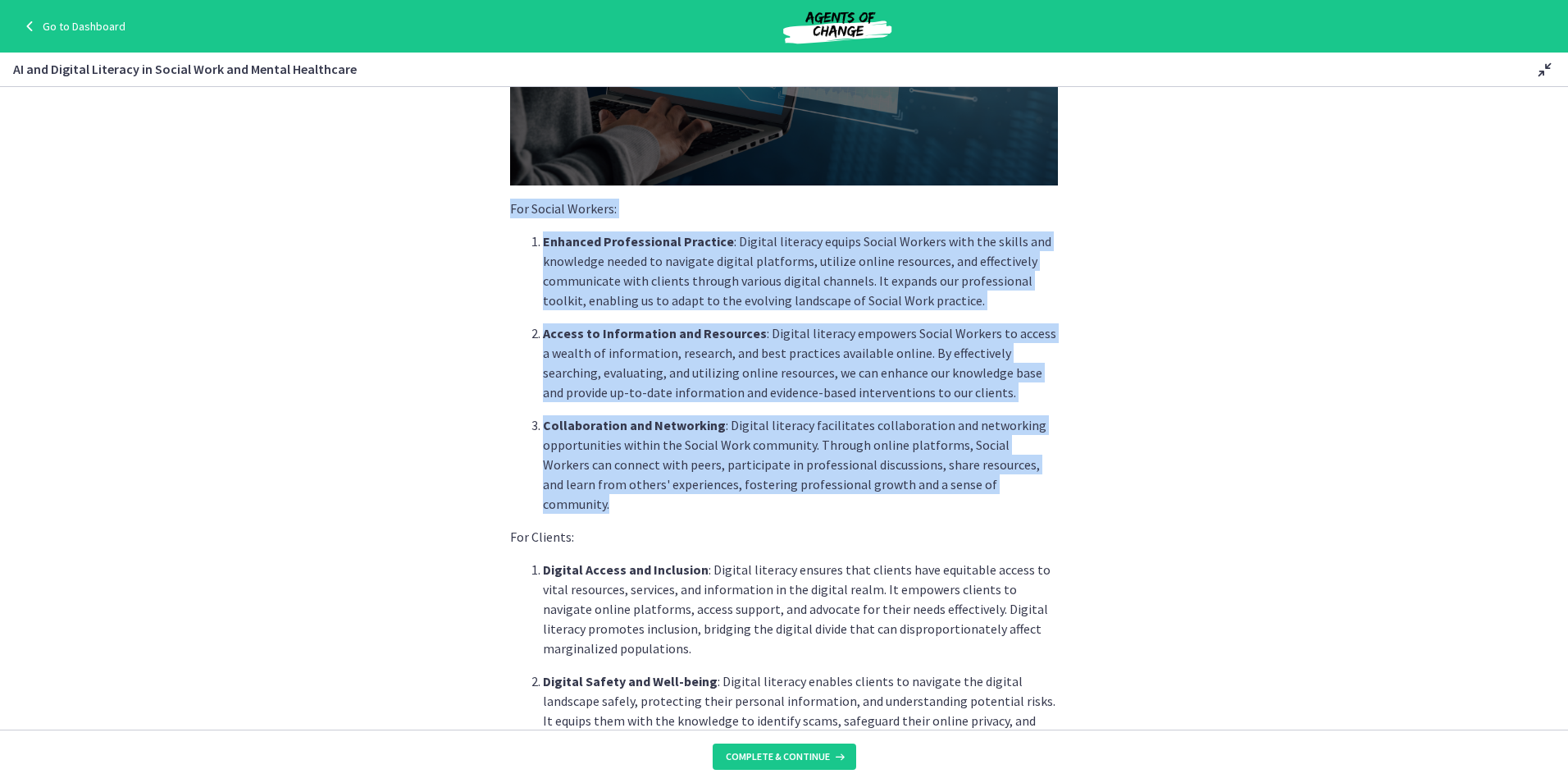
drag, startPoint x: 510, startPoint y: 190, endPoint x: 1003, endPoint y: 463, distance: 563.5
click at [1003, 463] on div "In [DATE] rapidly advancing digital age, understanding and promoting digital li…" at bounding box center [784, 713] width 548 height 1818
click at [648, 327] on p "Access to Information and Resources : Digital literacy empowers Social Workers …" at bounding box center [799, 362] width 515 height 79
drag, startPoint x: 1032, startPoint y: 472, endPoint x: 501, endPoint y: 187, distance: 602.6
click at [501, 187] on div "In [DATE] rapidly advancing digital age, understanding and promoting digital li…" at bounding box center [784, 96] width 574 height 610
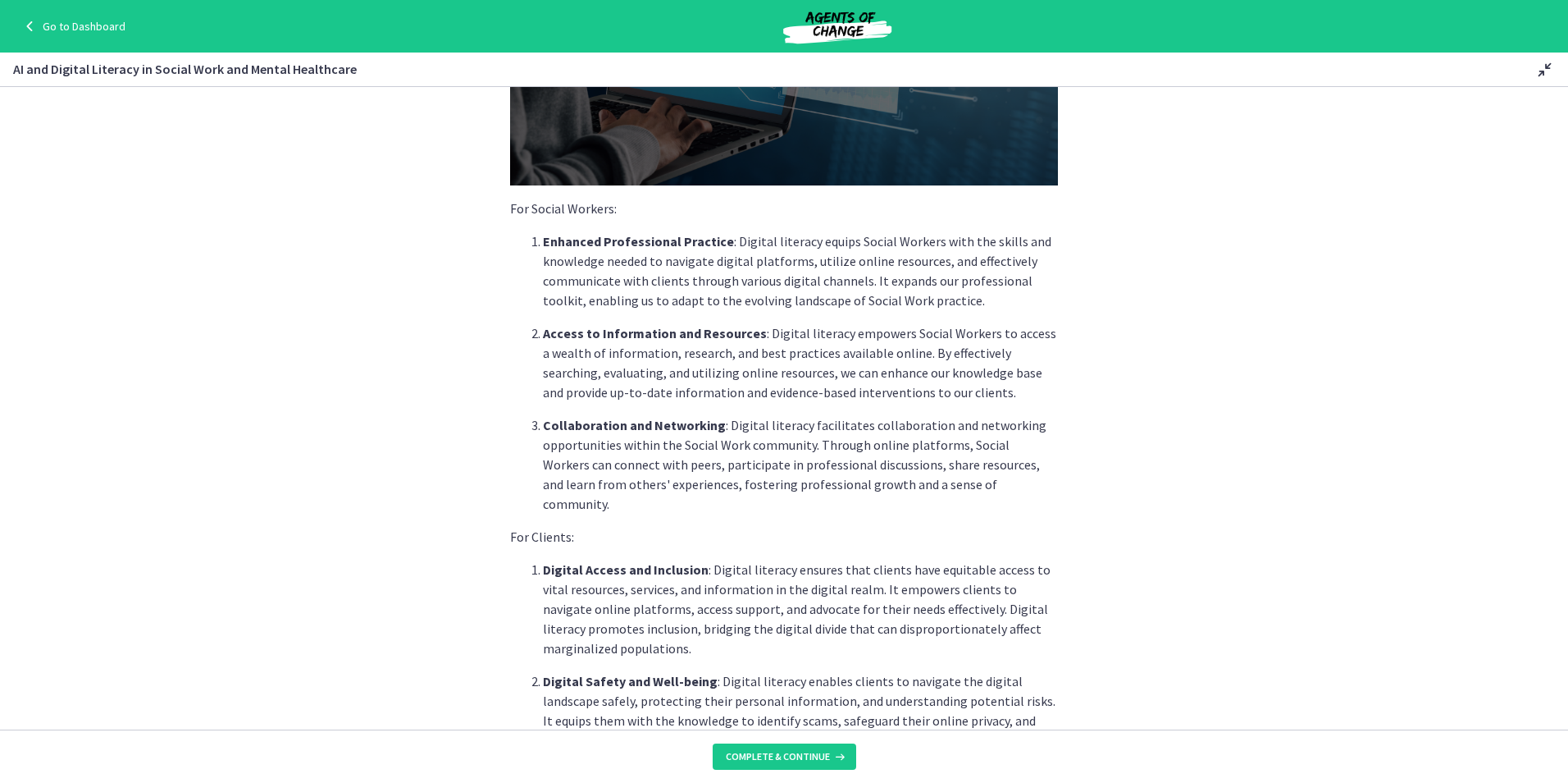
drag, startPoint x: 501, startPoint y: 187, endPoint x: 1030, endPoint y: 549, distance: 641.0
click at [1031, 560] on p "Digital Access and Inclusion : Digital literacy ensures that clients have equit…" at bounding box center [799, 609] width 515 height 99
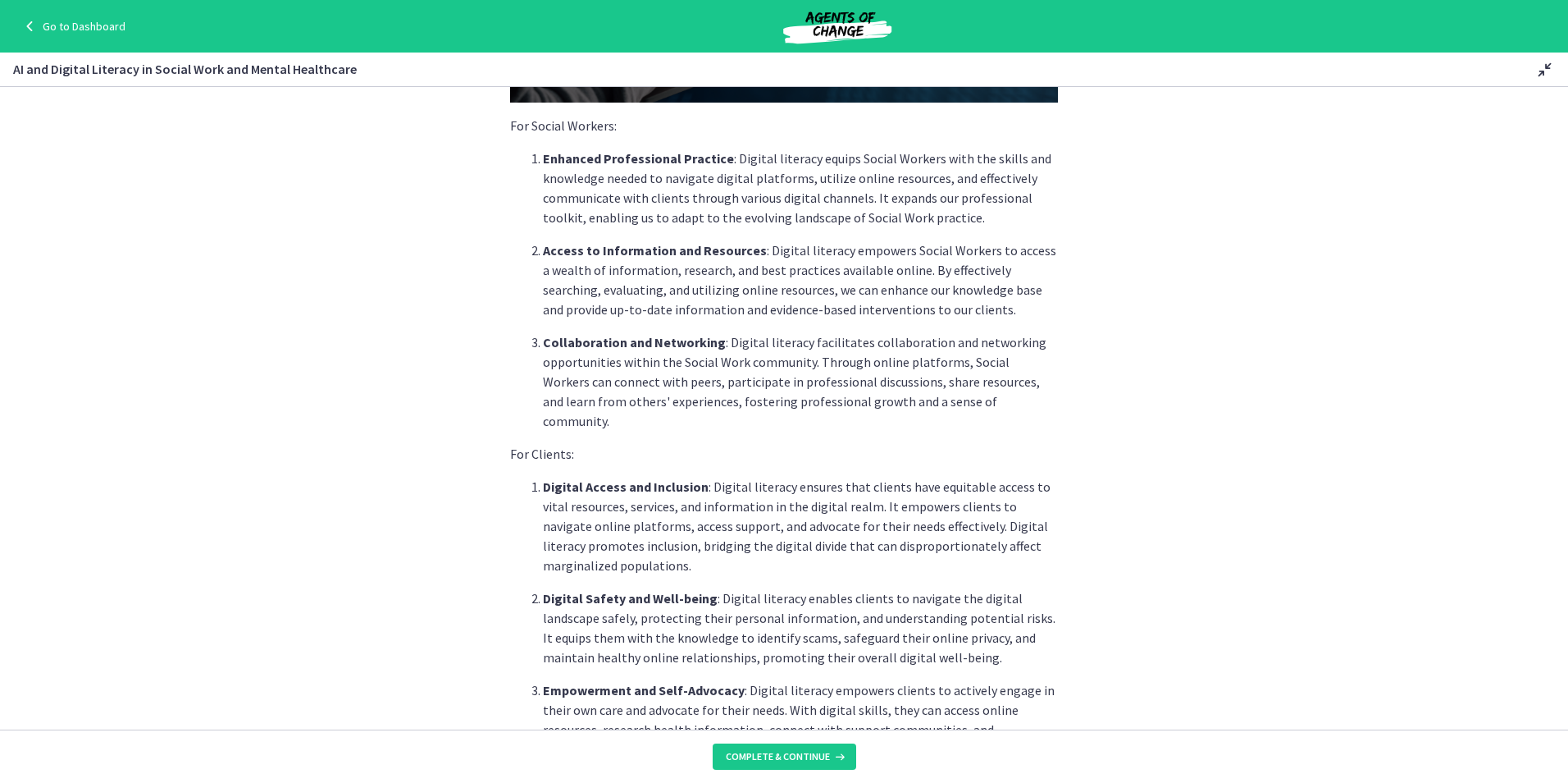
scroll to position [493, 0]
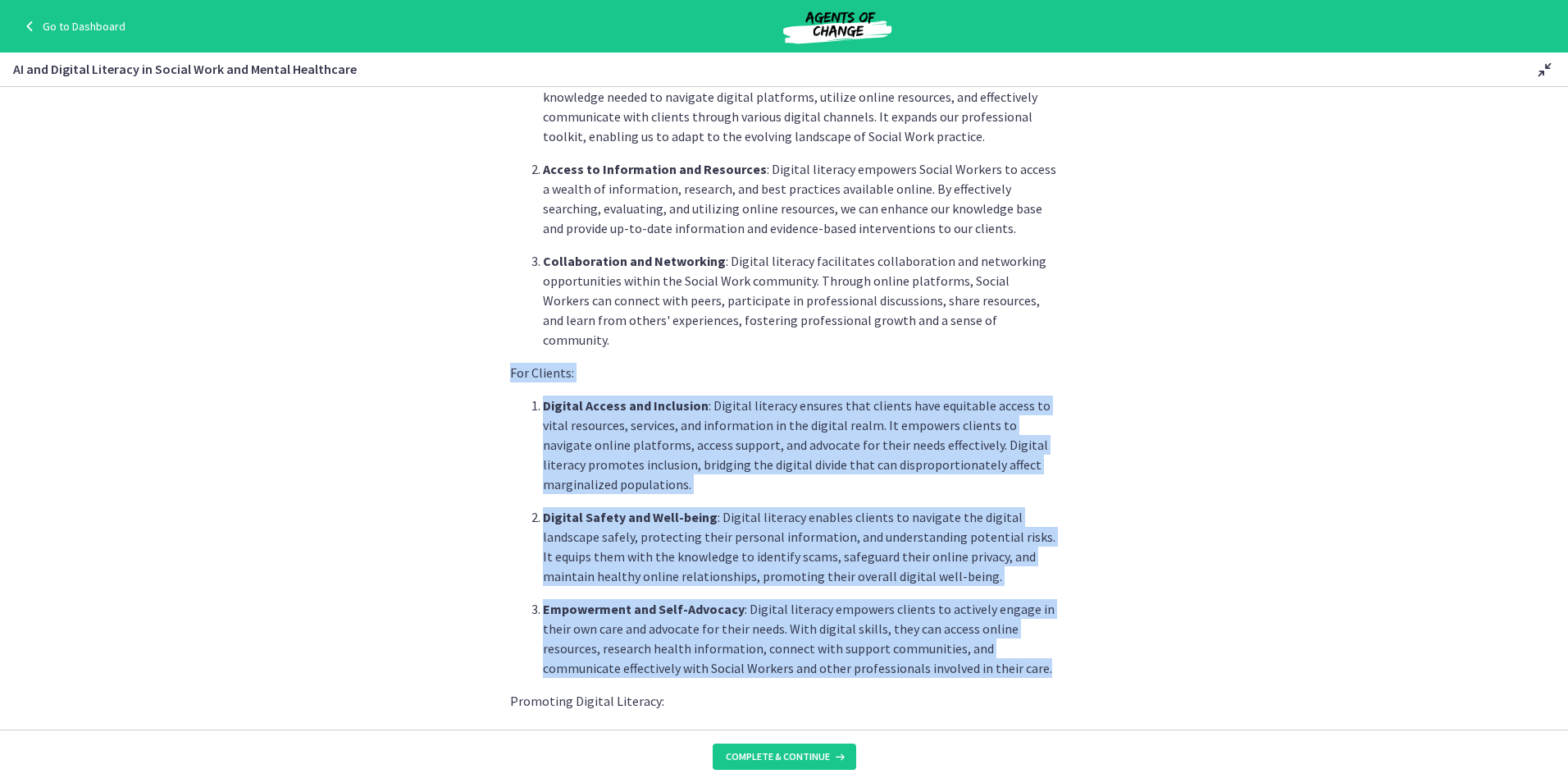
drag, startPoint x: 503, startPoint y: 331, endPoint x: 1028, endPoint y: 638, distance: 608.2
click at [1028, 638] on section "In [DATE] rapidly advancing digital age, understanding and promoting digital li…" at bounding box center [784, 408] width 1568 height 642
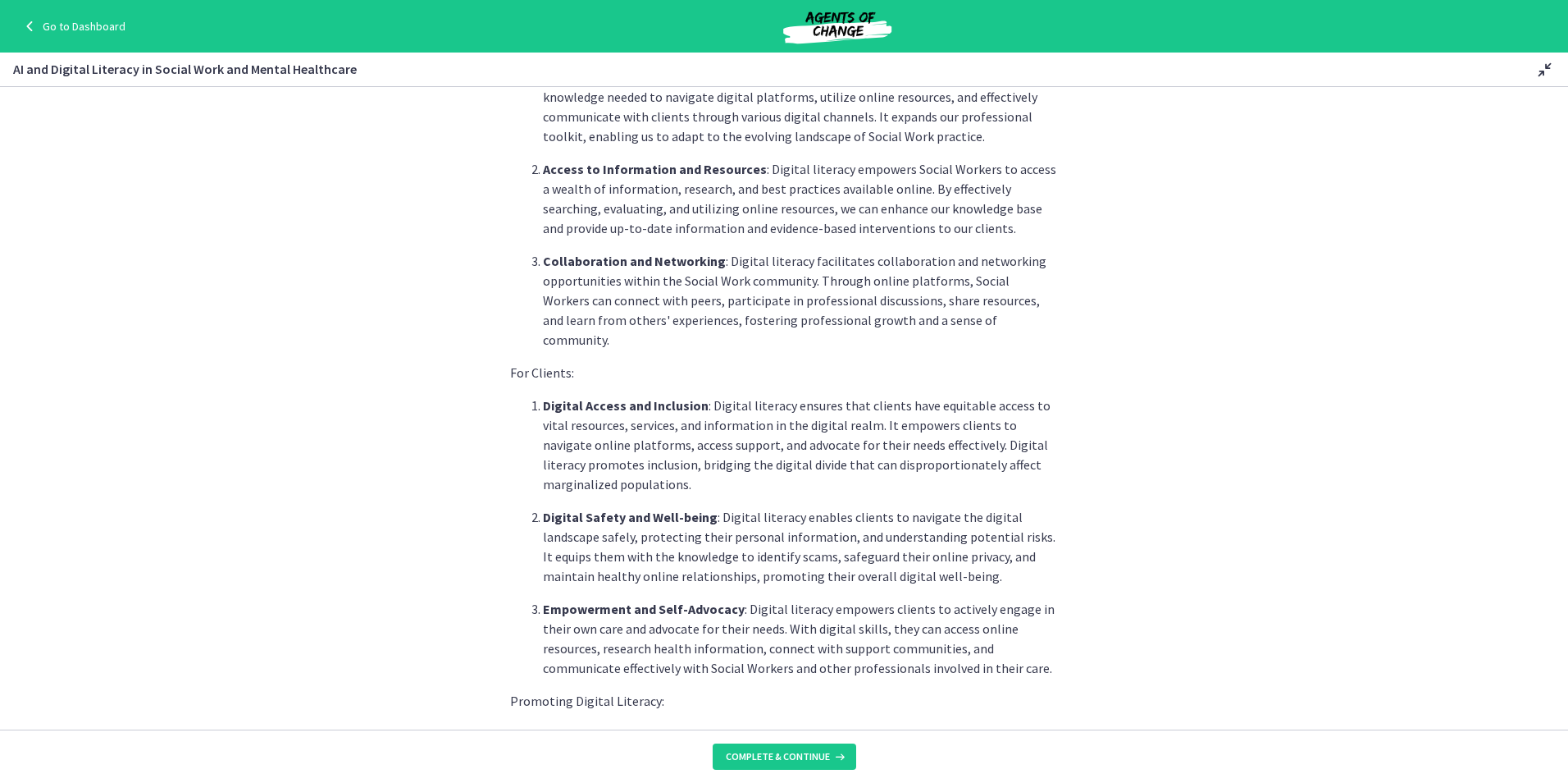
click at [726, 642] on div "In [DATE] rapidly advancing digital age, understanding and promoting digital li…" at bounding box center [784, 549] width 548 height 1818
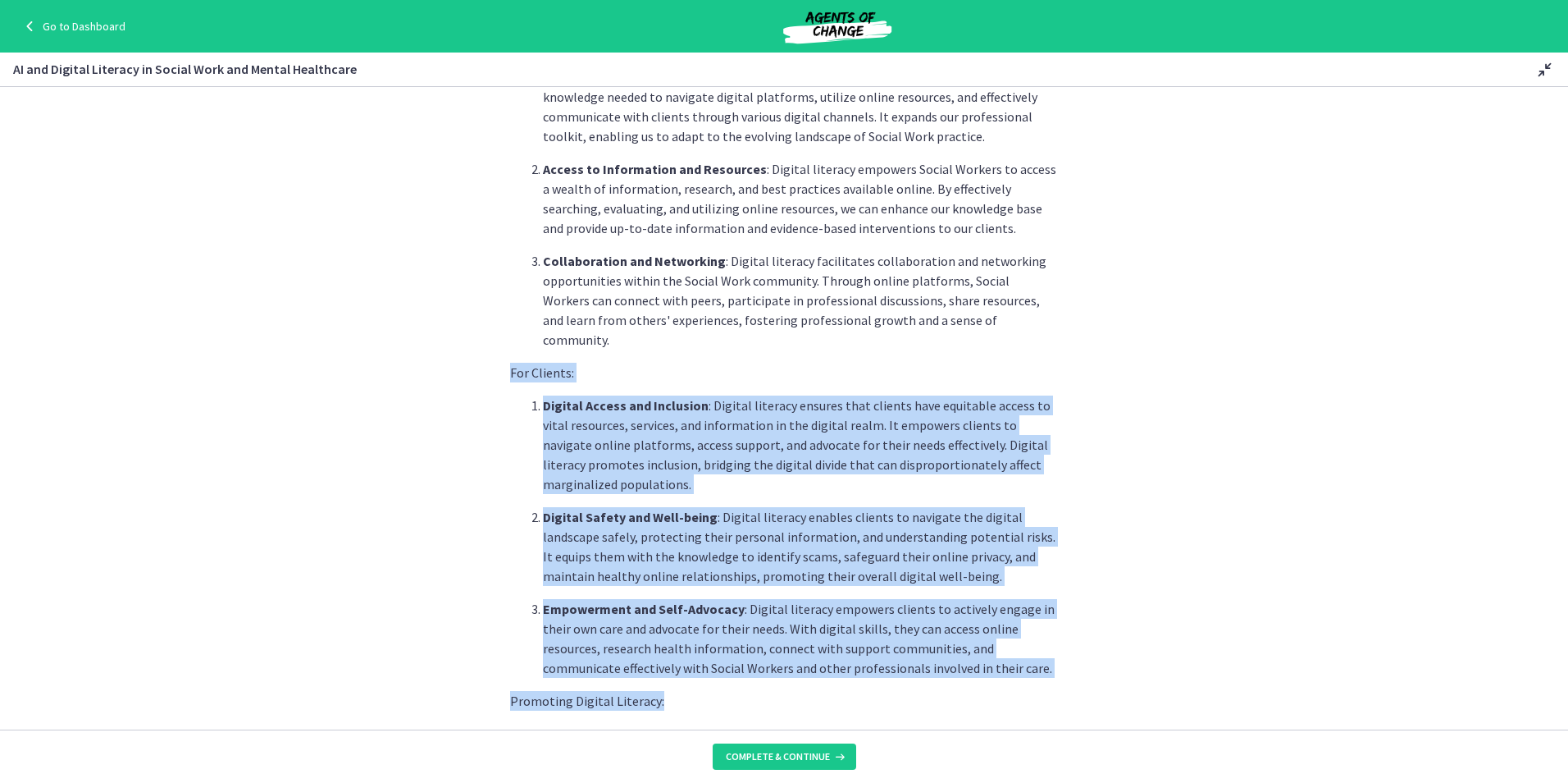
drag, startPoint x: 1010, startPoint y: 644, endPoint x: 477, endPoint y: 321, distance: 623.2
click at [477, 321] on section "In [DATE] rapidly advancing digital age, understanding and promoting digital li…" at bounding box center [784, 408] width 1568 height 642
click at [943, 518] on p "Digital Safety and Well-being : Digital literacy enables clients to navigate th…" at bounding box center [799, 547] width 515 height 79
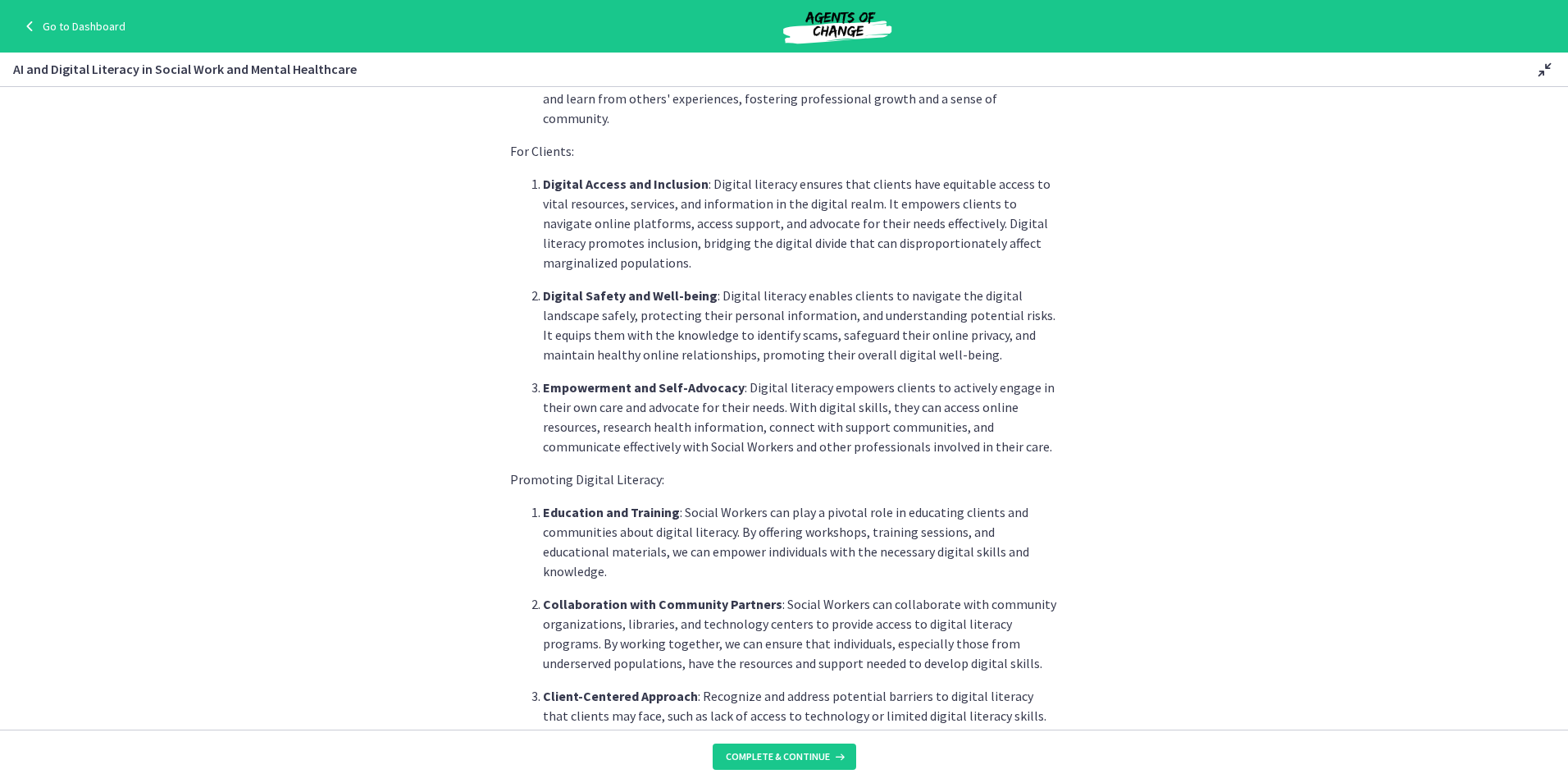
scroll to position [738, 0]
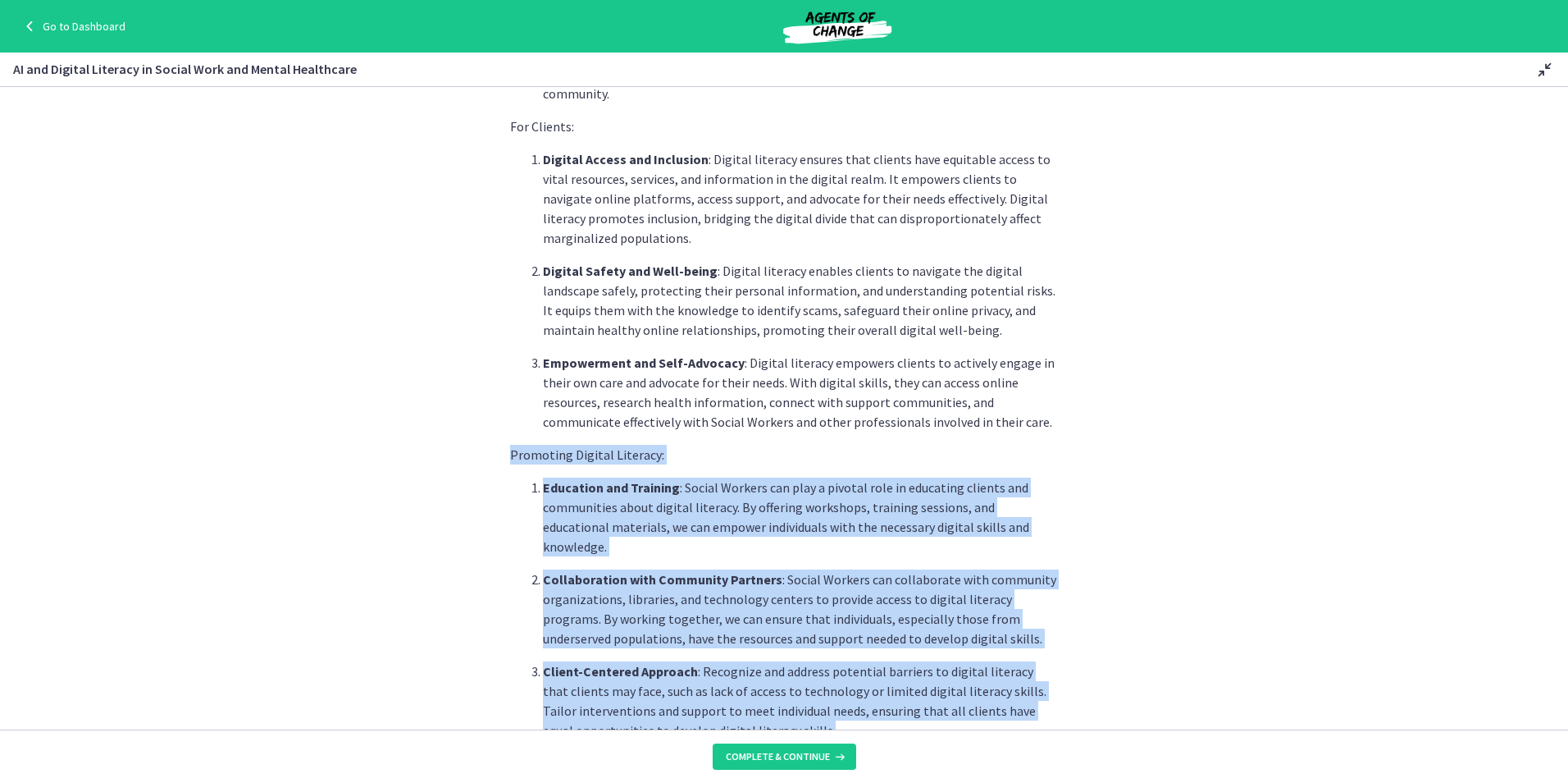
drag, startPoint x: 776, startPoint y: 664, endPoint x: 499, endPoint y: 406, distance: 378.5
click at [499, 406] on section "In [DATE] rapidly advancing digital age, understanding and promoting digital li…" at bounding box center [784, 408] width 1568 height 642
drag, startPoint x: 499, startPoint y: 406, endPoint x: 805, endPoint y: 667, distance: 402.2
click at [805, 667] on section "In [DATE] rapidly advancing digital age, understanding and promoting digital li…" at bounding box center [784, 408] width 1568 height 642
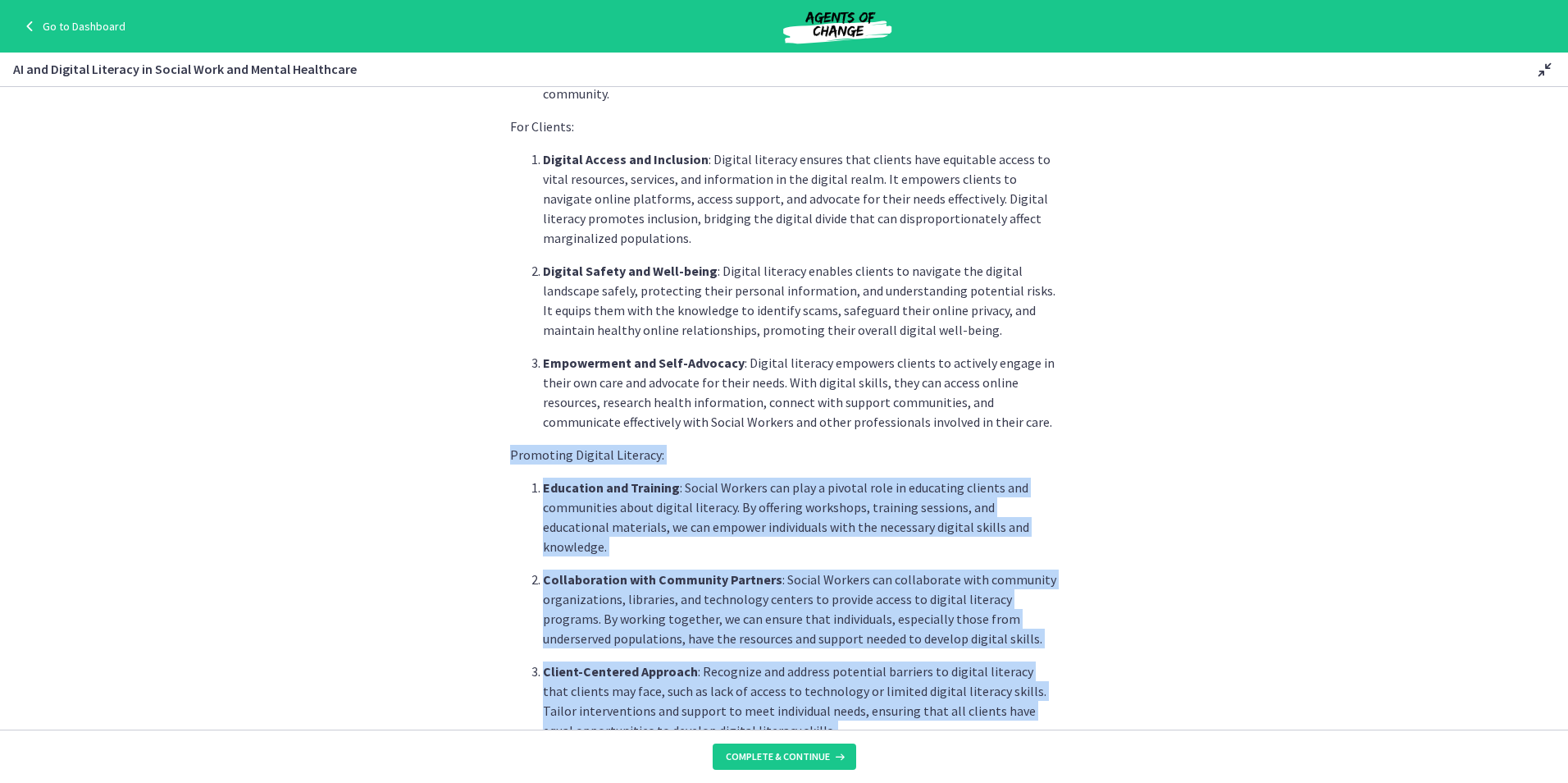
click at [1022, 478] on p "Education and Training : Social Workers can play a pivotal role in educating cl…" at bounding box center [799, 517] width 515 height 79
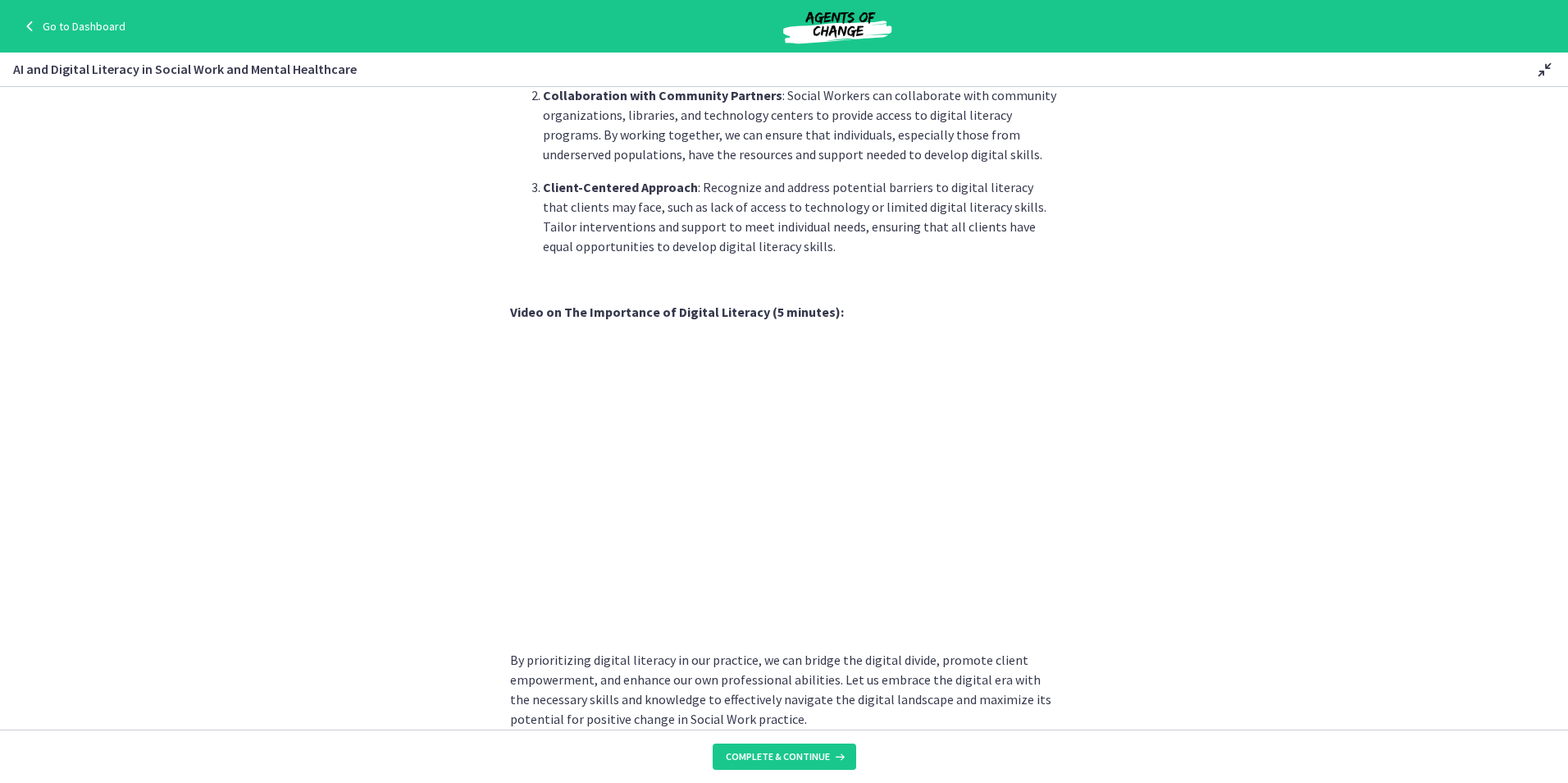
scroll to position [1240, 0]
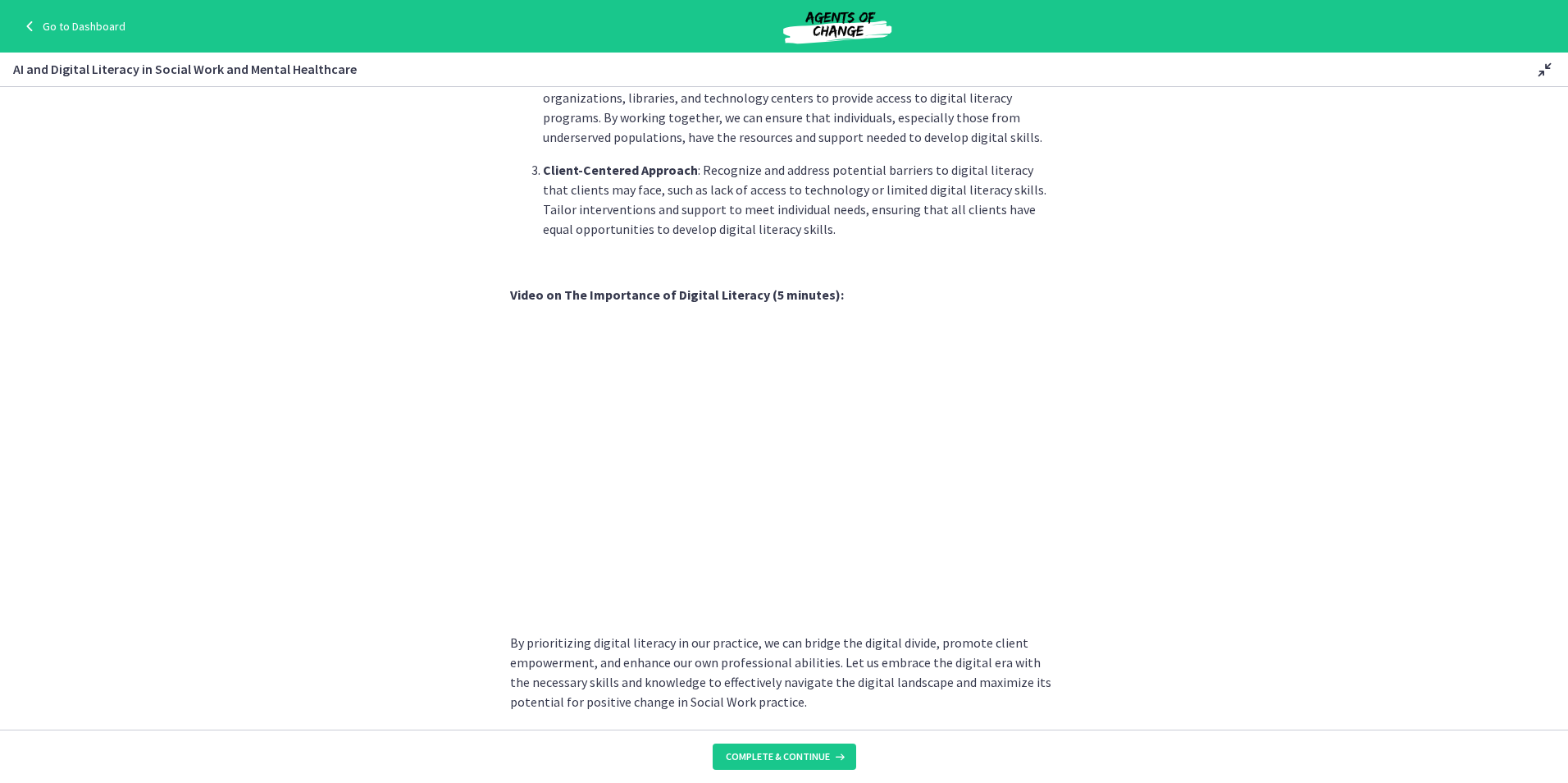
click at [789, 771] on footer "Complete & continue" at bounding box center [784, 755] width 1568 height 53
click at [767, 759] on span "Complete & continue" at bounding box center [778, 756] width 104 height 13
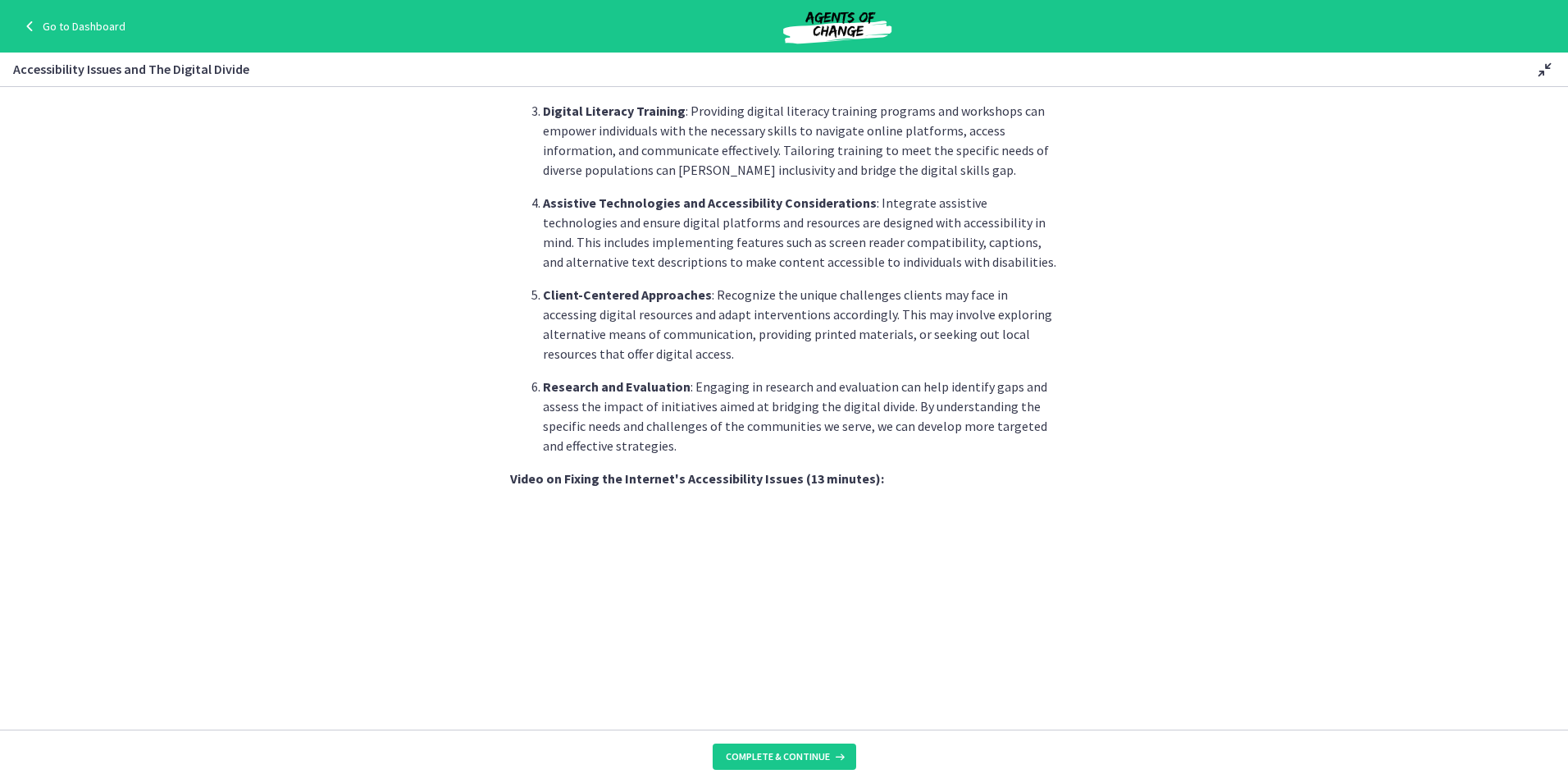
scroll to position [985, 0]
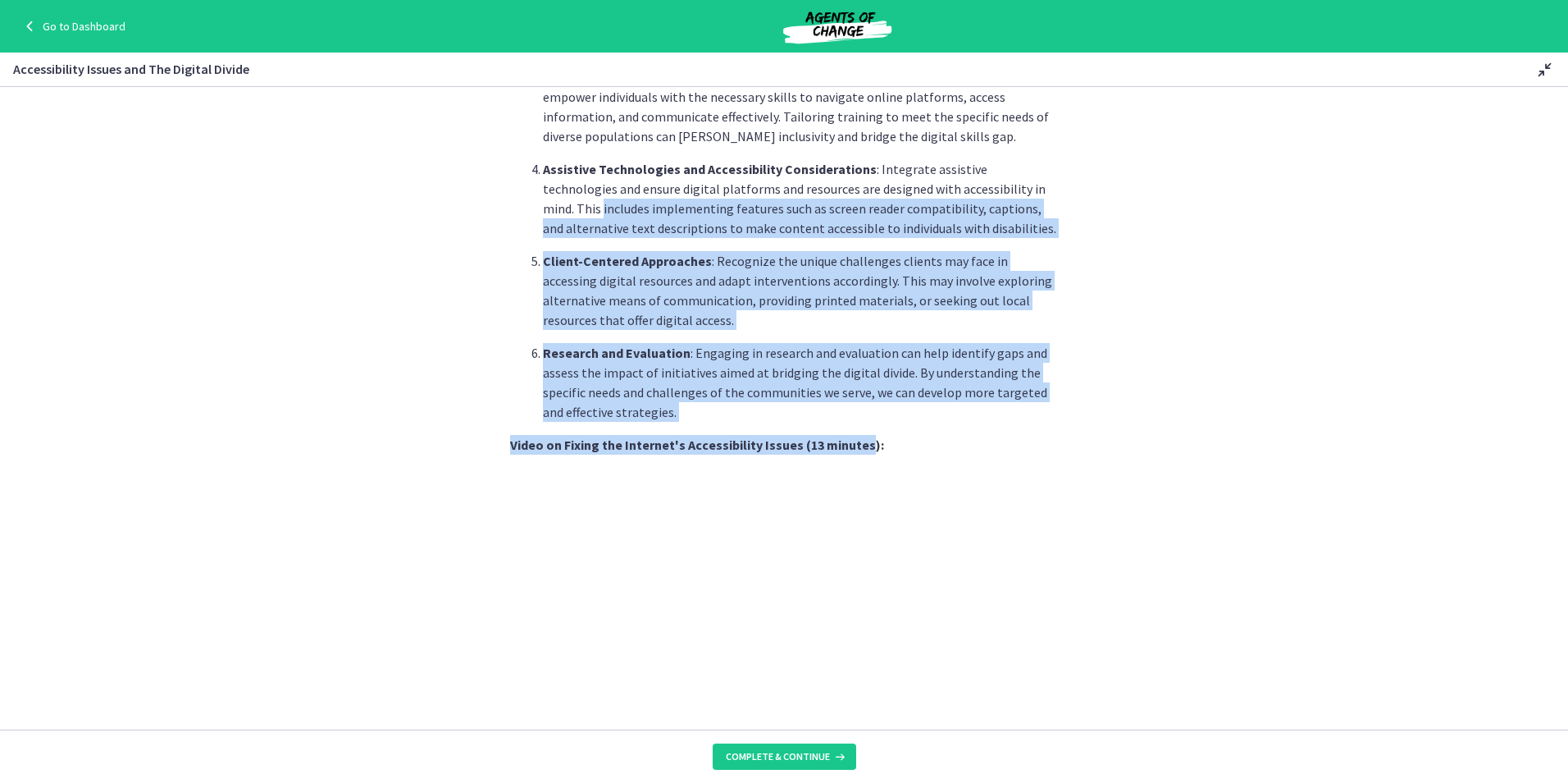
drag, startPoint x: 757, startPoint y: 402, endPoint x: 503, endPoint y: 217, distance: 314.2
click at [503, 217] on section "As Social Workers, it is crucial to recognize and address these challenges to e…" at bounding box center [784, 408] width 1568 height 642
click at [966, 321] on p "Client-Centered Approaches : Recognize the unique challenges clients may face i…" at bounding box center [799, 290] width 515 height 79
click at [1201, 412] on section "As Social Workers, it is crucial to recognize and address these challenges to e…" at bounding box center [784, 408] width 1568 height 642
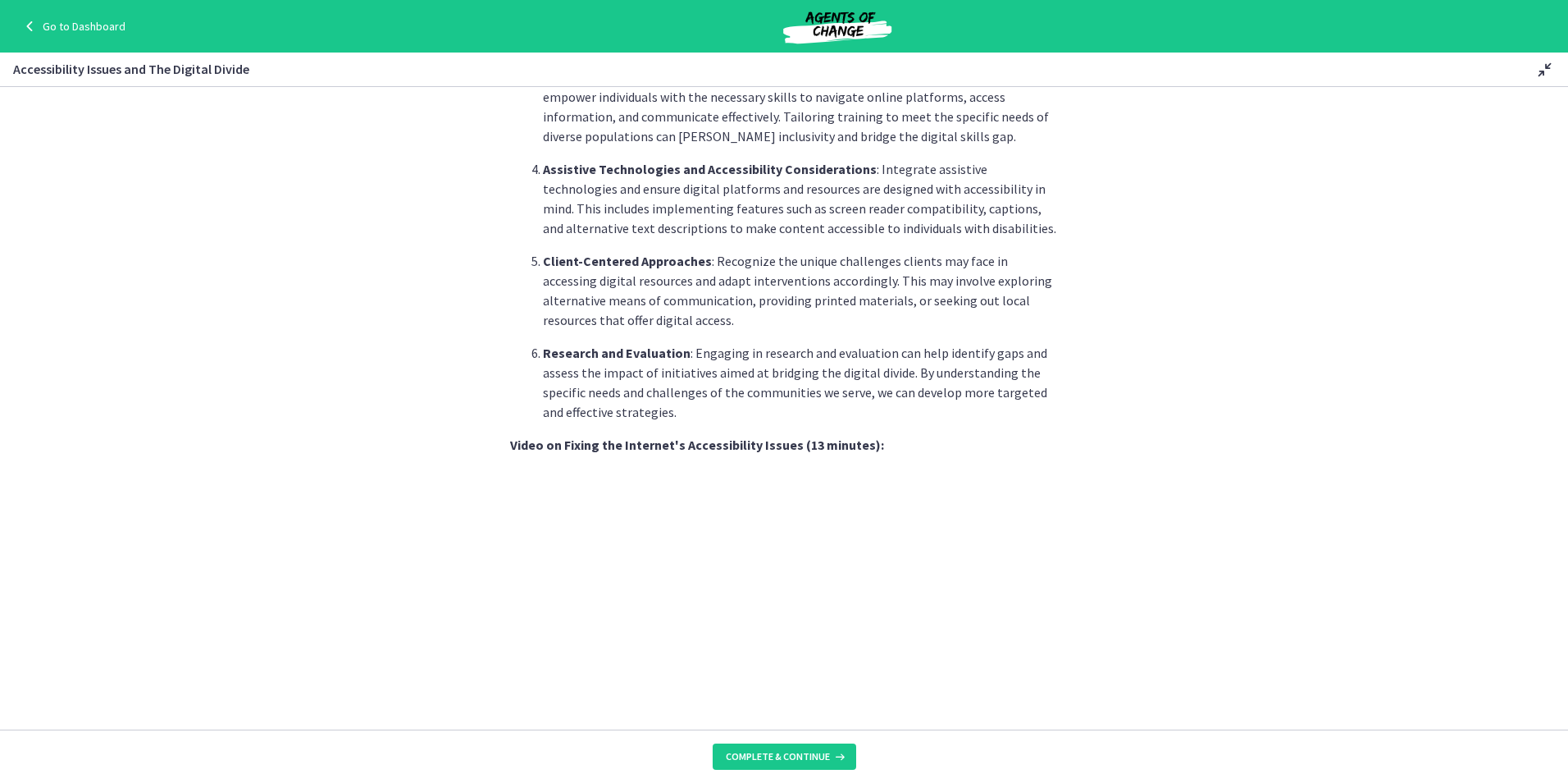
drag, startPoint x: 1276, startPoint y: 498, endPoint x: 1261, endPoint y: 434, distance: 65.7
click at [1276, 495] on section "As Social Workers, it is crucial to recognize and address these challenges to e…" at bounding box center [784, 408] width 1568 height 642
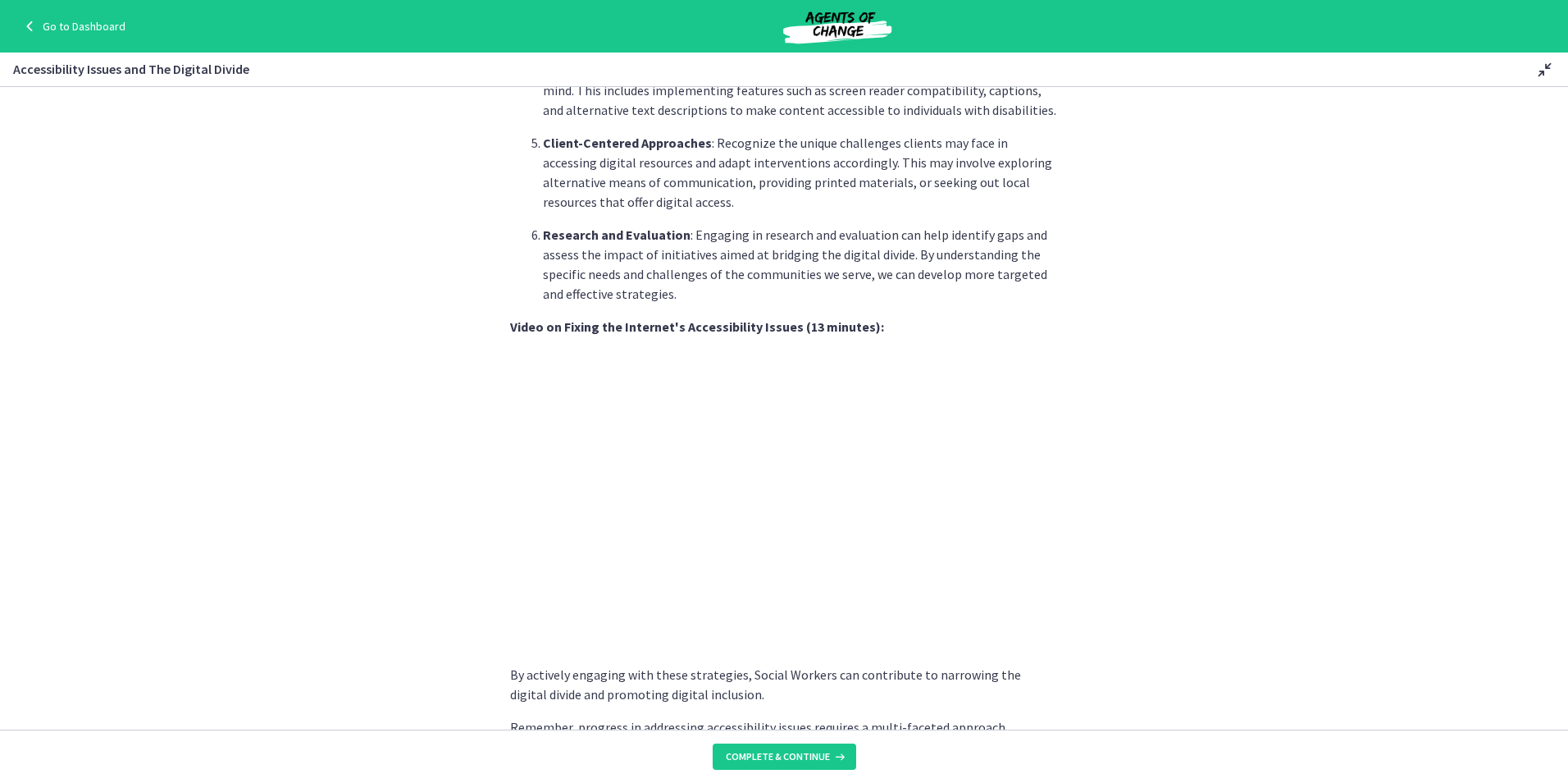
scroll to position [1247, 0]
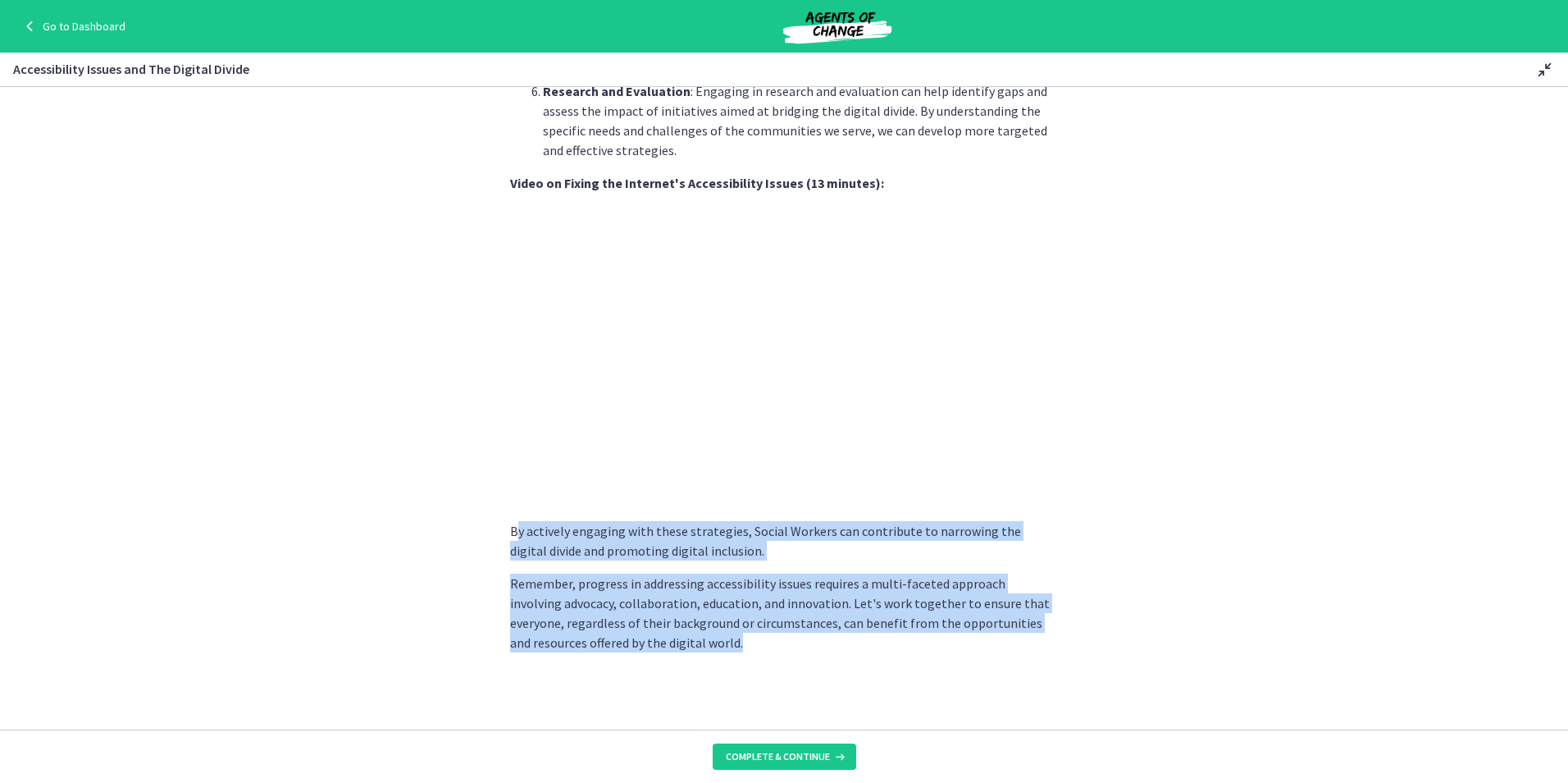
drag, startPoint x: 530, startPoint y: 531, endPoint x: 672, endPoint y: 649, distance: 184.6
drag, startPoint x: 672, startPoint y: 649, endPoint x: 550, endPoint y: 618, distance: 125.9
click at [550, 618] on p "Remember, progress in addressing accessibility issues requires a multi-faceted …" at bounding box center [784, 613] width 548 height 79
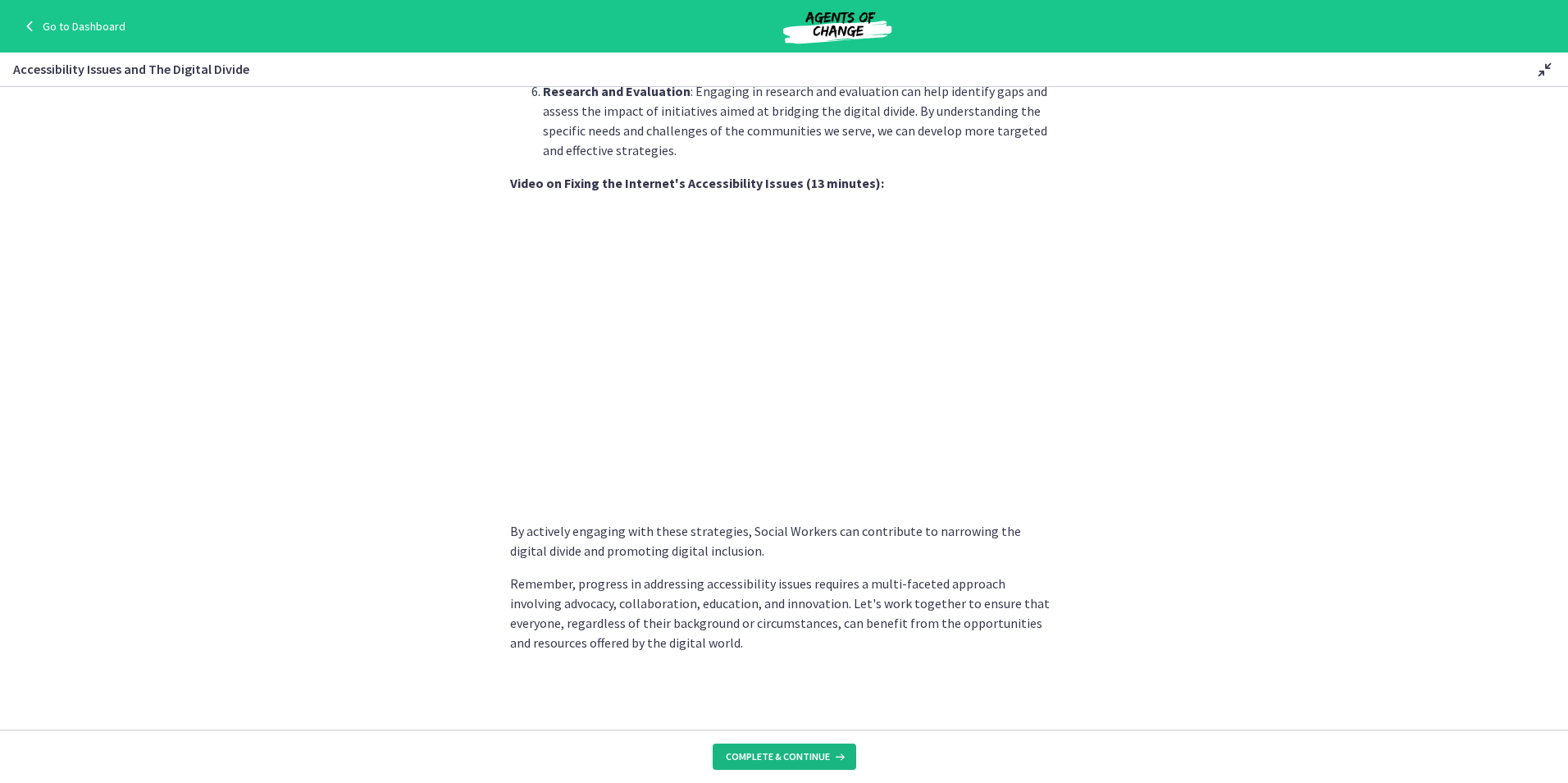
click at [819, 758] on span "Complete & continue" at bounding box center [778, 756] width 104 height 13
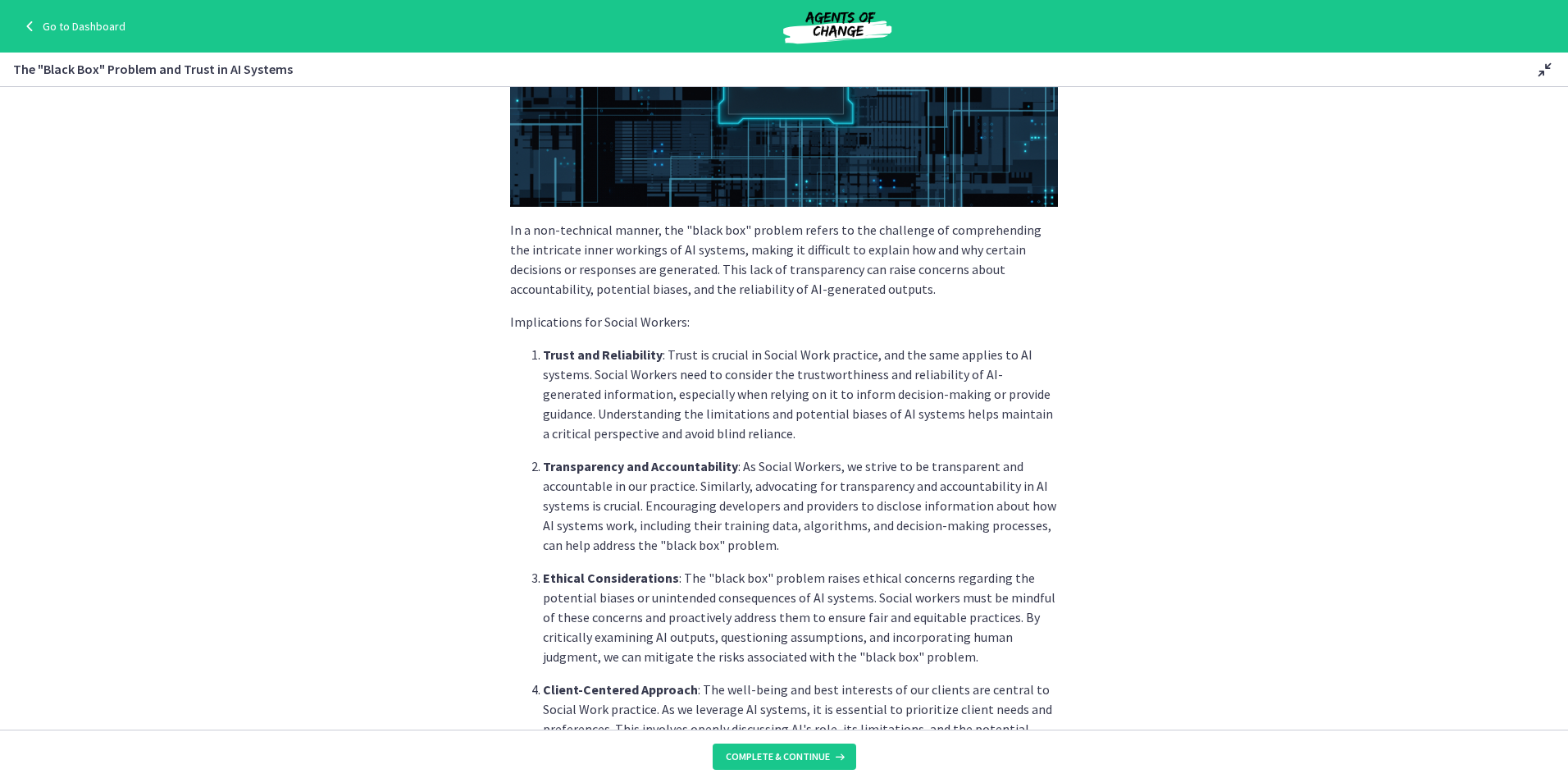
scroll to position [329, 0]
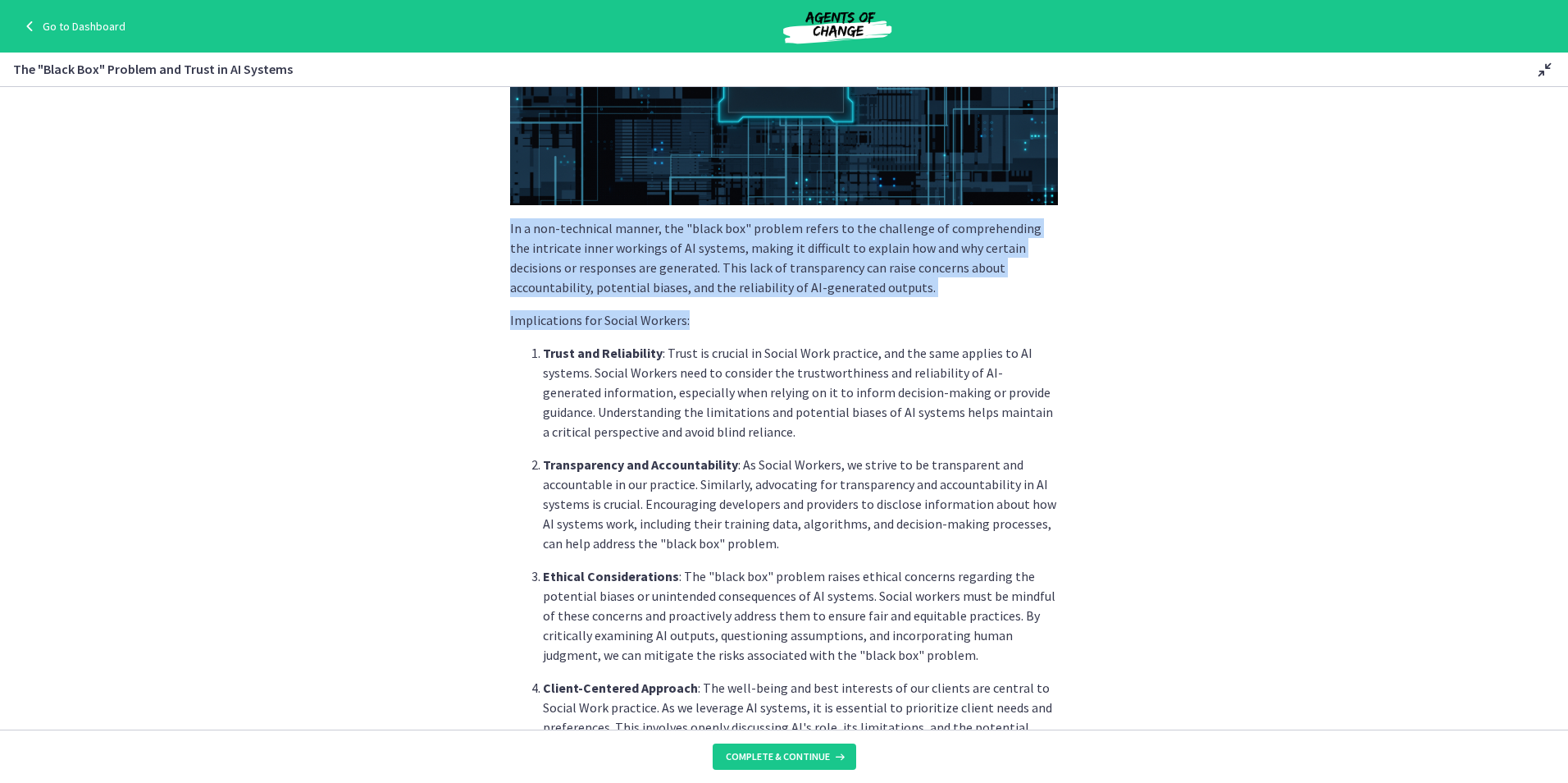
drag, startPoint x: 504, startPoint y: 229, endPoint x: 856, endPoint y: 315, distance: 362.4
click at [856, 315] on div "The "Black Box" Problem: AI systems, including ChatGPT, can be seen as "black b…" at bounding box center [784, 392] width 548 height 1175
click at [628, 281] on p "In a non-technical manner, the "black box" problem refers to the challenge of c…" at bounding box center [784, 257] width 548 height 79
drag, startPoint x: 658, startPoint y: 309, endPoint x: 489, endPoint y: 218, distance: 191.9
click at [489, 218] on section "The "Black Box" Problem: AI systems, including ChatGPT, can be seen as "black b…" at bounding box center [784, 408] width 1568 height 642
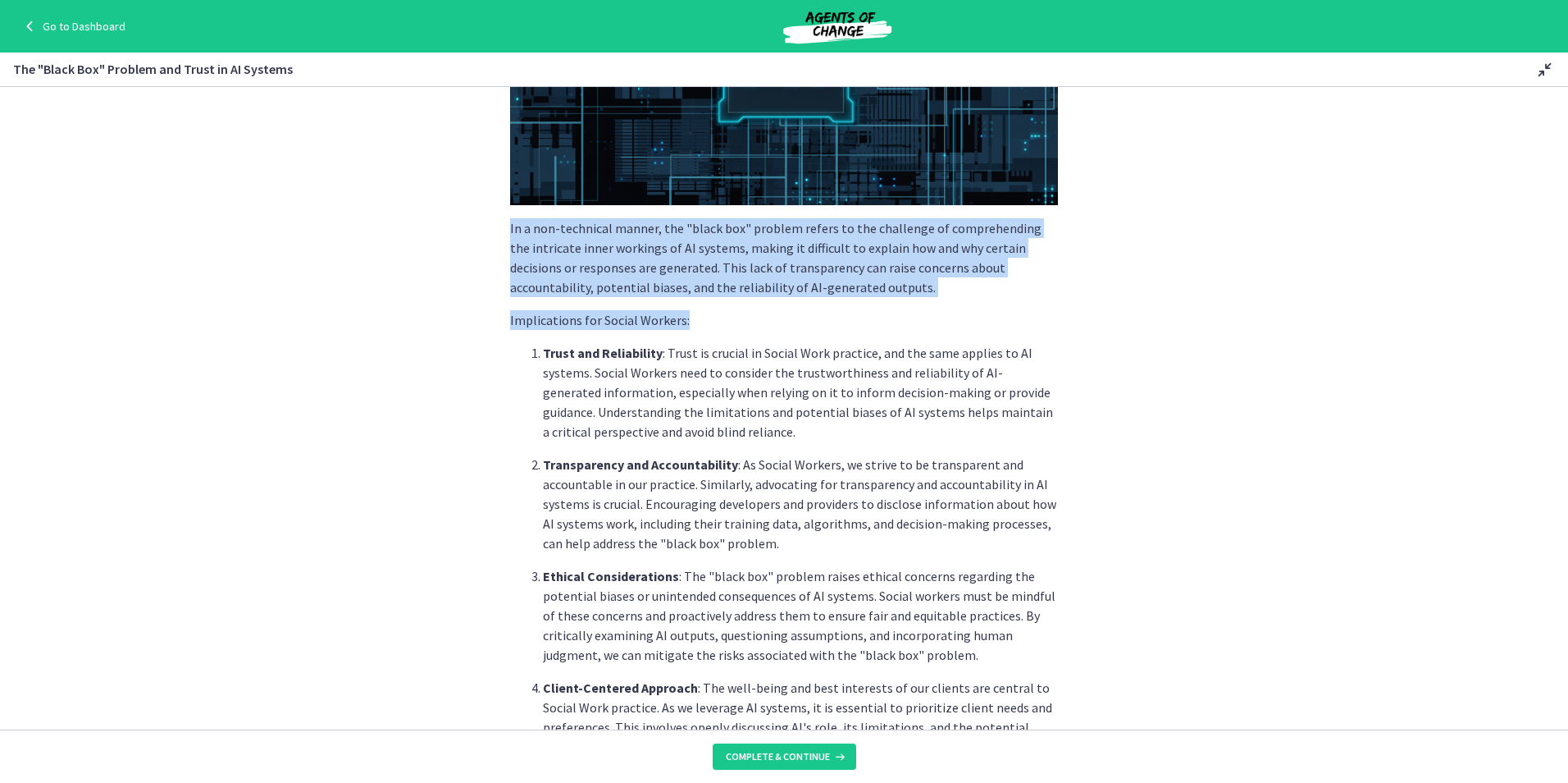
drag, startPoint x: 489, startPoint y: 218, endPoint x: 722, endPoint y: 256, distance: 236.1
click at [722, 256] on p "In a non-technical manner, the "black box" problem refers to the challenge of c…" at bounding box center [784, 257] width 548 height 79
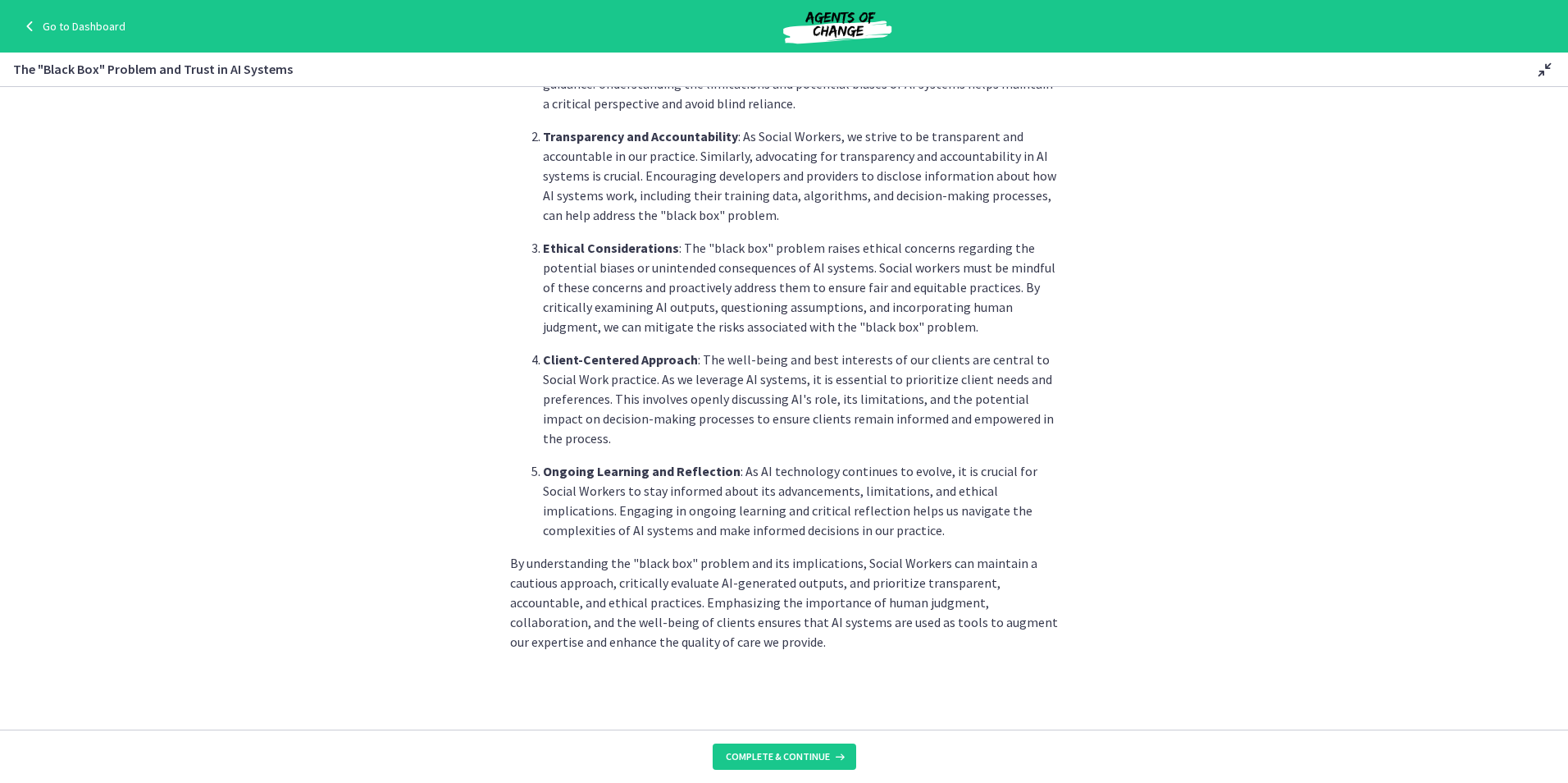
scroll to position [657, 0]
click at [810, 757] on span "Complete & continue" at bounding box center [778, 756] width 104 height 13
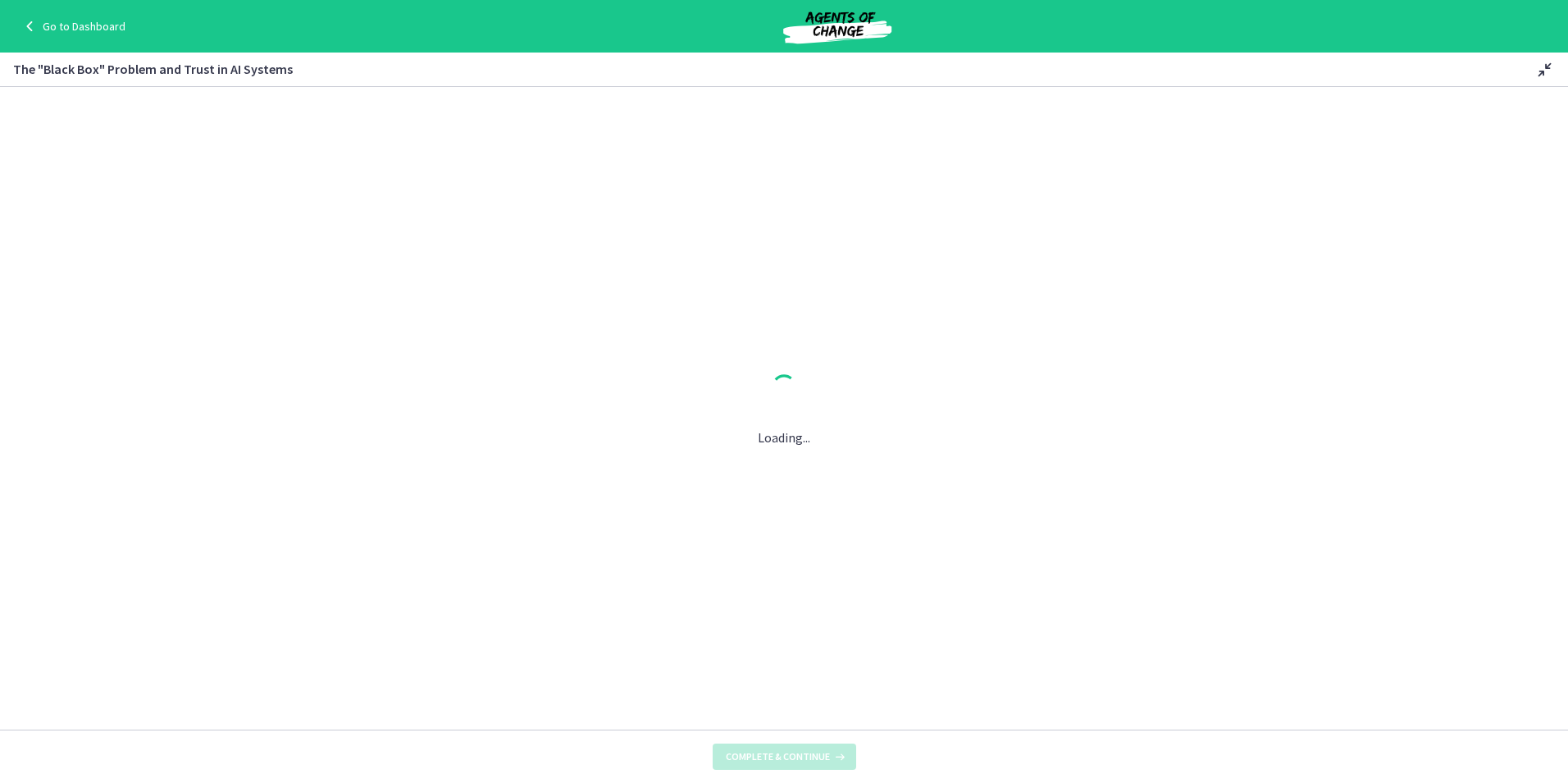
scroll to position [0, 0]
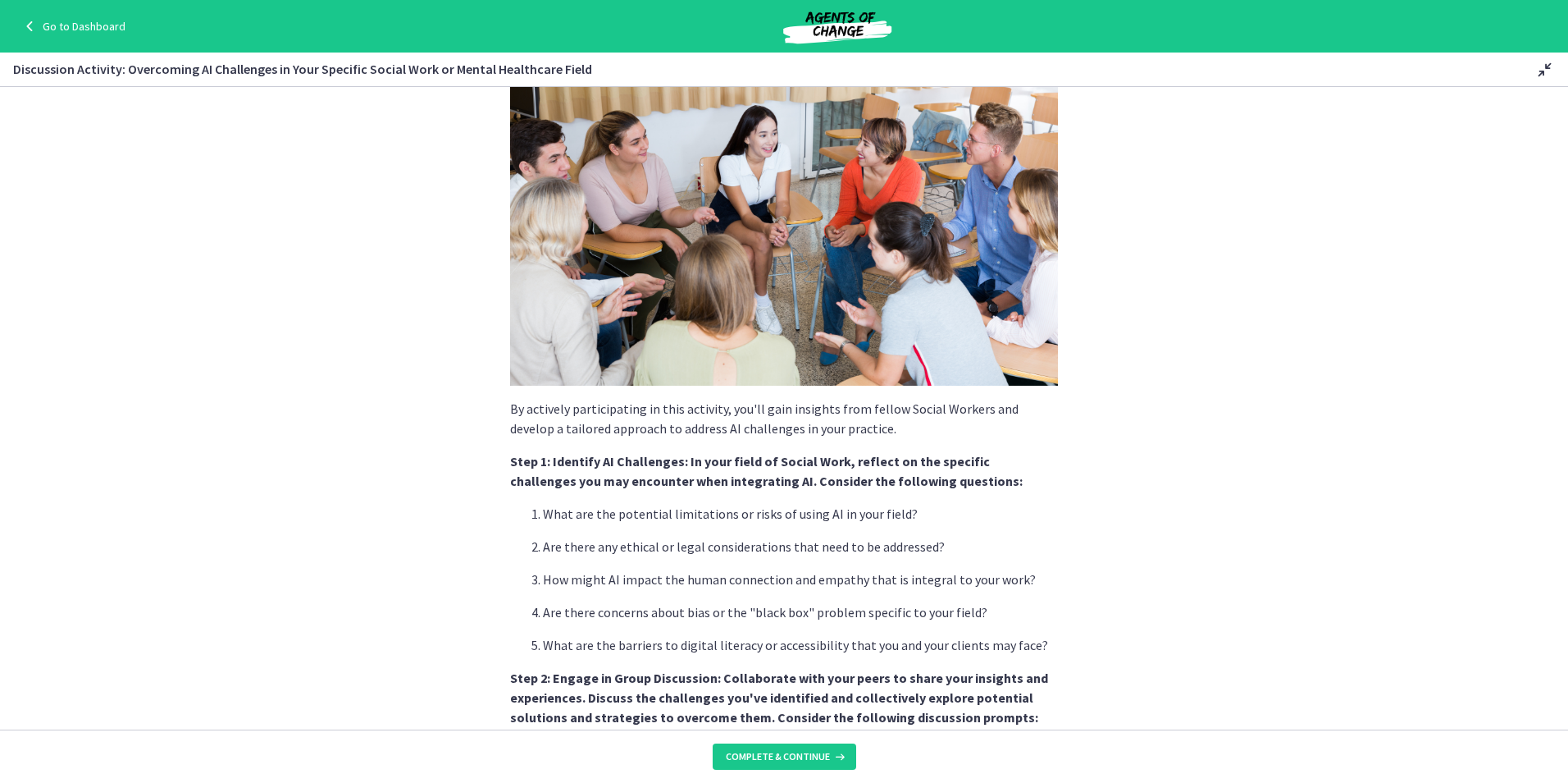
scroll to position [164, 0]
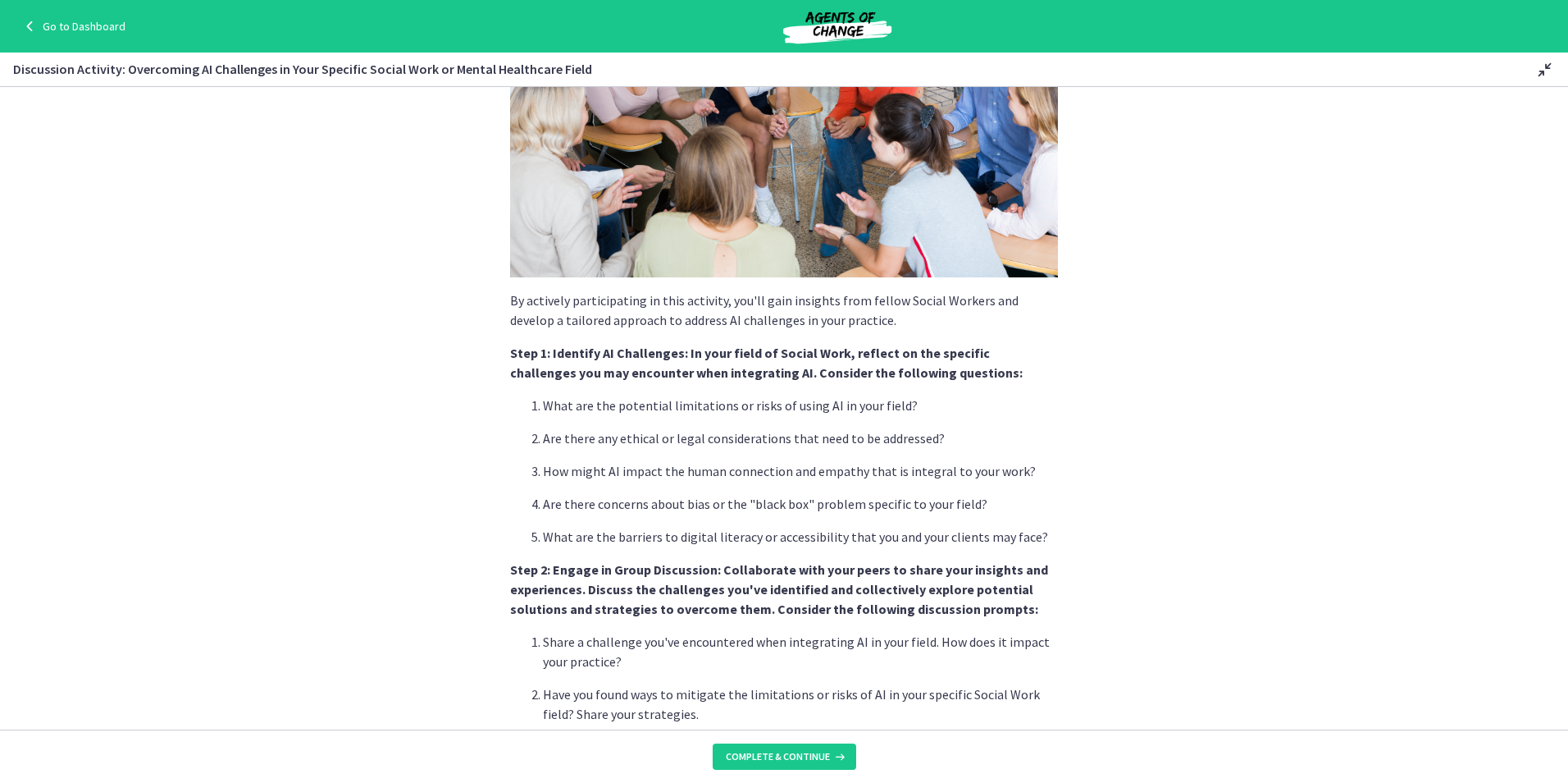
click at [327, 515] on section "By actively participating in this activity, you'll gain insights from fellow So…" at bounding box center [784, 408] width 1568 height 642
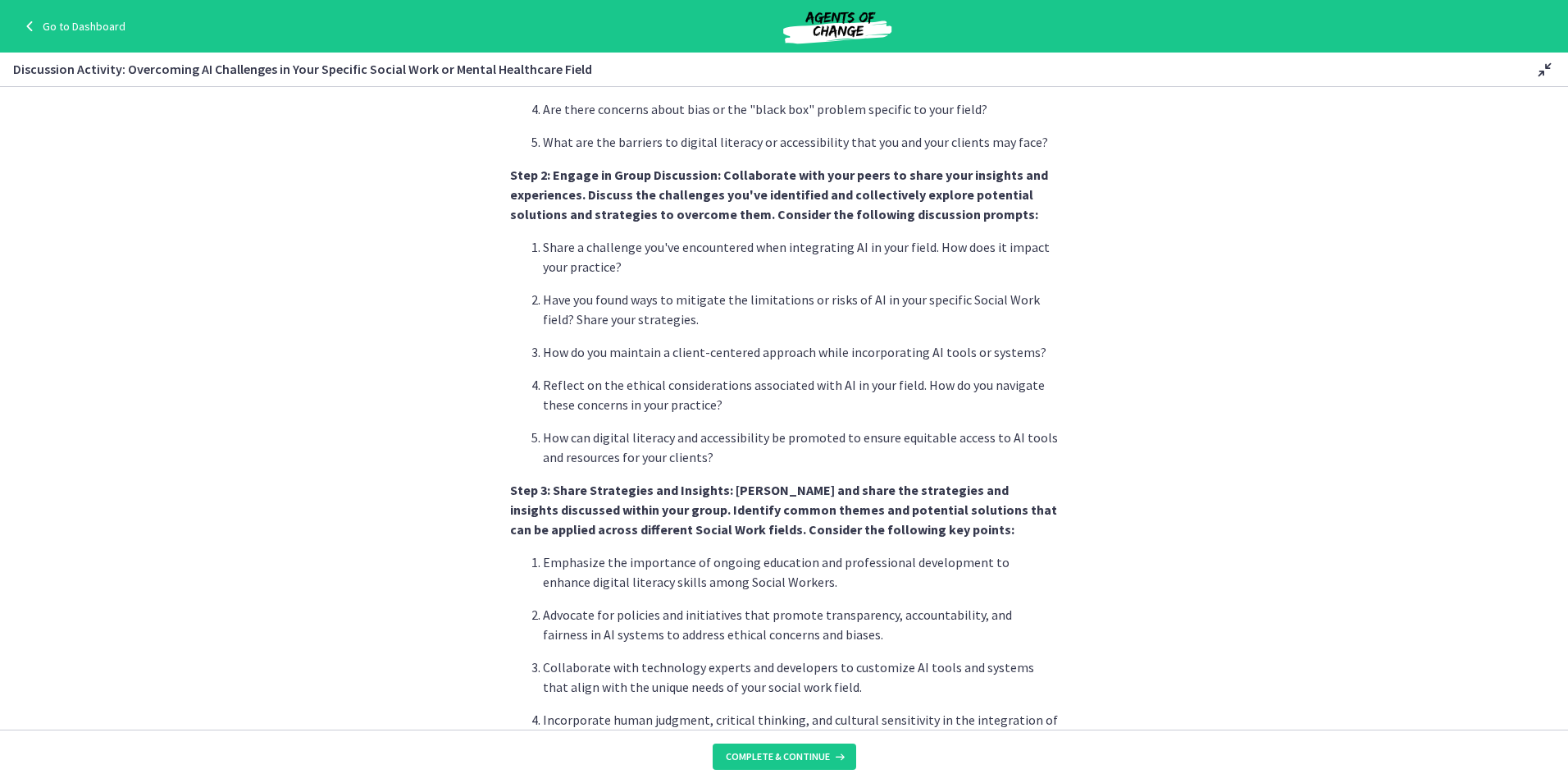
scroll to position [574, 0]
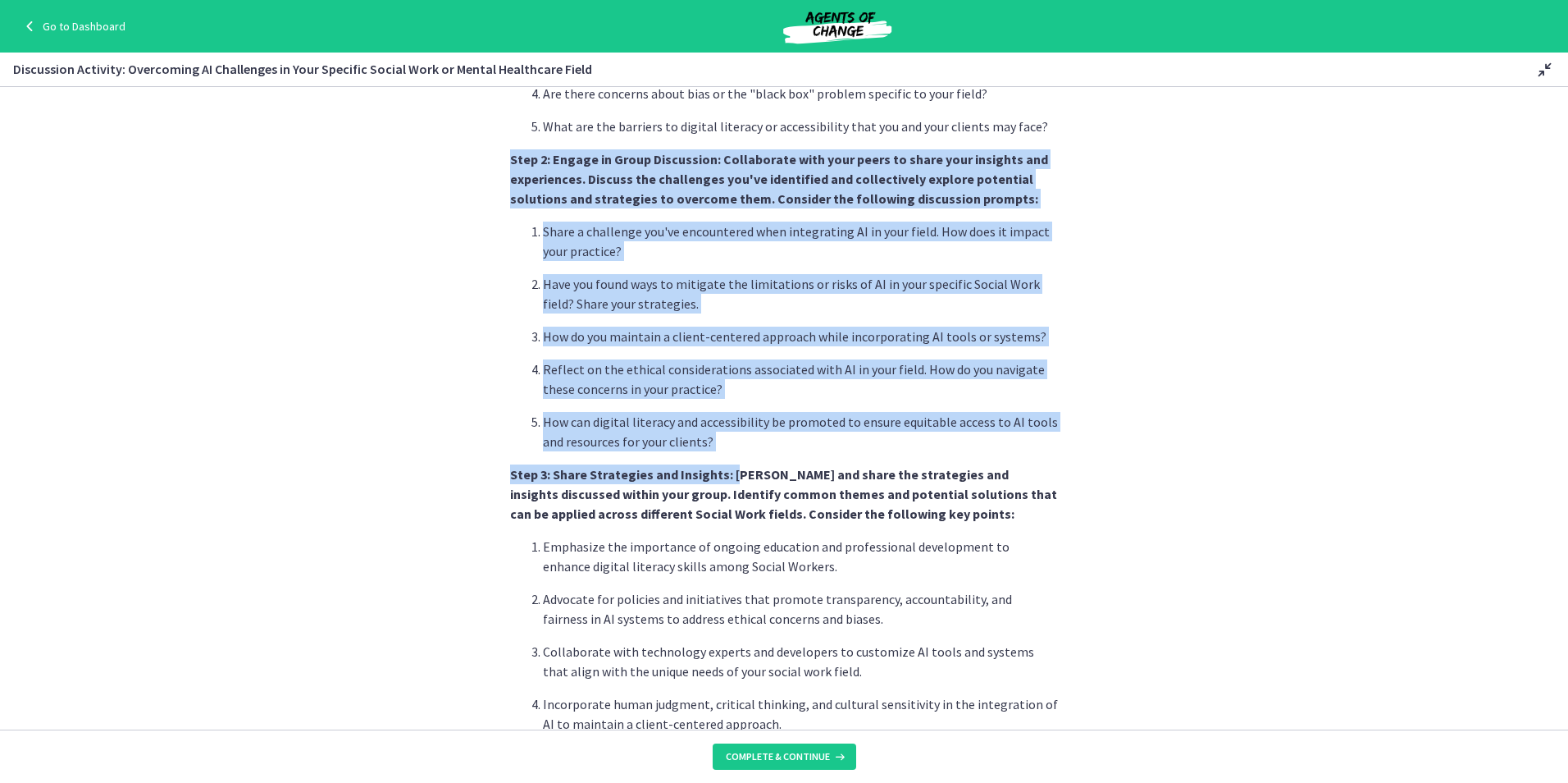
drag, startPoint x: 501, startPoint y: 155, endPoint x: 730, endPoint y: 452, distance: 375.0
click at [730, 452] on section "By actively participating in this activity, you'll gain insights from fellow So…" at bounding box center [784, 408] width 1568 height 642
drag, startPoint x: 730, startPoint y: 452, endPoint x: 629, endPoint y: 425, distance: 104.5
click at [629, 425] on p "How can digital literacy and accessibility be promoted to ensure equitable acce…" at bounding box center [799, 431] width 515 height 39
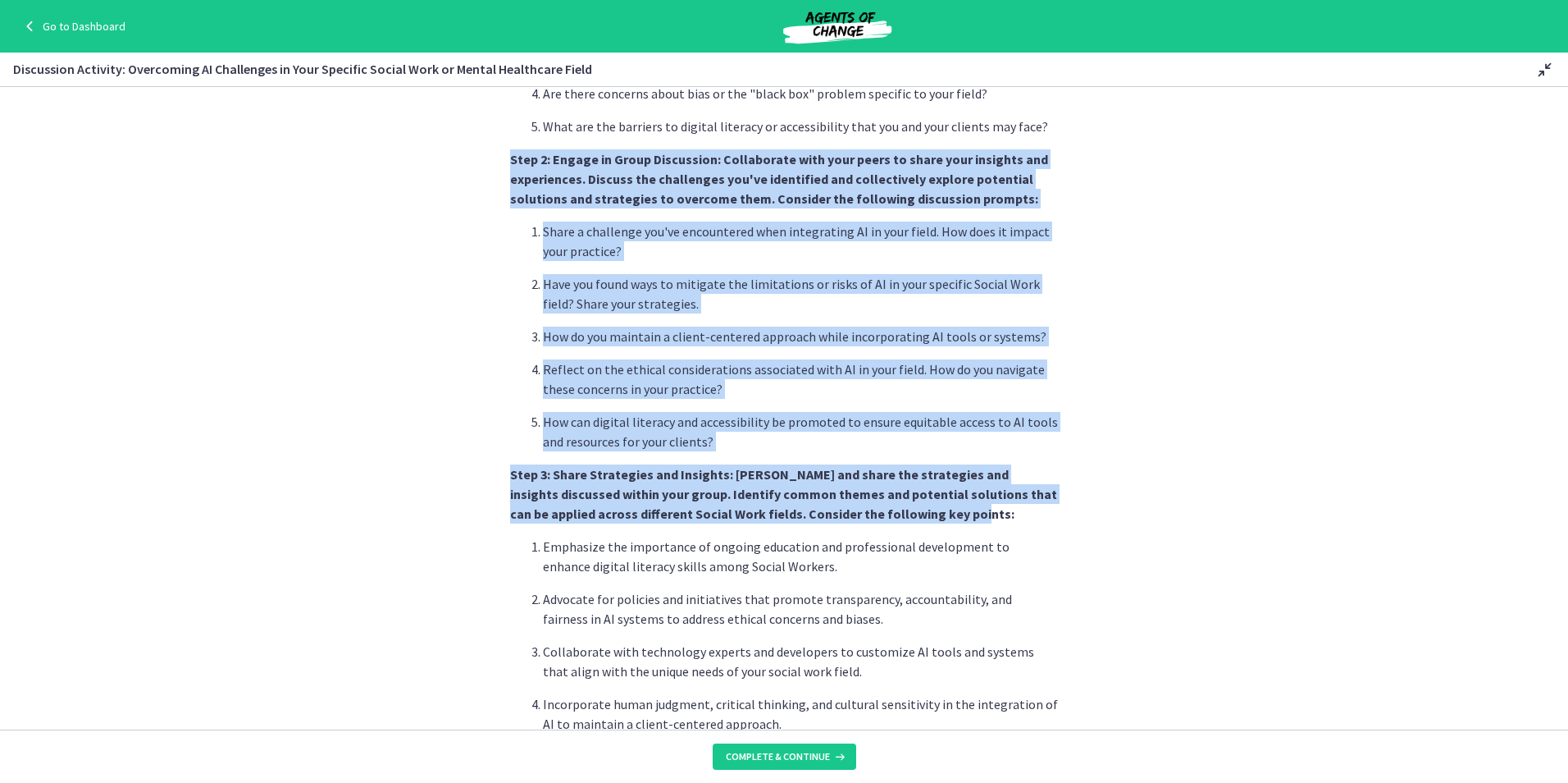
drag, startPoint x: 974, startPoint y: 521, endPoint x: 499, endPoint y: 150, distance: 602.7
click at [864, 423] on p "How can digital literacy and accessibility be promoted to ensure equitable acce…" at bounding box center [799, 431] width 515 height 39
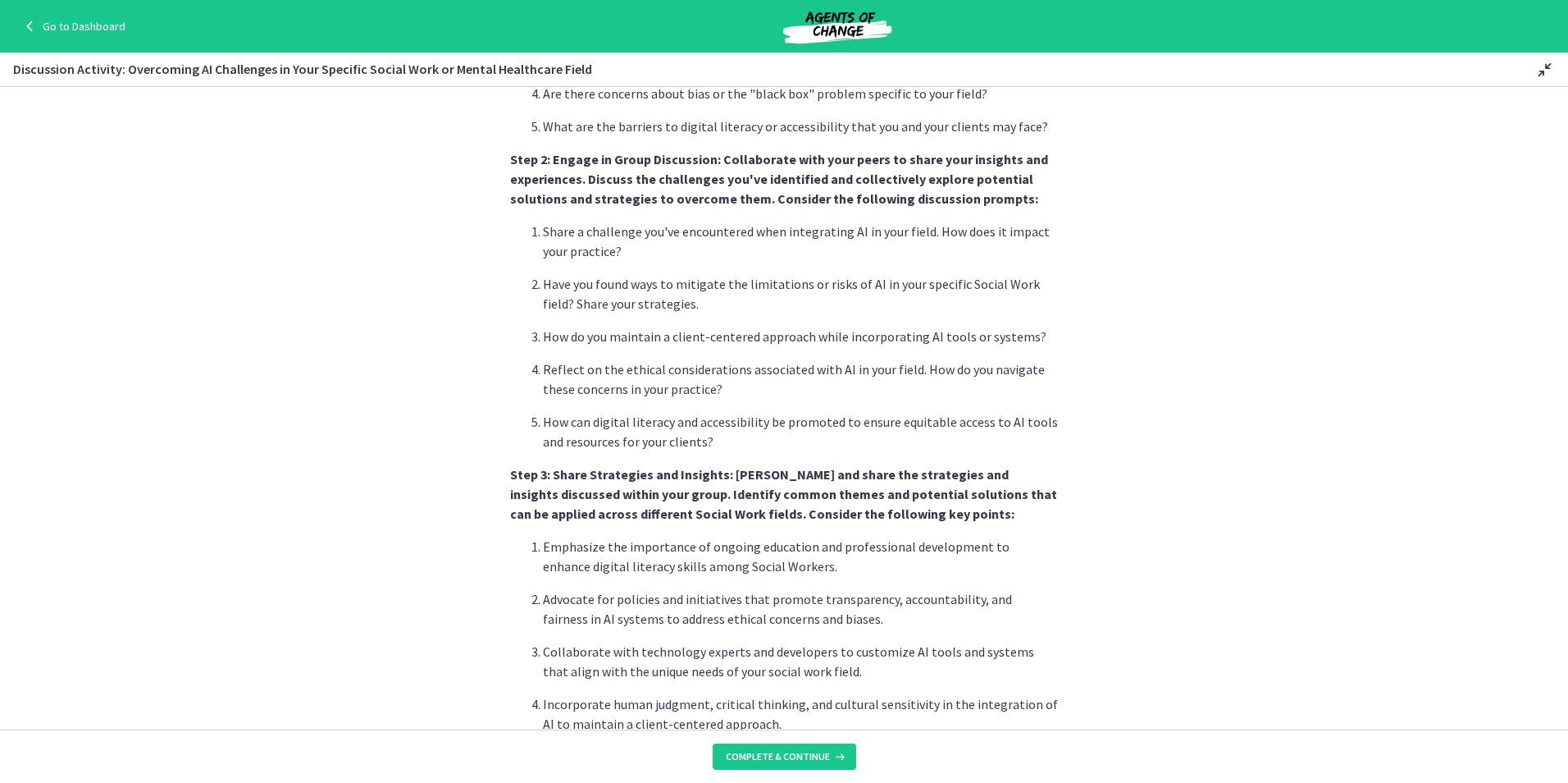
click at [479, 482] on section "By actively participating in this activity, you'll gain insights from fellow So…" at bounding box center [784, 408] width 1568 height 642
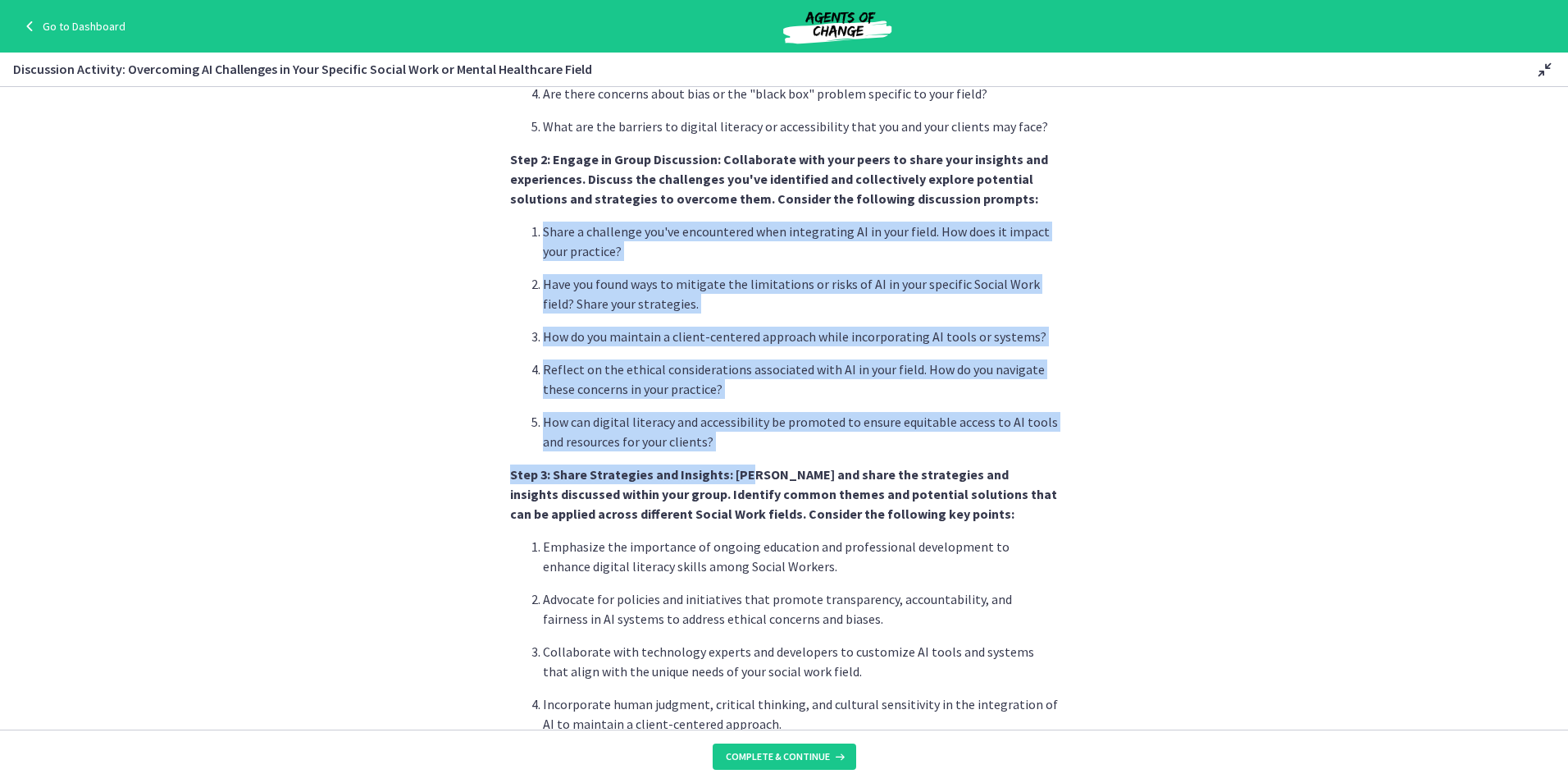
drag, startPoint x: 529, startPoint y: 217, endPoint x: 748, endPoint y: 453, distance: 322.0
click at [748, 453] on div "By actively participating in this activity, you'll gain insights from fellow So…" at bounding box center [784, 244] width 548 height 1371
drag, startPoint x: 748, startPoint y: 453, endPoint x: 702, endPoint y: 446, distance: 46.5
click at [695, 441] on p "How can digital literacy and accessibility be promoted to ensure equitable acce…" at bounding box center [799, 431] width 515 height 39
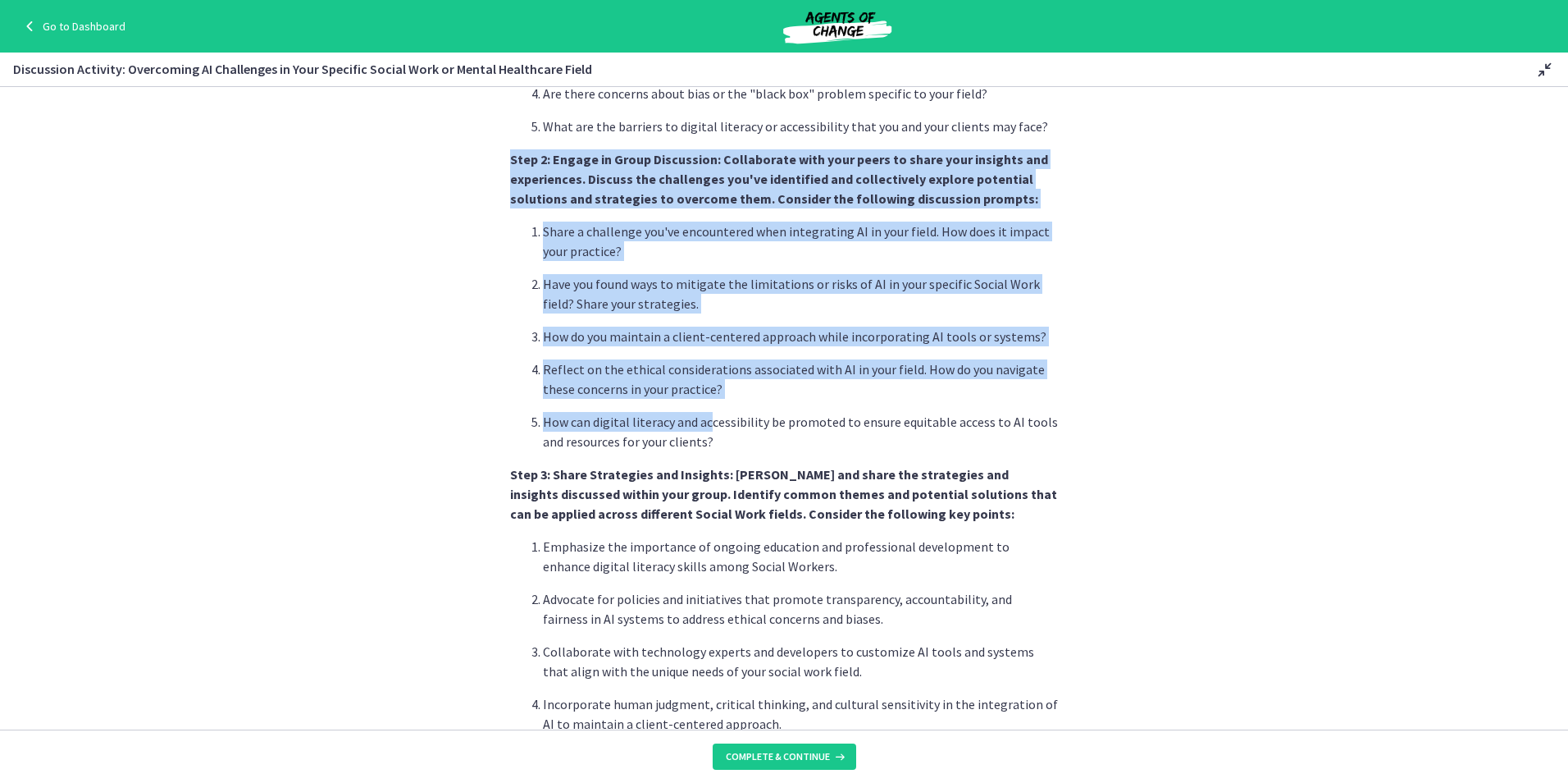
drag, startPoint x: 677, startPoint y: 408, endPoint x: 467, endPoint y: 155, distance: 328.8
click at [467, 155] on section "By actively participating in this activity, you'll gain insights from fellow So…" at bounding box center [784, 408] width 1568 height 642
drag, startPoint x: 467, startPoint y: 155, endPoint x: 608, endPoint y: 371, distance: 257.9
click at [607, 371] on p "Reflect on the ethical considerations associated with AI in your field. How do …" at bounding box center [799, 379] width 515 height 39
click at [1072, 371] on section "By actively participating in this activity, you'll gain insights from fellow So…" at bounding box center [784, 408] width 1568 height 642
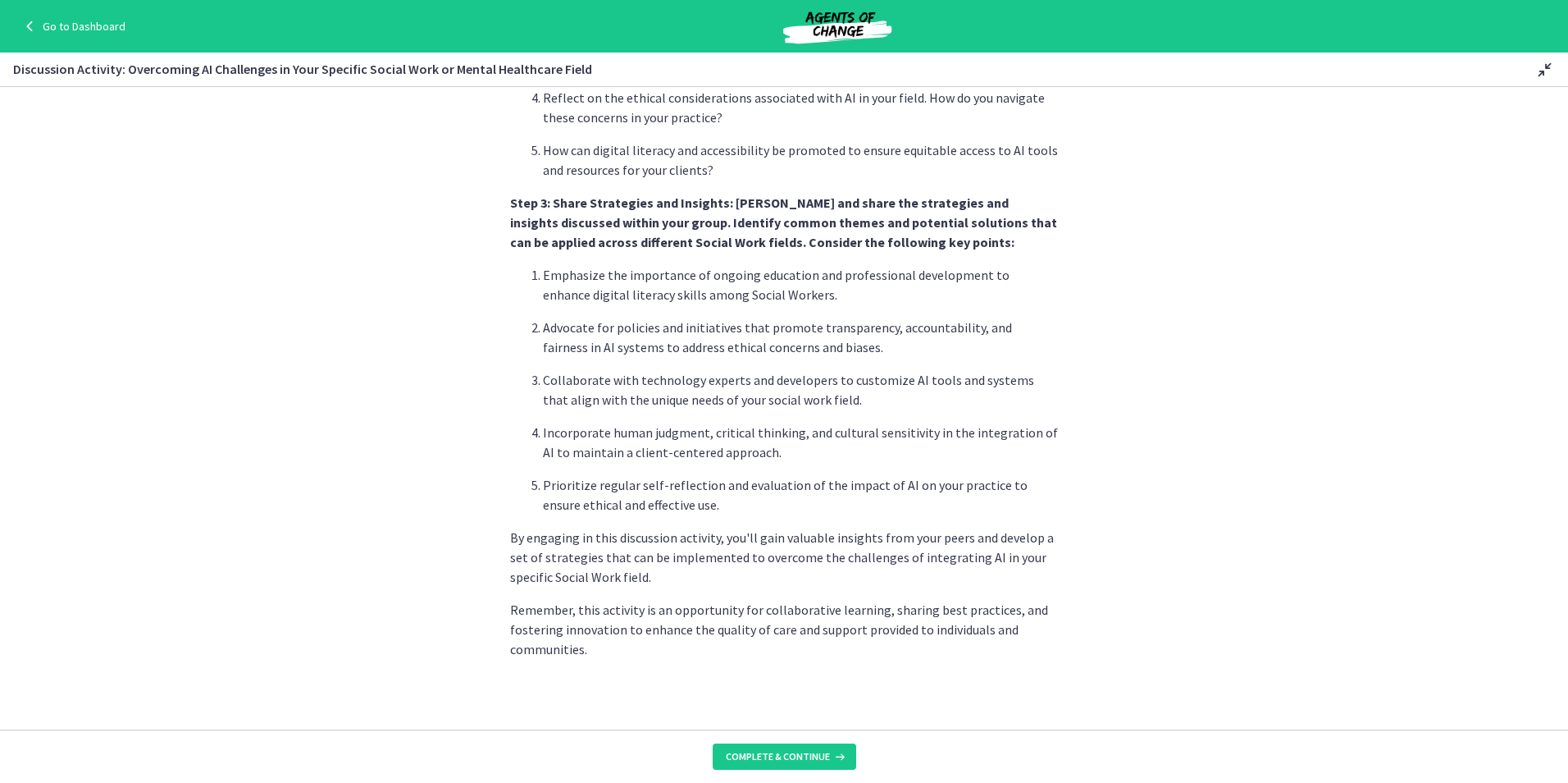
scroll to position [854, 0]
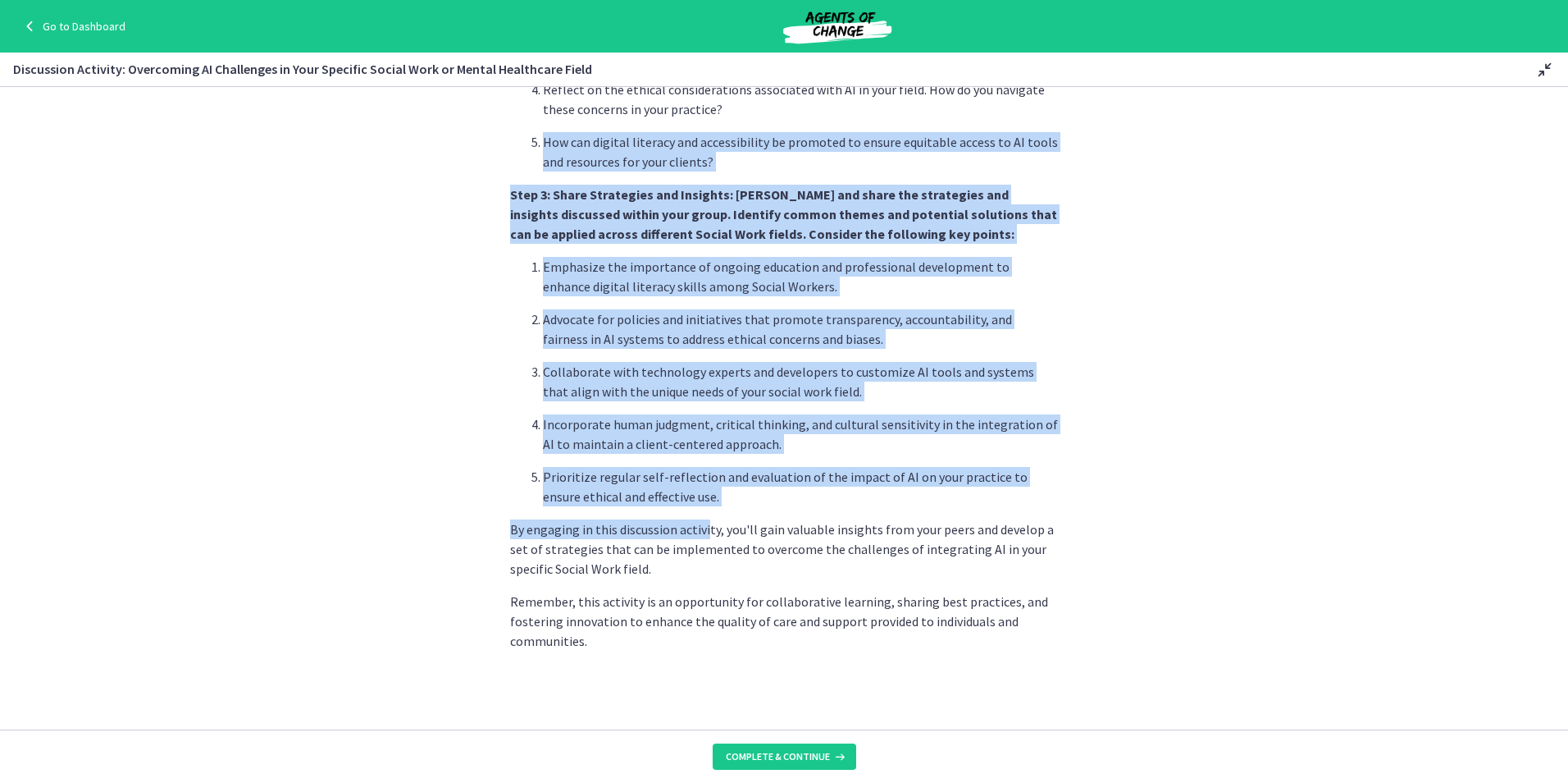
drag, startPoint x: 700, startPoint y: 519, endPoint x: 361, endPoint y: 144, distance: 505.5
click at [361, 144] on section "By actively participating in this activity, you'll gain insights from fellow So…" at bounding box center [784, 408] width 1568 height 642
click at [889, 466] on p "Prioritize regular self-reflection and evaluation of the impact of AI on your p…" at bounding box center [799, 486] width 515 height 39
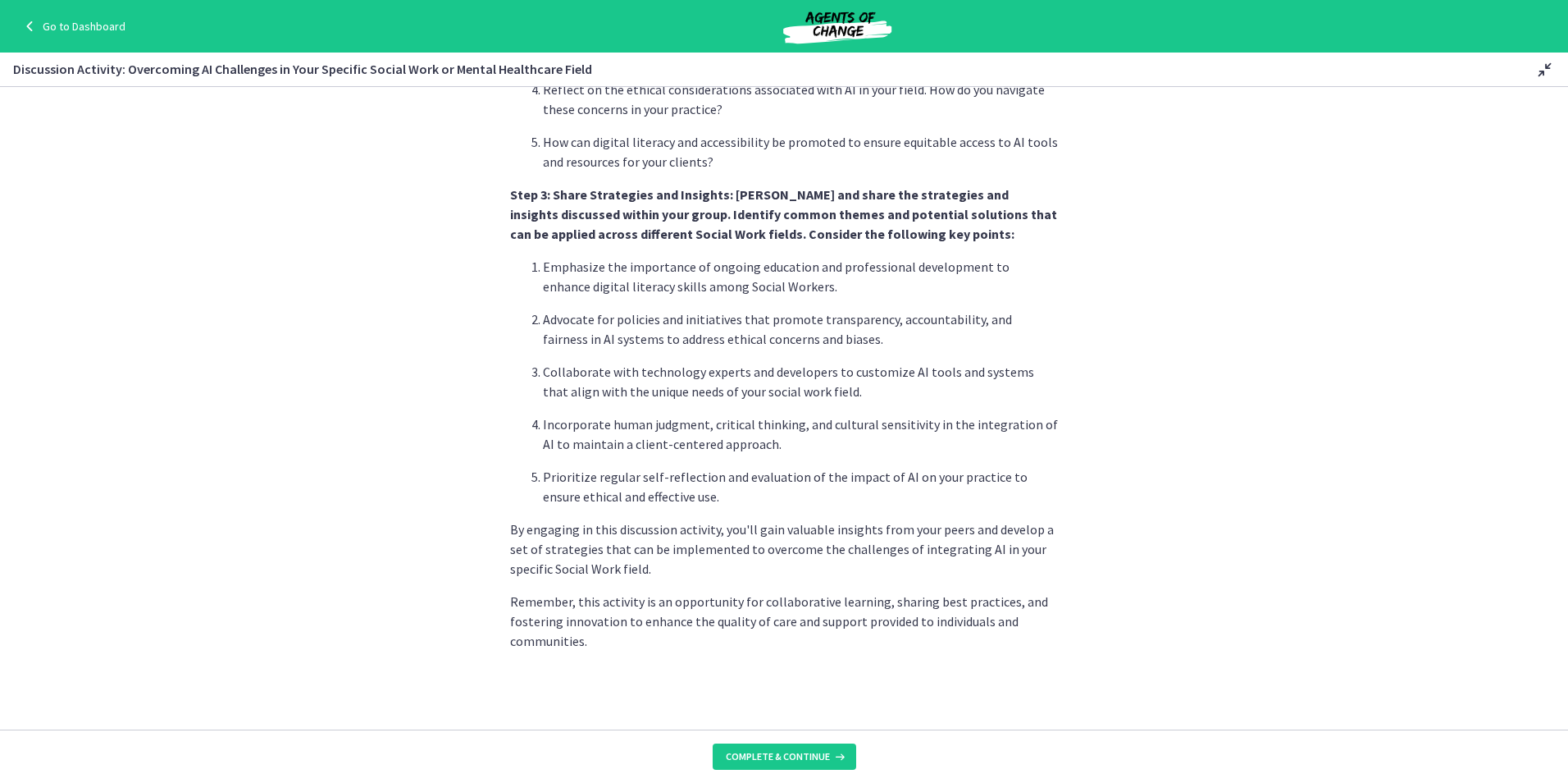
drag, startPoint x: 451, startPoint y: 228, endPoint x: 1069, endPoint y: 699, distance: 777.0
click at [1069, 699] on section "By actively participating in this activity, you'll gain insights from fellow So…" at bounding box center [784, 408] width 1568 height 642
drag, startPoint x: 1069, startPoint y: 699, endPoint x: 1136, endPoint y: 535, distance: 177.2
click at [1136, 535] on section "By actively participating in this activity, you'll gain insights from fellow So…" at bounding box center [784, 408] width 1568 height 642
drag, startPoint x: 606, startPoint y: 660, endPoint x: 440, endPoint y: 193, distance: 495.6
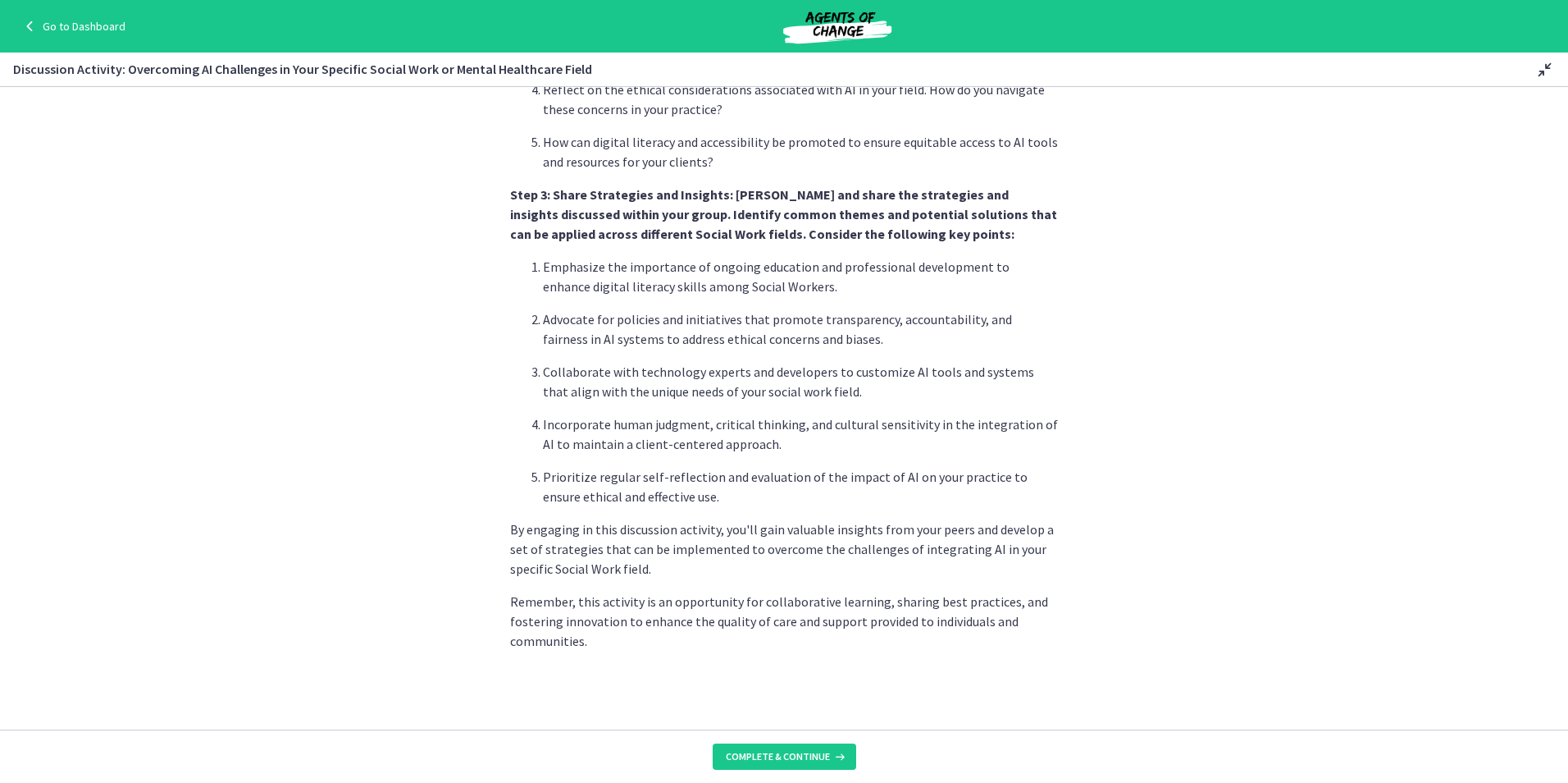
click at [440, 193] on section "By actively participating in this activity, you'll gain insights from fellow So…" at bounding box center [784, 408] width 1568 height 642
click at [819, 759] on span "Complete & continue" at bounding box center [778, 756] width 104 height 13
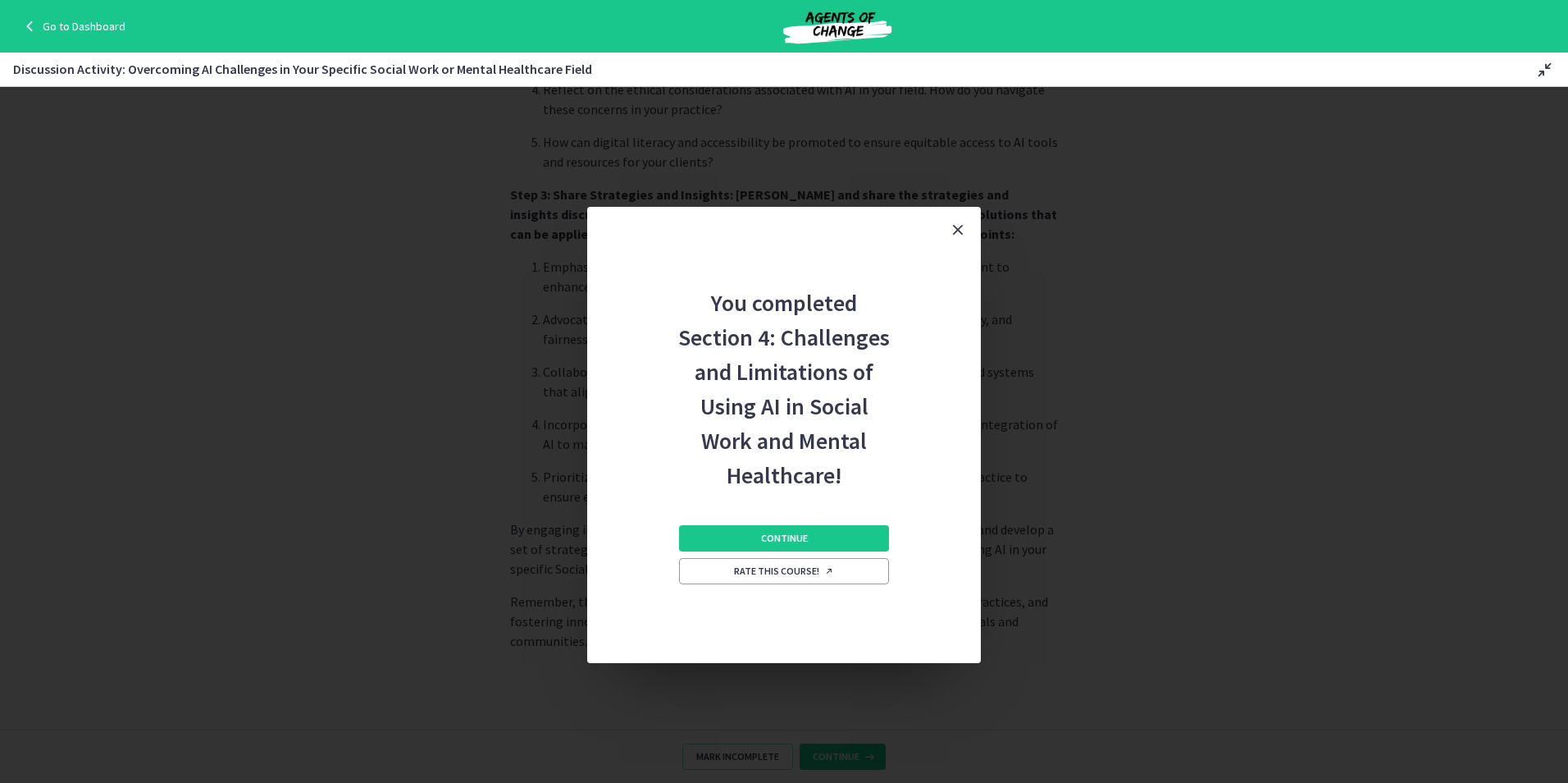
click at [956, 224] on icon "Close" at bounding box center [958, 229] width 20 height 20
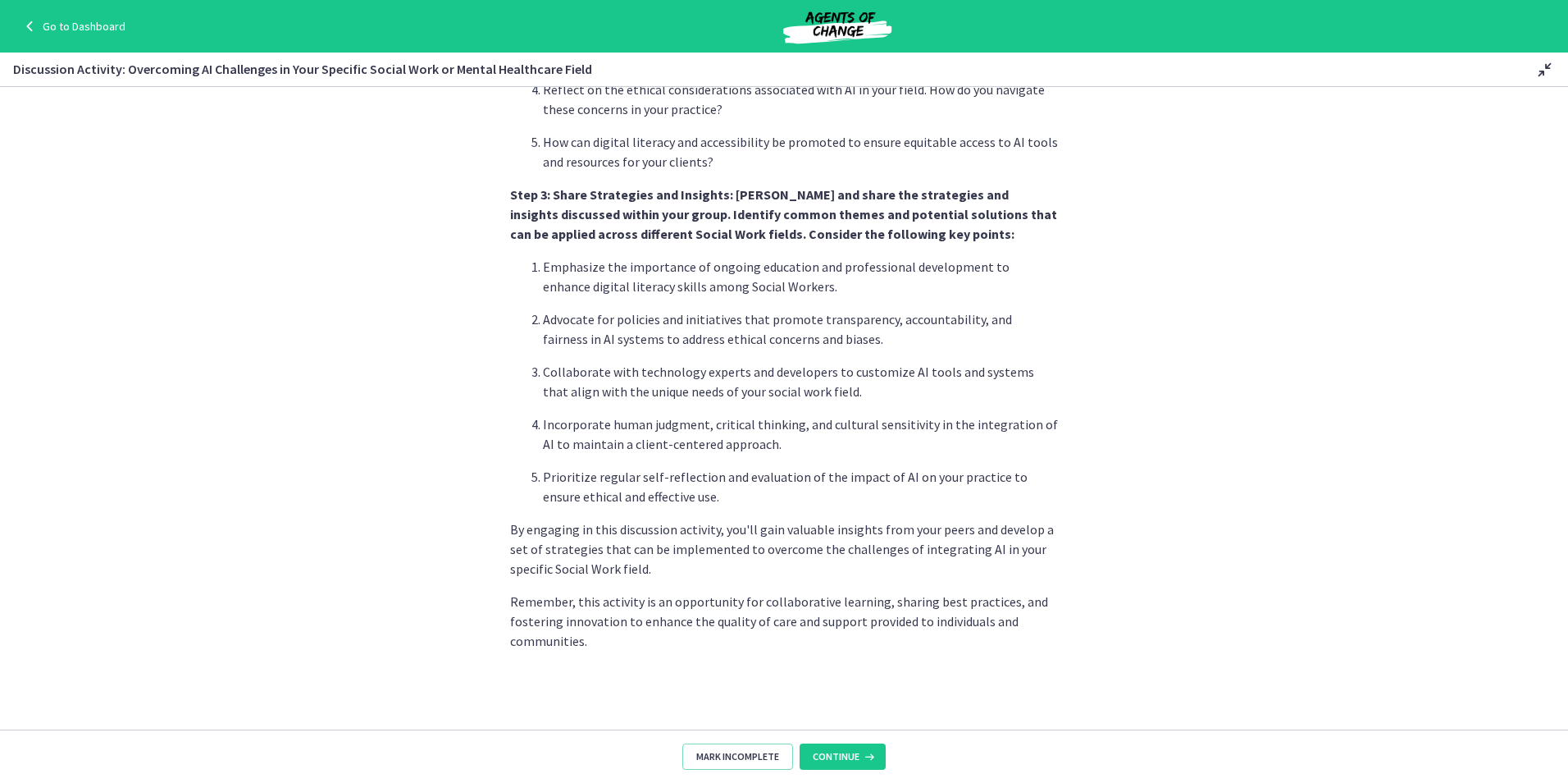
click at [1108, 539] on section "By actively participating in this activity, you'll gain insights from fellow So…" at bounding box center [784, 408] width 1568 height 642
drag, startPoint x: 845, startPoint y: 758, endPoint x: 859, endPoint y: 780, distance: 26.1
click at [846, 758] on span "Continue" at bounding box center [836, 756] width 47 height 13
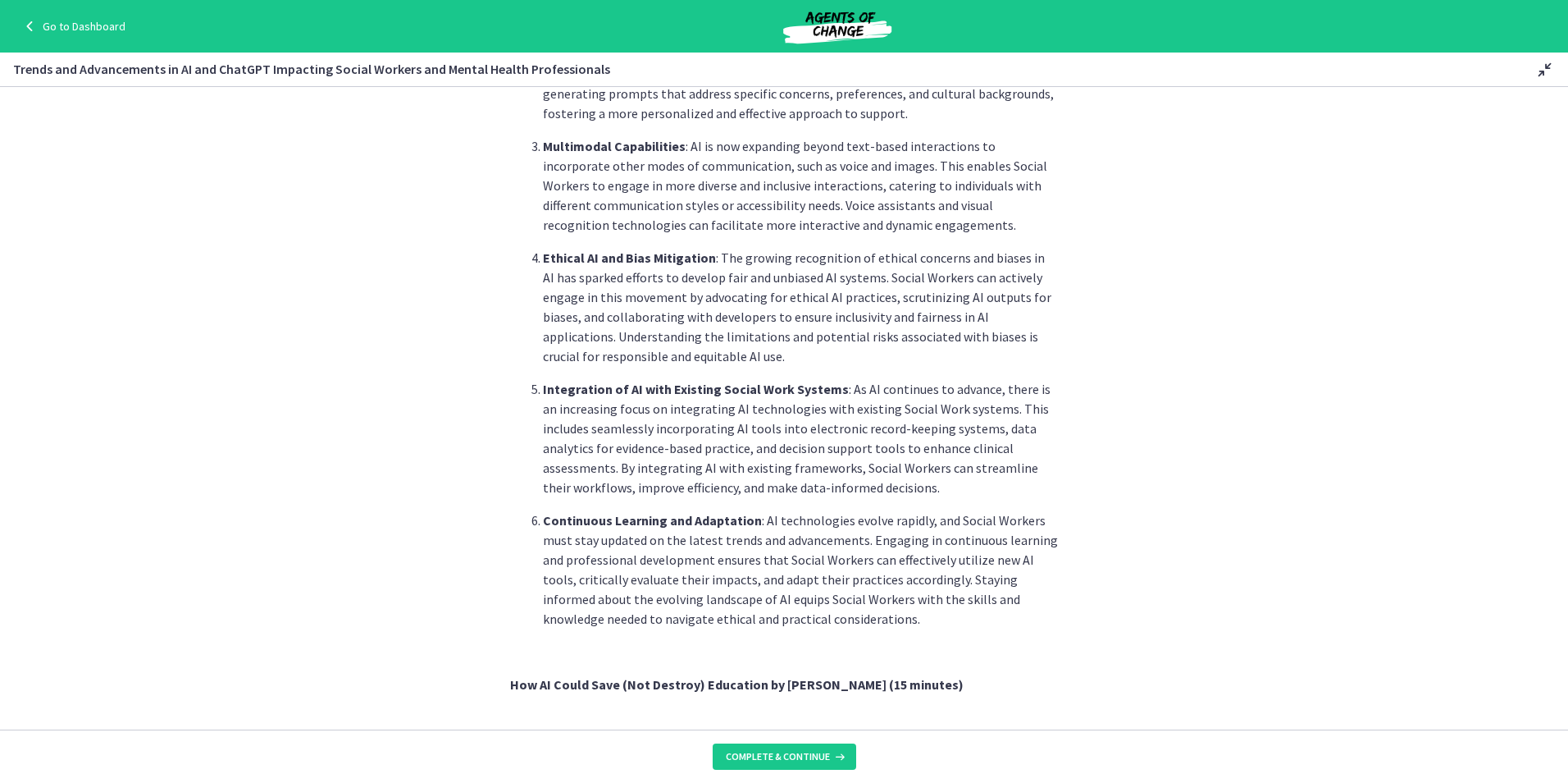
scroll to position [656, 0]
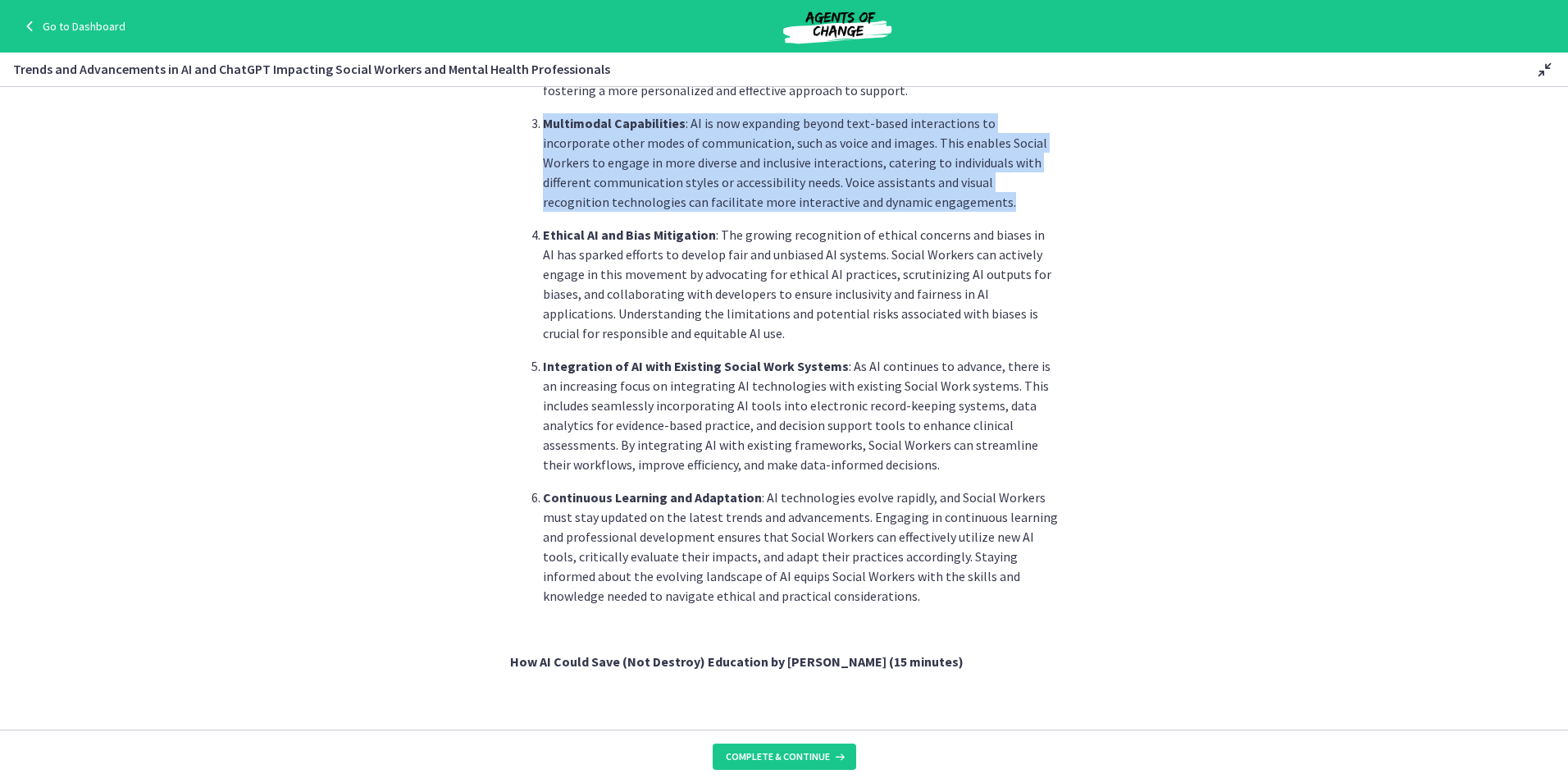
drag, startPoint x: 797, startPoint y: 160, endPoint x: 529, endPoint y: 129, distance: 269.8
click at [543, 129] on li "Multimodal Capabilities : AI is now expanding beyond text-based interactions to…" at bounding box center [799, 163] width 515 height 99
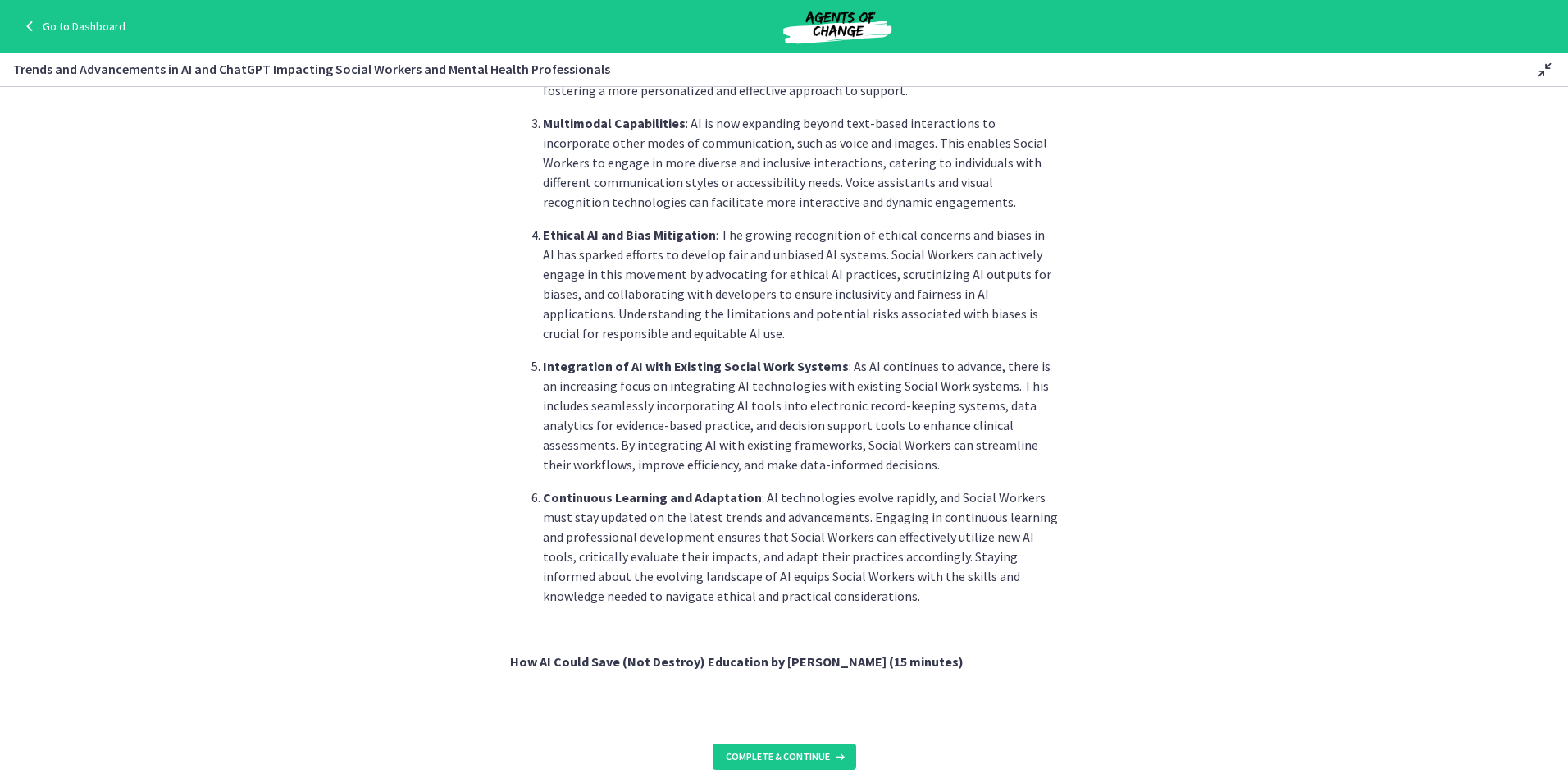
drag, startPoint x: 529, startPoint y: 129, endPoint x: 671, endPoint y: 216, distance: 166.5
click at [671, 216] on ol "Advancements in Natural Language Processing (NLP) : Natural Language Processing…" at bounding box center [784, 238] width 548 height 736
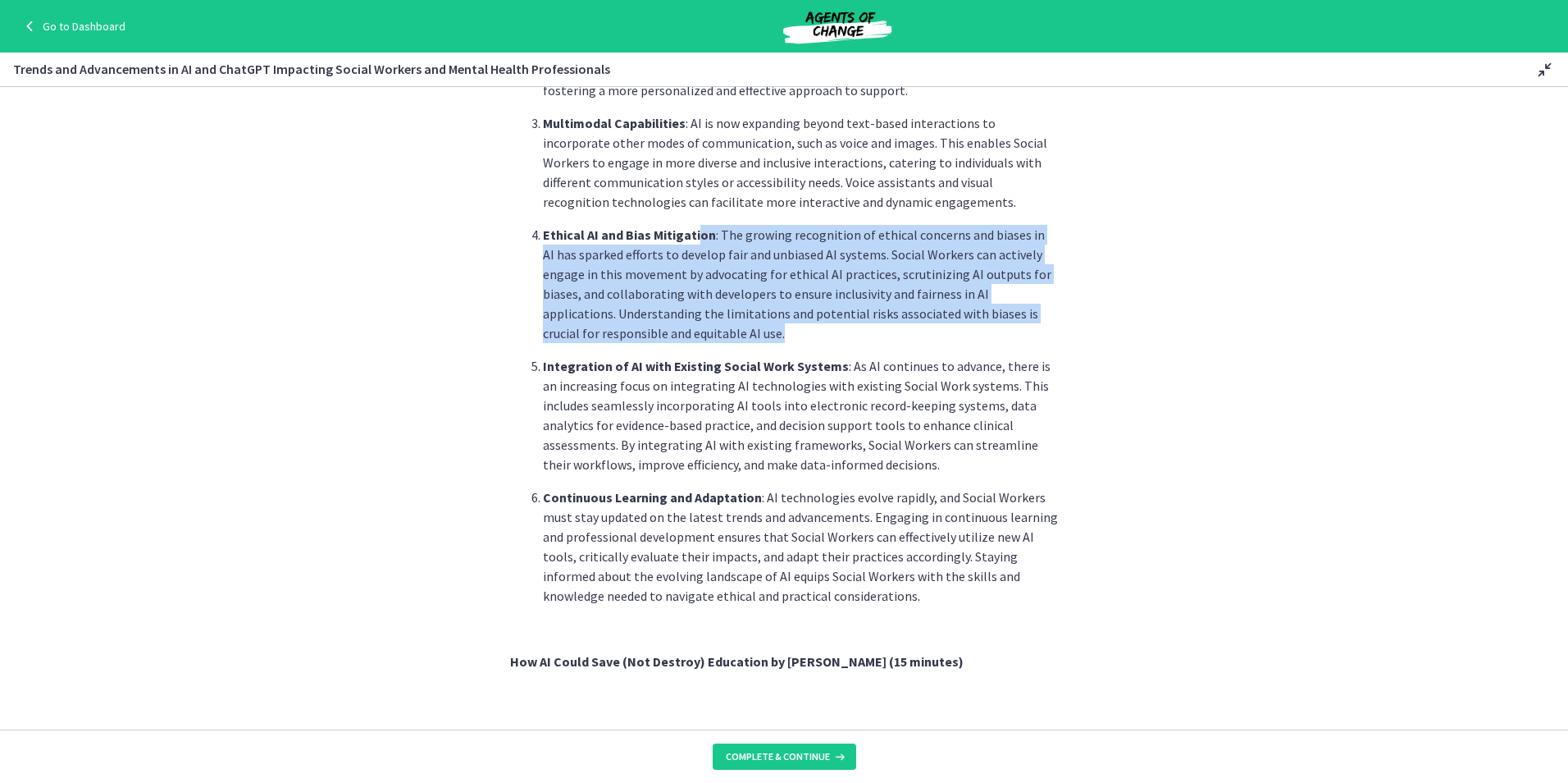
drag, startPoint x: 690, startPoint y: 244, endPoint x: 754, endPoint y: 331, distance: 108.0
click at [754, 331] on p "Ethical AI and Bias Mitigation : The growing recognition of ethical concerns an…" at bounding box center [799, 283] width 515 height 118
drag, startPoint x: 754, startPoint y: 331, endPoint x: 662, endPoint y: 302, distance: 96.5
click at [659, 302] on p "Ethical AI and Bias Mitigation : The growing recognition of ethical concerns an…" at bounding box center [799, 283] width 515 height 118
drag, startPoint x: 729, startPoint y: 323, endPoint x: 512, endPoint y: 224, distance: 238.5
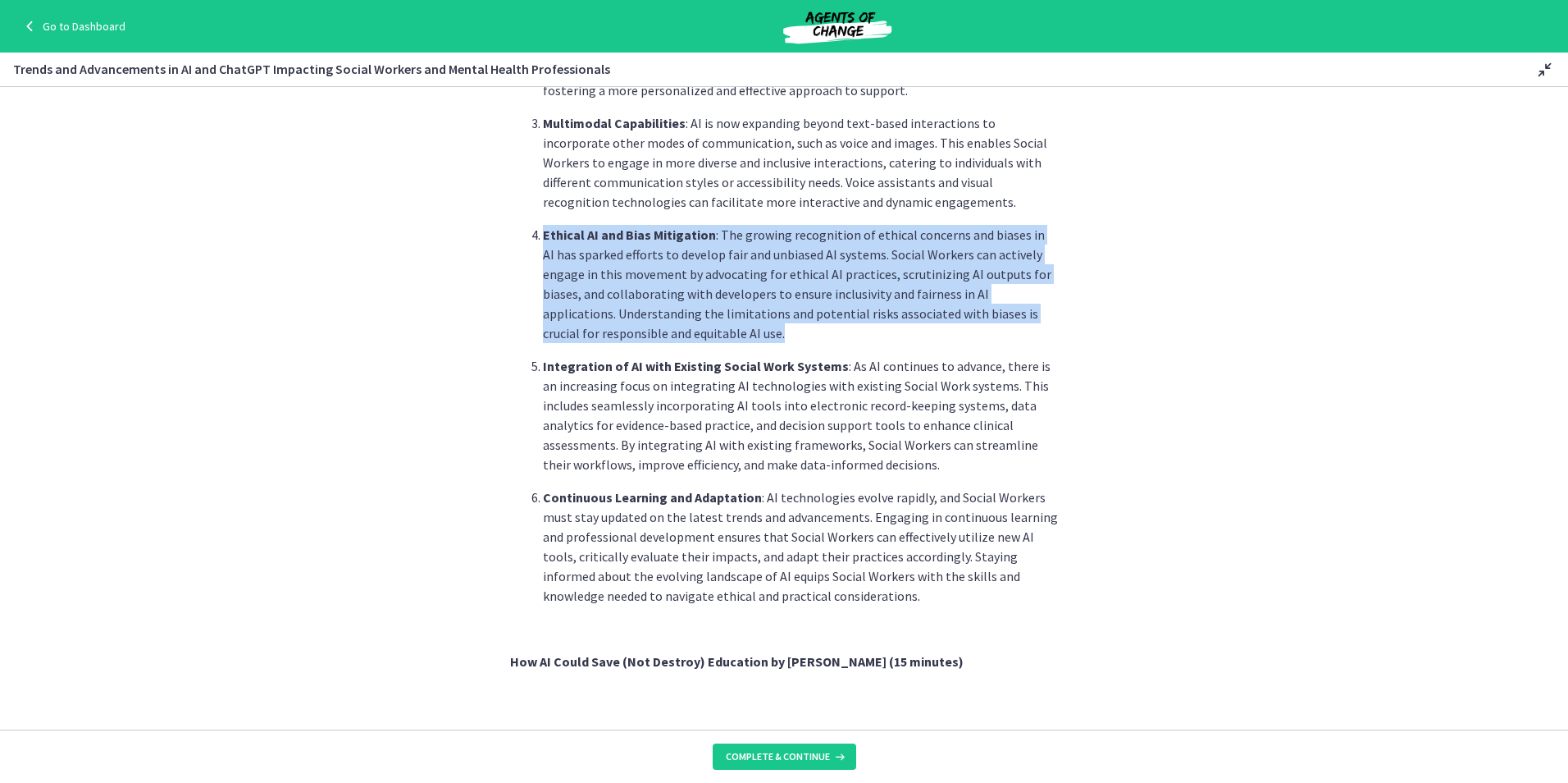
click at [512, 224] on ol "Advancements in Natural Language Processing (NLP) : Natural Language Processing…" at bounding box center [784, 238] width 548 height 736
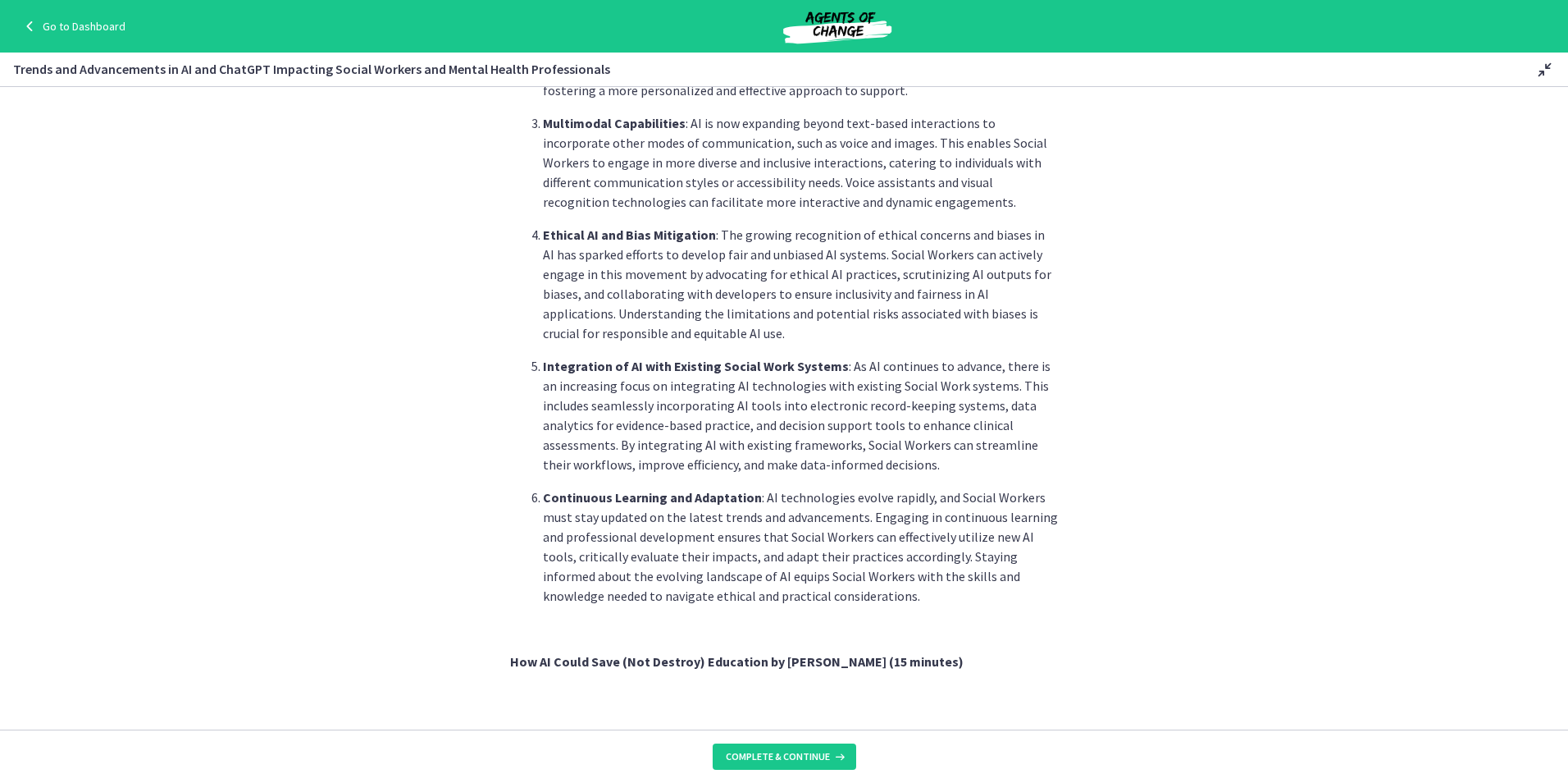
drag, startPoint x: 512, startPoint y: 224, endPoint x: 706, endPoint y: 347, distance: 229.7
click at [706, 347] on ol "Advancements in Natural Language Processing (NLP) : Natural Language Processing…" at bounding box center [784, 238] width 548 height 736
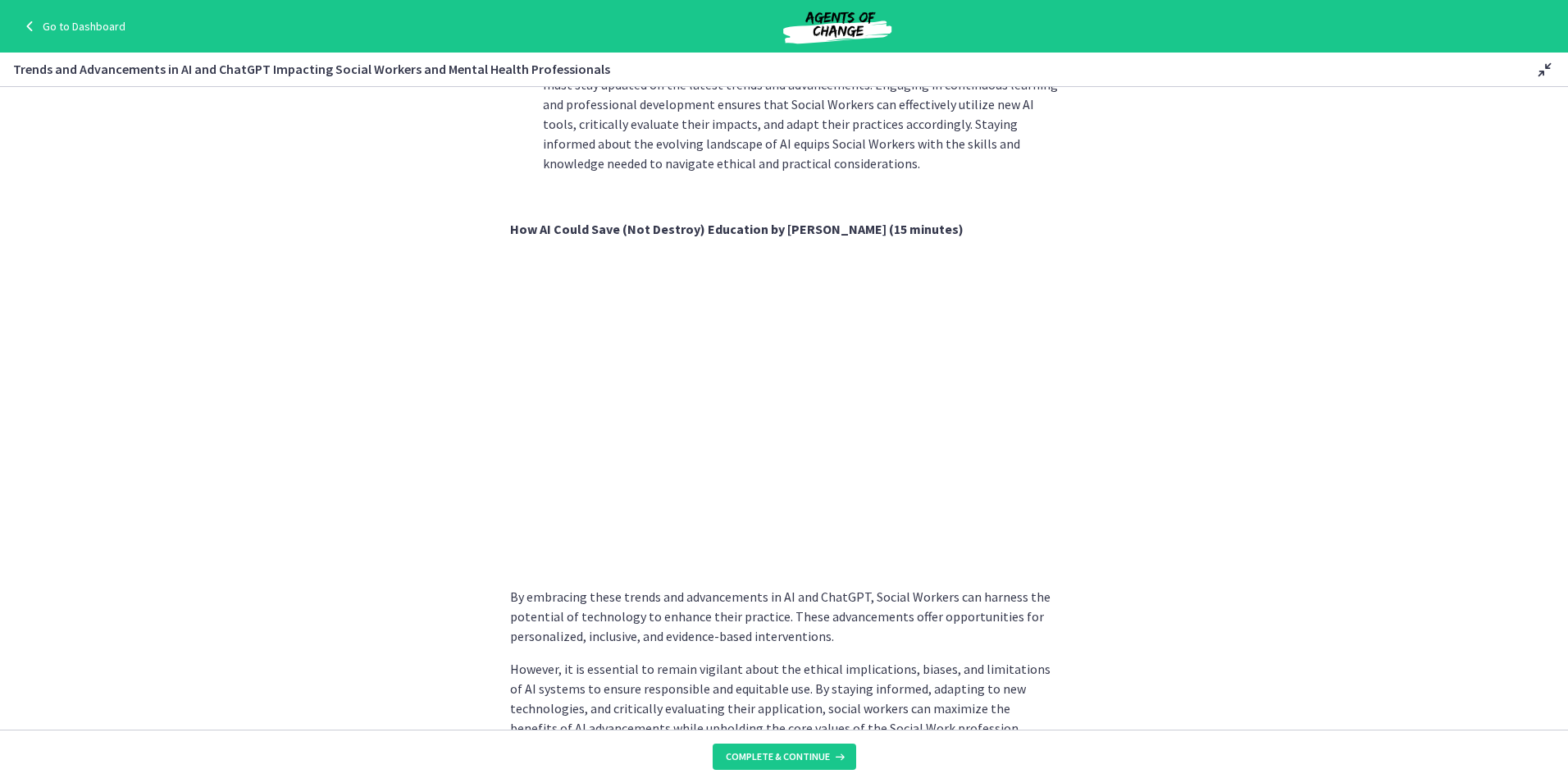
scroll to position [1174, 0]
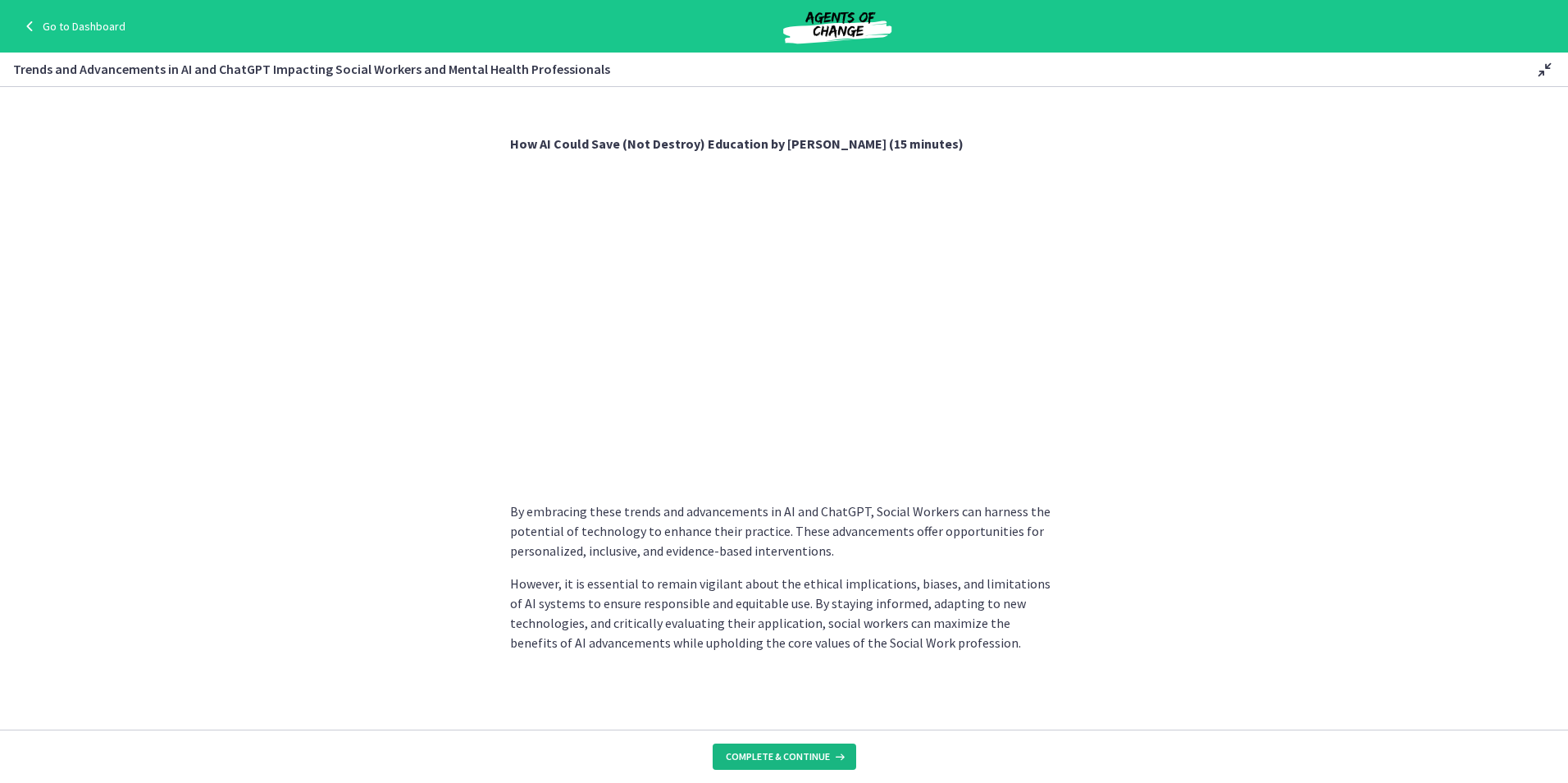
click at [763, 757] on span "Complete & continue" at bounding box center [778, 756] width 104 height 13
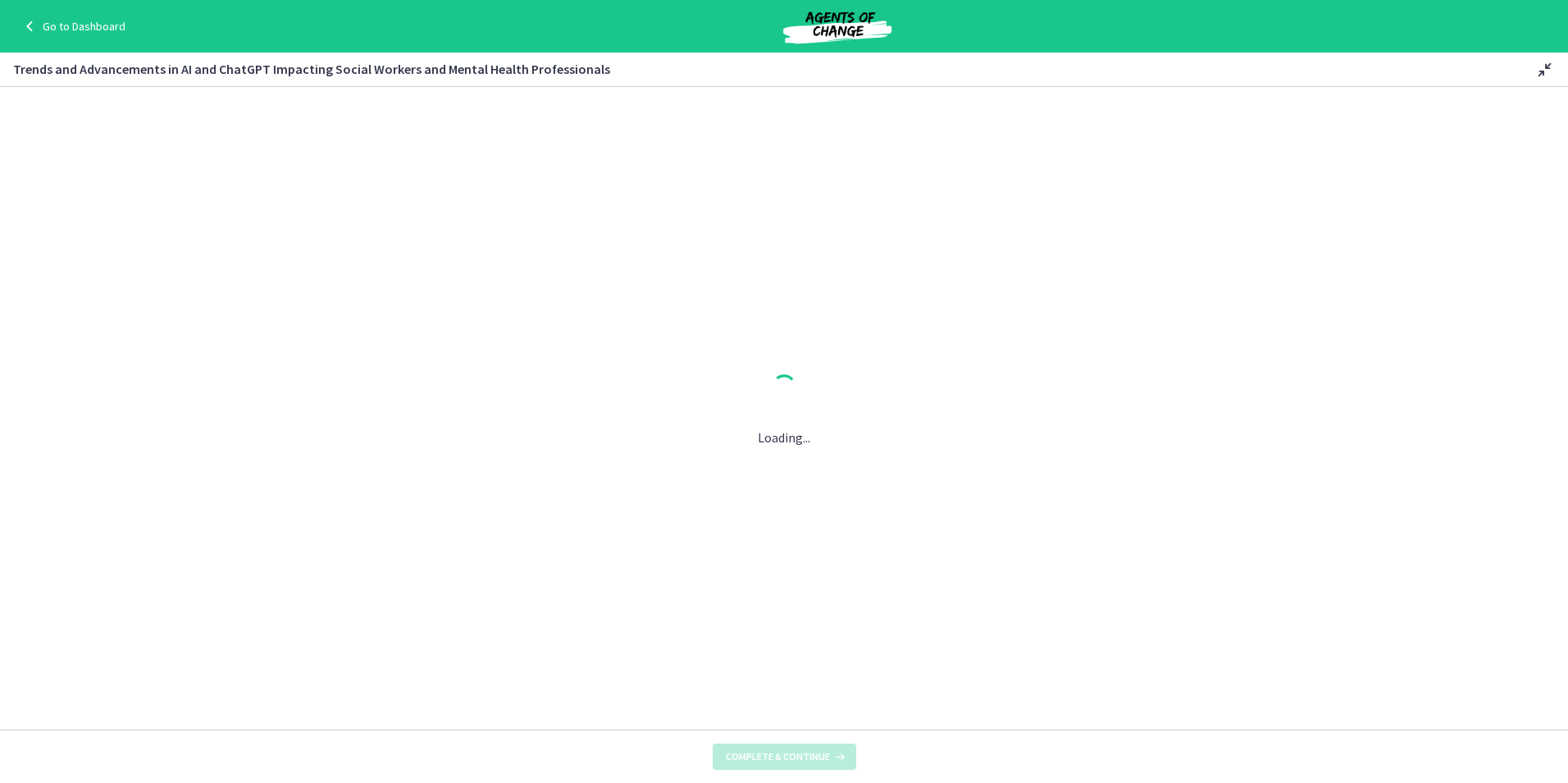
scroll to position [0, 0]
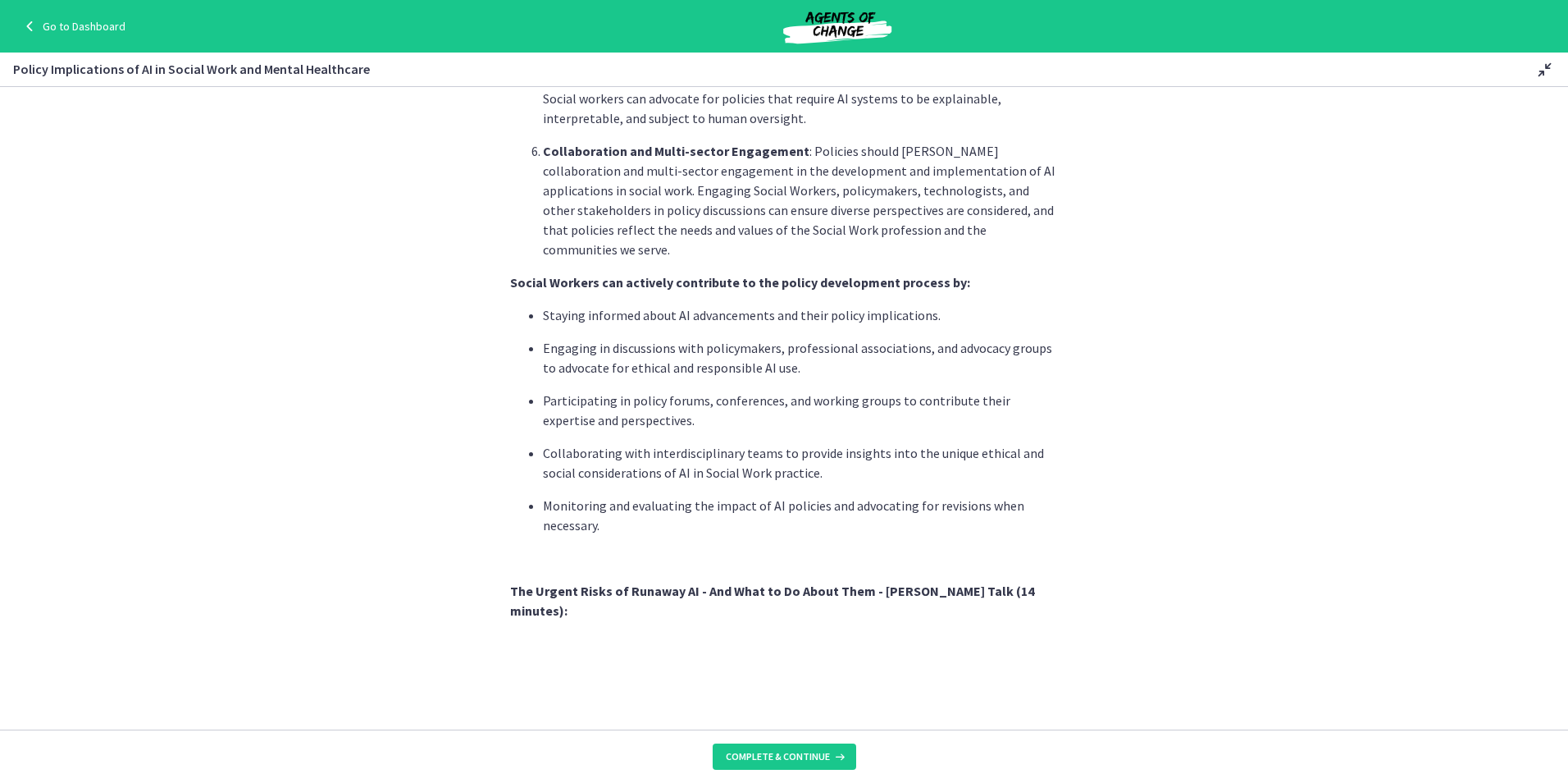
scroll to position [985, 0]
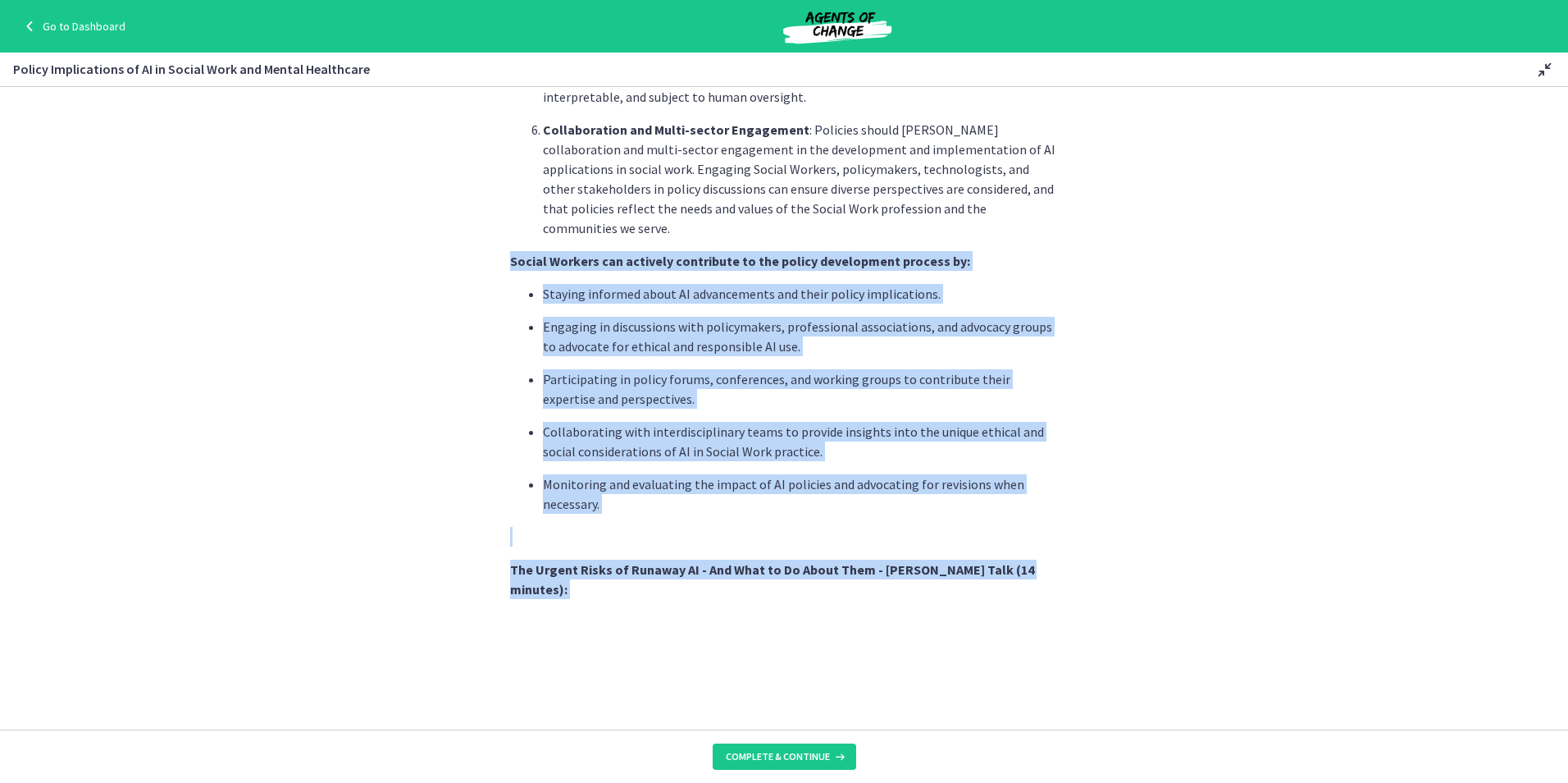
drag, startPoint x: 492, startPoint y: 238, endPoint x: 1226, endPoint y: 567, distance: 804.4
click at [1226, 567] on section "As AI technology continues to advance, it is essential for Social Workers to co…" at bounding box center [784, 408] width 1568 height 642
click at [926, 260] on div "As AI technology continues to advance, it is essential for Social Workers to co…" at bounding box center [784, 76] width 548 height 1857
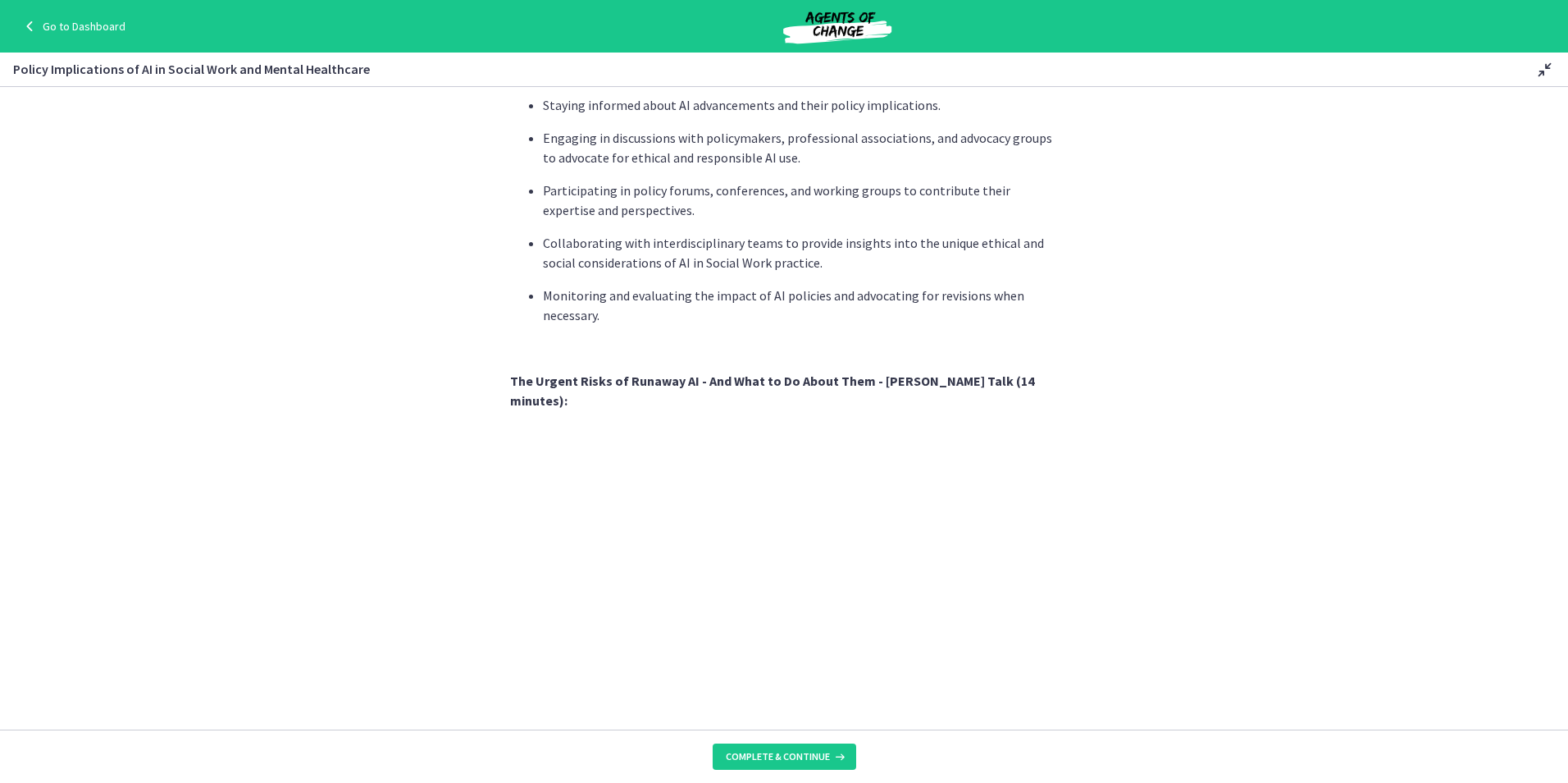
scroll to position [1299, 0]
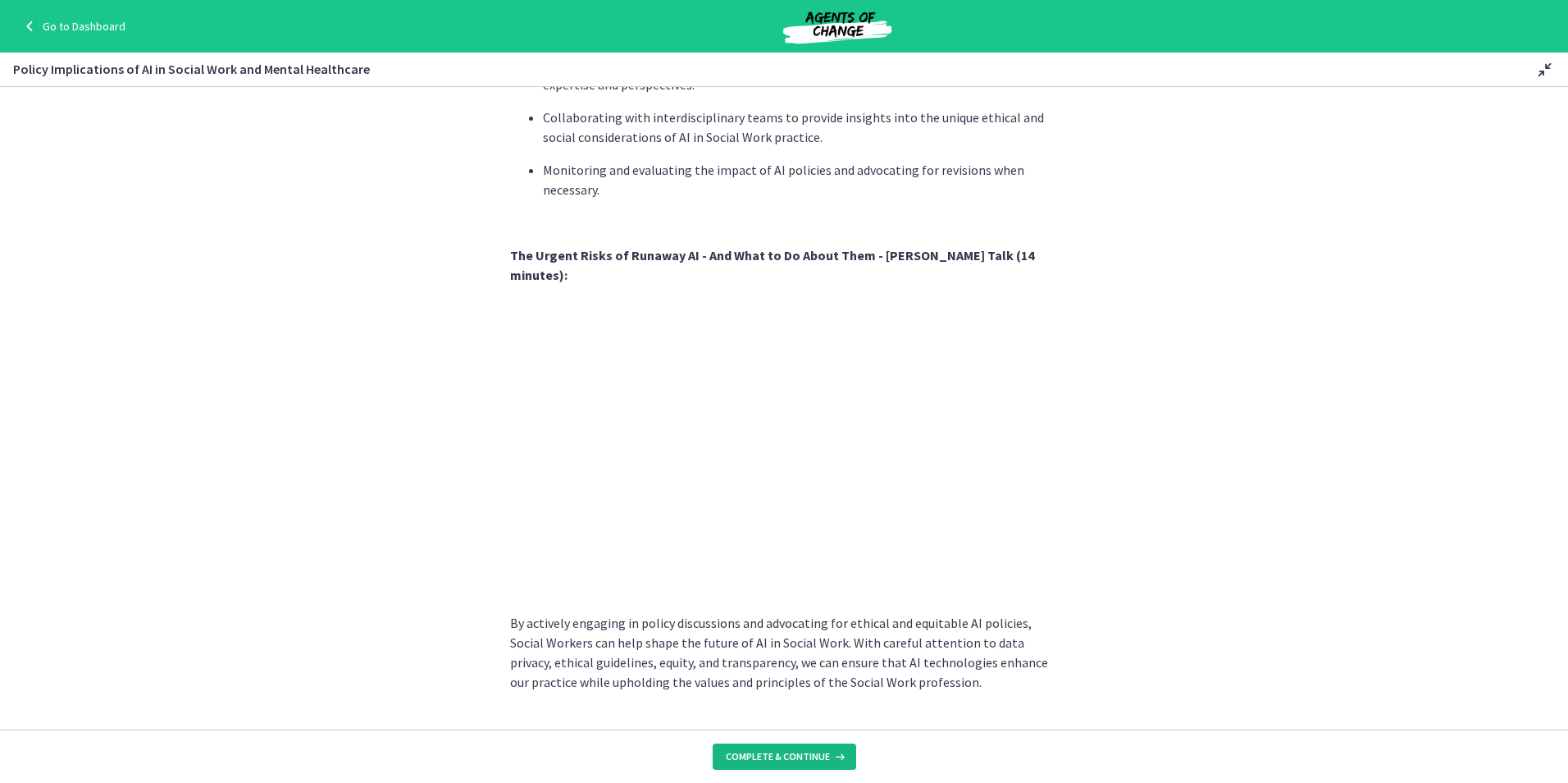
click at [760, 755] on span "Complete & continue" at bounding box center [778, 756] width 104 height 13
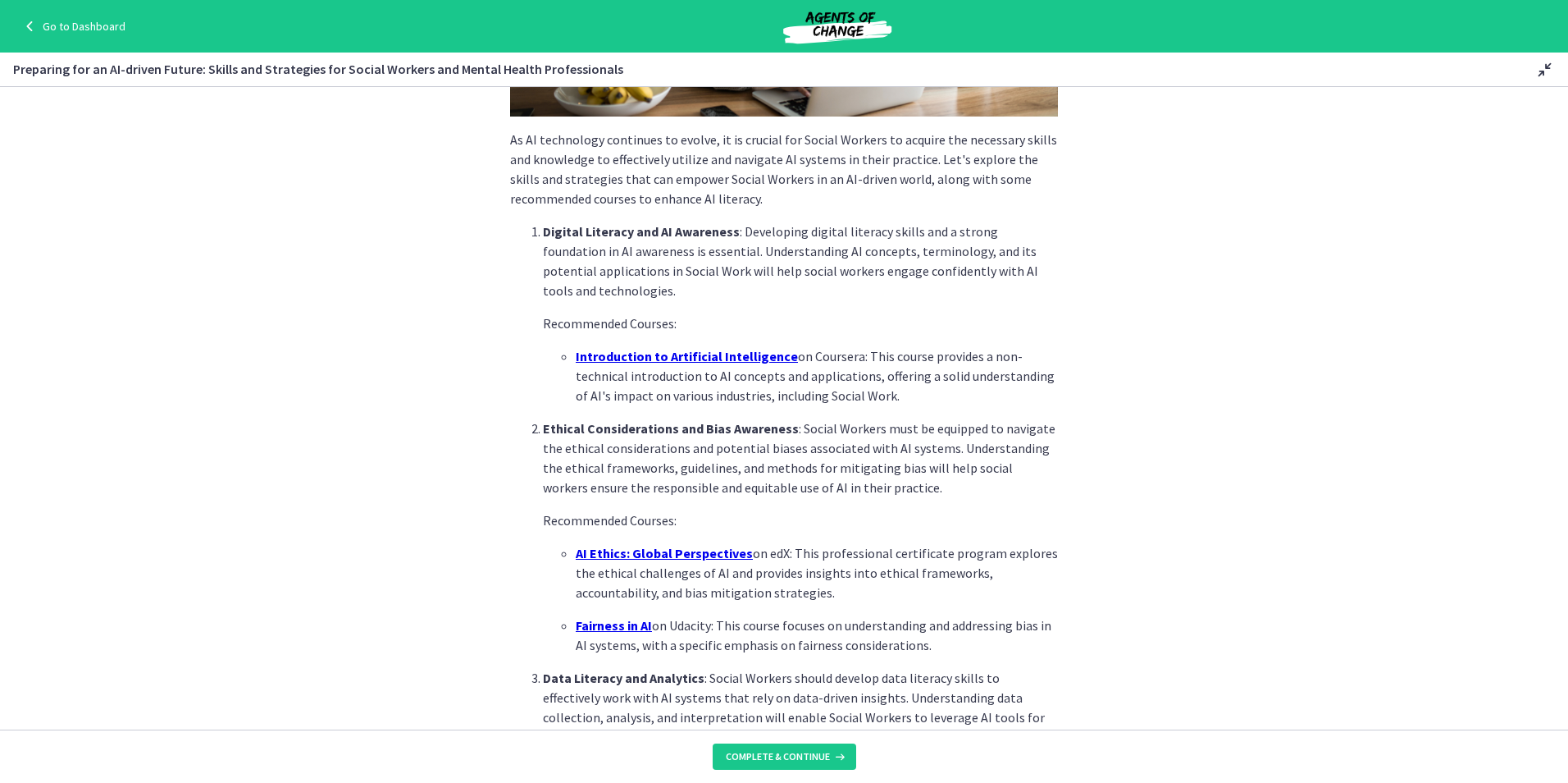
scroll to position [329, 0]
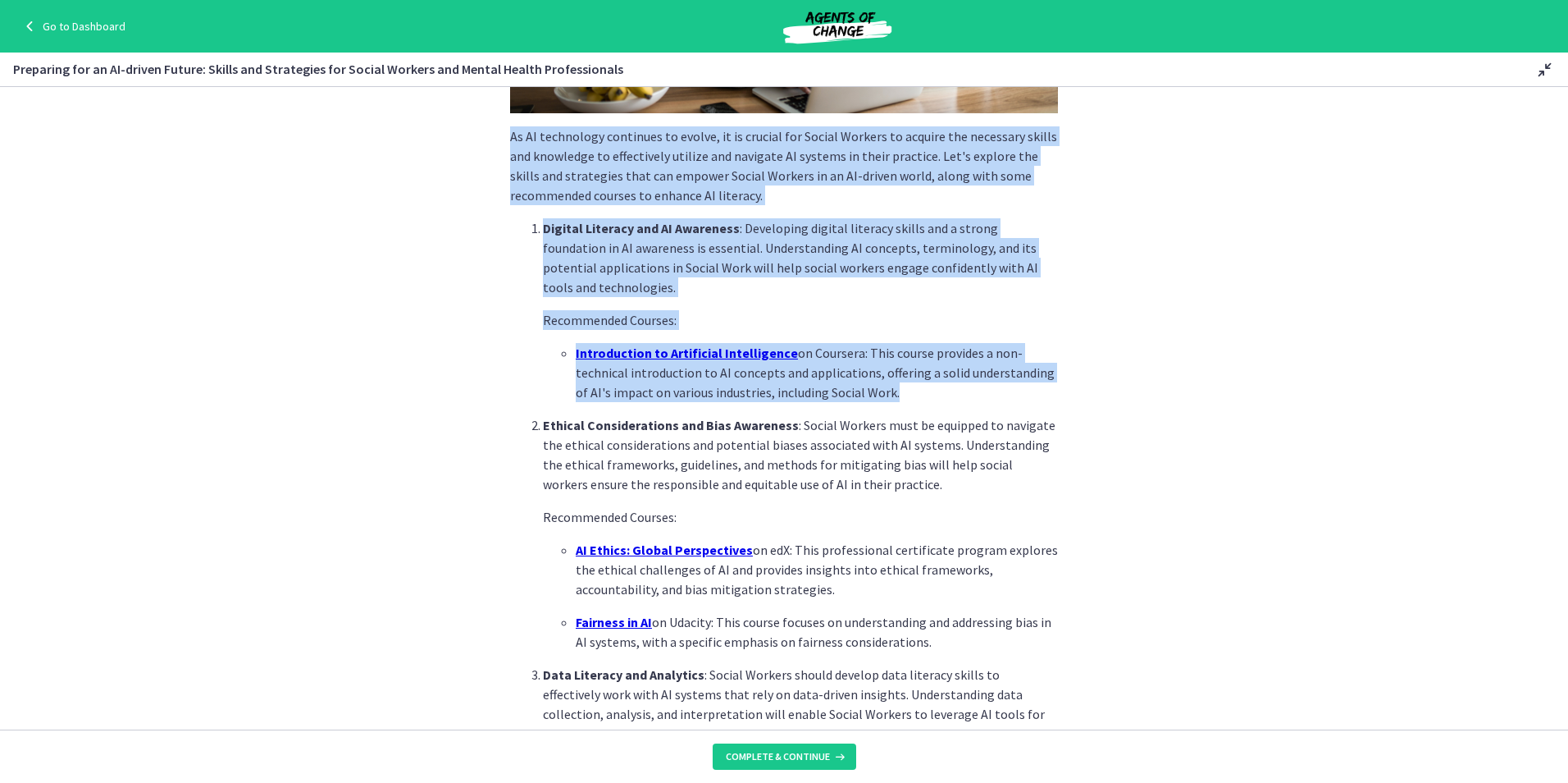
drag, startPoint x: 500, startPoint y: 135, endPoint x: 1170, endPoint y: 432, distance: 732.9
click at [1170, 432] on section "As AI technology continues to evolve, it is crucial for Social Workers to acqui…" at bounding box center [784, 408] width 1568 height 642
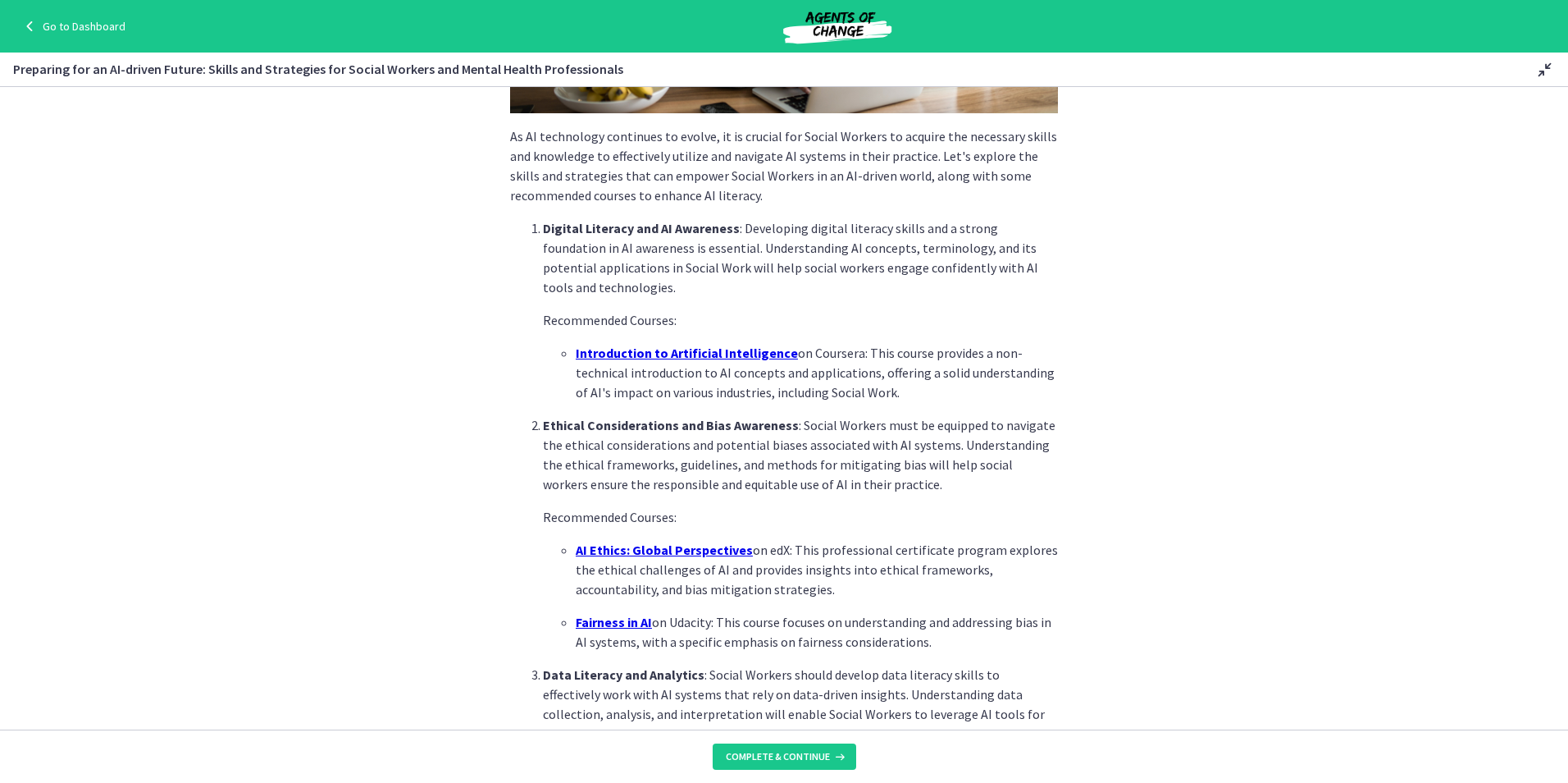
click at [1010, 479] on p "Ethical Considerations and Bias Awareness : Social Workers must be equipped to …" at bounding box center [799, 454] width 515 height 79
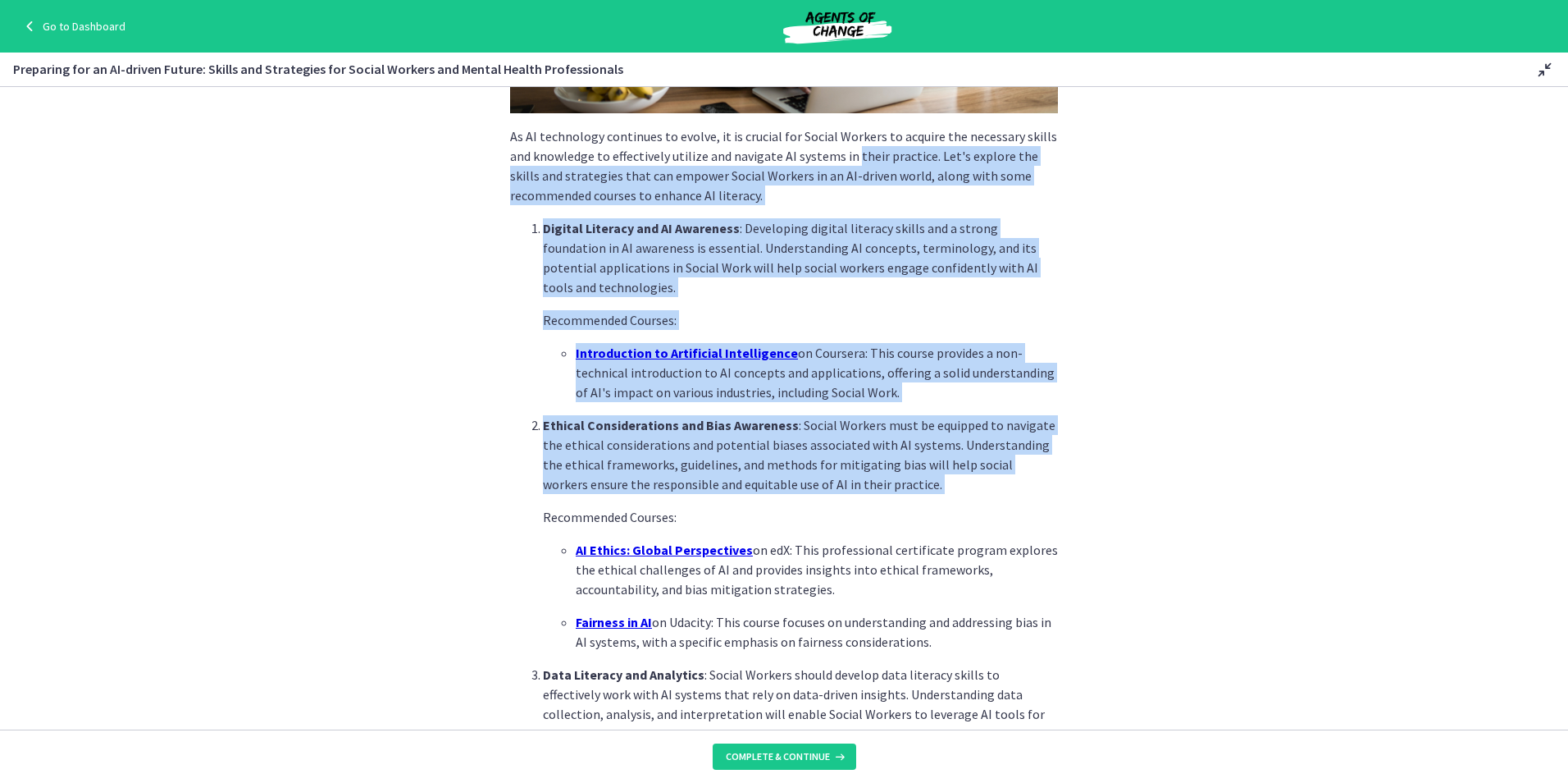
drag, startPoint x: 919, startPoint y: 331, endPoint x: 862, endPoint y: 146, distance: 193.6
click at [862, 146] on div "As AI technology continues to evolve, it is crucial for Social Workers to acqui…" at bounding box center [784, 579] width 548 height 1549
click at [1103, 477] on section "As AI technology continues to evolve, it is crucial for Social Workers to acqui…" at bounding box center [784, 408] width 1568 height 642
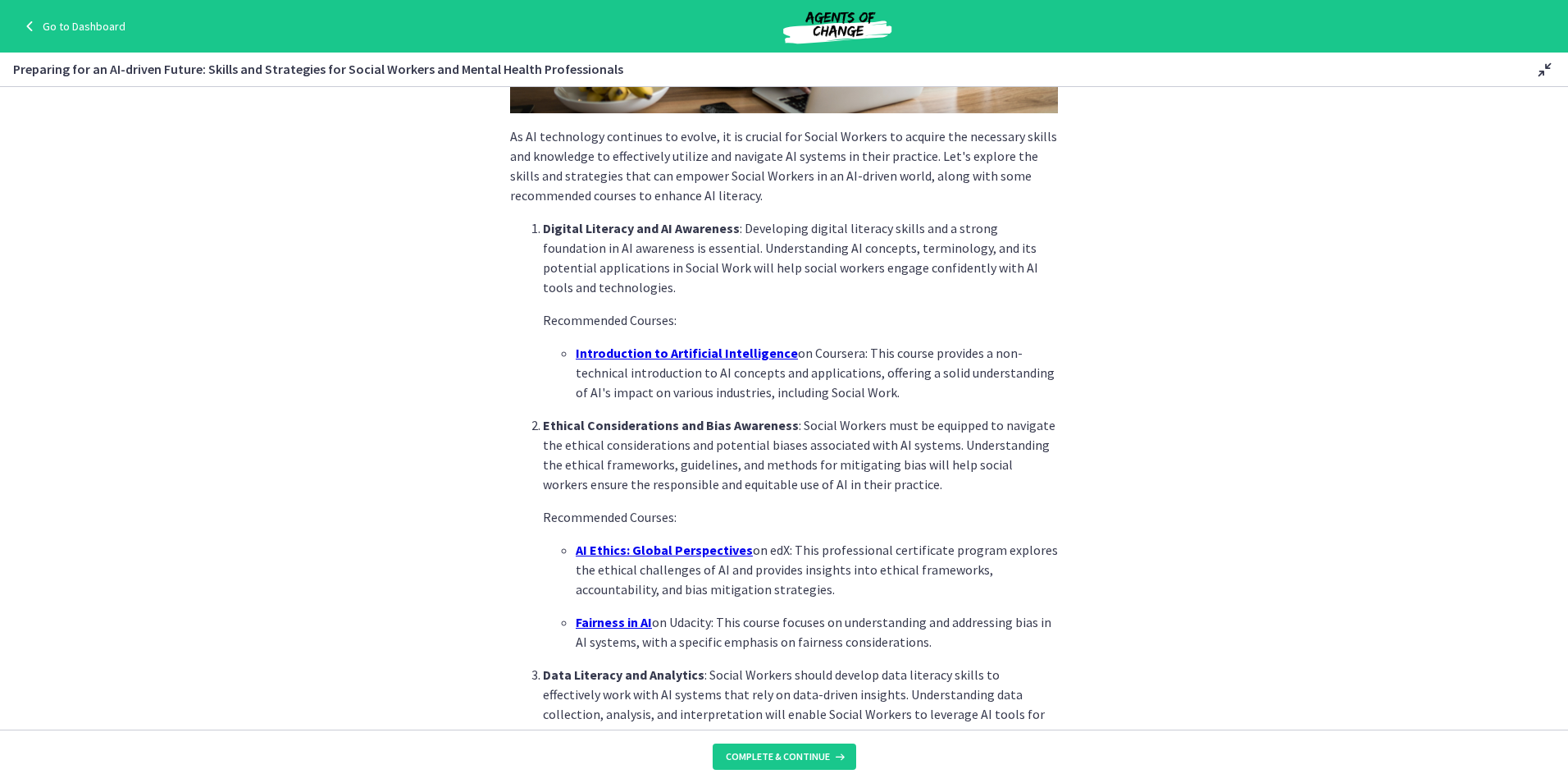
click at [1171, 528] on section "As AI technology continues to evolve, it is crucial for Social Workers to acqui…" at bounding box center [784, 408] width 1568 height 642
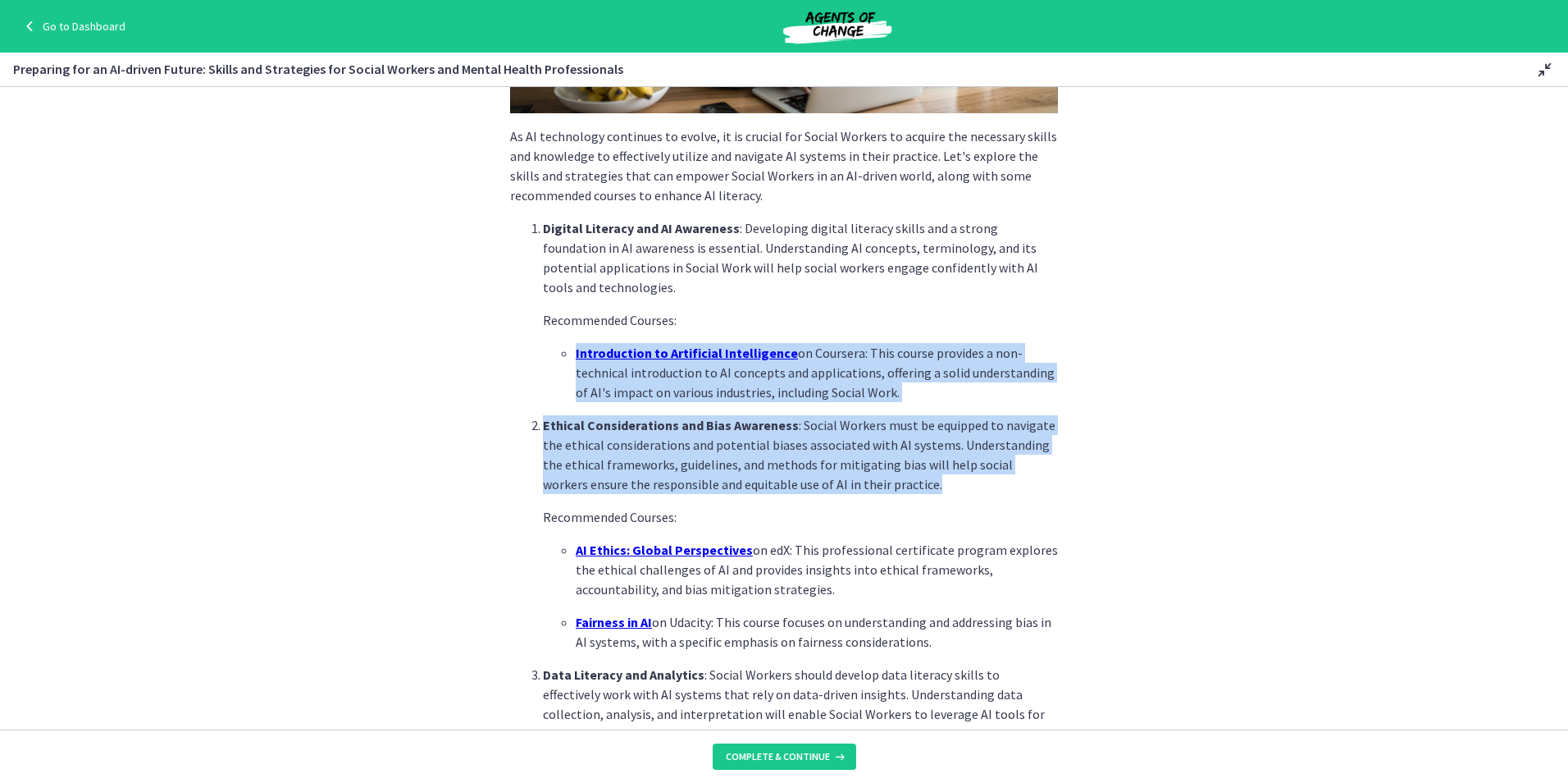
drag, startPoint x: 950, startPoint y: 350, endPoint x: 1034, endPoint y: 480, distance: 154.8
click at [1034, 480] on ol "Digital Literacy and AI Awareness : Developing digital literacy skills and a st…" at bounding box center [784, 713] width 548 height 992
drag, startPoint x: 1034, startPoint y: 480, endPoint x: 916, endPoint y: 425, distance: 130.2
click at [916, 425] on p "Ethical Considerations and Bias Awareness : Social Workers must be equipped to …" at bounding box center [799, 454] width 515 height 79
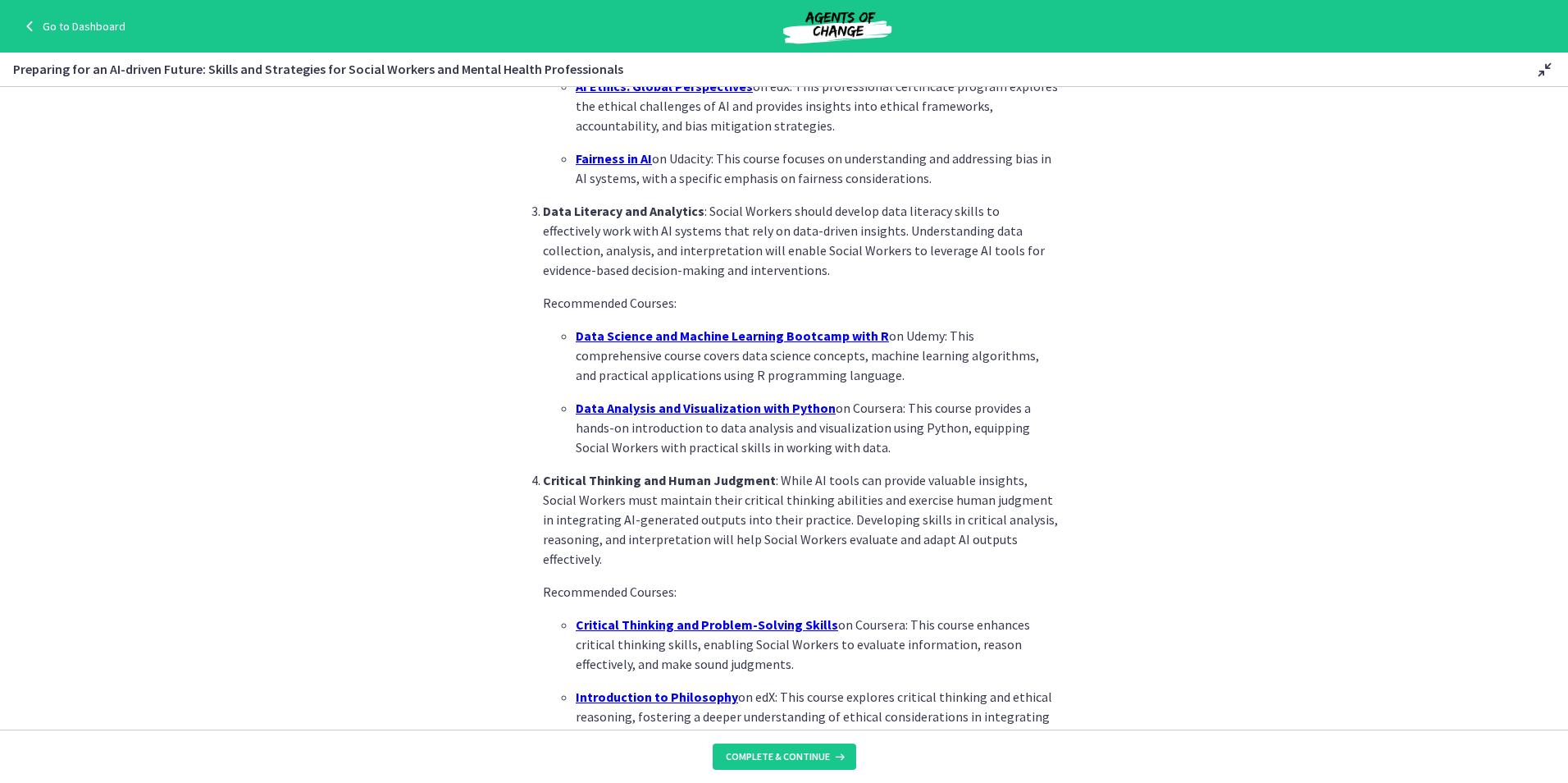
scroll to position [820, 0]
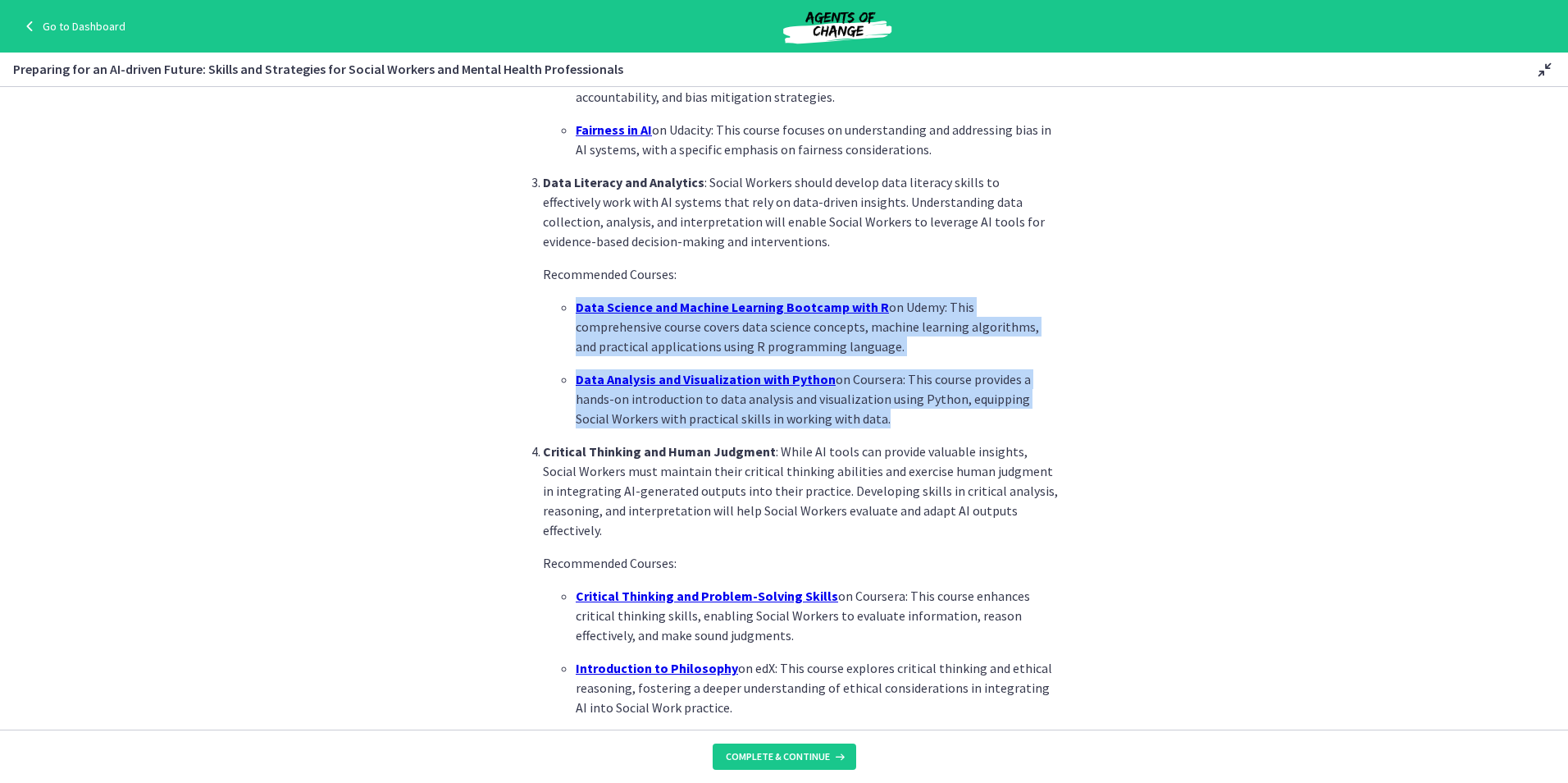
drag, startPoint x: 1016, startPoint y: 277, endPoint x: 1116, endPoint y: 440, distance: 191.2
click at [1116, 440] on section "As AI technology continues to evolve, it is crucial for Social Workers to acqui…" at bounding box center [784, 408] width 1568 height 642
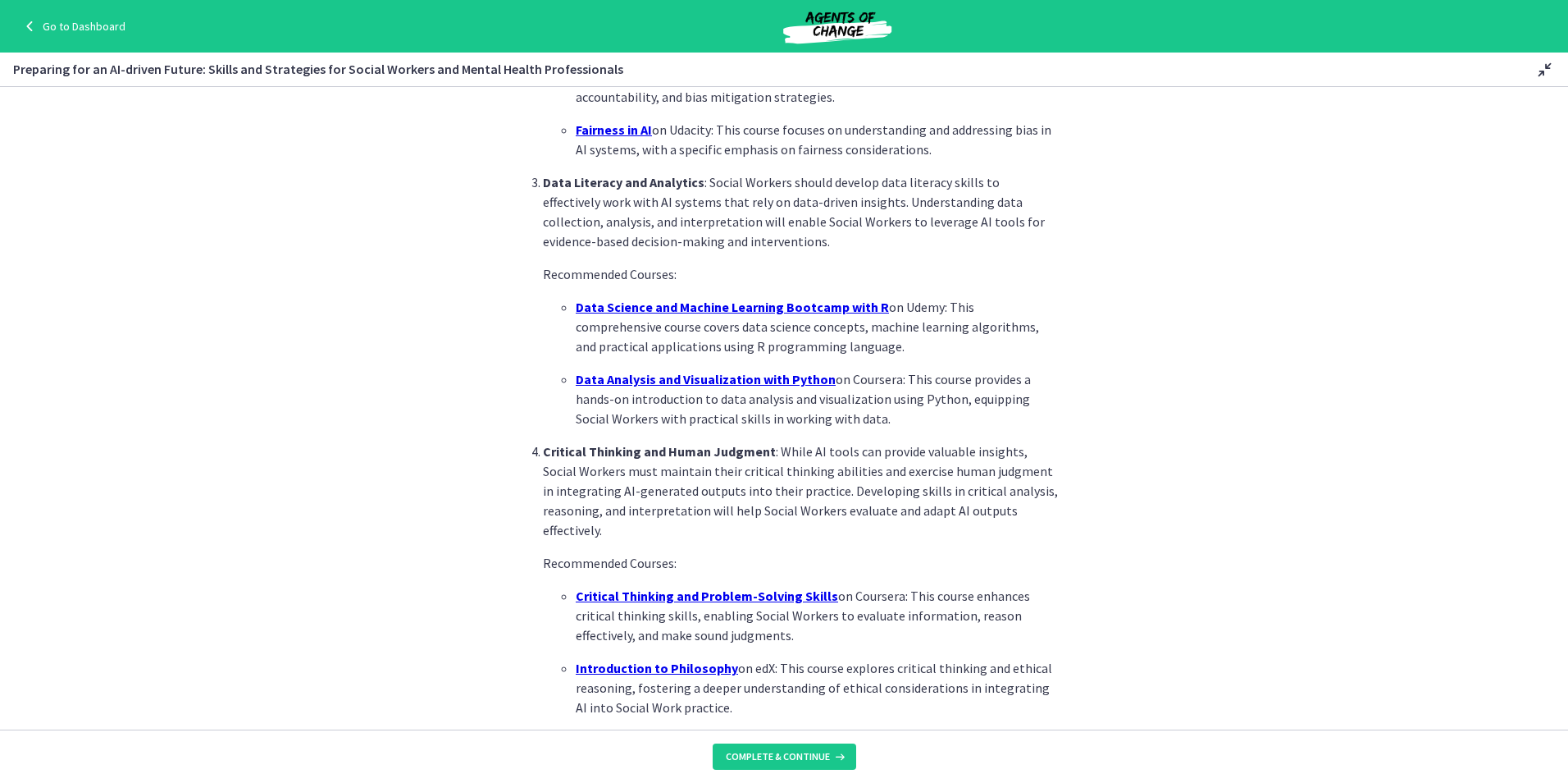
click at [1269, 608] on section "As AI technology continues to evolve, it is crucial for Social Workers to acqui…" at bounding box center [784, 408] width 1568 height 642
click at [1350, 679] on section "As AI technology continues to evolve, it is crucial for Social Workers to acqui…" at bounding box center [784, 408] width 1568 height 642
click at [1349, 500] on section "As AI technology continues to evolve, it is crucial for Social Workers to acqui…" at bounding box center [784, 408] width 1568 height 642
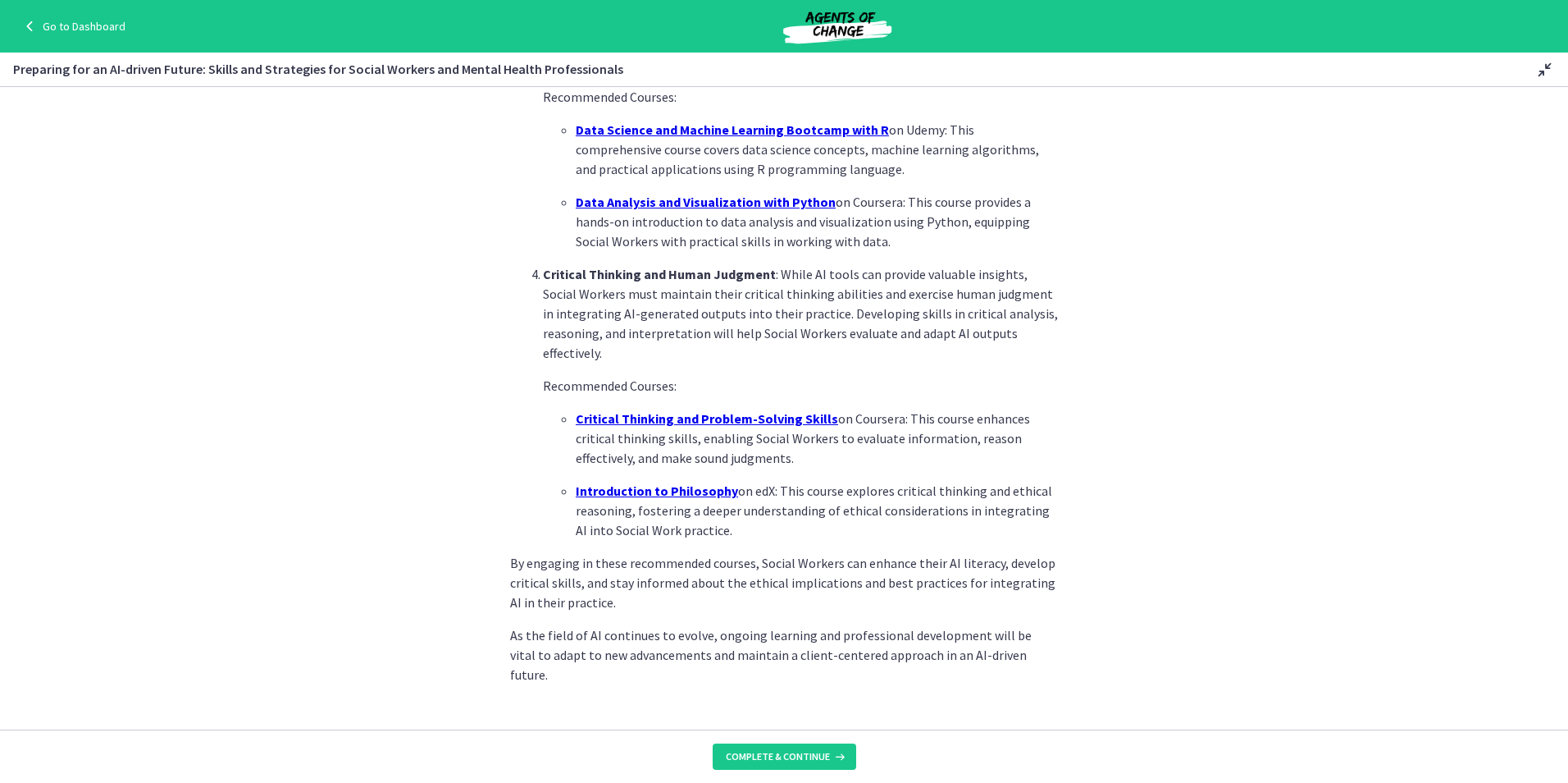
scroll to position [1012, 0]
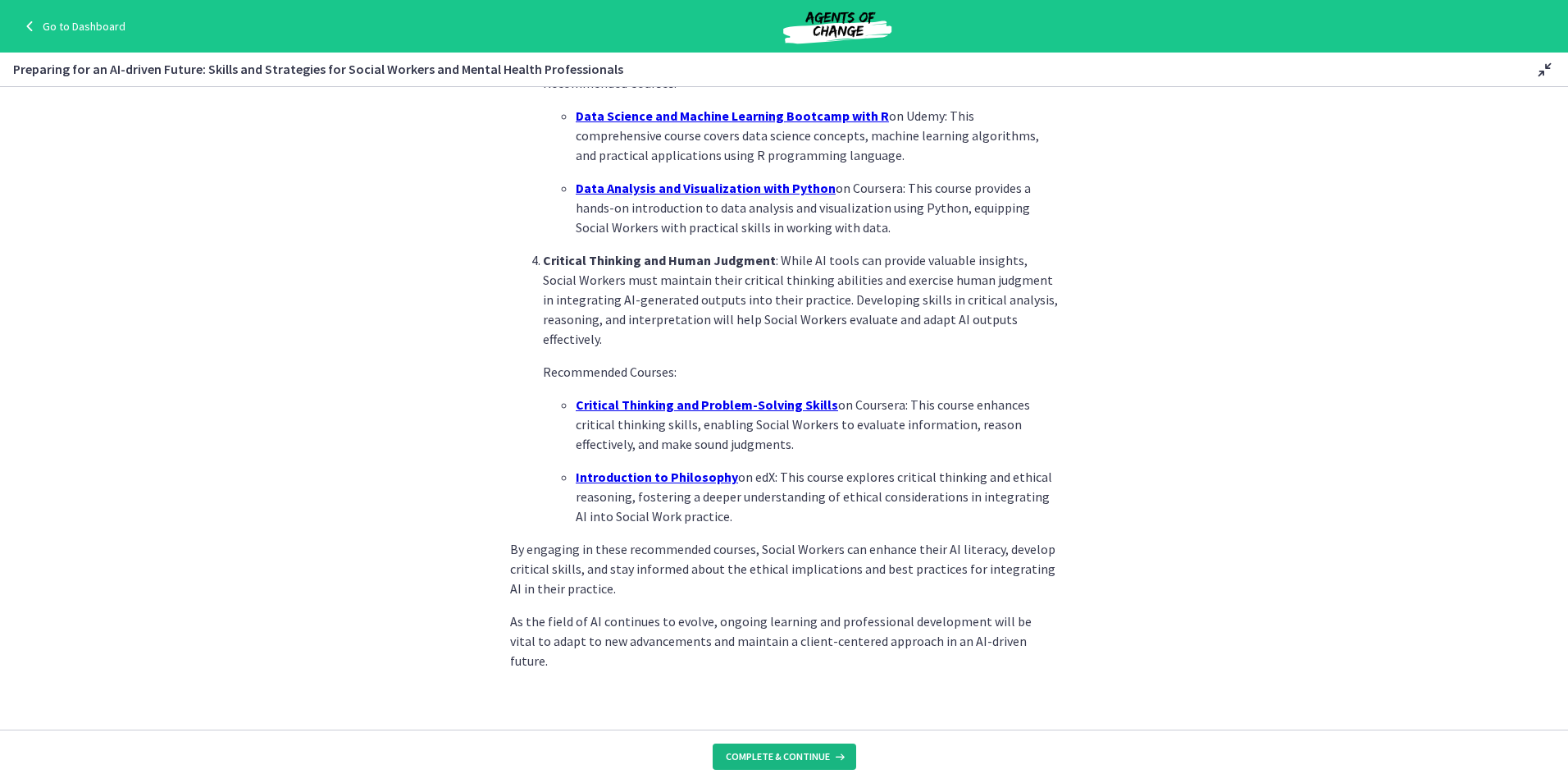
click at [784, 752] on span "Complete & continue" at bounding box center [778, 756] width 104 height 13
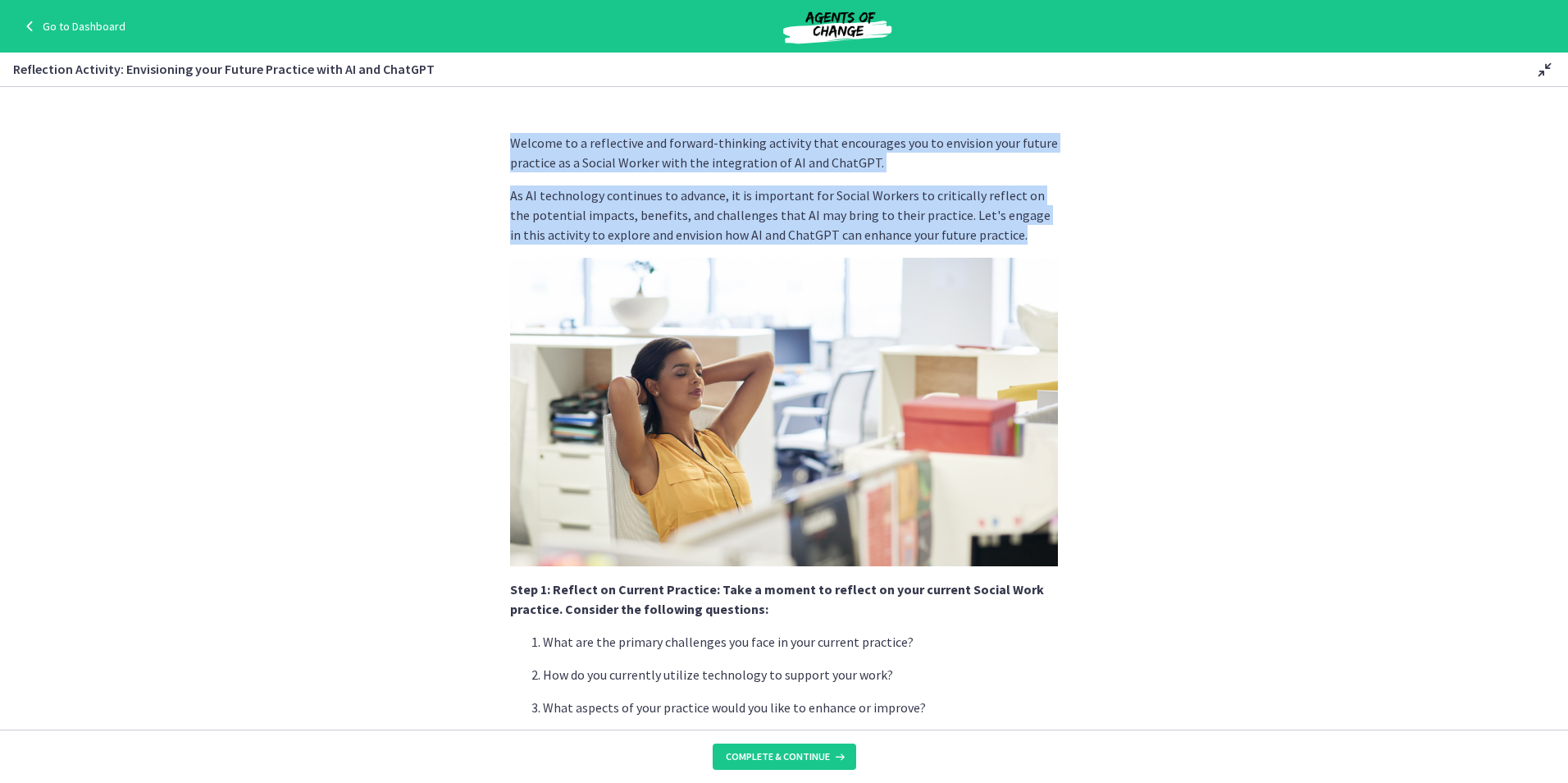
drag, startPoint x: 505, startPoint y: 134, endPoint x: 1034, endPoint y: 236, distance: 538.7
drag, startPoint x: 1034, startPoint y: 236, endPoint x: 894, endPoint y: 155, distance: 161.7
click at [881, 151] on p "Welcome to a reflective and forward-thinking activity that encourages you to en…" at bounding box center [784, 153] width 548 height 39
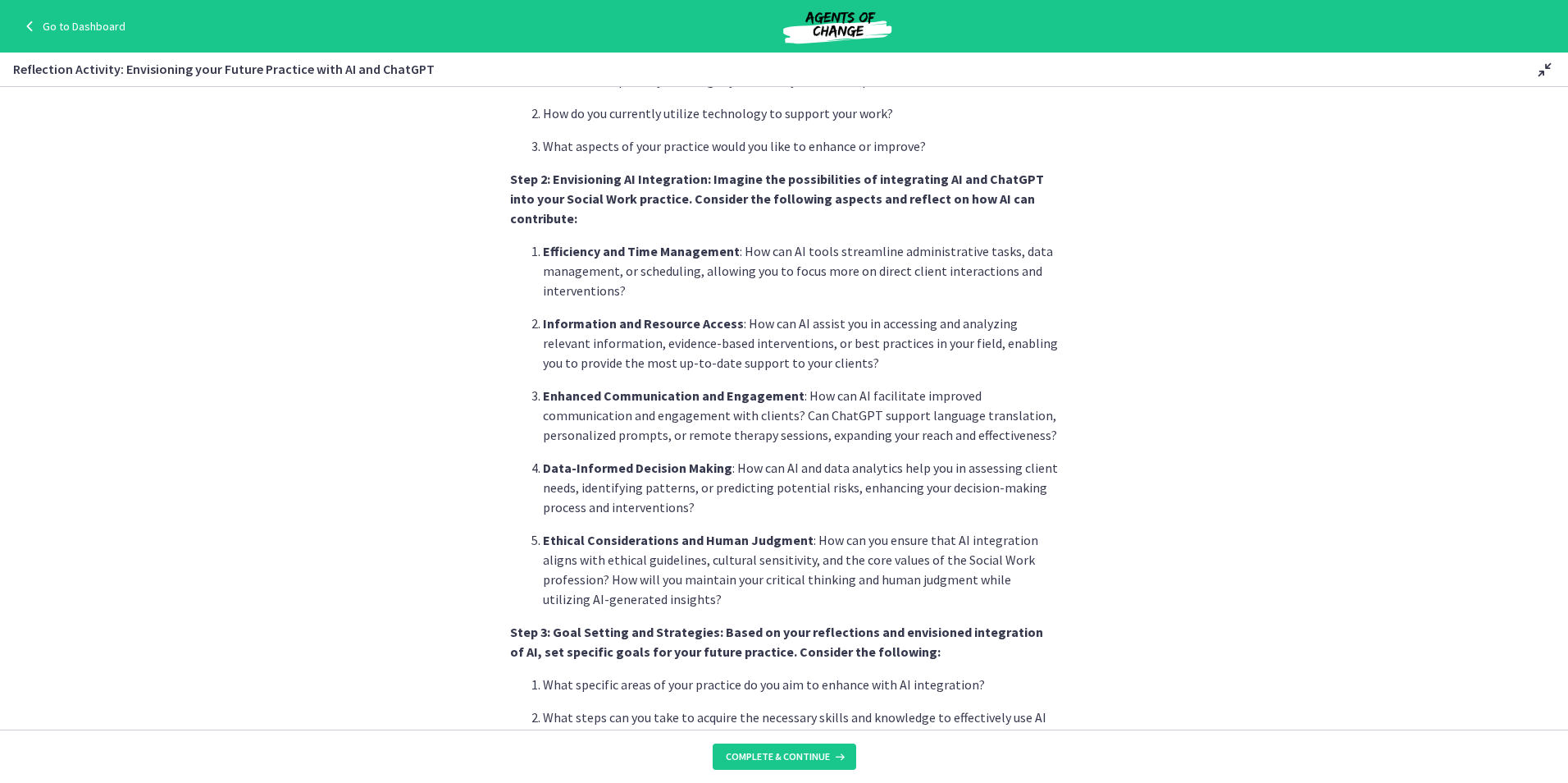
scroll to position [574, 0]
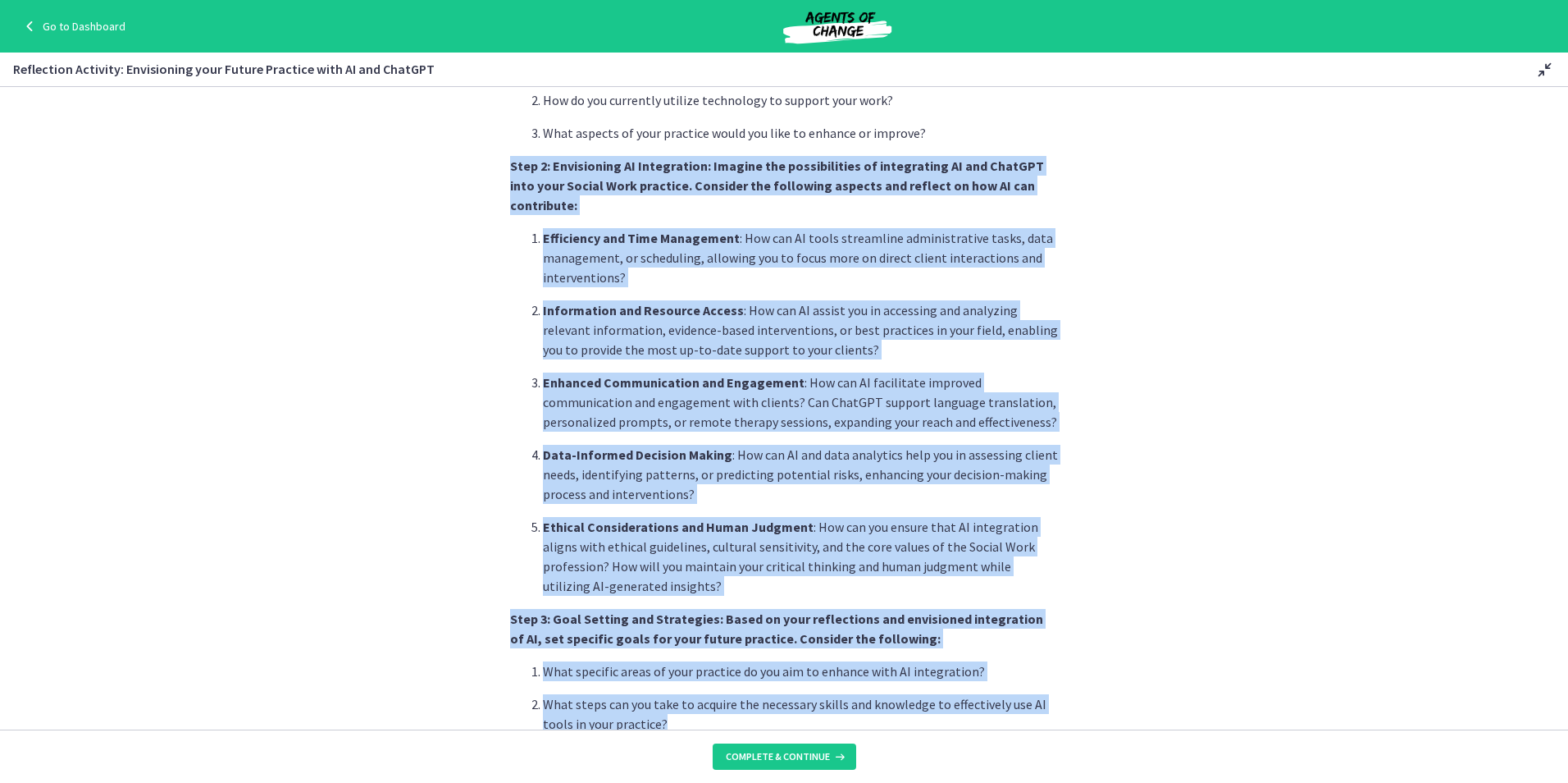
drag, startPoint x: 649, startPoint y: 680, endPoint x: 491, endPoint y: 155, distance: 548.3
click at [491, 155] on section "Welcome to a reflective and forward-thinking activity that encourages you to en…" at bounding box center [784, 408] width 1568 height 642
drag, startPoint x: 491, startPoint y: 155, endPoint x: 610, endPoint y: 279, distance: 171.9
click at [610, 279] on ol "Efficiency and Time Management : How can AI tools streamline administrative tas…" at bounding box center [784, 412] width 548 height 368
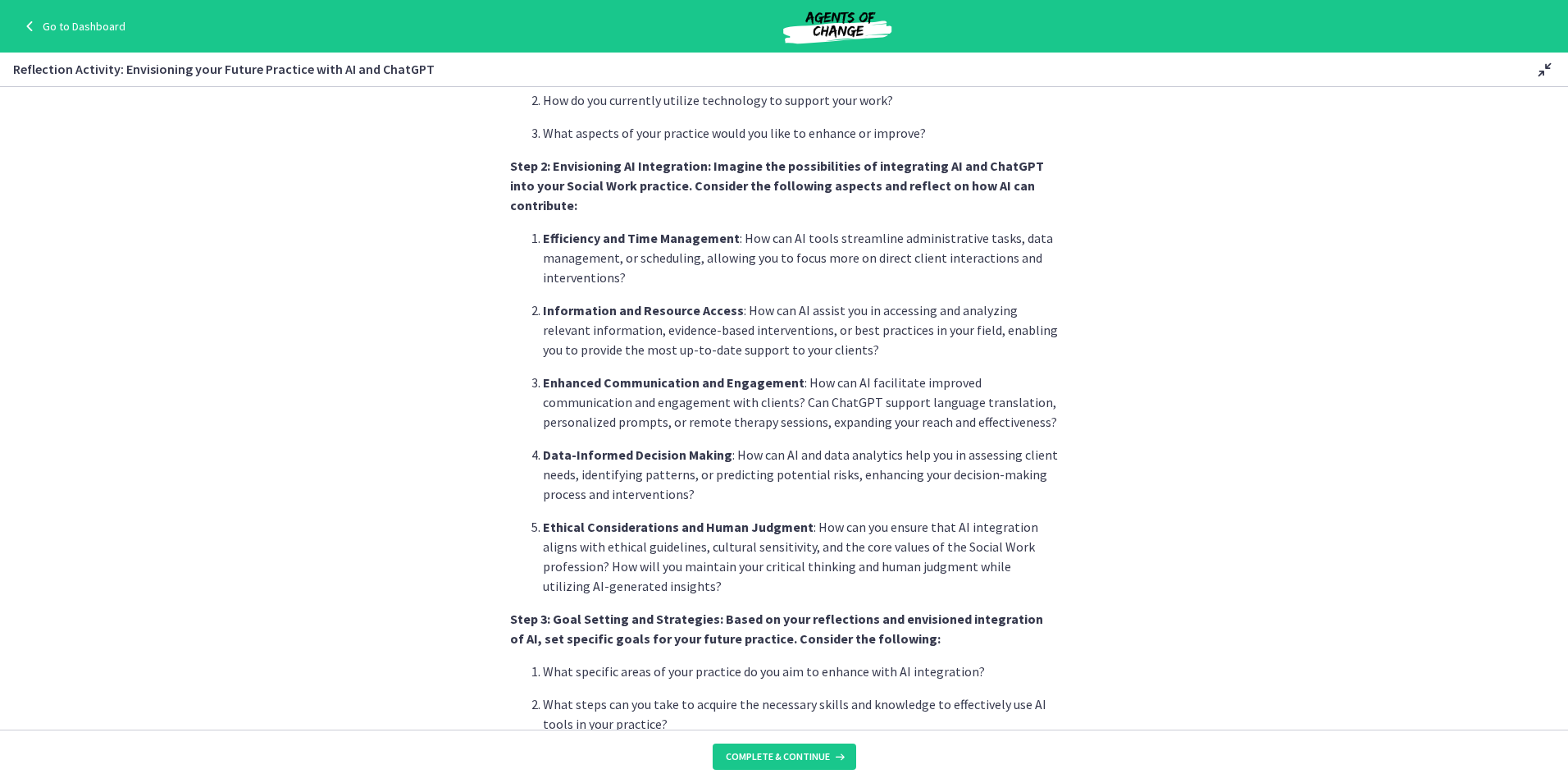
click at [1167, 353] on section "Welcome to a reflective and forward-thinking activity that encourages you to en…" at bounding box center [784, 408] width 1568 height 642
click at [1240, 549] on section "Welcome to a reflective and forward-thinking activity that encourages you to en…" at bounding box center [784, 408] width 1568 height 642
